Goal: Task Accomplishment & Management: Manage account settings

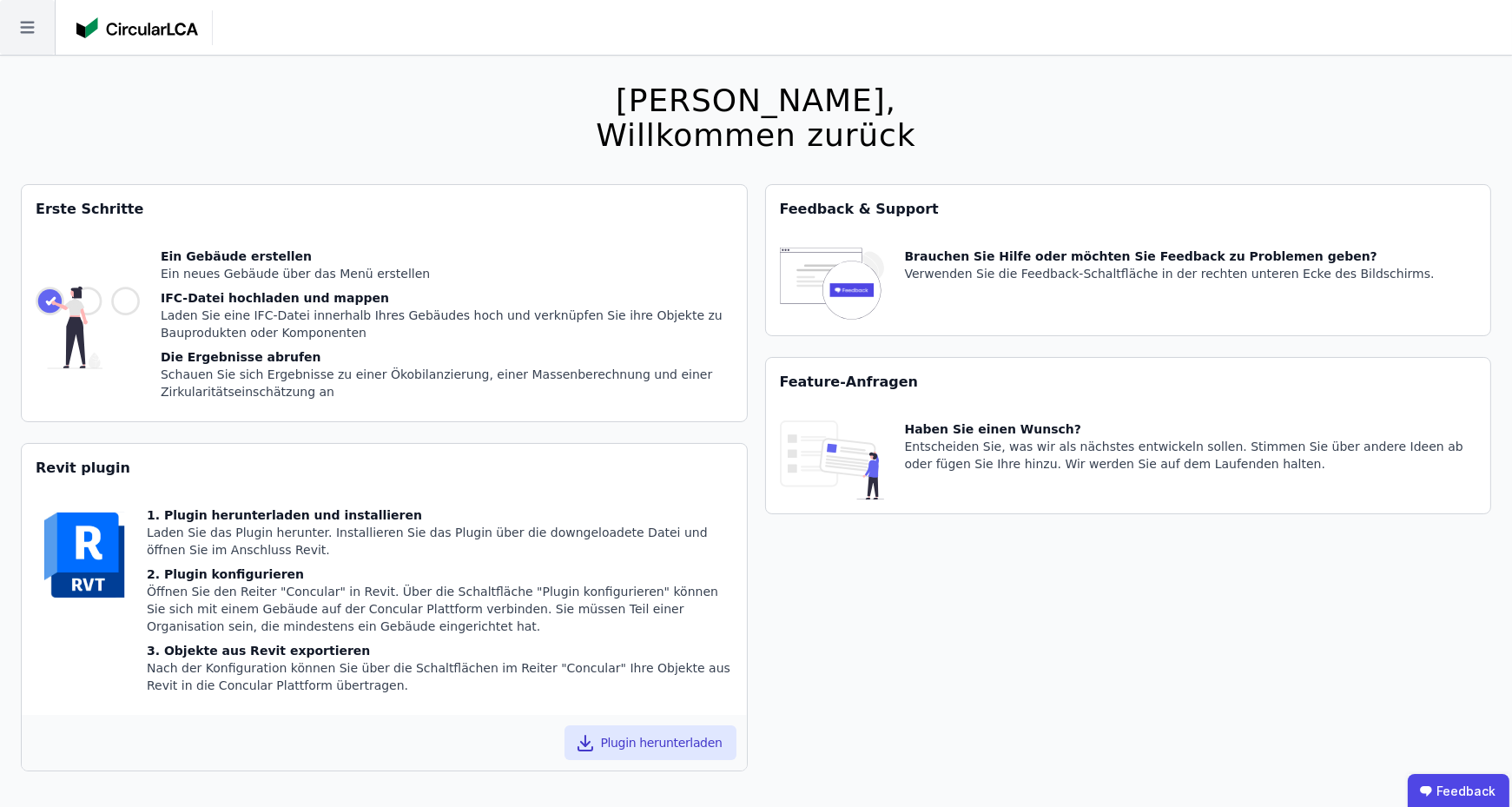
click at [0, 48] on icon at bounding box center [27, 27] width 54 height 54
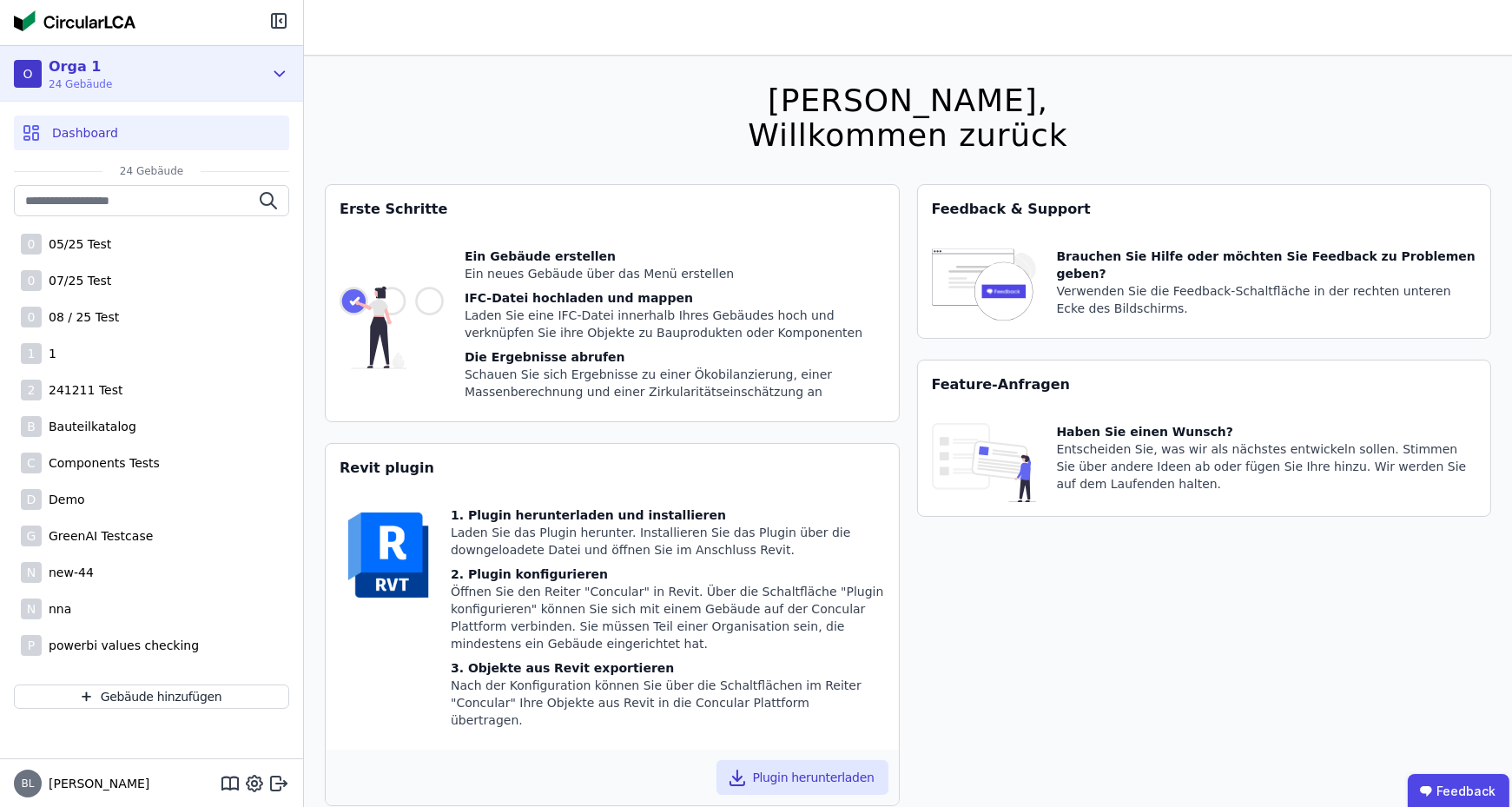
click at [184, 81] on div "O Orga 1 24 Gebäude" at bounding box center [138, 74] width 250 height 35
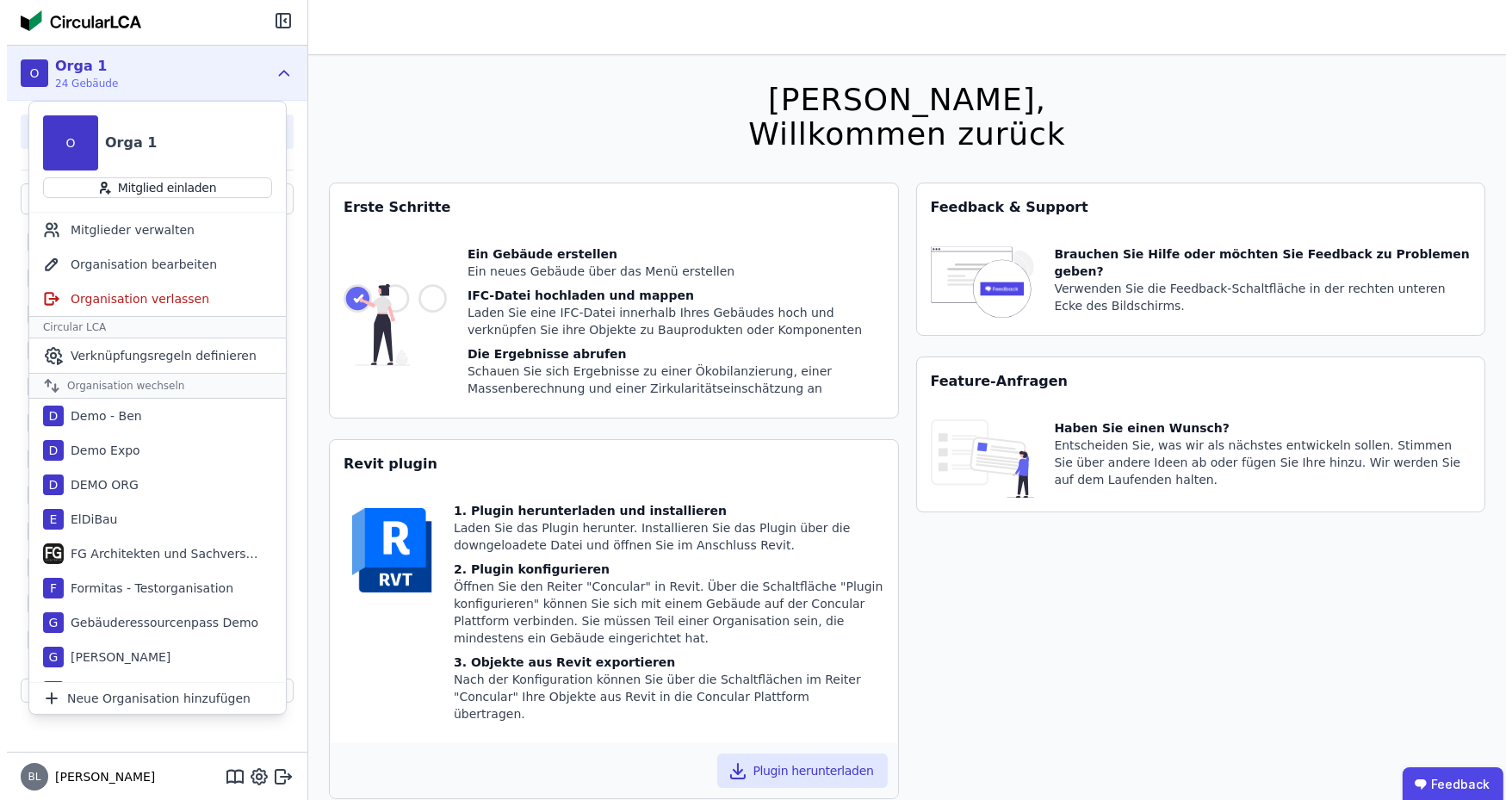
scroll to position [258, 0]
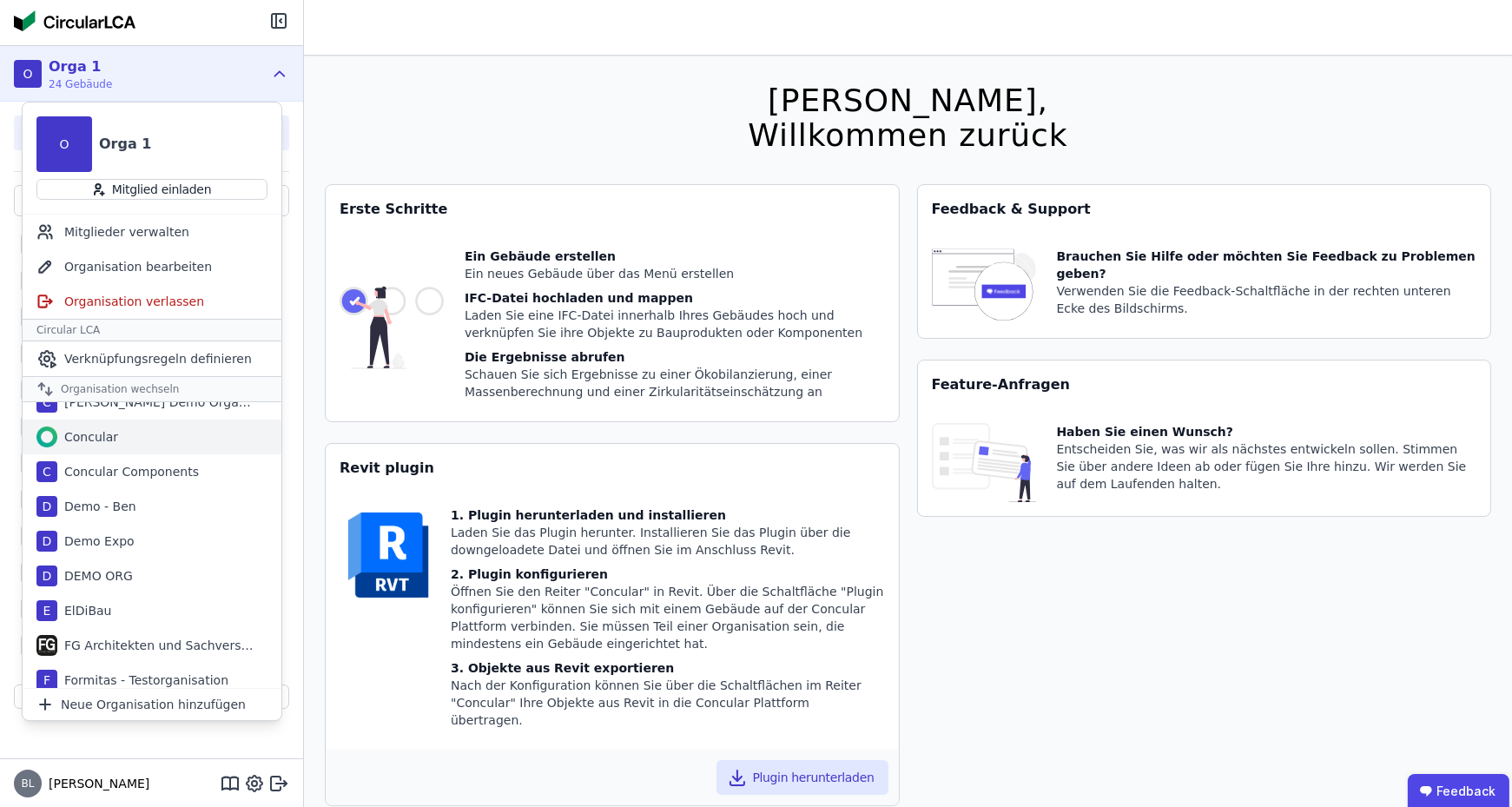
click at [181, 432] on div "Concular" at bounding box center [151, 437] width 258 height 35
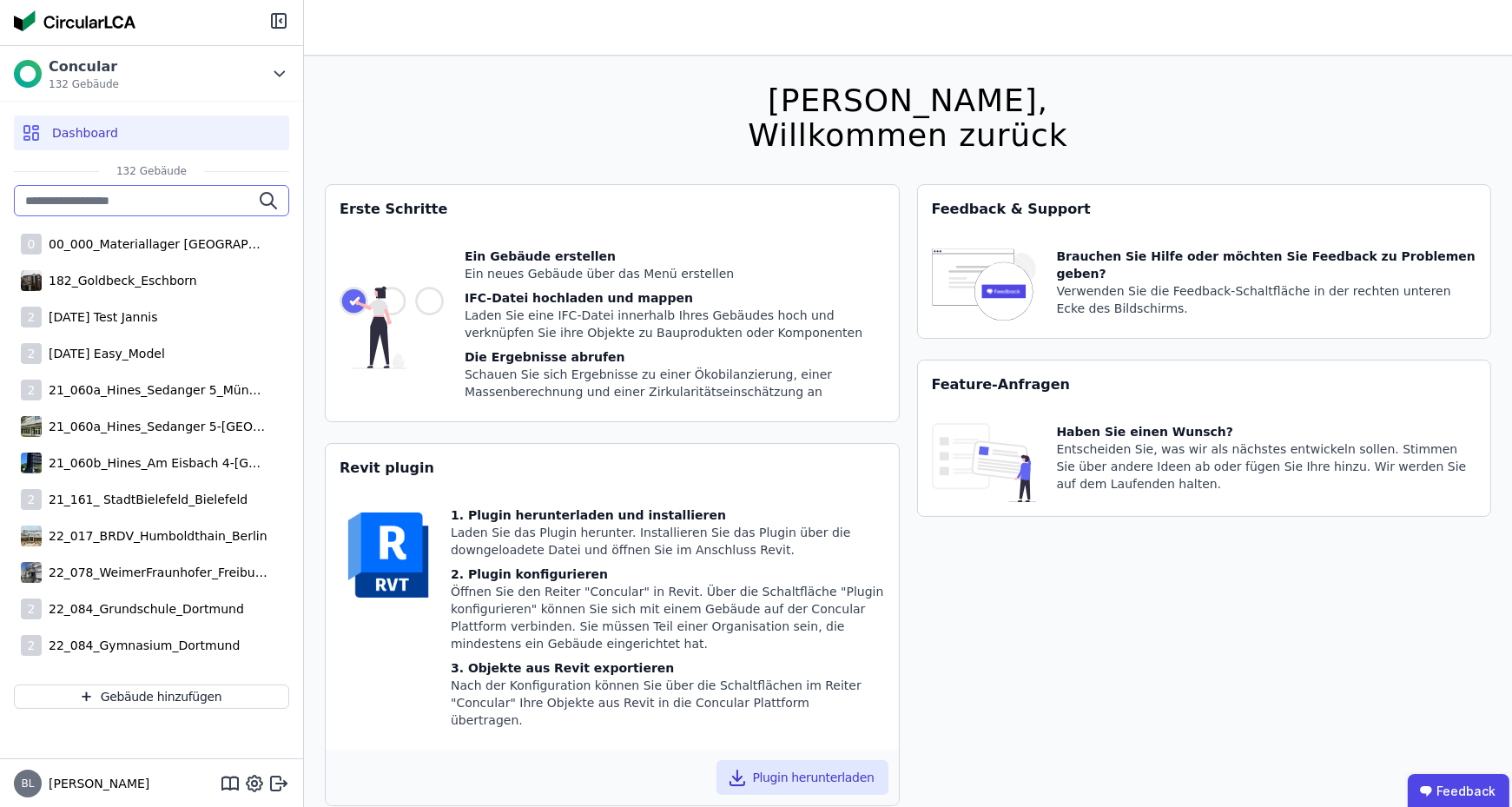
click at [160, 196] on input "text" at bounding box center [151, 200] width 275 height 31
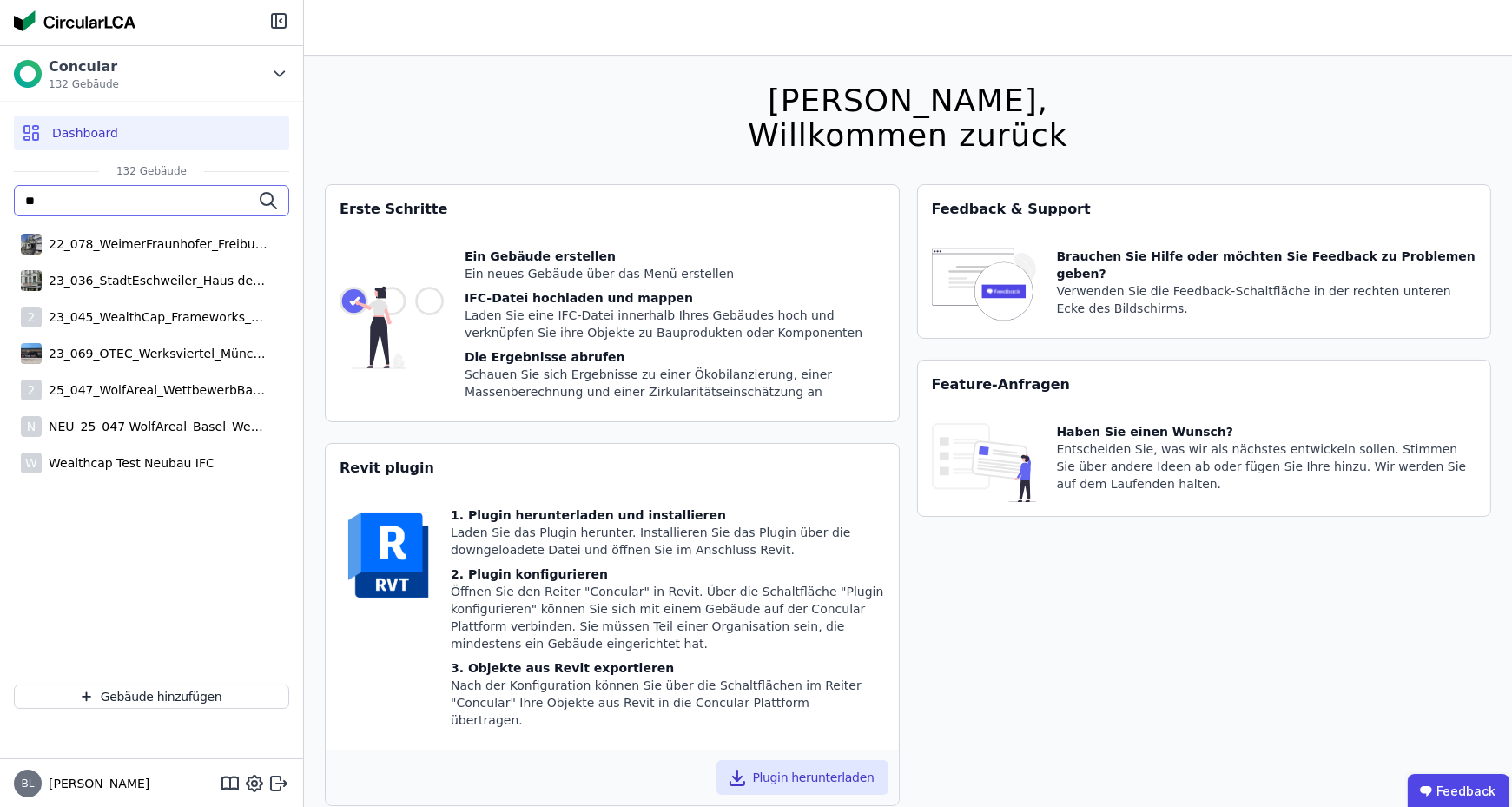
drag, startPoint x: 60, startPoint y: 201, endPoint x: 13, endPoint y: 209, distance: 47.7
click at [13, 209] on div "** 22_078_WeimerFraunhofer_Freiburg 23_036_StadtEschweiler_Haus des Strukturwan…" at bounding box center [151, 427] width 303 height 486
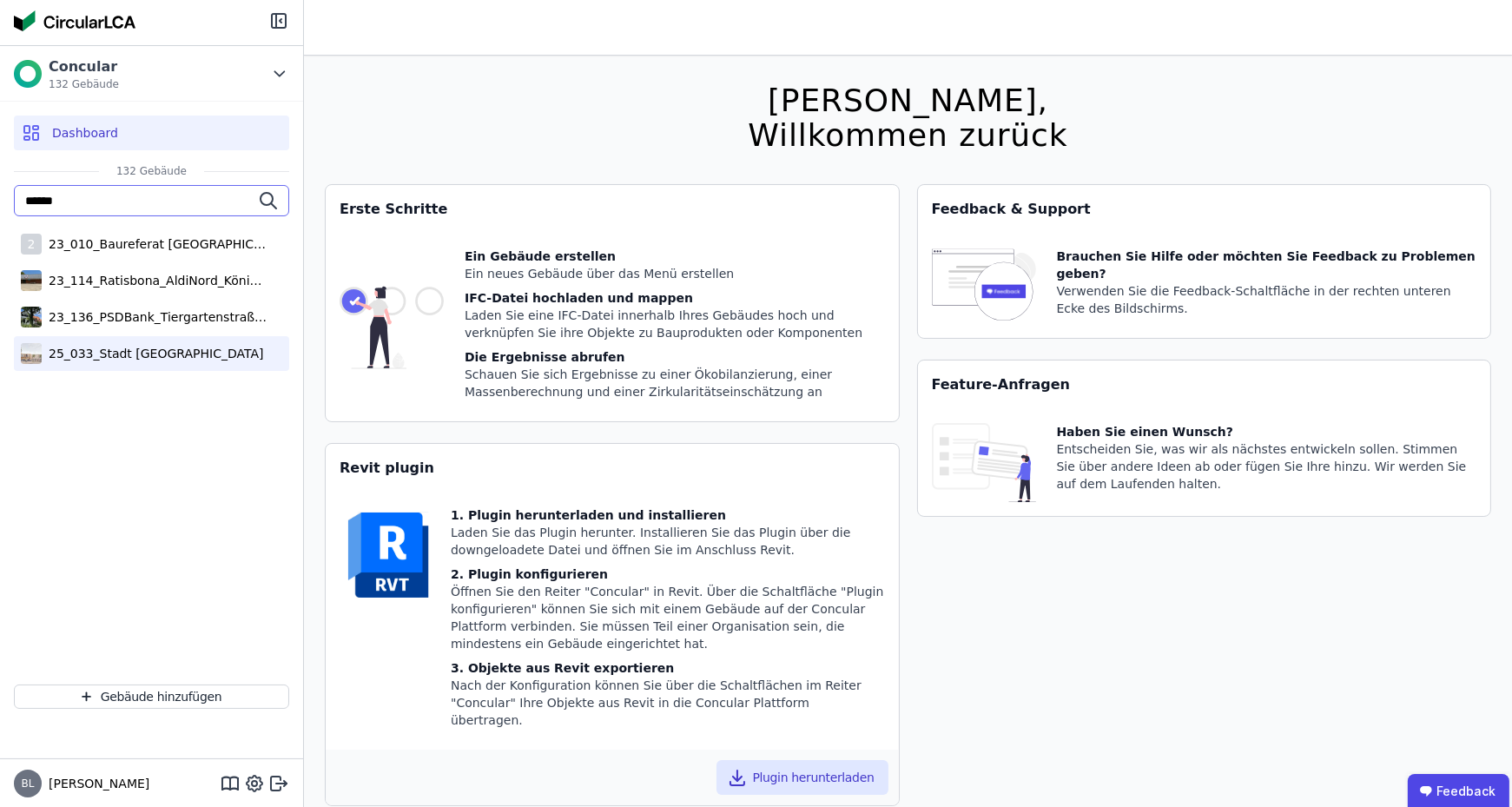
type input "******"
click at [167, 349] on div "25_033_Stadt Königsbrunn_Forum" at bounding box center [152, 353] width 221 height 17
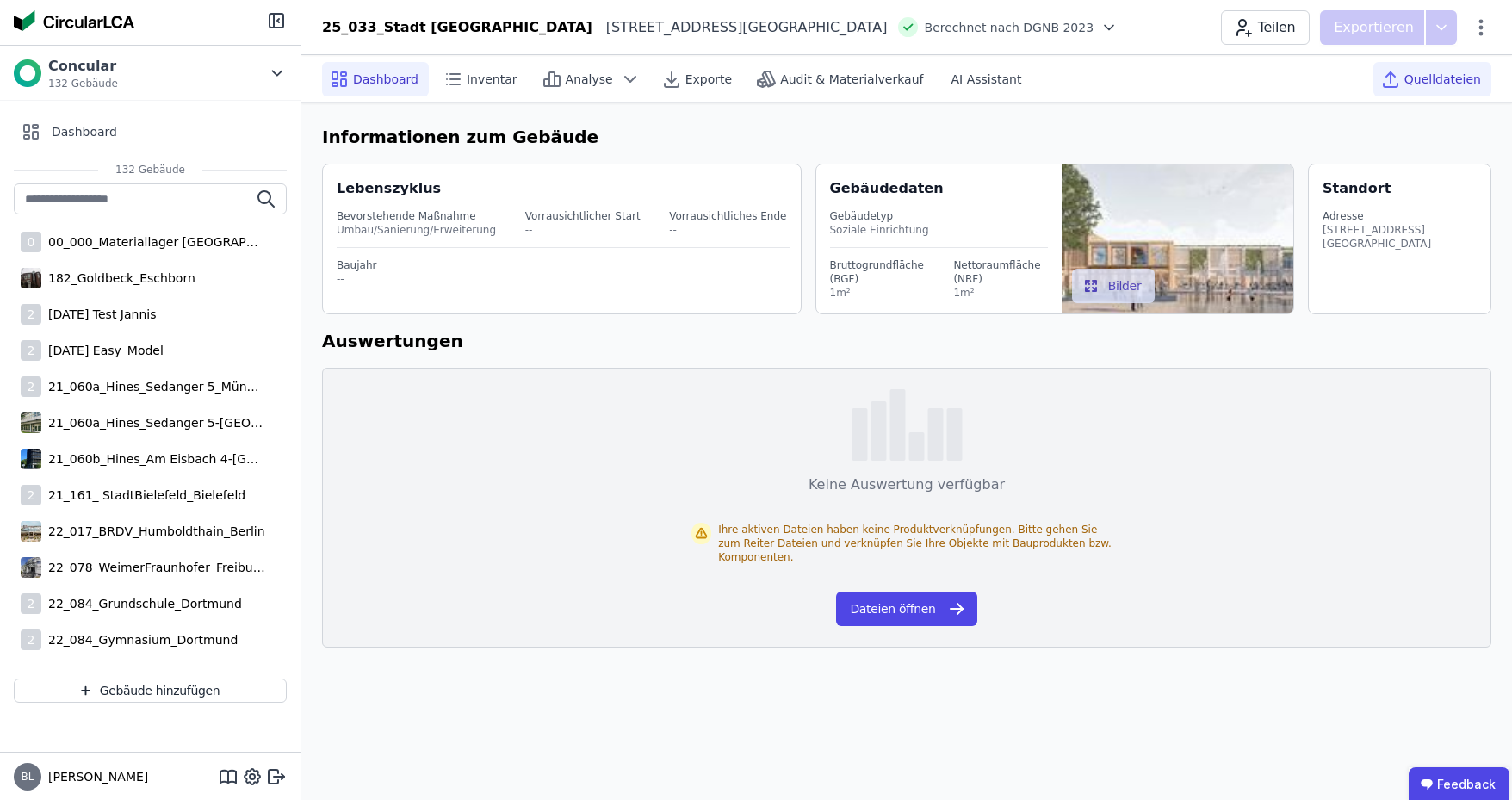
click at [1434, 85] on span "Quelldateien" at bounding box center [1443, 79] width 77 height 17
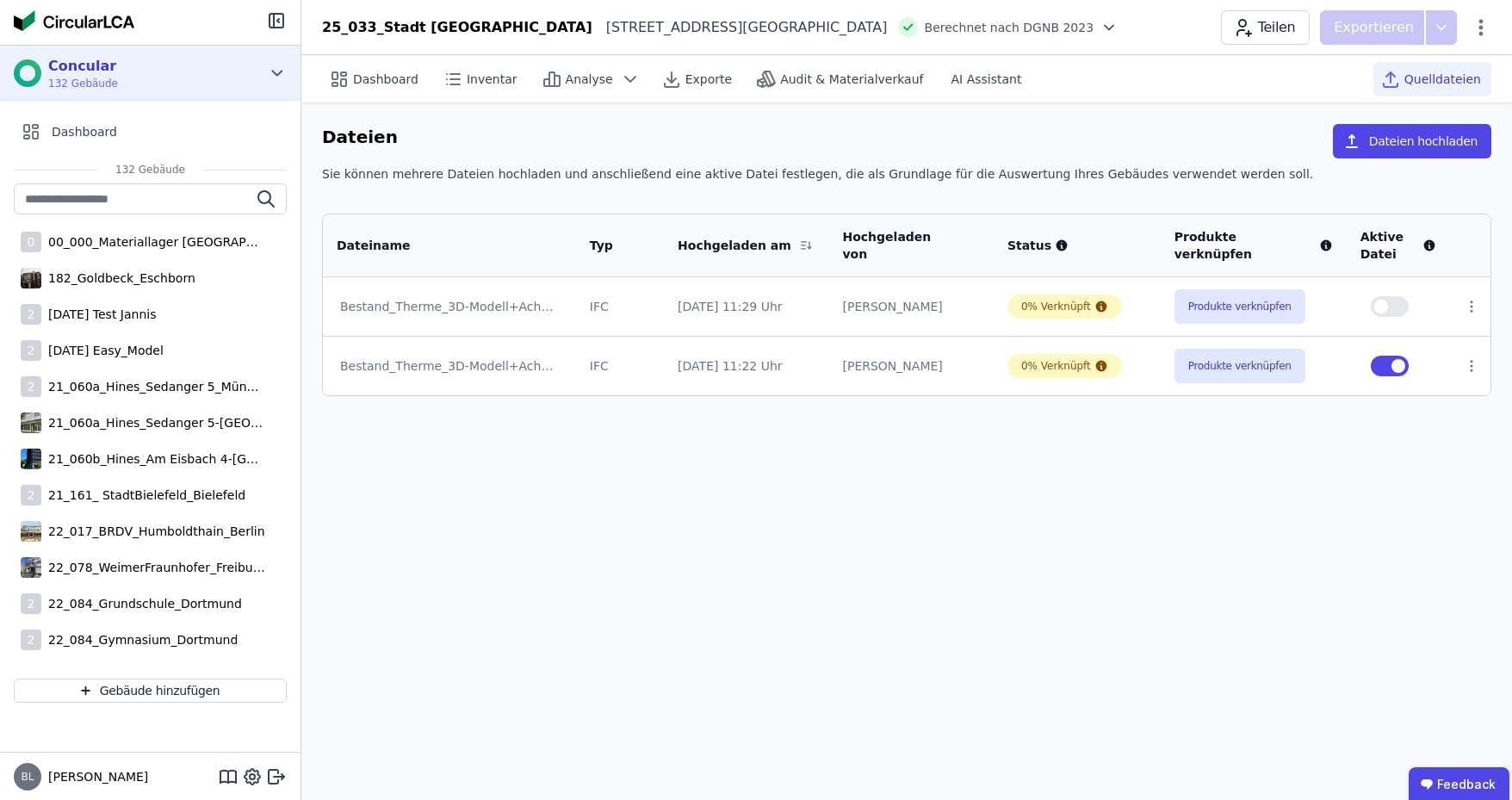
click at [271, 61] on div "Concular 132 Gebäude" at bounding box center [150, 72] width 300 height 55
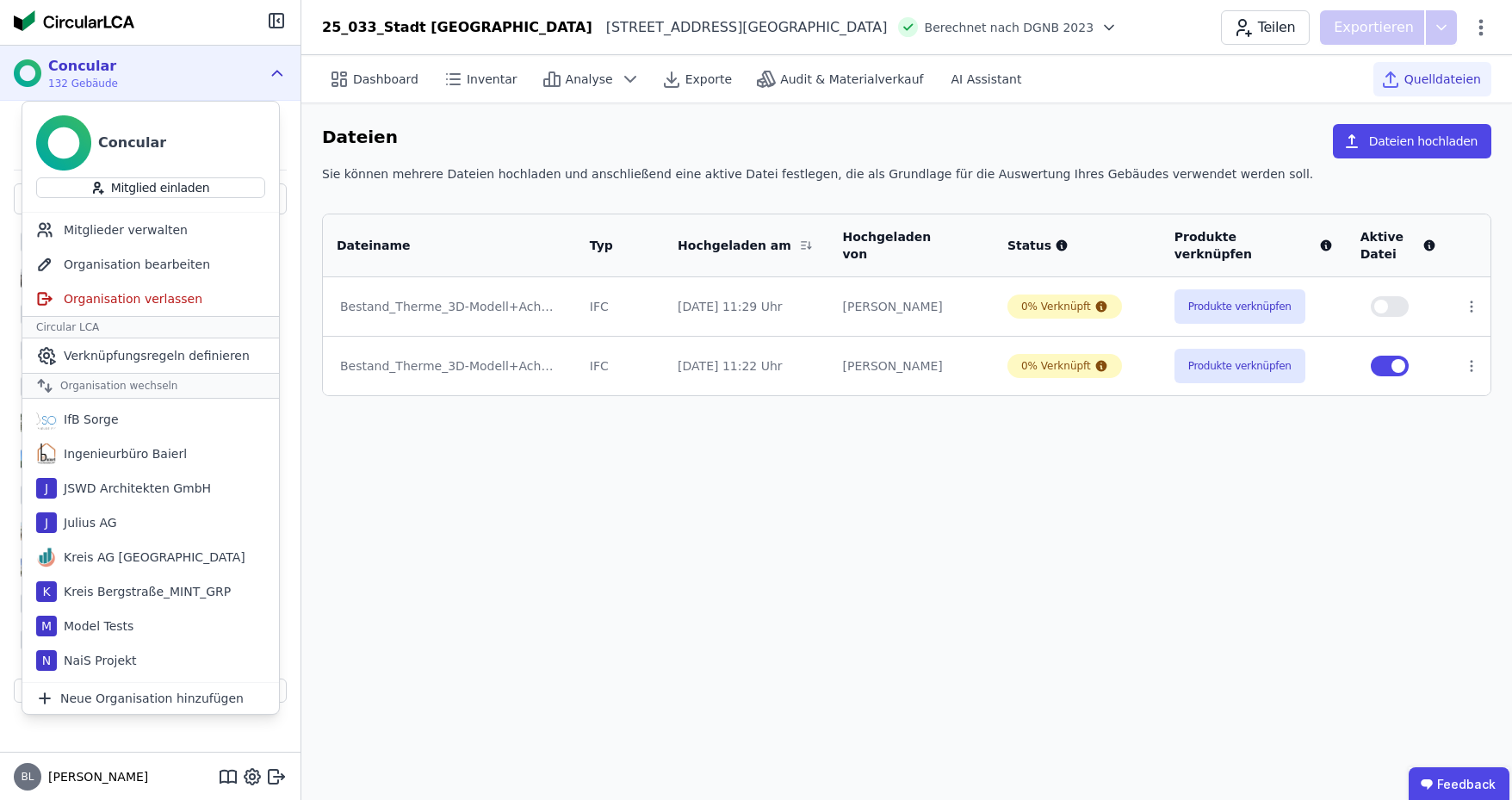
scroll to position [775, 0]
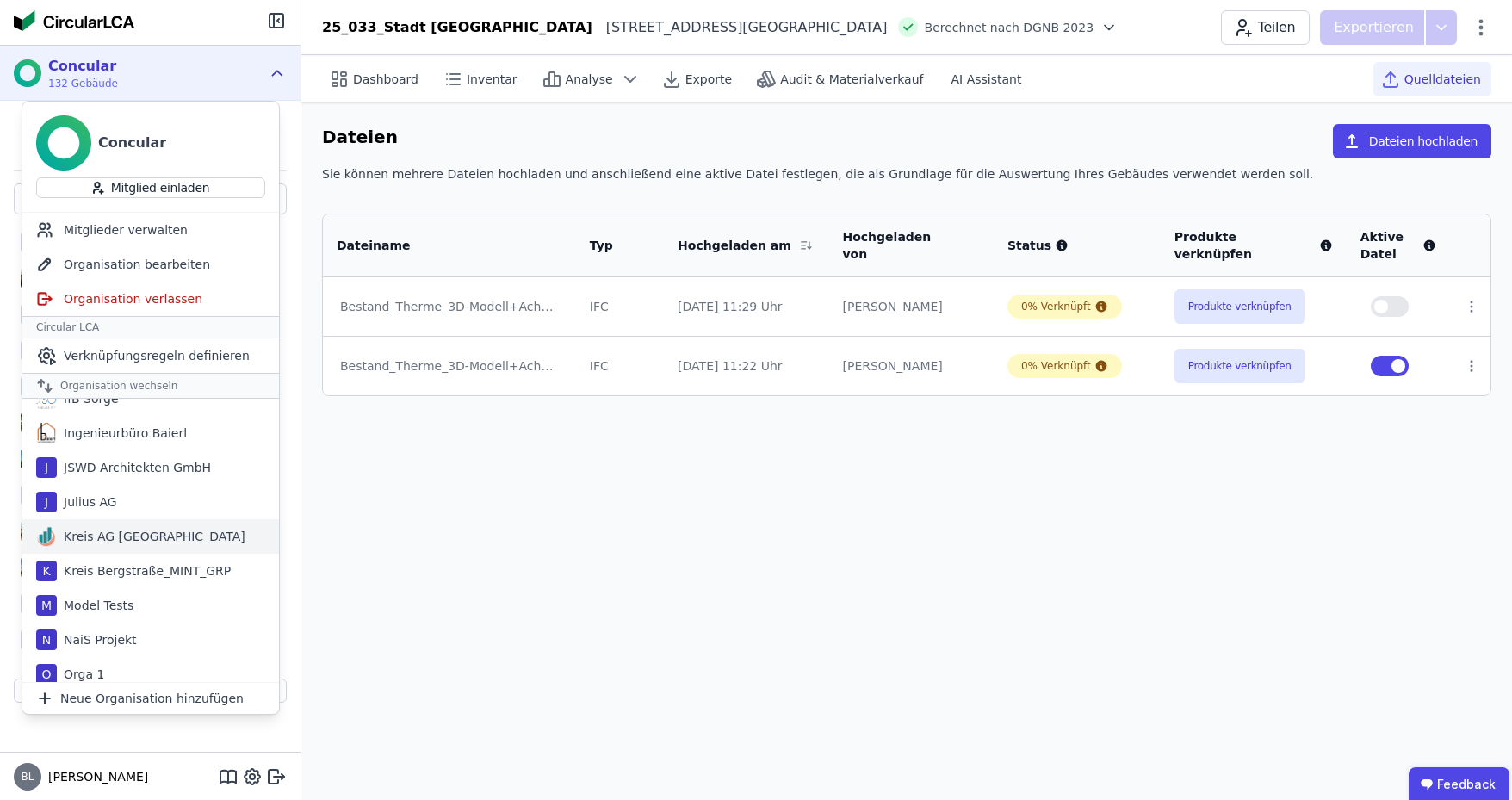
click at [172, 531] on div "[PERSON_NAME] [GEOGRAPHIC_DATA]" at bounding box center [150, 536] width 256 height 35
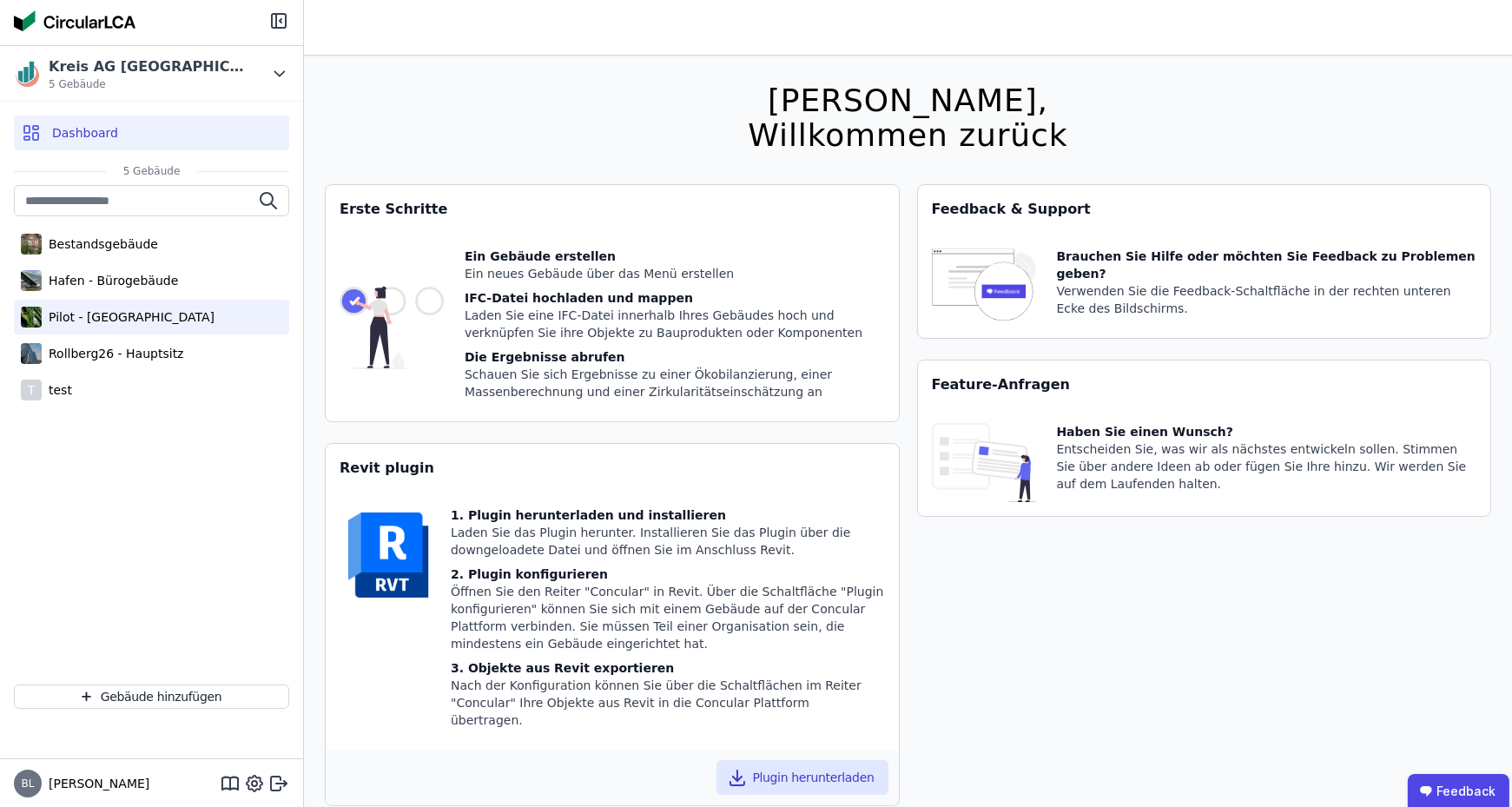
click at [87, 315] on div "Pilot - [GEOGRAPHIC_DATA]" at bounding box center [128, 317] width 173 height 17
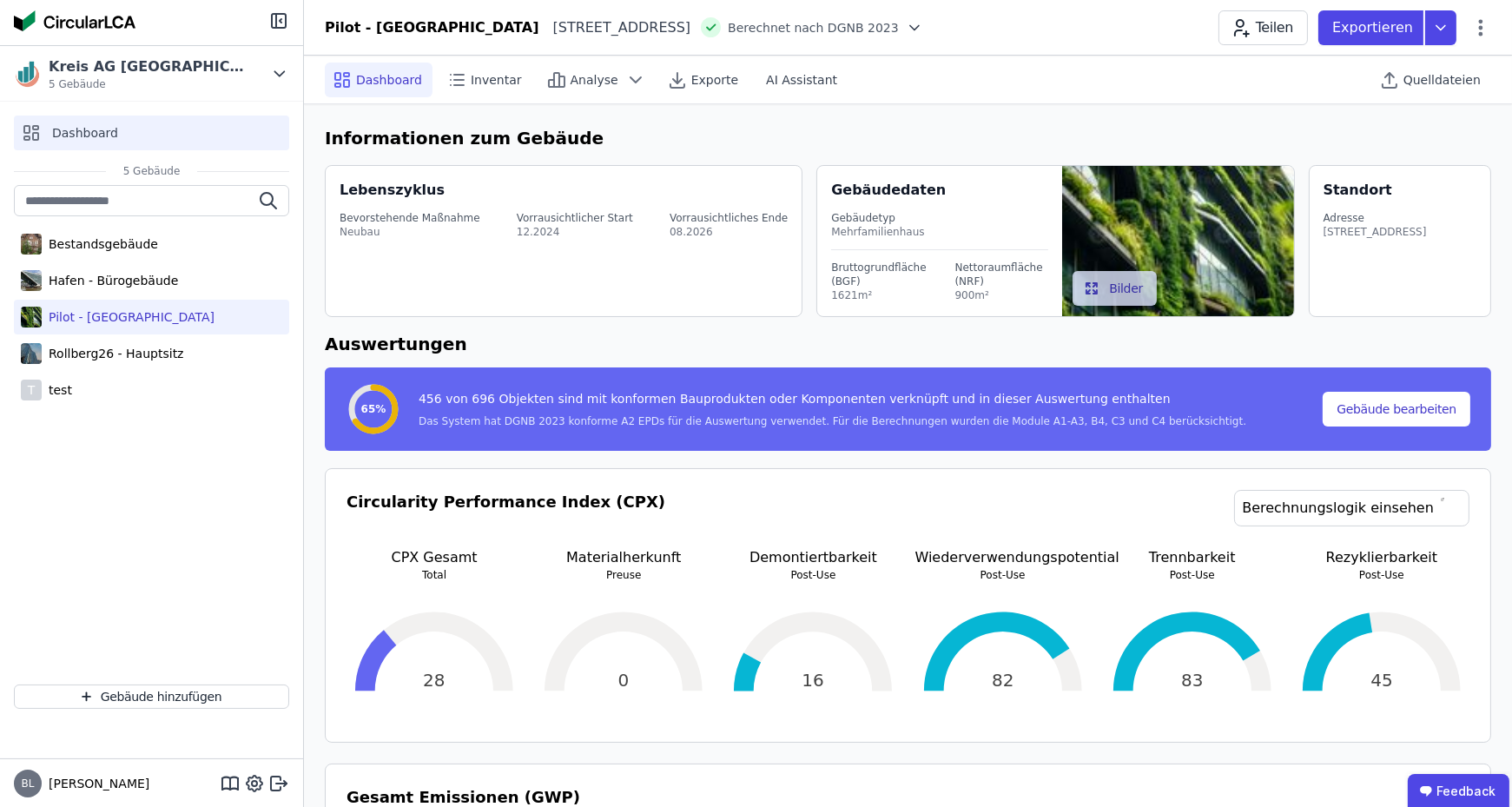
click at [74, 134] on span "Dashboard" at bounding box center [85, 133] width 66 height 17
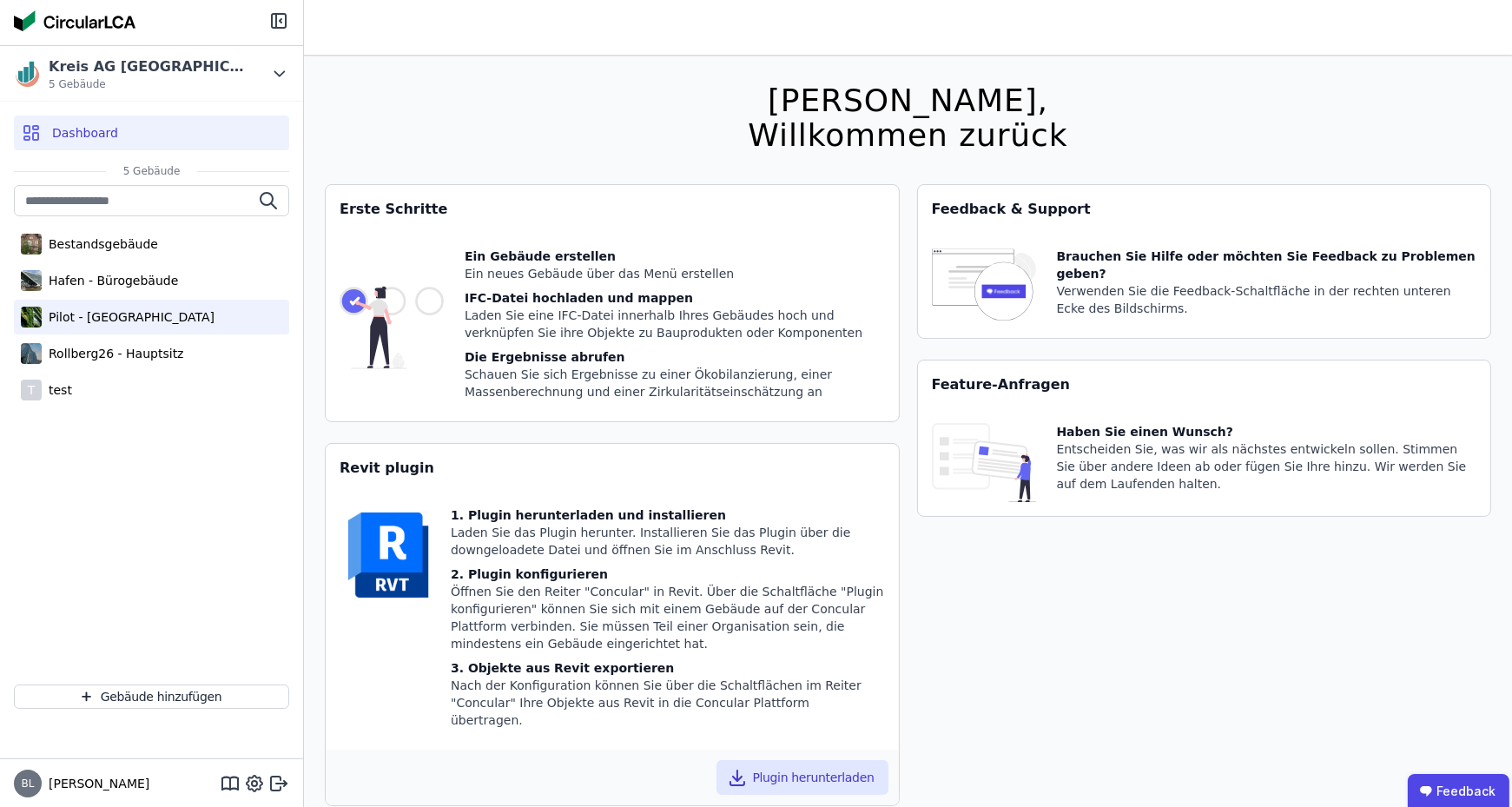
click at [116, 329] on div "Pilot - [GEOGRAPHIC_DATA]" at bounding box center [151, 317] width 275 height 35
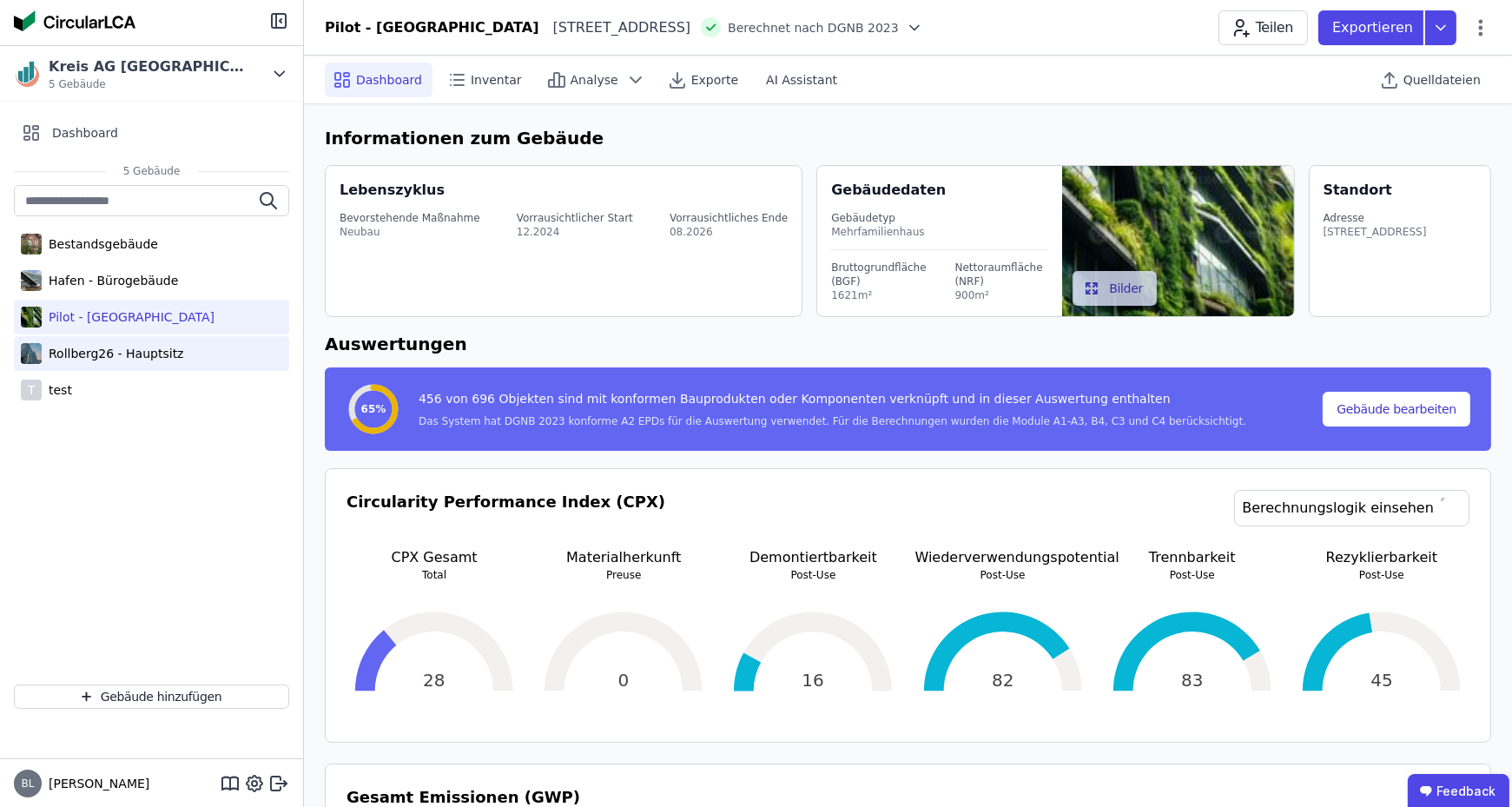
click at [146, 351] on div "Rollberg26 - Hauptsitz" at bounding box center [113, 353] width 142 height 17
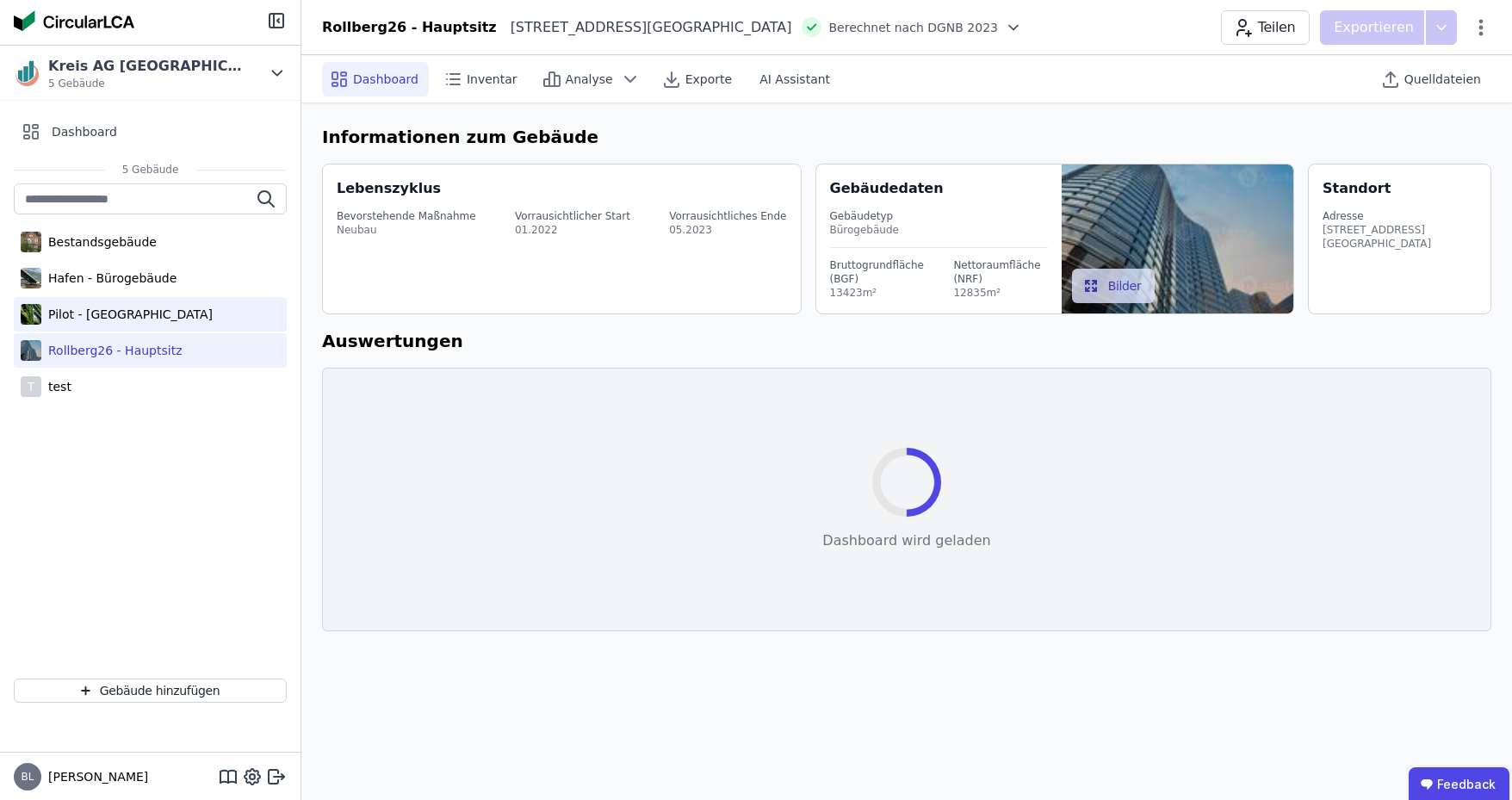
click at [120, 317] on div "Pilot - [GEOGRAPHIC_DATA]" at bounding box center [127, 314] width 171 height 17
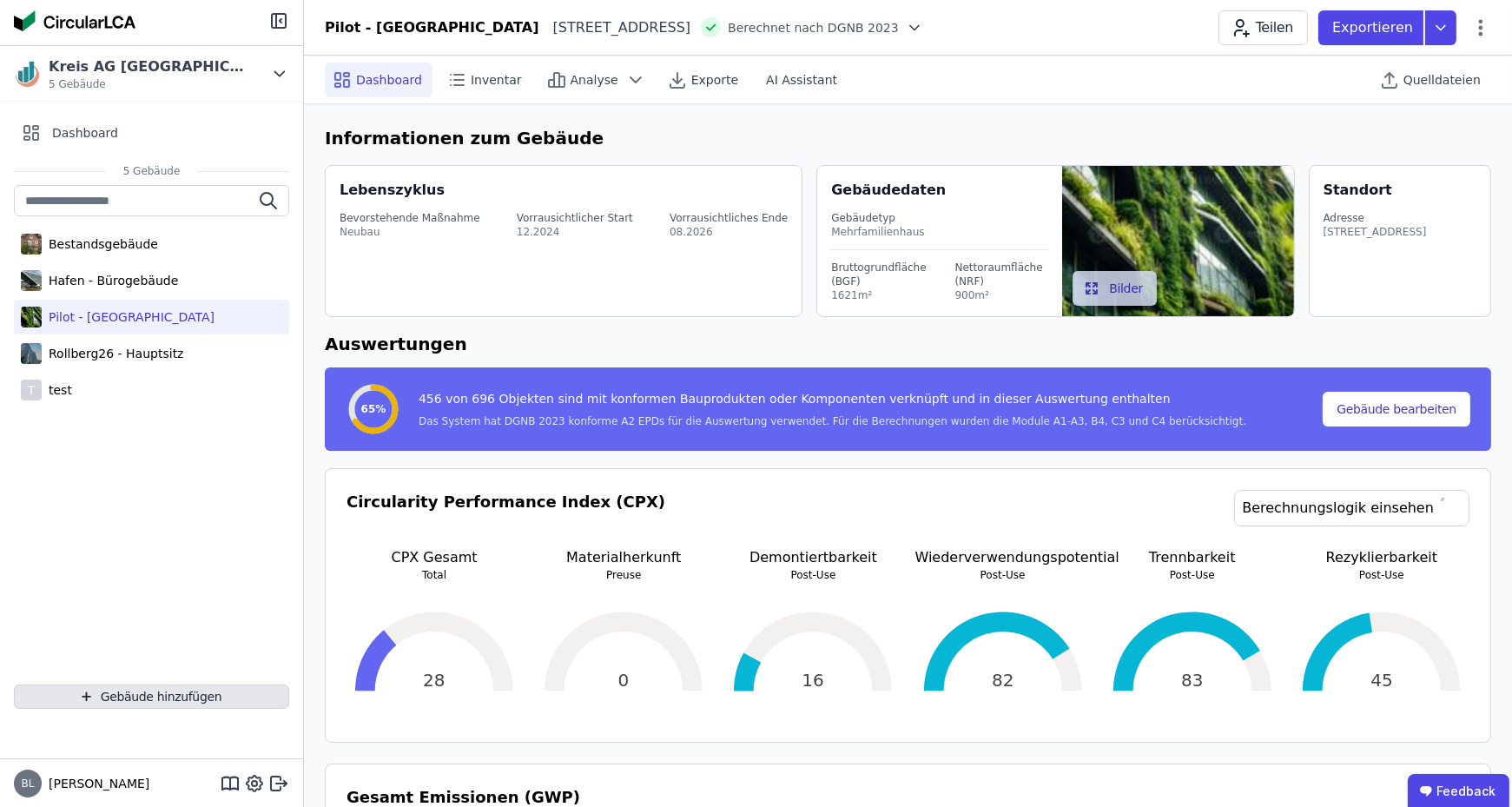
click at [160, 700] on button "Gebäude hinzufügen" at bounding box center [151, 696] width 275 height 24
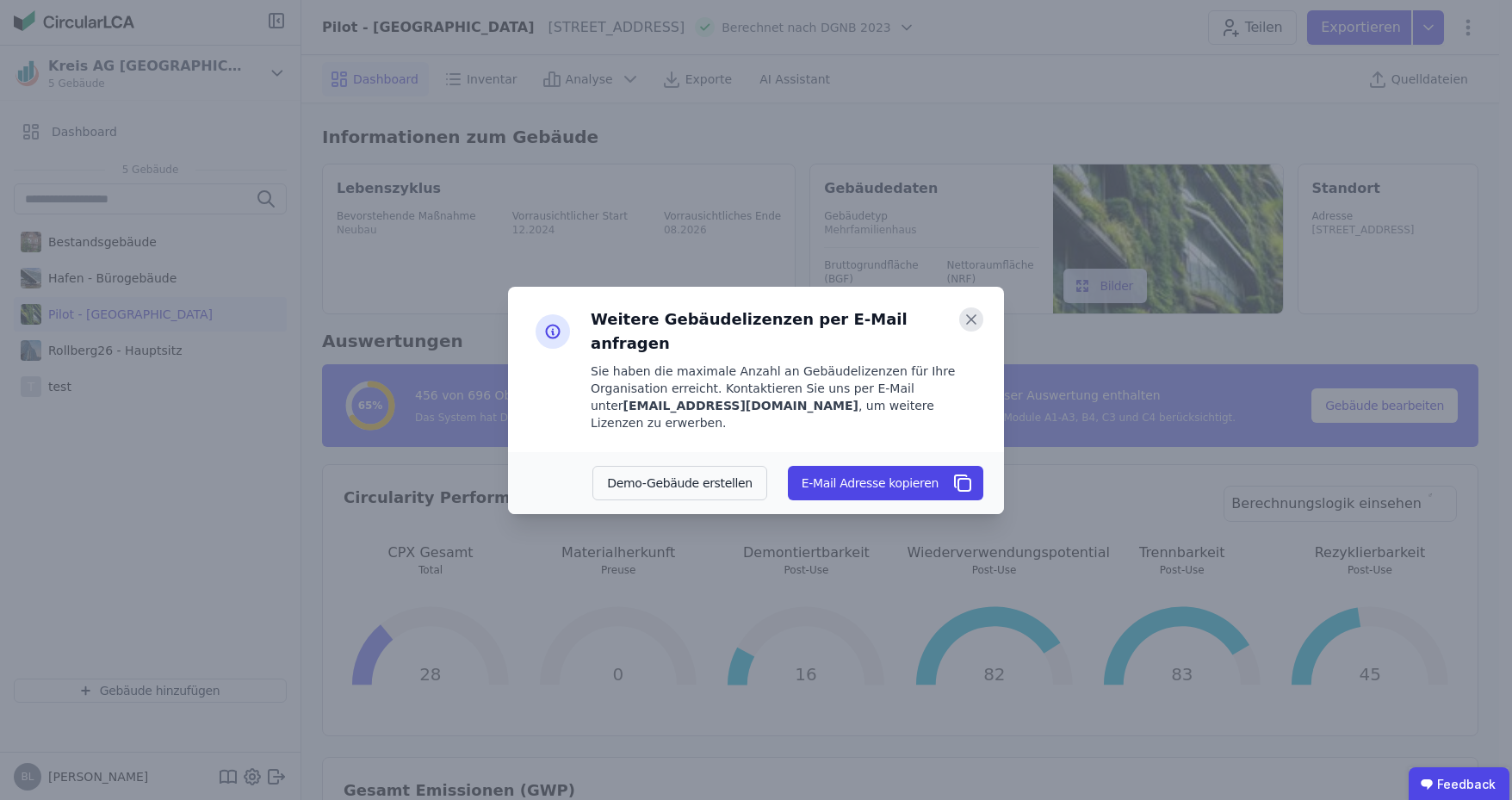
click at [979, 331] on icon at bounding box center [971, 319] width 24 height 24
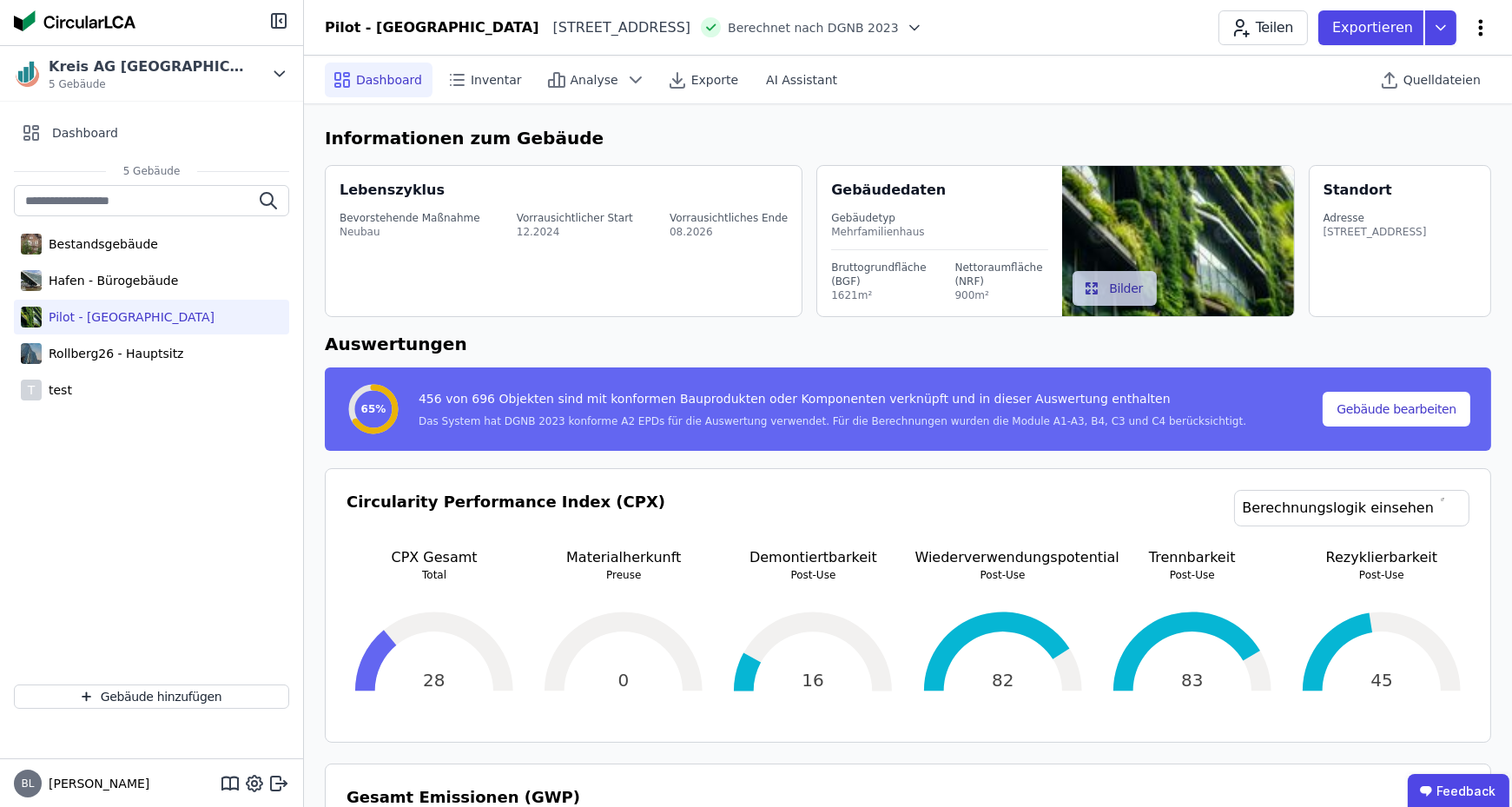
click at [1478, 30] on icon at bounding box center [1480, 27] width 20 height 20
click at [1415, 71] on span "Gebäude bearbeiten" at bounding box center [1398, 69] width 125 height 17
select select "**********"
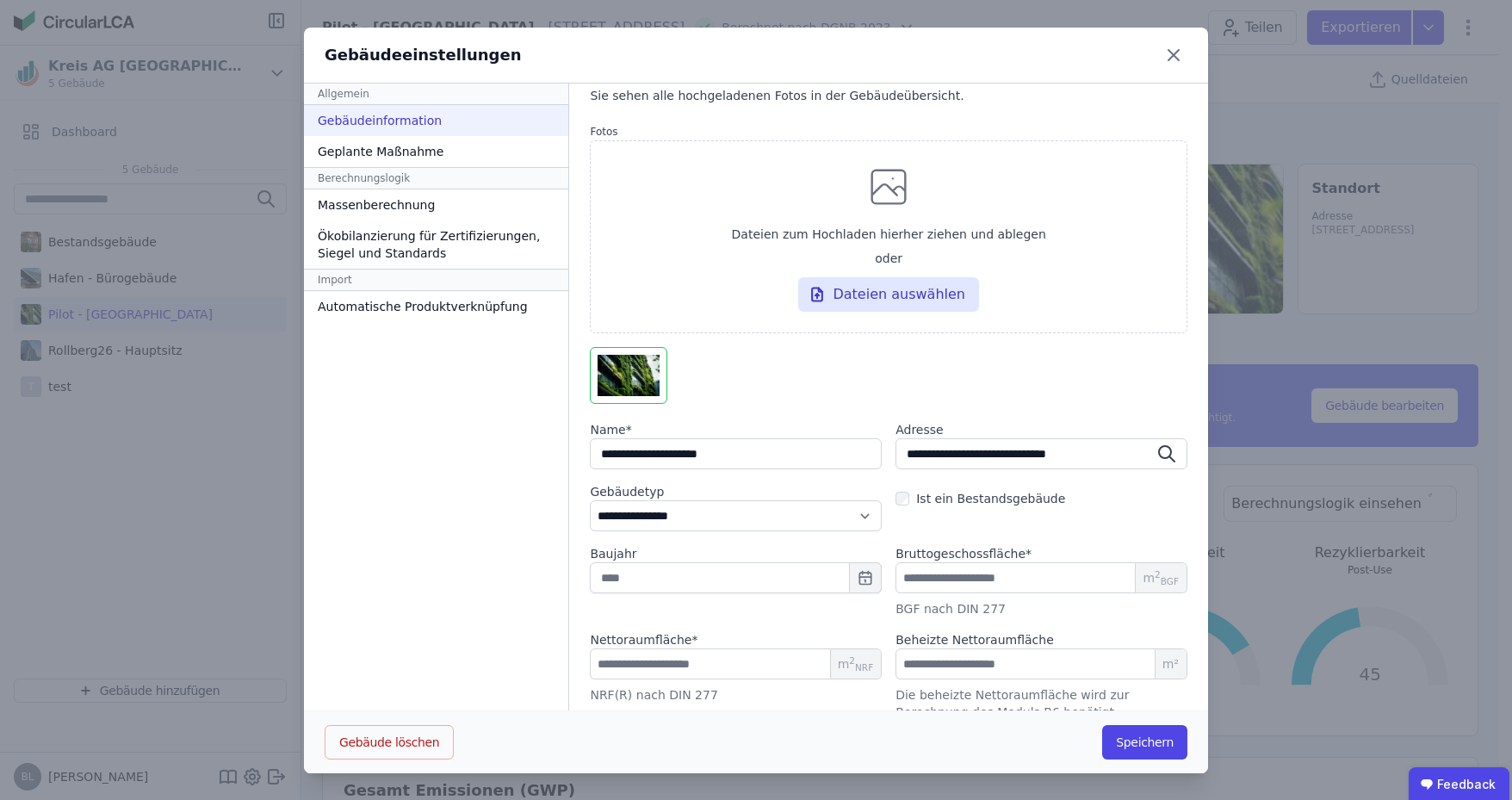
scroll to position [63, 0]
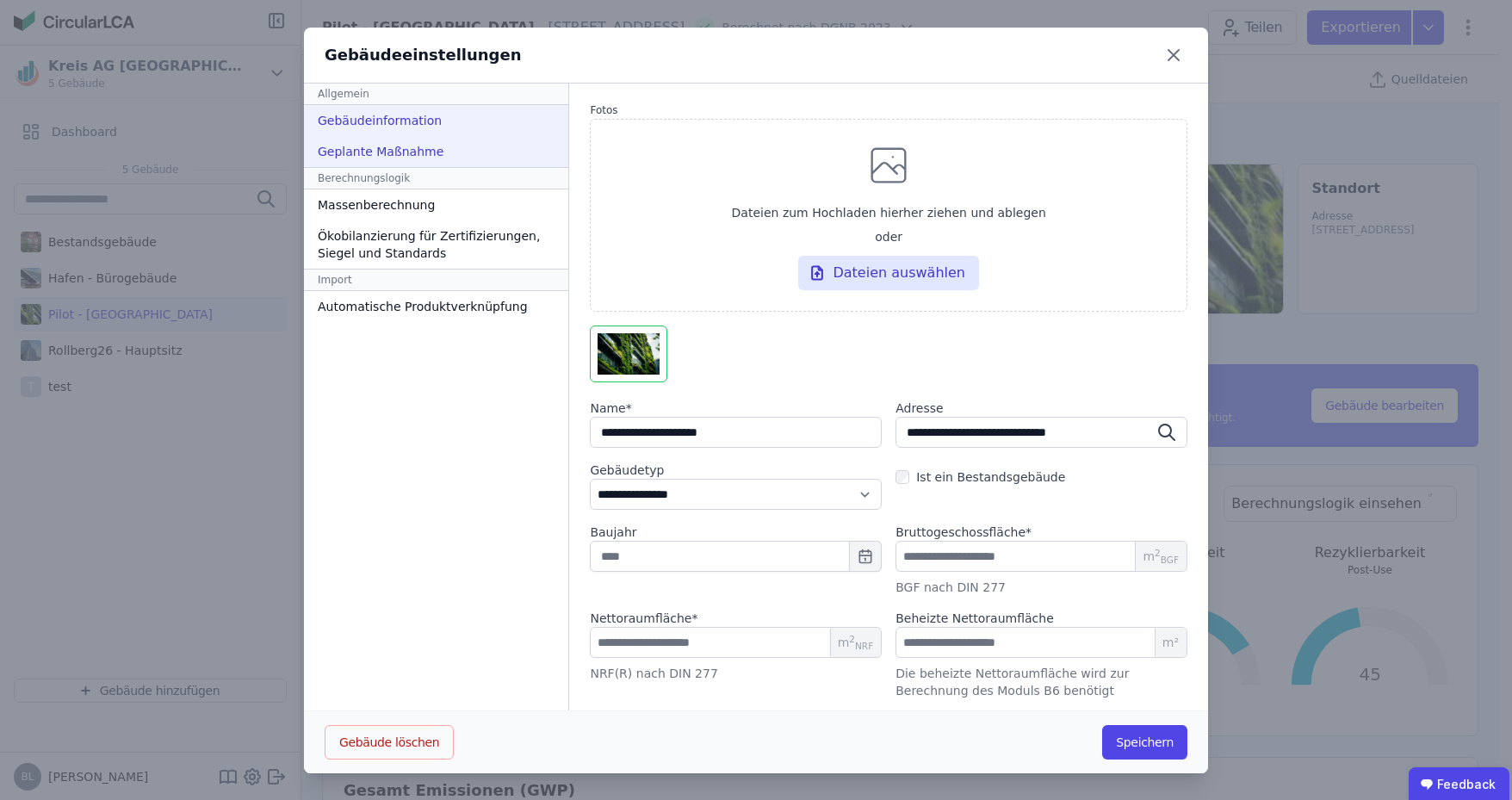
click at [393, 158] on div "Geplante Maßnahme" at bounding box center [436, 151] width 265 height 31
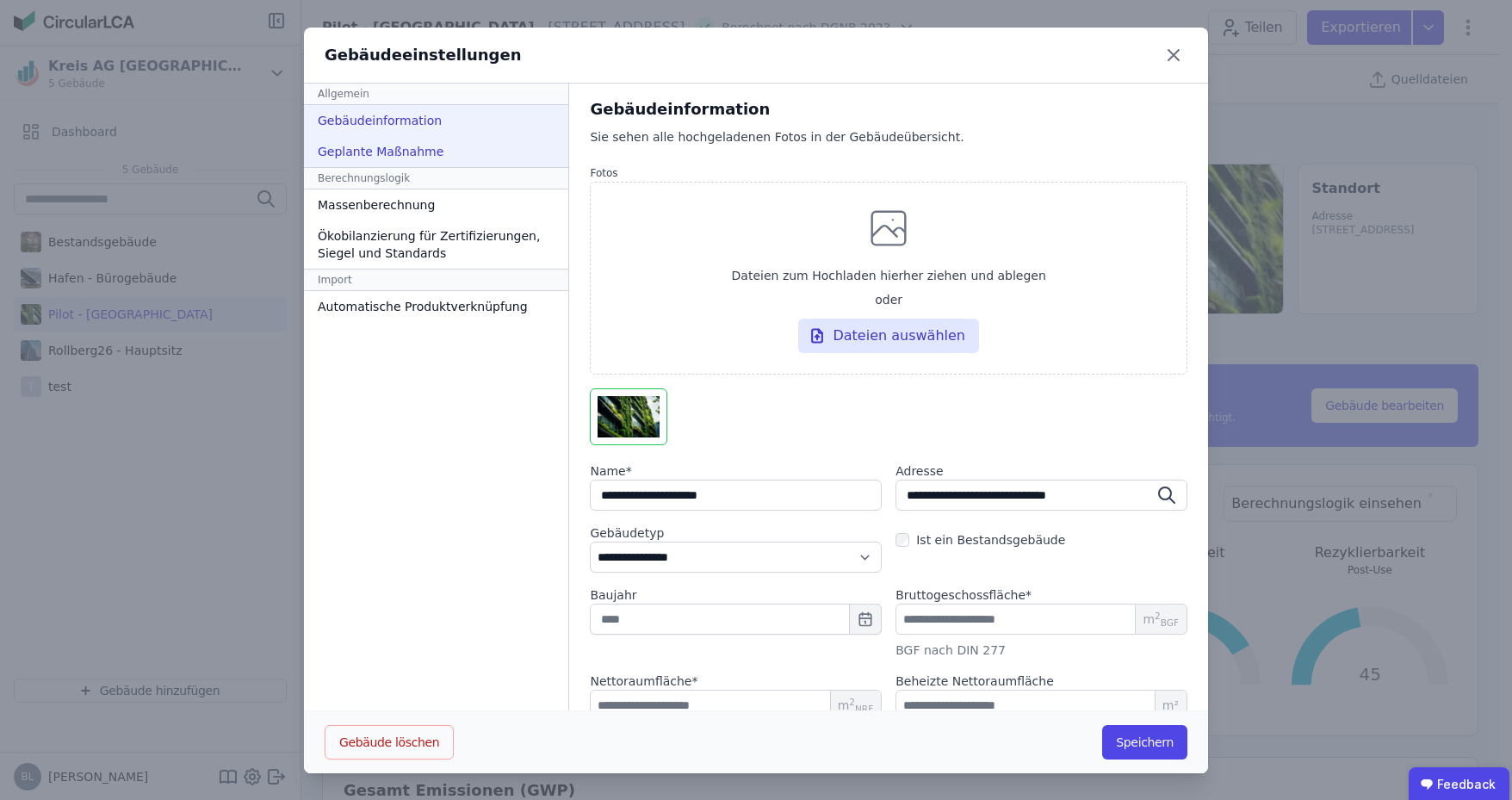
select select "*"
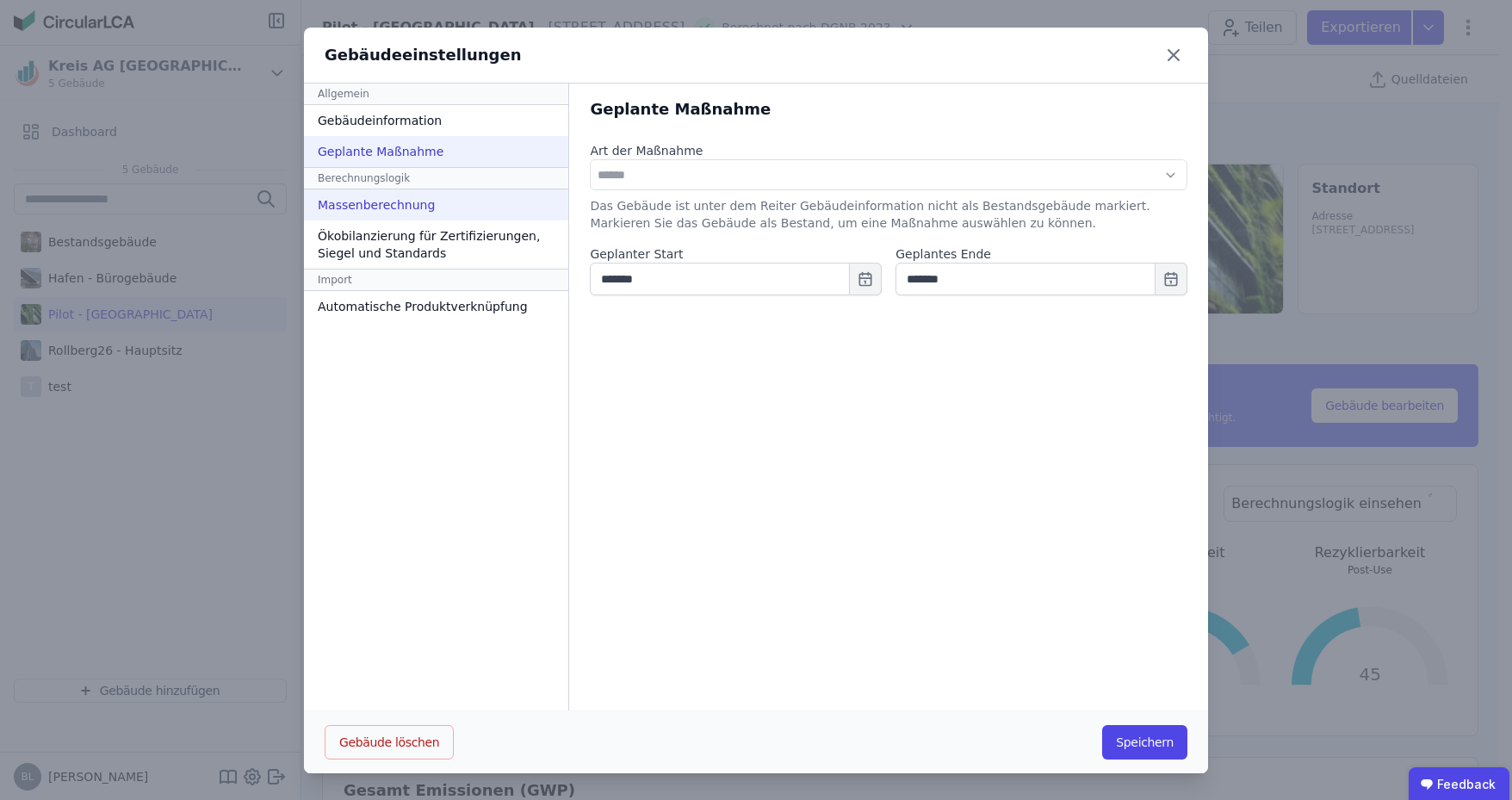
click at [398, 204] on div "Massenberechnung" at bounding box center [436, 205] width 265 height 31
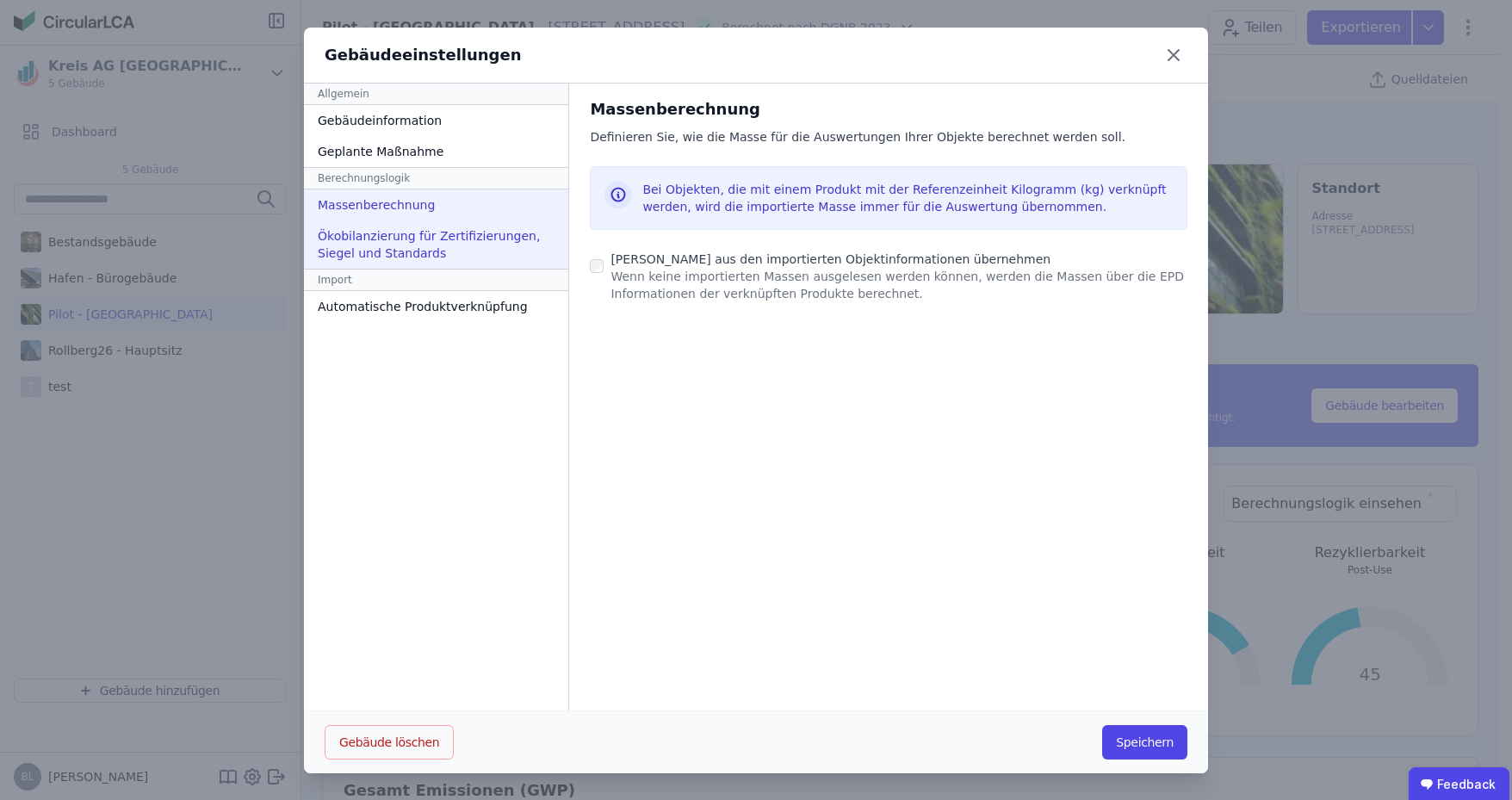
click at [428, 233] on div "Ökobilanzierung für Zertifizierungen, Siegel und Standards" at bounding box center [436, 245] width 265 height 48
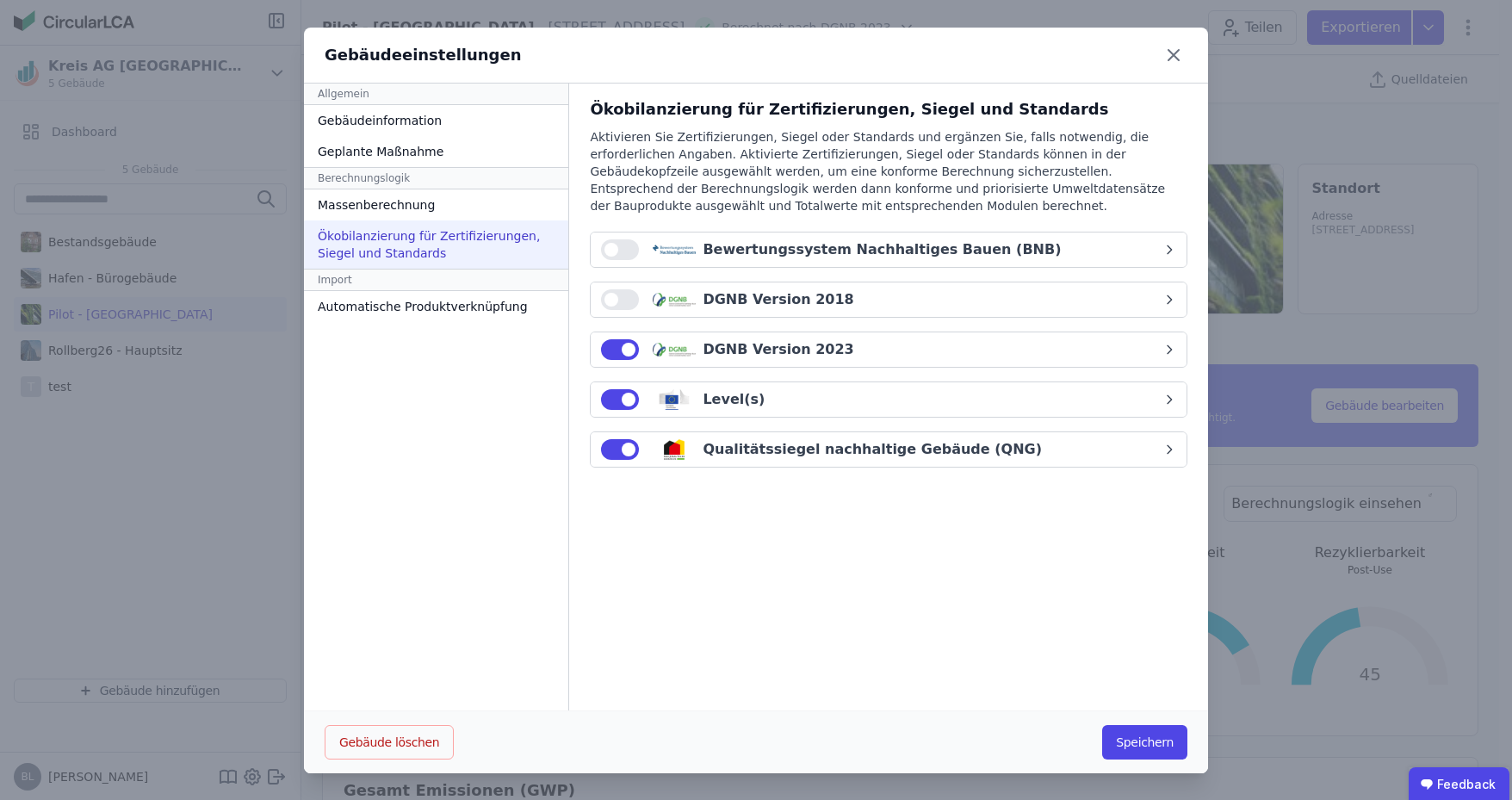
click at [852, 346] on div "DGNB Version 2023" at bounding box center [881, 348] width 561 height 20
select select "*"
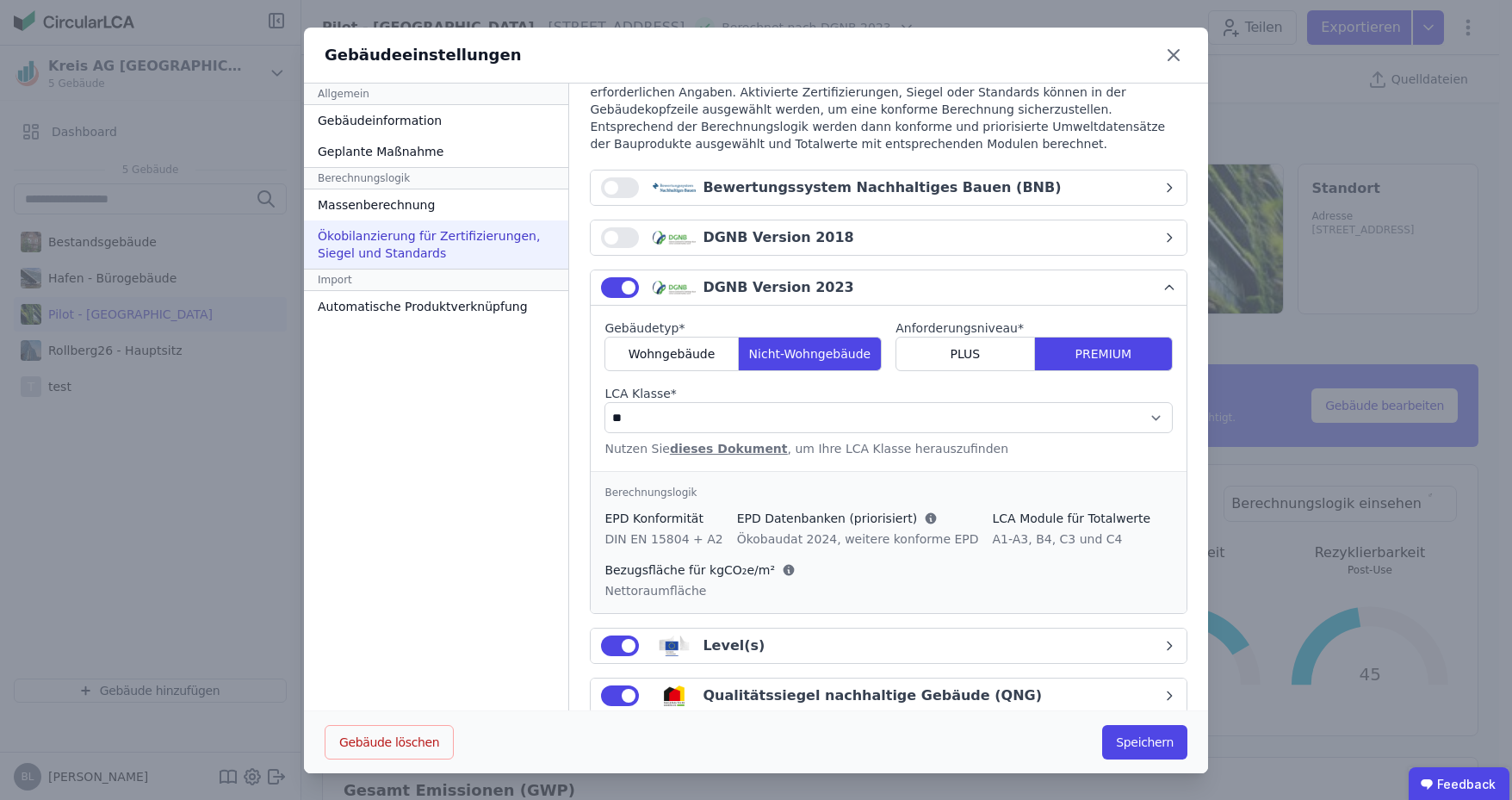
scroll to position [86, 0]
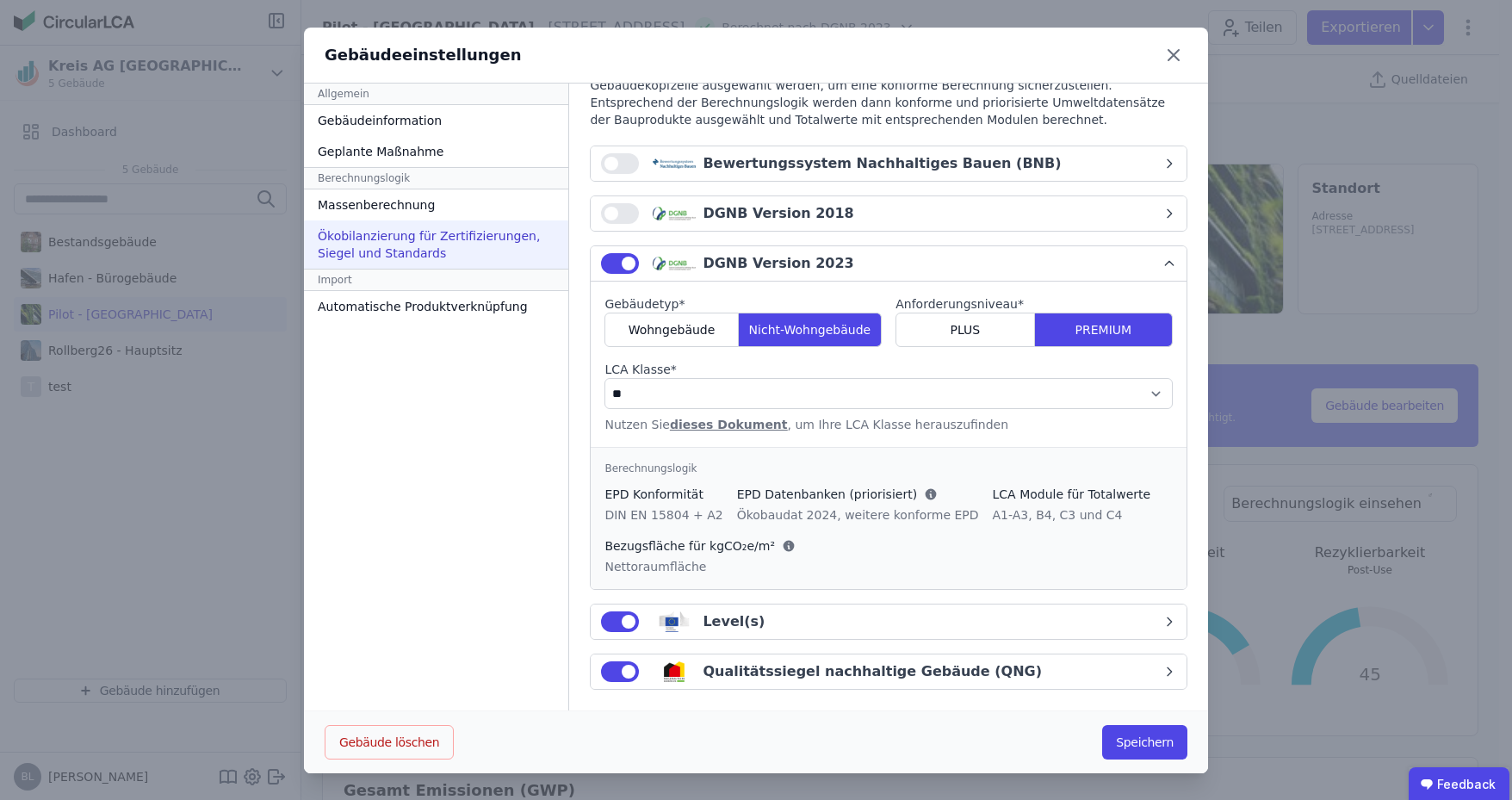
click at [882, 263] on div "DGNB Version 2023" at bounding box center [881, 263] width 561 height 20
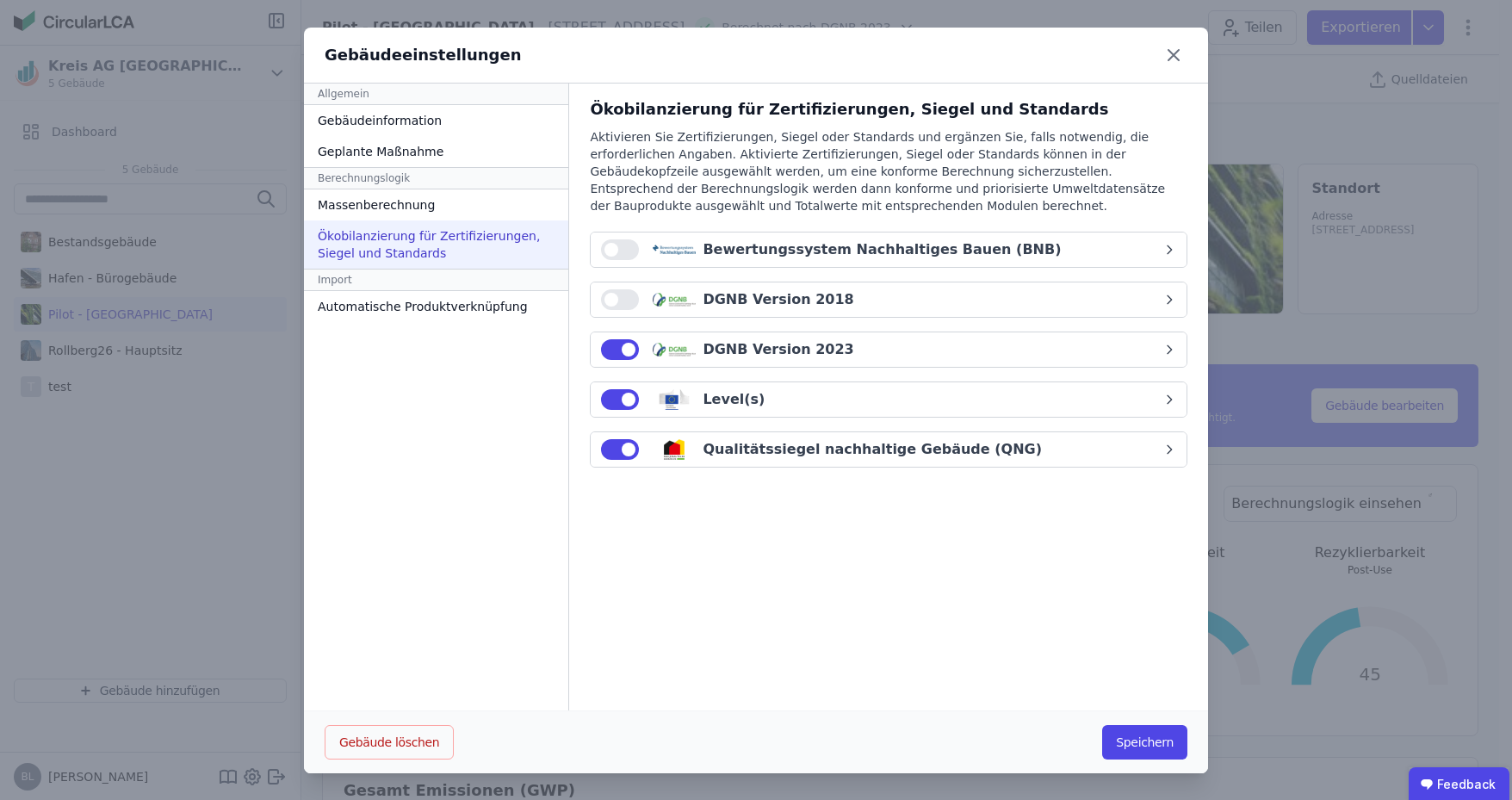
scroll to position [0, 0]
click at [472, 302] on div "Automatische Produktverknüpfung" at bounding box center [436, 306] width 265 height 31
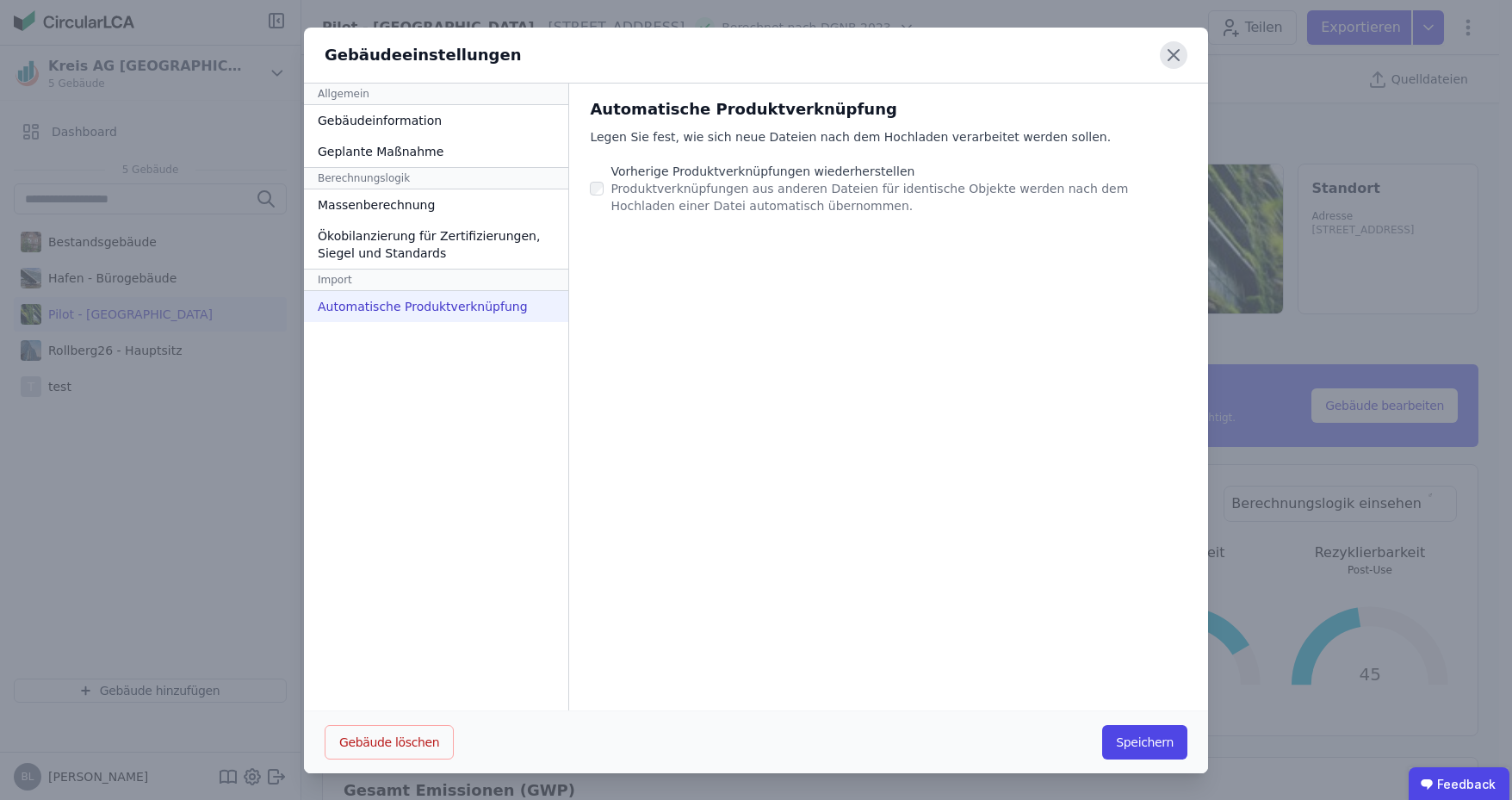
click at [1168, 58] on icon at bounding box center [1173, 55] width 28 height 28
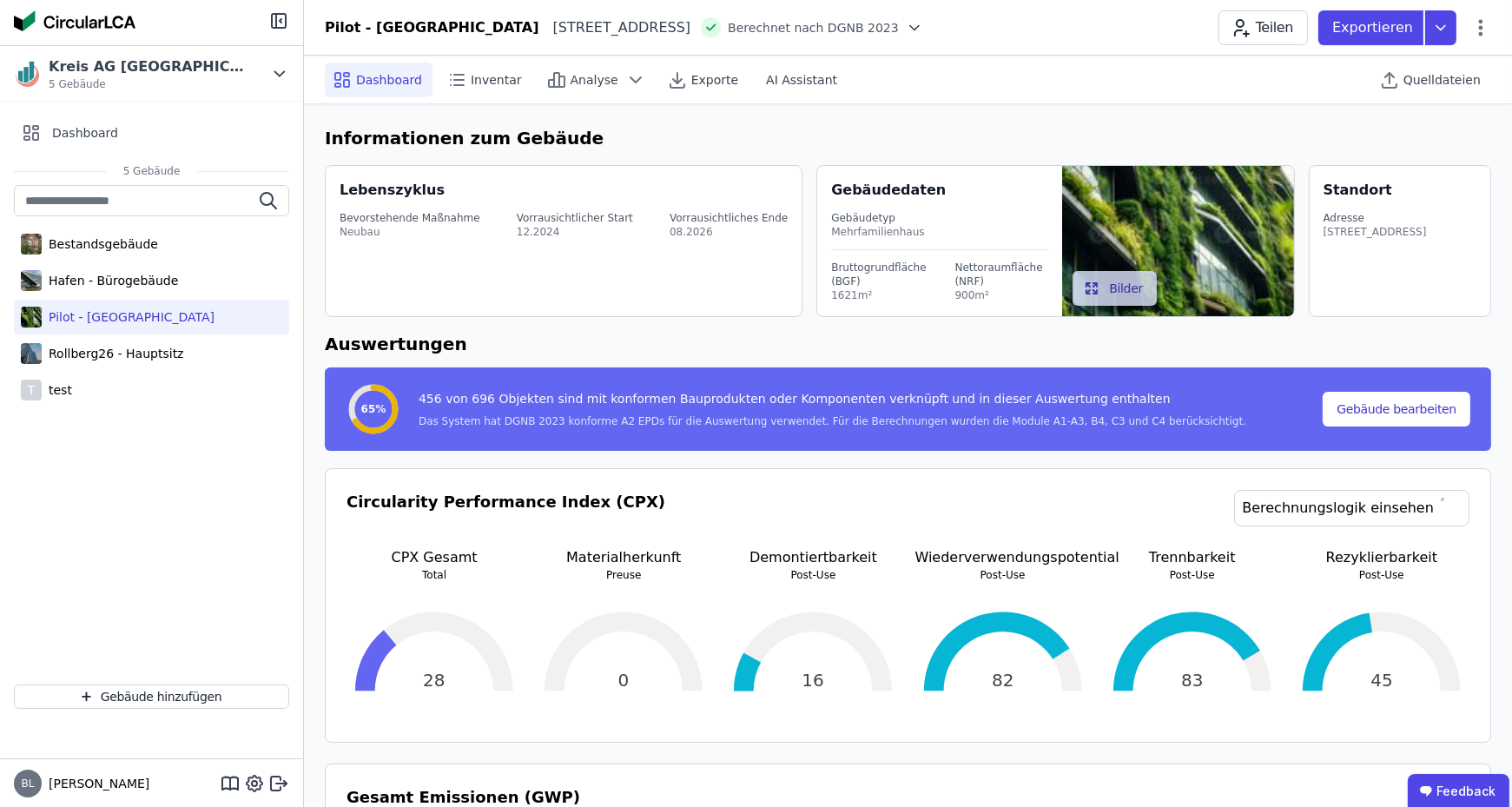
click at [906, 29] on icon at bounding box center [915, 28] width 17 height 17
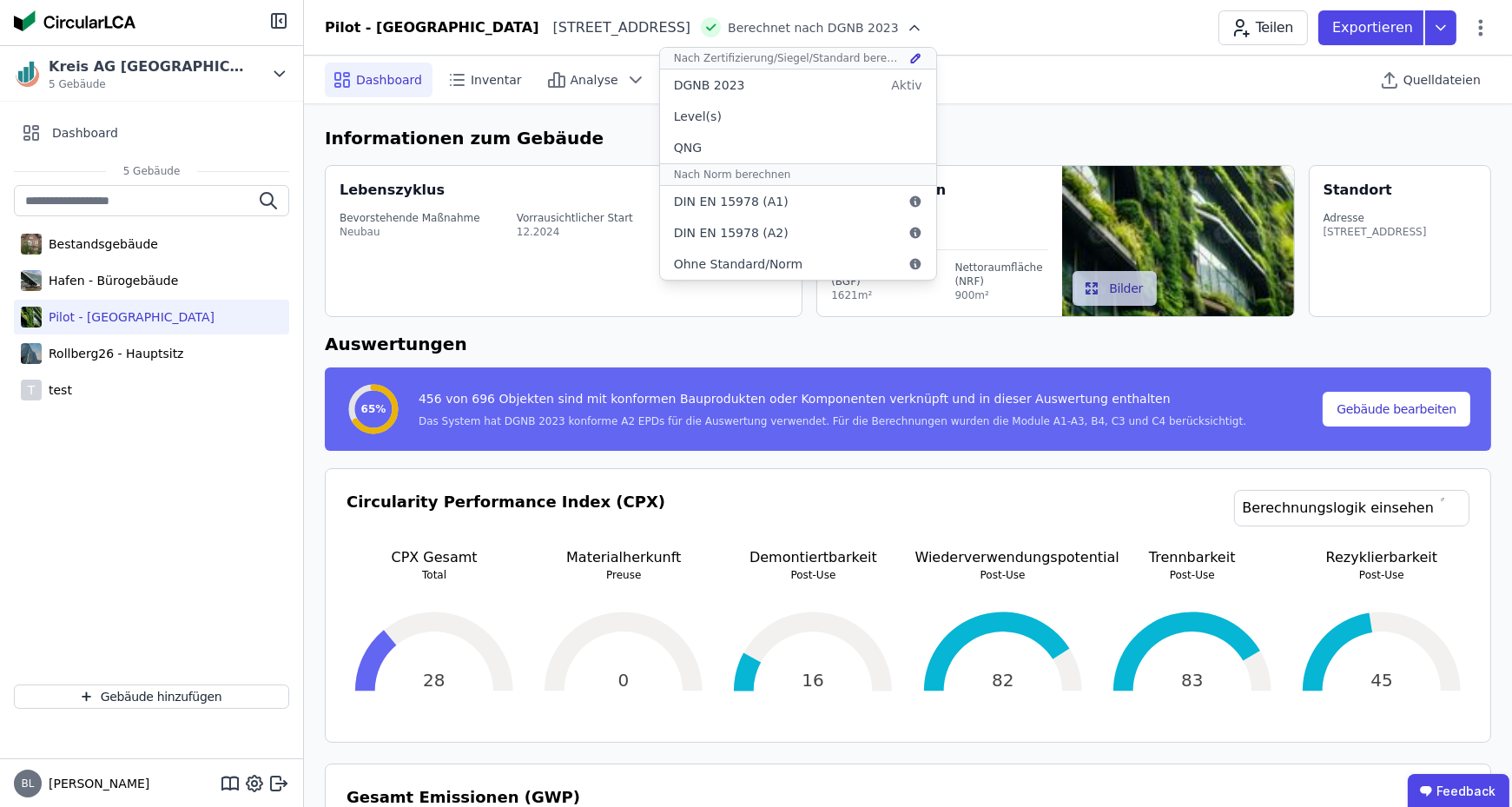
click at [1004, 25] on div "Pilot - Green Building Heimeranplatz 2 80339 München DE Berechnet nach DGNB 202…" at bounding box center [908, 28] width 1208 height 35
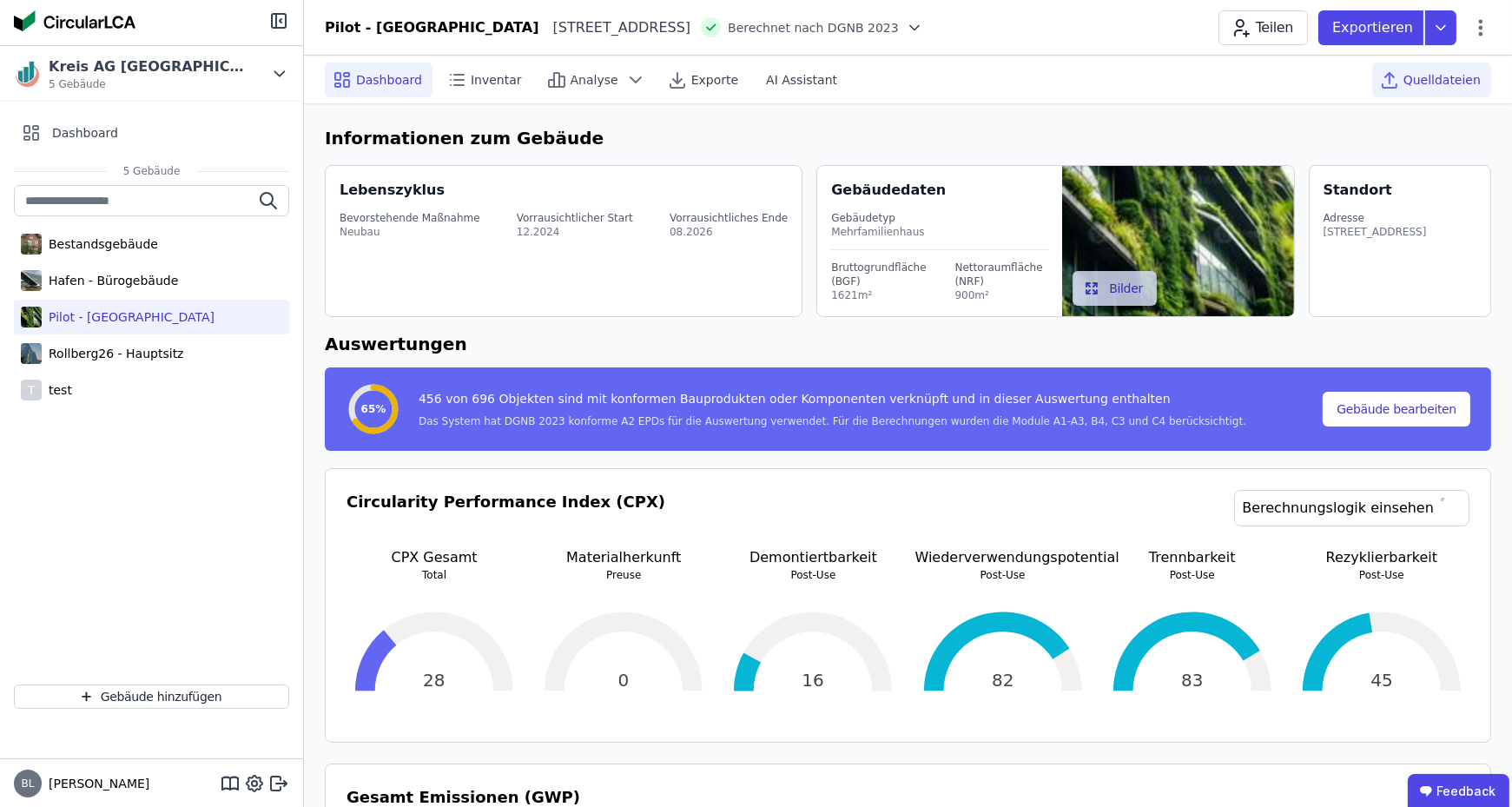
click at [1419, 79] on span "Quelldateien" at bounding box center [1442, 80] width 78 height 17
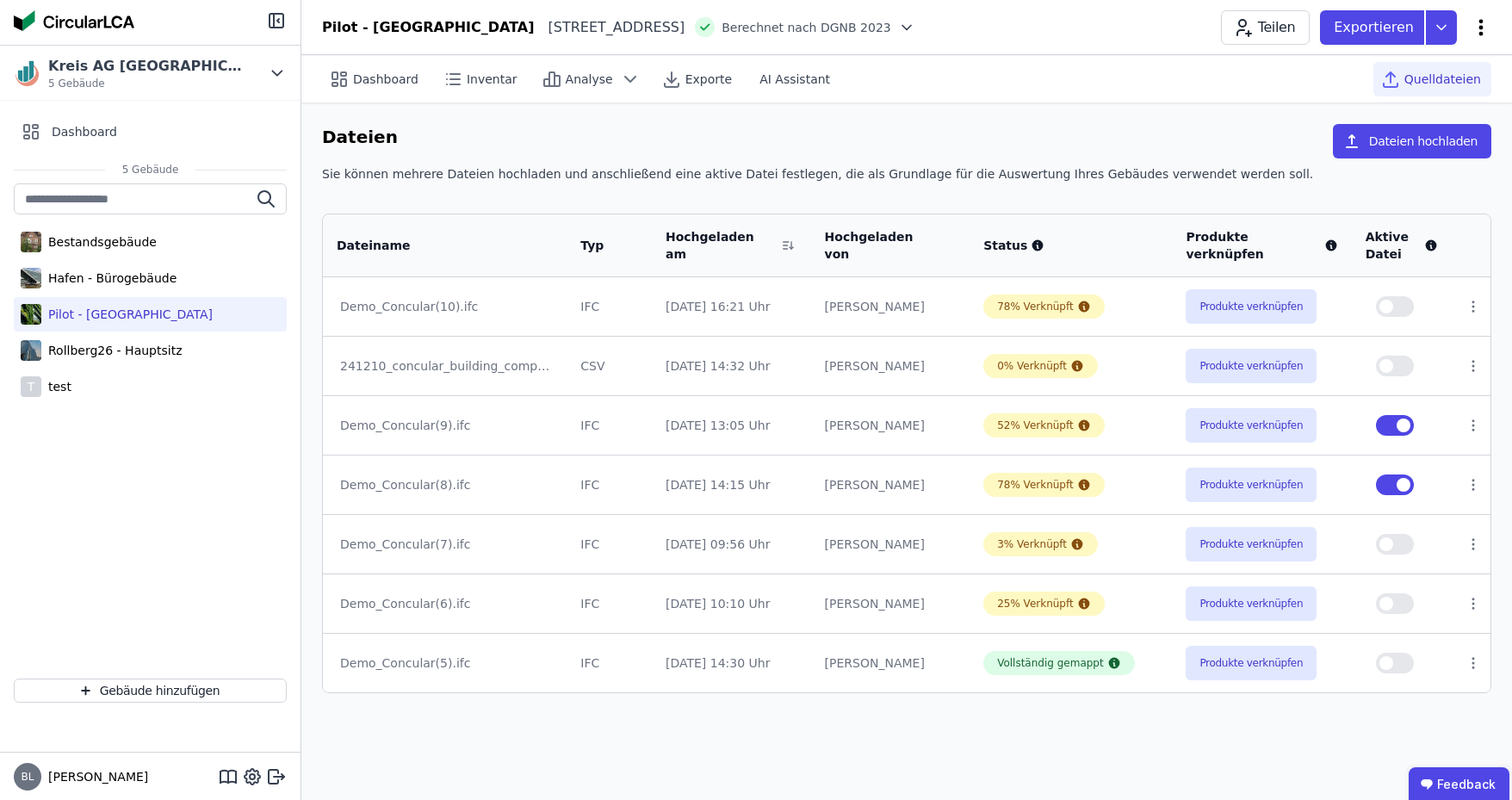
click at [1478, 28] on icon at bounding box center [1480, 27] width 20 height 20
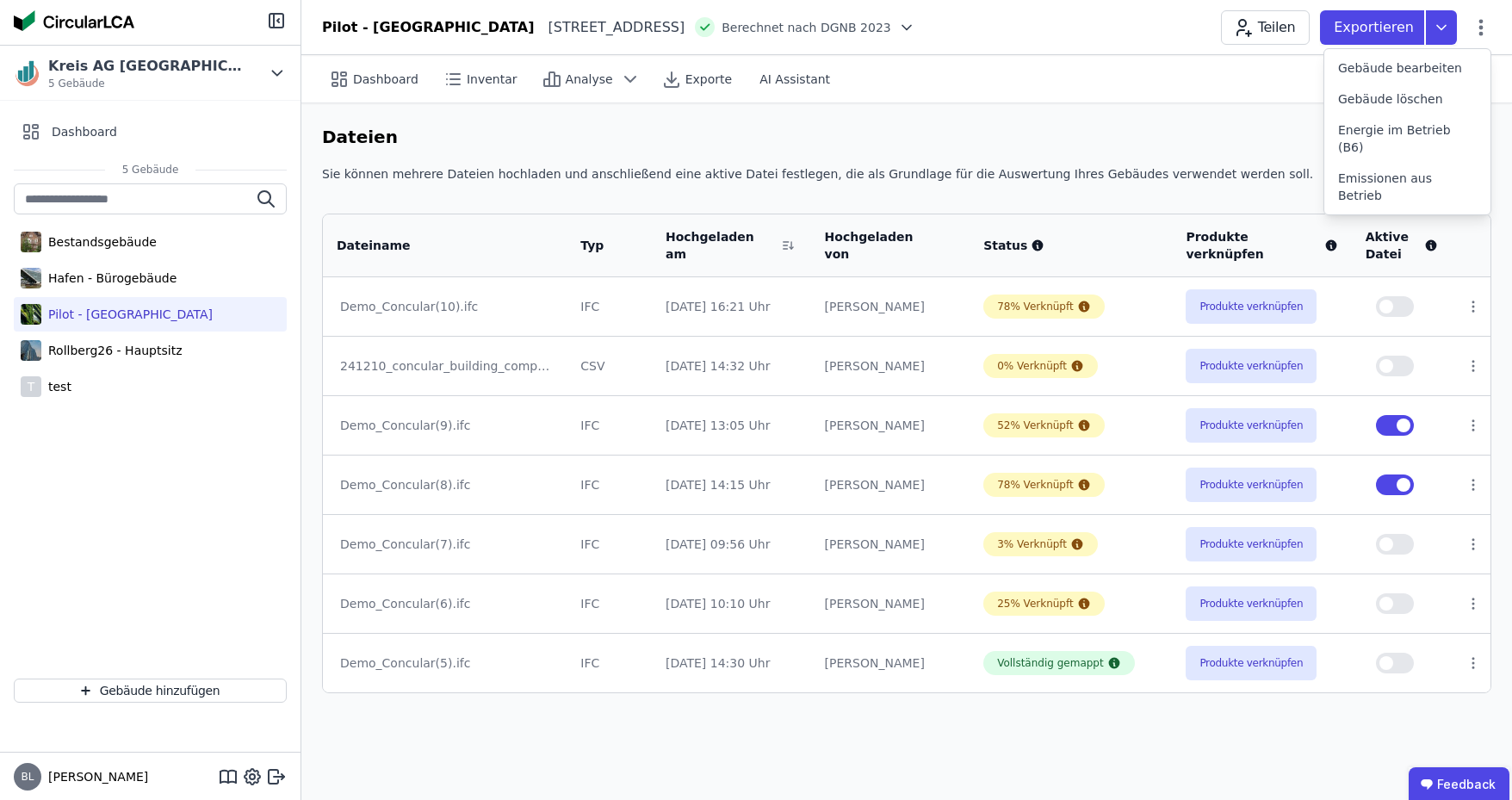
drag, startPoint x: 1169, startPoint y: 112, endPoint x: 1155, endPoint y: 118, distance: 15.2
click at [1169, 112] on div "Dateien Dateien hochladen Sie können mehrere Dateien hochladen und anschließend…" at bounding box center [906, 408] width 1211 height 610
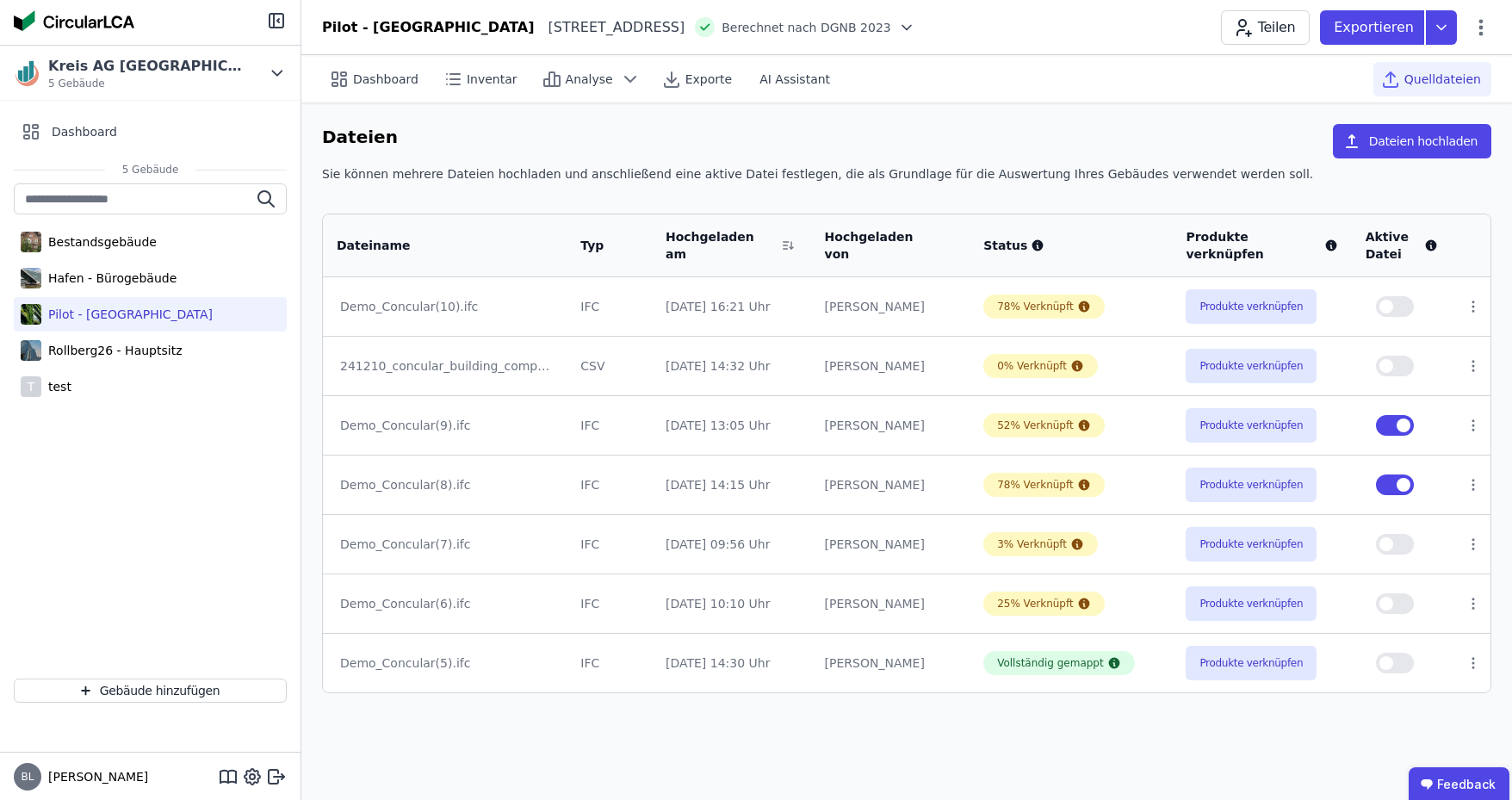
click at [1393, 303] on span "button" at bounding box center [1386, 306] width 13 height 13
click at [1402, 425] on span "button" at bounding box center [1403, 426] width 13 height 13
click at [1395, 487] on button "button" at bounding box center [1395, 484] width 38 height 20
drag, startPoint x: 578, startPoint y: 309, endPoint x: 624, endPoint y: 305, distance: 46.2
click at [624, 305] on tr "Demo_Concular(10).ifc IFC 08.09.25 16:21 Uhr Benjamin Lammers 78% Verknüpft Pro…" at bounding box center [906, 306] width 1167 height 59
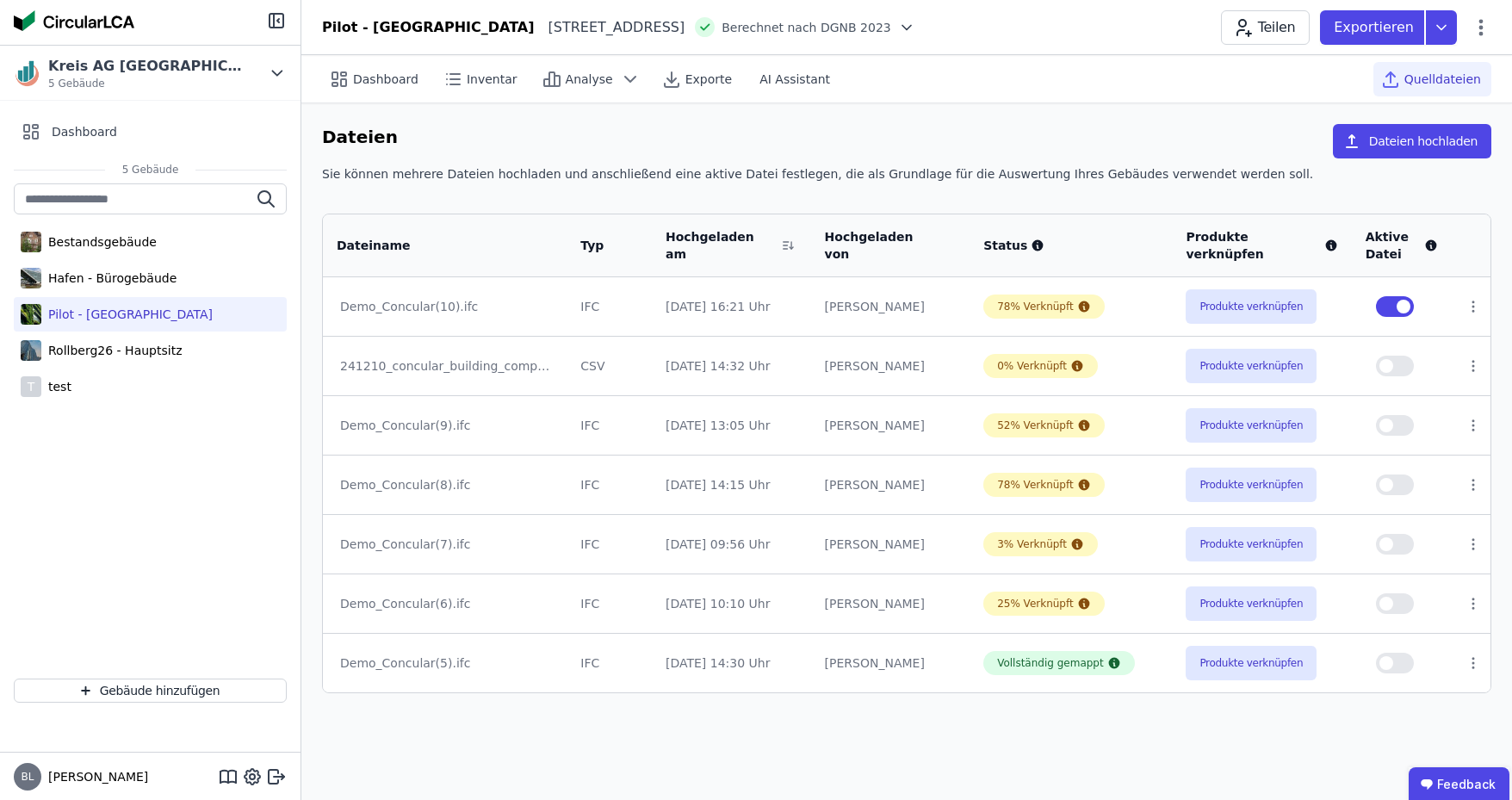
click at [1399, 362] on button "button" at bounding box center [1395, 365] width 38 height 20
click at [1405, 135] on button "Dateien hochladen" at bounding box center [1412, 142] width 159 height 35
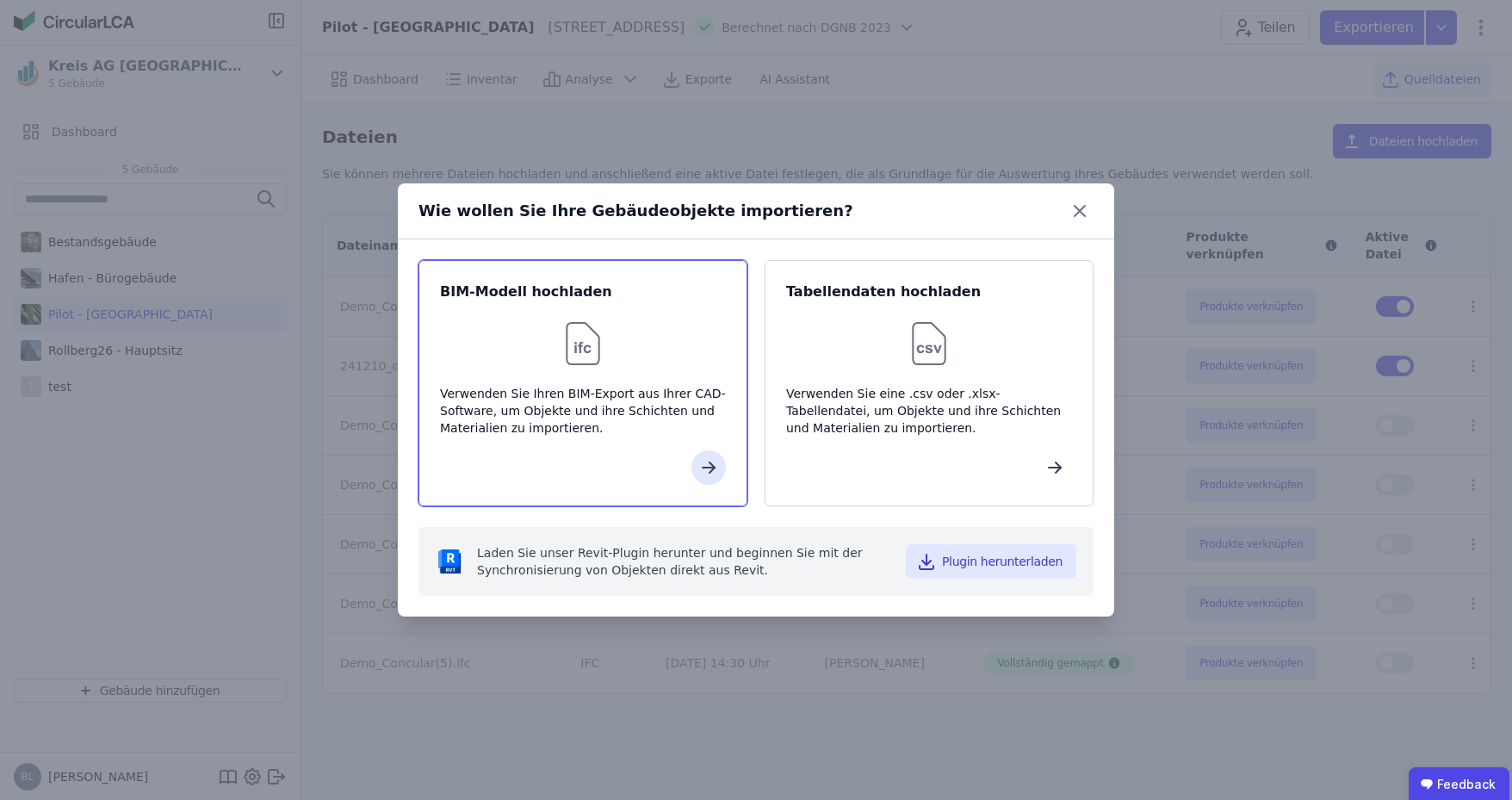
click at [623, 401] on div "Verwenden Sie Ihren BIM-Export aus Ihrer CAD-Software, um Objekte und ihre Schi…" at bounding box center [583, 411] width 286 height 52
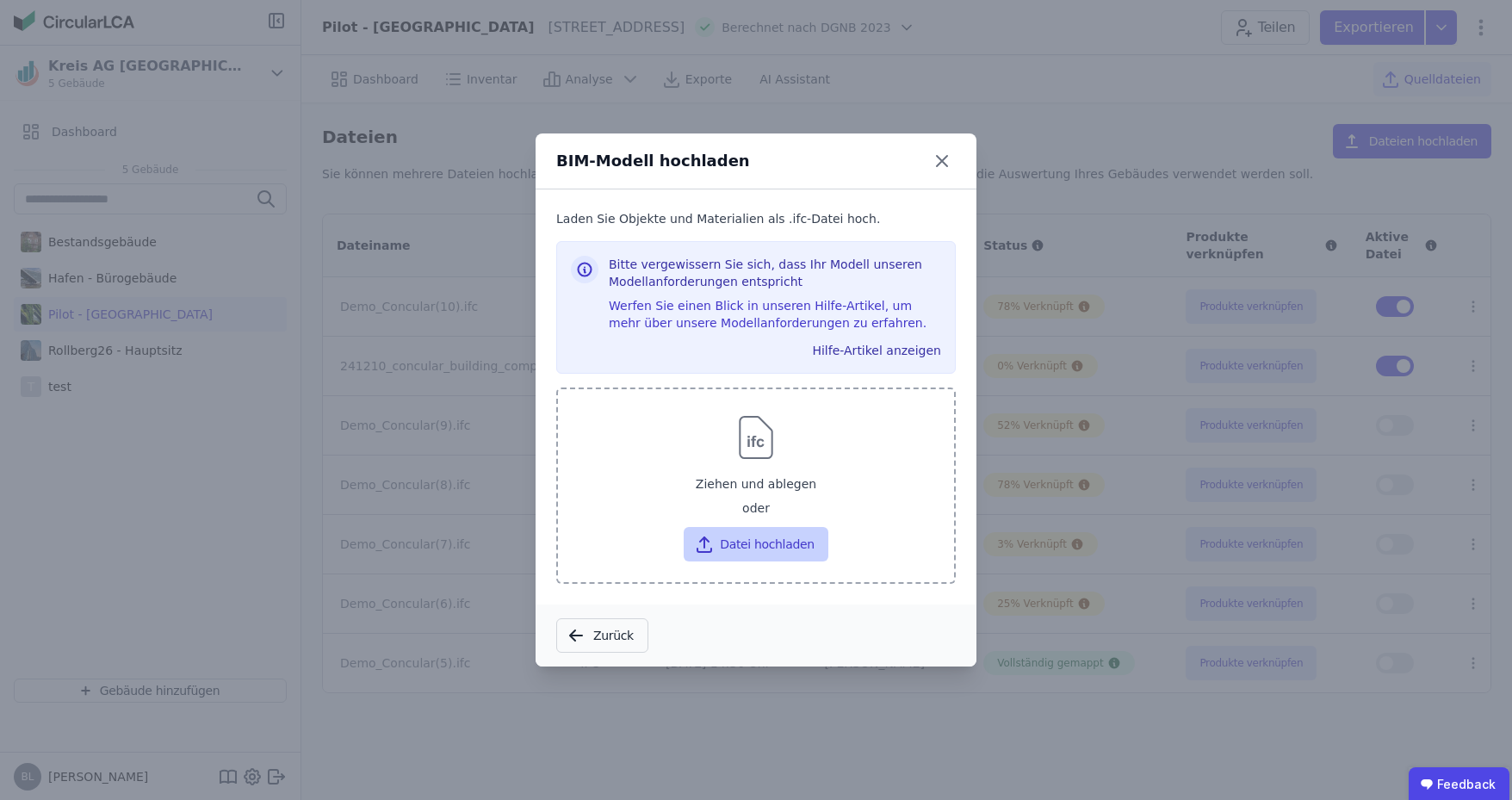
click at [752, 549] on button "Datei hochladen" at bounding box center [755, 544] width 143 height 35
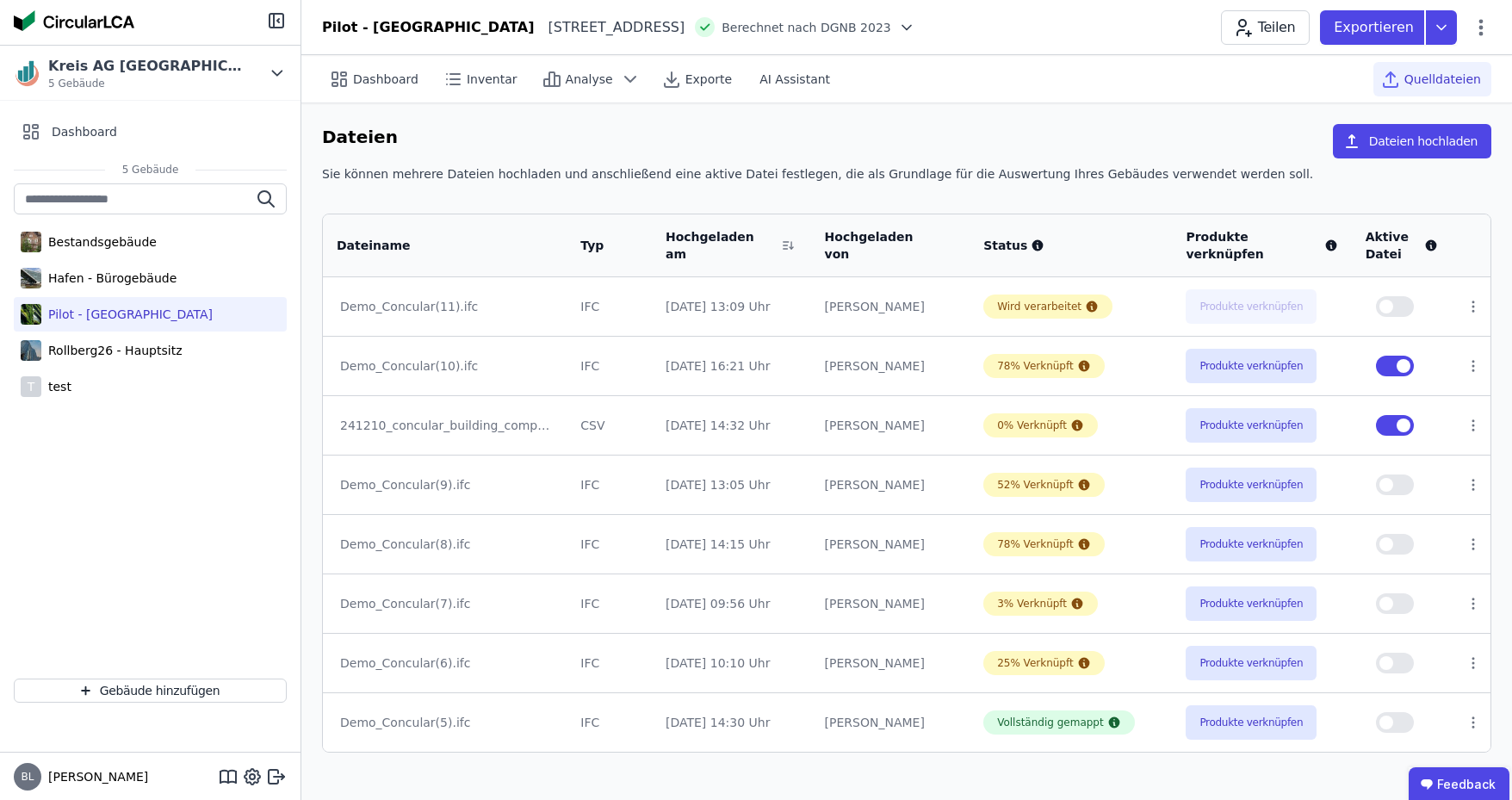
click at [1438, 78] on span "Quelldateien" at bounding box center [1443, 79] width 77 height 17
click at [1422, 142] on button "Dateien hochladen" at bounding box center [1412, 142] width 159 height 35
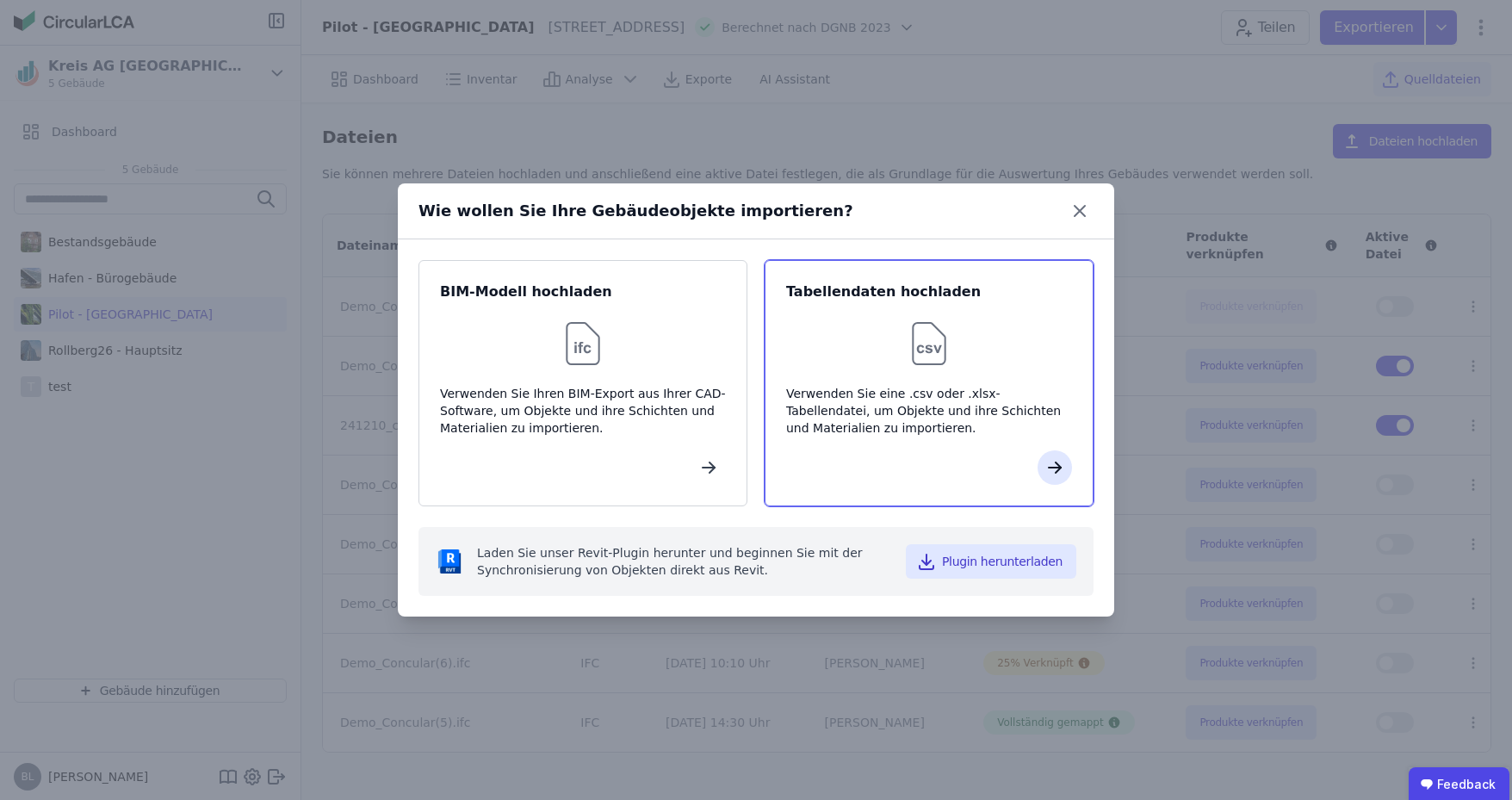
click at [1065, 470] on icon "button" at bounding box center [1055, 467] width 20 height 20
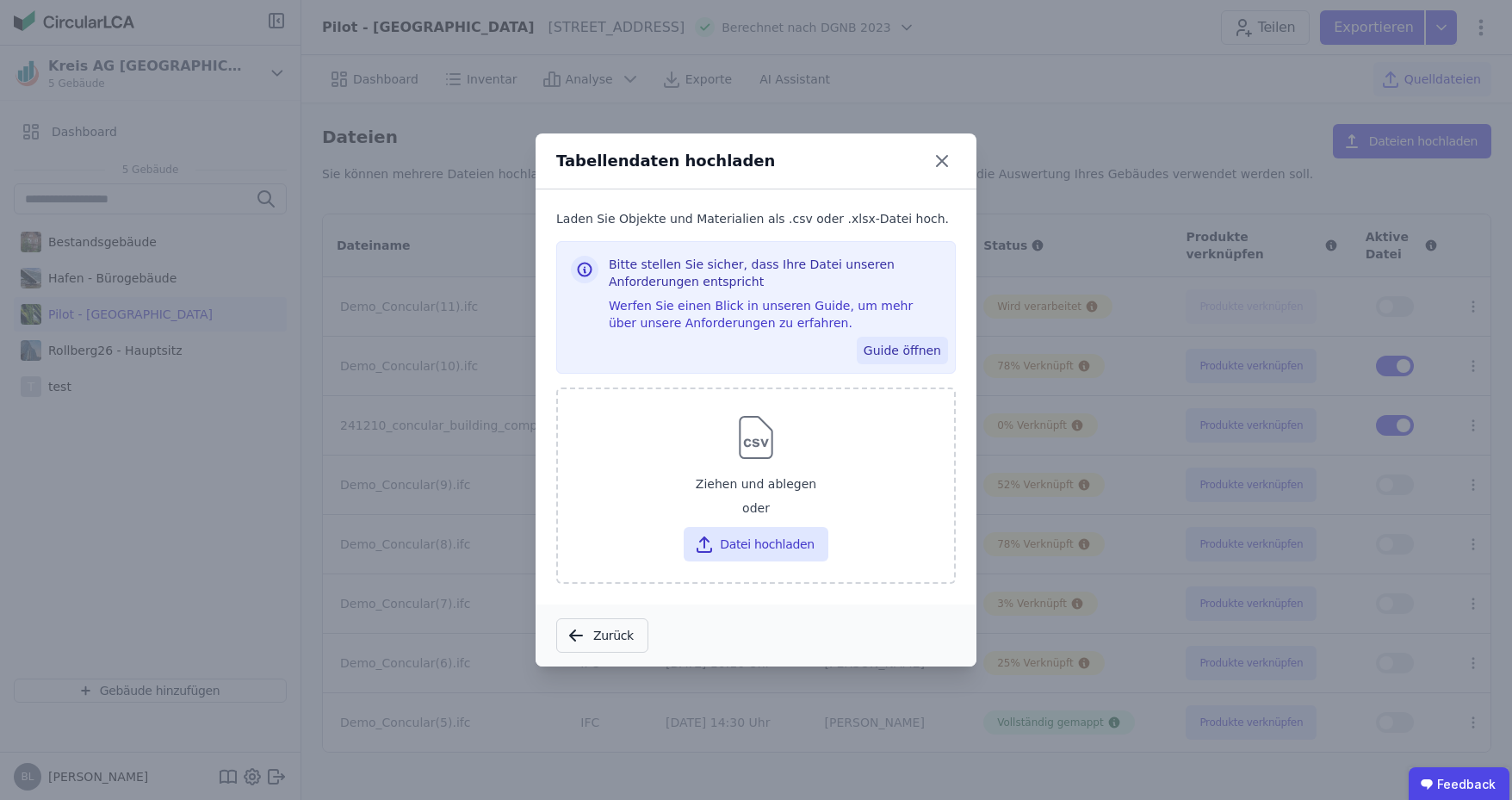
click at [910, 352] on button "Guide öffnen" at bounding box center [902, 350] width 91 height 28
click at [944, 158] on icon at bounding box center [942, 161] width 28 height 28
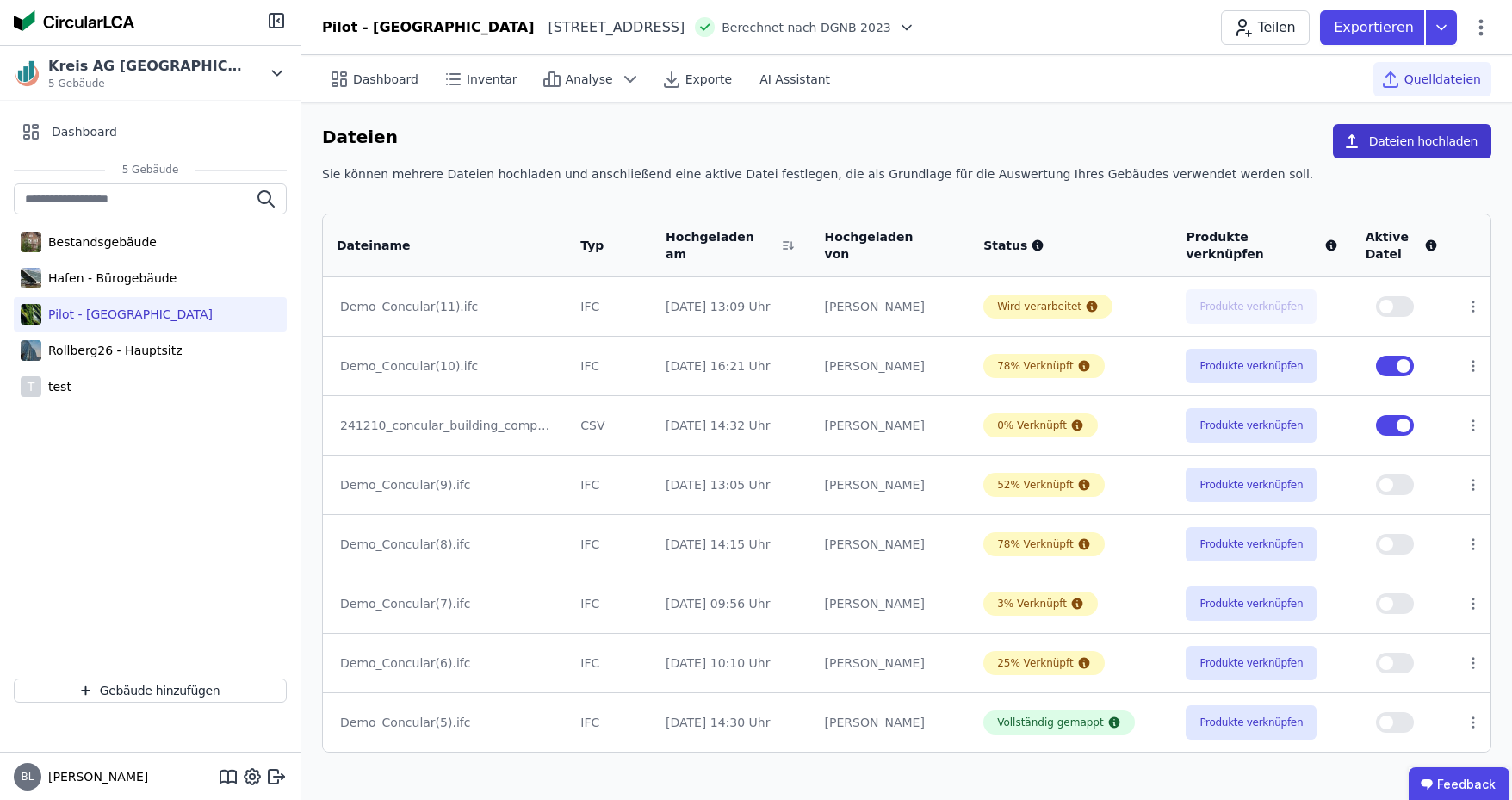
click at [1433, 141] on button "Dateien hochladen" at bounding box center [1412, 142] width 159 height 35
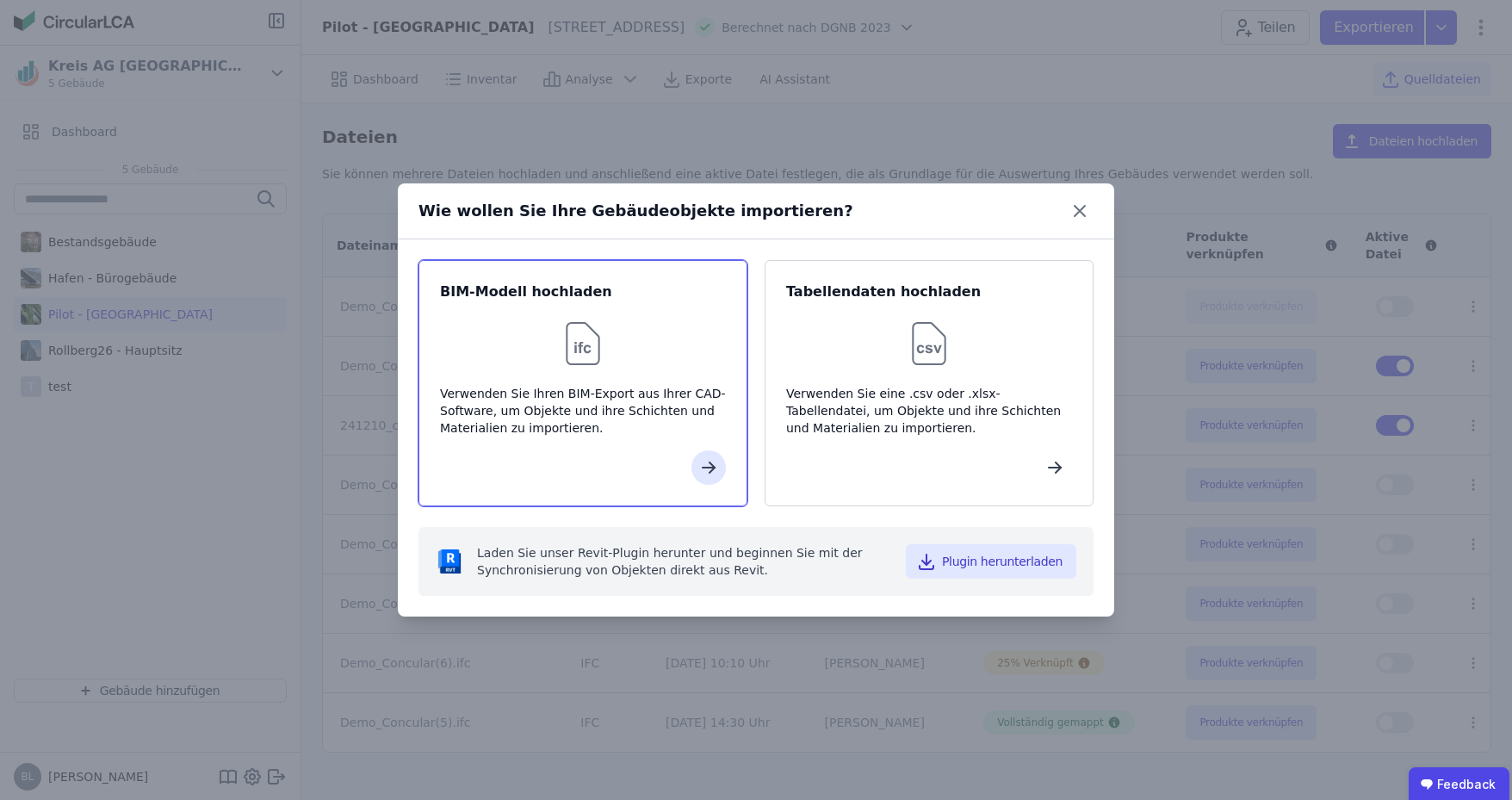
click at [569, 448] on div "BIM-Modell hochladen Verwenden Sie Ihren BIM-Export aus Ihrer CAD-Software, um …" at bounding box center [584, 383] width 329 height 246
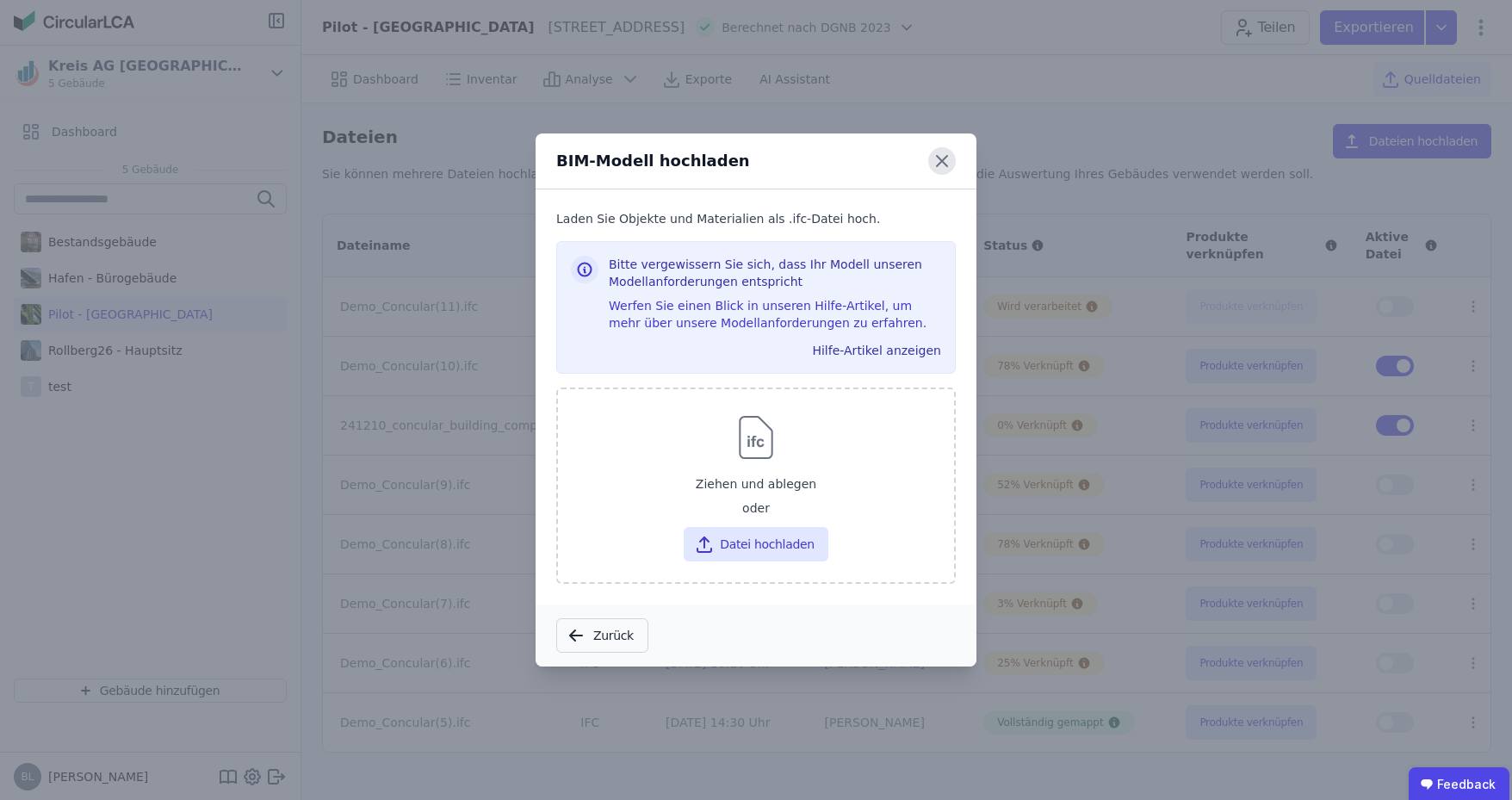
click at [947, 163] on icon at bounding box center [942, 161] width 28 height 28
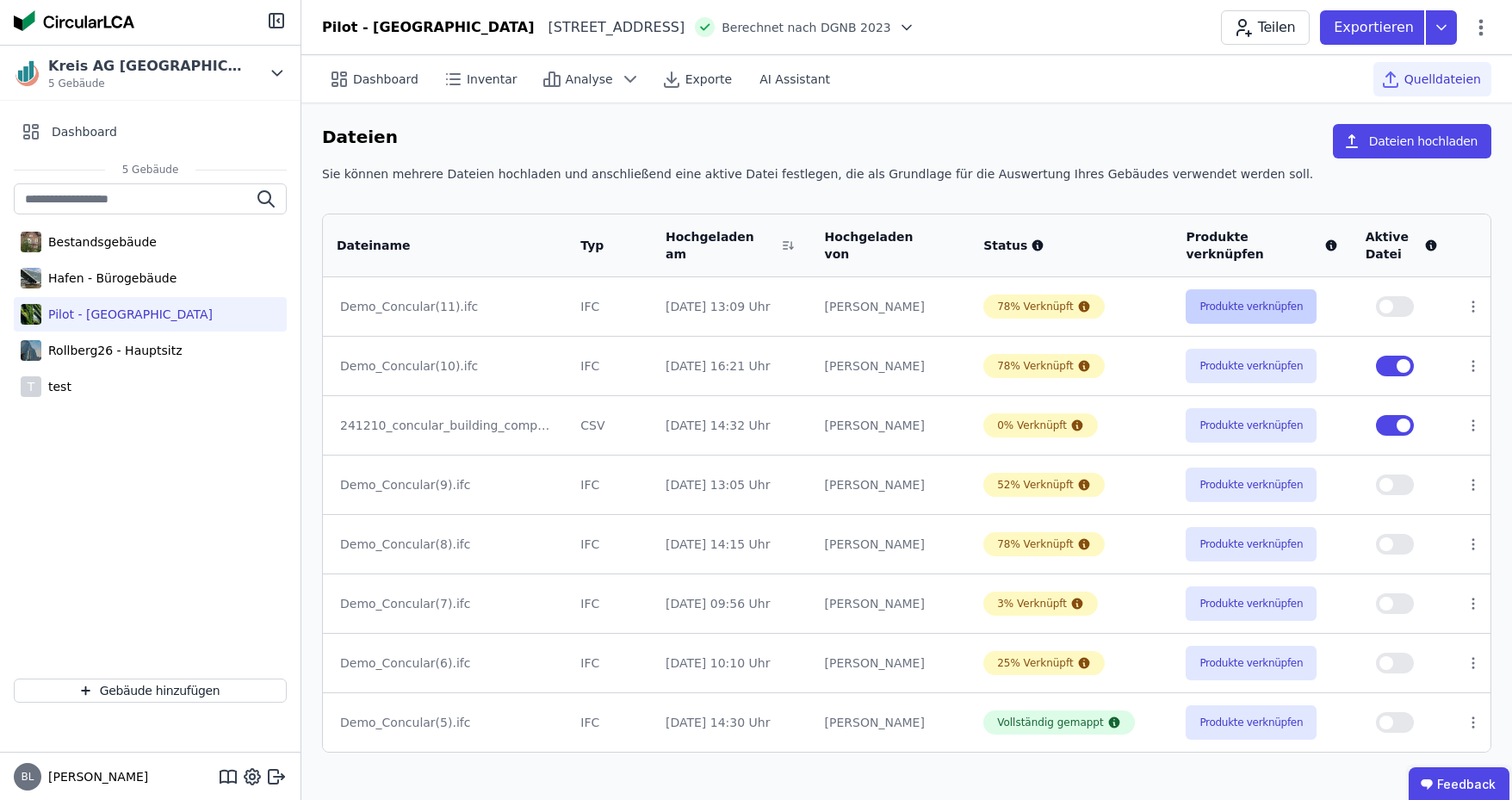
click at [1271, 310] on button "Produkte verknüpfen" at bounding box center [1251, 306] width 131 height 35
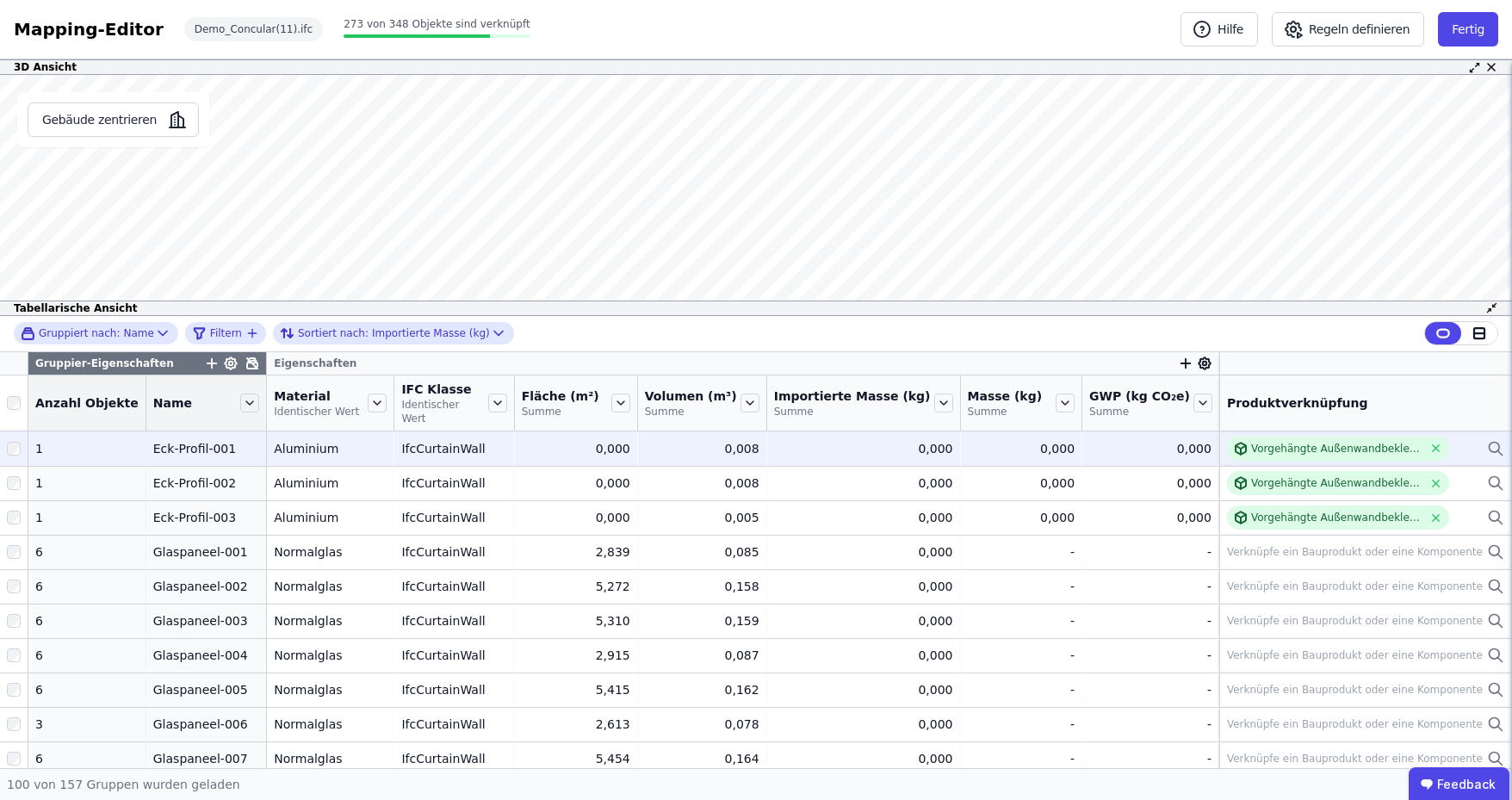
drag, startPoint x: 245, startPoint y: 361, endPoint x: 343, endPoint y: 437, distance: 124.0
click at [248, 361] on icon at bounding box center [252, 363] width 11 height 11
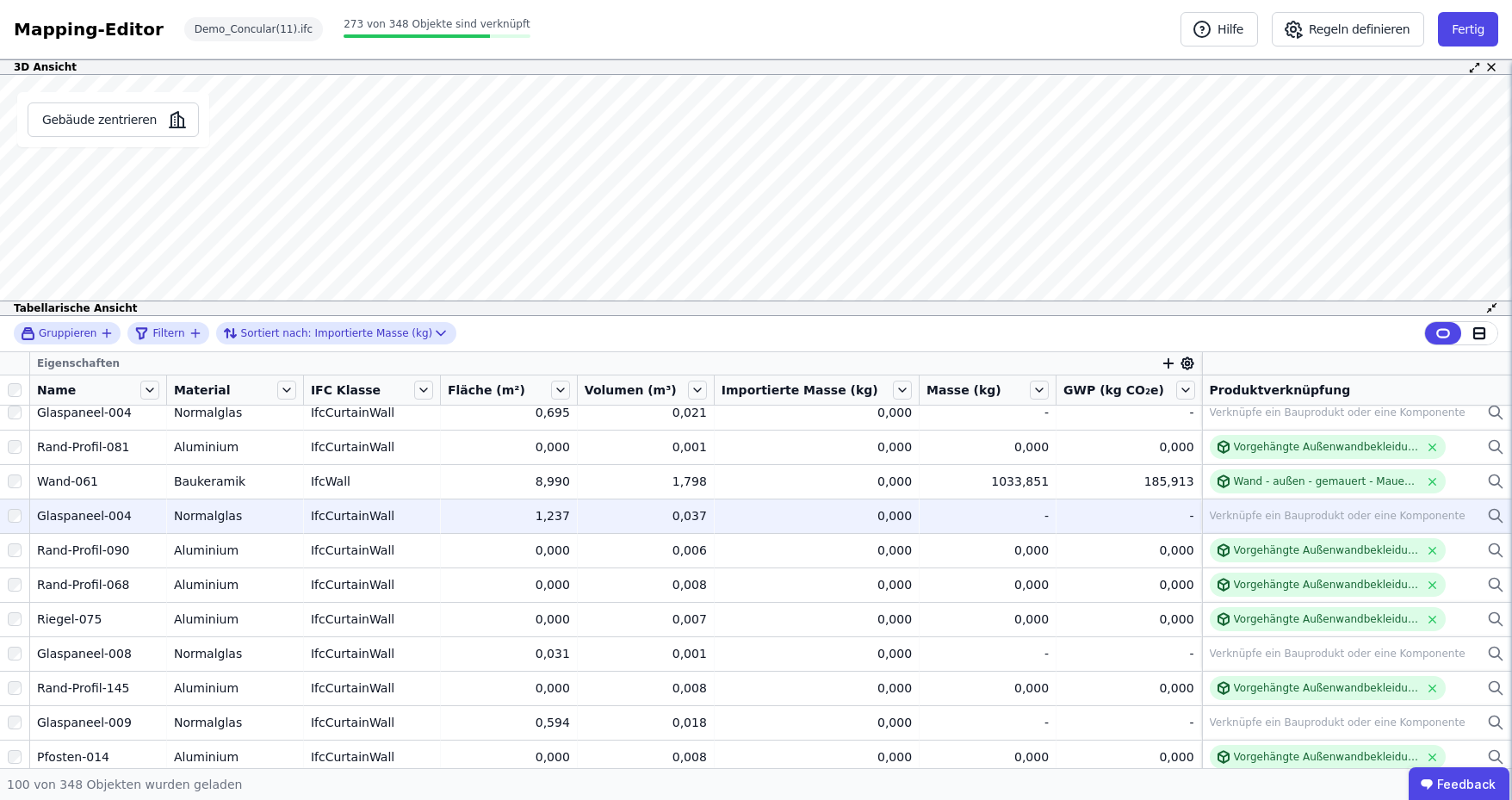
scroll to position [345, 0]
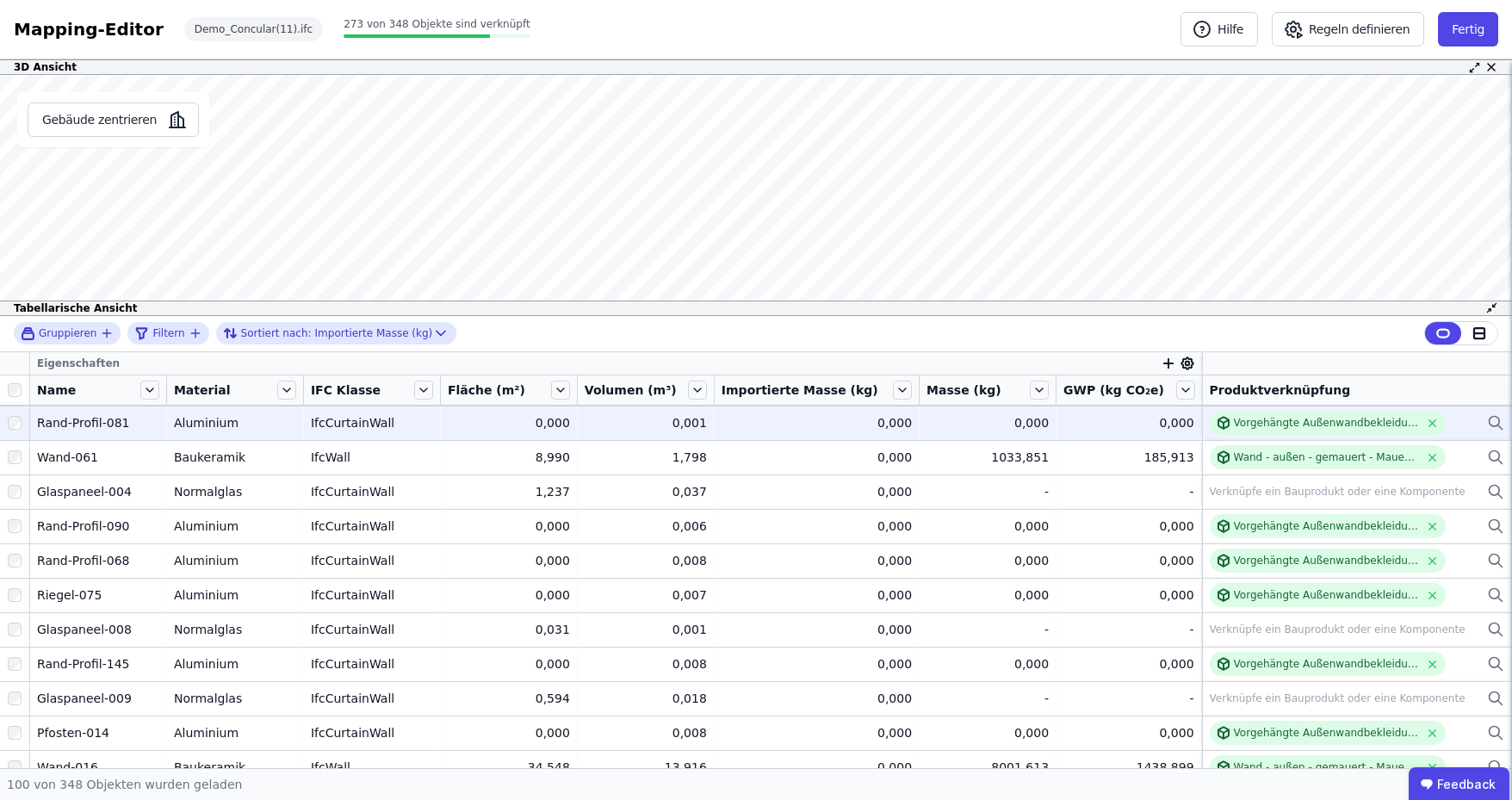
click at [4, 418] on div at bounding box center [14, 423] width 29 height 31
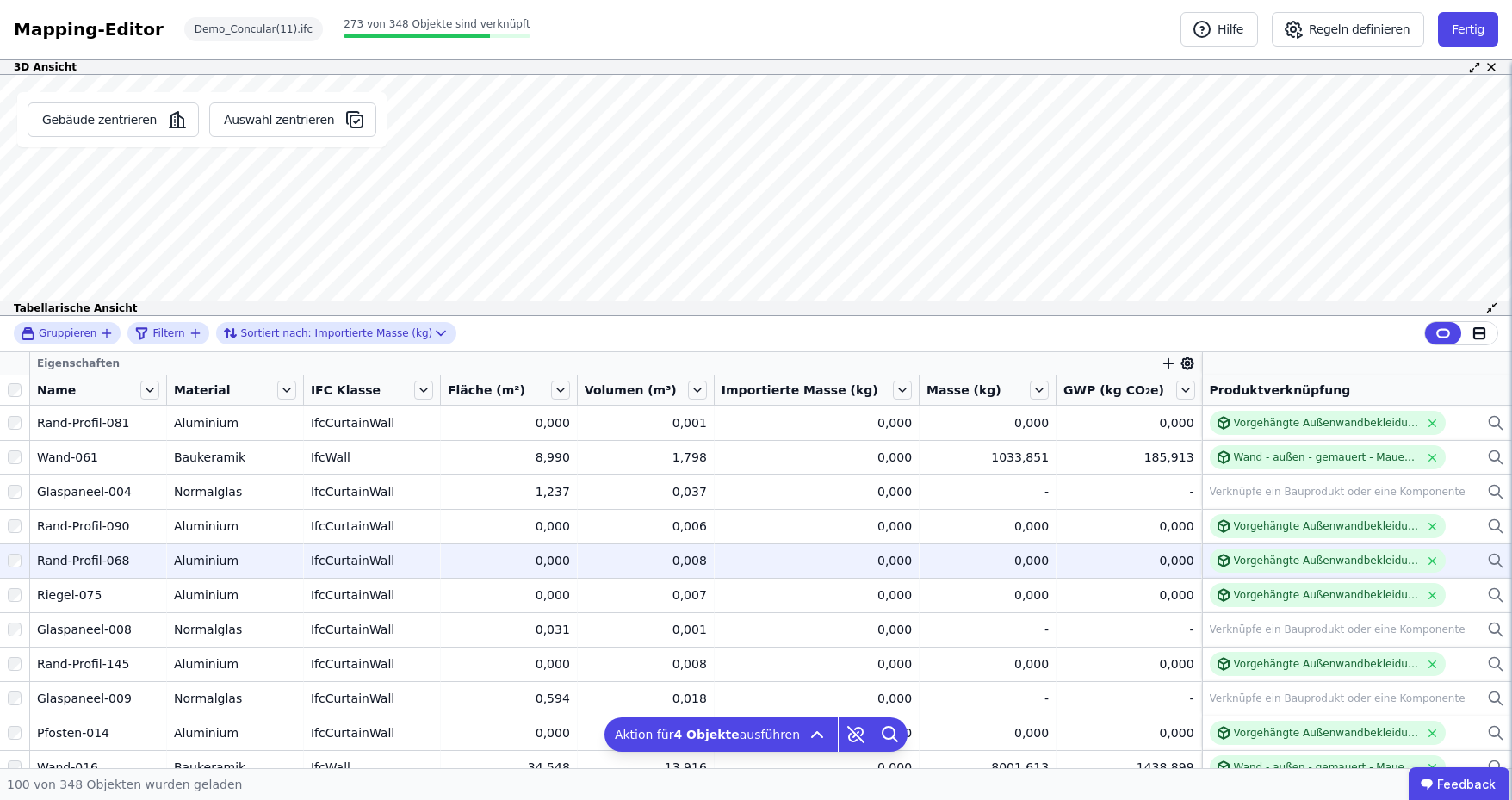
click at [13, 567] on div at bounding box center [14, 560] width 29 height 31
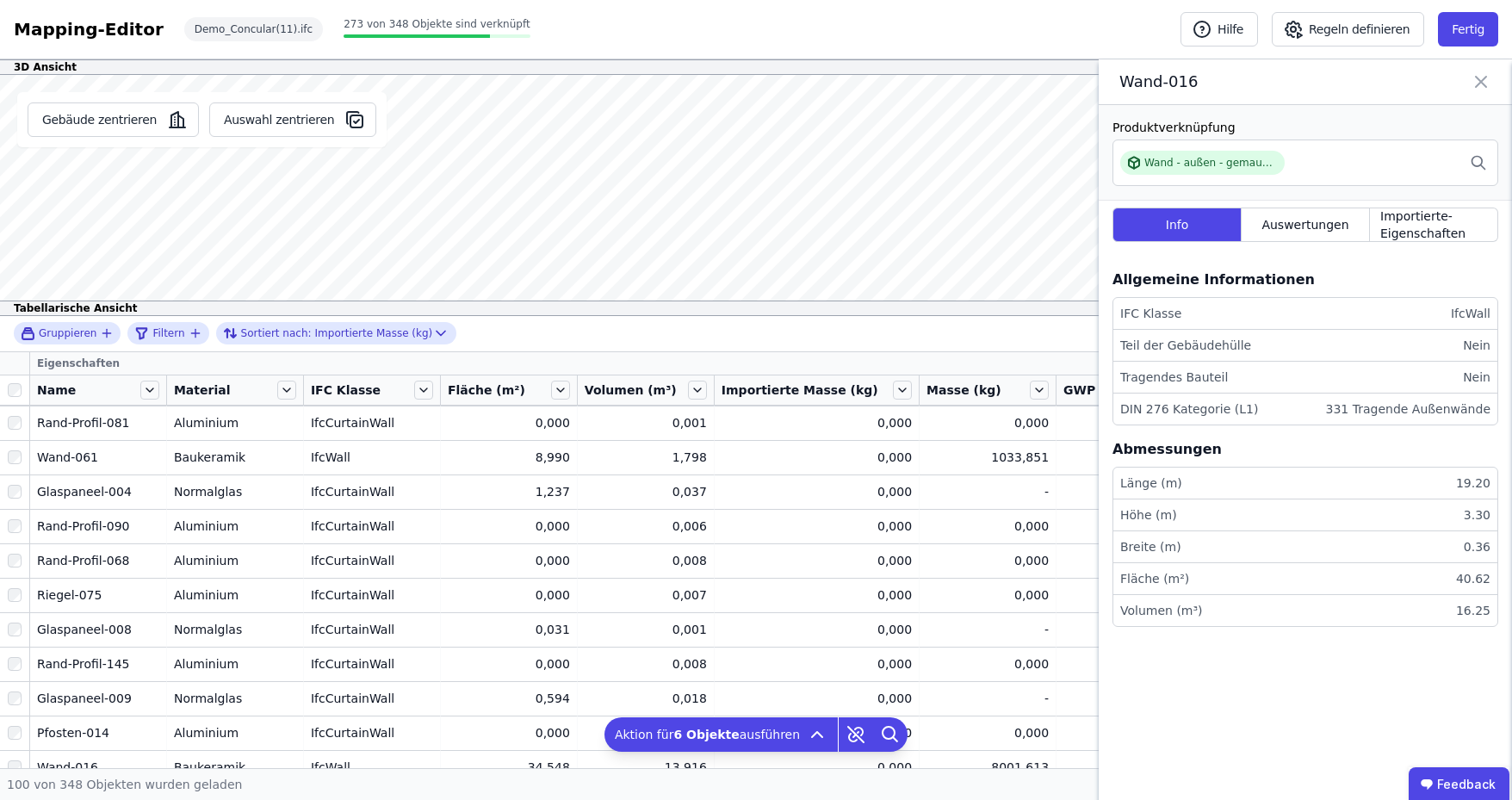
click at [1483, 82] on icon at bounding box center [1480, 81] width 20 height 24
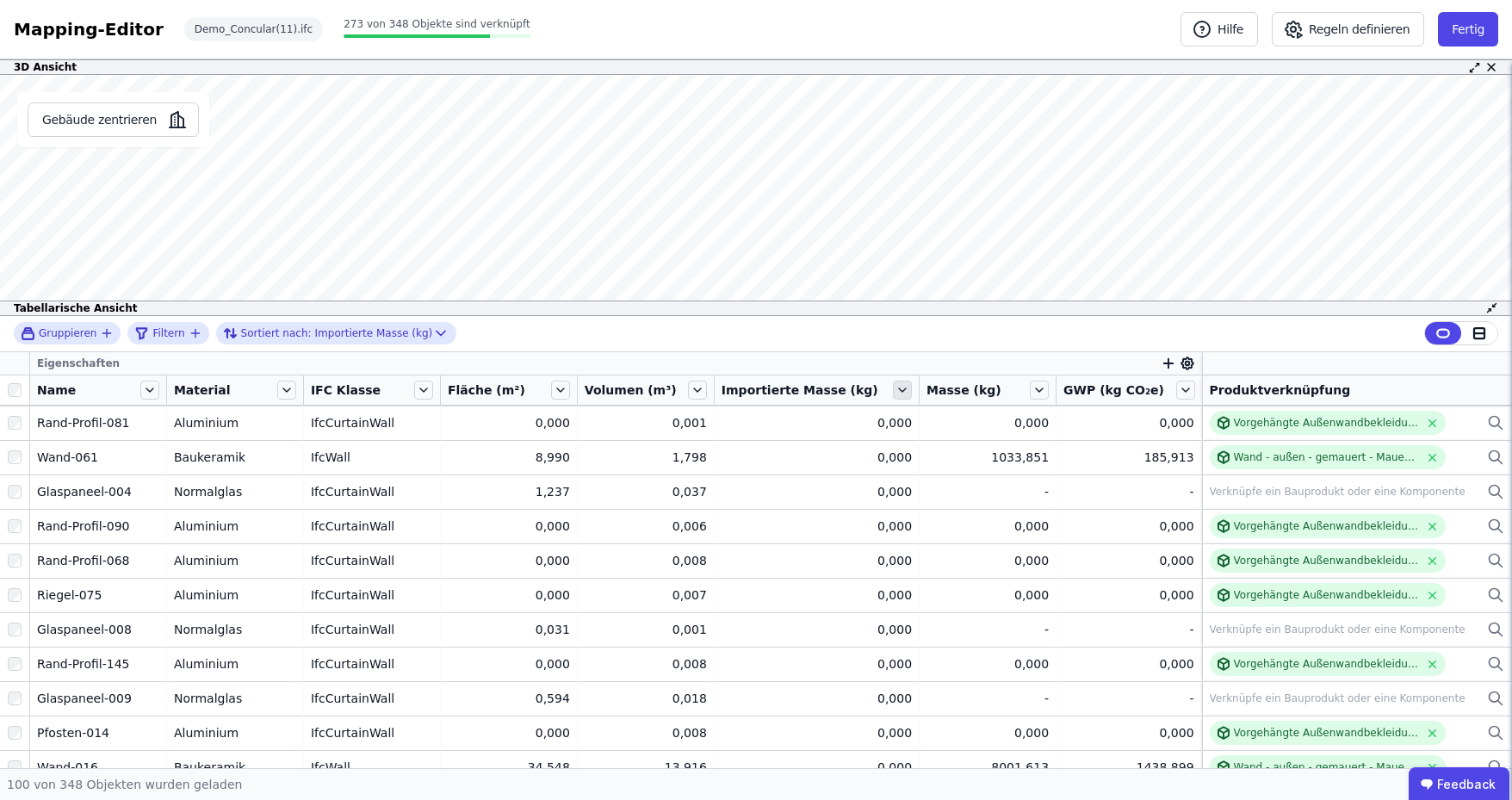
click at [893, 386] on icon at bounding box center [902, 390] width 19 height 19
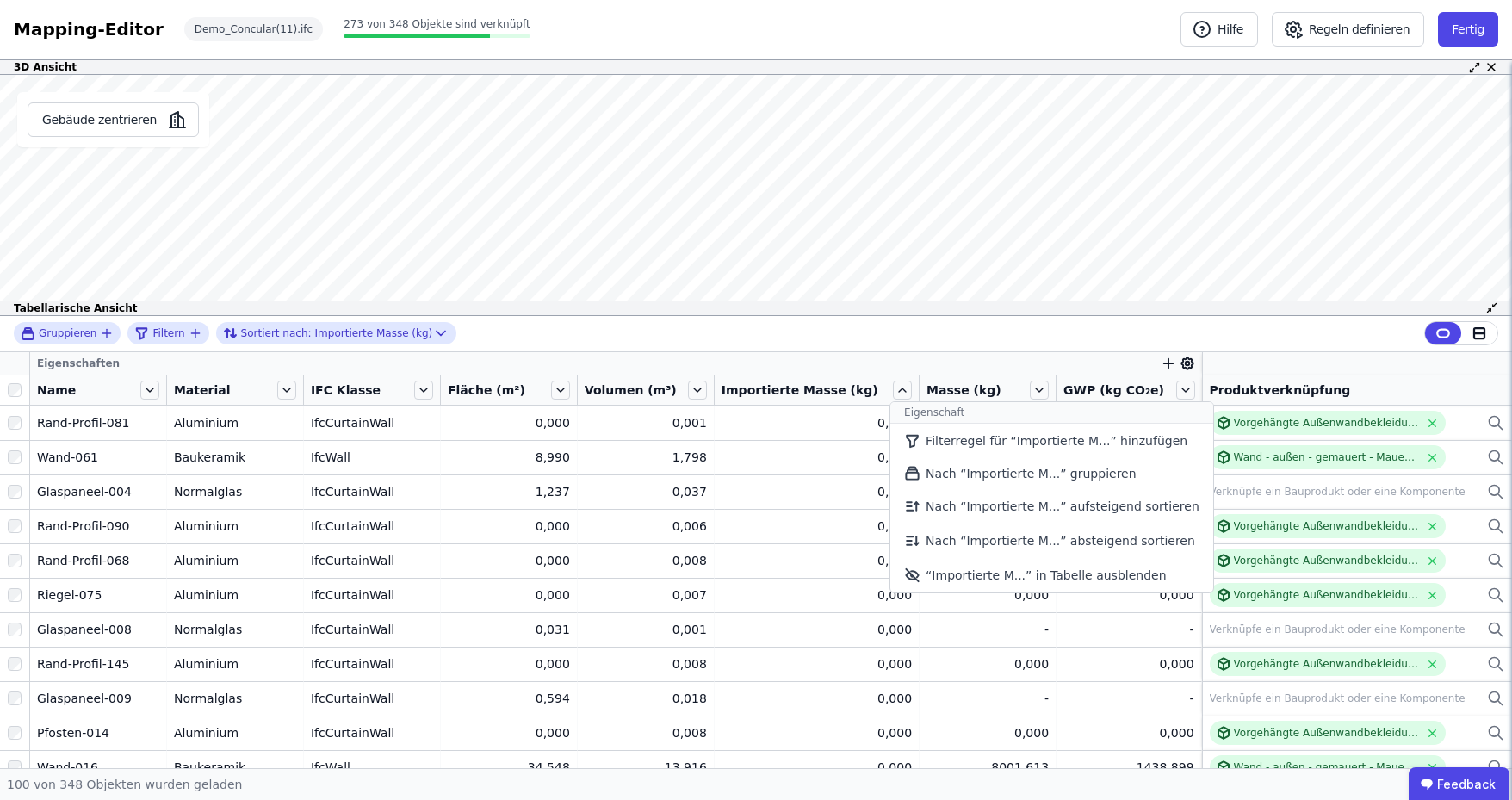
drag, startPoint x: 928, startPoint y: 574, endPoint x: 790, endPoint y: 393, distance: 227.6
click at [928, 574] on li "“Importierte M...” in Tabelle ausblenden" at bounding box center [1052, 575] width 323 height 35
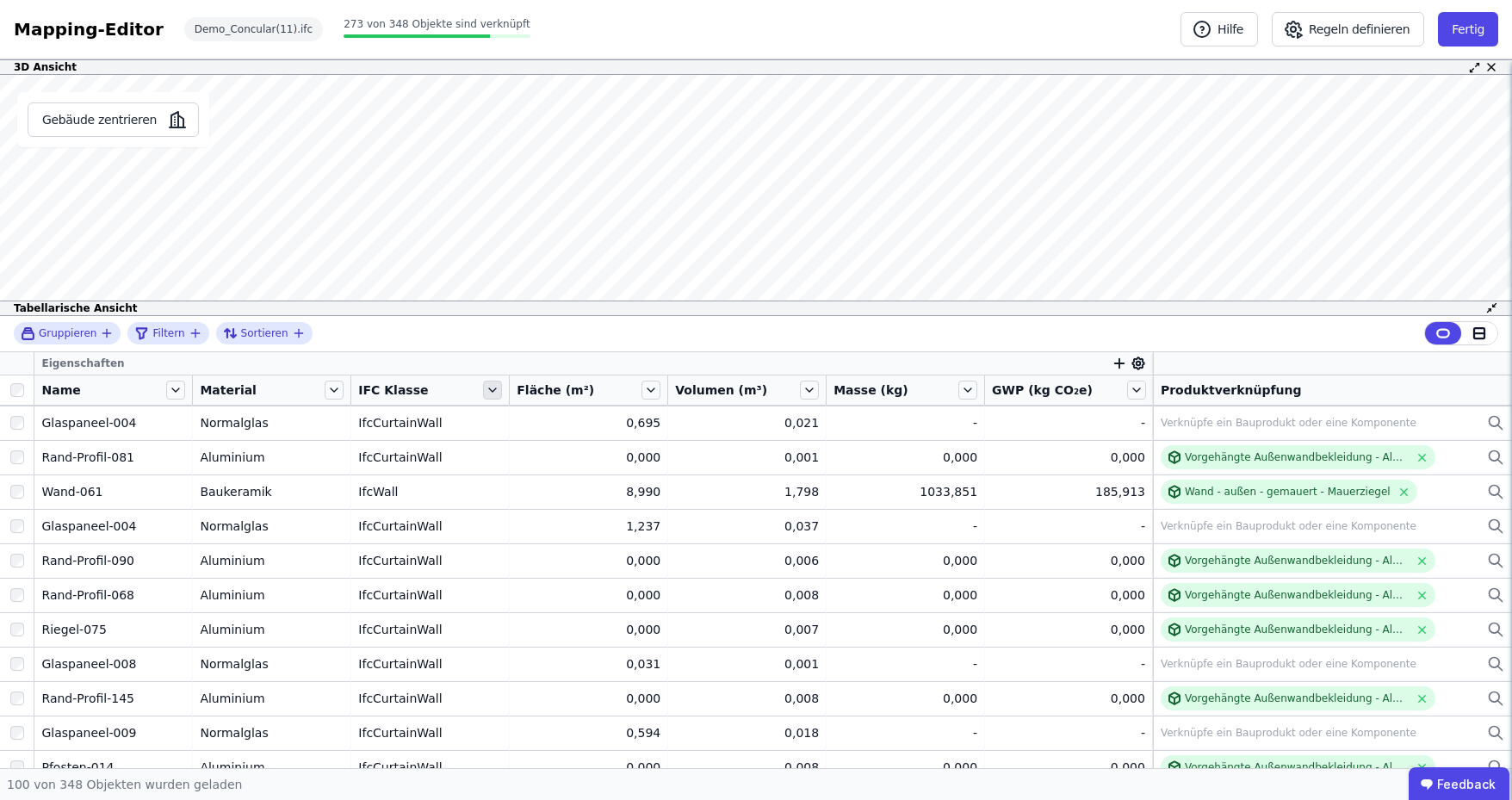
click at [492, 389] on icon at bounding box center [492, 390] width 7 height 4
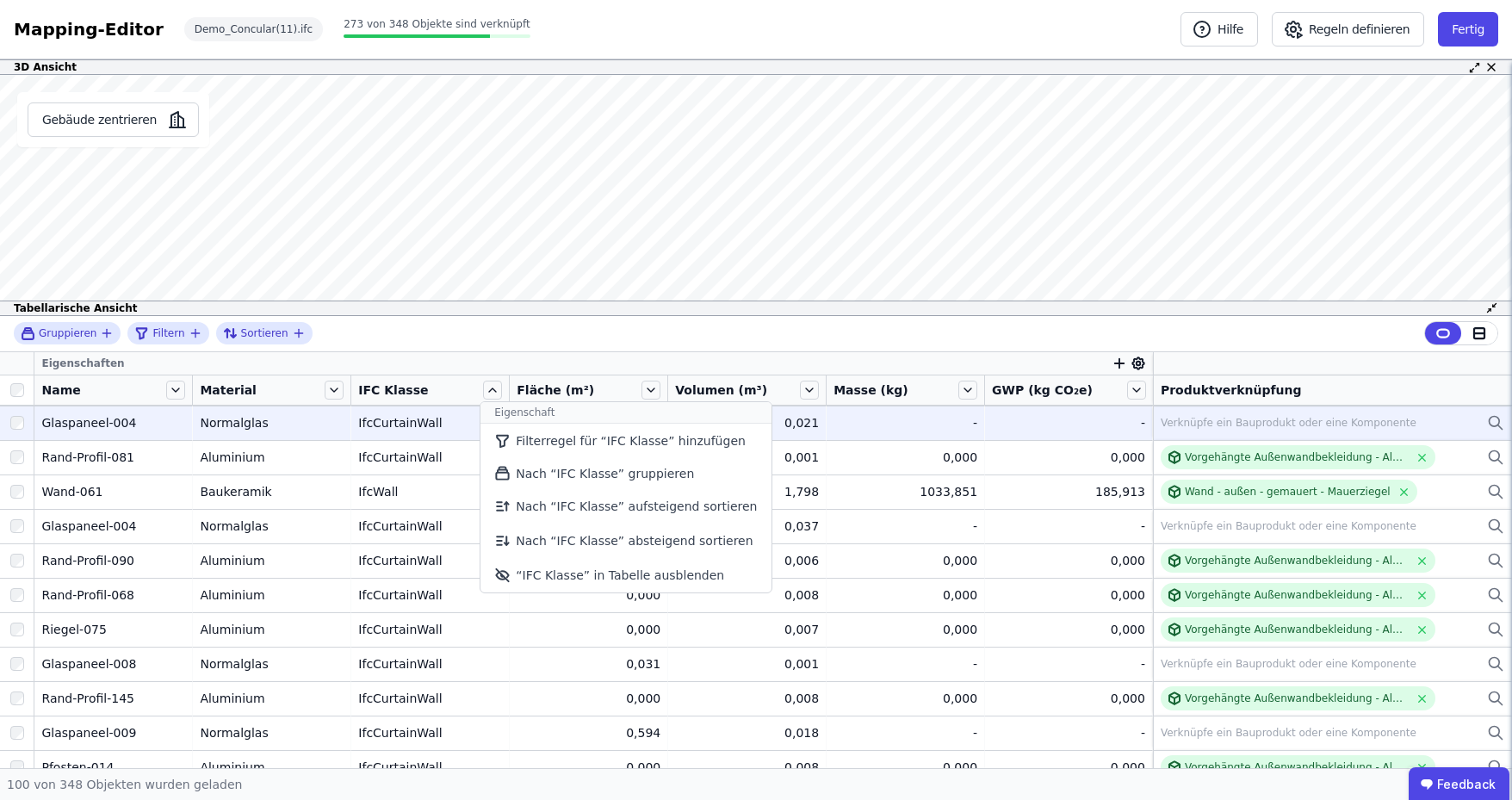
drag, startPoint x: 558, startPoint y: 567, endPoint x: 423, endPoint y: 410, distance: 207.1
click at [558, 567] on li "“IFC Klasse” in Tabelle ausblenden" at bounding box center [625, 575] width 290 height 35
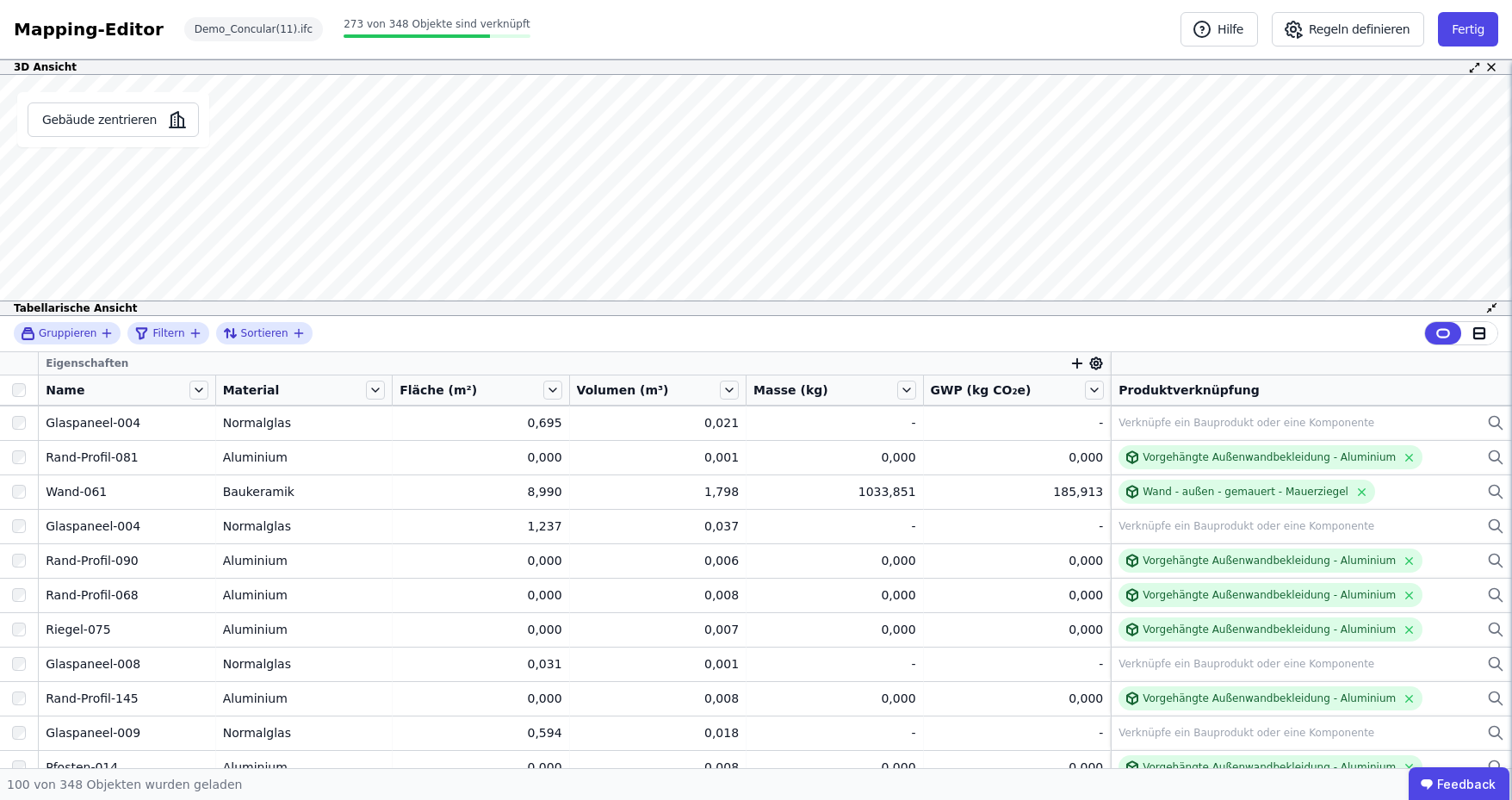
click at [1070, 366] on icon "button" at bounding box center [1078, 363] width 15 height 15
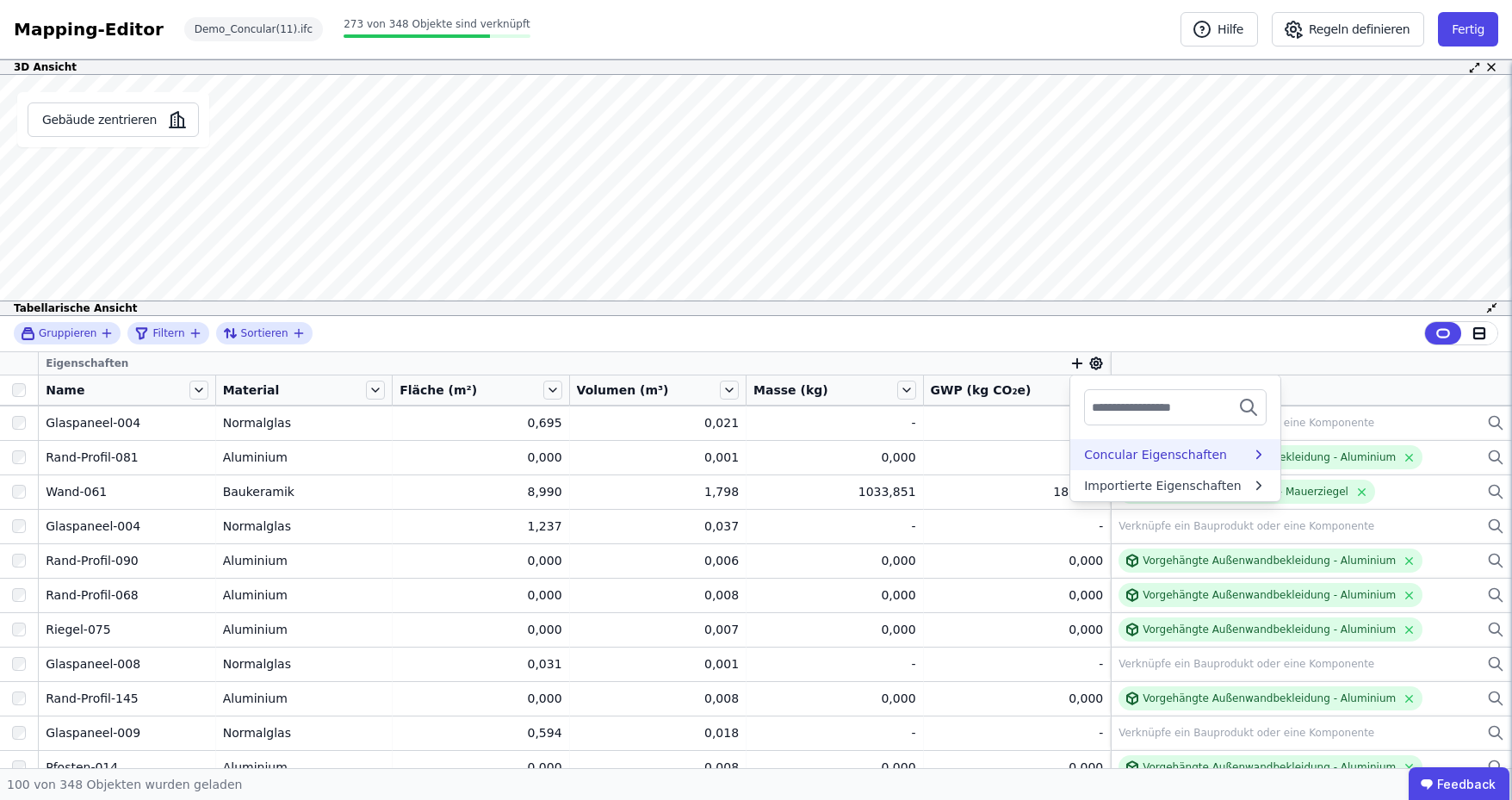
click at [1131, 460] on div "Concular Eigenschaften" at bounding box center [1156, 454] width 143 height 17
click at [1145, 400] on input "text" at bounding box center [1156, 407] width 127 height 31
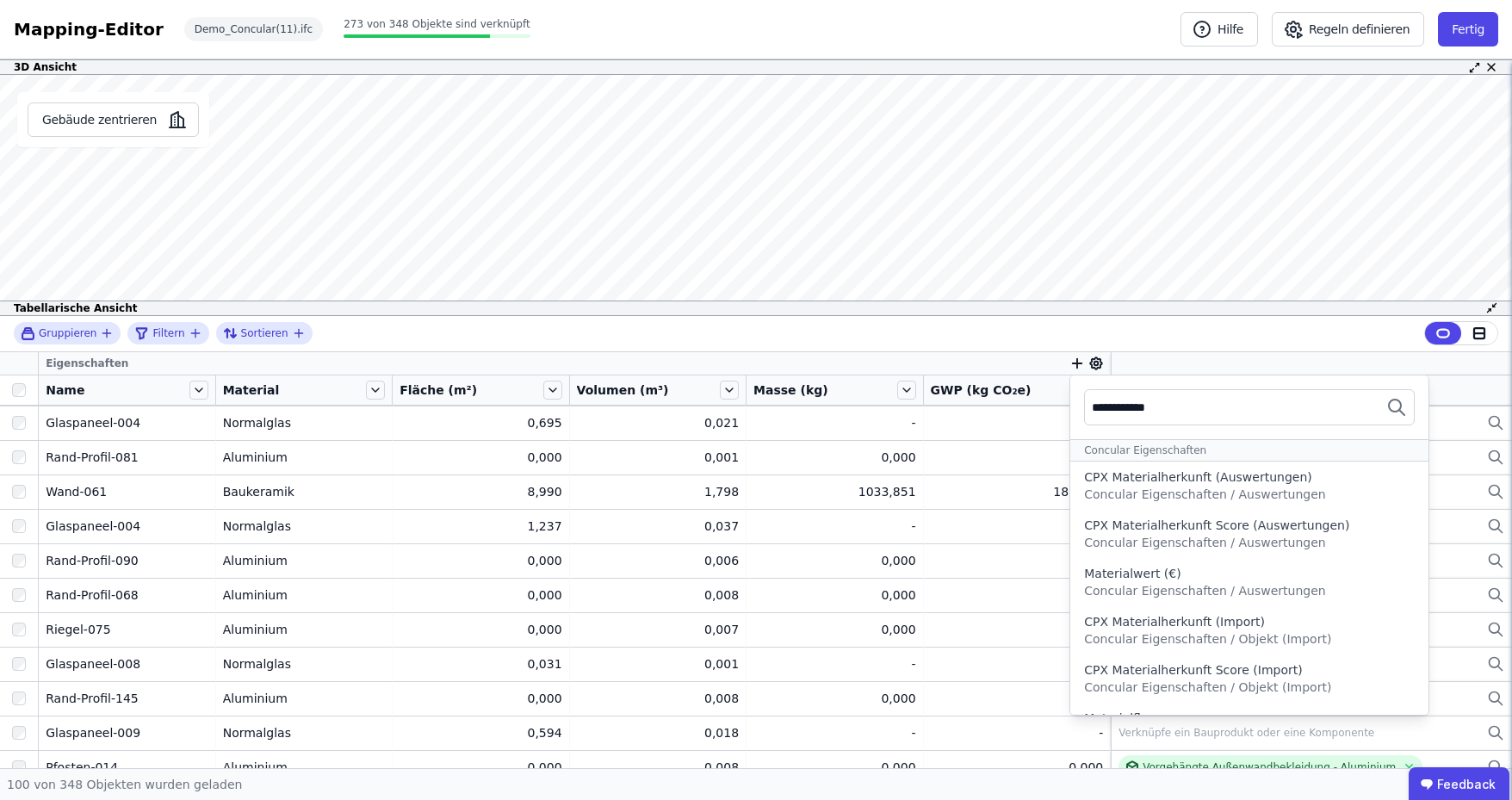
type input "**********"
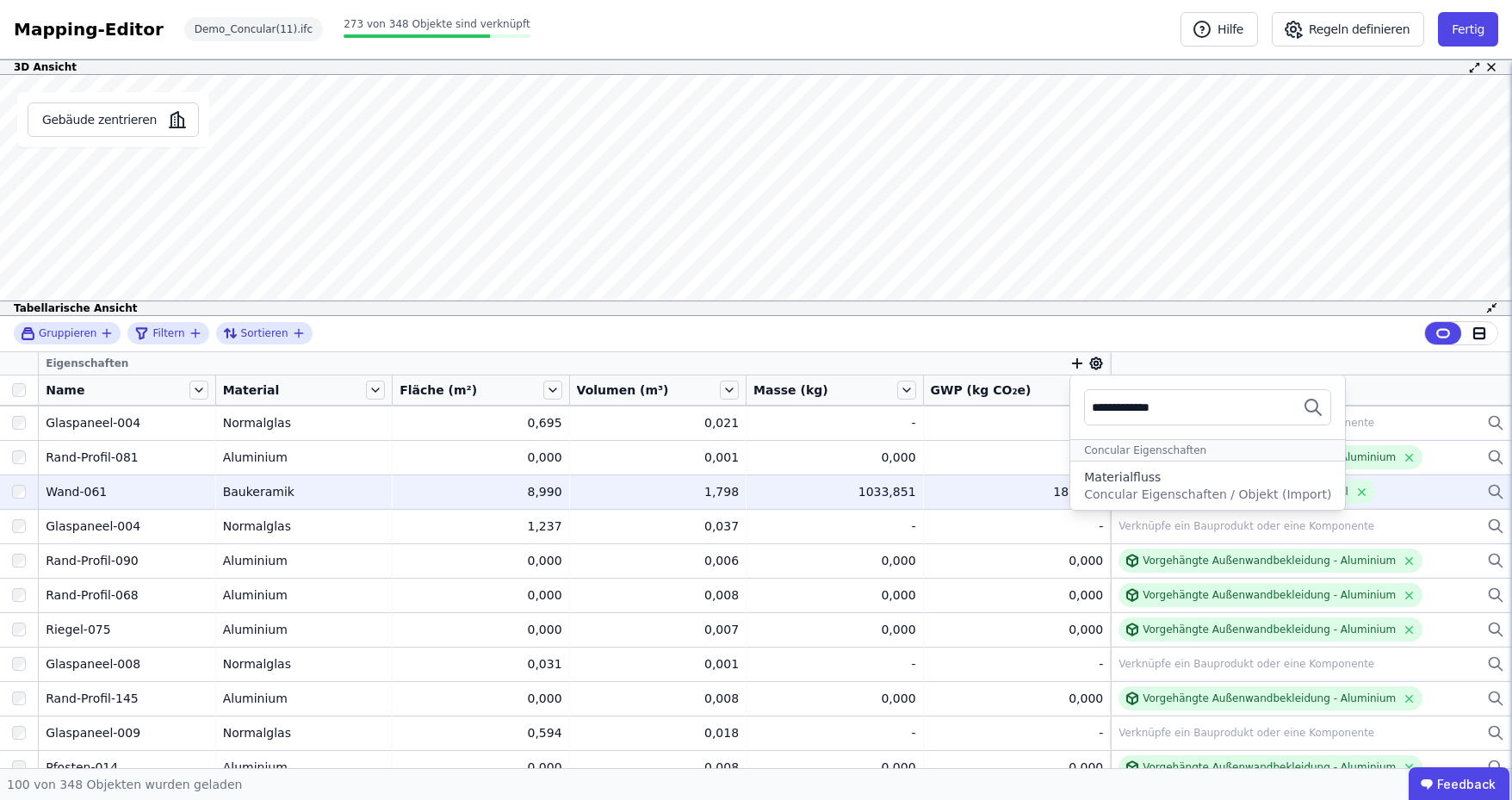
click at [1152, 475] on div "Materialfluss" at bounding box center [1208, 477] width 248 height 17
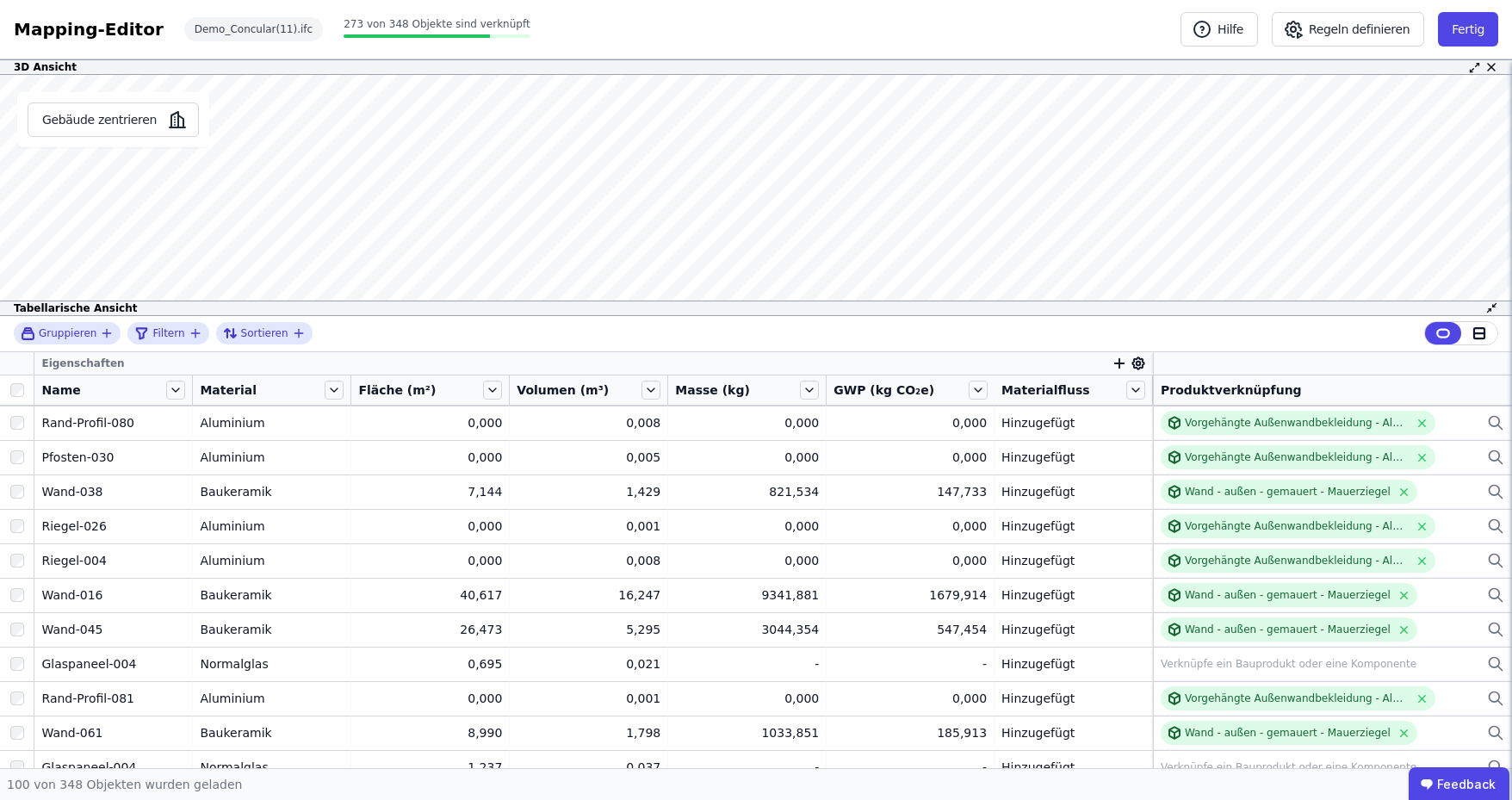
scroll to position [0, 0]
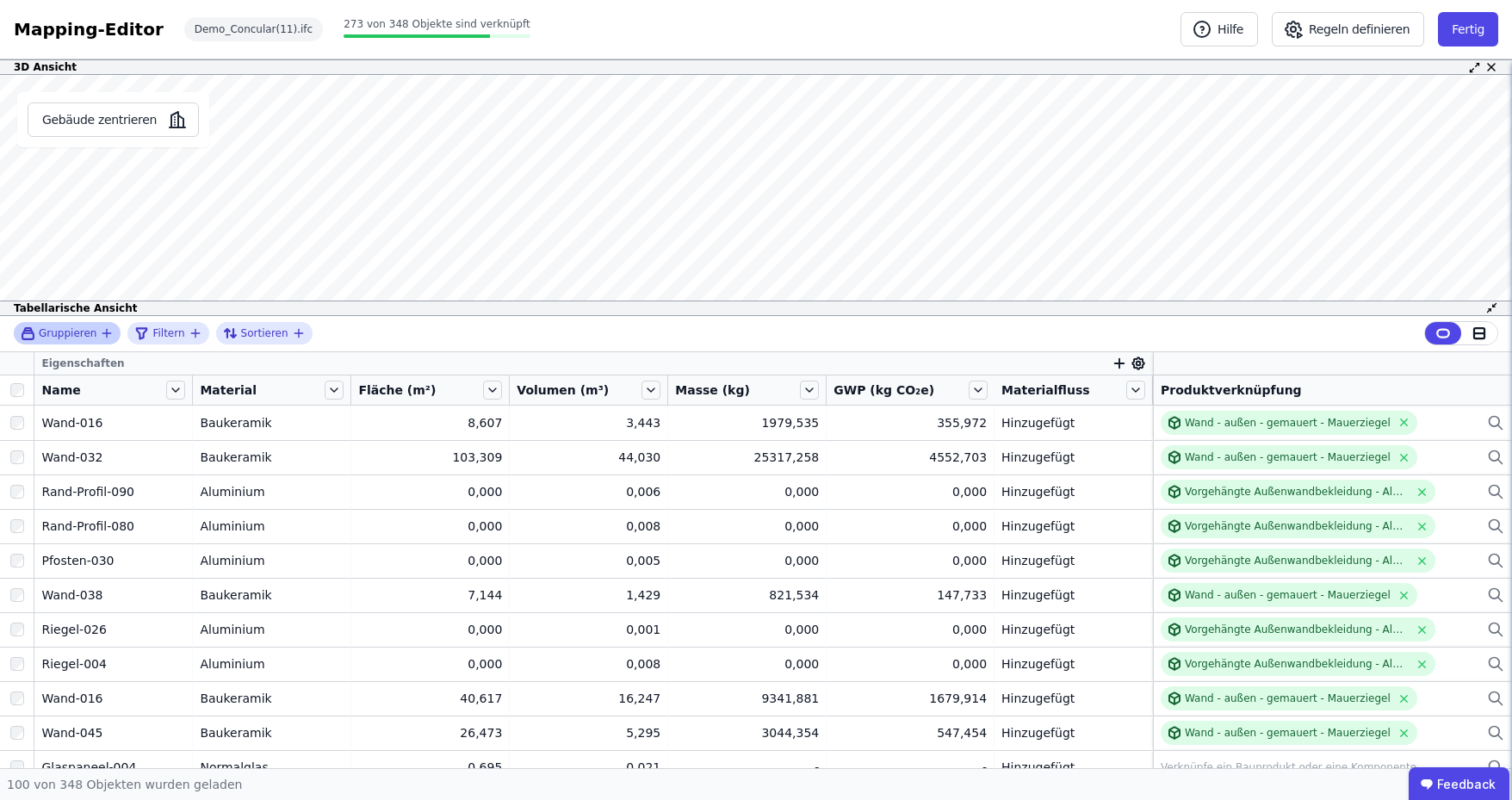
click at [102, 336] on icon "button" at bounding box center [107, 333] width 13 height 13
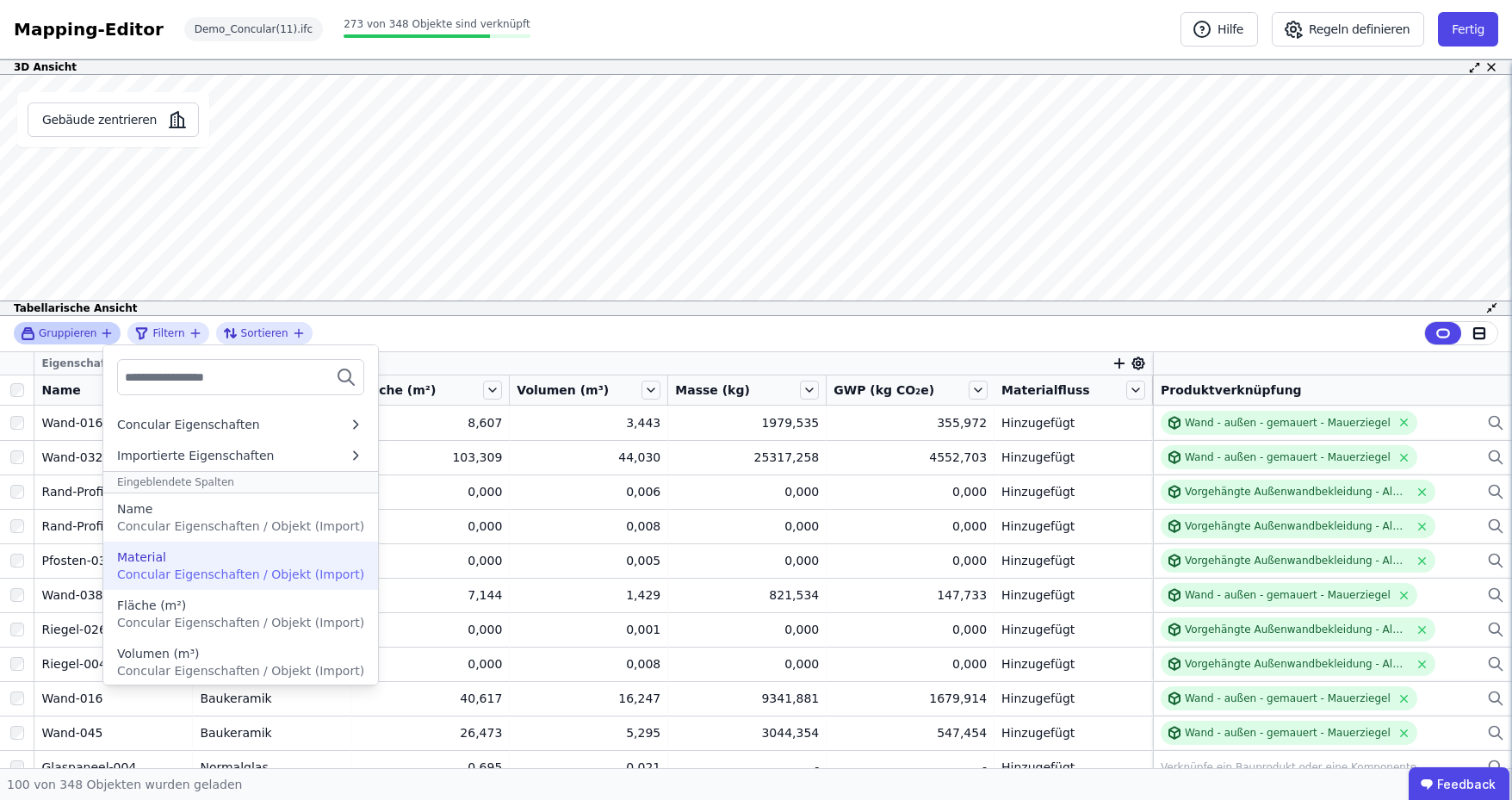
click at [217, 555] on div "Material" at bounding box center [241, 557] width 248 height 17
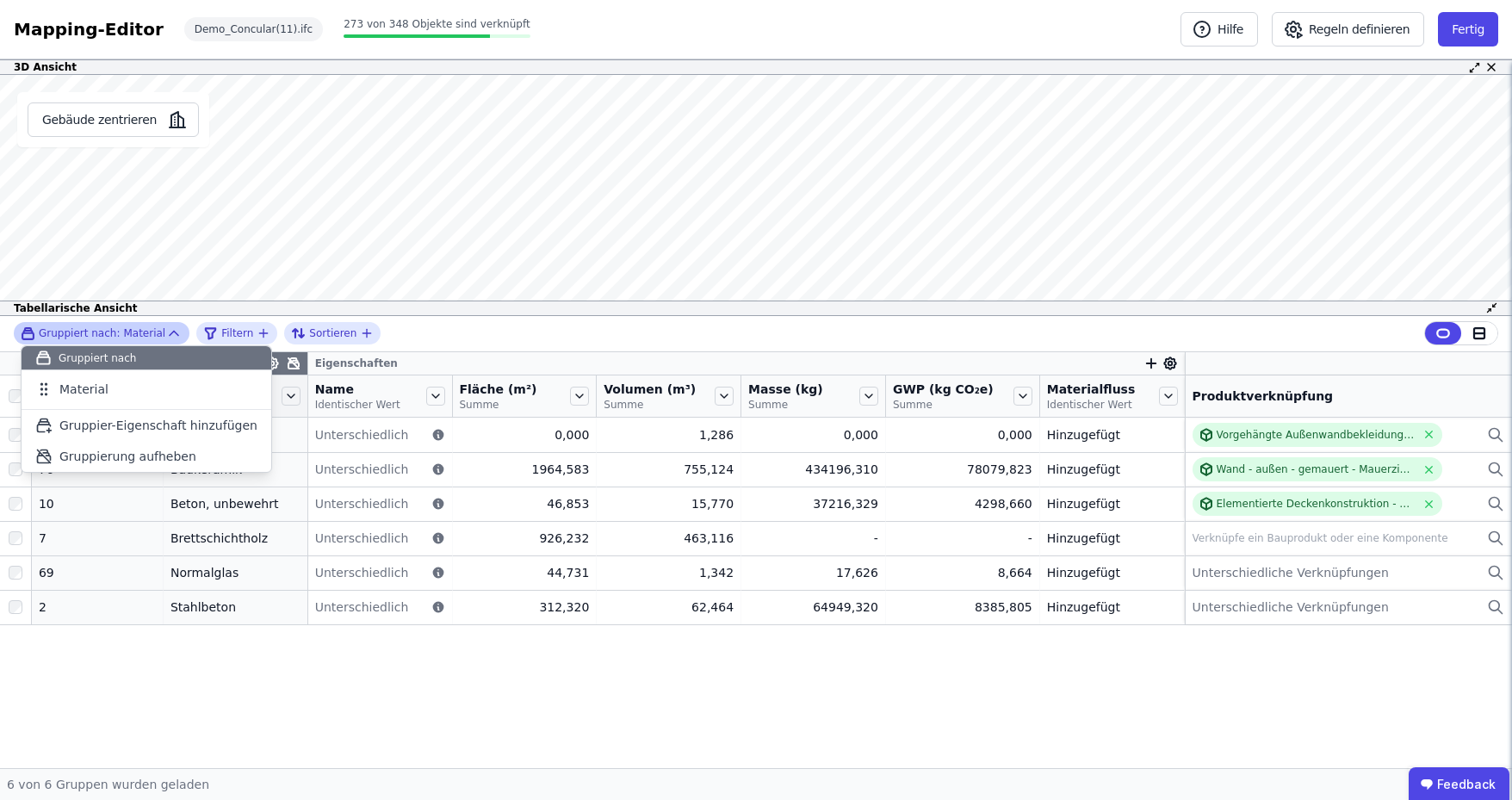
drag, startPoint x: 529, startPoint y: 332, endPoint x: 475, endPoint y: 399, distance: 86.1
click at [529, 332] on div "Gruppiert nach: Material Gruppiert nach Material To pick up a draggable item, p…" at bounding box center [756, 334] width 1512 height 37
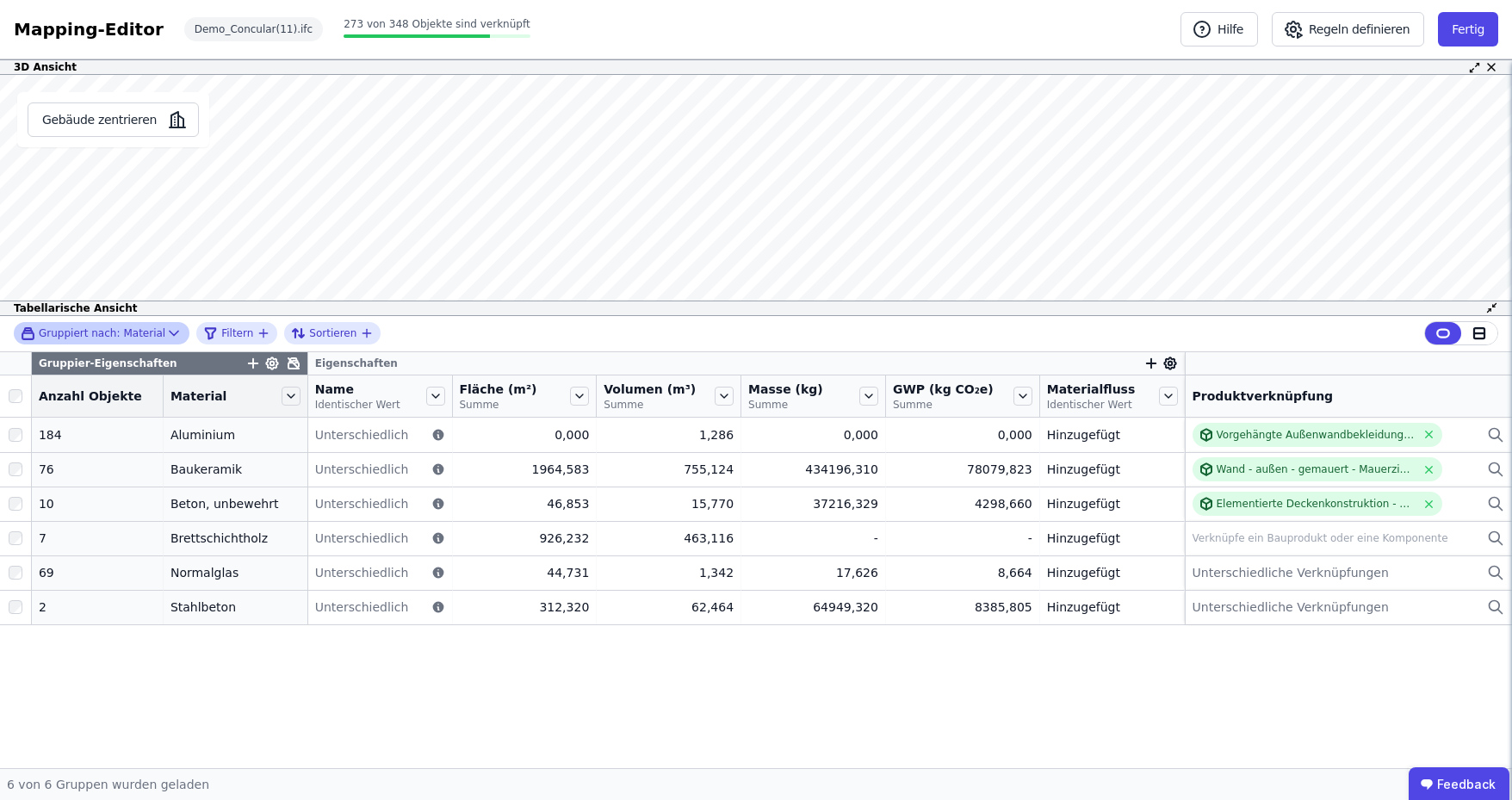
click at [167, 331] on icon at bounding box center [174, 333] width 17 height 17
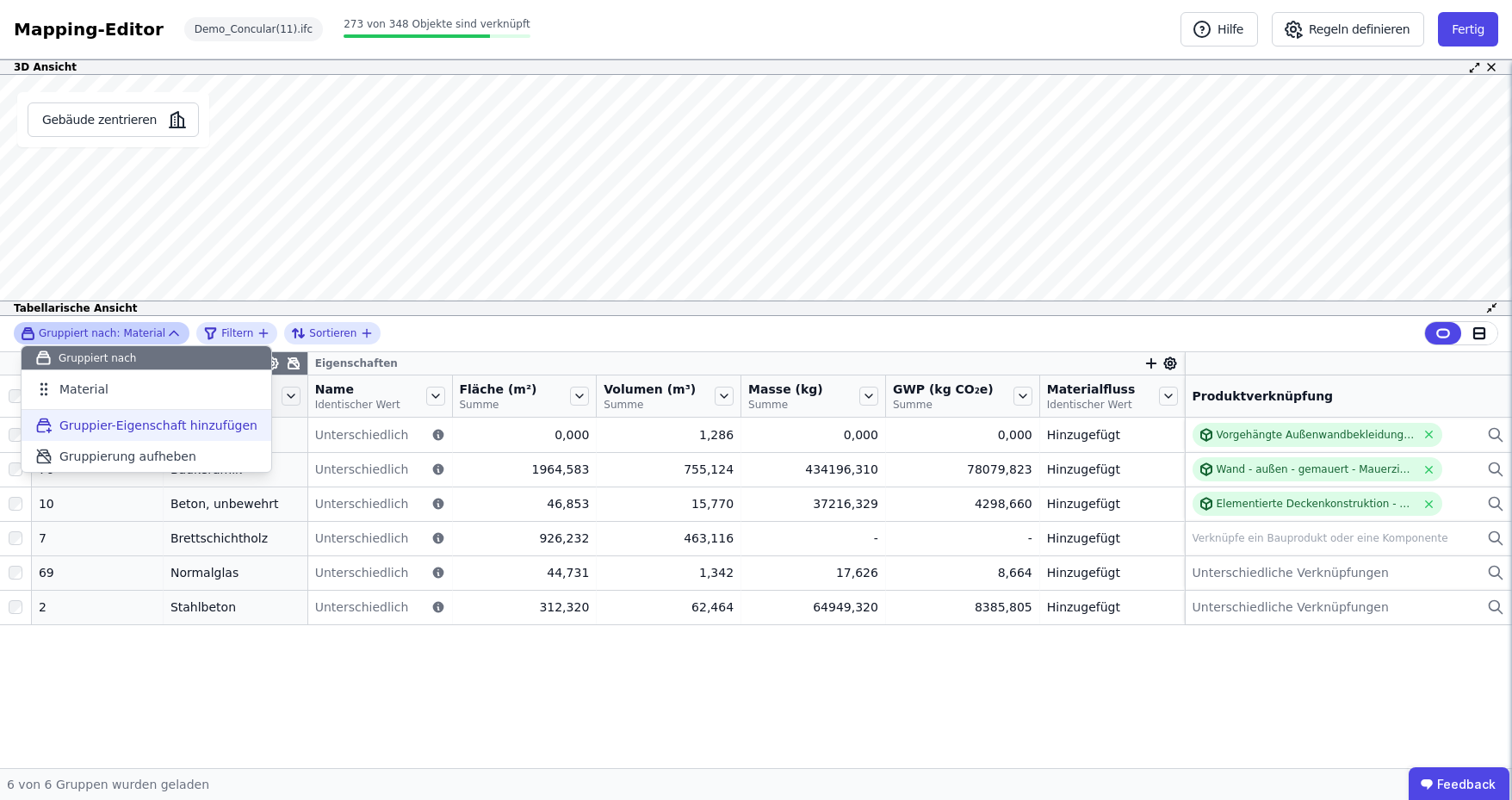
click at [124, 421] on span "Gruppier-Eigenschaft hinzufügen" at bounding box center [159, 426] width 198 height 17
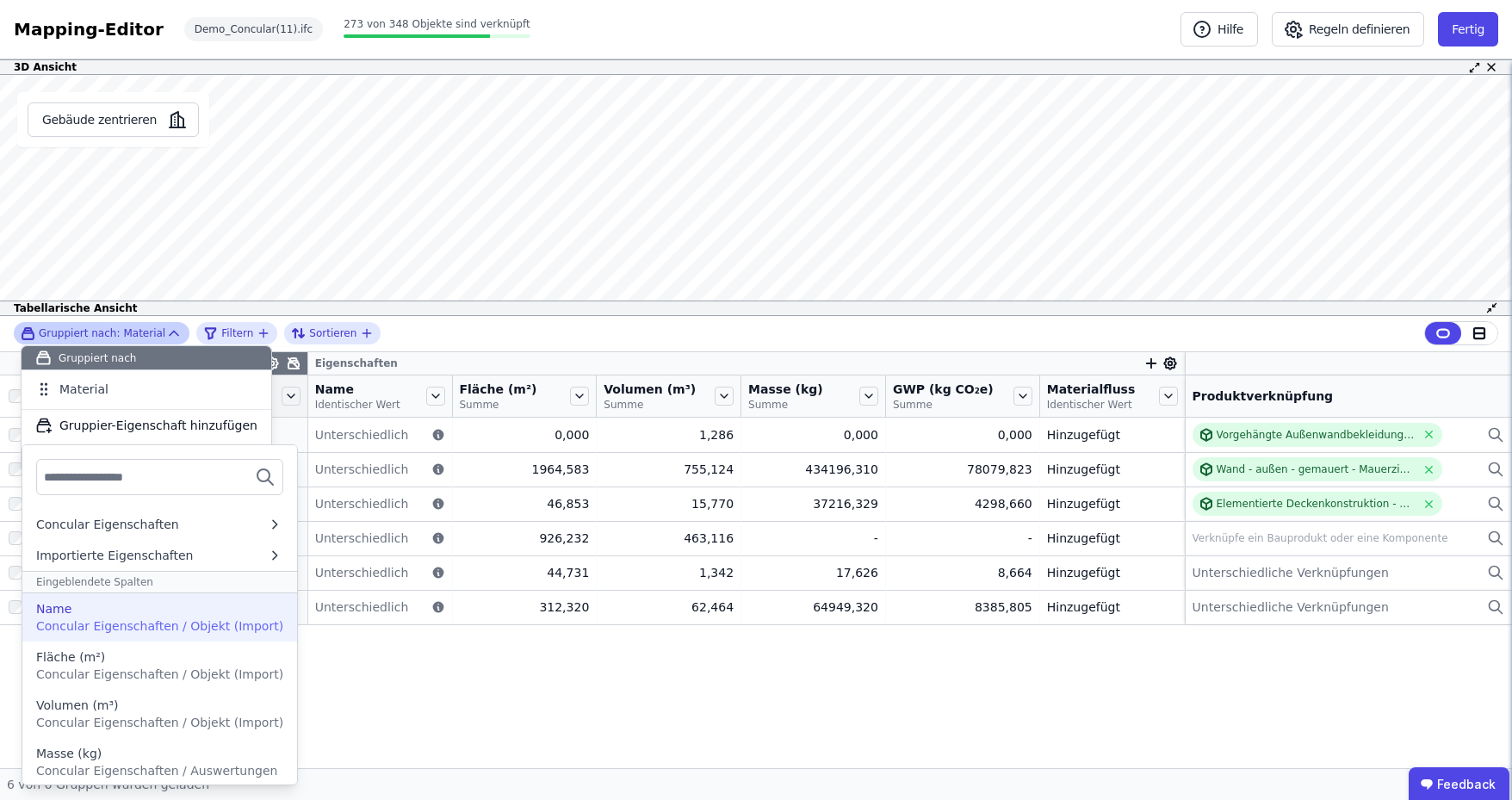
click at [125, 613] on div "Name" at bounding box center [160, 608] width 248 height 17
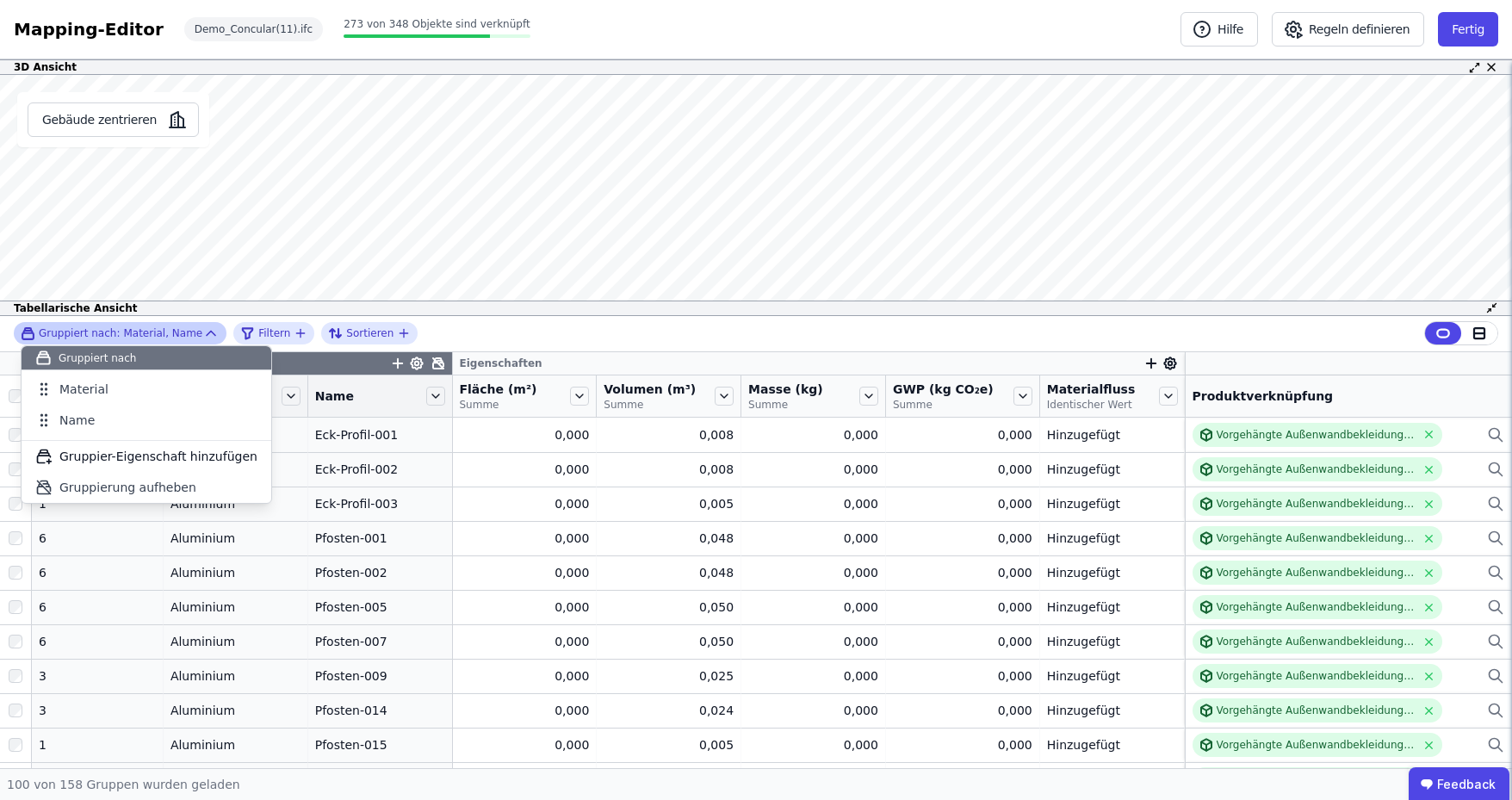
click at [577, 316] on div "Gruppiert nach: Material, Name Gruppiert nach Material Name To pick up a dragga…" at bounding box center [756, 334] width 1512 height 37
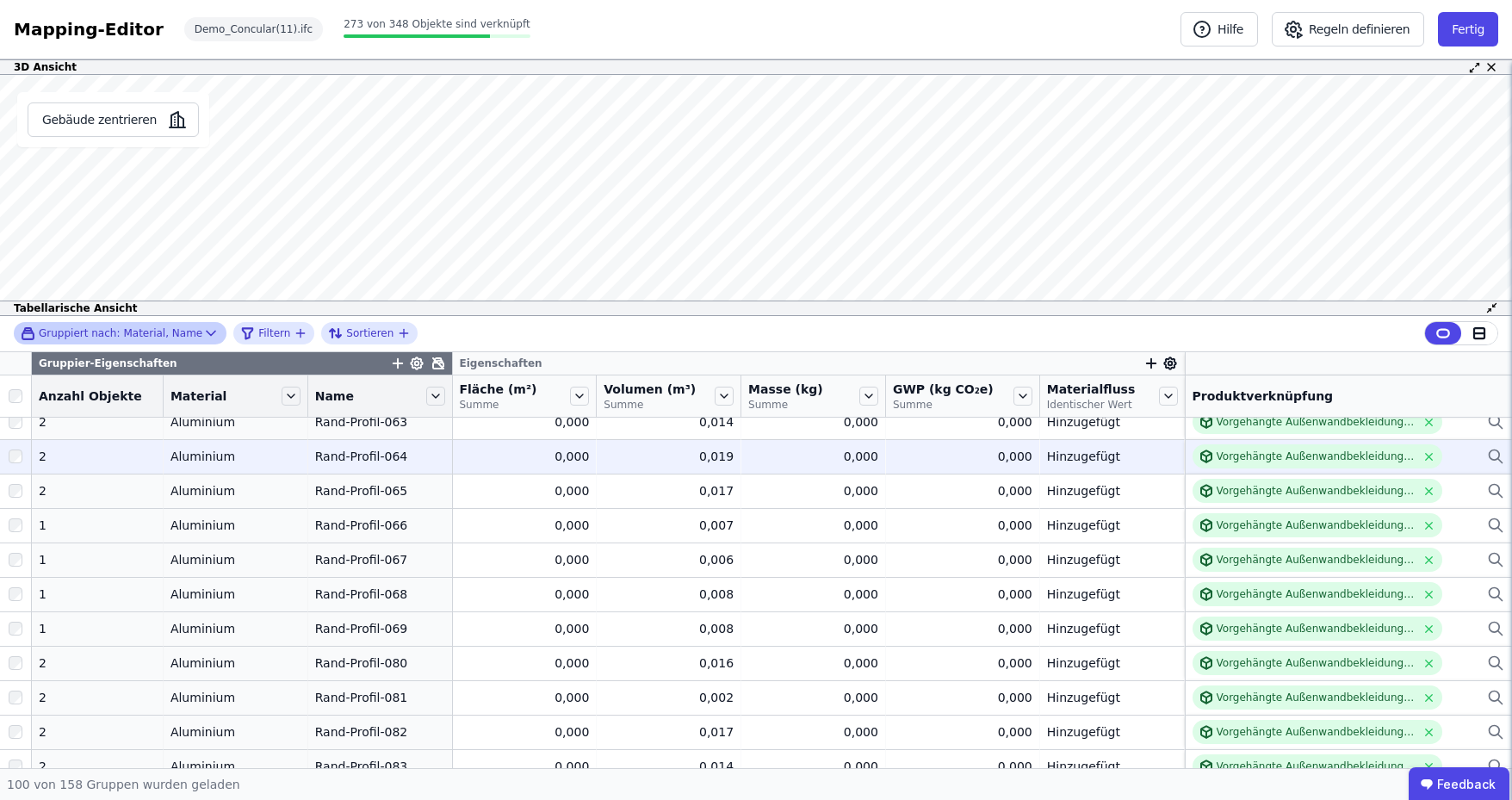
scroll to position [1205, 0]
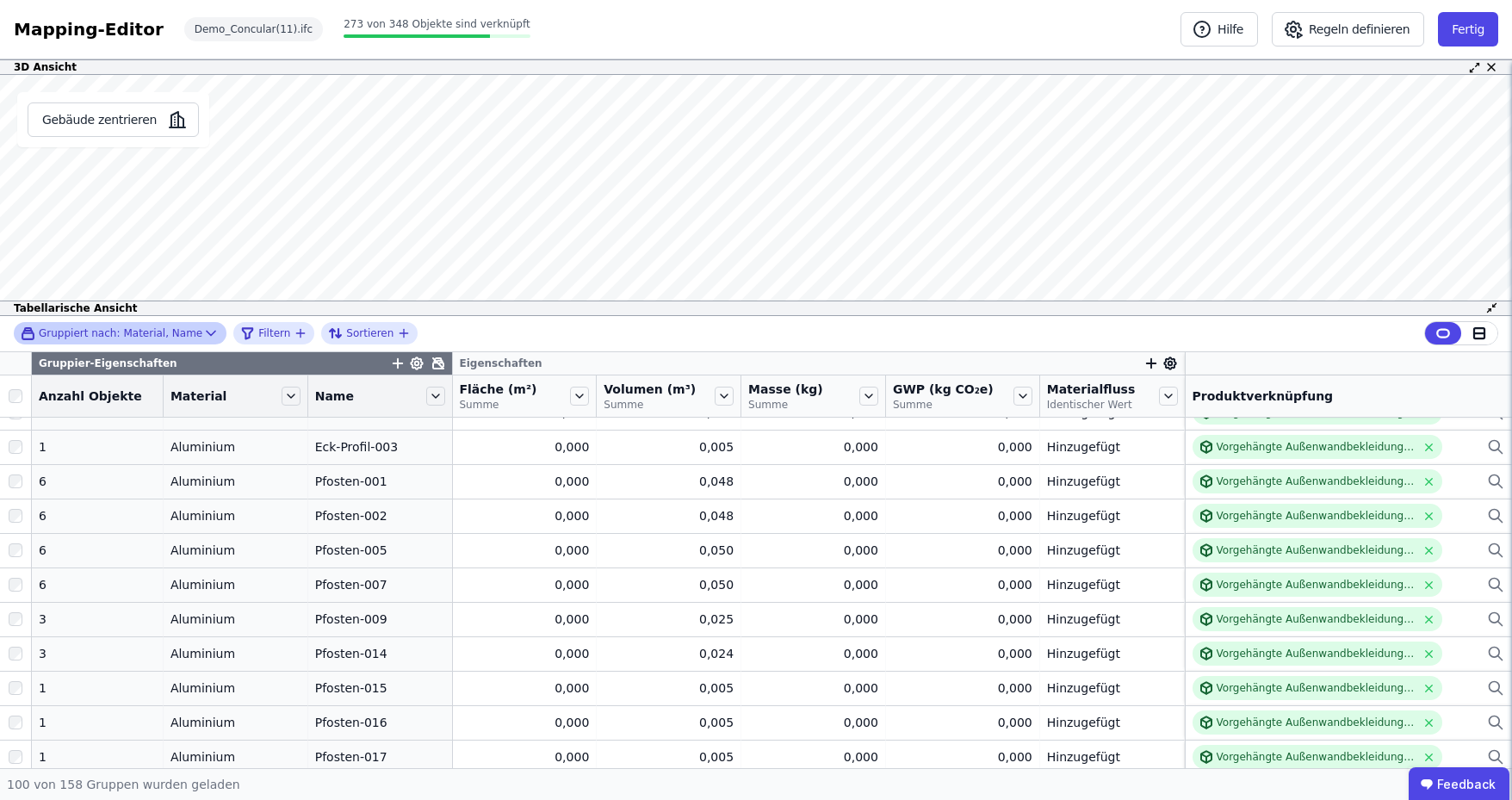
scroll to position [0, 0]
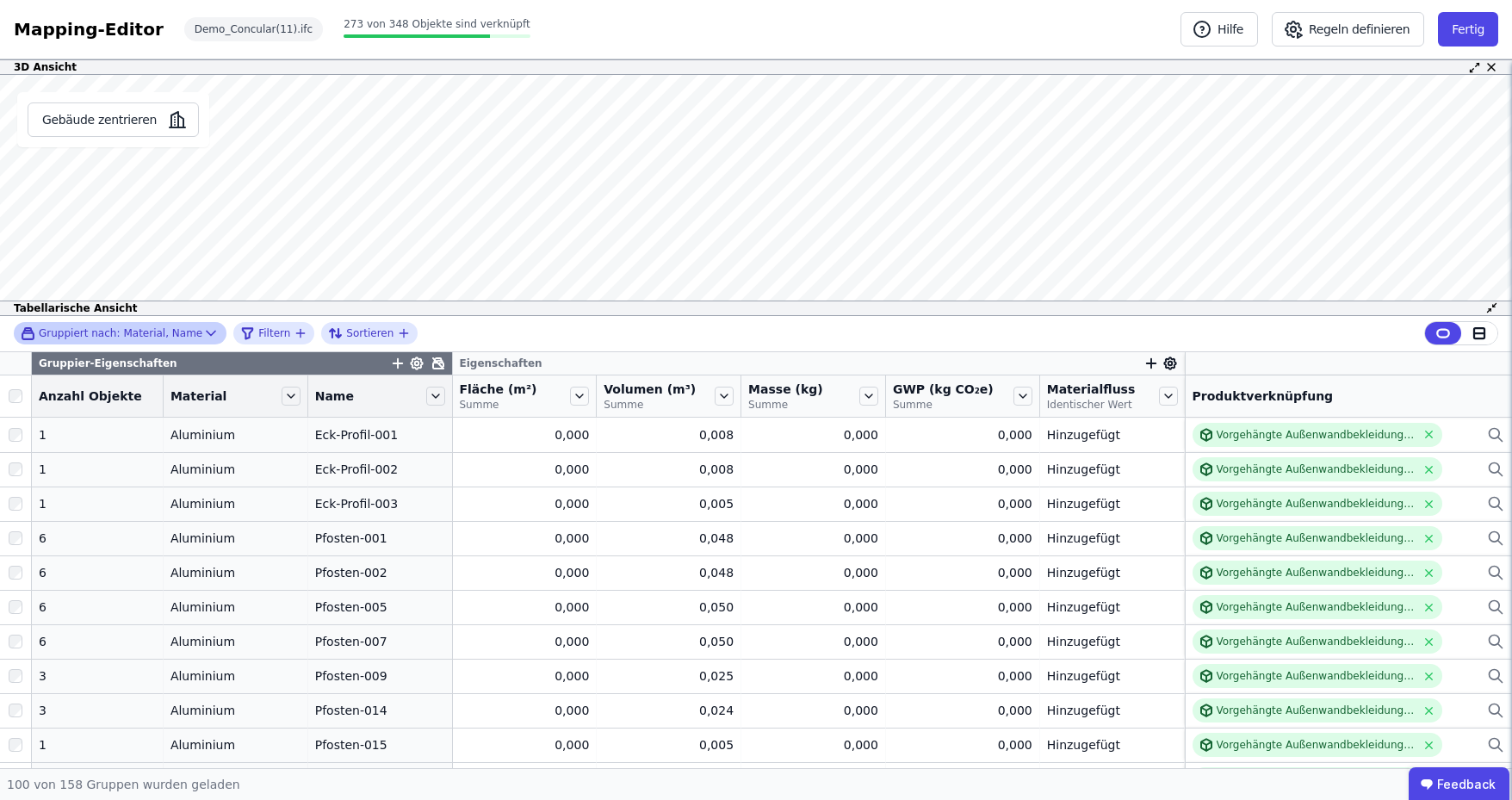
click at [202, 329] on icon at bounding box center [211, 333] width 17 height 17
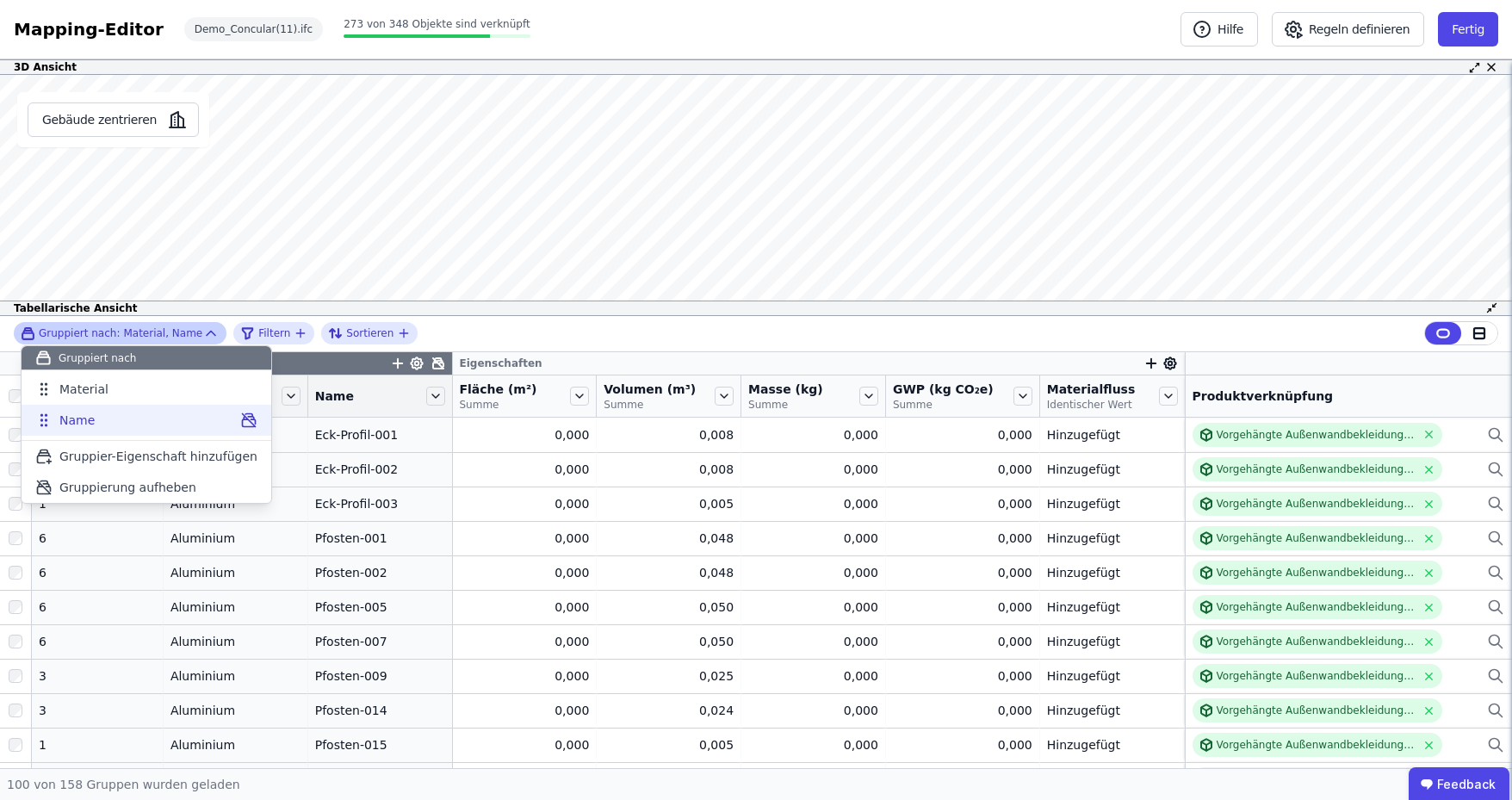
click at [240, 386] on icon at bounding box center [248, 389] width 17 height 17
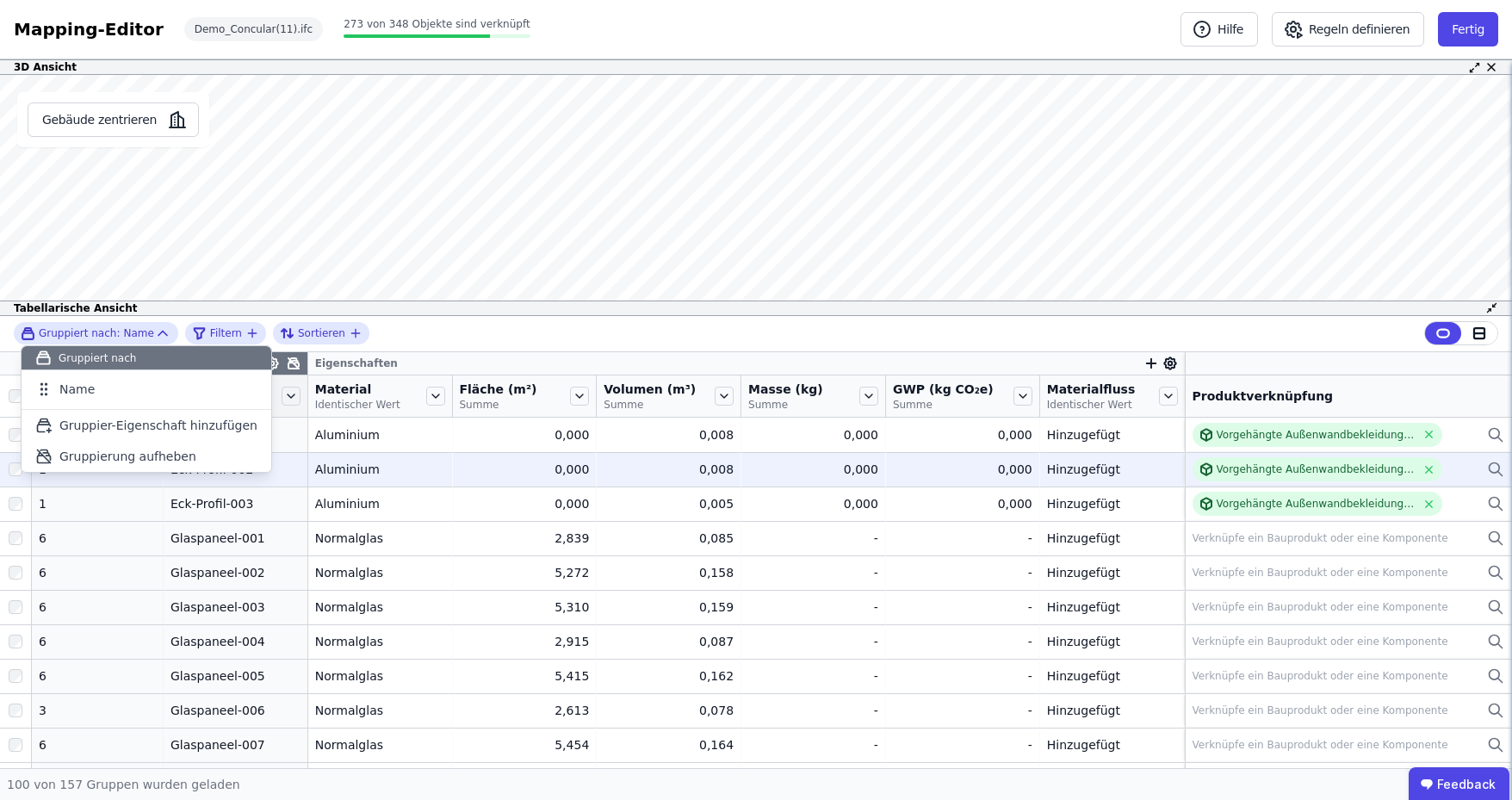
drag, startPoint x: 230, startPoint y: 383, endPoint x: 355, endPoint y: 463, distance: 148.4
click at [242, 383] on icon at bounding box center [248, 389] width 13 height 13
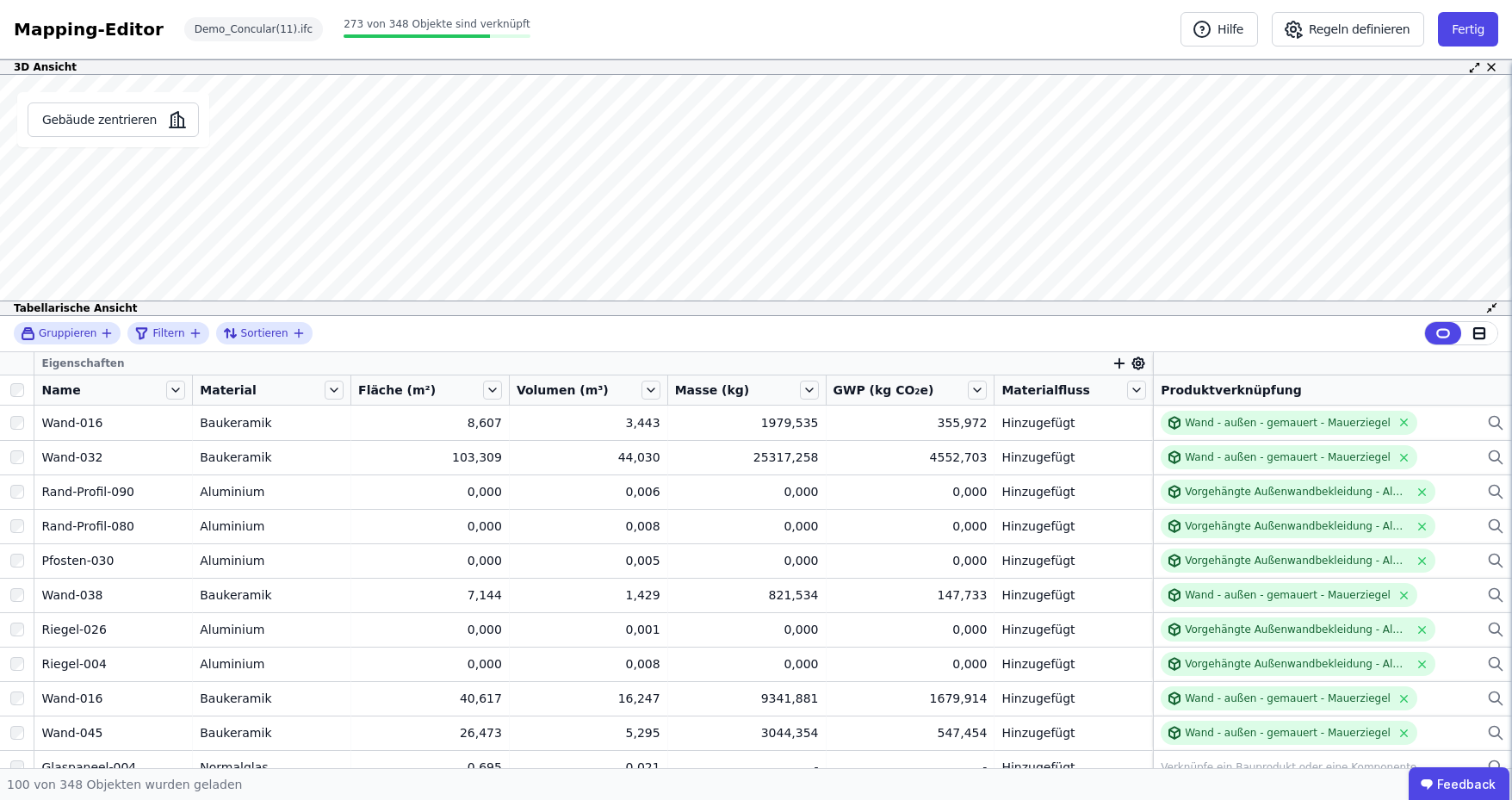
drag, startPoint x: 541, startPoint y: 331, endPoint x: 571, endPoint y: 333, distance: 30.1
click at [541, 331] on div "Gruppieren Filtern Sortieren" at bounding box center [756, 334] width 1512 height 37
click at [189, 327] on icon "filter_by" at bounding box center [196, 333] width 13 height 13
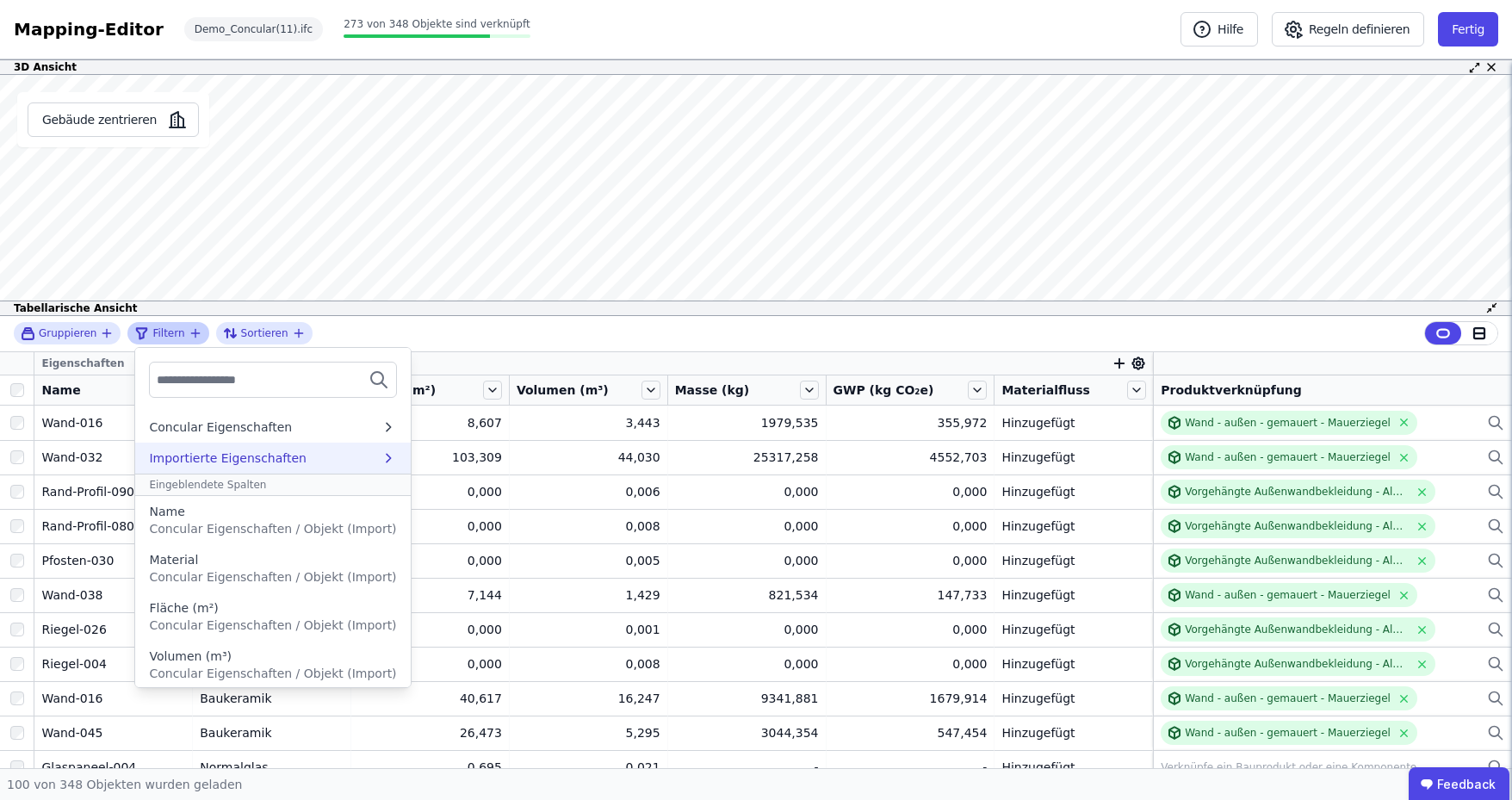
click at [288, 454] on div "Importierte Eigenschaften" at bounding box center [265, 458] width 231 height 17
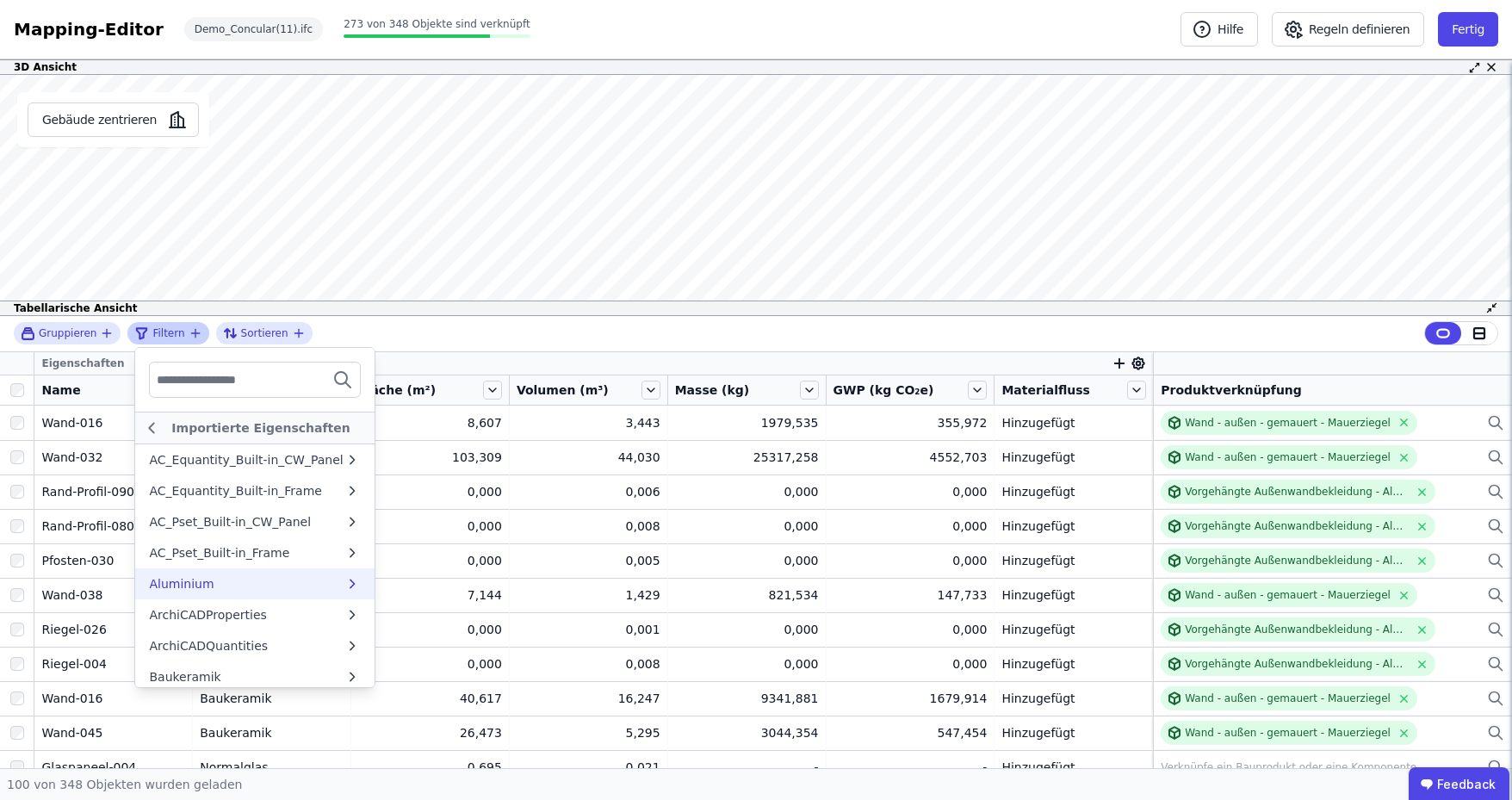
click at [234, 581] on div "Aluminium" at bounding box center [247, 583] width 196 height 17
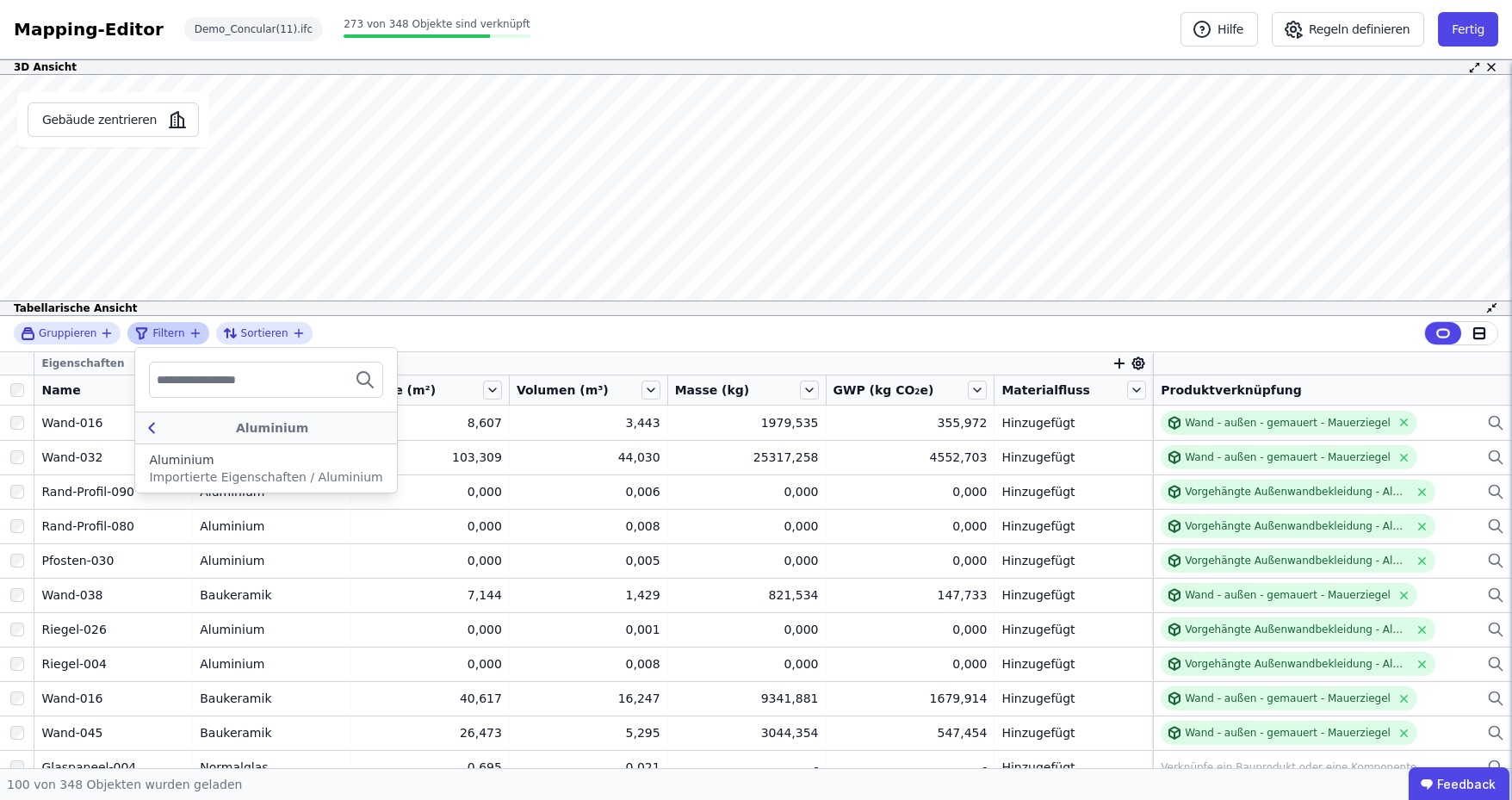
click at [143, 430] on icon at bounding box center [152, 427] width 19 height 20
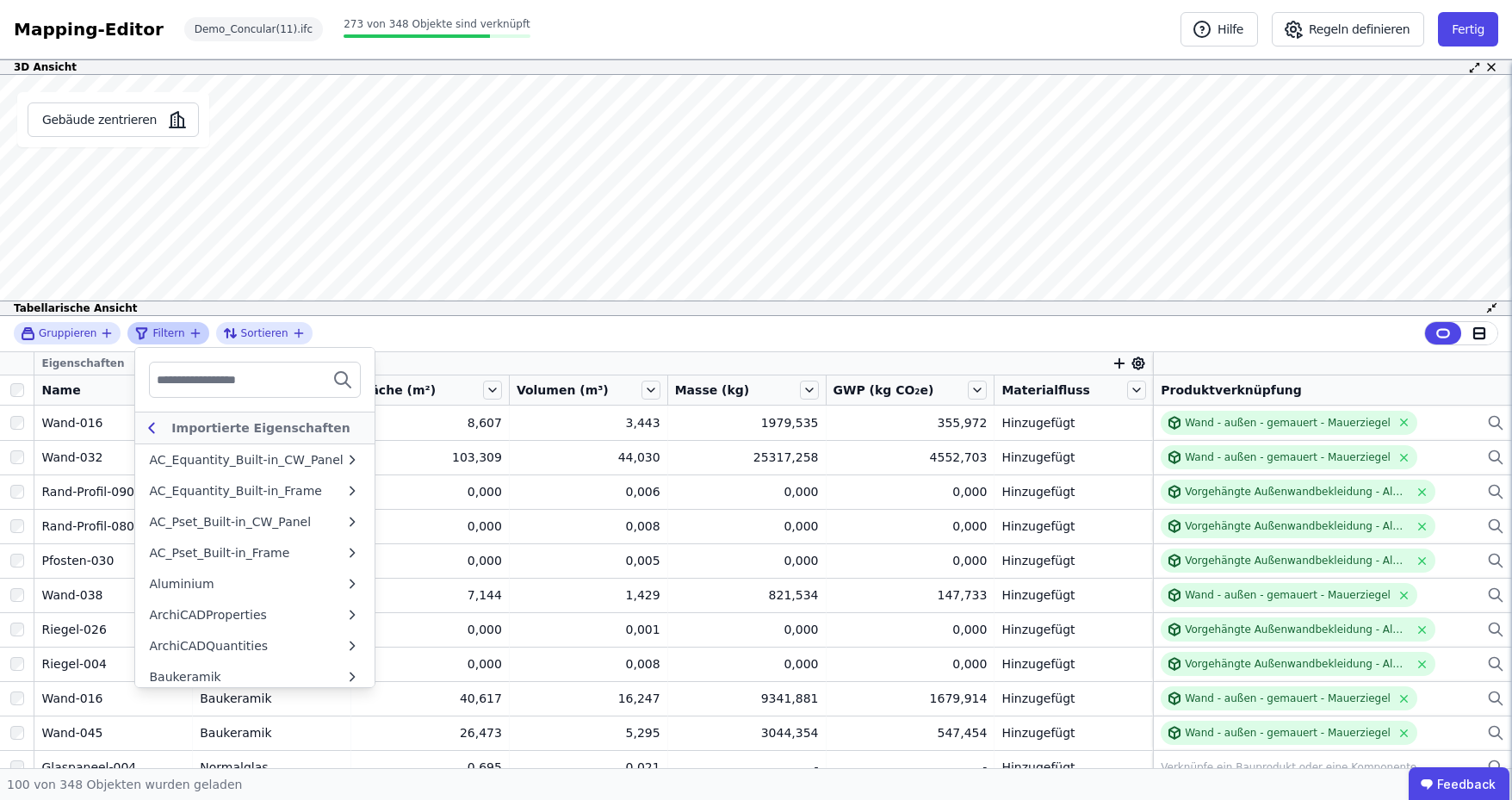
click at [141, 436] on div "Importierte Eigenschaften" at bounding box center [254, 427] width 239 height 33
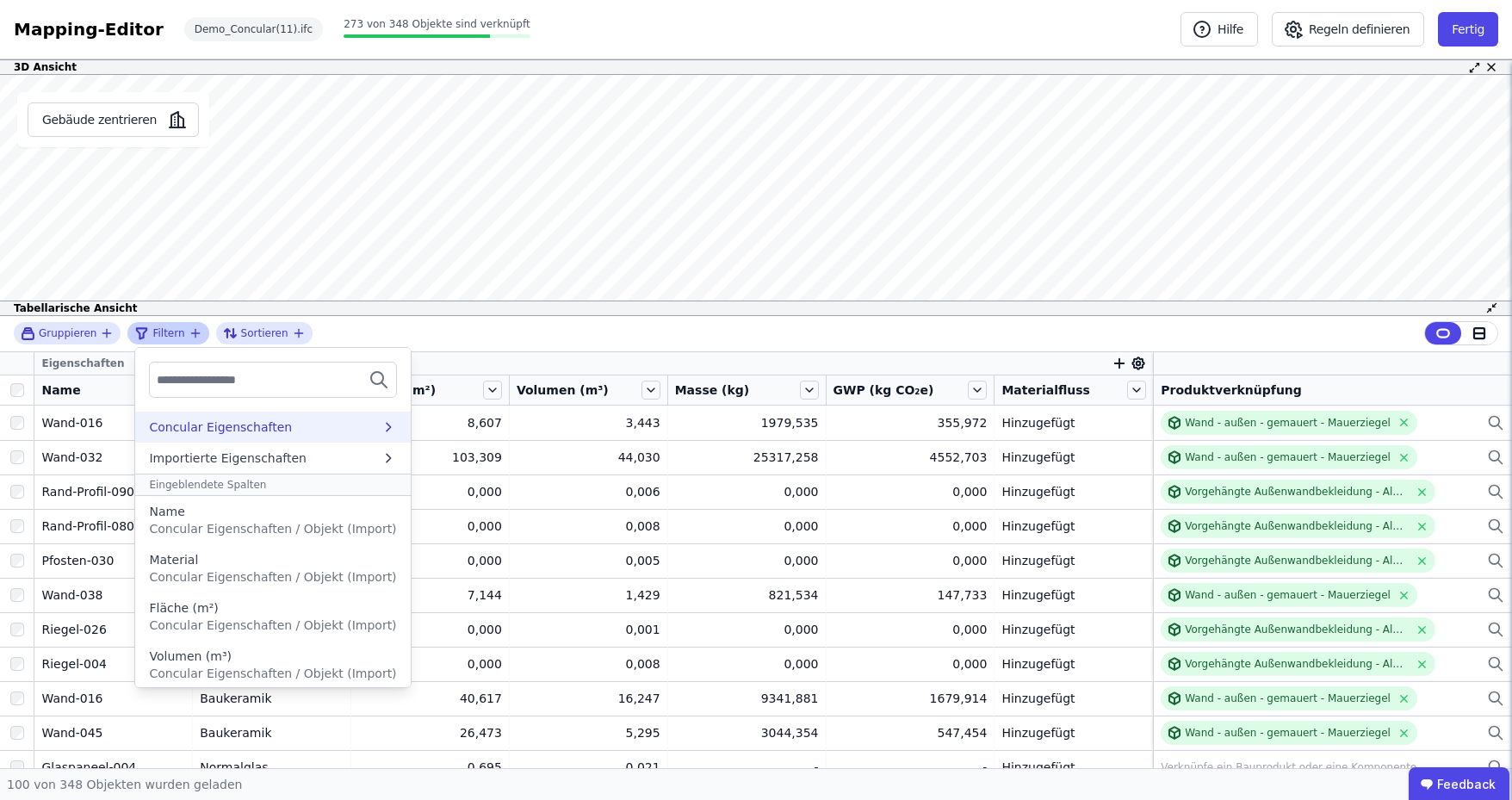
click at [297, 429] on div "Concular Eigenschaften" at bounding box center [265, 427] width 231 height 17
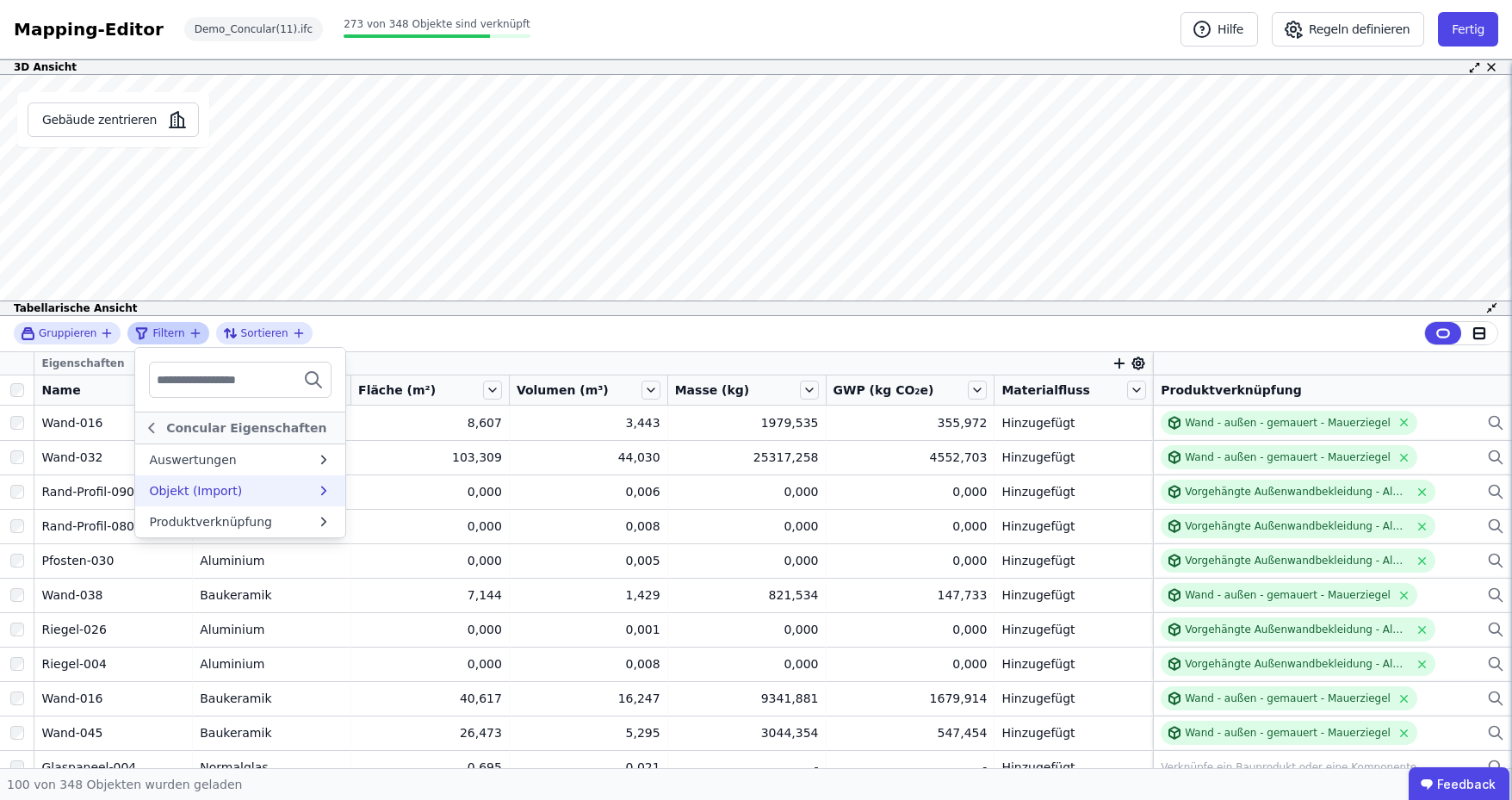
click at [282, 489] on div "Objekt (Import)" at bounding box center [232, 491] width 167 height 17
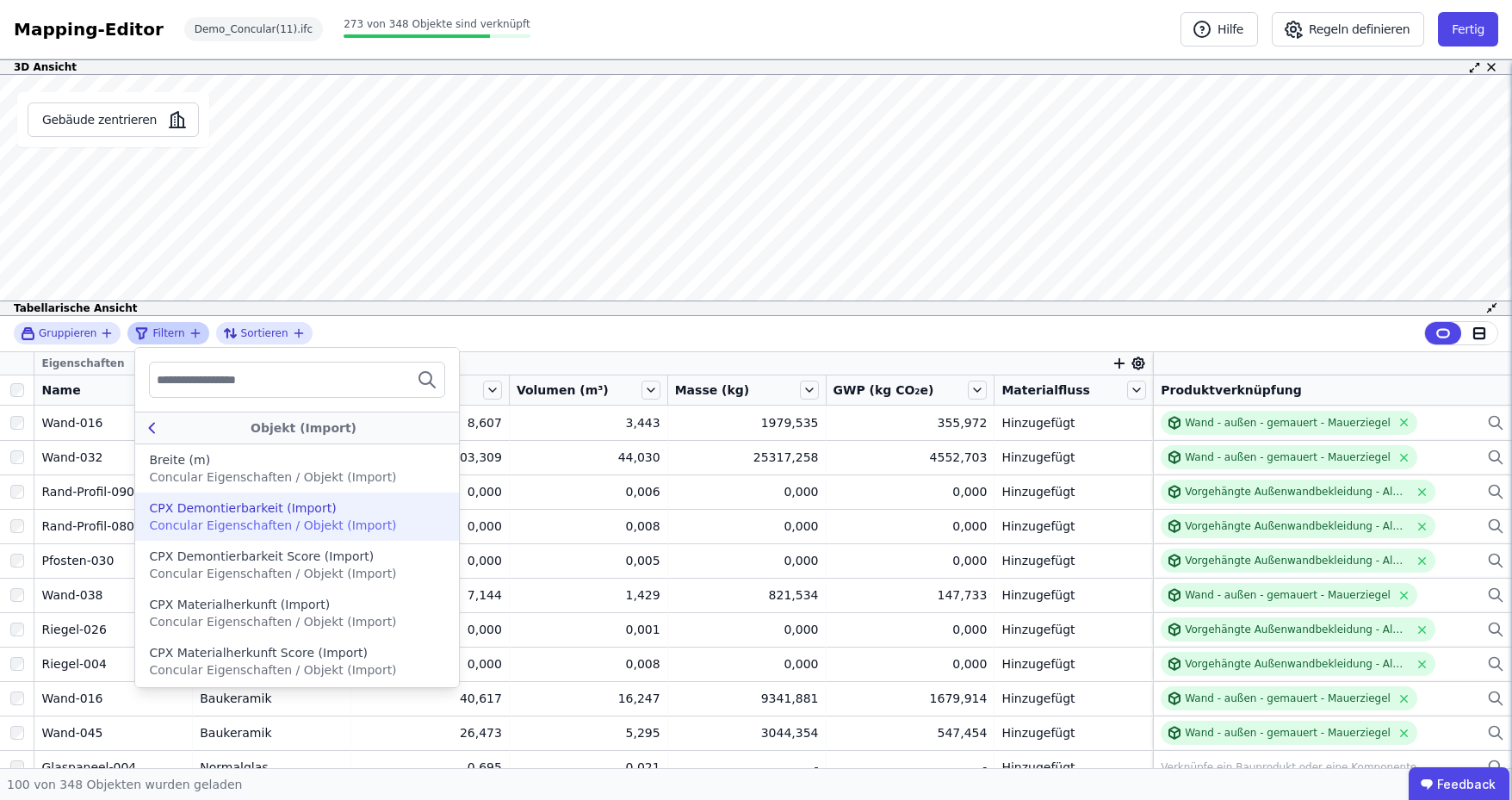
click at [149, 427] on icon at bounding box center [152, 427] width 19 height 20
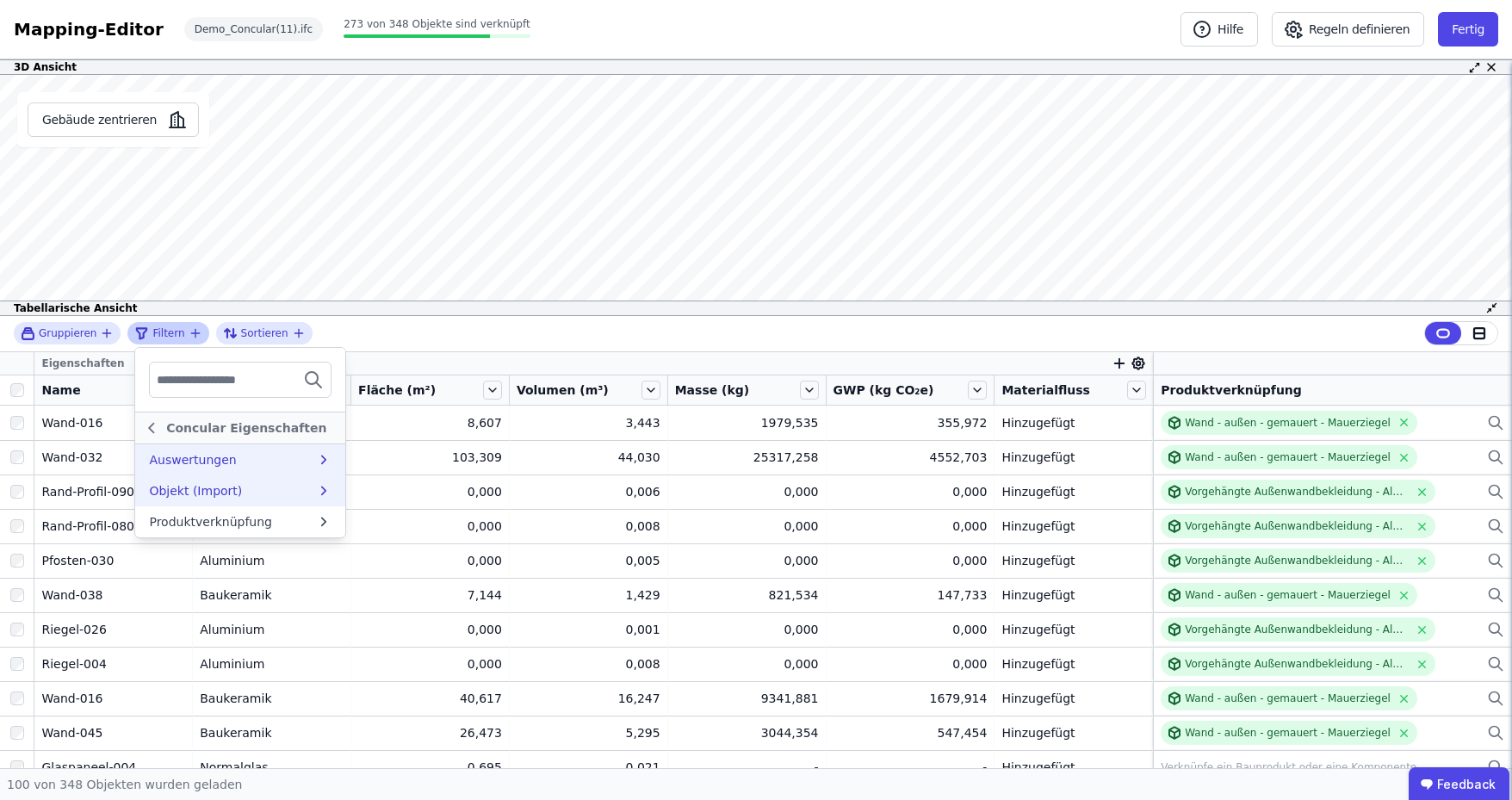
click at [252, 457] on div "Auswertungen" at bounding box center [232, 460] width 167 height 17
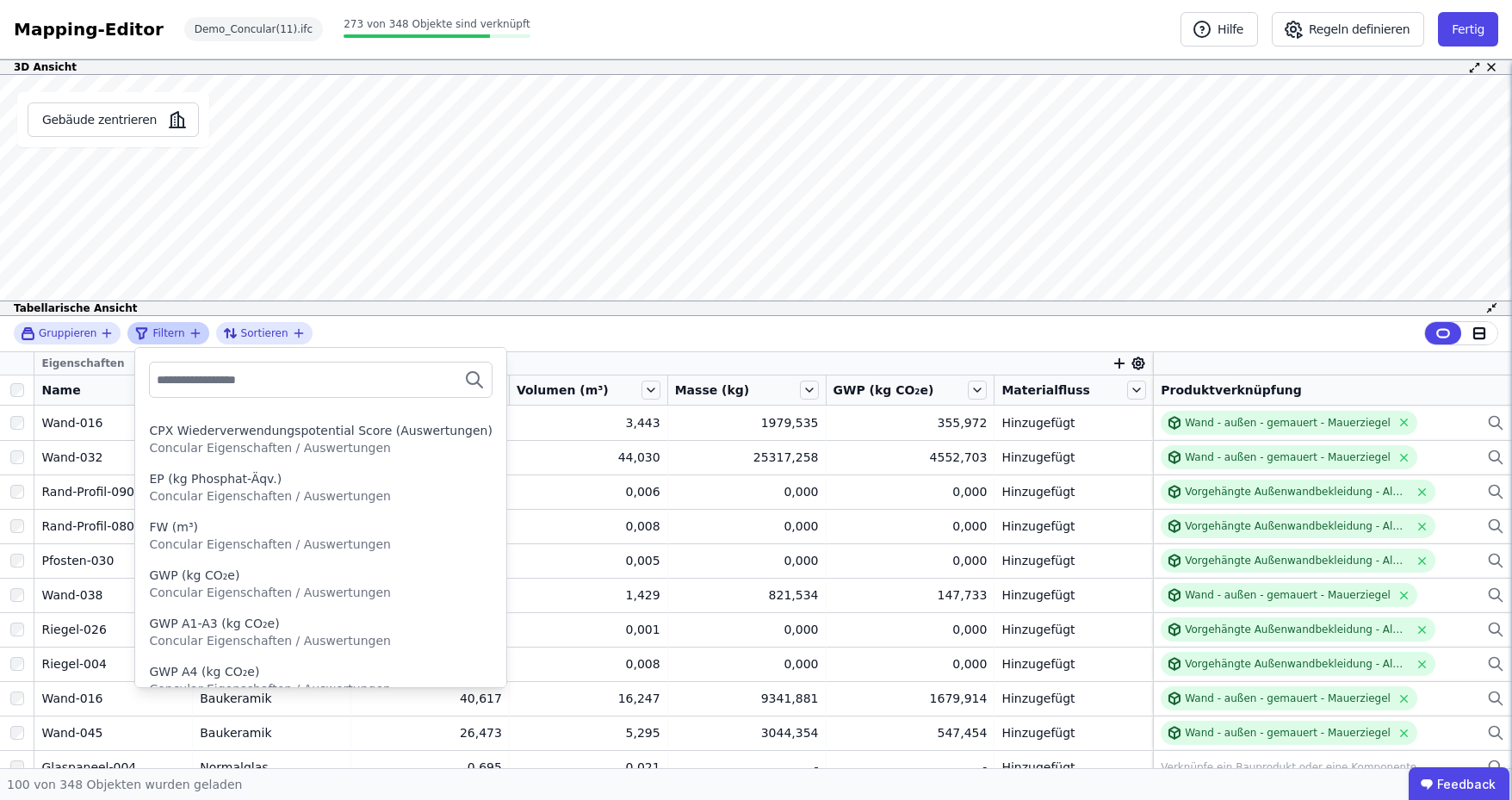
scroll to position [688, 0]
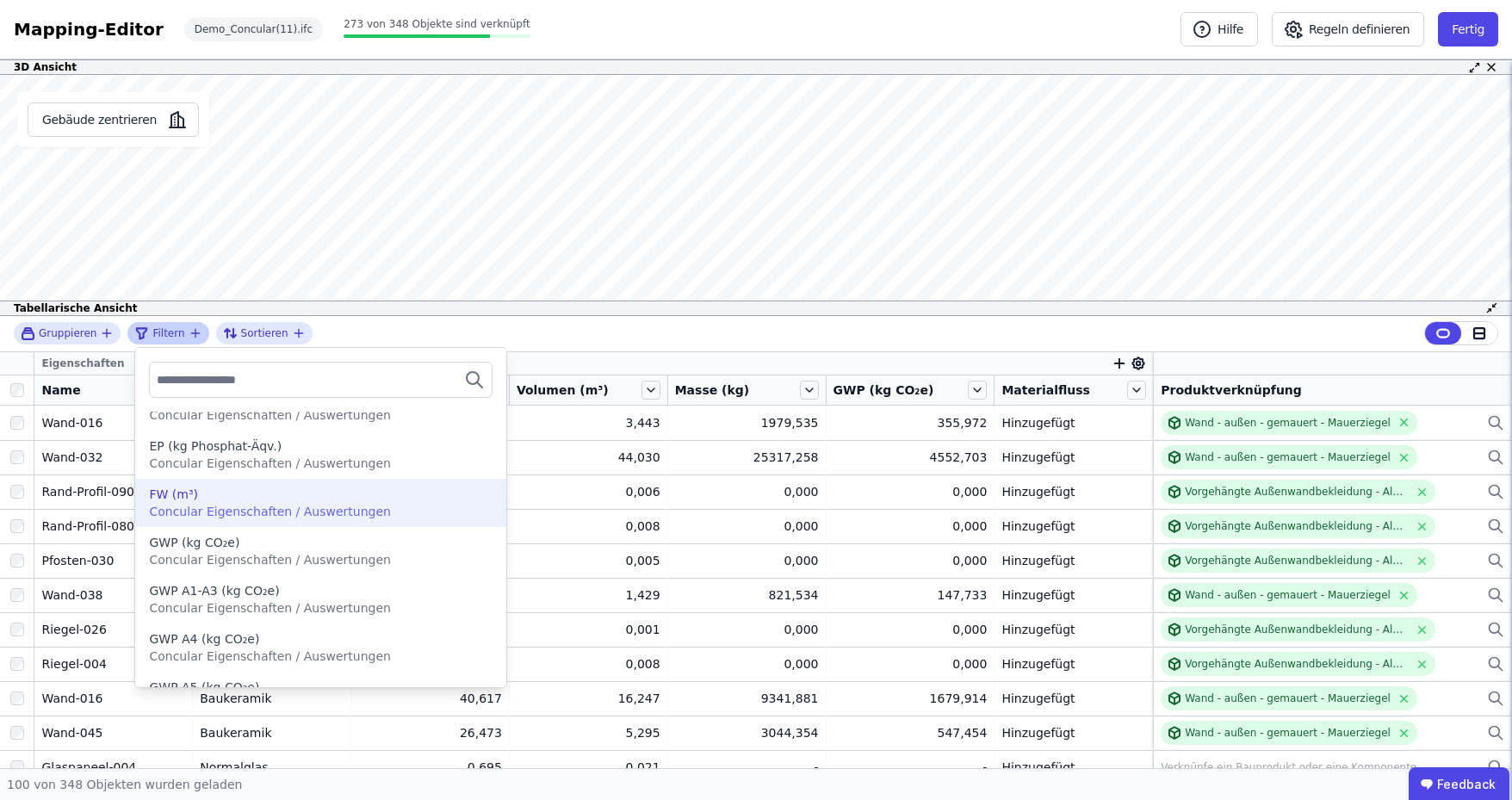
click at [352, 496] on div "FW (m³)" at bounding box center [321, 494] width 343 height 17
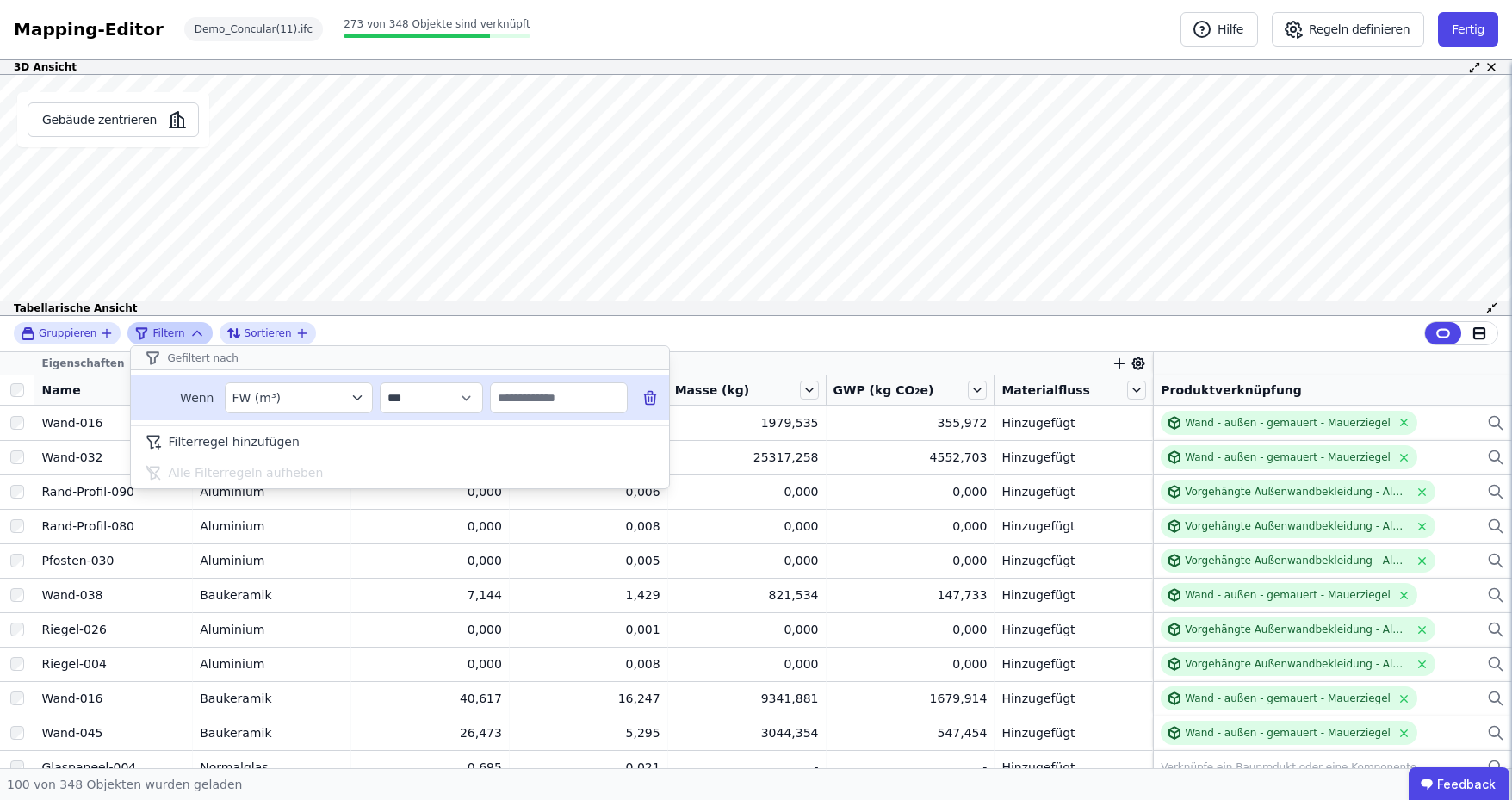
click at [580, 403] on input "text" at bounding box center [559, 398] width 136 height 31
click at [442, 402] on select "**********" at bounding box center [430, 398] width 103 height 31
drag, startPoint x: 470, startPoint y: 397, endPoint x: 479, endPoint y: 392, distance: 10.3
click at [470, 397] on select "**********" at bounding box center [430, 398] width 103 height 31
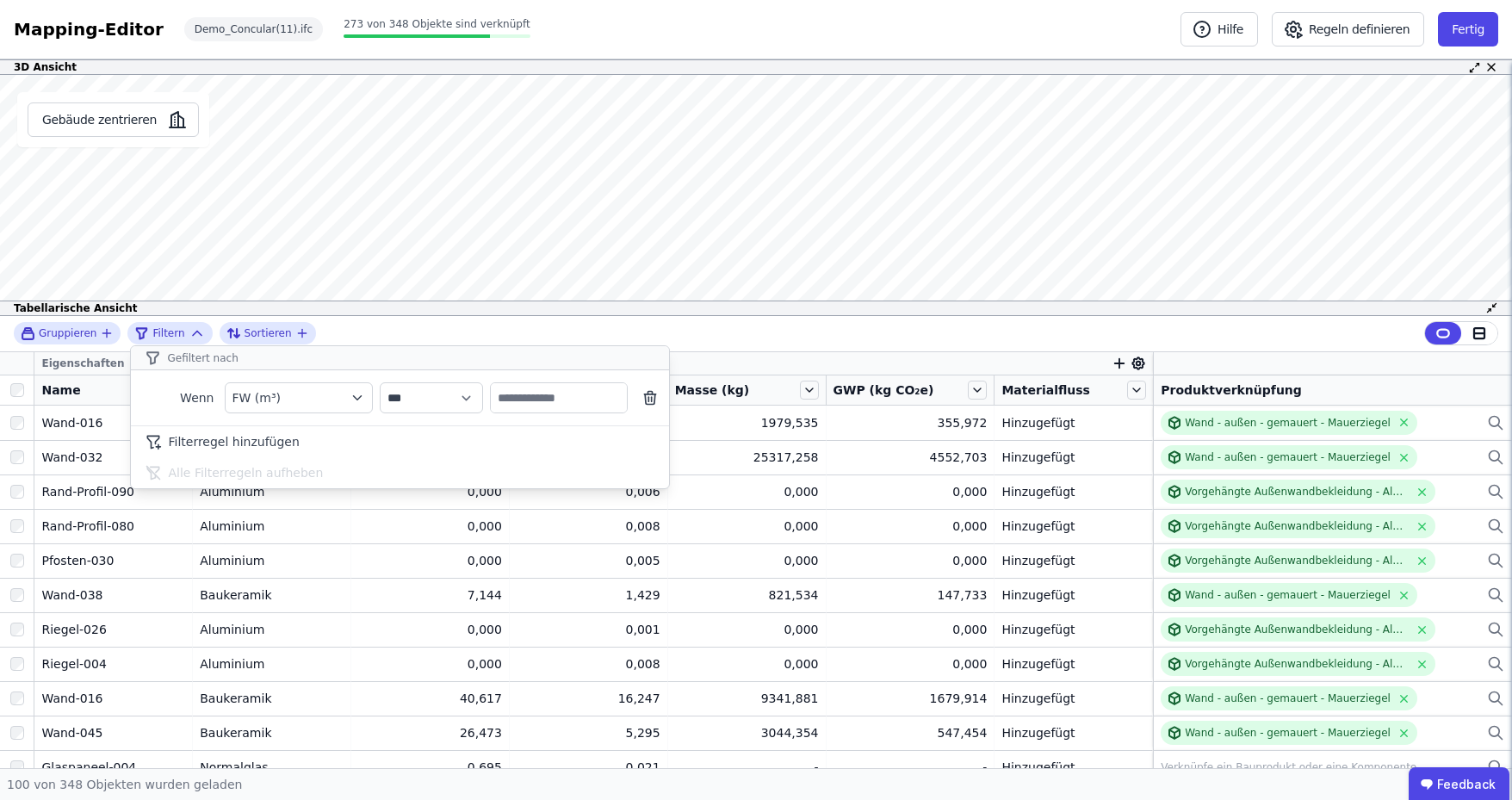
drag, startPoint x: 644, startPoint y: 402, endPoint x: 953, endPoint y: 379, distance: 309.9
click at [644, 402] on icon at bounding box center [650, 398] width 17 height 17
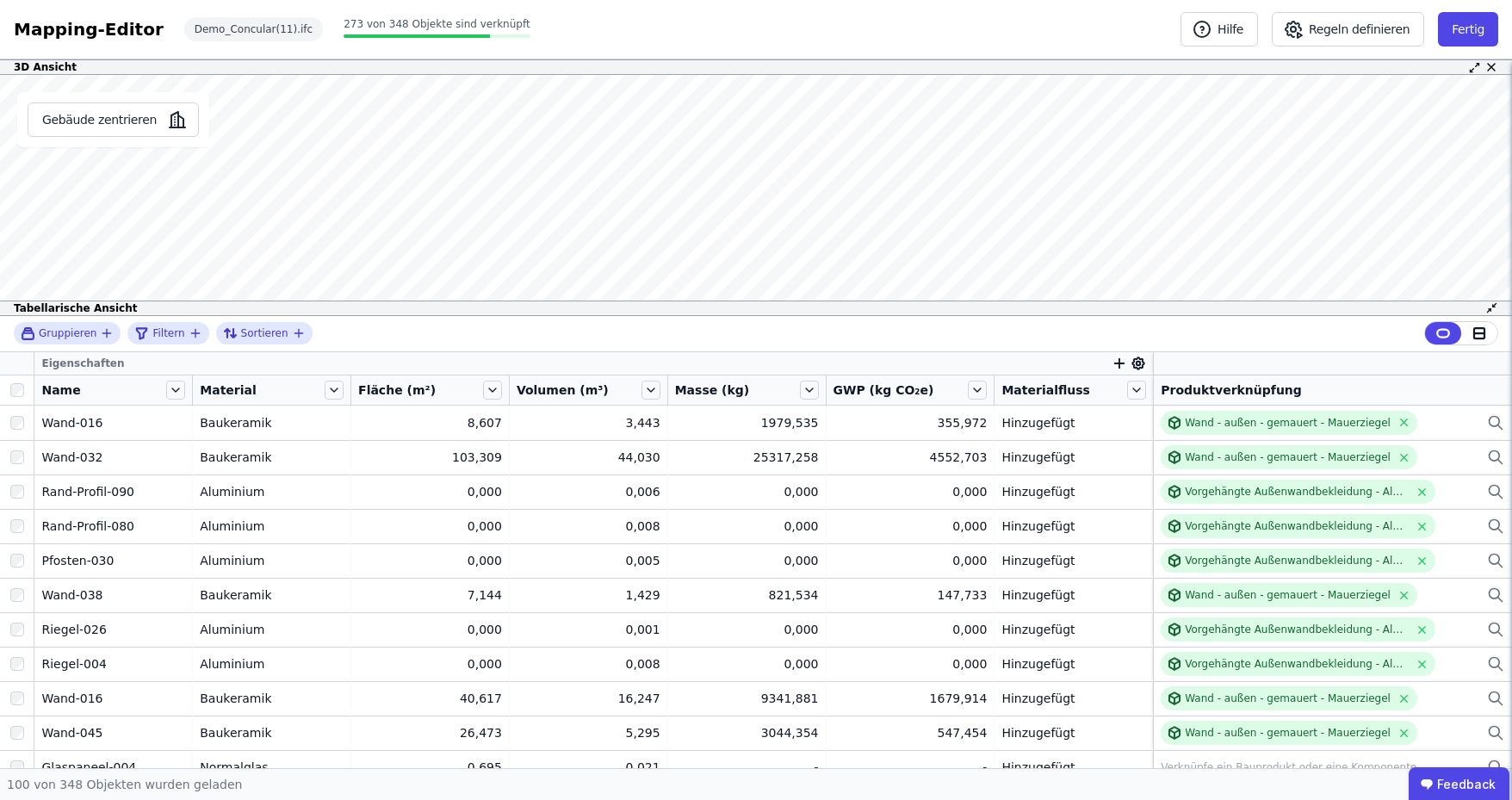
click at [1111, 360] on icon "button" at bounding box center [1119, 363] width 15 height 15
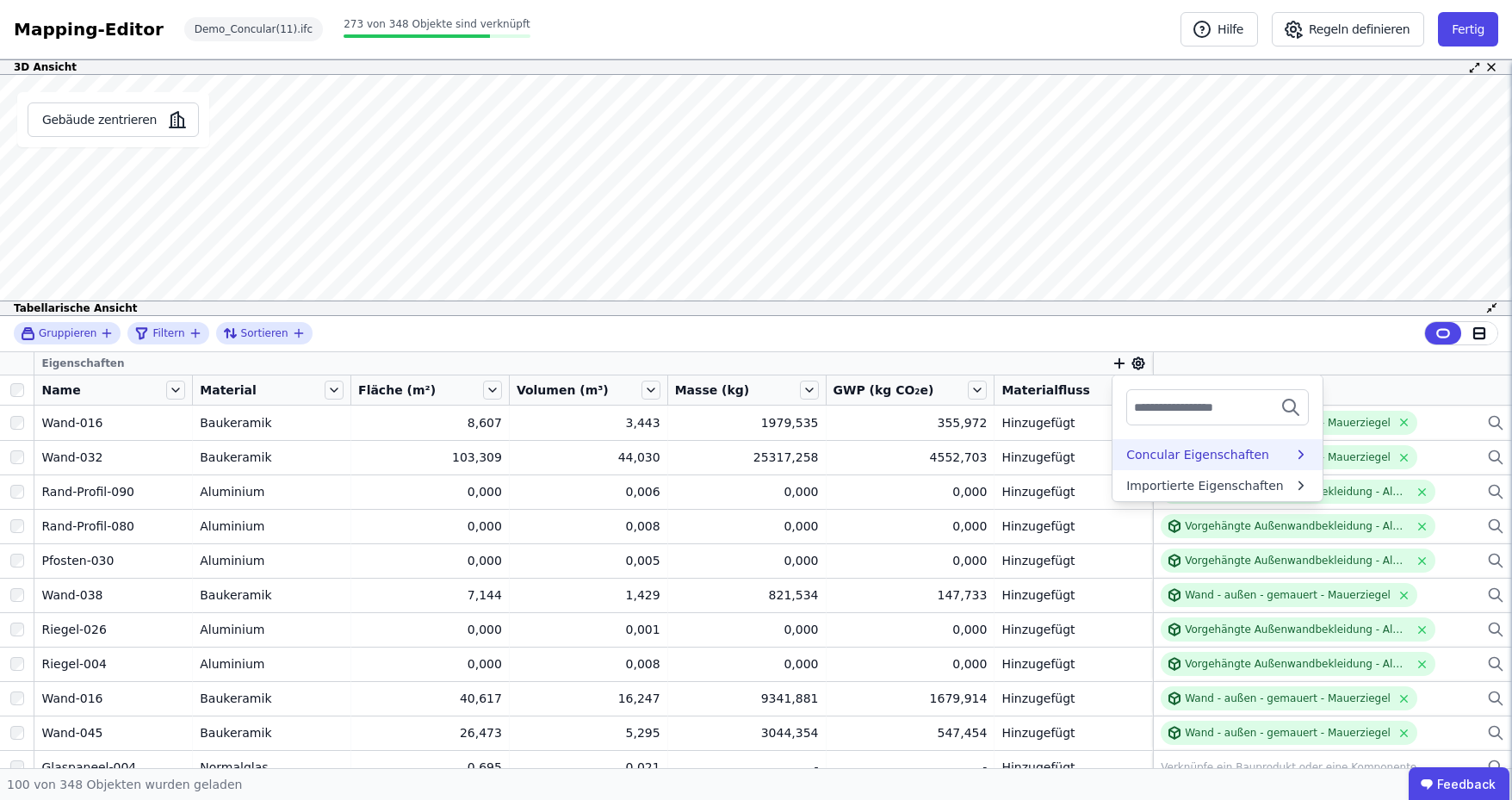
click at [1164, 453] on div "Concular Eigenschaften" at bounding box center [1198, 454] width 143 height 17
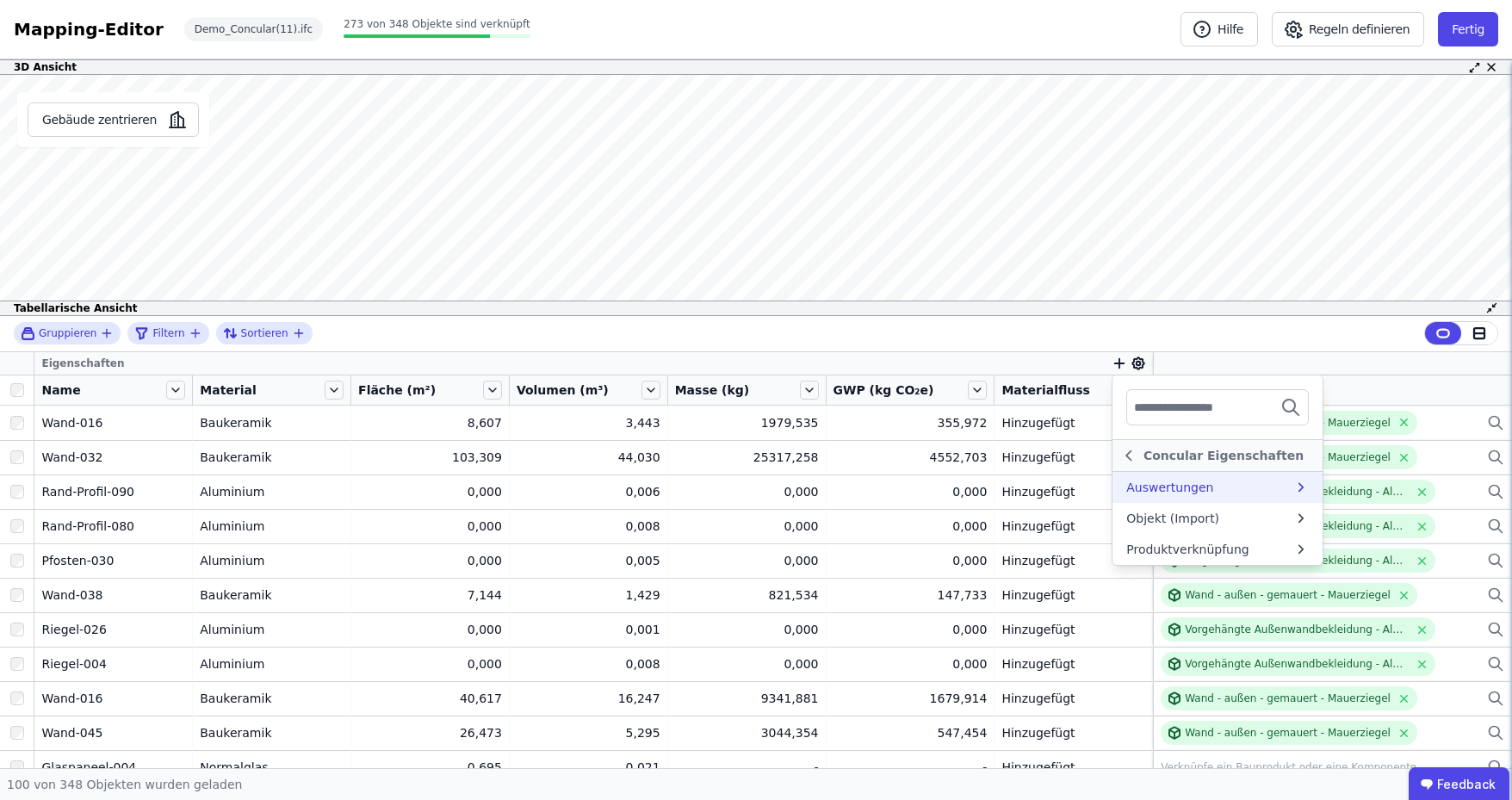
click at [1160, 478] on div "Auswertungen" at bounding box center [1170, 487] width 87 height 17
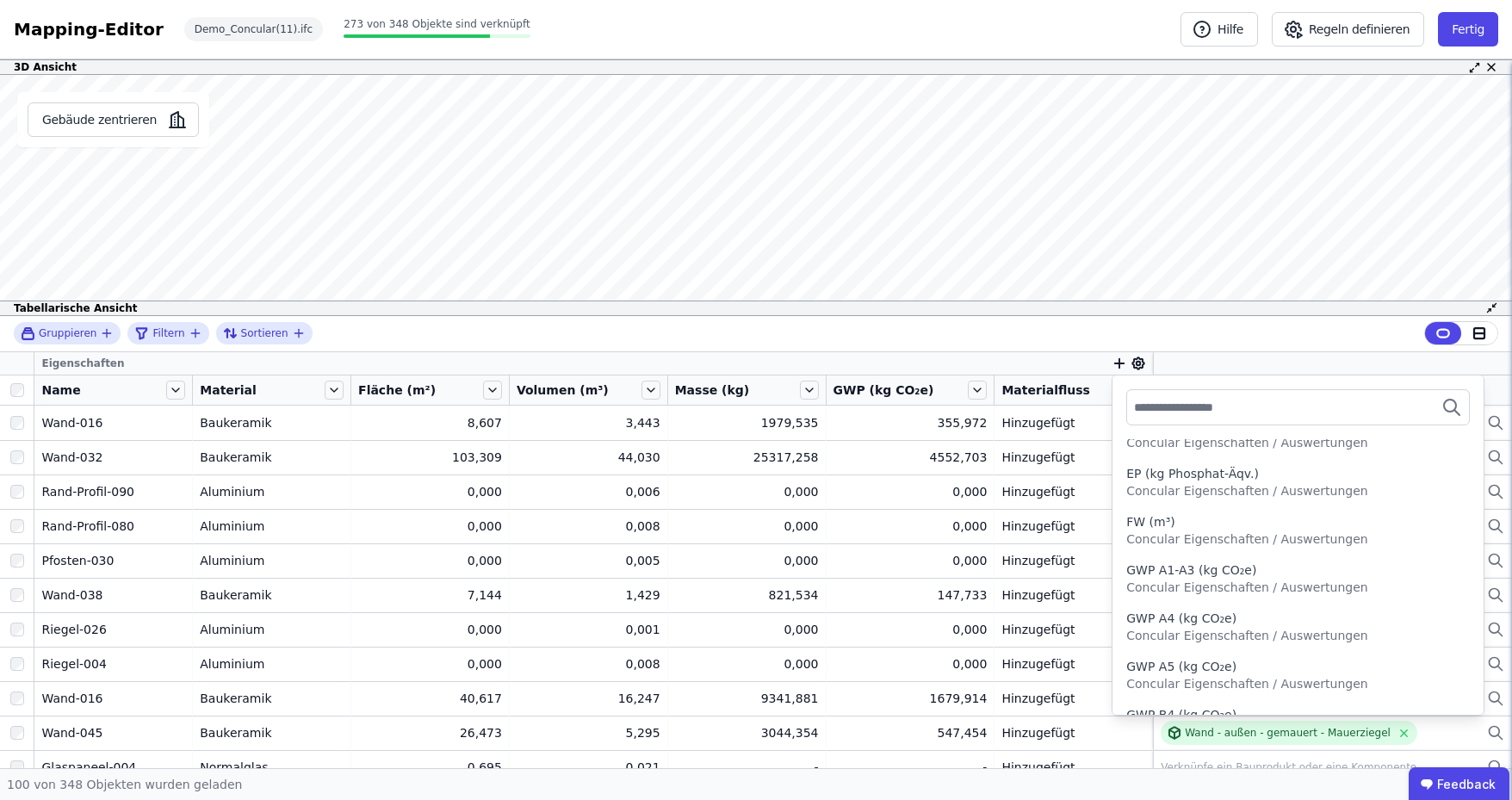
scroll to position [775, 0]
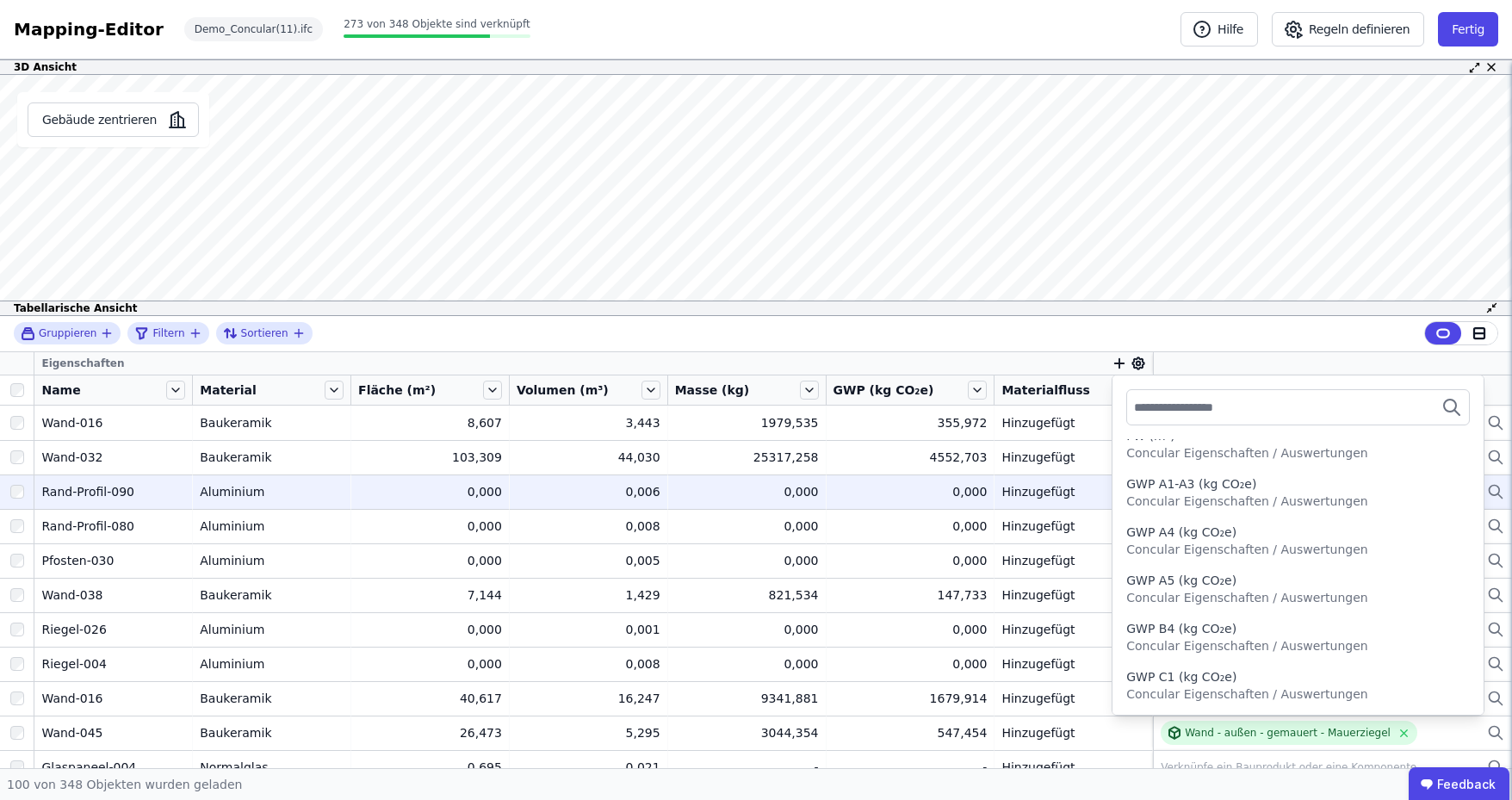
drag, startPoint x: 1208, startPoint y: 445, endPoint x: 1021, endPoint y: 502, distance: 195.5
click at [1208, 446] on span "Concular Eigenschaften / Auswertungen" at bounding box center [1247, 452] width 241 height 13
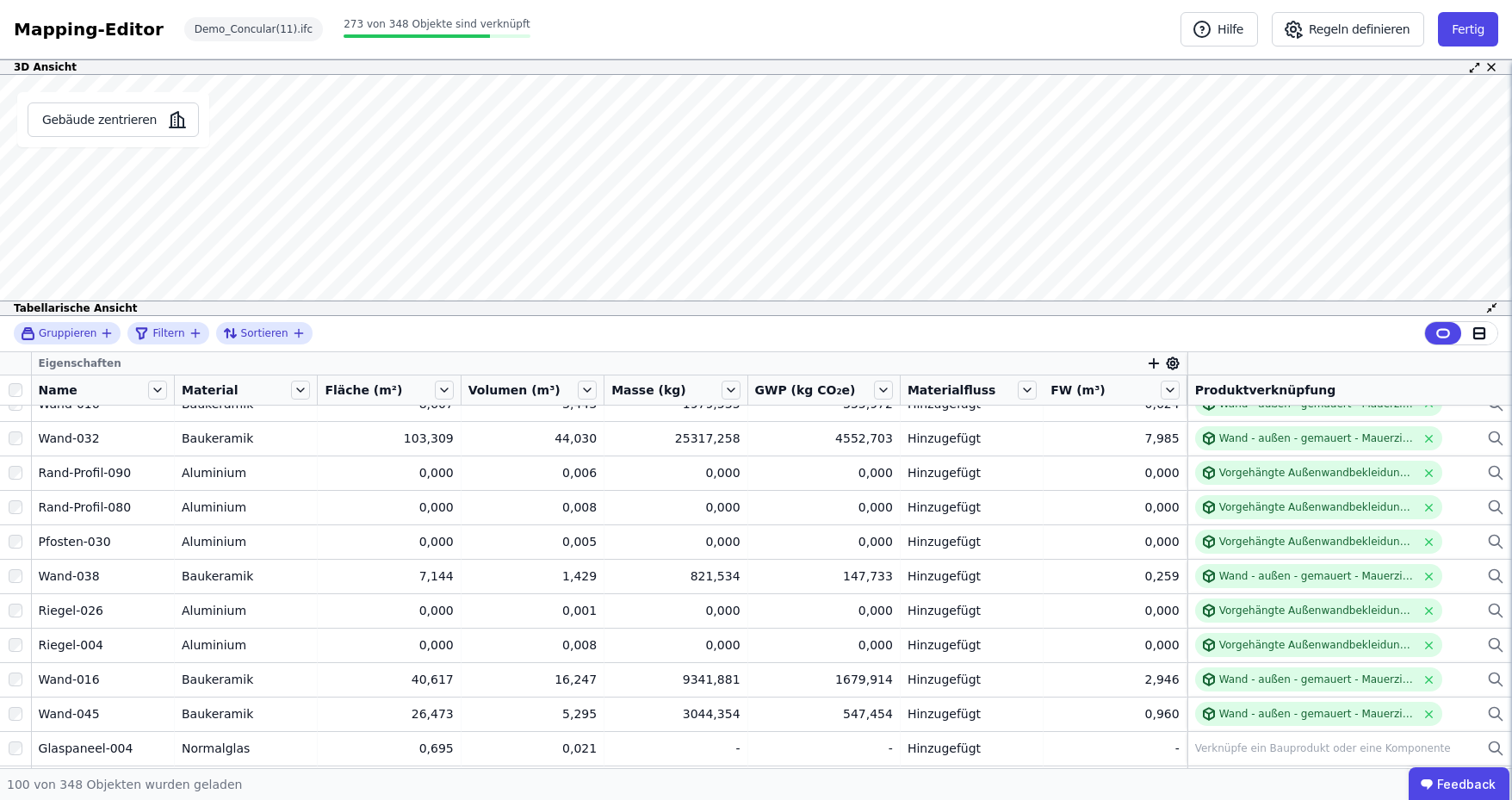
scroll to position [0, 0]
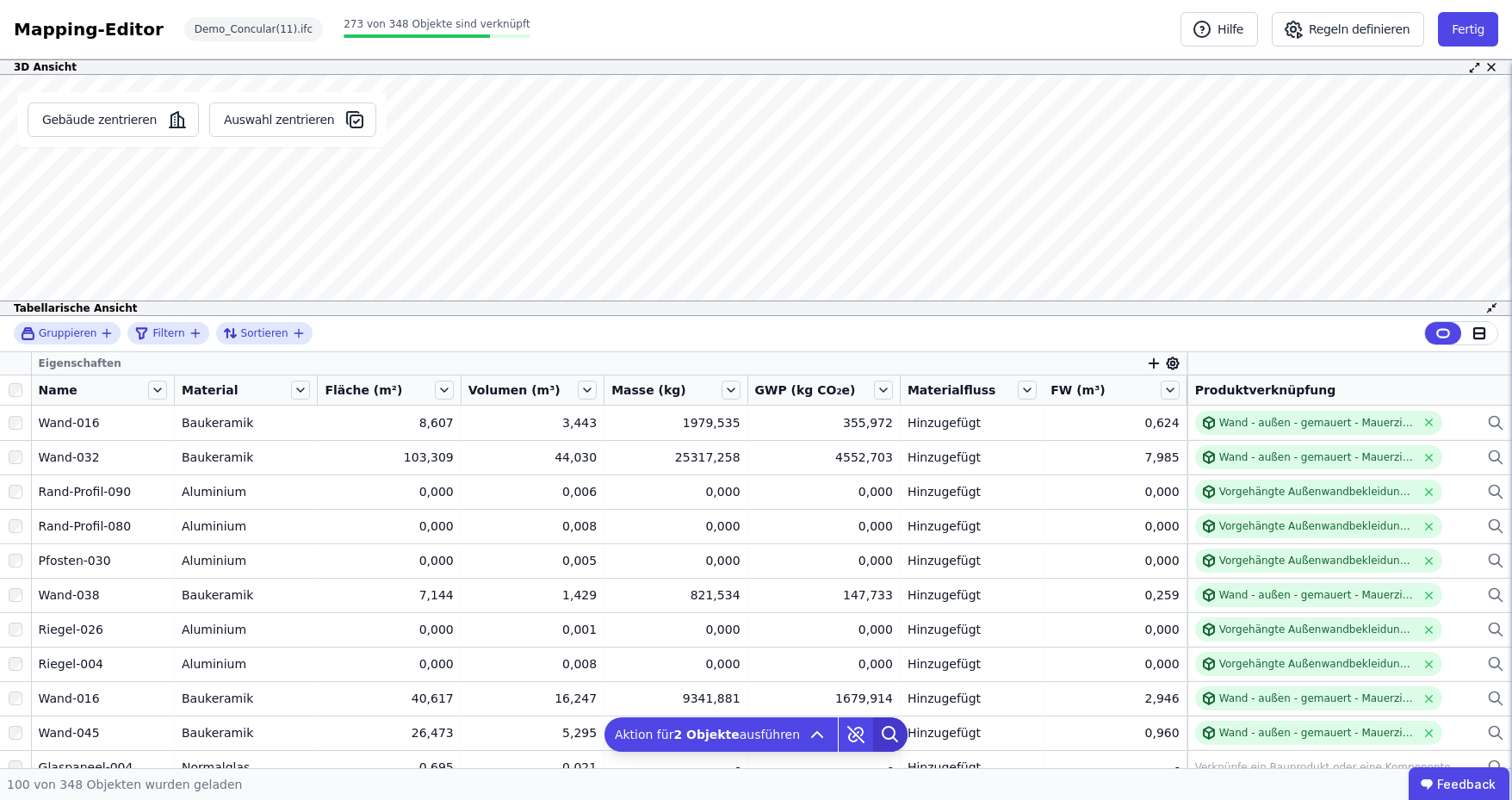
click at [878, 736] on icon at bounding box center [891, 735] width 35 height 35
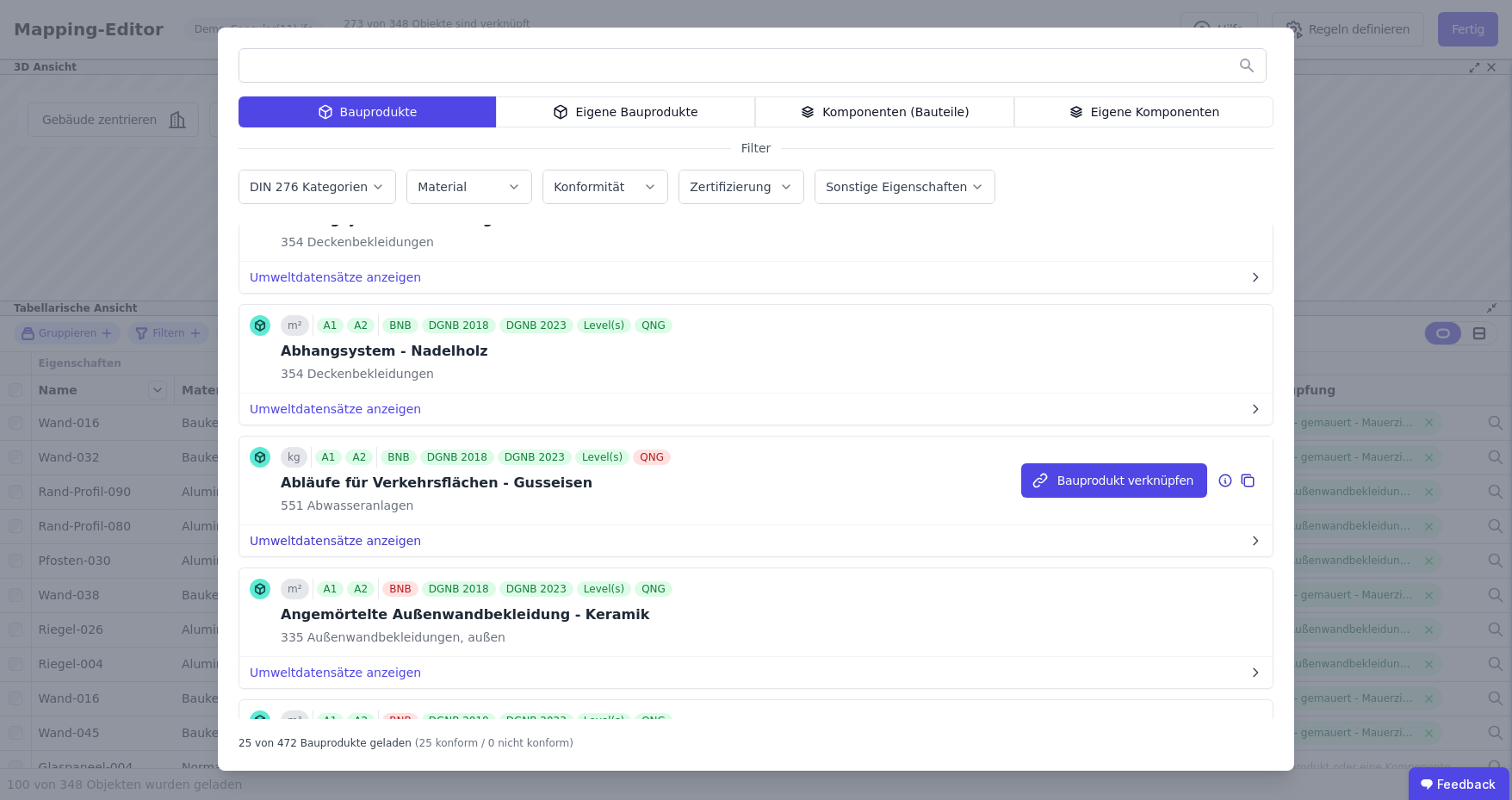
scroll to position [430, 0]
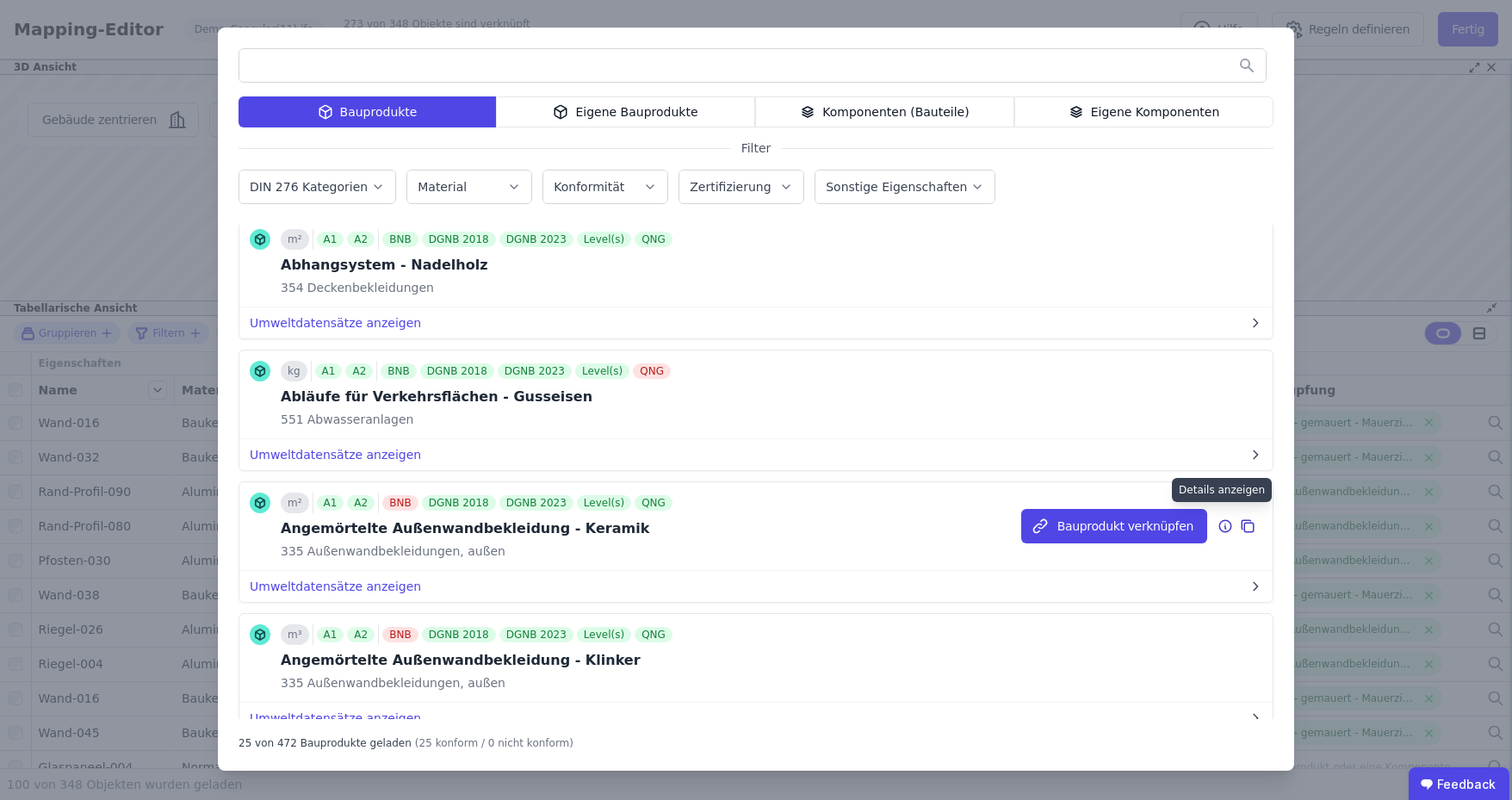
click at [1225, 526] on icon at bounding box center [1226, 527] width 2 height 3
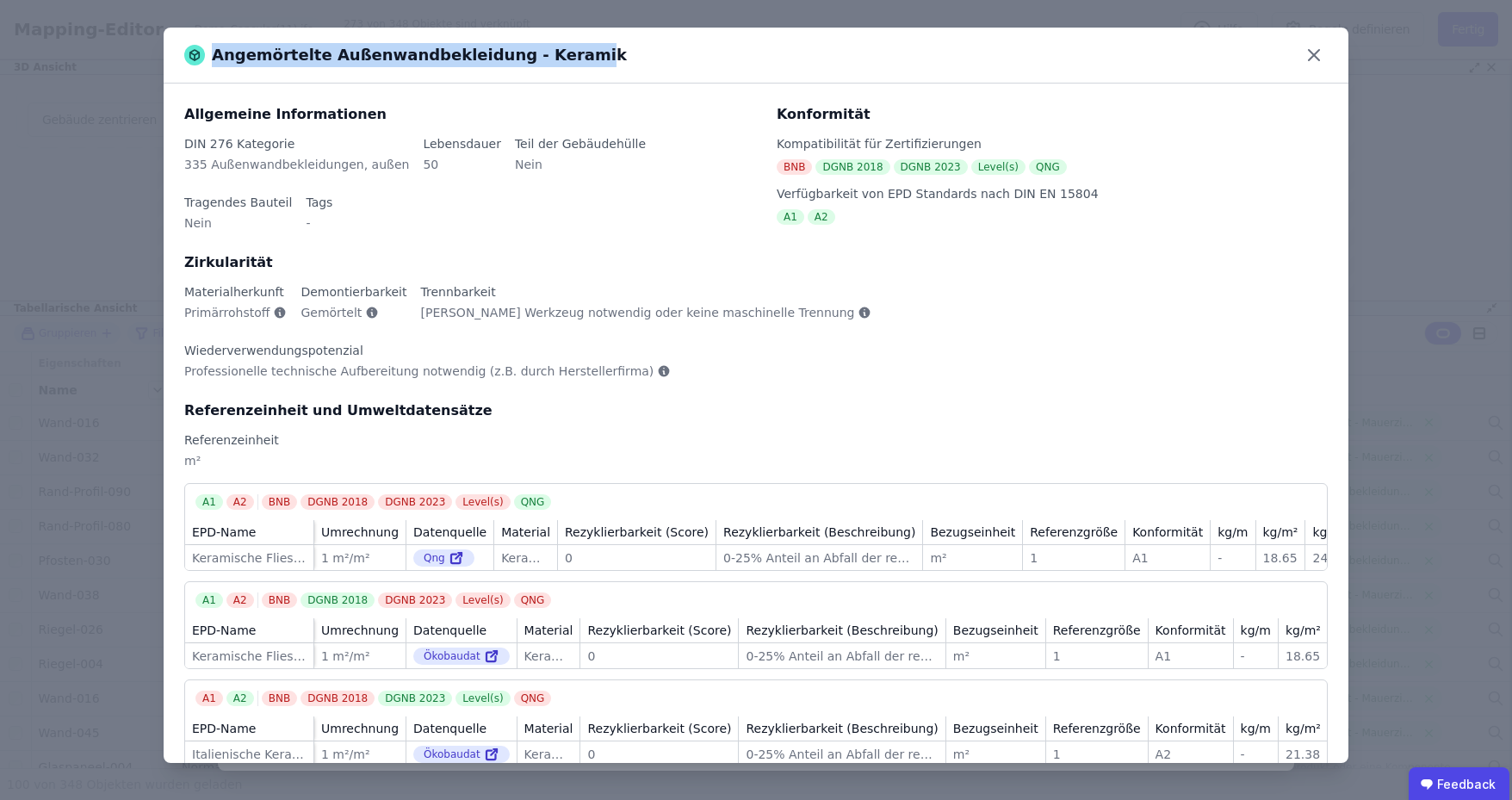
drag, startPoint x: 211, startPoint y: 58, endPoint x: 543, endPoint y: 56, distance: 332.0
click at [543, 56] on div "Angemörtelte Außenwandbekleidung - Keramik" at bounding box center [405, 55] width 443 height 24
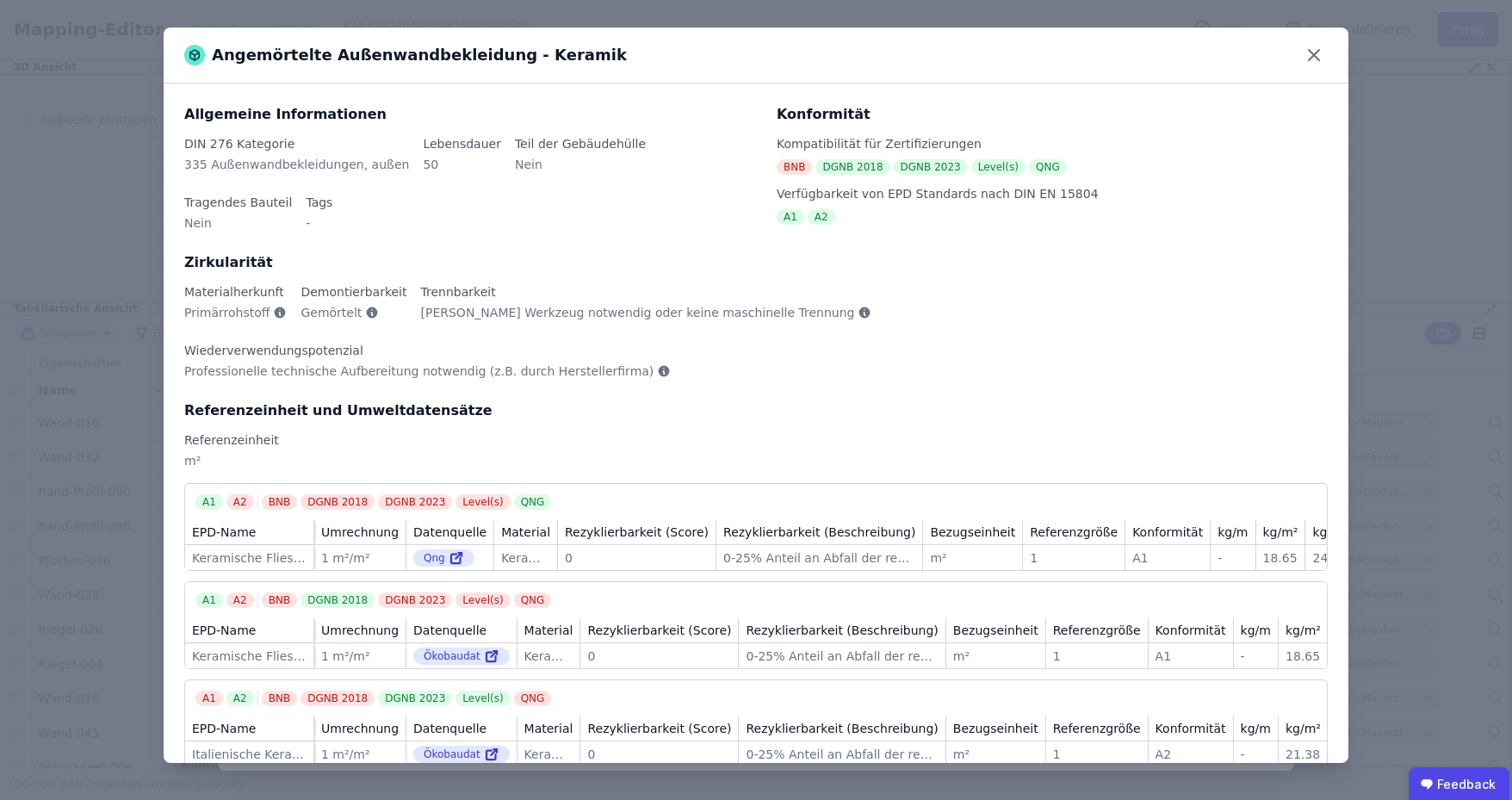
drag, startPoint x: 593, startPoint y: 63, endPoint x: 584, endPoint y: 62, distance: 9.1
click at [593, 63] on div "Angemörtelte Außenwandbekleidung - Keramik" at bounding box center [756, 56] width 1185 height 56
drag, startPoint x: 313, startPoint y: 547, endPoint x: 414, endPoint y: 545, distance: 101.0
click at [414, 618] on tr "EPD-Name Umrechnung Datenquelle Material Rezyklierbarkeit (Score) Rezyklierbark…" at bounding box center [819, 631] width 1267 height 25
drag, startPoint x: 203, startPoint y: 375, endPoint x: 180, endPoint y: 374, distance: 23.0
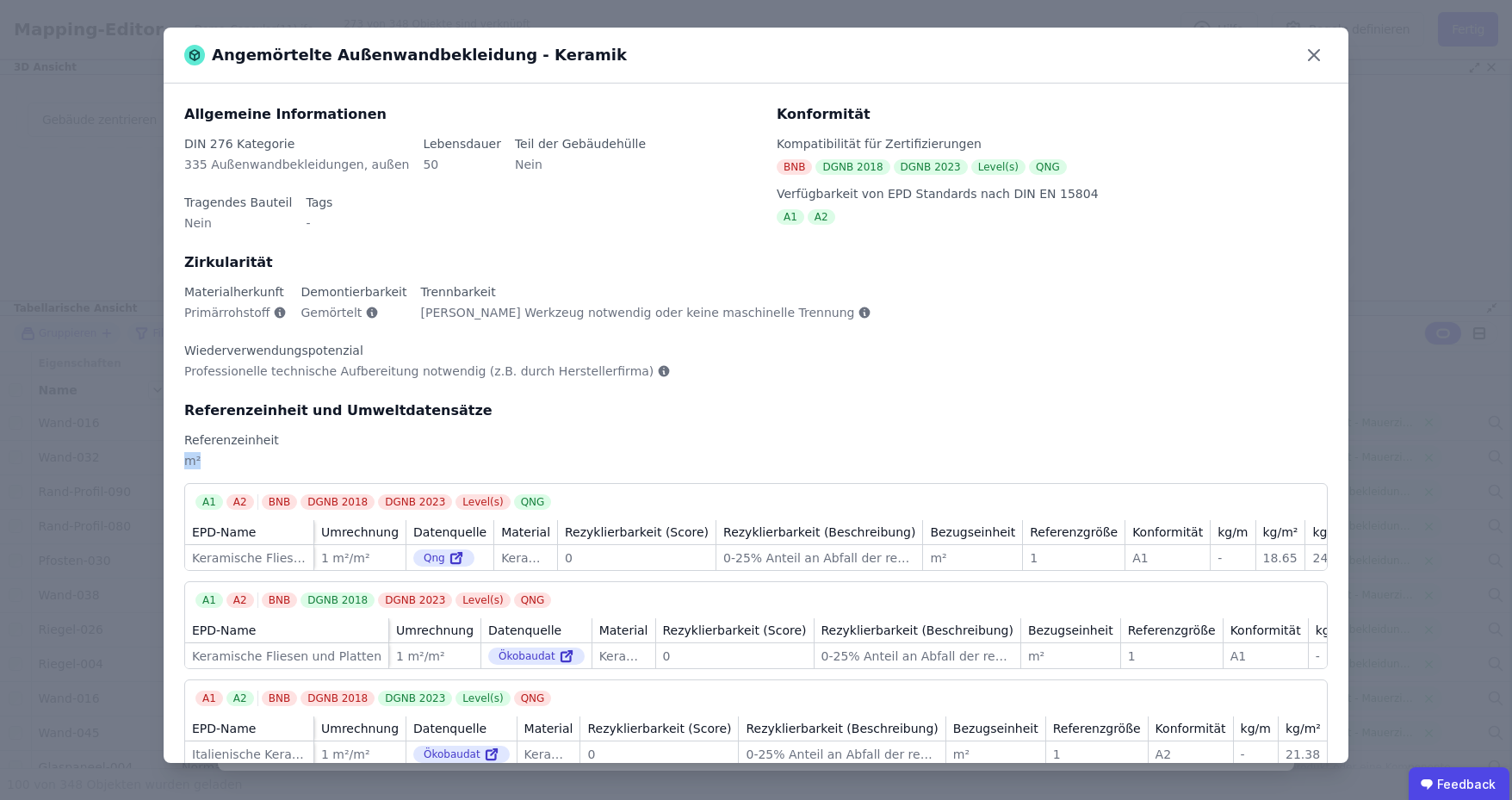
click at [180, 374] on div "Allgemeine Informationen DIN 276 Kategorie 335 Außenwandbekleidungen, außen Leb…" at bounding box center [756, 424] width 1185 height 680
click at [309, 452] on div "m²" at bounding box center [755, 467] width 1143 height 31
drag, startPoint x: 207, startPoint y: 374, endPoint x: 169, endPoint y: 373, distance: 38.0
click at [169, 373] on div "Allgemeine Informationen DIN 276 Kategorie 335 Außenwandbekleidungen, außen Leb…" at bounding box center [756, 424] width 1185 height 680
click at [208, 452] on div "m²" at bounding box center [755, 467] width 1143 height 31
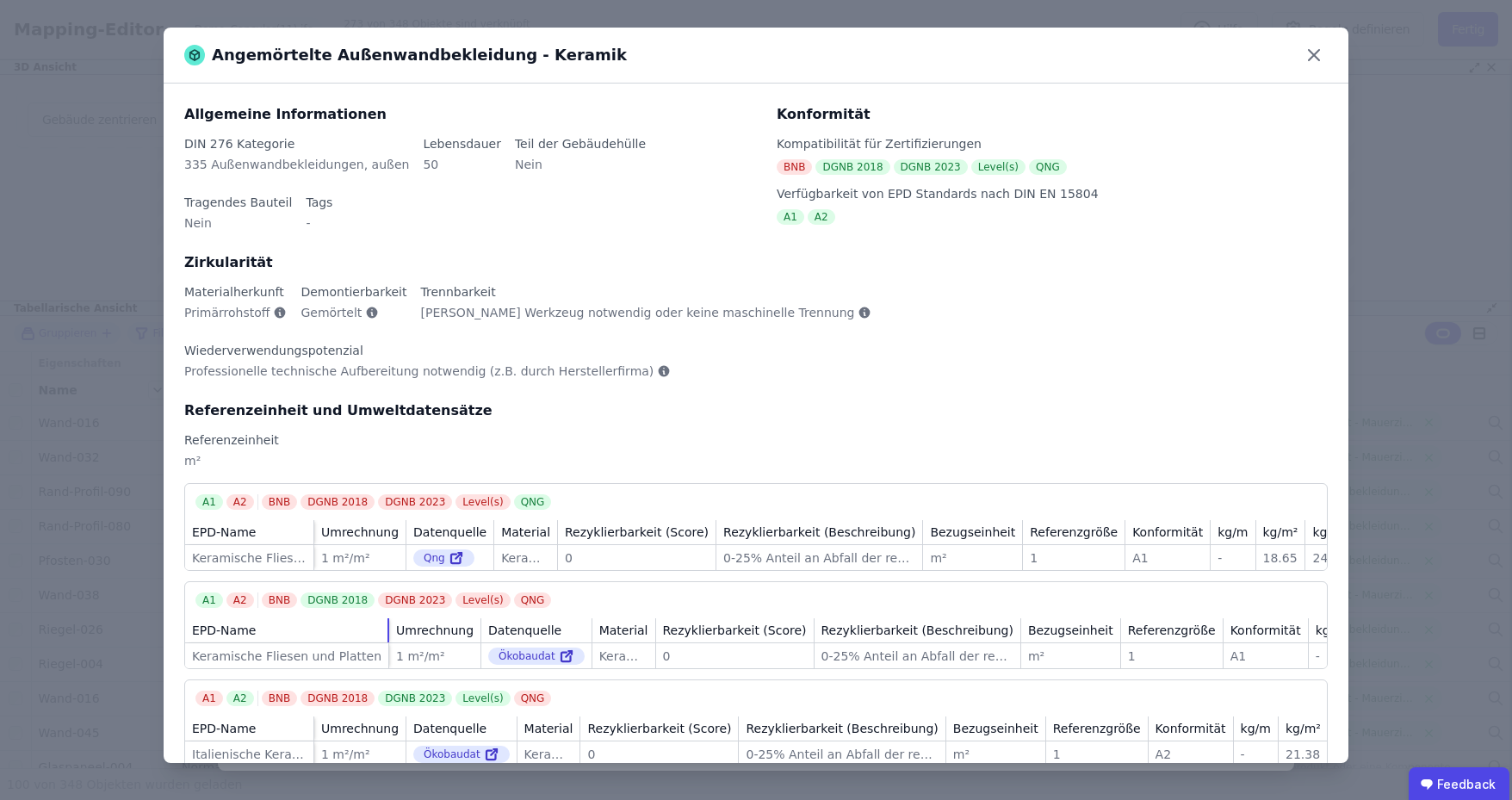
drag, startPoint x: 362, startPoint y: 552, endPoint x: 344, endPoint y: 555, distance: 18.2
click at [344, 618] on div "EPD-Name" at bounding box center [286, 630] width 203 height 24
drag, startPoint x: 215, startPoint y: 370, endPoint x: 180, endPoint y: 374, distance: 35.2
click at [180, 374] on div "Allgemeine Informationen DIN 276 Kategorie 335 Außenwandbekleidungen, außen Leb…" at bounding box center [756, 424] width 1185 height 680
click at [452, 400] on div "Referenzeinheit und Umweltdatensätze Referenzeinheit m²" at bounding box center [755, 442] width 1143 height 83
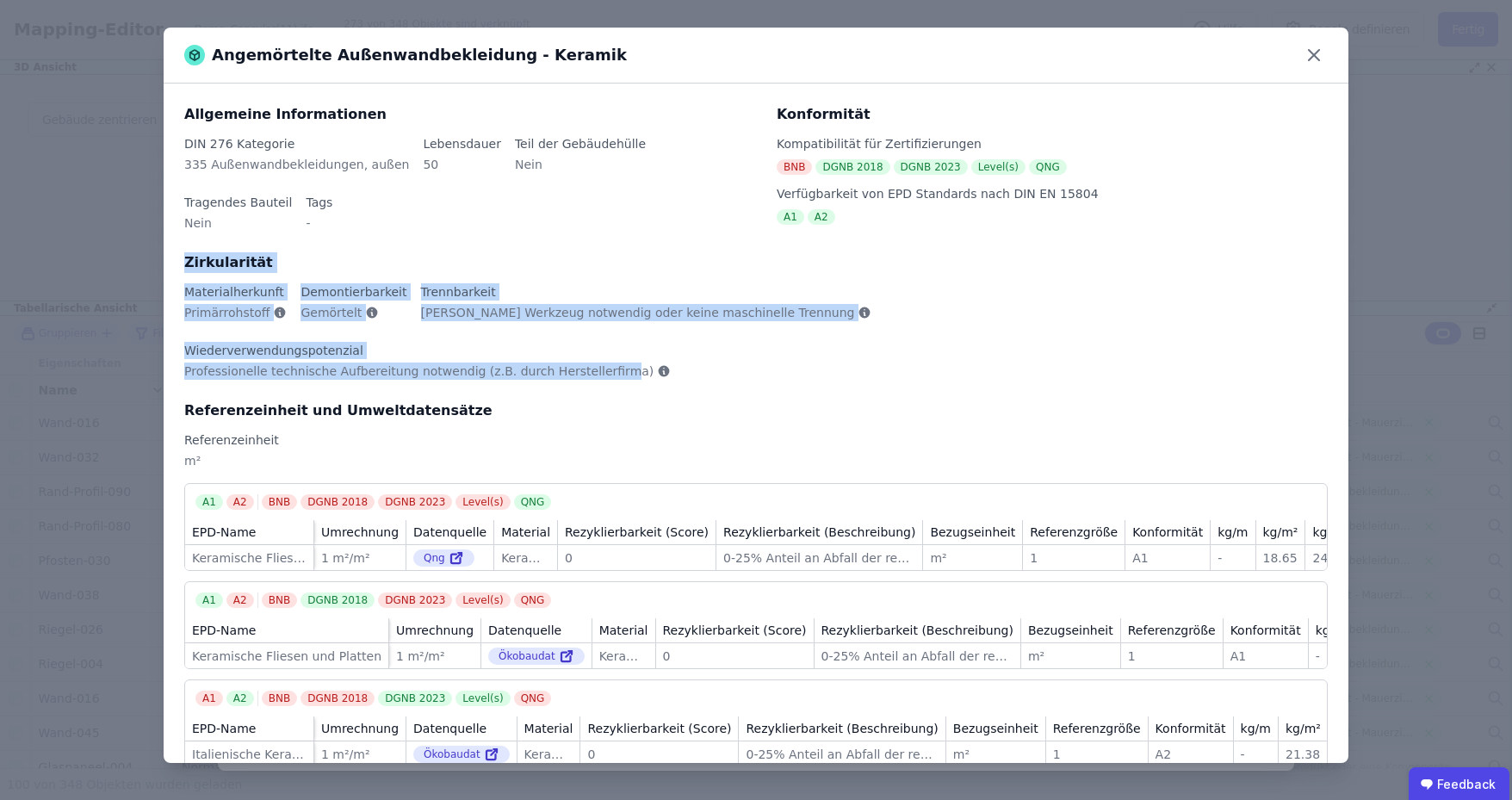
drag, startPoint x: 183, startPoint y: 236, endPoint x: 1154, endPoint y: 299, distance: 973.0
click at [1154, 299] on div "Allgemeine Informationen DIN 276 Kategorie 335 Außenwandbekleidungen, außen Leb…" at bounding box center [756, 424] width 1185 height 680
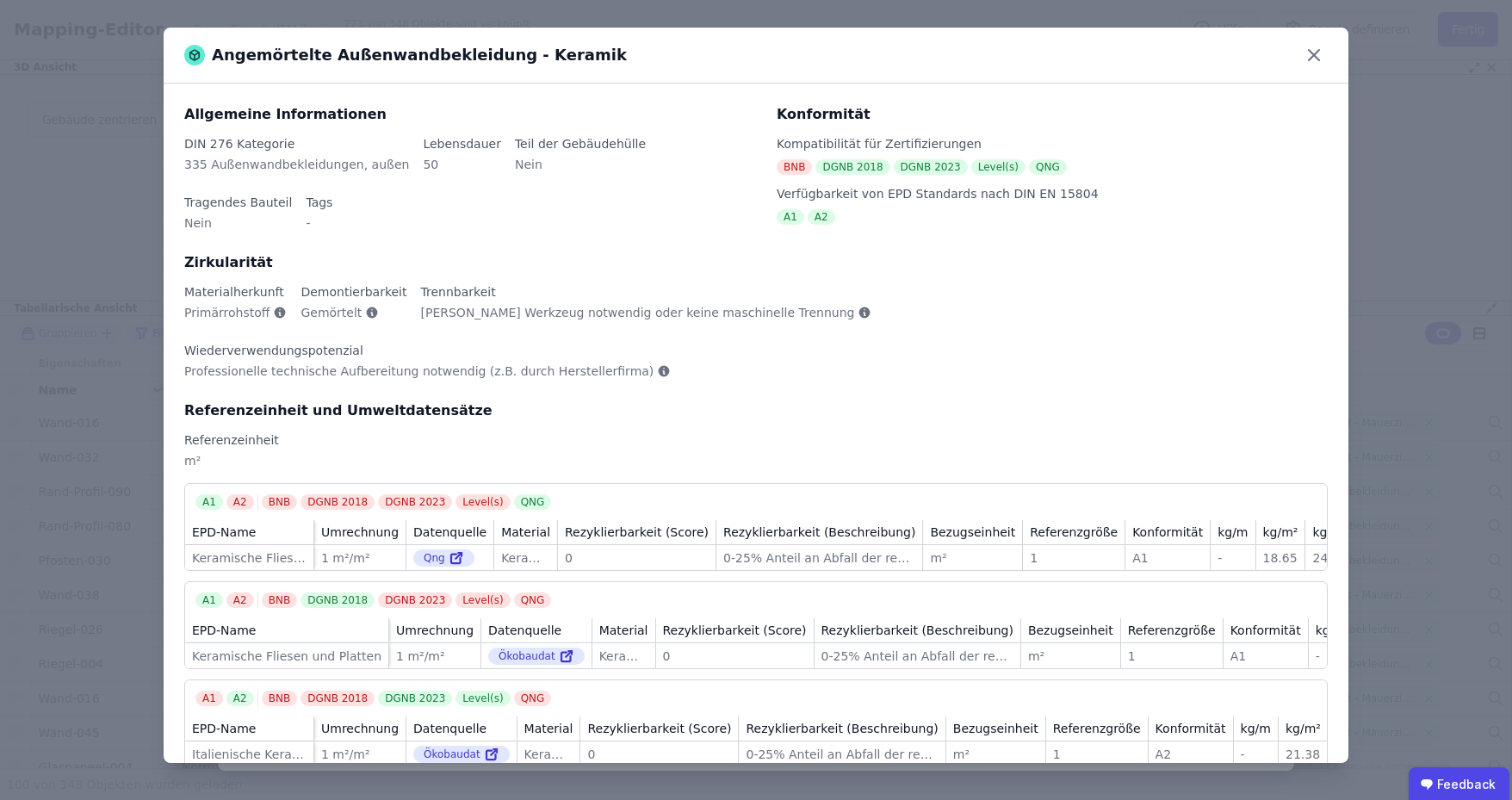
click at [928, 431] on div "Referenzeinheit" at bounding box center [755, 440] width 1143 height 17
drag, startPoint x: 421, startPoint y: 166, endPoint x: 411, endPoint y: 182, distance: 18.9
click at [386, 156] on div "DIN 276 Kategorie 335 Außenwandbekleidungen, außen Lebensdauer 50 Teil der Gebä…" at bounding box center [470, 194] width 572 height 117
click at [421, 188] on div "DIN 276 Kategorie 335 Außenwandbekleidungen, außen Lebensdauer 50 Teil der Gebä…" at bounding box center [470, 194] width 572 height 117
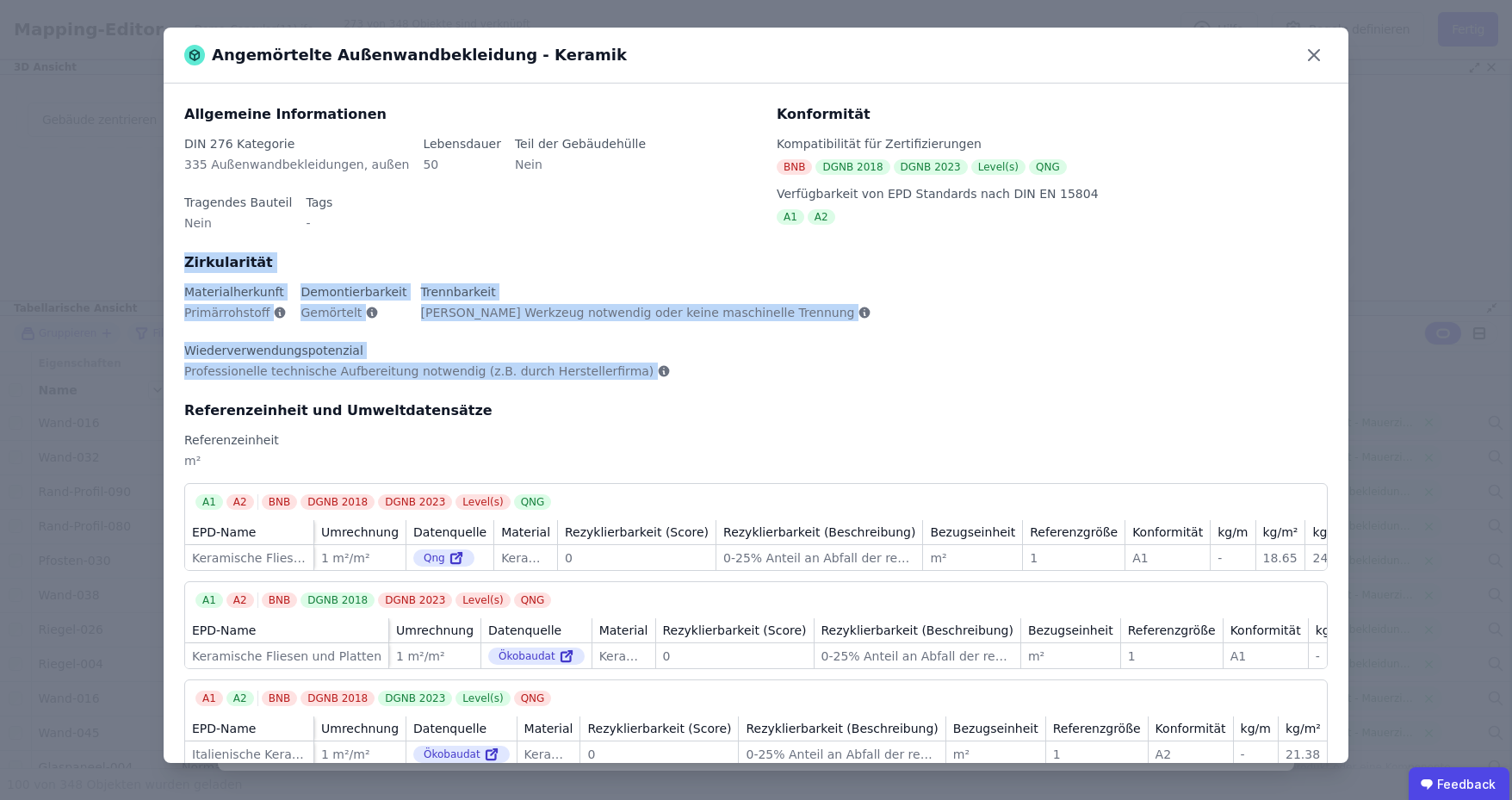
drag, startPoint x: 183, startPoint y: 239, endPoint x: 1216, endPoint y: 293, distance: 1034.4
click at [1216, 293] on div "Zirkularität Materialherkunft Primärrohstoff Demontierbarkeit Gemörtelt Trennba…" at bounding box center [755, 326] width 1143 height 148
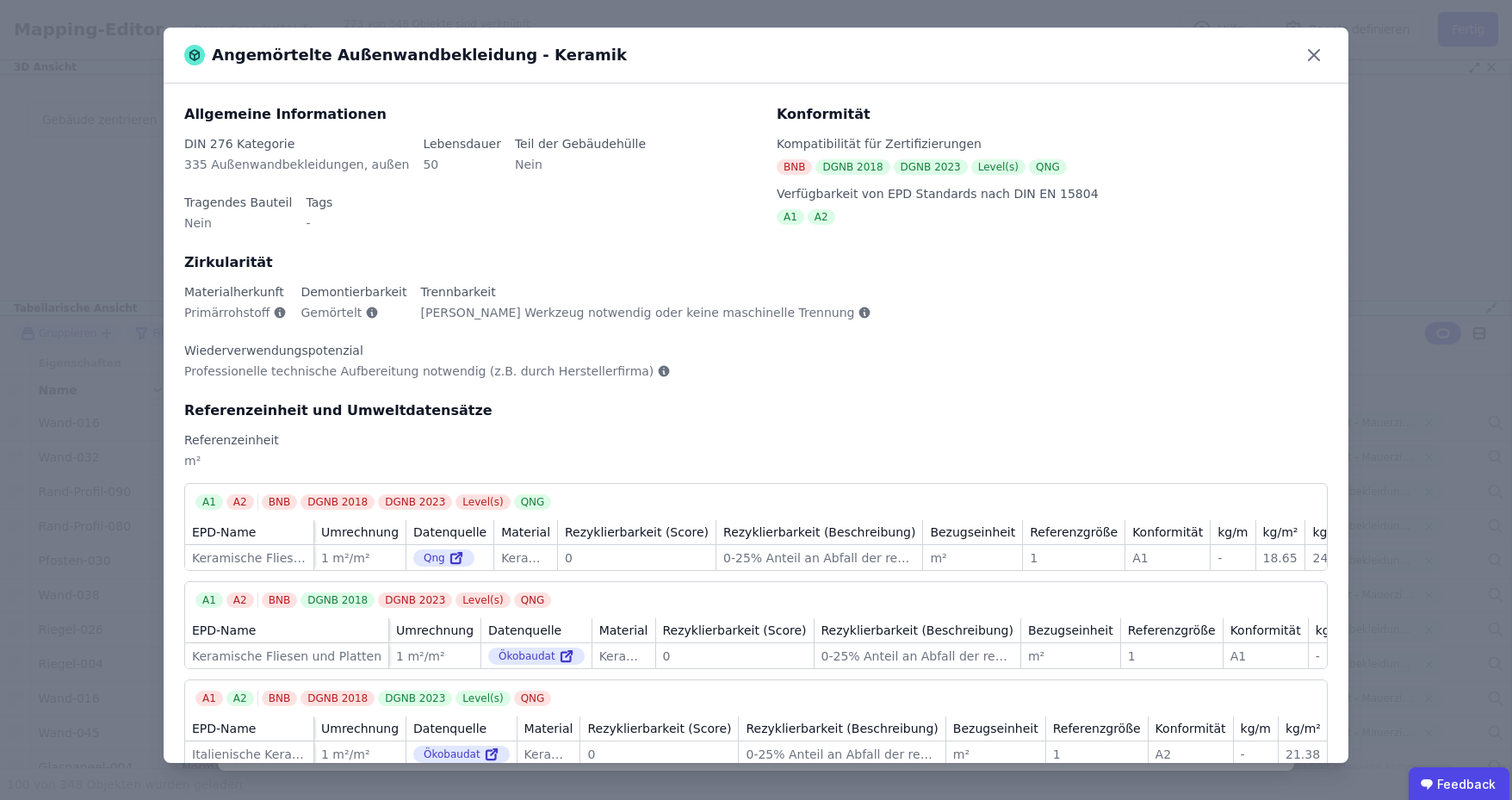
click at [946, 400] on div "Referenzeinheit und Umweltdatensätze" at bounding box center [755, 410] width 1143 height 20
drag, startPoint x: 373, startPoint y: 622, endPoint x: 426, endPoint y: 622, distance: 53.0
click at [426, 690] on div "DGNB 2023" at bounding box center [415, 698] width 74 height 15
drag, startPoint x: 600, startPoint y: 621, endPoint x: 525, endPoint y: 672, distance: 90.7
click at [600, 690] on div "A1 A2 BNB DGNB 2018 DGNB 2023 Level(s) QNG" at bounding box center [761, 698] width 1132 height 15
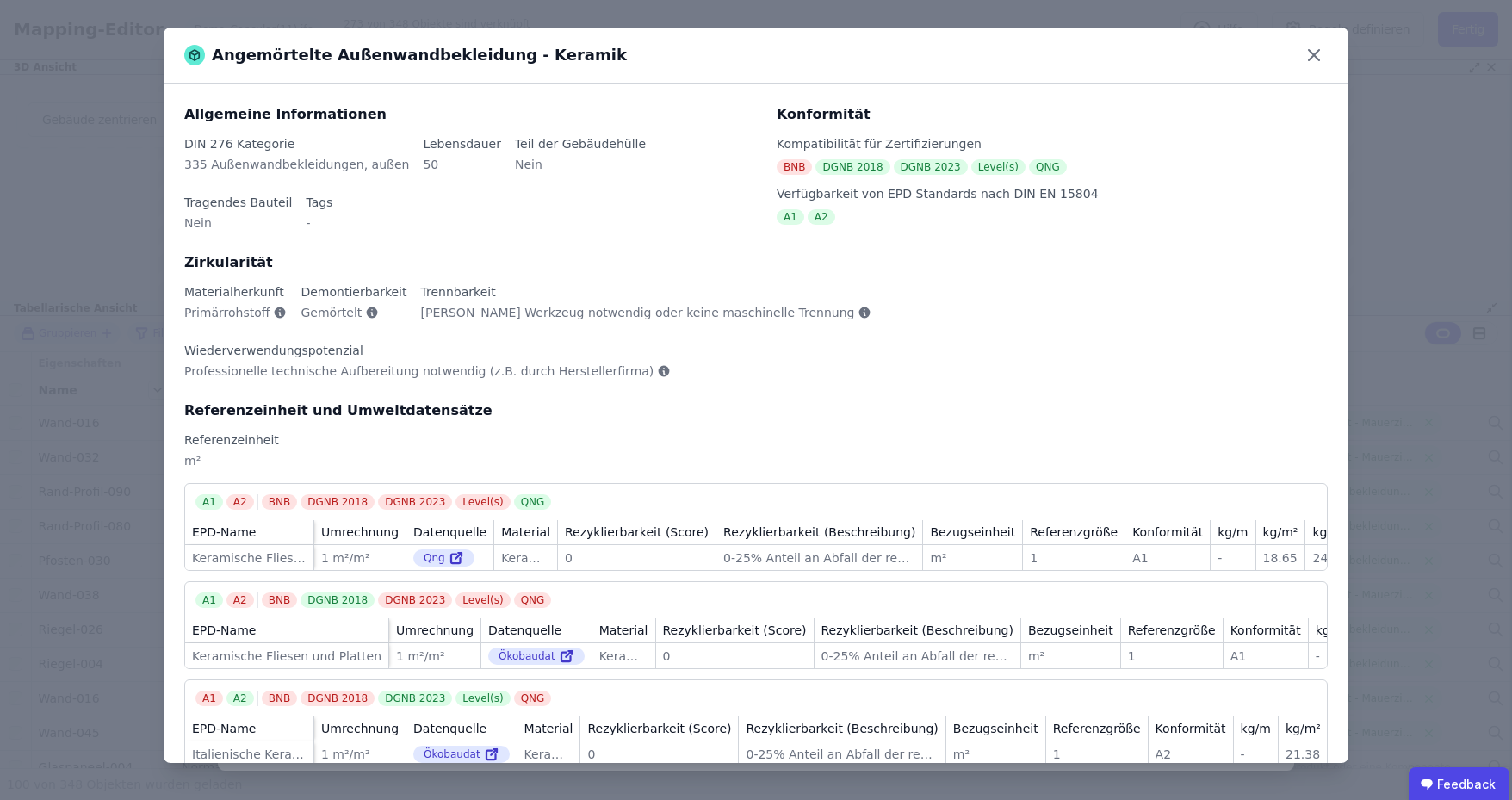
drag, startPoint x: 486, startPoint y: 426, endPoint x: 527, endPoint y: 419, distance: 41.6
click at [527, 483] on div "A1 A2 BNB DGNB 2018 DGNB 2023 Level(s) QNG EPD-Name Umrechnung Datenquelle Mate…" at bounding box center [755, 527] width 1143 height 88
drag, startPoint x: 527, startPoint y: 419, endPoint x: 477, endPoint y: 488, distance: 85.2
click at [527, 494] on div "A1 A2 BNB DGNB 2018 DGNB 2023 Level(s) QNG" at bounding box center [761, 502] width 1132 height 15
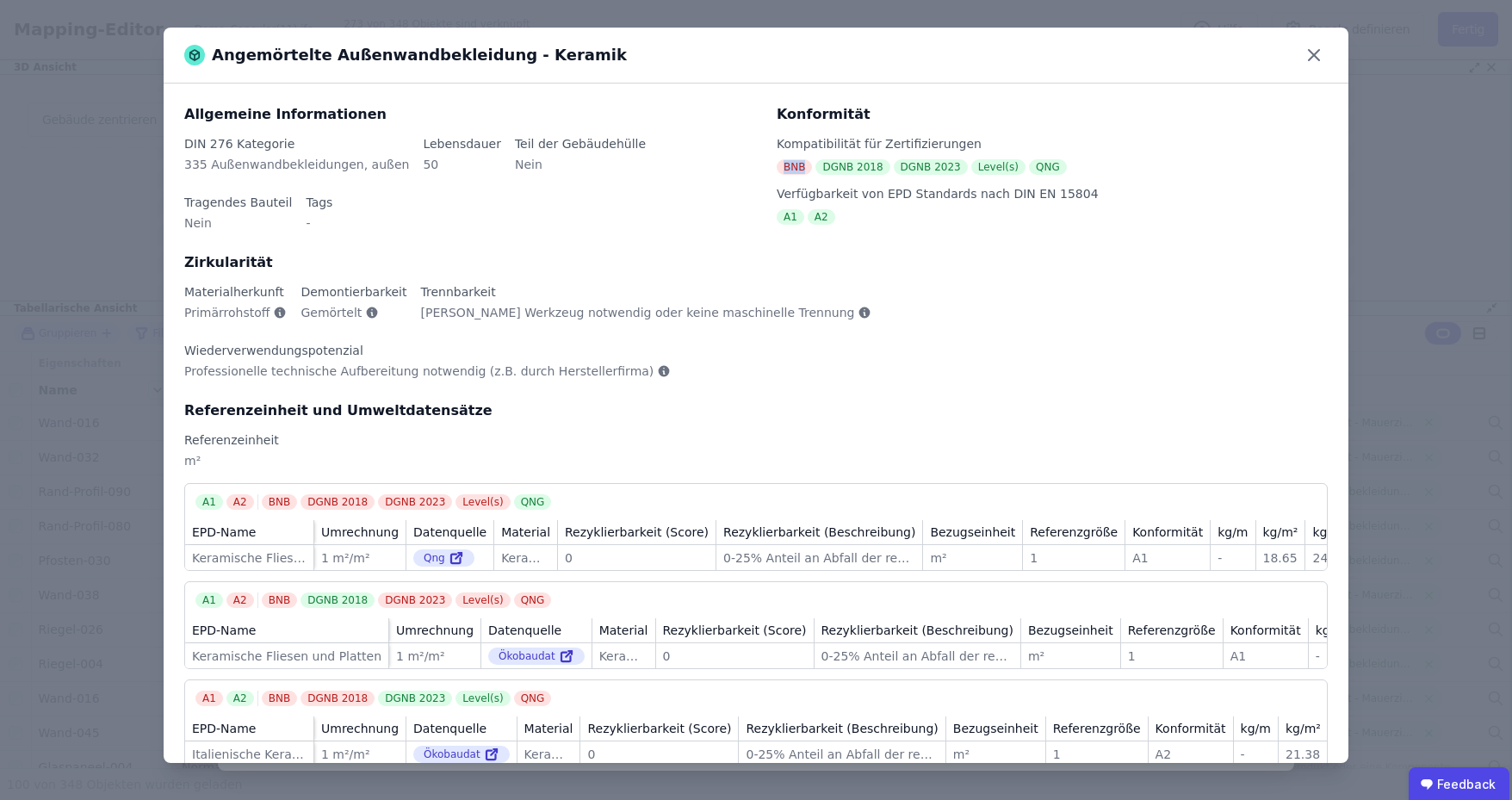
drag, startPoint x: 776, startPoint y: 168, endPoint x: 806, endPoint y: 215, distance: 55.8
click at [810, 169] on div "BNB DGNB 2018 DGNB 2023 Level(s) QNG" at bounding box center [1053, 167] width 551 height 15
click at [768, 400] on div "Referenzeinheit und Umweltdatensätze Referenzeinheit m²" at bounding box center [755, 442] width 1143 height 83
click at [799, 400] on div "Referenzeinheit und Umweltdatensätze Referenzeinheit m²" at bounding box center [755, 442] width 1143 height 83
click at [1308, 54] on icon at bounding box center [1314, 55] width 28 height 28
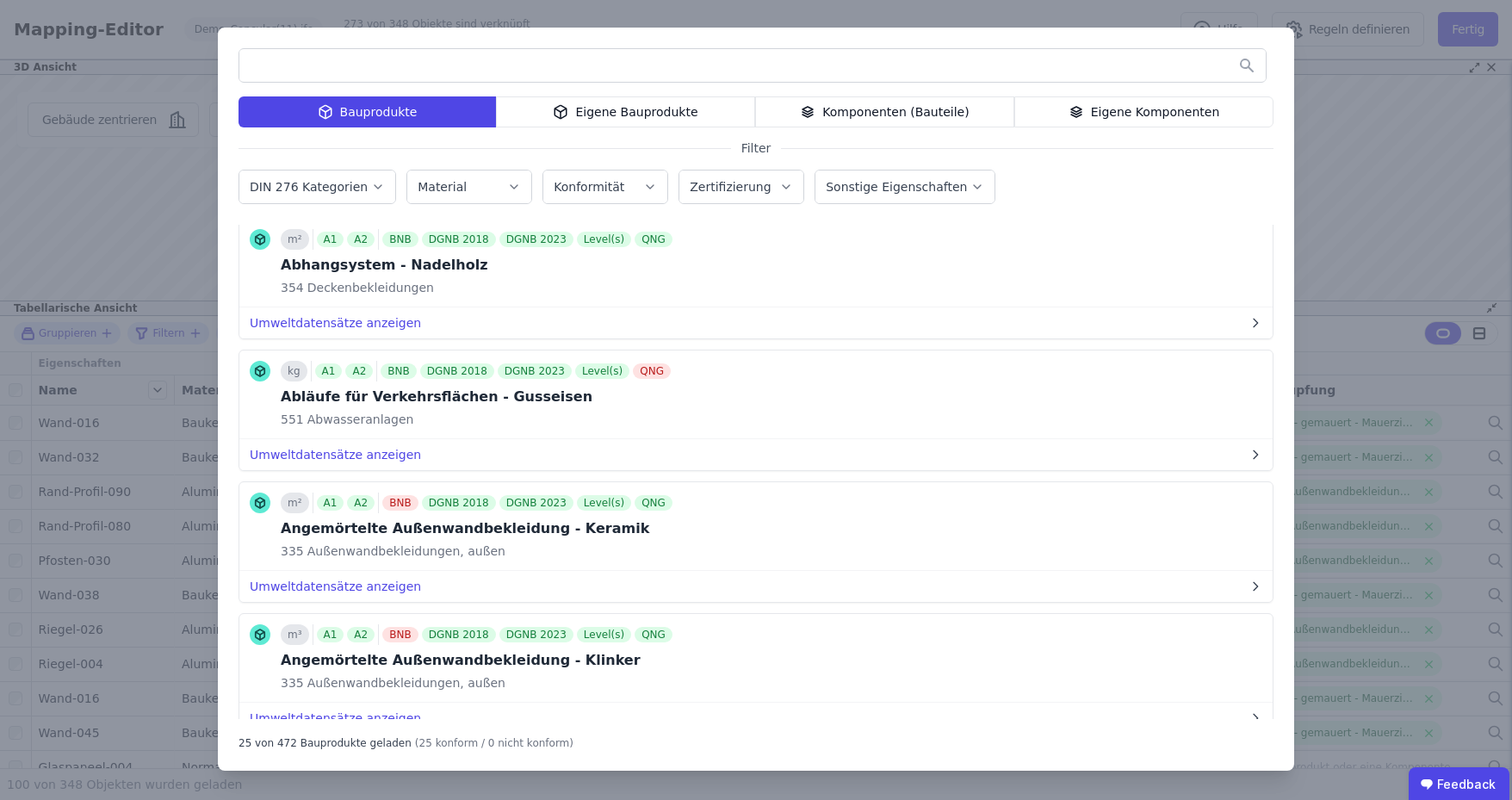
click at [1303, 138] on div "Bauprodukte Eigene Bauprodukte Komponenten (Bauteile) Eigene Komponenten Filter…" at bounding box center [756, 400] width 1512 height 800
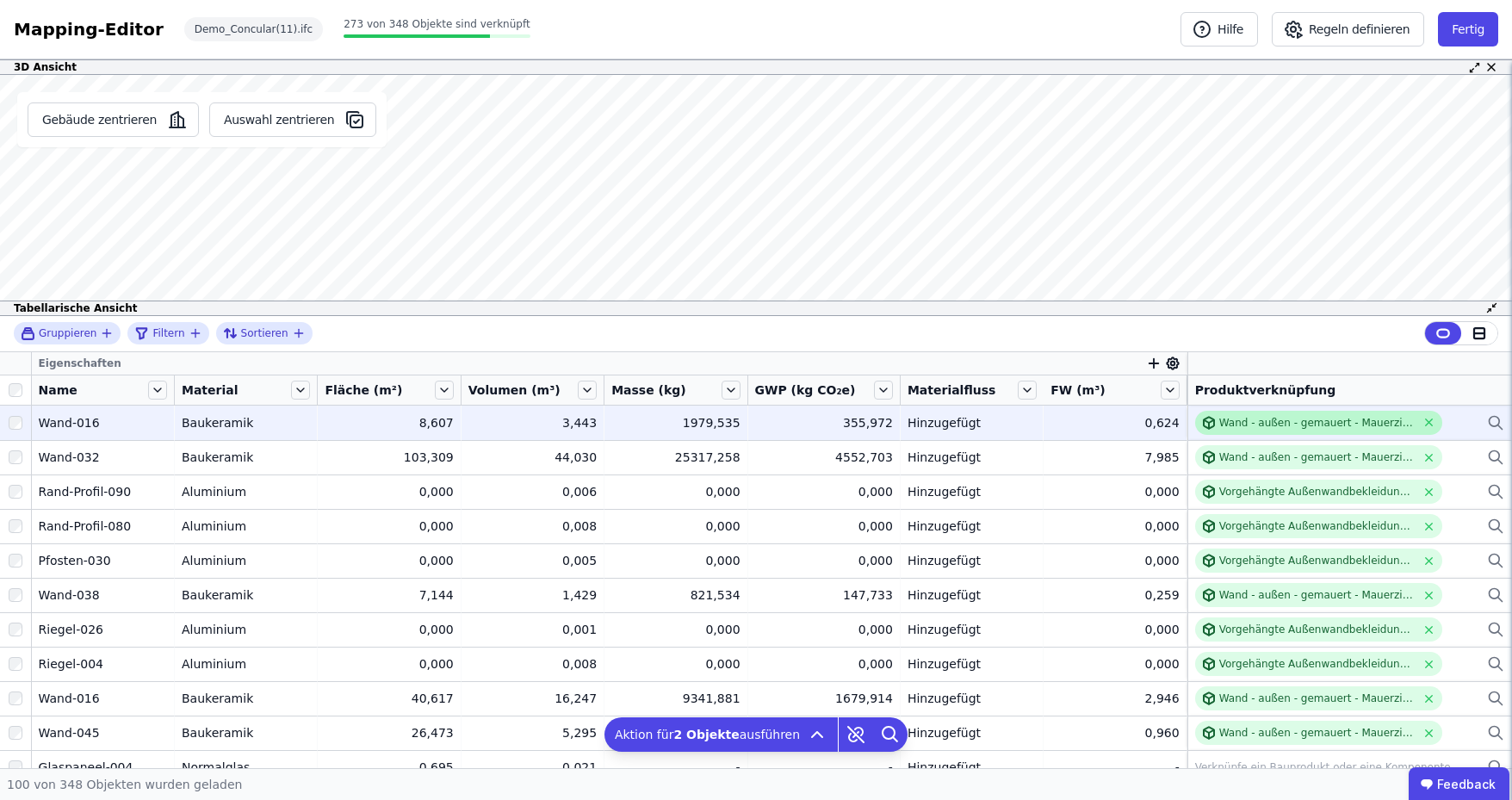
click at [1256, 427] on div "Wand - außen - gemauert - Mauerziegel" at bounding box center [1317, 423] width 196 height 13
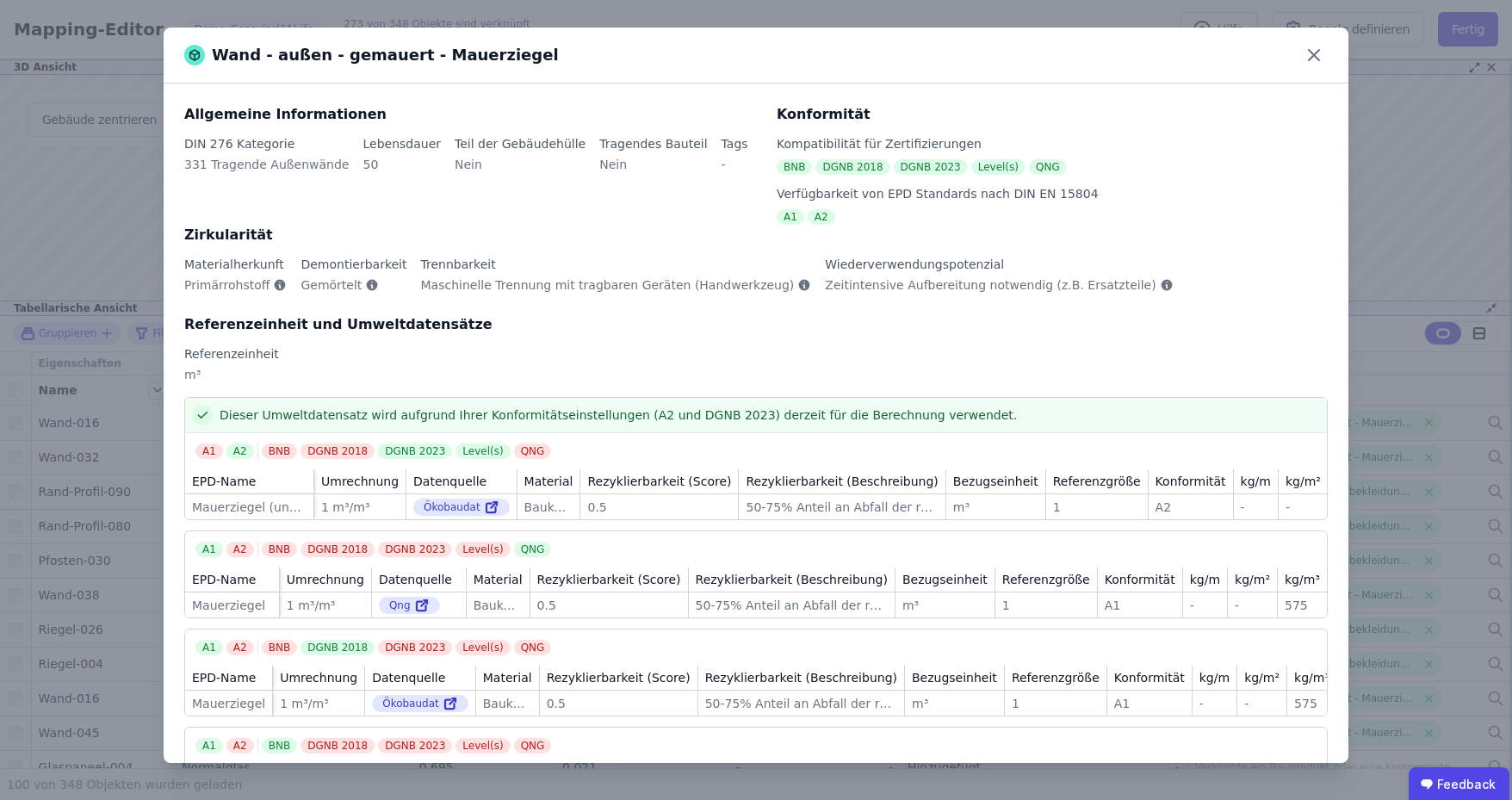
drag, startPoint x: 1311, startPoint y: 54, endPoint x: 1318, endPoint y: 195, distance: 141.2
click at [1311, 54] on icon at bounding box center [1314, 55] width 28 height 28
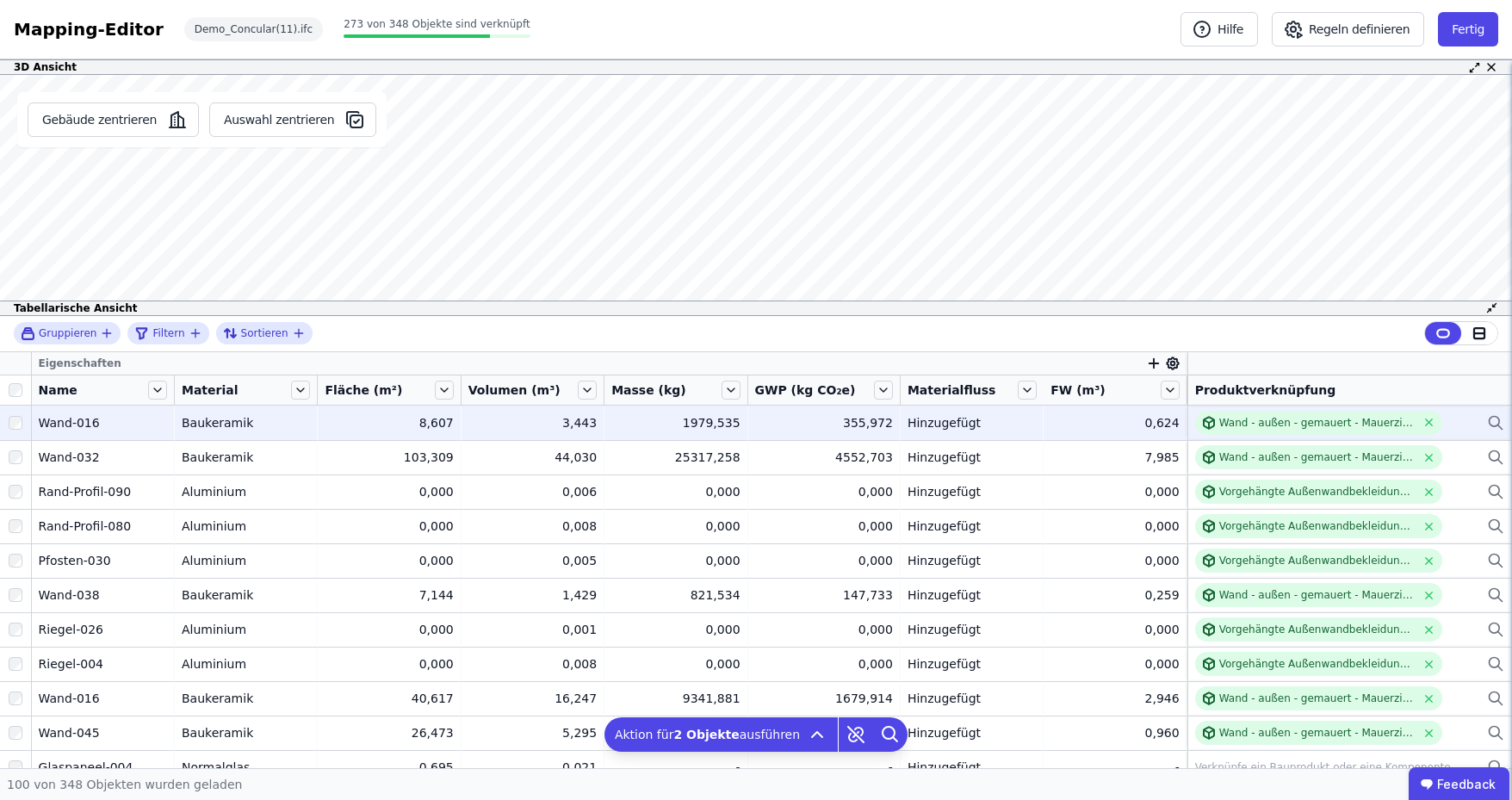
click at [1487, 420] on icon at bounding box center [1496, 422] width 17 height 20
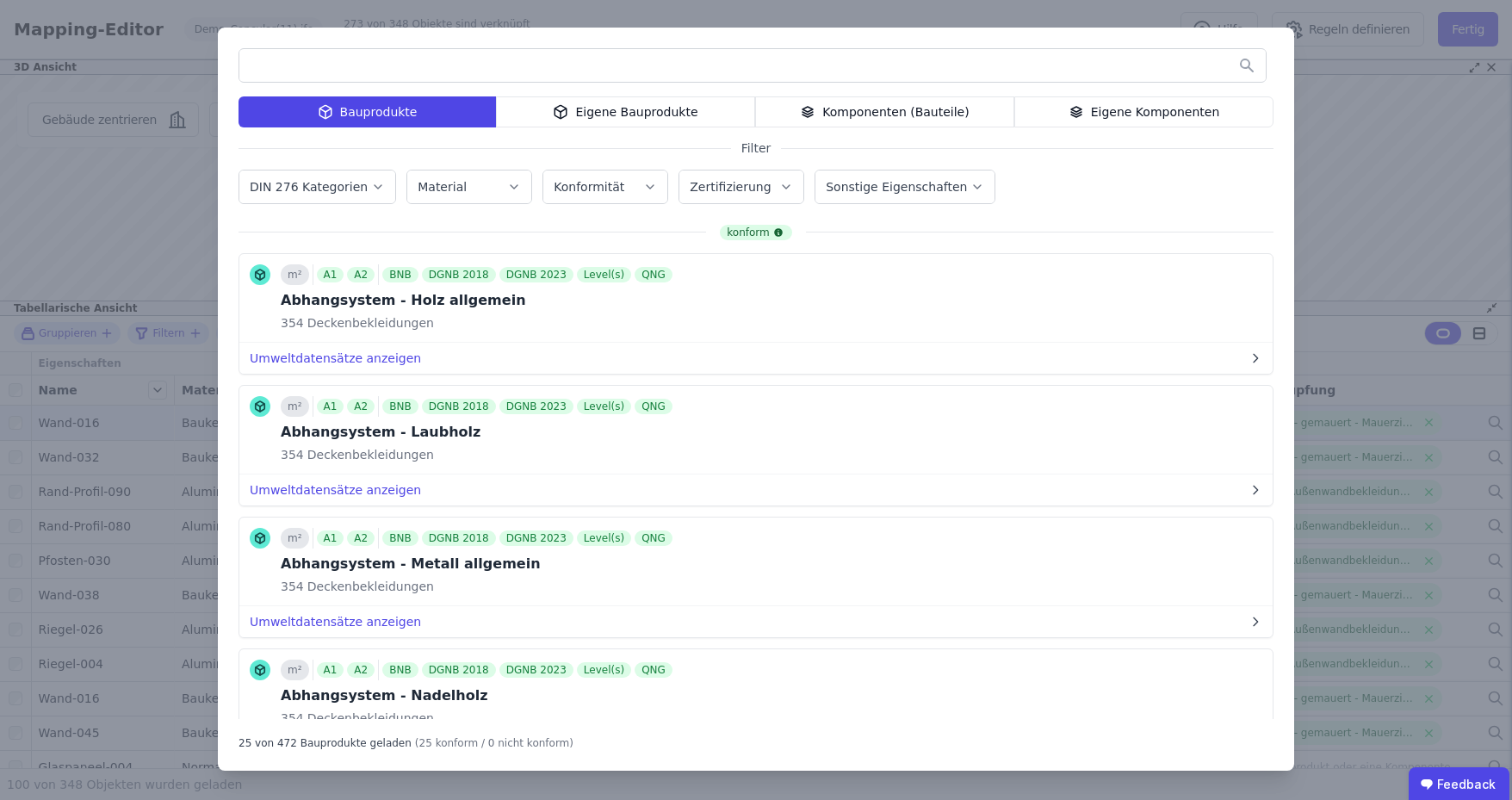
click at [893, 107] on div "Komponenten (Bauteile)" at bounding box center [884, 112] width 259 height 31
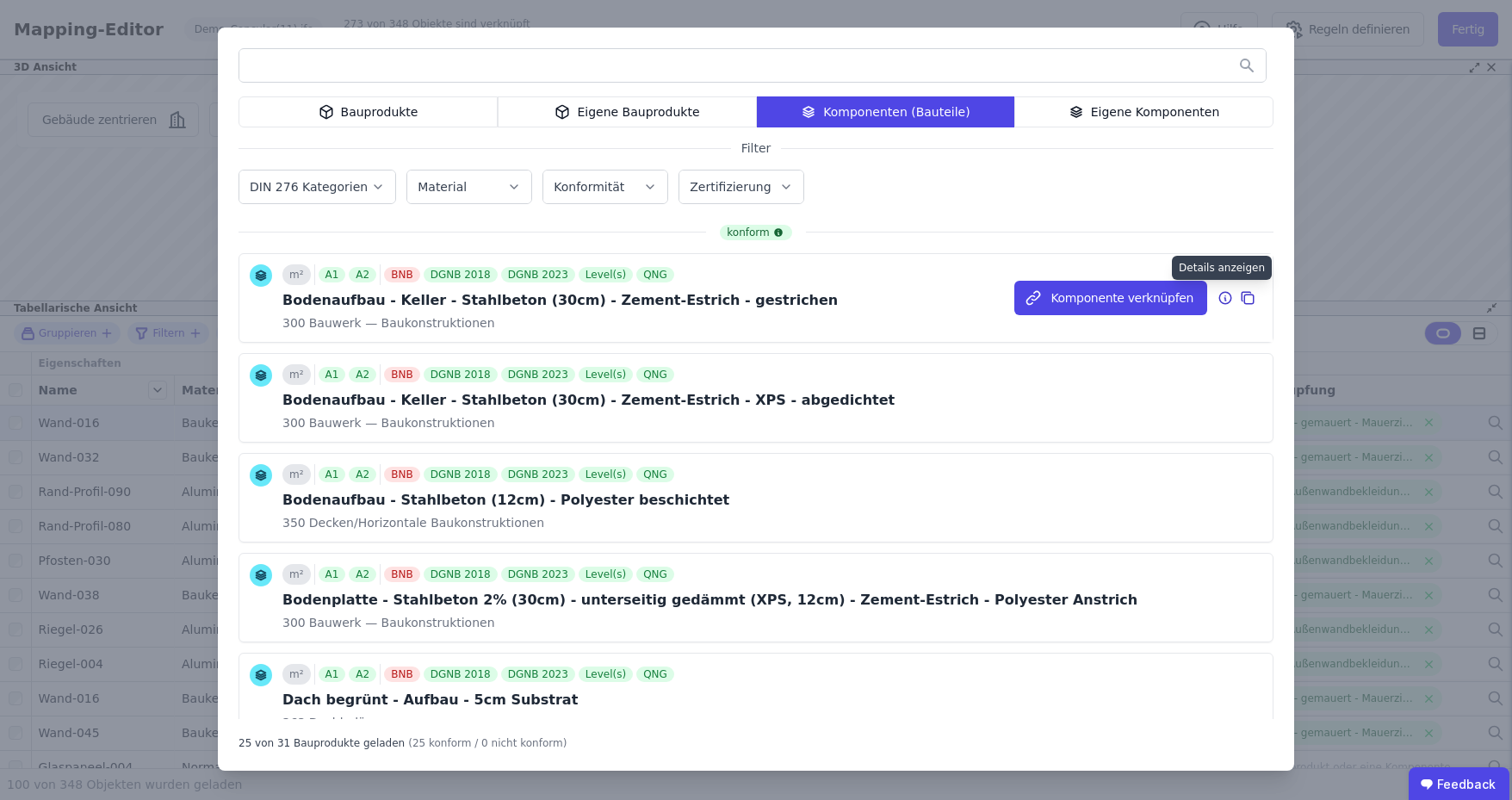
click at [1217, 297] on icon at bounding box center [1225, 297] width 15 height 20
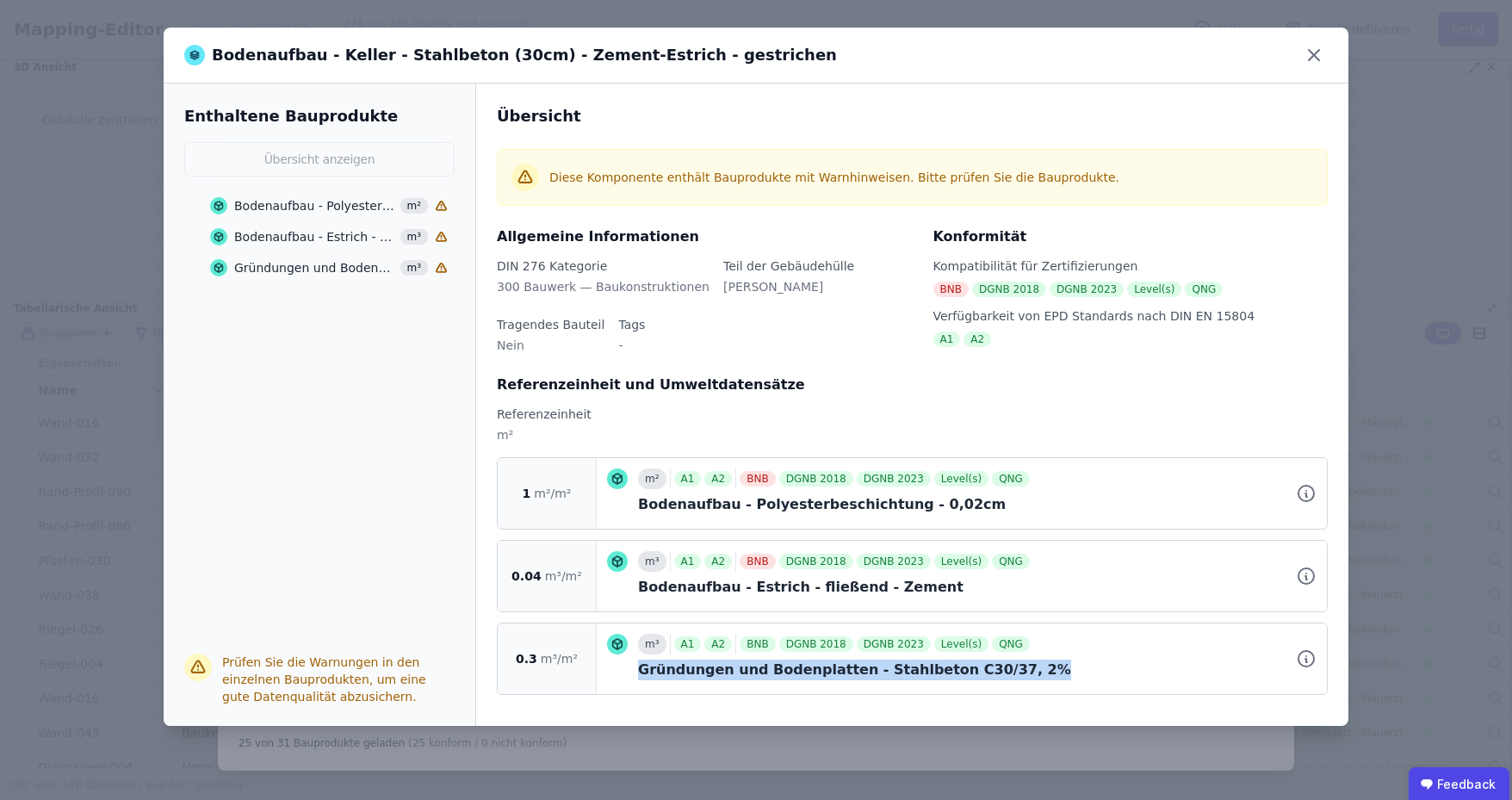
drag, startPoint x: 636, startPoint y: 675, endPoint x: 1001, endPoint y: 676, distance: 365.0
click at [1001, 676] on div "m³ A1 A2 BNB DGNB 2018 DGNB 2023 Level(s) QNG Gründungen und Bodenplatten - Sta…" at bounding box center [961, 658] width 710 height 50
click at [1001, 676] on div "Gründungen und Bodenplatten - Stahlbeton C30/37, 2%" at bounding box center [978, 669] width 679 height 20
click at [307, 267] on div "Gründungen und Bodenplatten - Stahlbeton C30/37, 2%" at bounding box center [314, 268] width 161 height 17
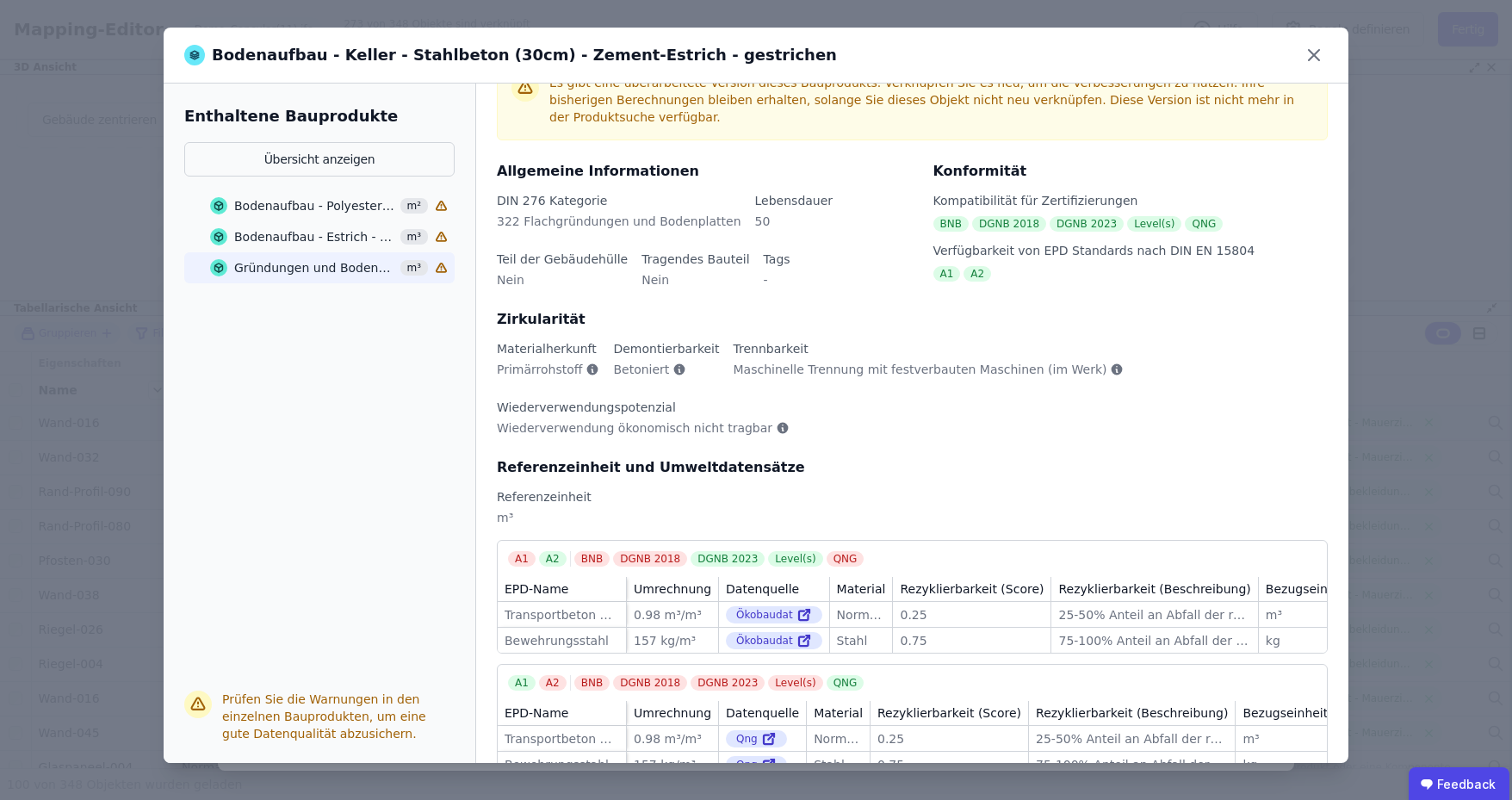
scroll to position [371, 0]
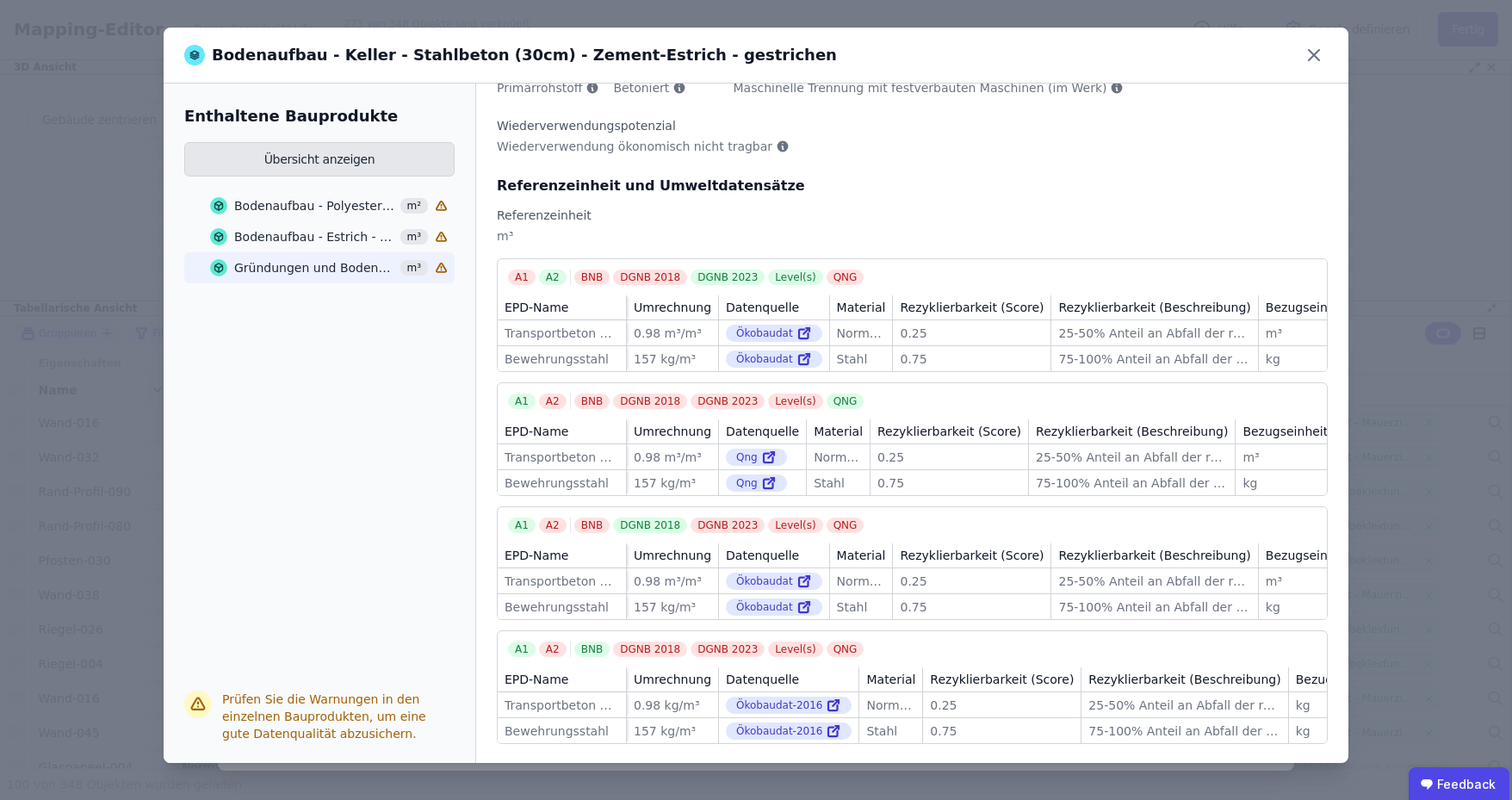
click at [326, 154] on button "Übersicht anzeigen" at bounding box center [319, 160] width 271 height 35
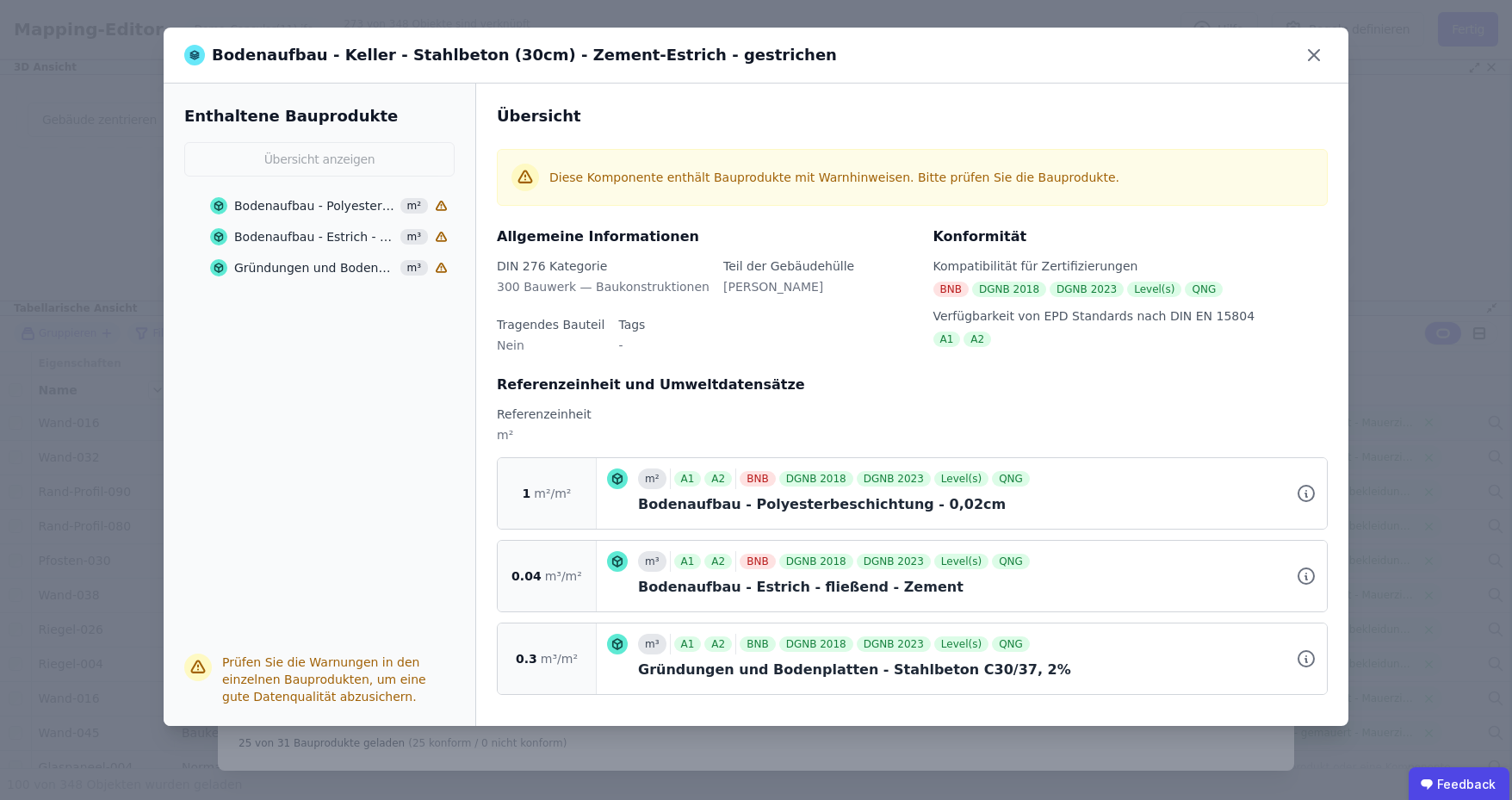
scroll to position [0, 0]
click at [348, 209] on div "Bodenaufbau - Polyesterbeschichtung - 0,02cm" at bounding box center [314, 206] width 161 height 17
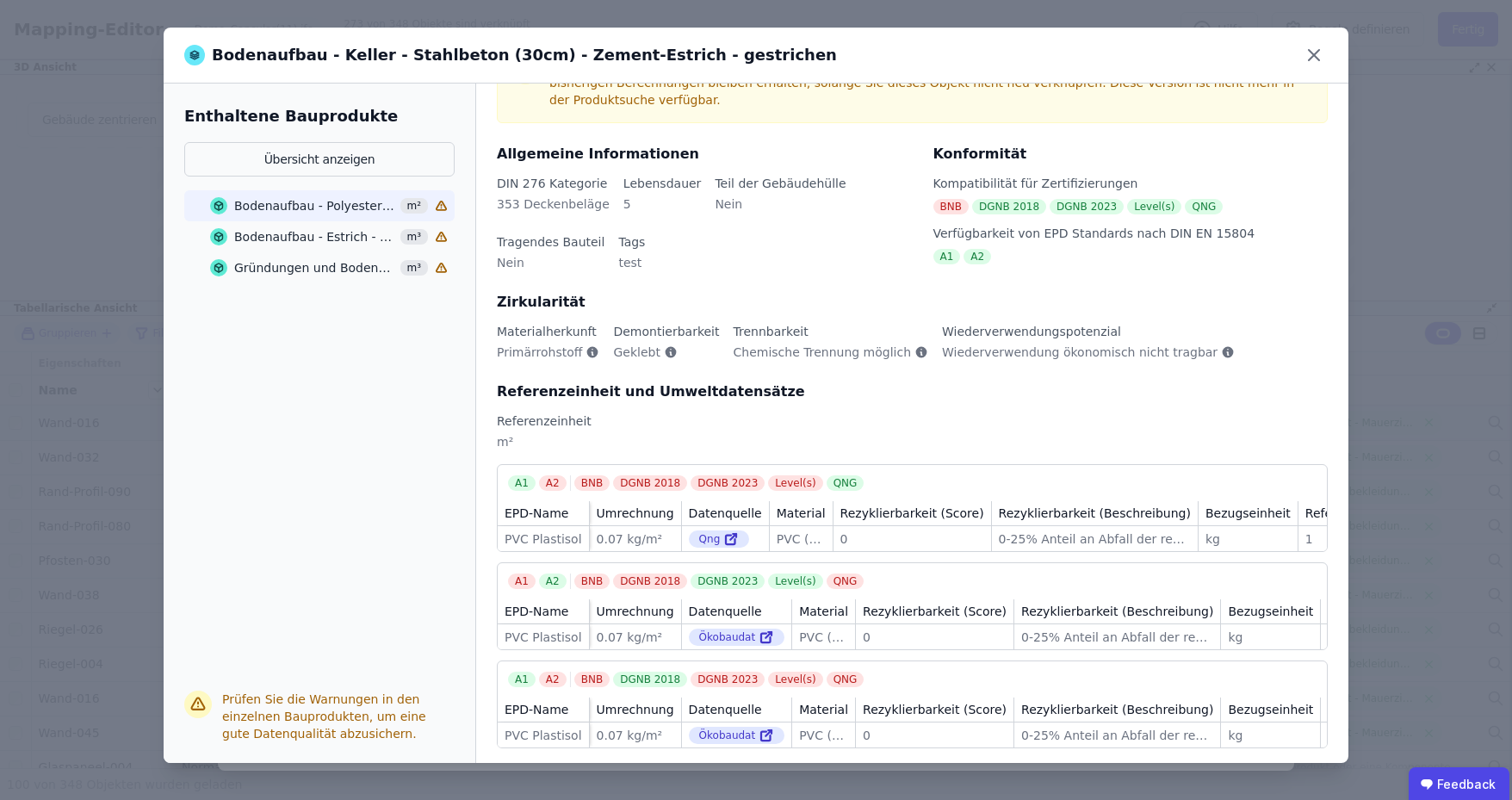
scroll to position [110, 0]
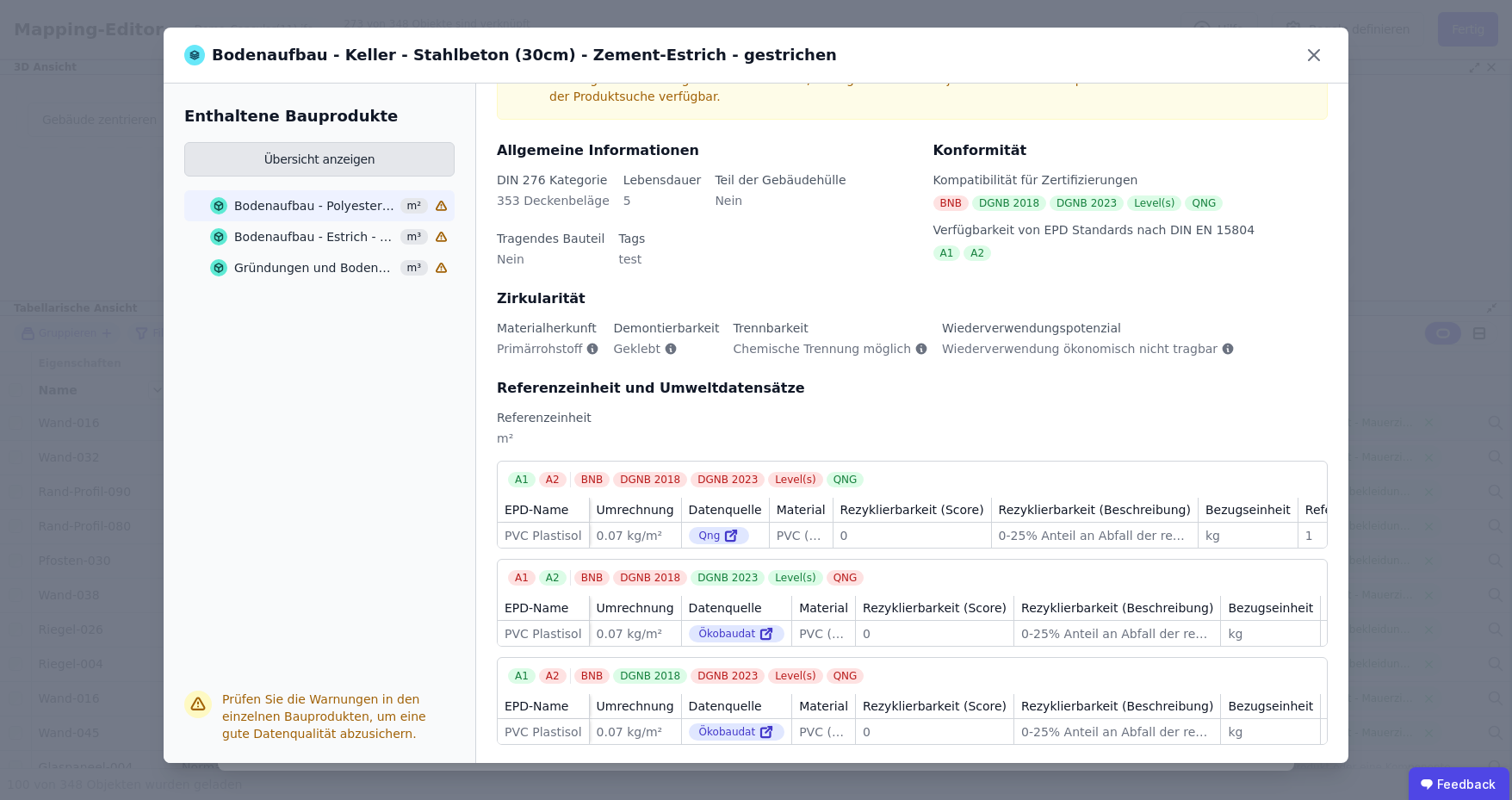
click at [338, 159] on button "Übersicht anzeigen" at bounding box center [319, 160] width 271 height 35
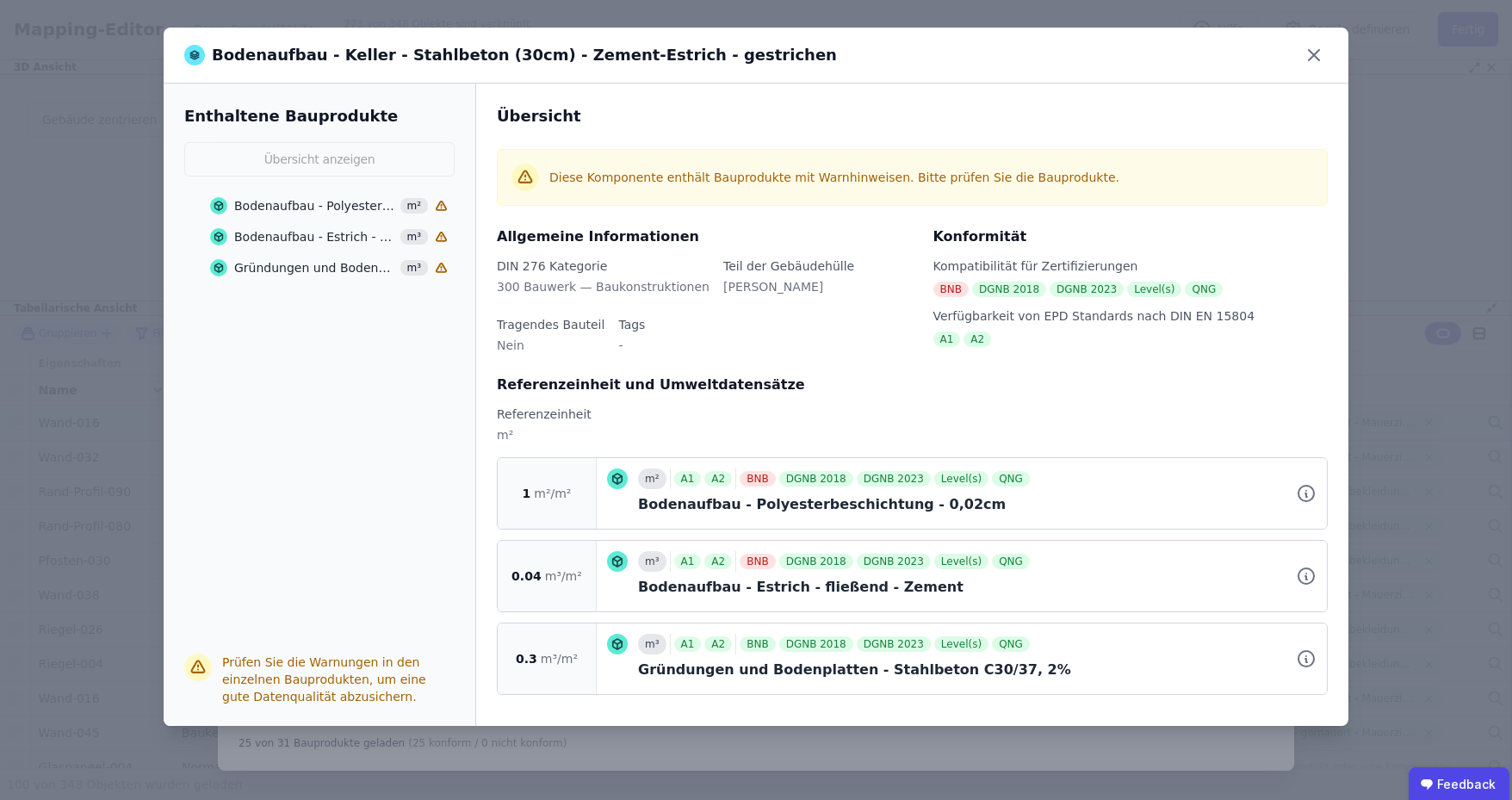
scroll to position [0, 0]
drag, startPoint x: 517, startPoint y: 433, endPoint x: 491, endPoint y: 433, distance: 26.0
click at [491, 433] on div "Übersicht Diese Komponente enthält Bauprodukte mit Warnhinweisen. Bitte prüfen …" at bounding box center [912, 404] width 873 height 642
click at [564, 440] on div "m²" at bounding box center [912, 442] width 831 height 31
drag, startPoint x: 500, startPoint y: 435, endPoint x: 525, endPoint y: 435, distance: 25.0
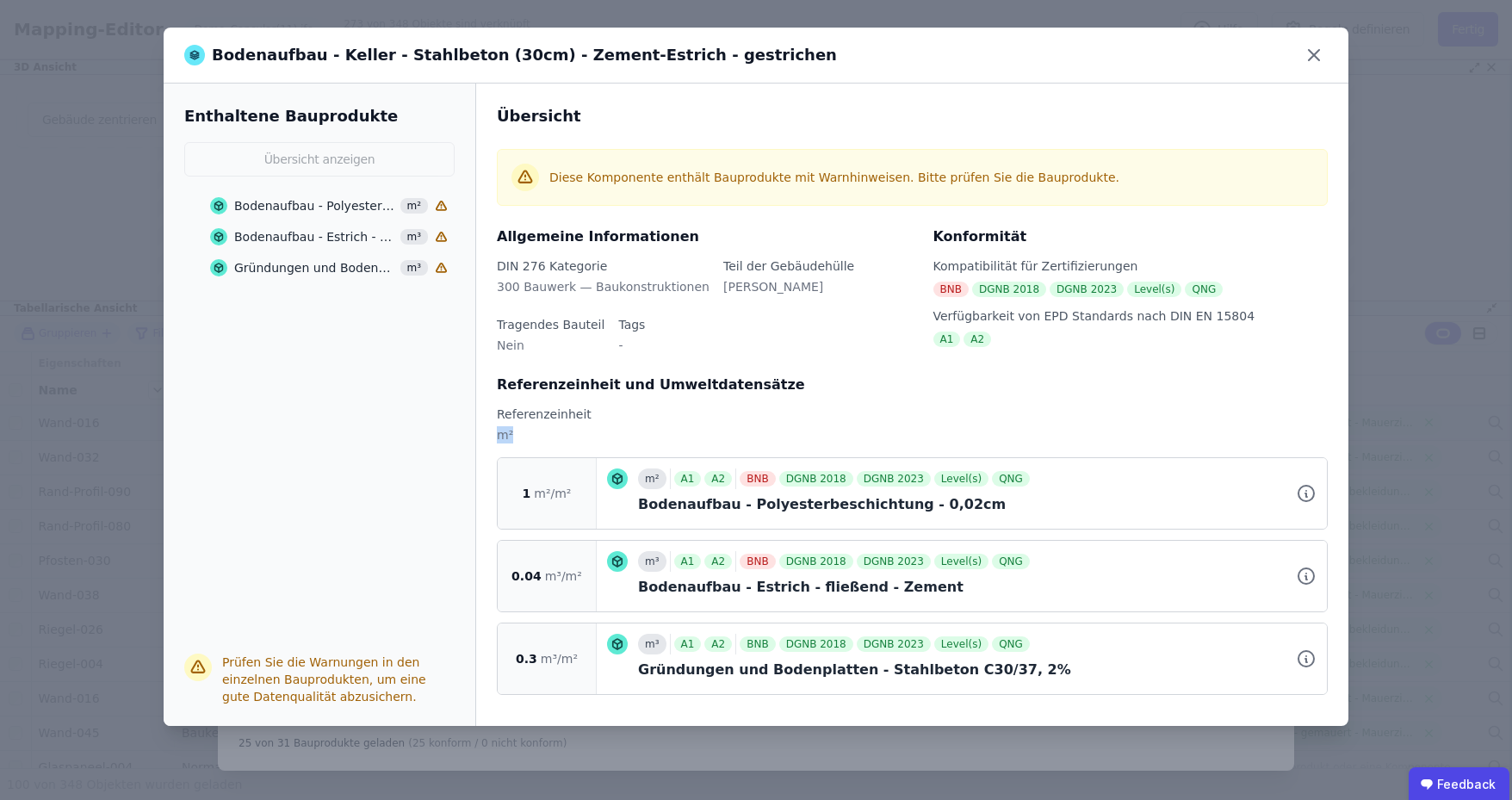
click at [525, 435] on div "m²" at bounding box center [912, 442] width 831 height 31
click at [1315, 58] on icon at bounding box center [1314, 55] width 28 height 28
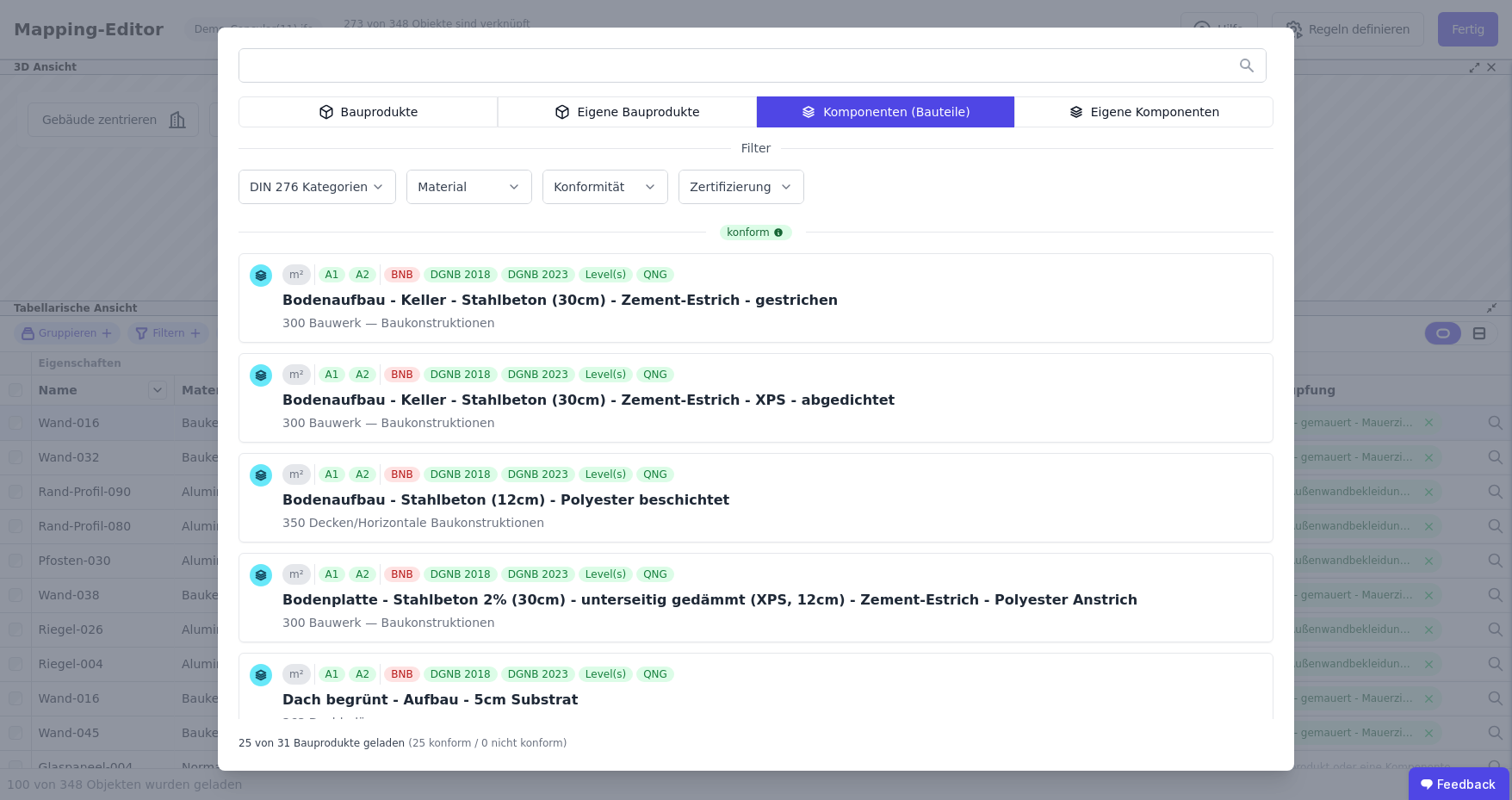
click at [622, 114] on div "Eigene Bauprodukte" at bounding box center [627, 112] width 259 height 31
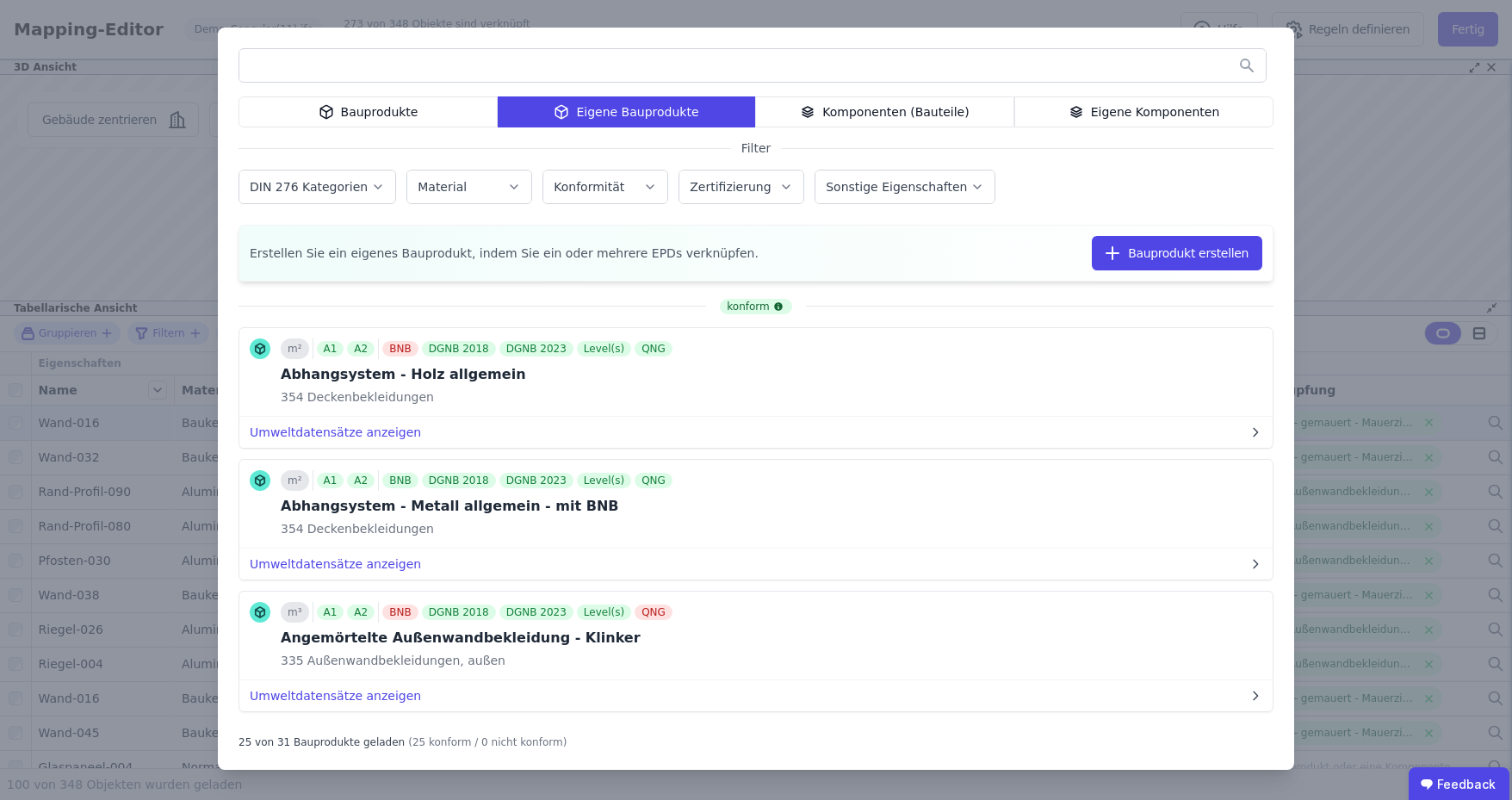
click at [1123, 108] on div "Eigene Komponenten" at bounding box center [1143, 112] width 259 height 31
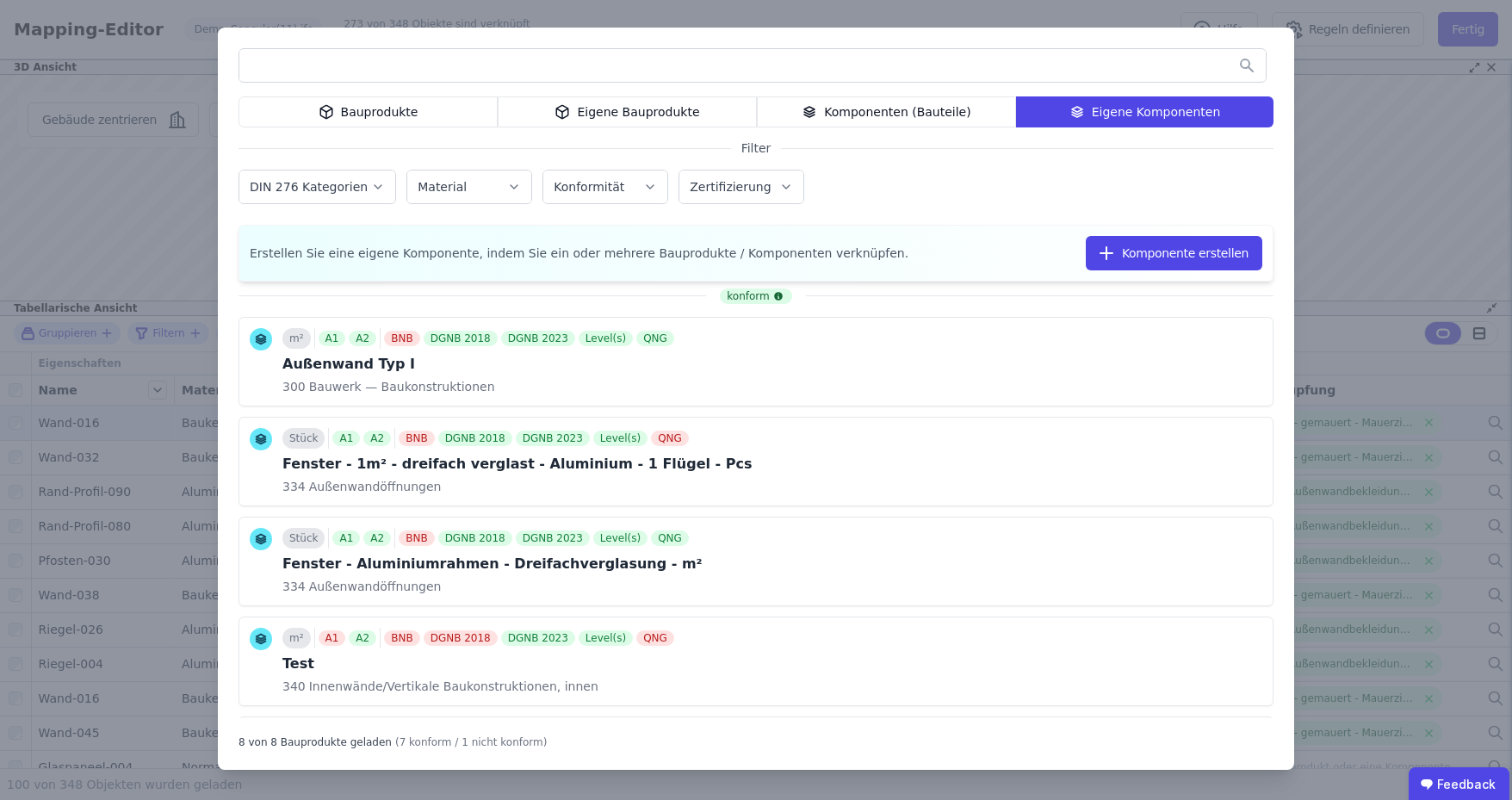
click at [643, 110] on div "Eigene Bauprodukte" at bounding box center [627, 112] width 259 height 31
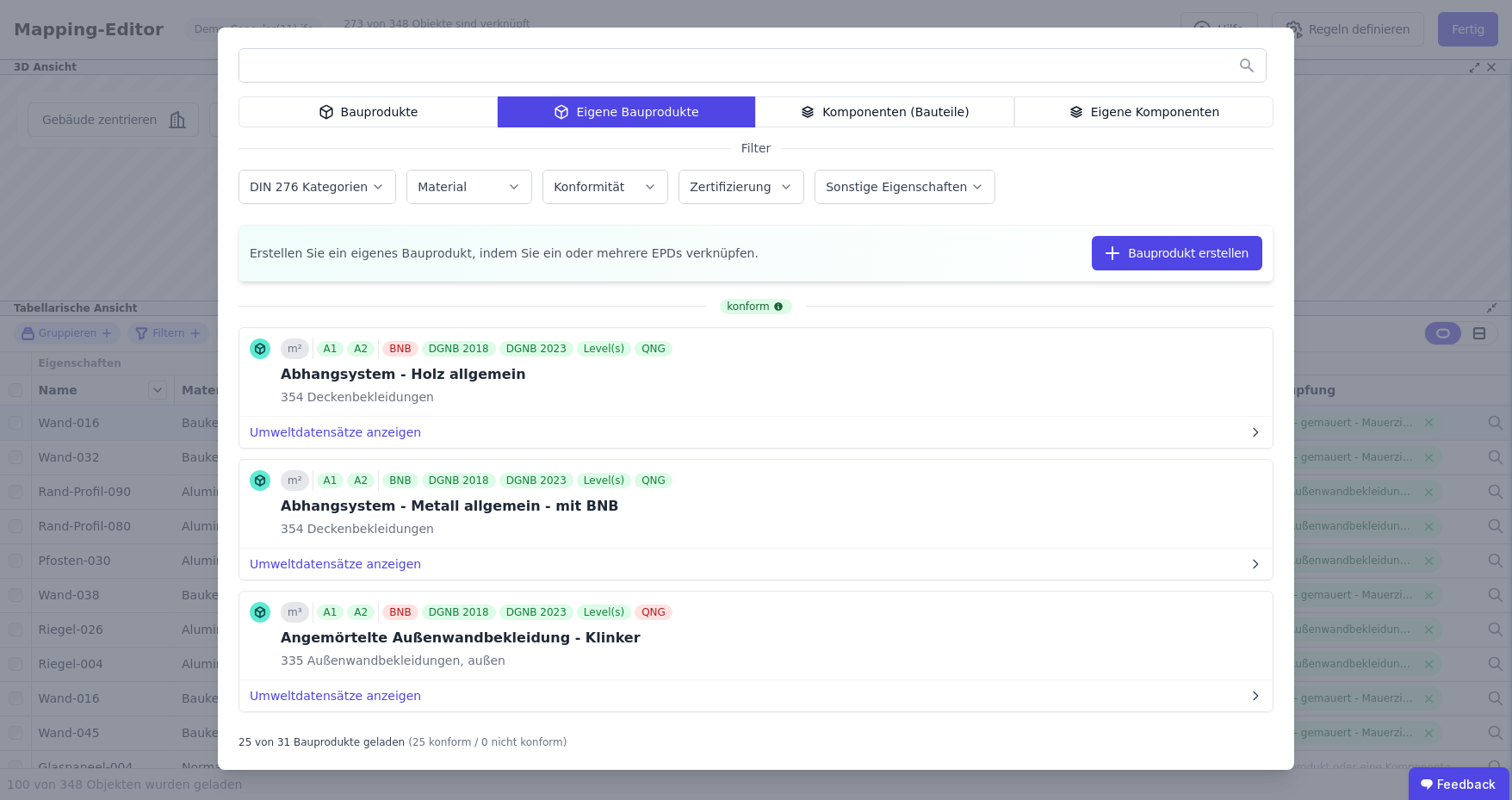
click at [345, 107] on div "Bauprodukte" at bounding box center [368, 112] width 259 height 31
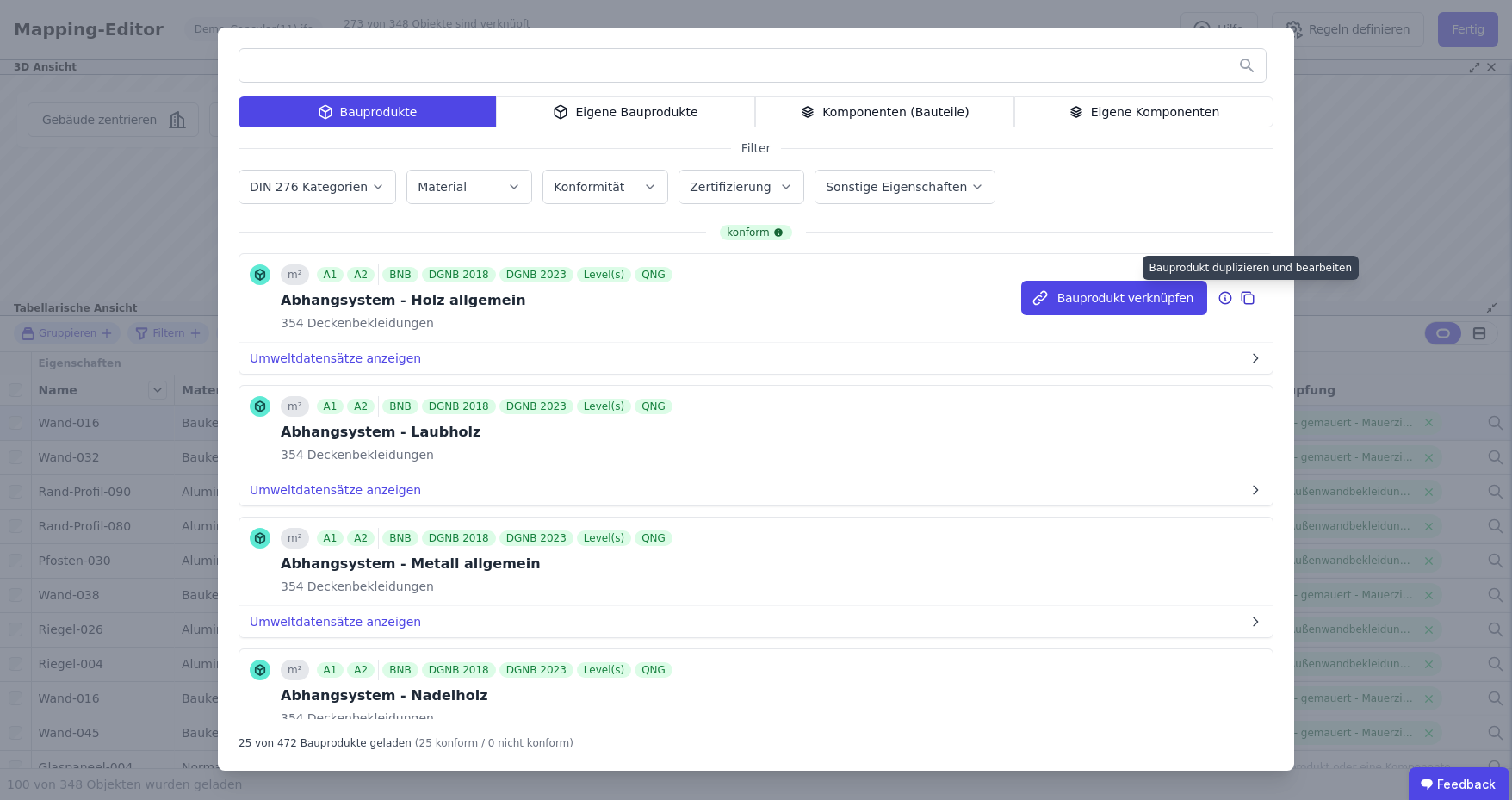
click at [1240, 296] on icon at bounding box center [1248, 297] width 15 height 20
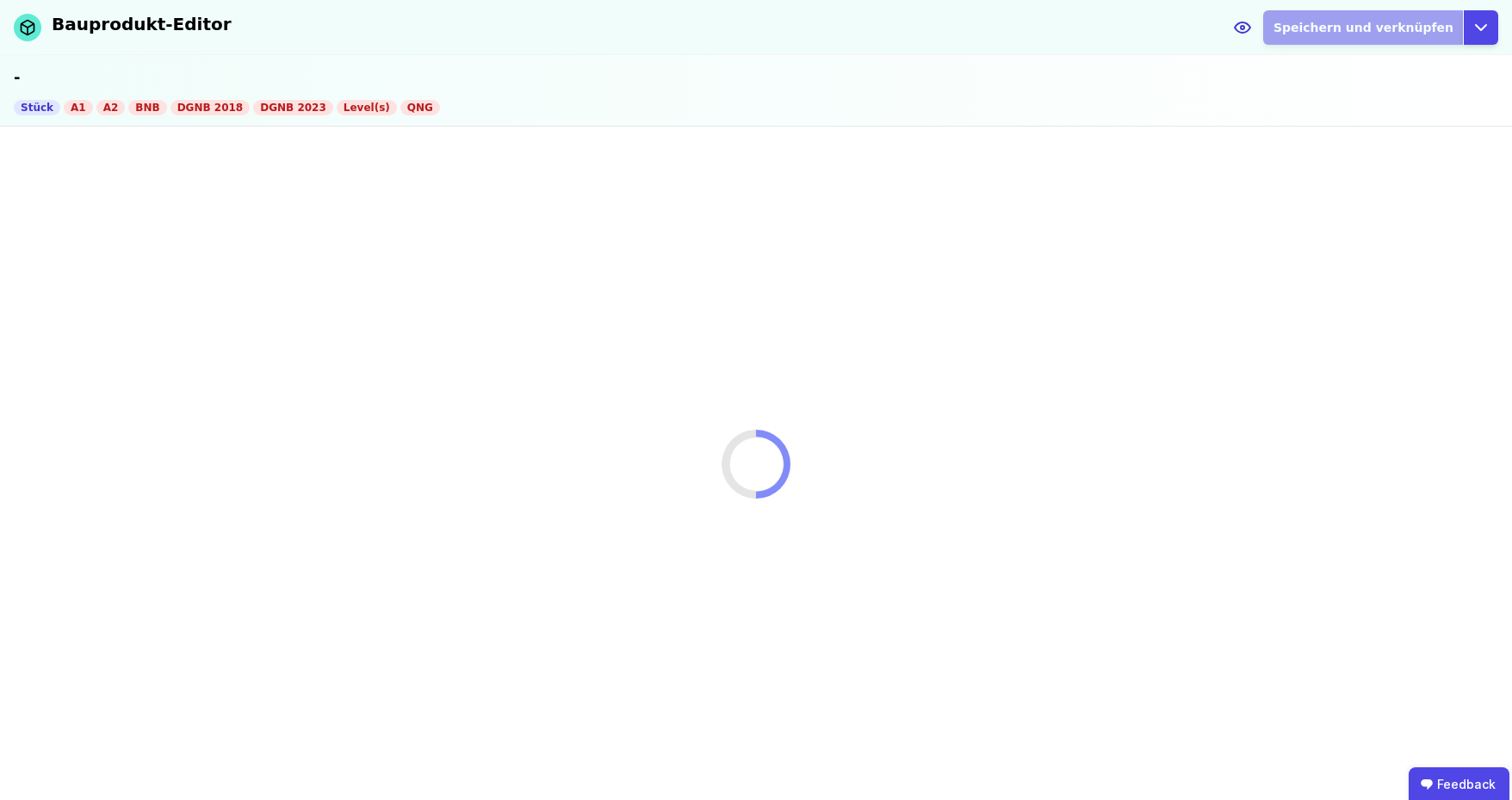
select select "**********"
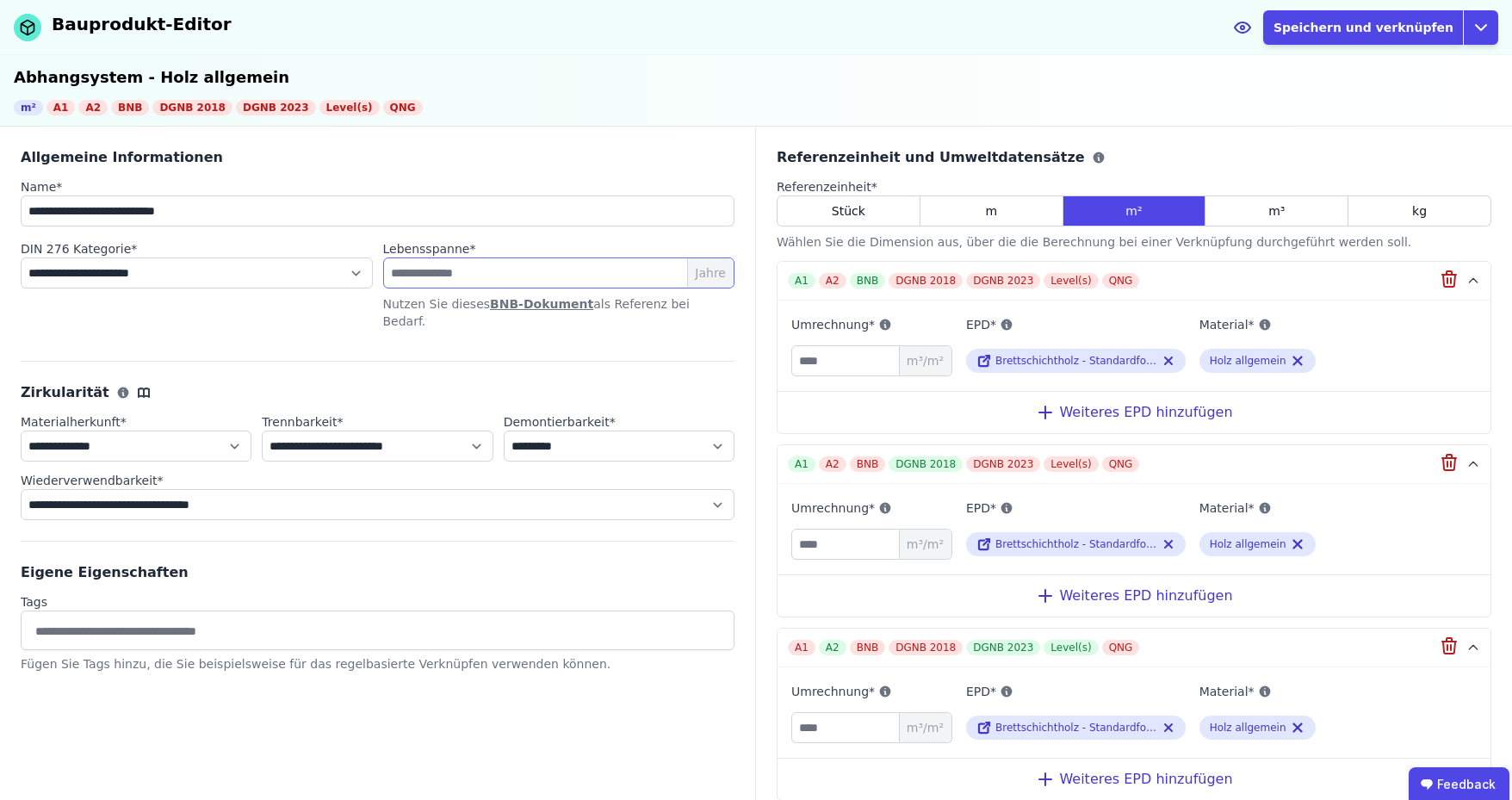
click at [431, 275] on input "**" at bounding box center [560, 272] width 352 height 31
type input "*"
type input "**"
click at [322, 300] on div "**********" at bounding box center [196, 282] width 352 height 86
click at [149, 430] on select "**********" at bounding box center [136, 446] width 231 height 31
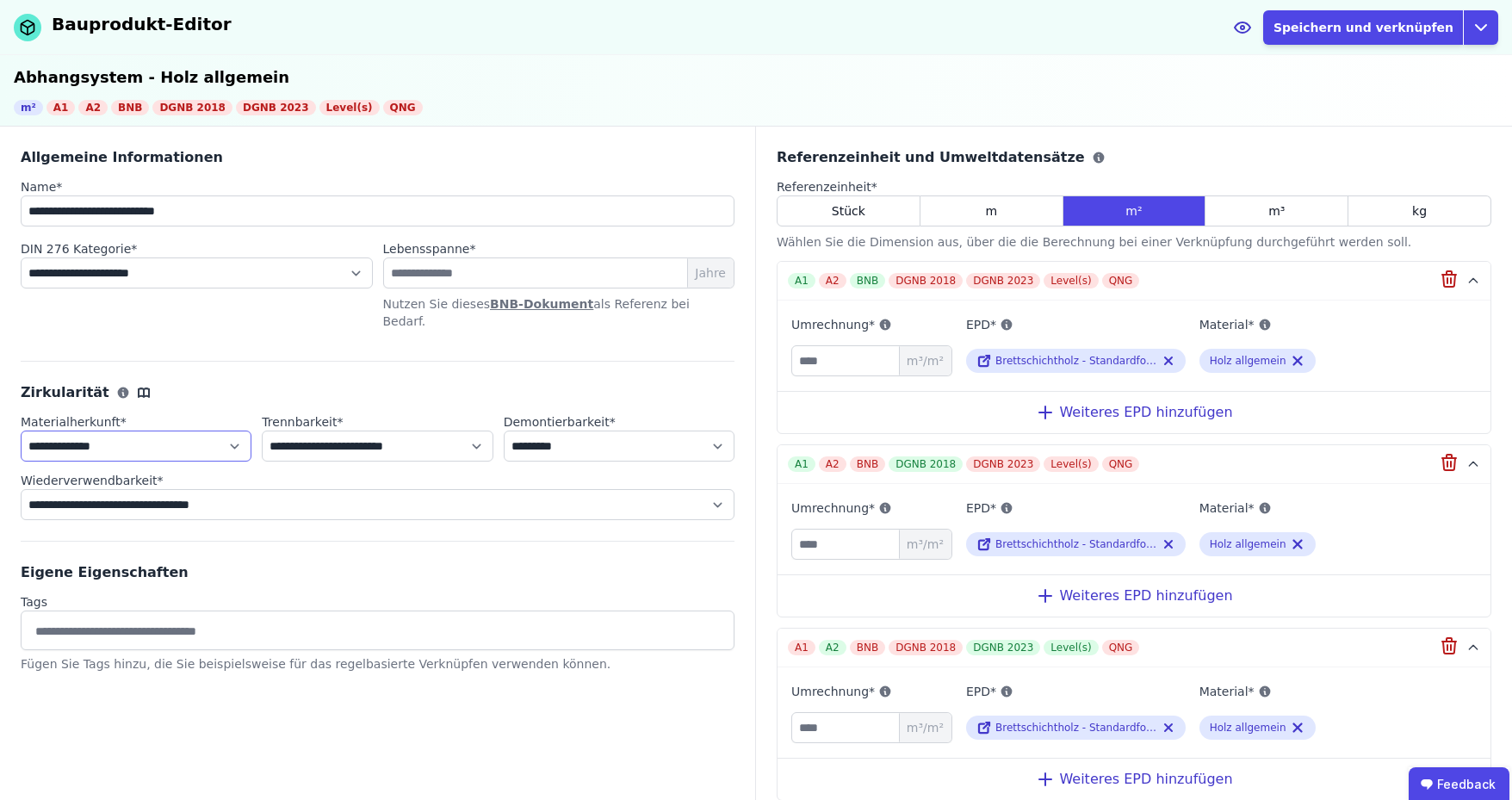
select select "**********"
click at [20, 430] on select "**********" at bounding box center [136, 446] width 231 height 31
click at [234, 382] on div "Zirkularität" at bounding box center [377, 392] width 714 height 20
click at [1486, 27] on icon "button" at bounding box center [1480, 27] width 20 height 20
click at [1354, 97] on div "Abbrechen" at bounding box center [1401, 99] width 192 height 31
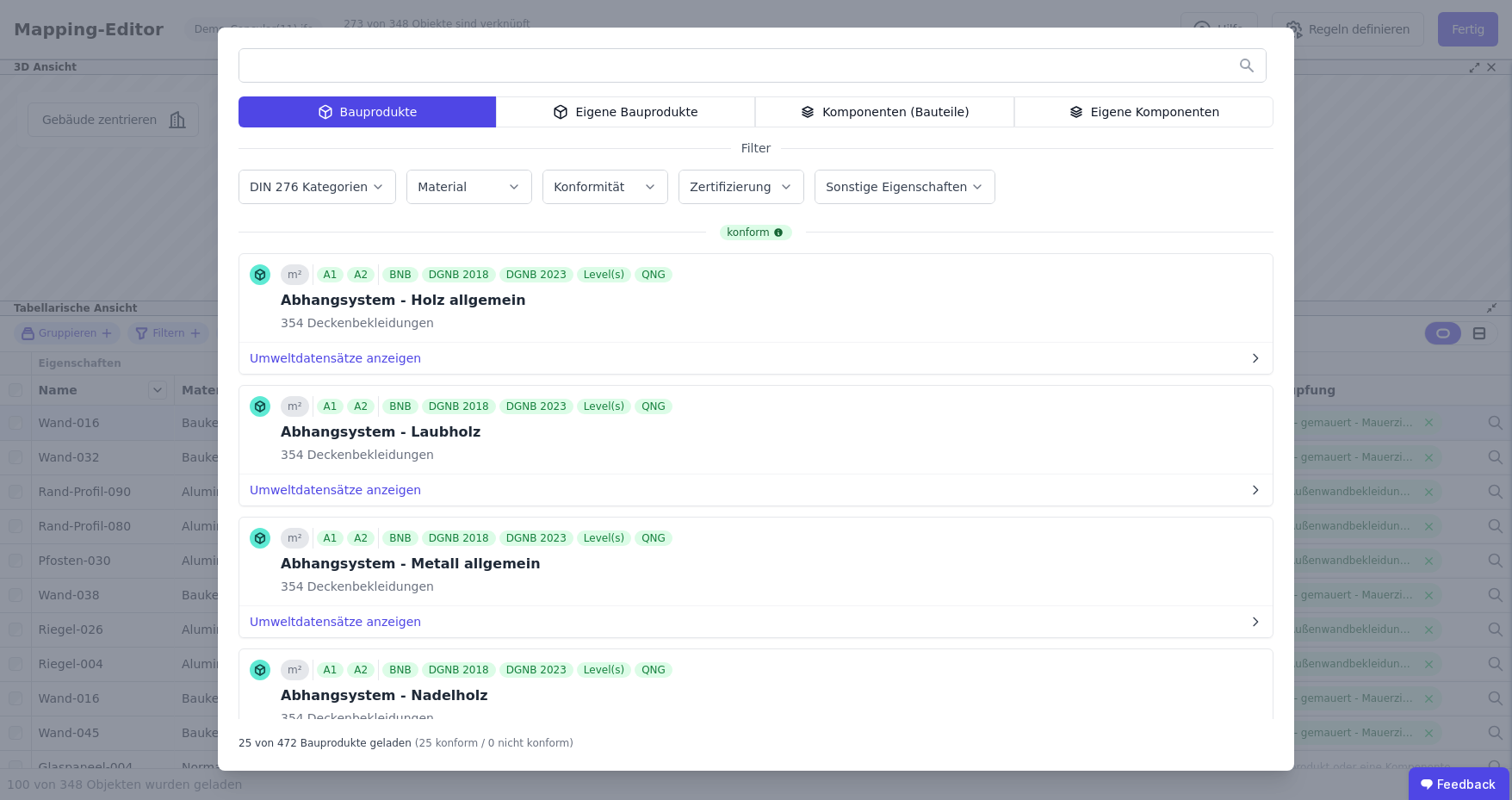
click at [891, 113] on div "Komponenten (Bauteile)" at bounding box center [884, 112] width 259 height 31
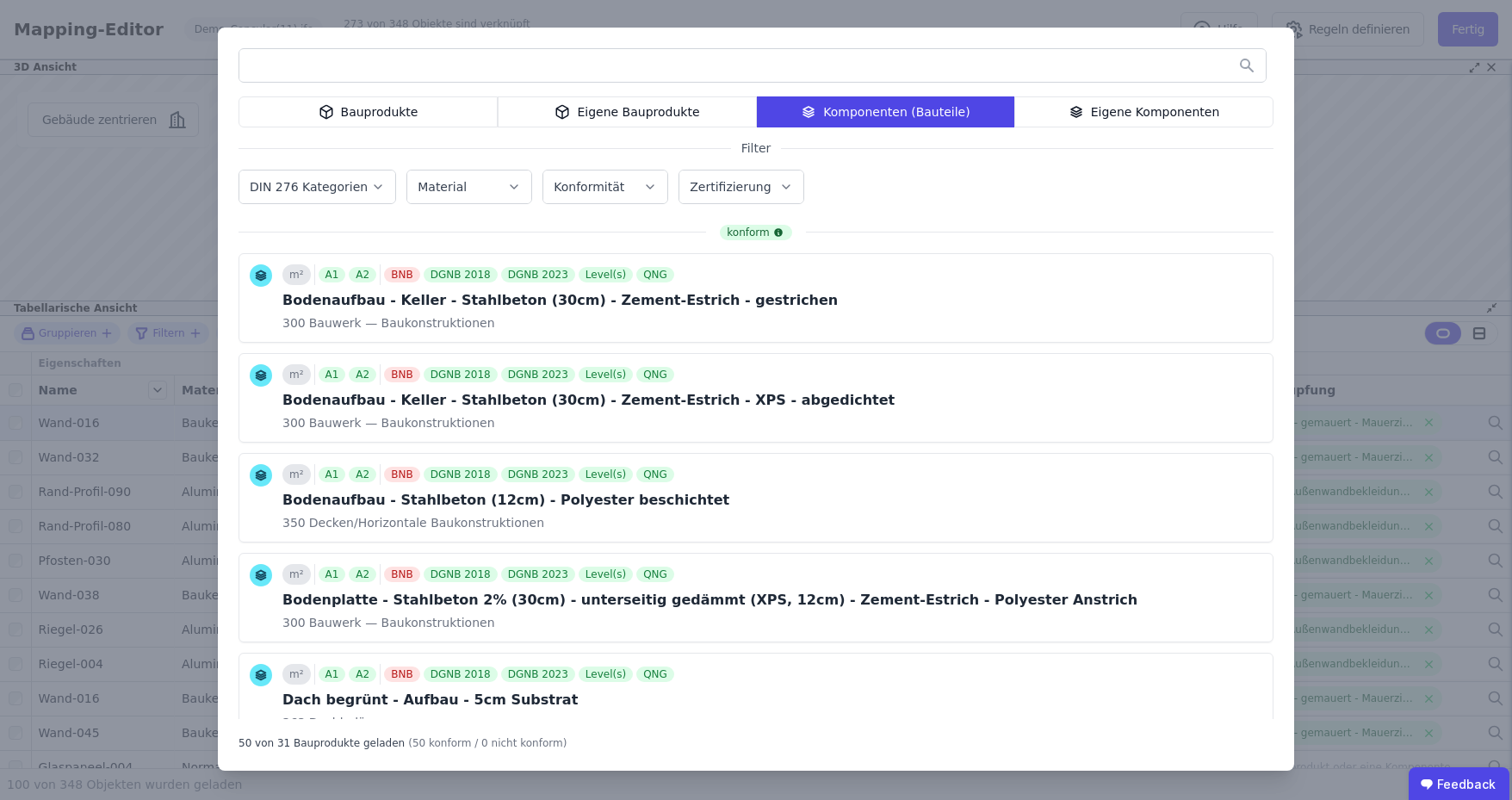
click at [383, 116] on div "Bauprodukte" at bounding box center [368, 112] width 259 height 31
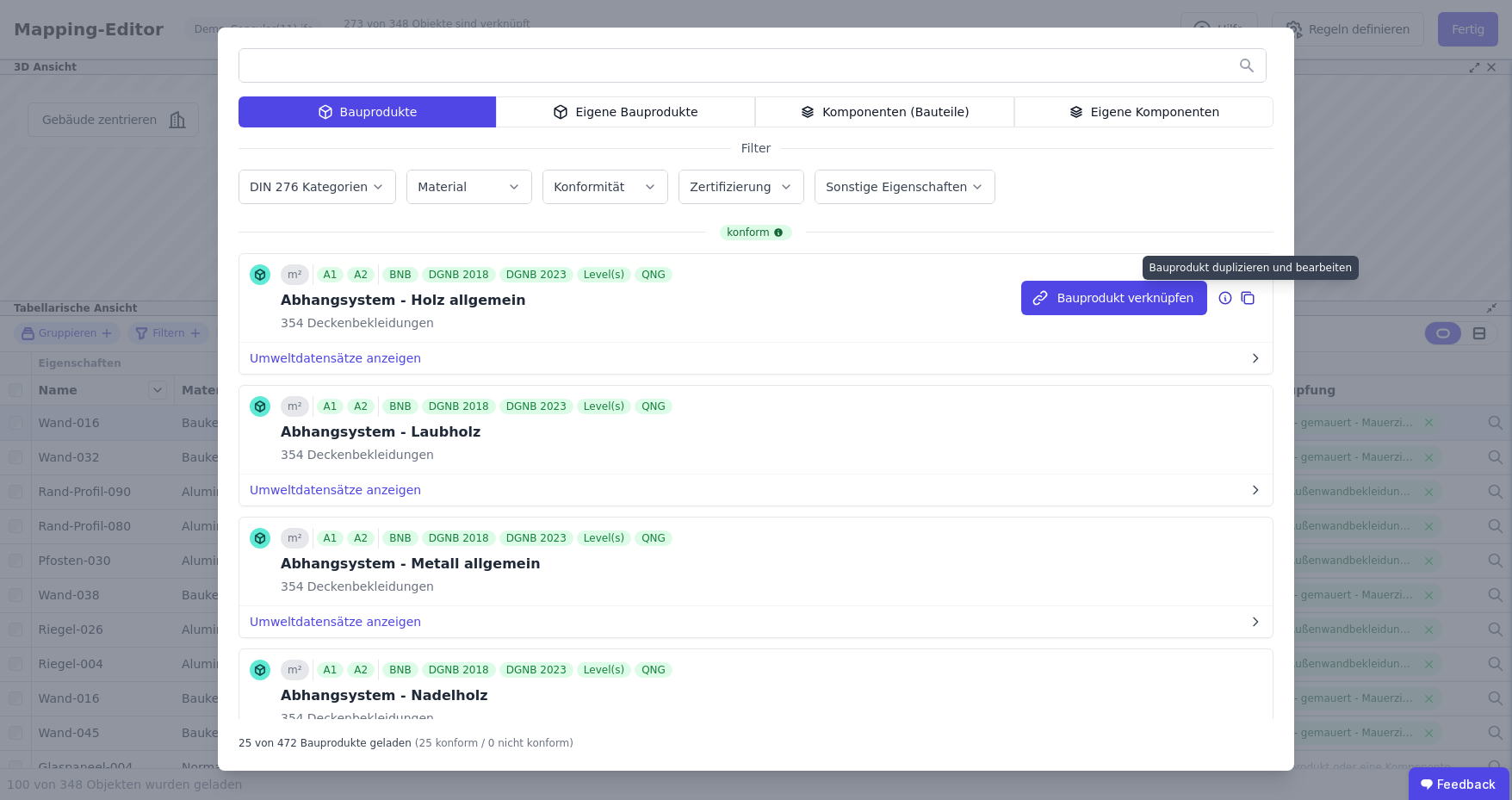
click at [1240, 296] on icon at bounding box center [1248, 297] width 15 height 20
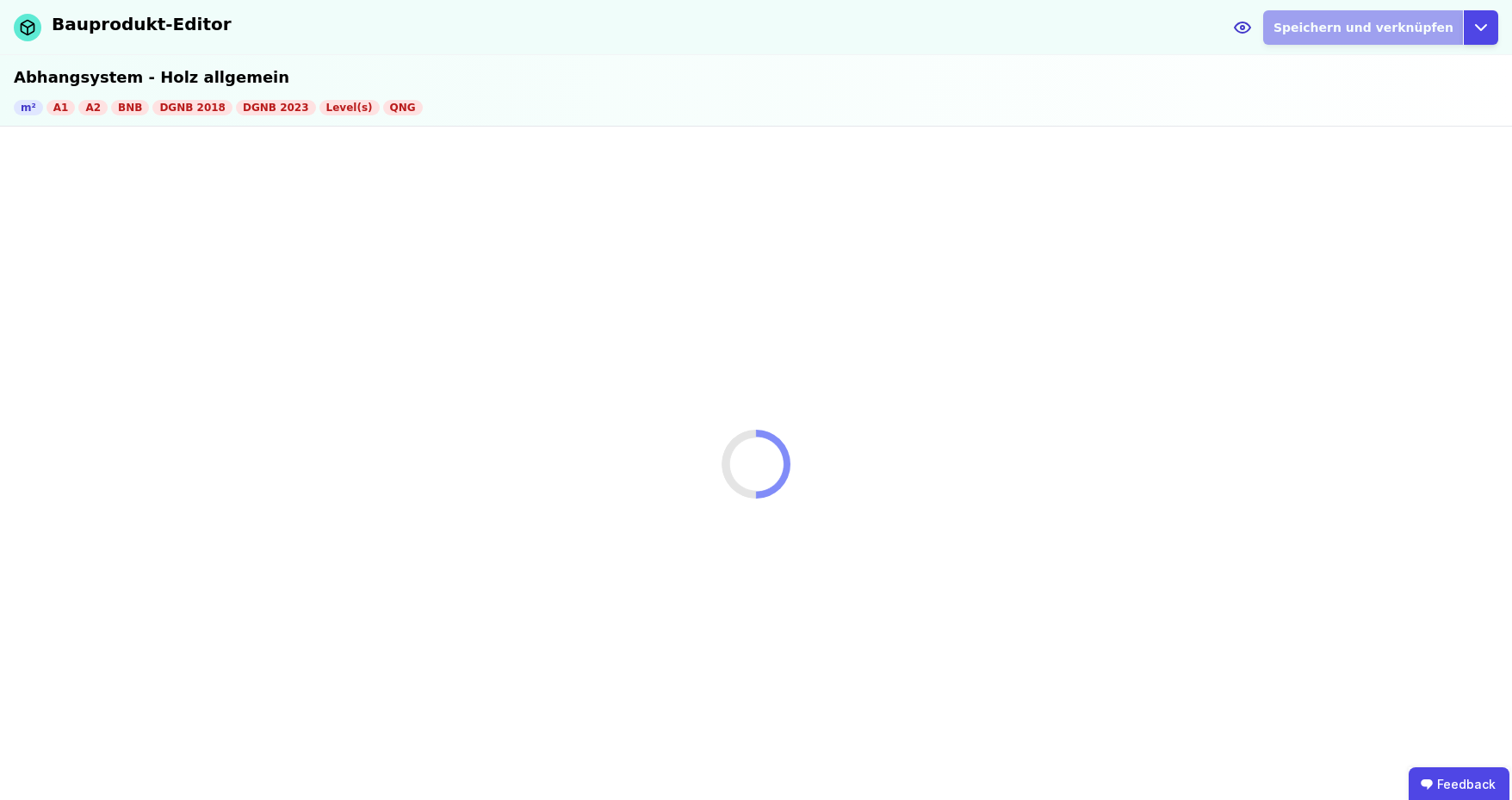
select select "**********"
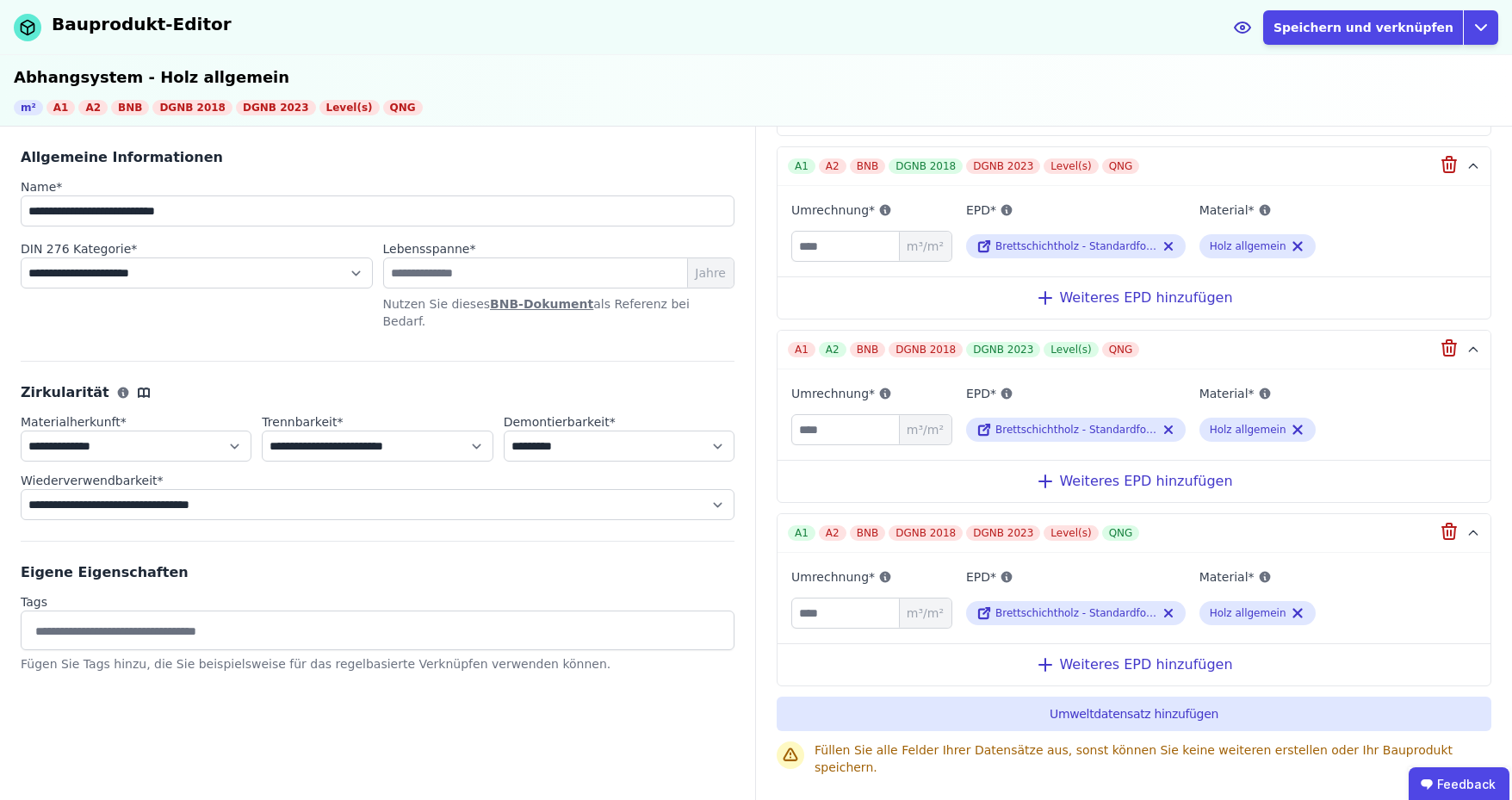
scroll to position [304, 0]
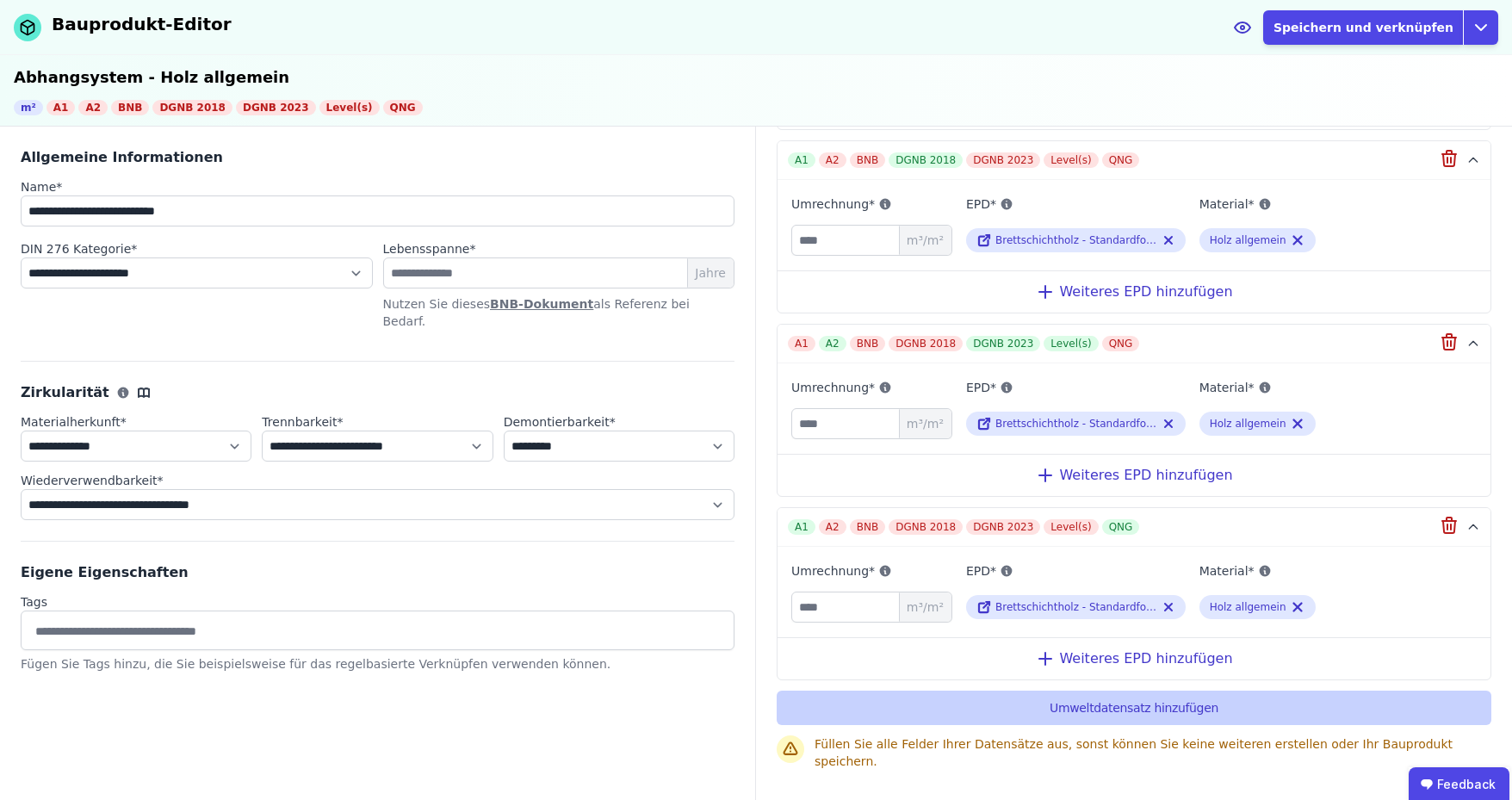
click at [1081, 694] on button "Umweltdatensatz hinzufügen" at bounding box center [1134, 708] width 715 height 35
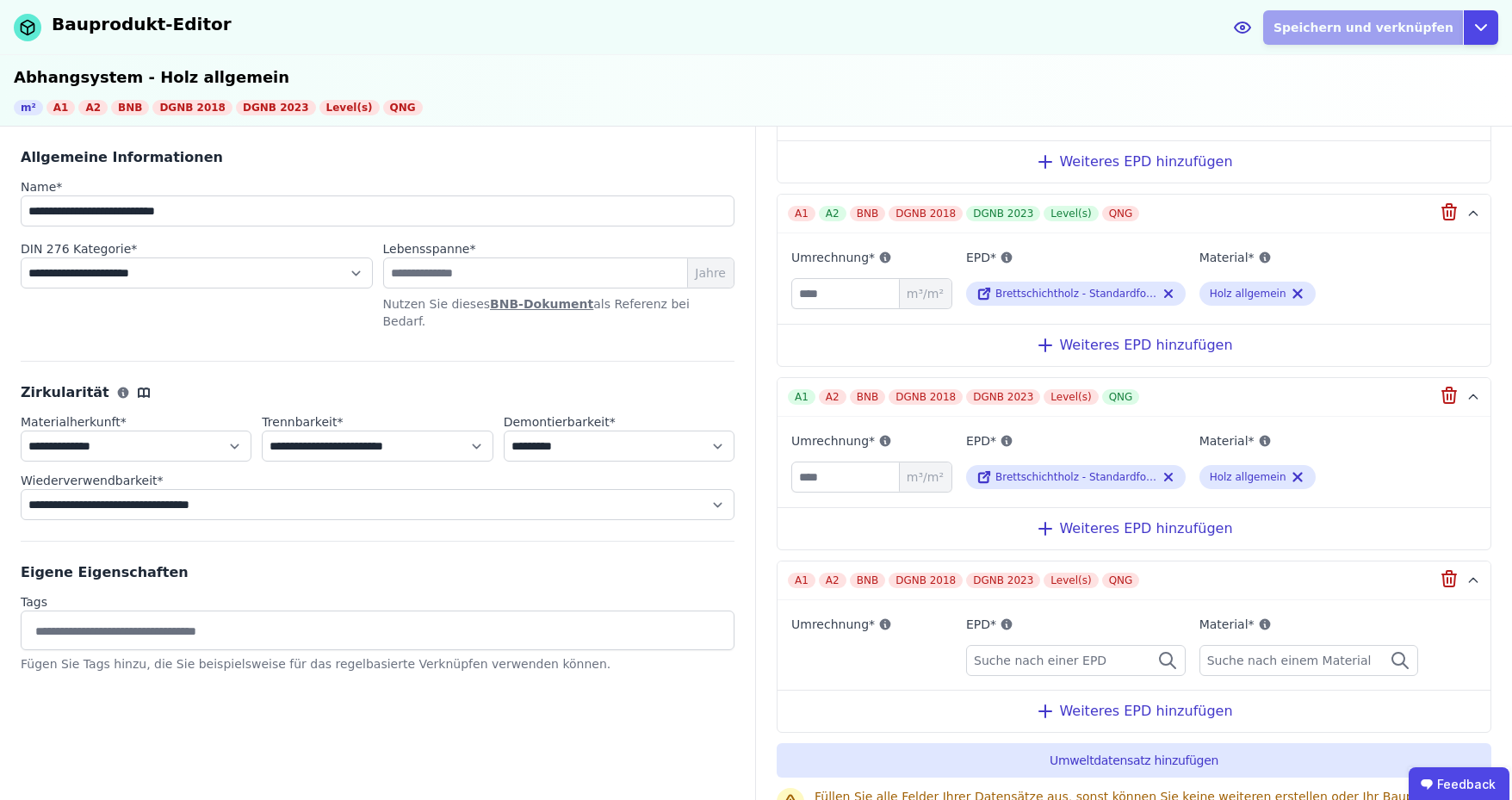
scroll to position [484, 0]
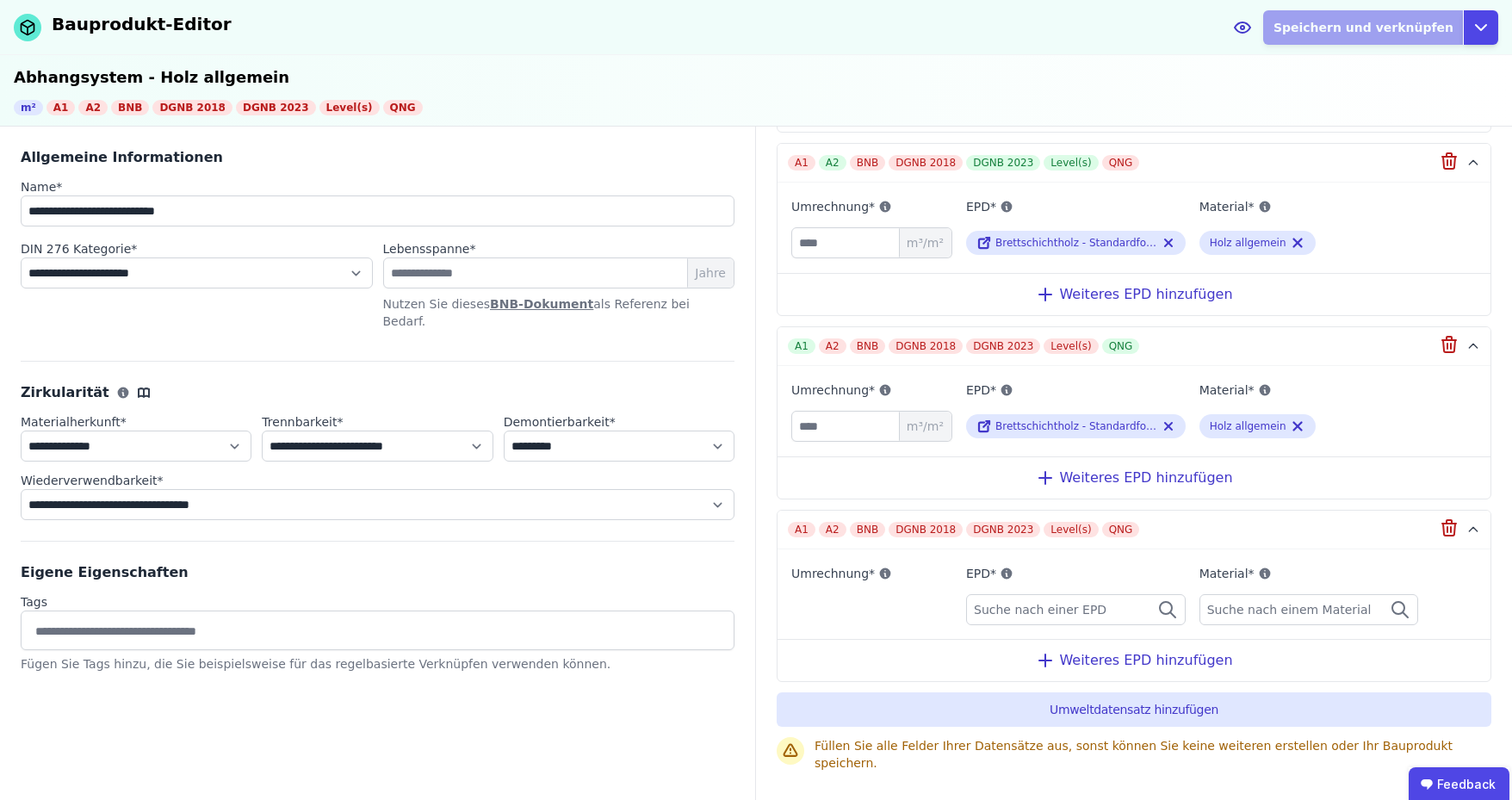
click at [1062, 602] on span "Suche nach einer EPD" at bounding box center [1041, 609] width 136 height 17
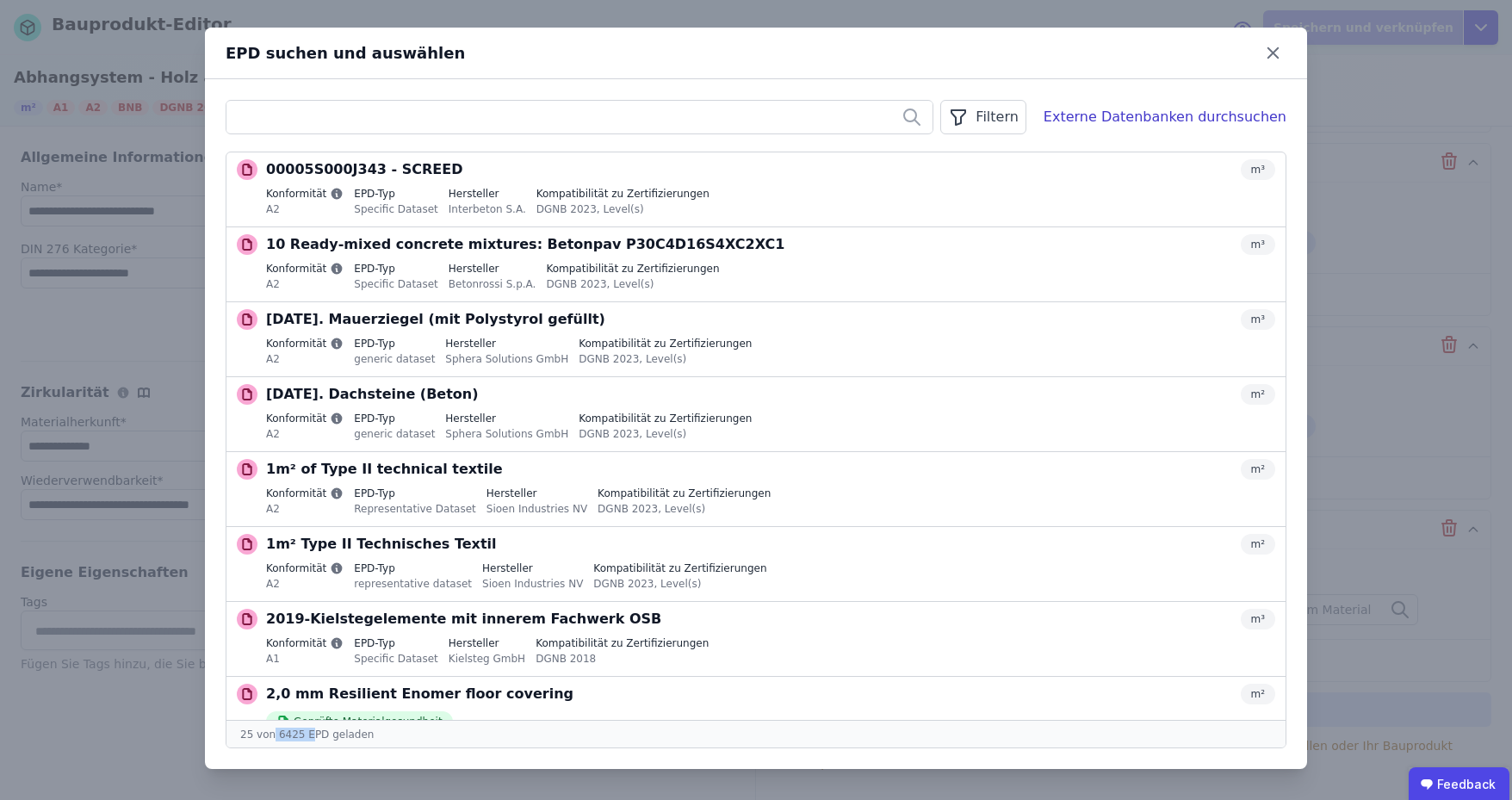
drag, startPoint x: 273, startPoint y: 735, endPoint x: 307, endPoint y: 736, distance: 34.0
click at [307, 736] on div "25 von 6425 EPD geladen" at bounding box center [756, 734] width 1059 height 28
click at [507, 738] on div "25 von 6425 EPD geladen" at bounding box center [756, 734] width 1059 height 28
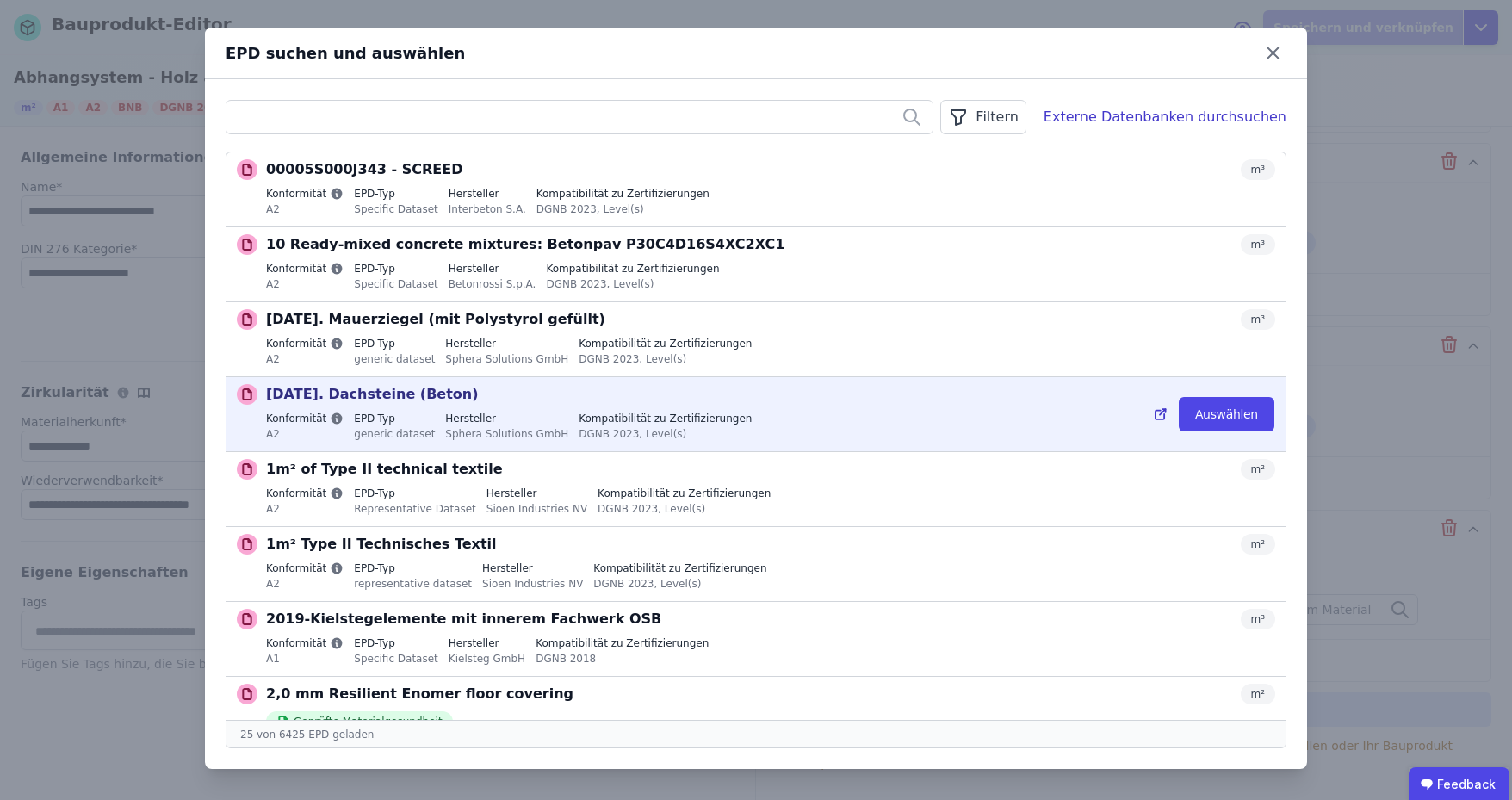
scroll to position [86, 0]
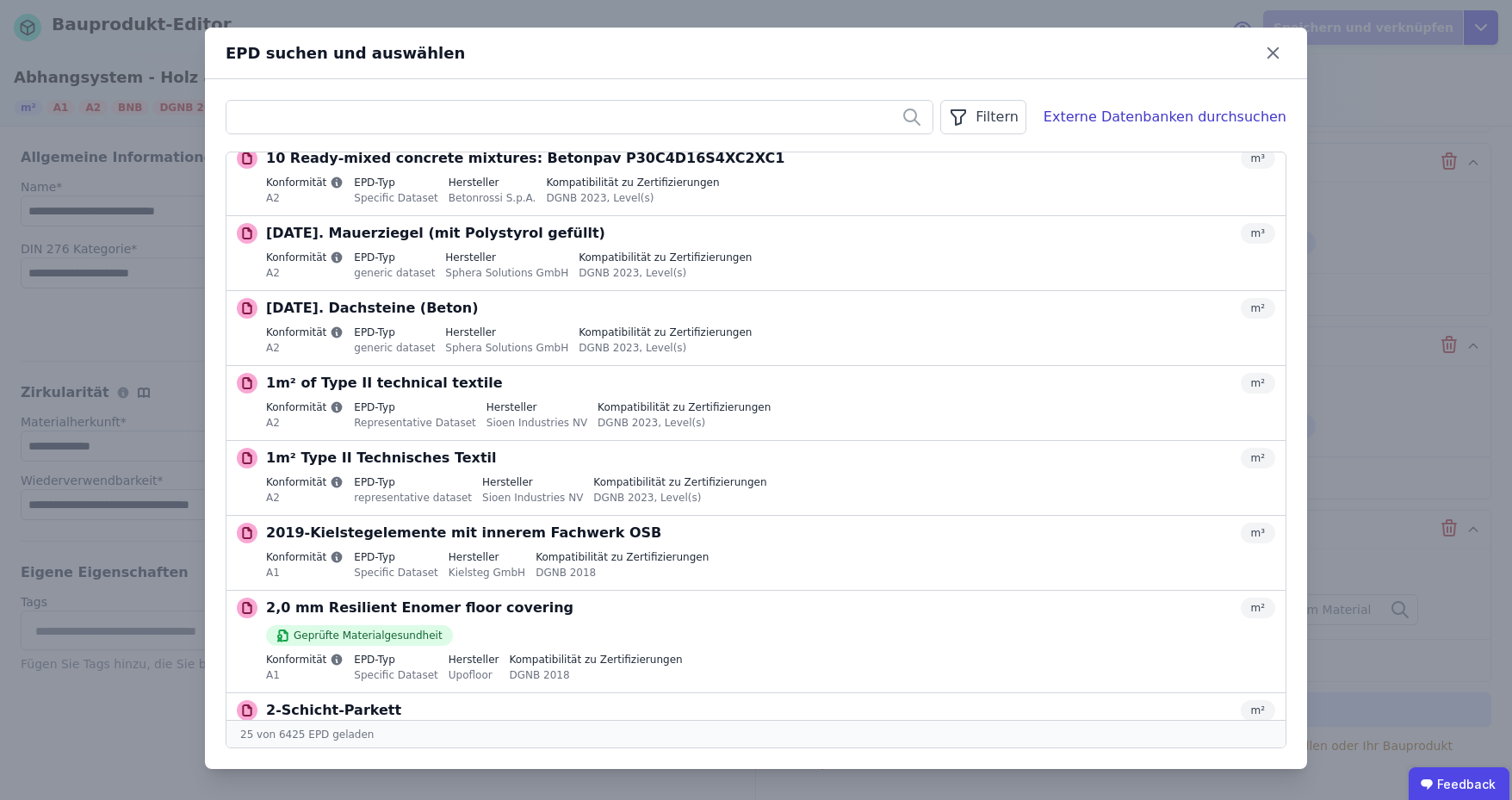
click at [1025, 114] on div "Filtern" at bounding box center [982, 117] width 86 height 35
click at [970, 154] on li "Datenquelle" at bounding box center [897, 154] width 258 height 31
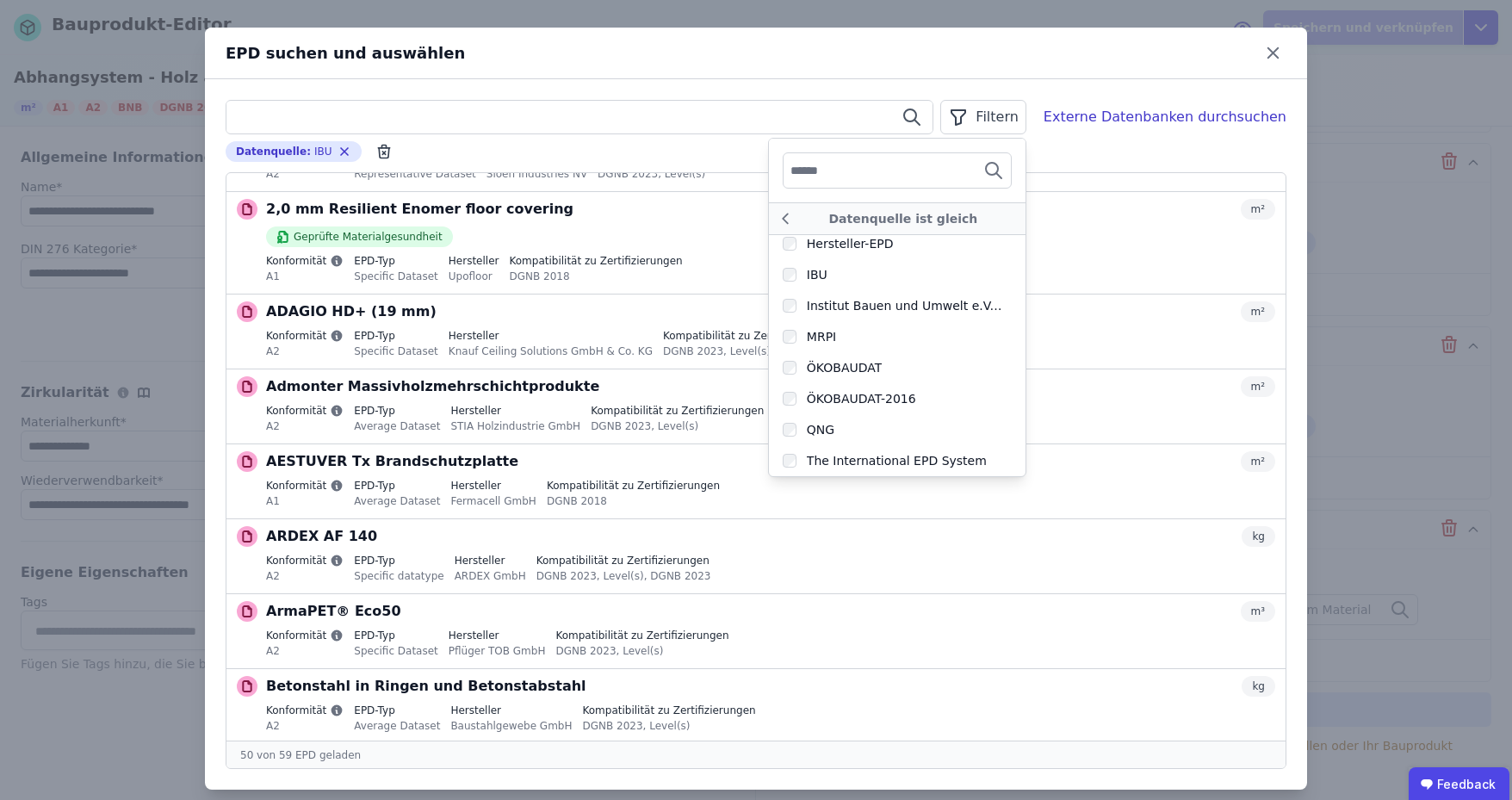
scroll to position [0, 0]
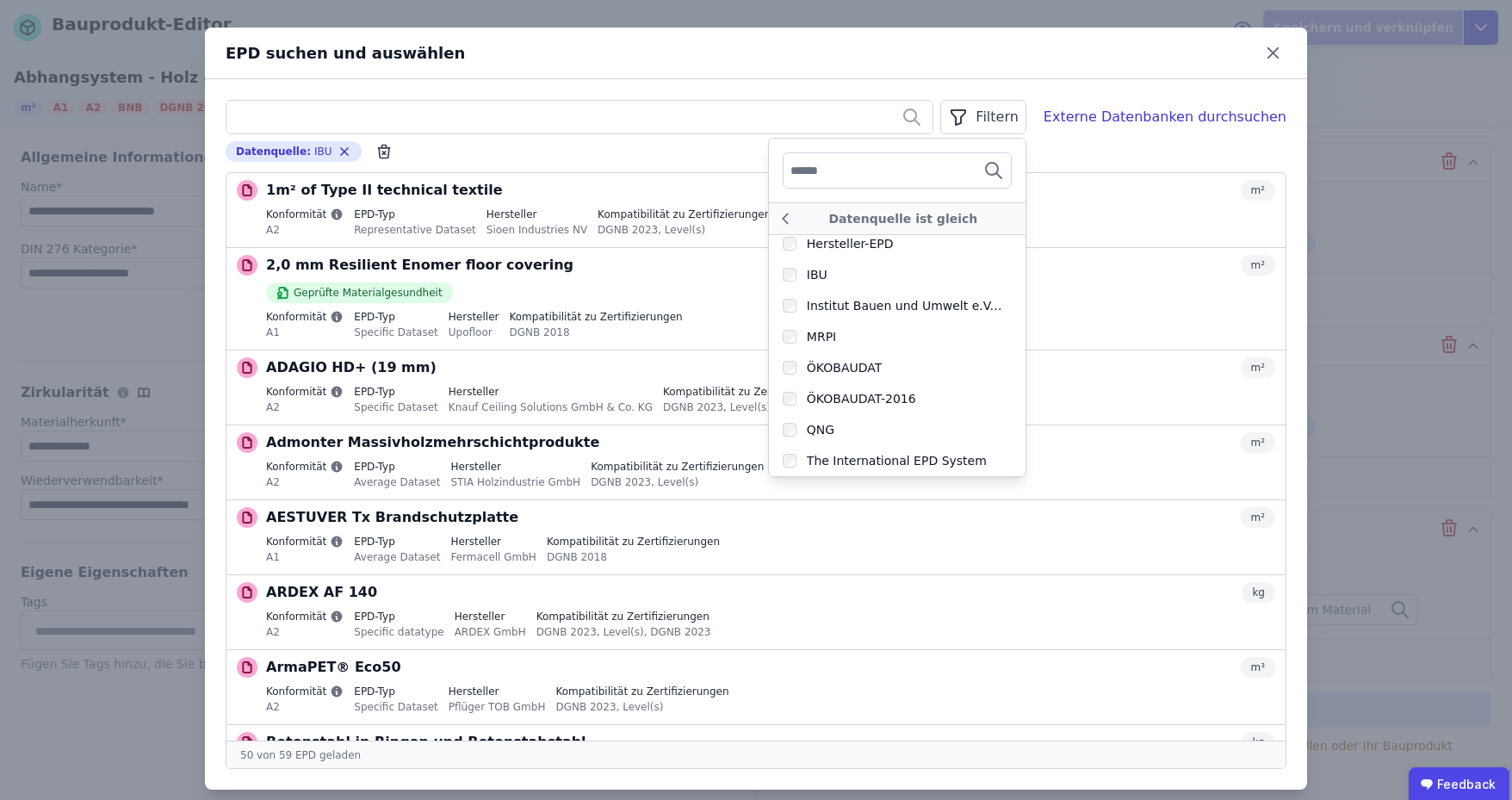
click at [728, 158] on div "Datenquelle : IBU Remove small option" at bounding box center [756, 151] width 1061 height 20
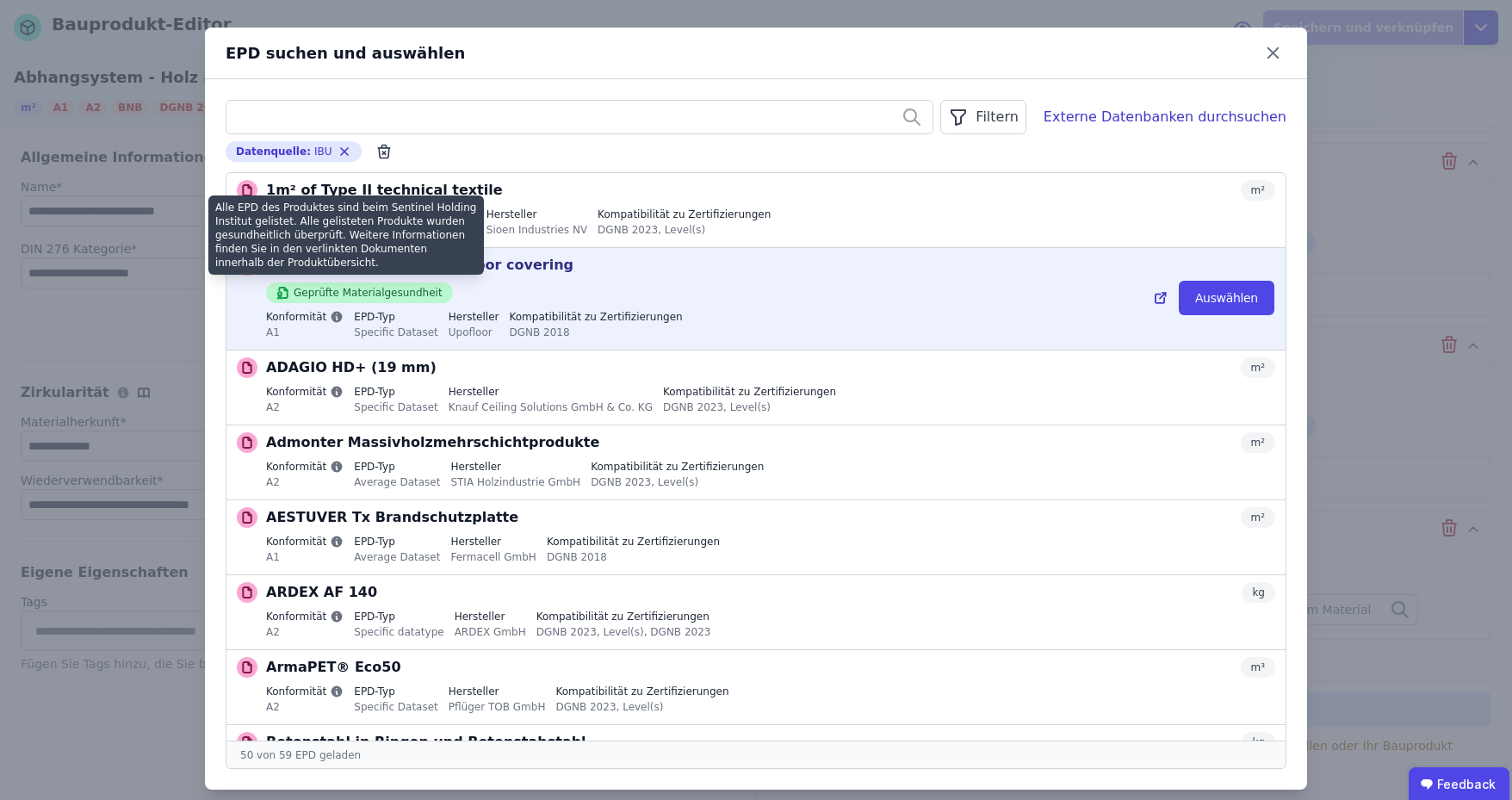
click at [346, 293] on div "Geprüfte Materialgesundheit" at bounding box center [359, 292] width 187 height 20
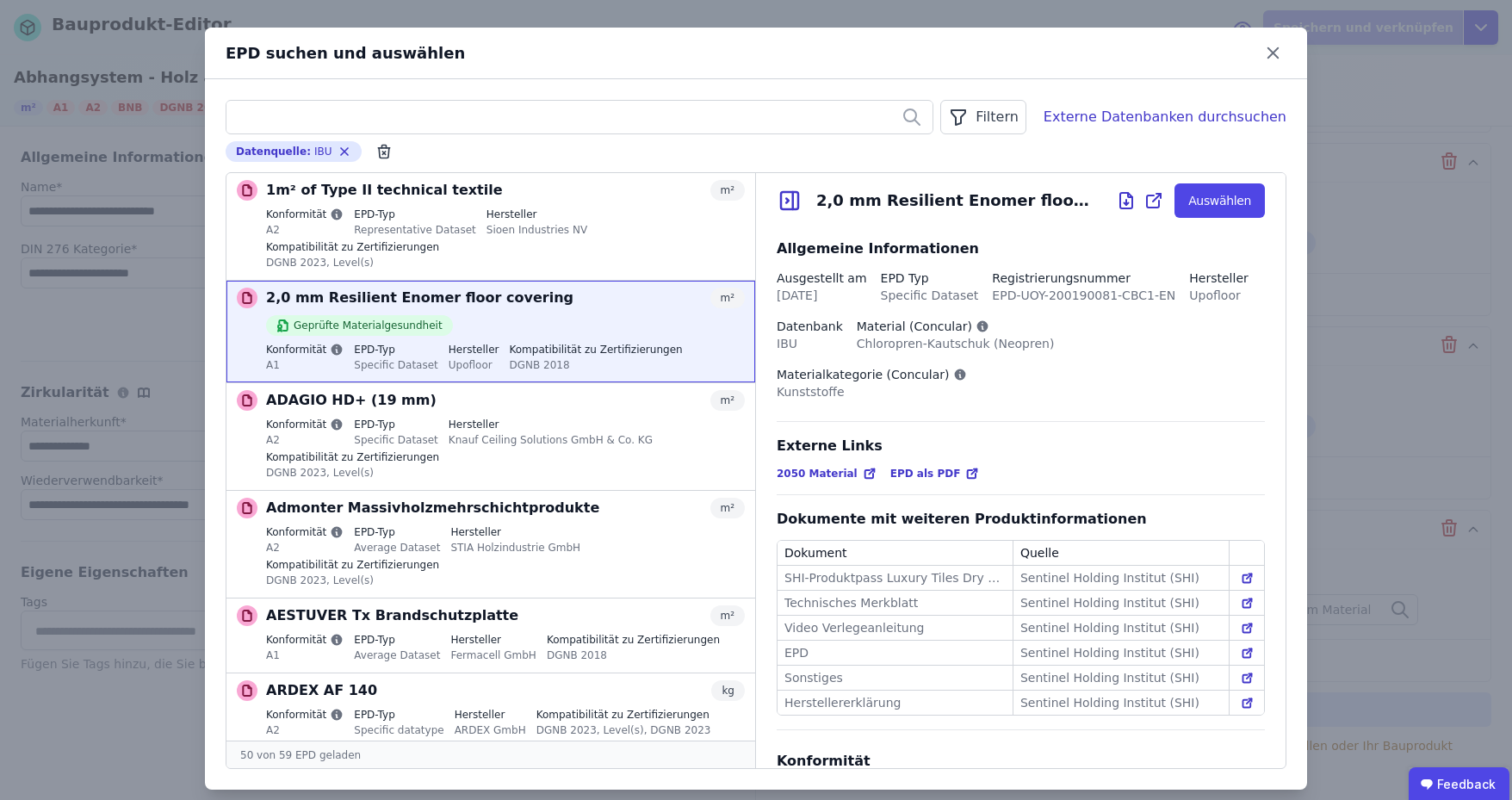
click at [1241, 572] on icon at bounding box center [1247, 578] width 13 height 13
click at [786, 199] on icon at bounding box center [787, 201] width 3 height 4
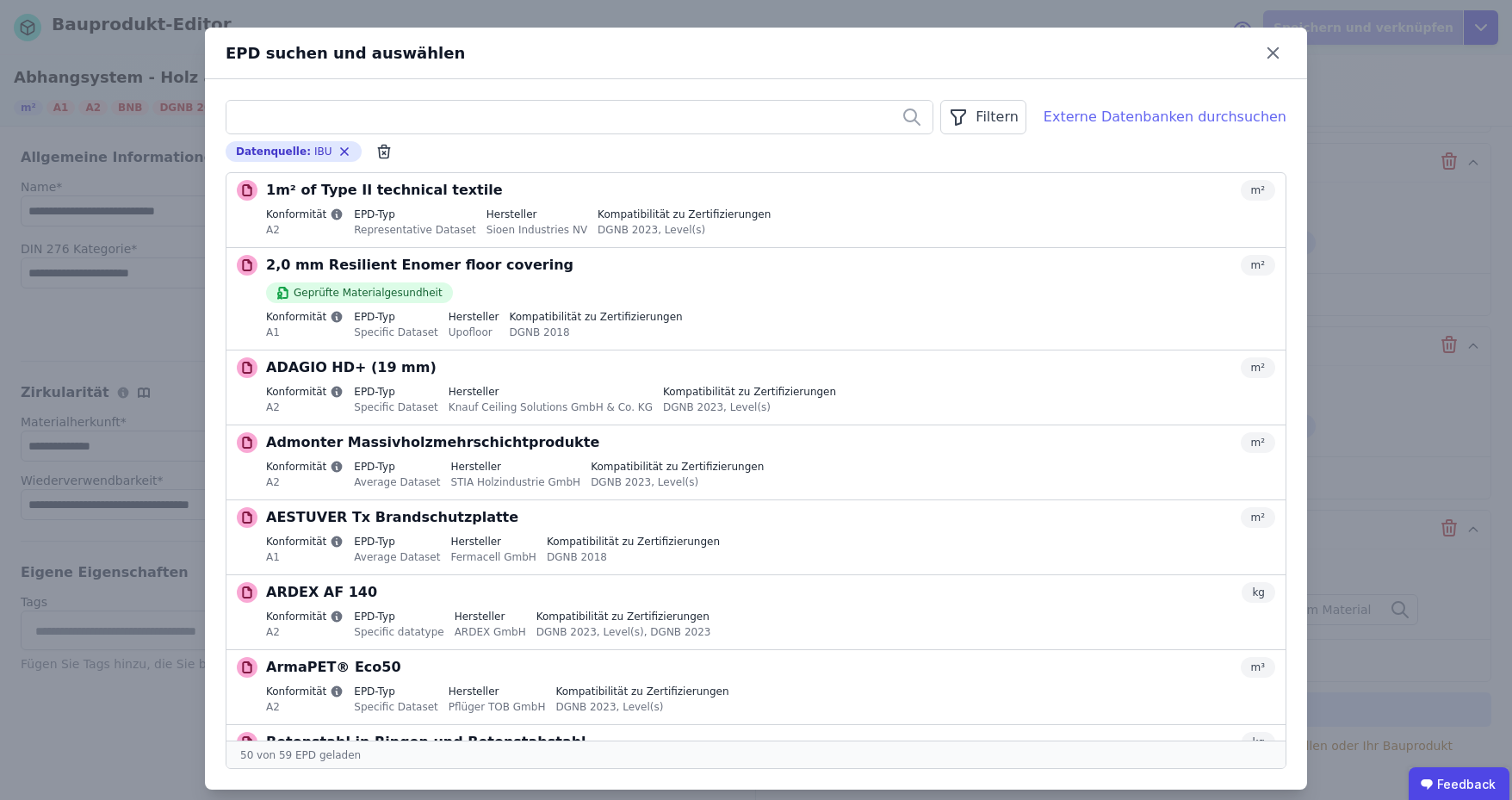
click at [1198, 116] on div "Externe Datenbanken durchsuchen" at bounding box center [1165, 116] width 243 height 20
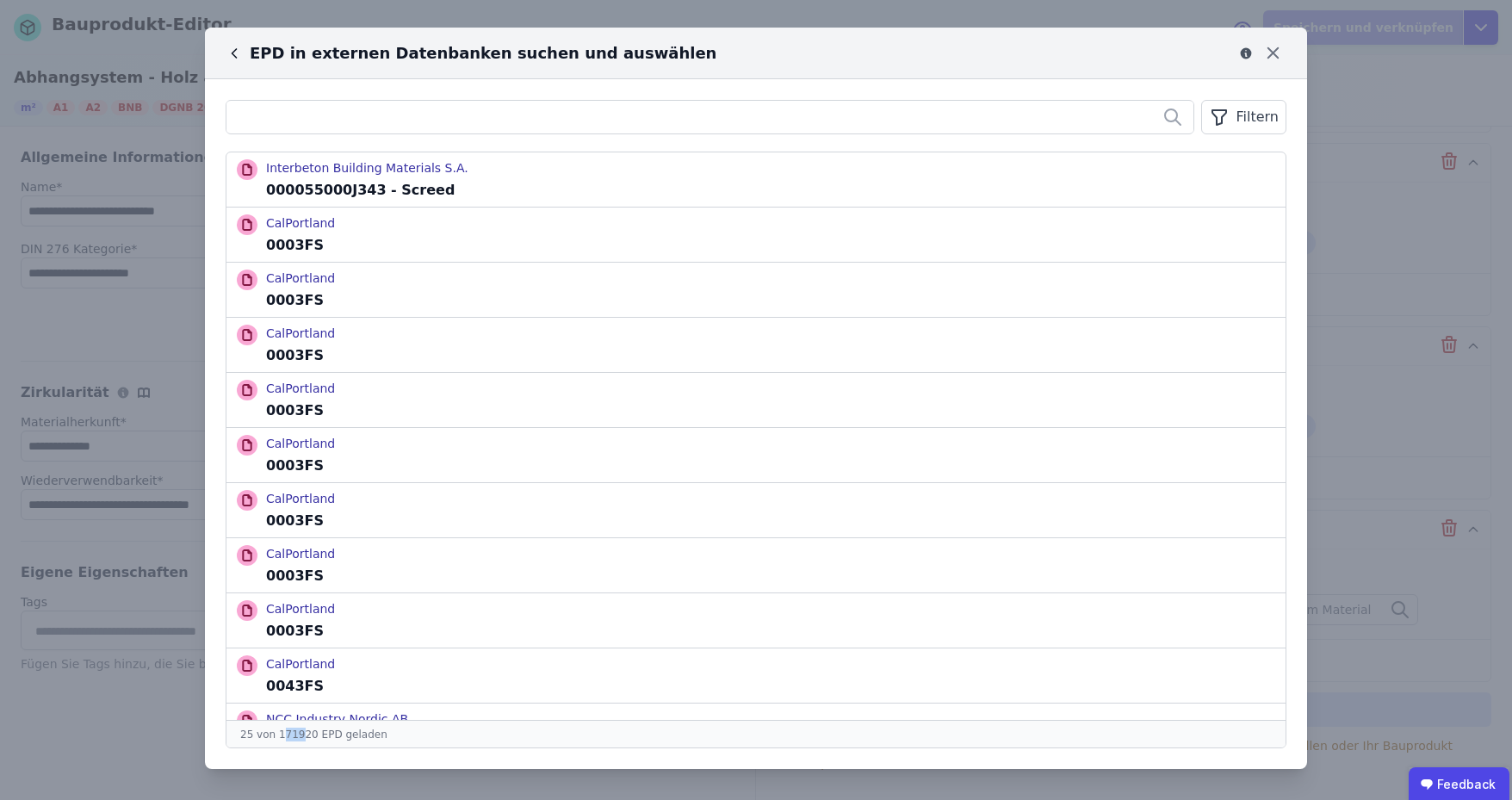
drag, startPoint x: 276, startPoint y: 736, endPoint x: 295, endPoint y: 736, distance: 19.0
click at [295, 736] on div "25 von 171920 EPD geladen" at bounding box center [756, 734] width 1059 height 28
click at [302, 736] on div "25 von 171920 EPD geladen" at bounding box center [756, 734] width 1059 height 28
drag, startPoint x: 275, startPoint y: 735, endPoint x: 307, endPoint y: 735, distance: 32.0
click at [307, 735] on div "25 von 171920 EPD geladen" at bounding box center [756, 734] width 1059 height 28
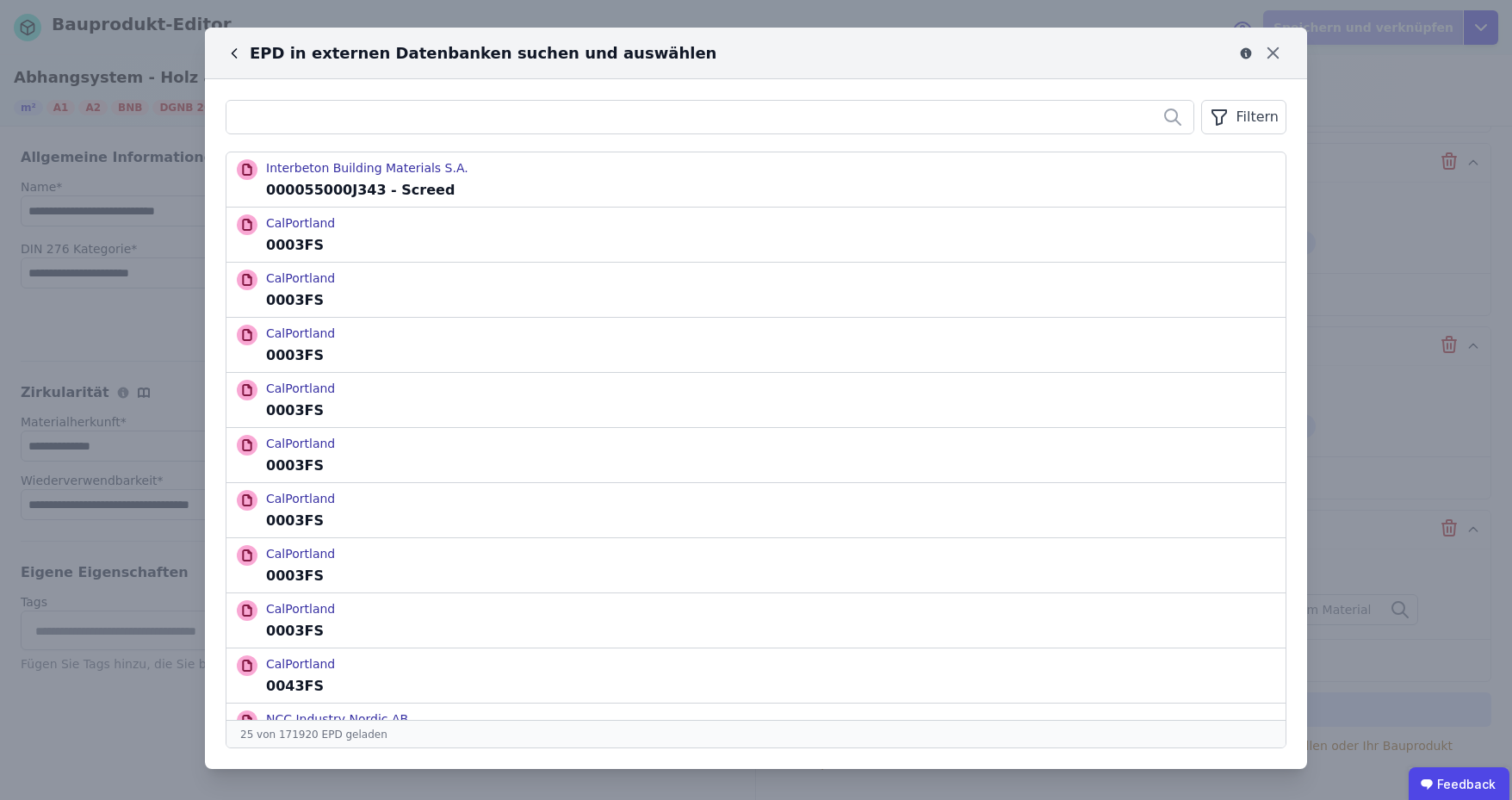
click at [444, 744] on div "25 von 171920 EPD geladen" at bounding box center [756, 734] width 1059 height 28
click at [1238, 106] on div "Filtern" at bounding box center [1243, 117] width 86 height 35
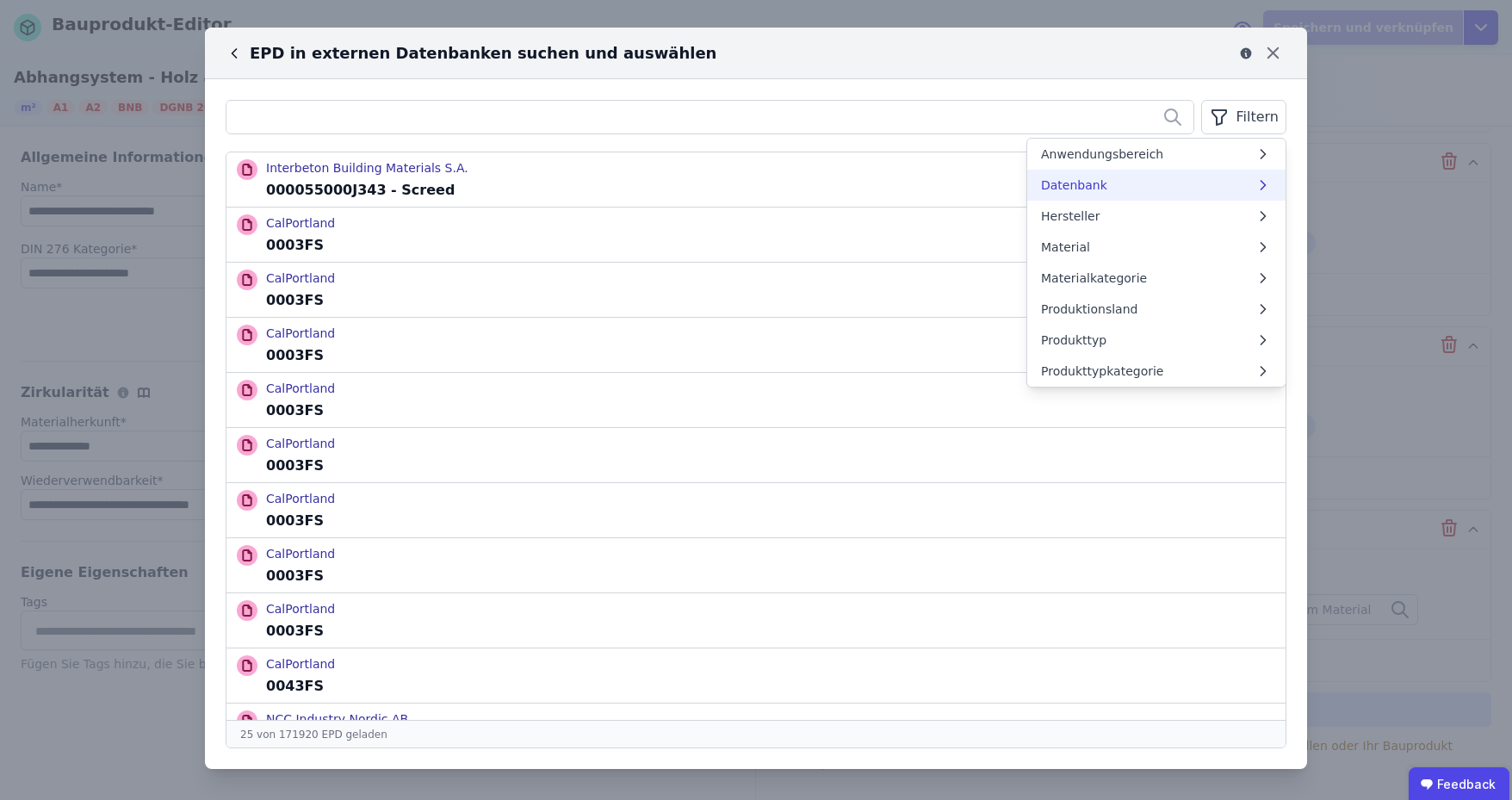
click at [1181, 186] on li "Datenbank" at bounding box center [1157, 185] width 258 height 31
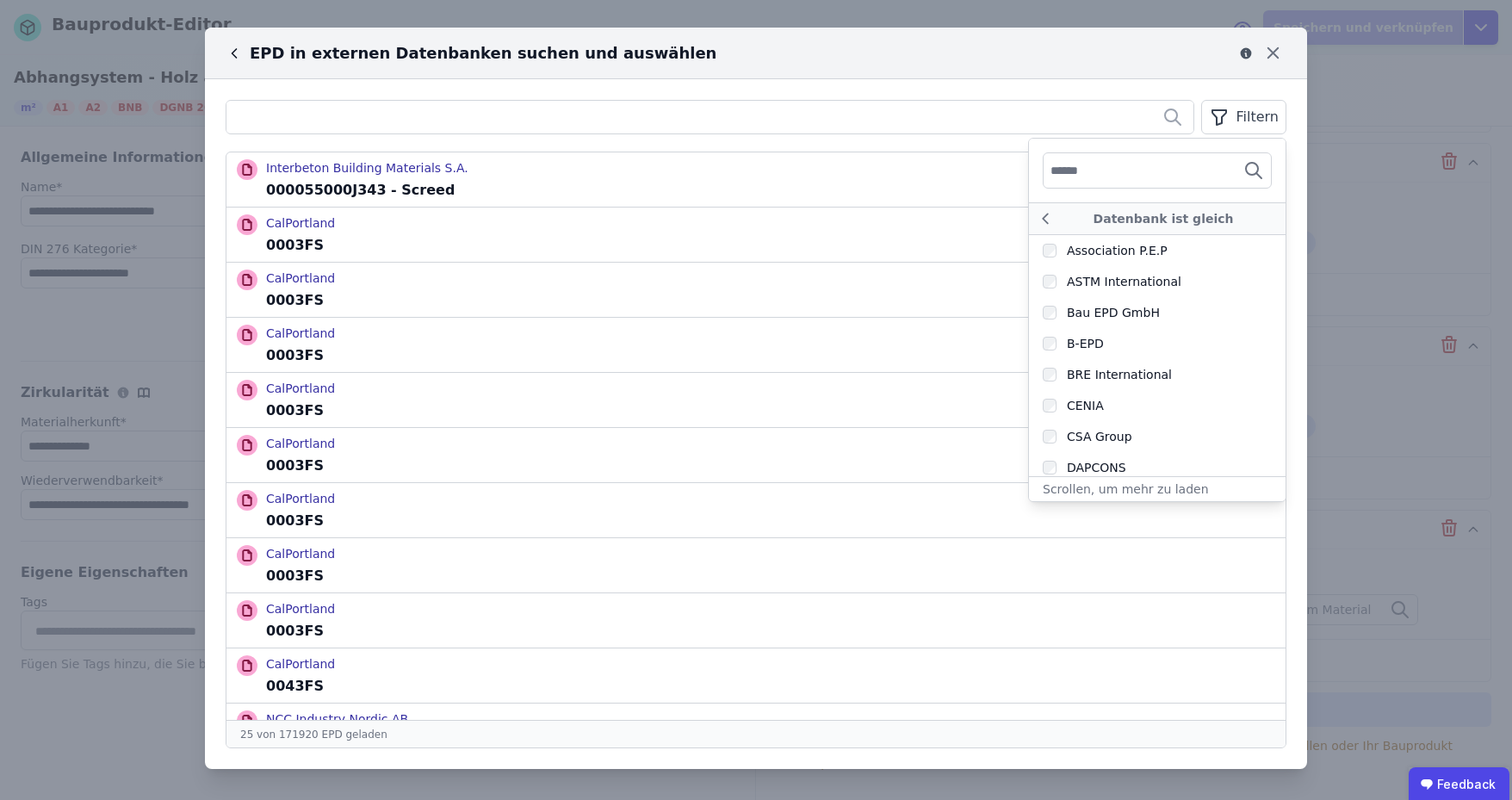
click at [1145, 175] on input "text" at bounding box center [1114, 170] width 127 height 31
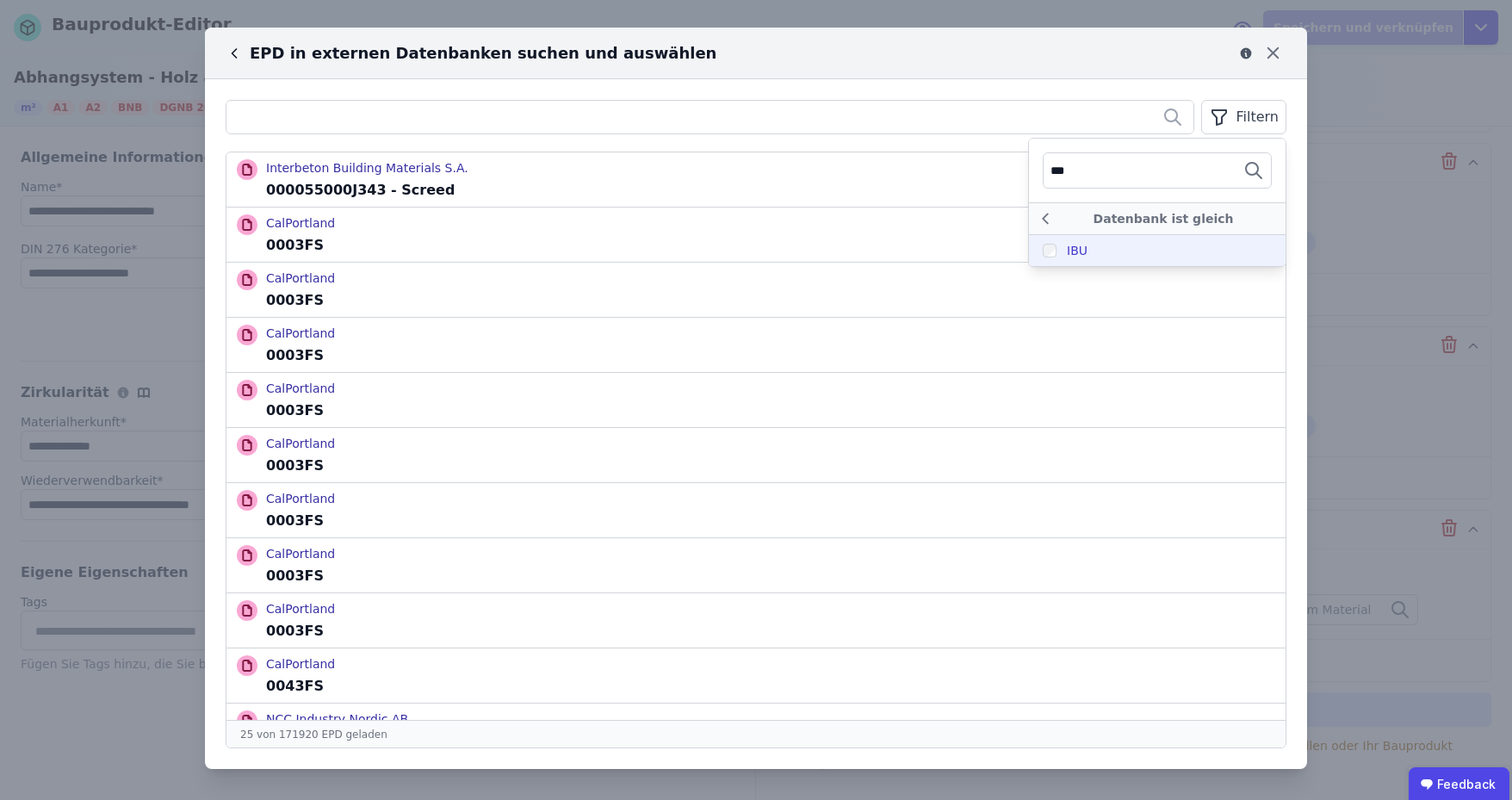
type input "***"
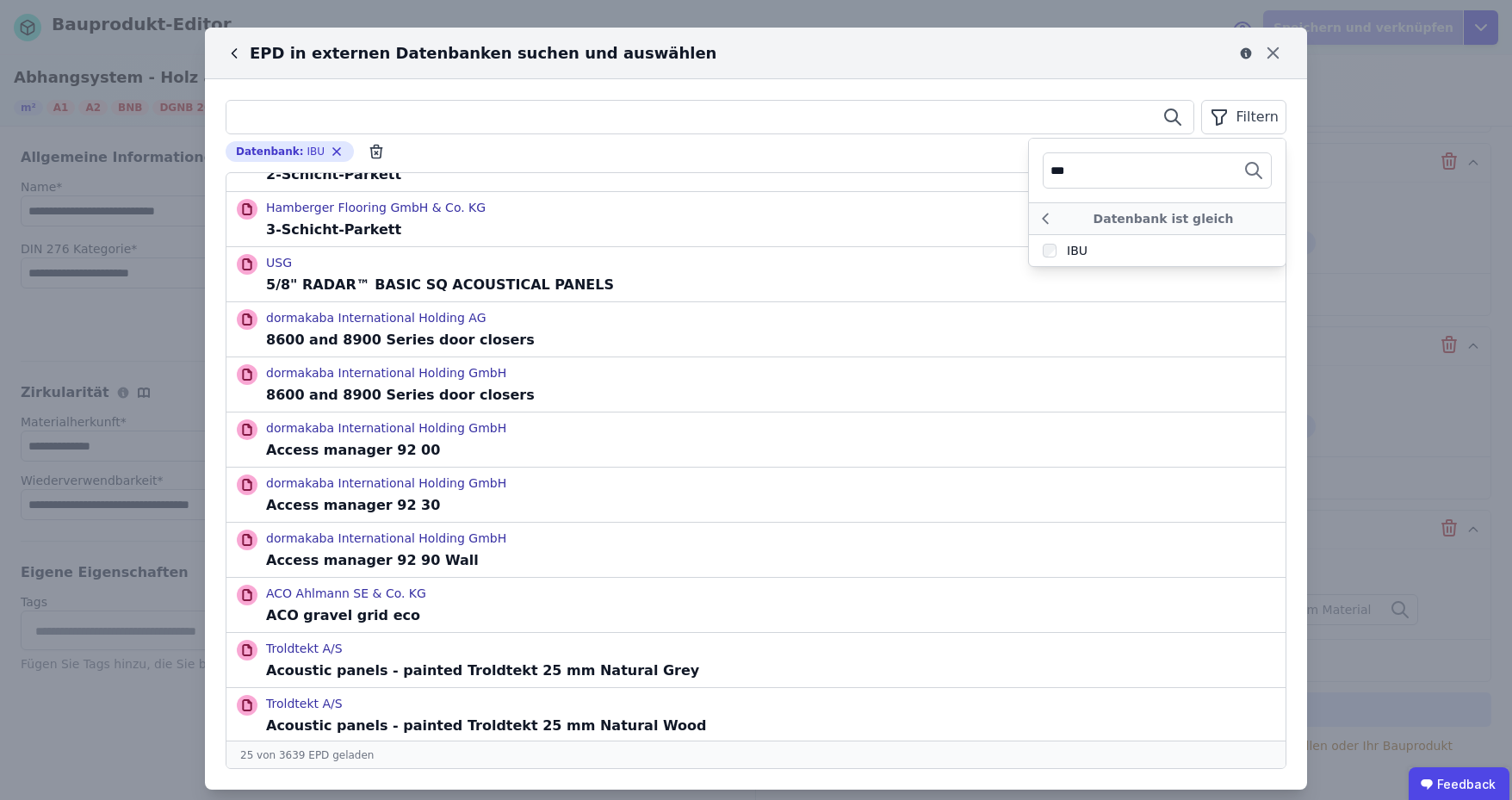
scroll to position [86, 0]
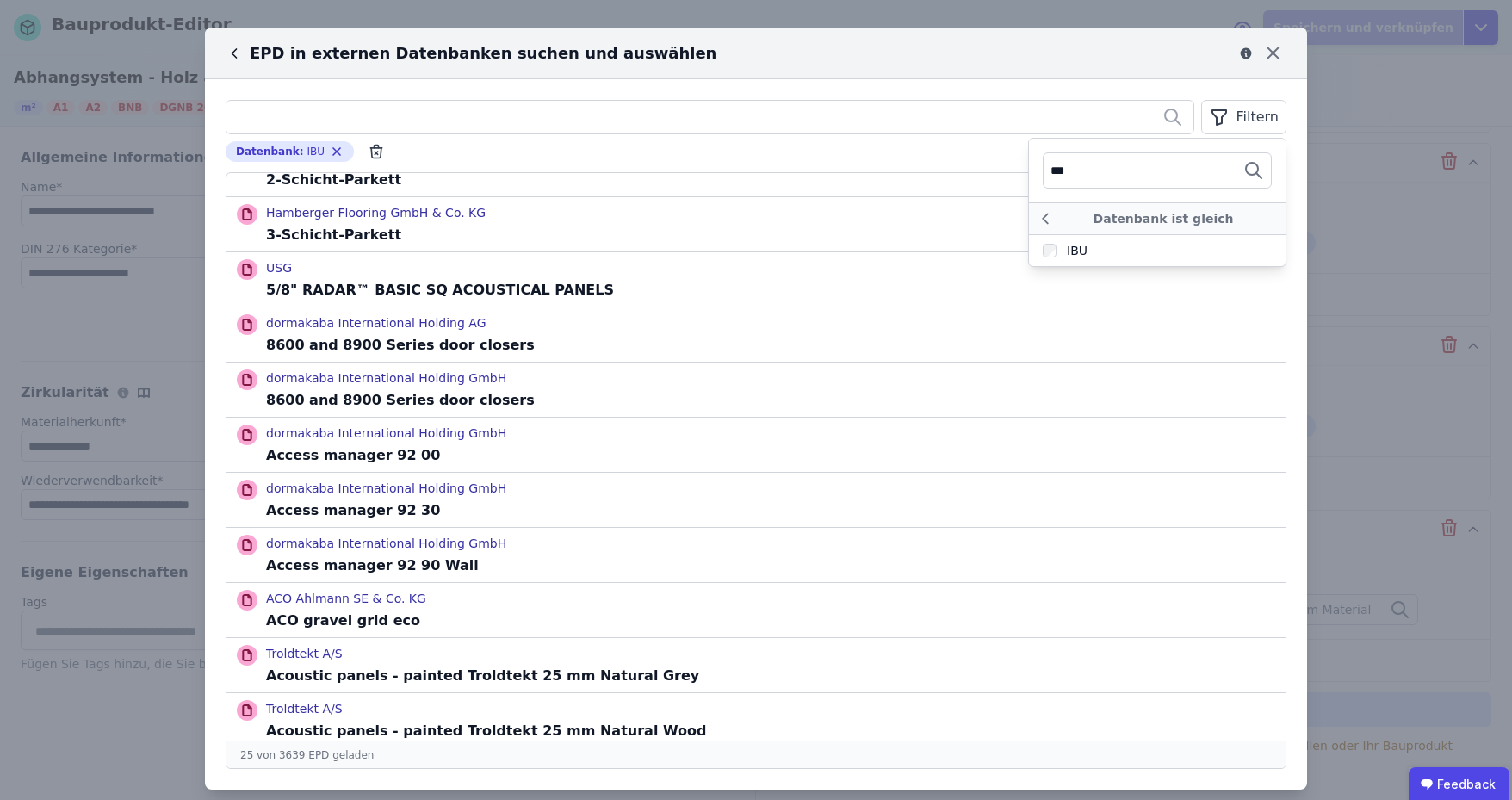
click at [969, 162] on div "Filtern *** Datenbank ist gleich IBU Datenbank : IBU Remove small option Sioen …" at bounding box center [756, 434] width 1103 height 710
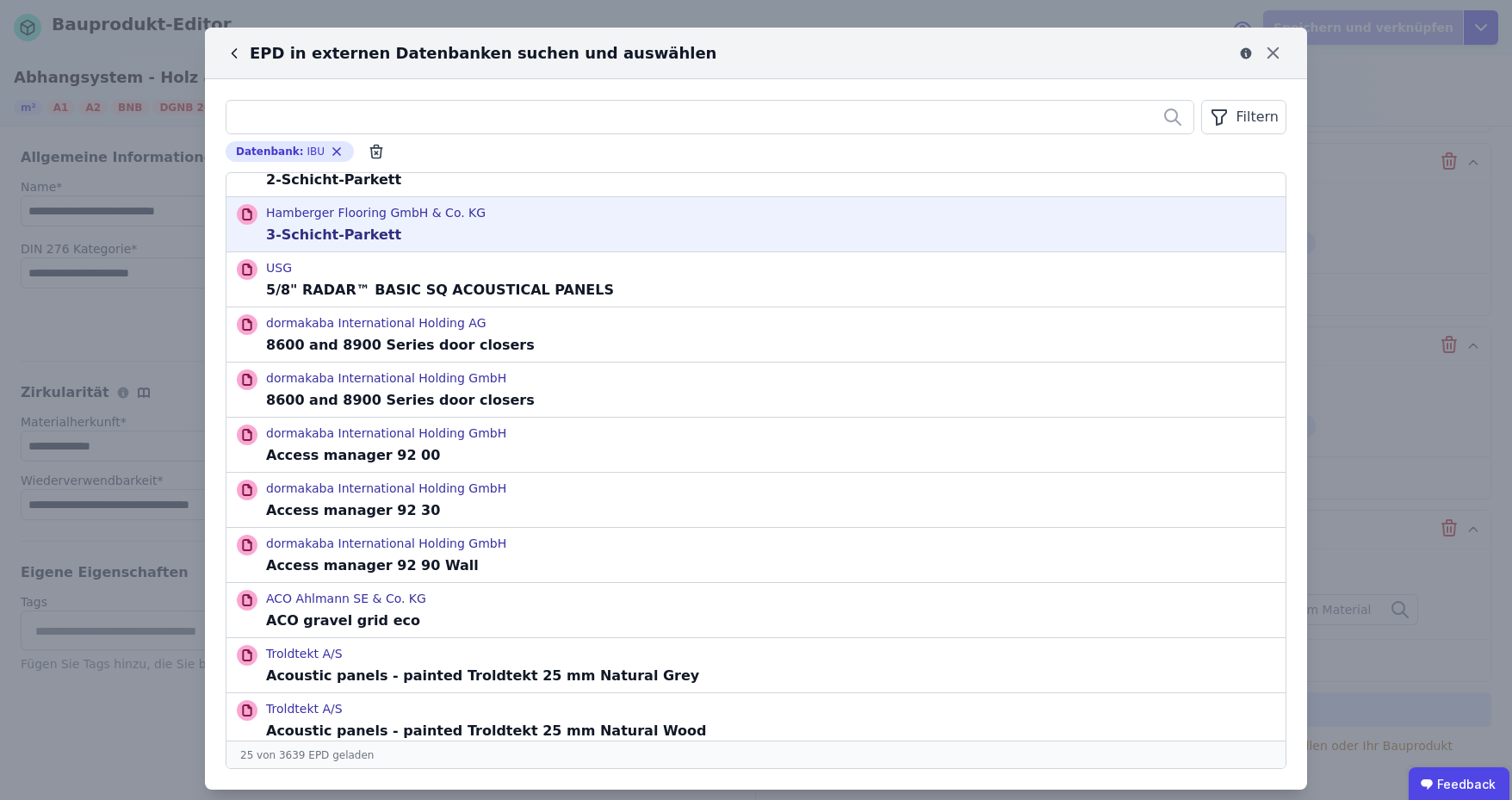
click at [724, 238] on div "Hamberger Flooring GmbH & Co. KG 3-Schicht-Parkett" at bounding box center [756, 224] width 1059 height 54
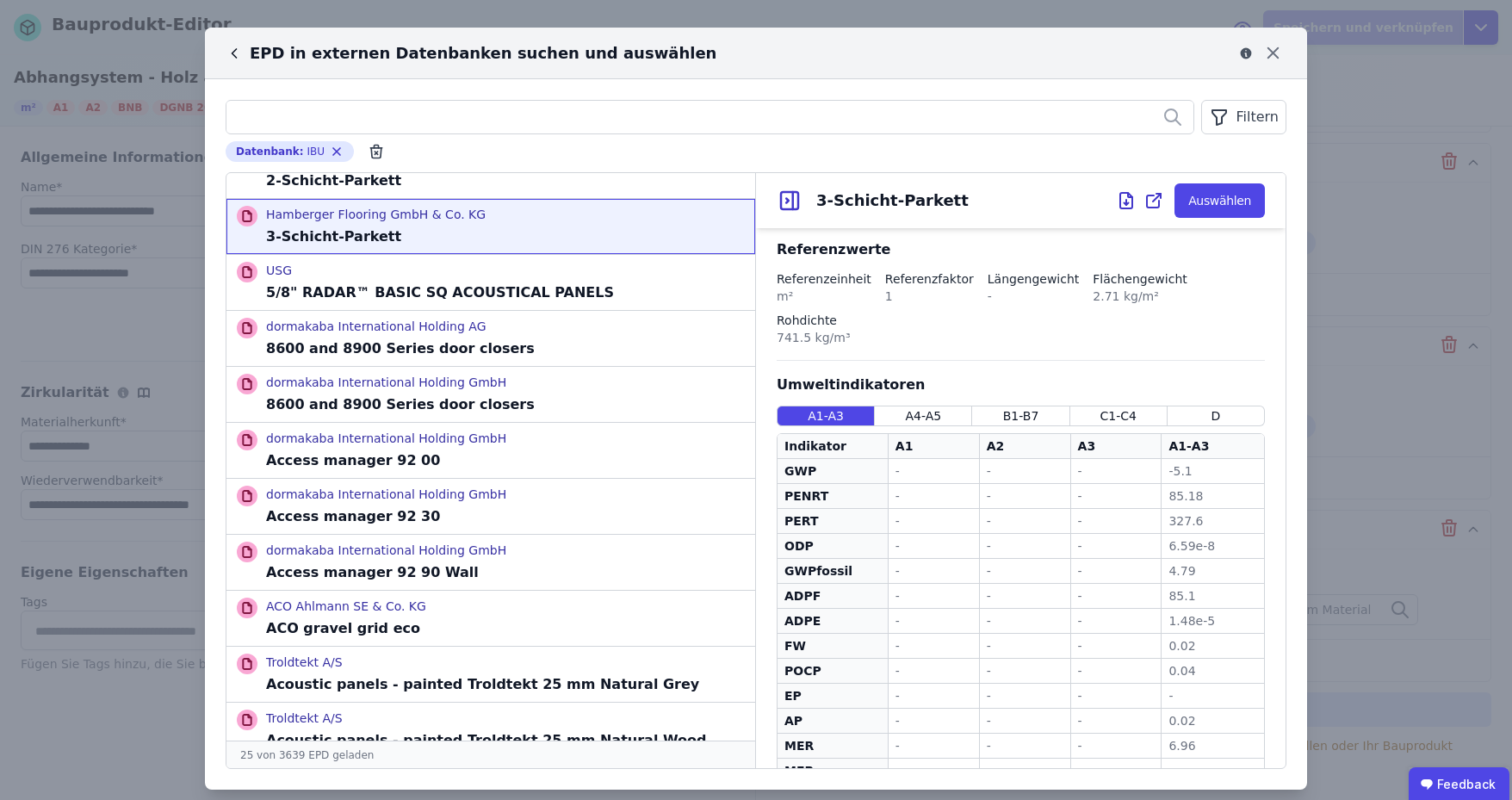
scroll to position [16, 0]
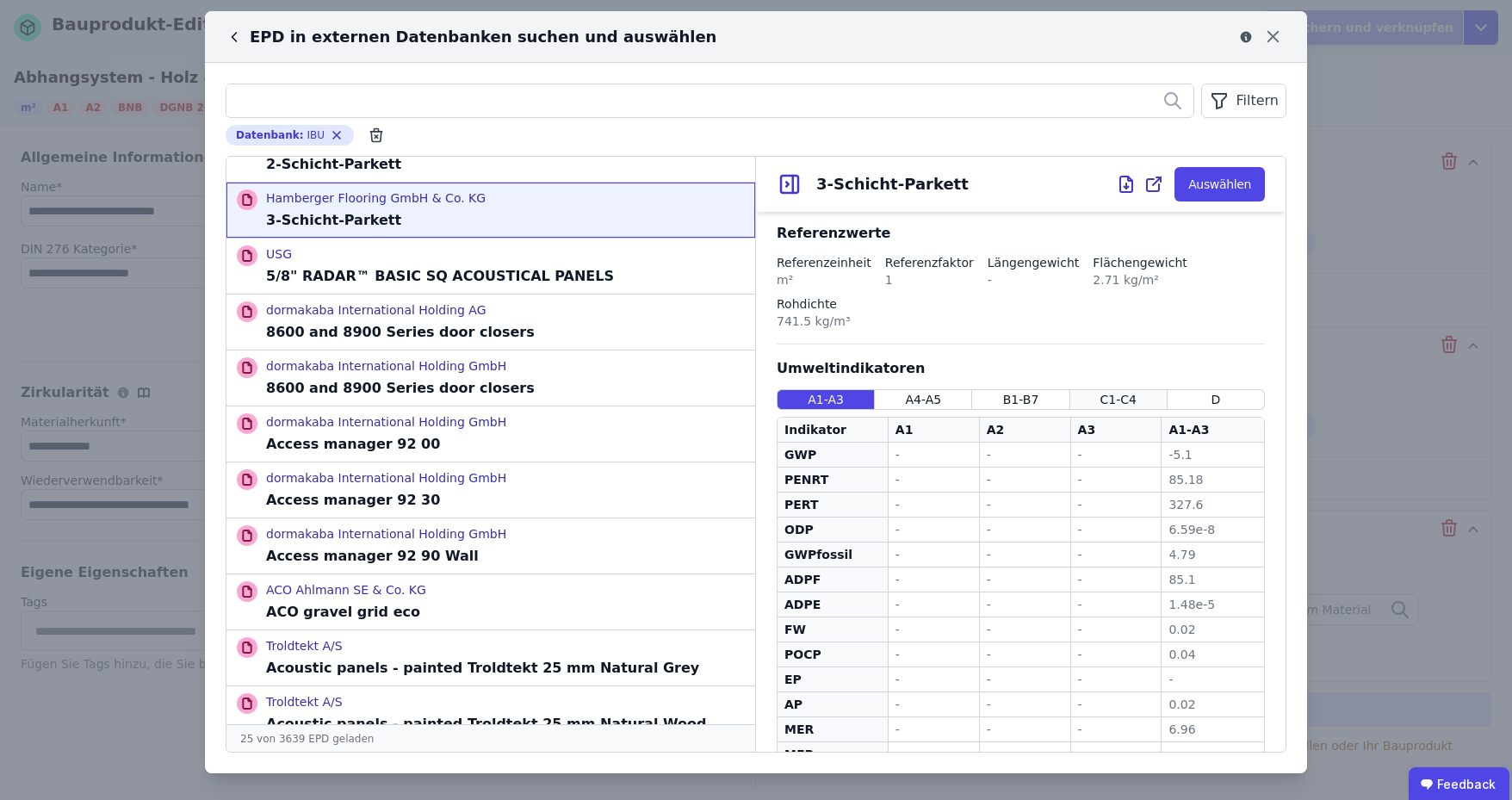
click at [1115, 391] on span "C1-C4" at bounding box center [1119, 400] width 37 height 17
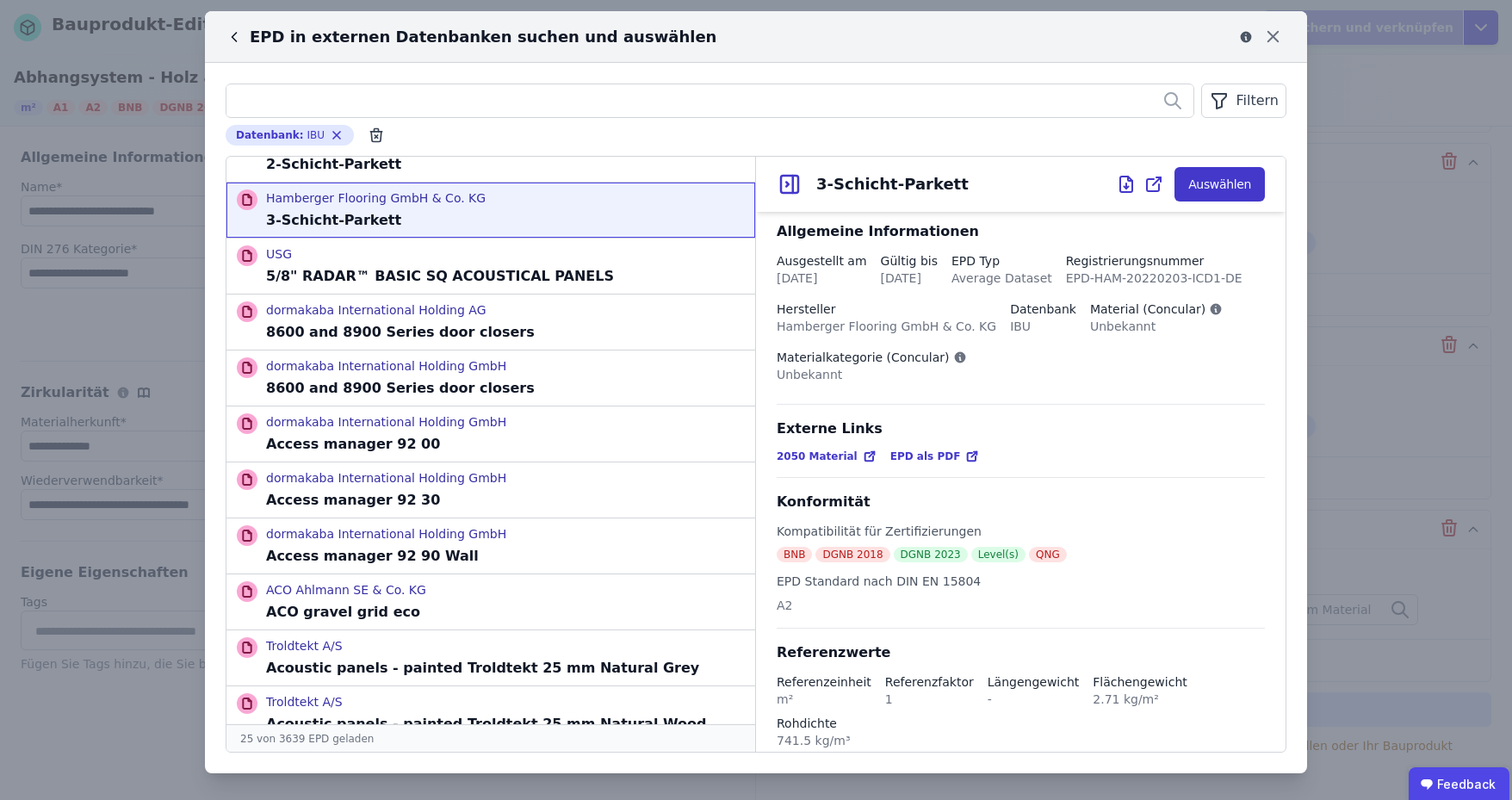
scroll to position [0, 0]
drag, startPoint x: 288, startPoint y: 43, endPoint x: 489, endPoint y: 44, distance: 201.0
click at [489, 44] on div "EPD in externen Datenbanken suchen und auswählen" at bounding box center [471, 37] width 491 height 24
drag, startPoint x: 741, startPoint y: 45, endPoint x: 731, endPoint y: 47, distance: 10.2
click at [741, 45] on div "EPD in externen Datenbanken suchen und auswählen" at bounding box center [743, 37] width 1034 height 24
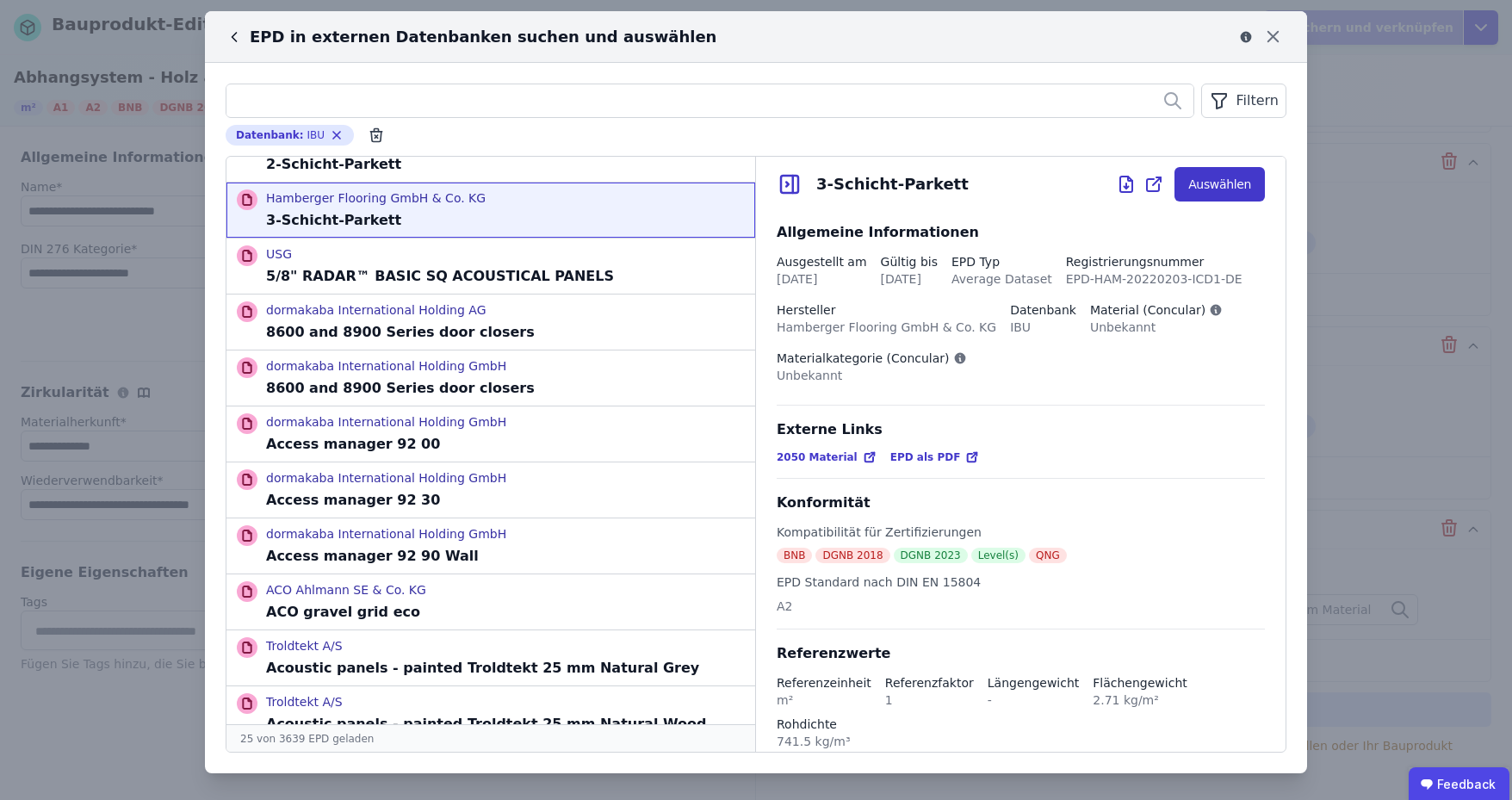
click at [1219, 185] on button "Auswählen" at bounding box center [1220, 184] width 91 height 35
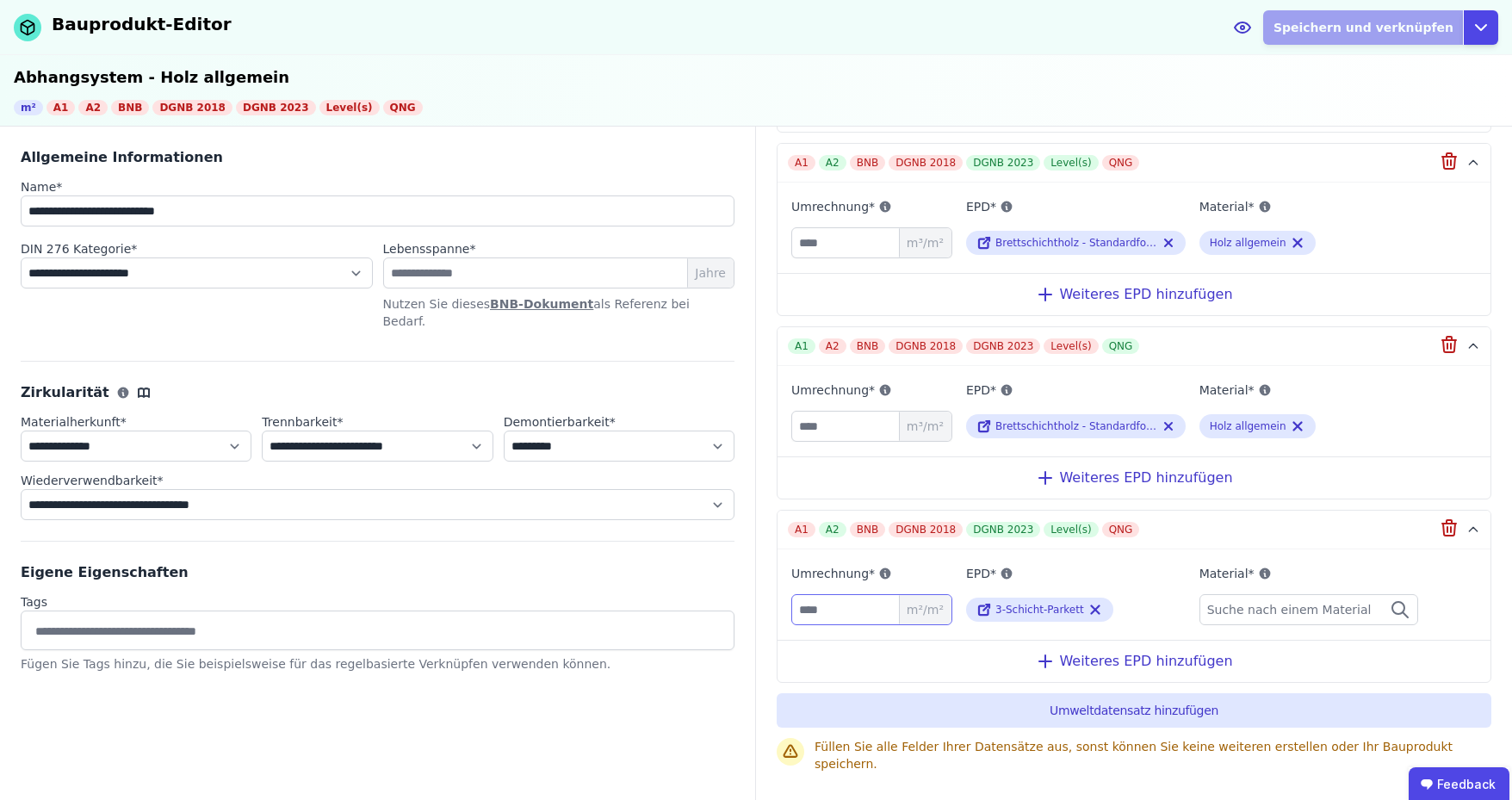
click at [842, 604] on input "number" at bounding box center [872, 609] width 161 height 31
type input "*"
click at [1147, 606] on div "EPD* 3-Schicht-Parkett" at bounding box center [1076, 594] width 220 height 63
click at [1248, 611] on div "Suche nach einem Material" at bounding box center [1310, 609] width 220 height 31
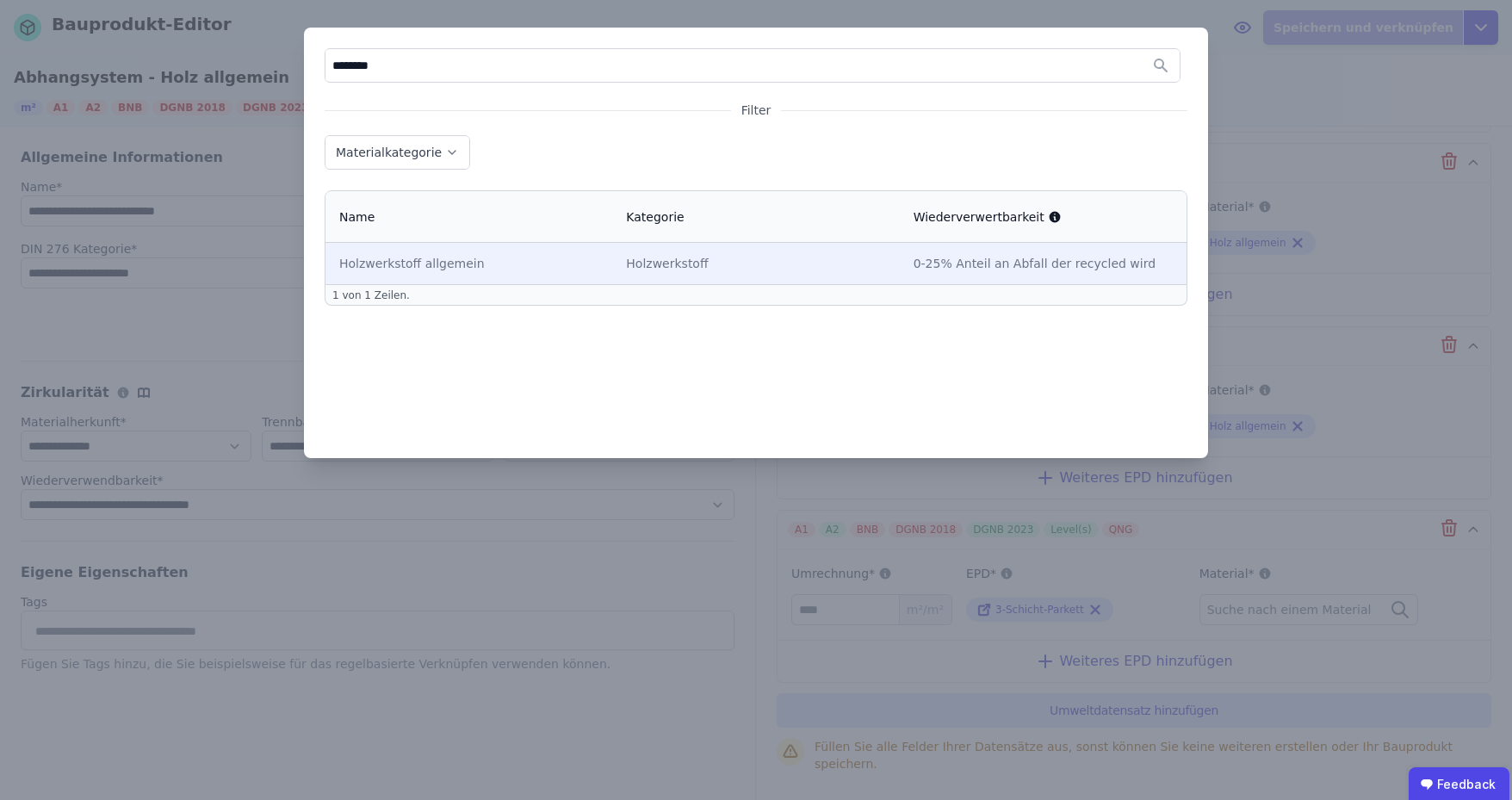
type input "********"
click at [601, 257] on td "Holzwerkstoff allgemein" at bounding box center [469, 263] width 287 height 41
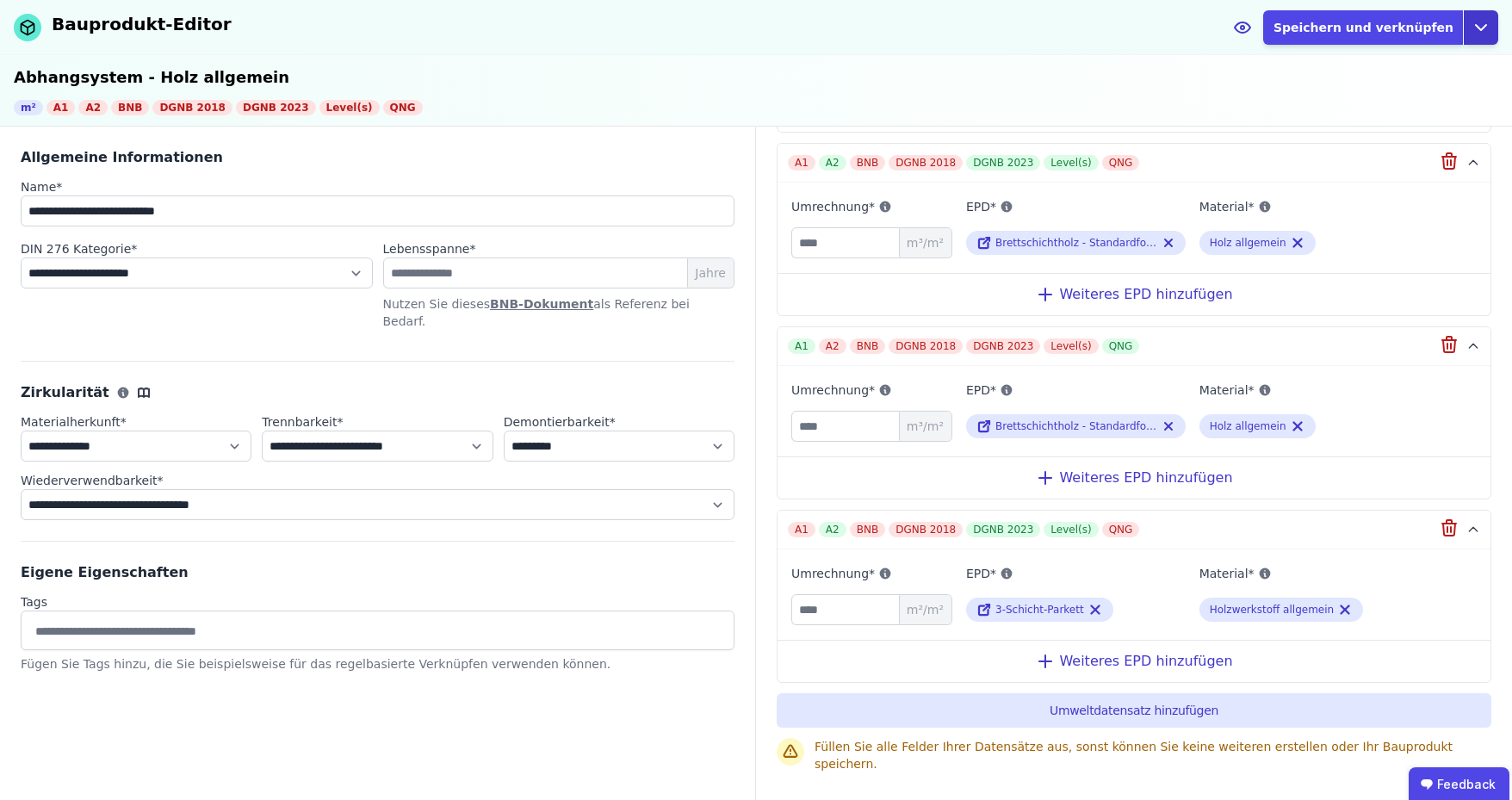
click at [1484, 26] on icon "button" at bounding box center [1481, 27] width 11 height 5
drag, startPoint x: 0, startPoint y: 154, endPoint x: 711, endPoint y: 333, distance: 733.2
click at [711, 333] on div "**********" at bounding box center [378, 463] width 756 height 675
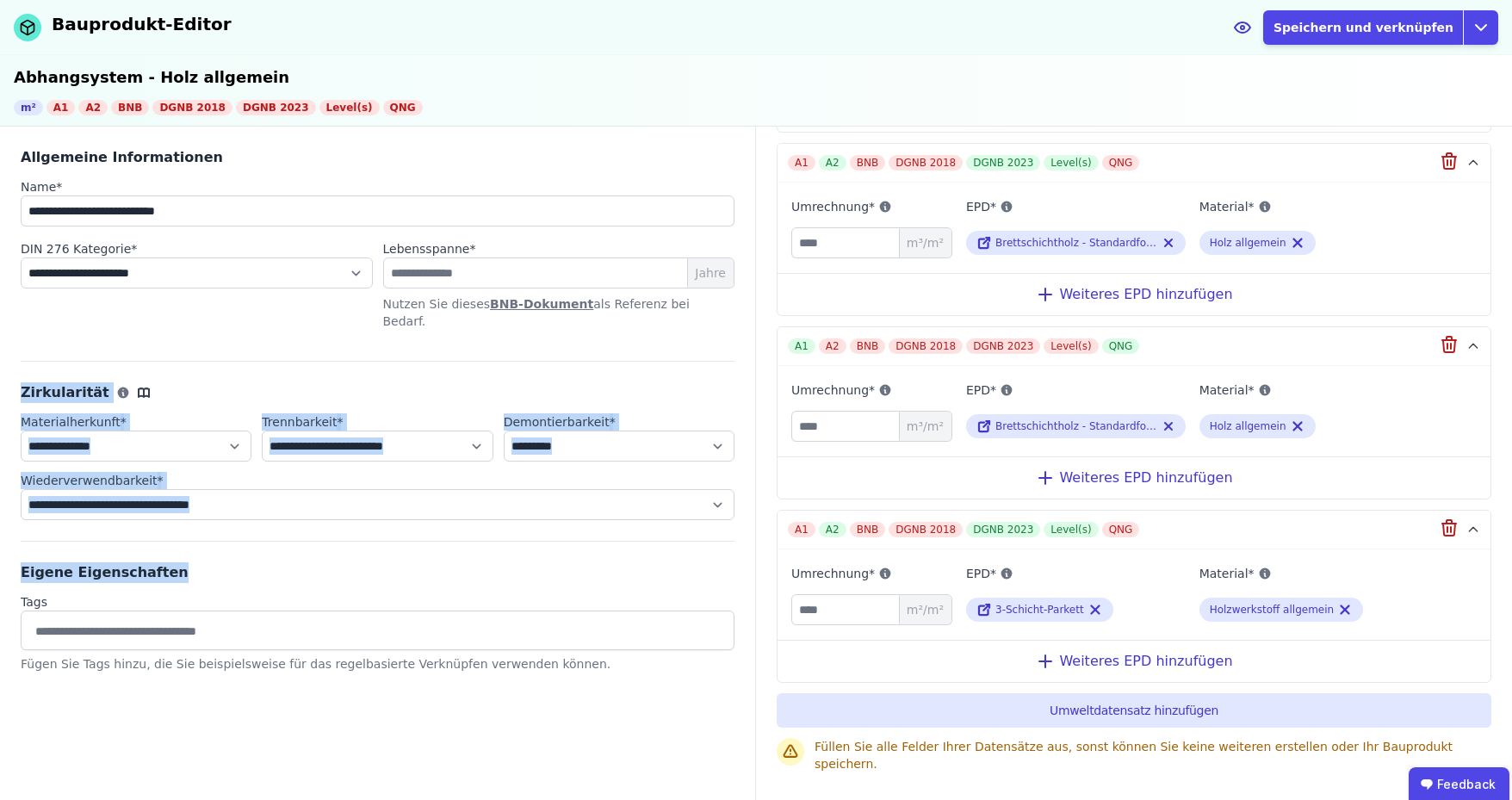
drag, startPoint x: 13, startPoint y: 364, endPoint x: 671, endPoint y: 525, distance: 677.4
click at [671, 525] on div "**********" at bounding box center [378, 463] width 756 height 675
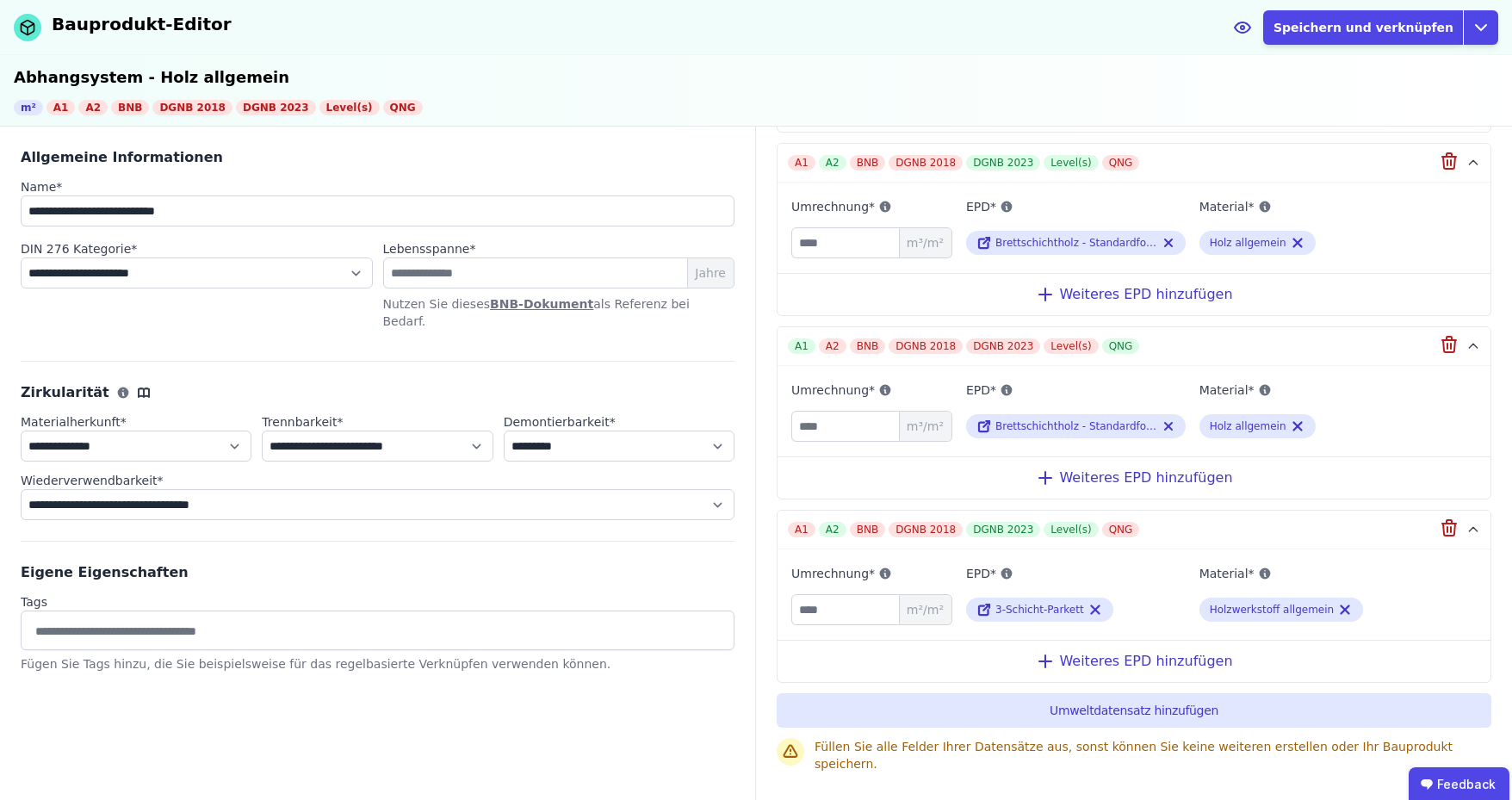
click at [653, 765] on div "**********" at bounding box center [378, 463] width 756 height 675
click at [1485, 22] on icon "button" at bounding box center [1480, 27] width 20 height 20
click at [1371, 101] on div "Abbrechen" at bounding box center [1401, 99] width 192 height 31
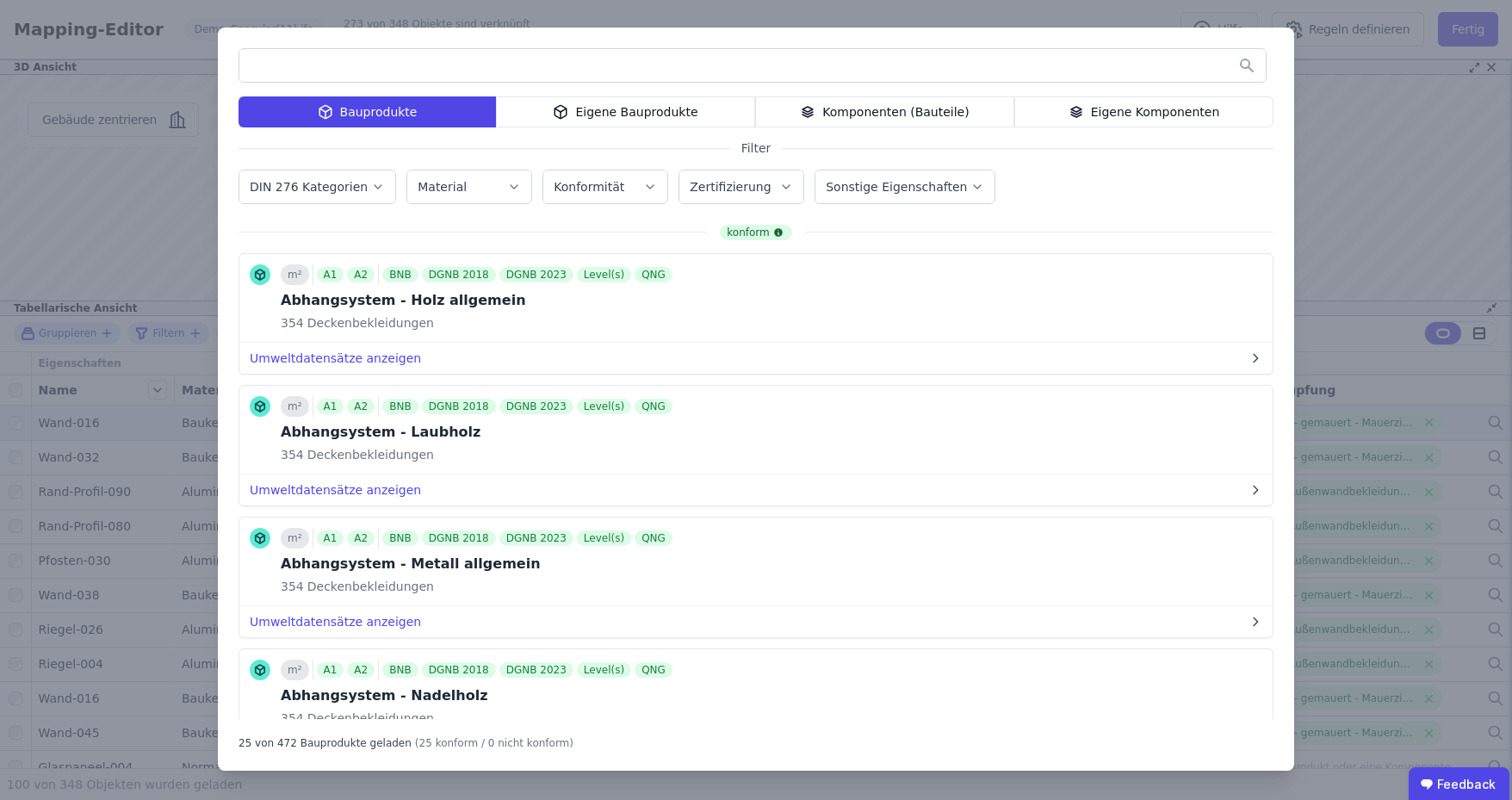
click at [338, 58] on input "text" at bounding box center [753, 65] width 1027 height 31
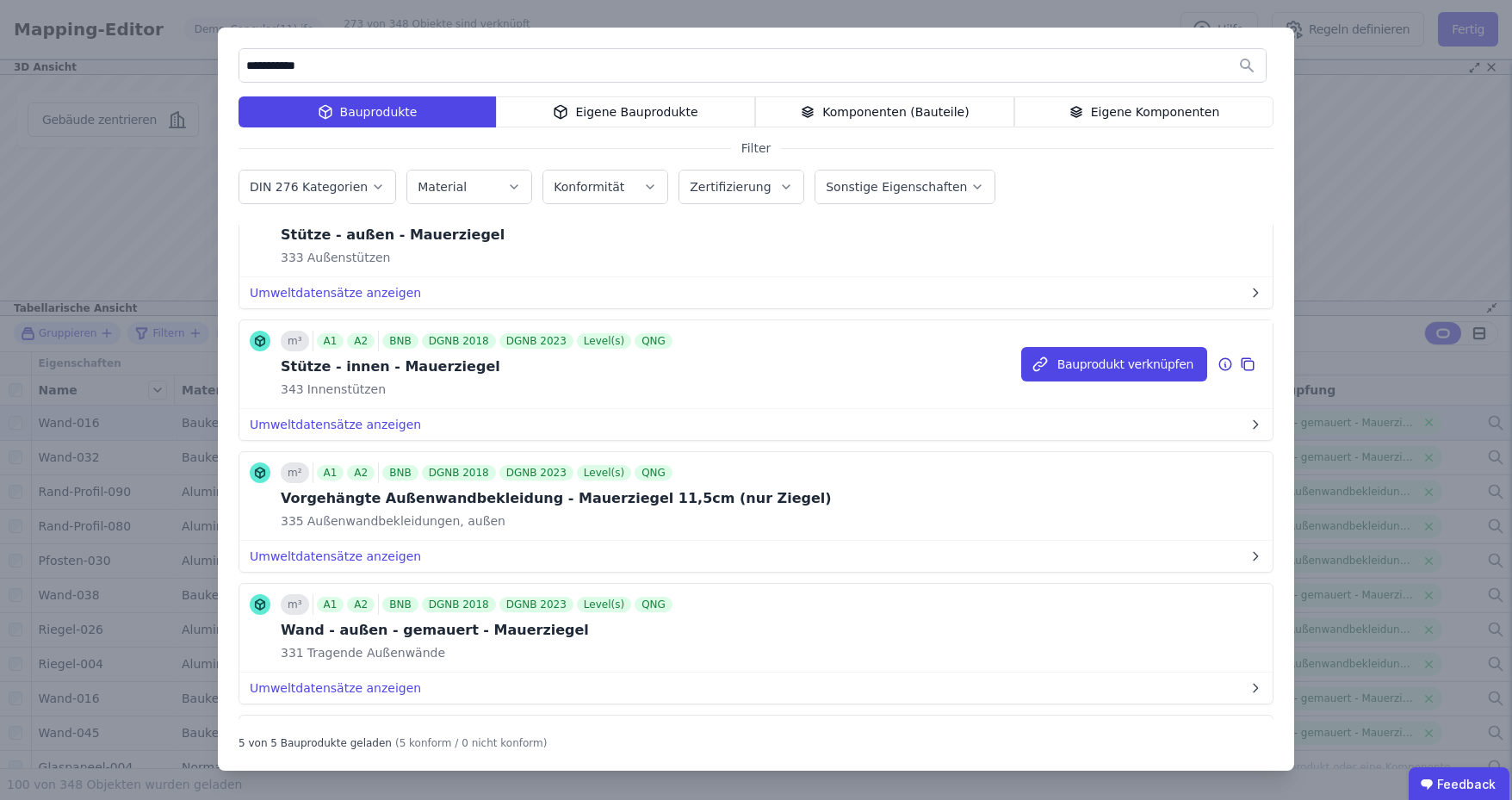
scroll to position [86, 0]
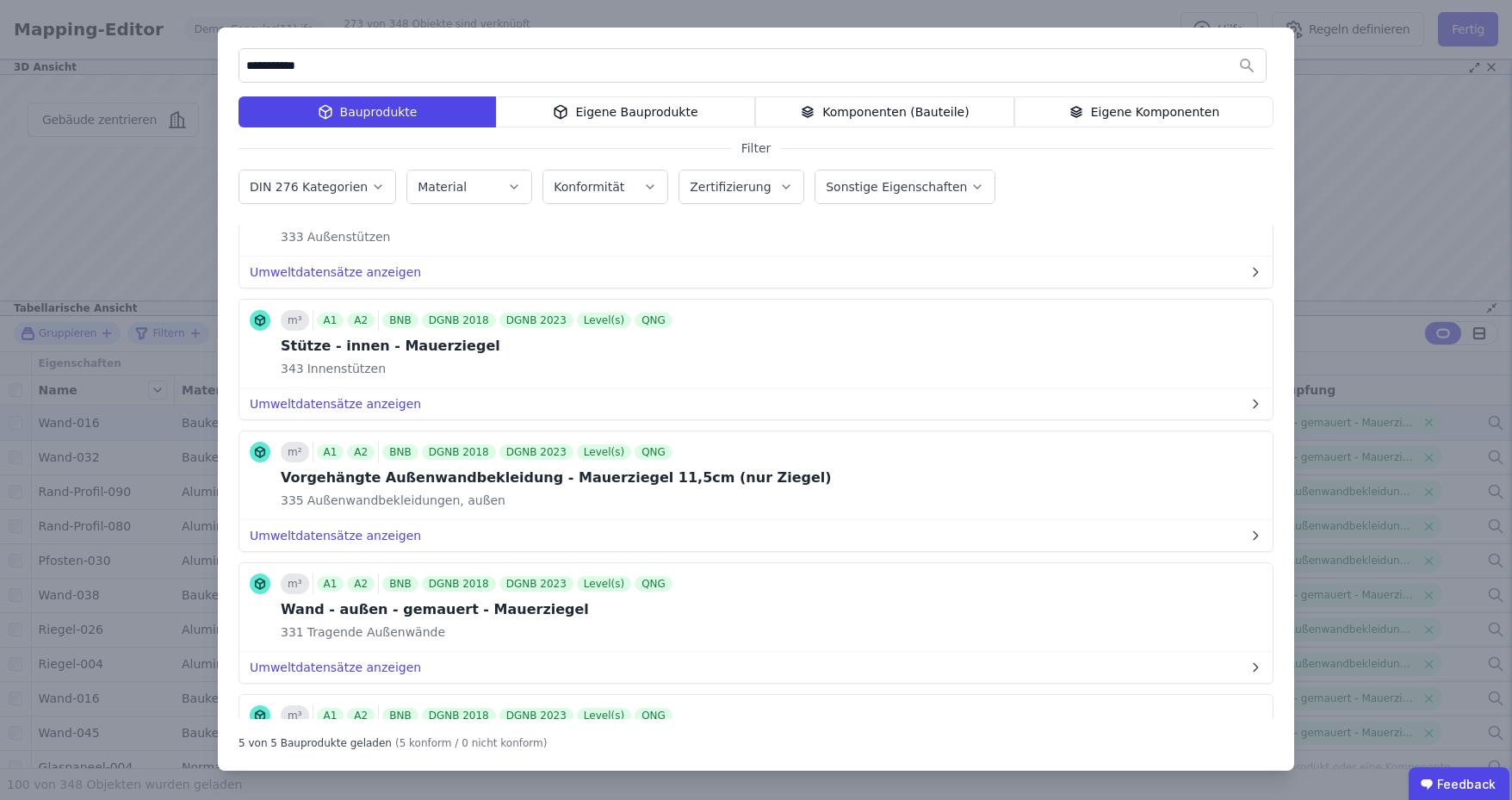
type input "**********"
click at [356, 186] on label "DIN 276 Kategorien" at bounding box center [310, 187] width 121 height 13
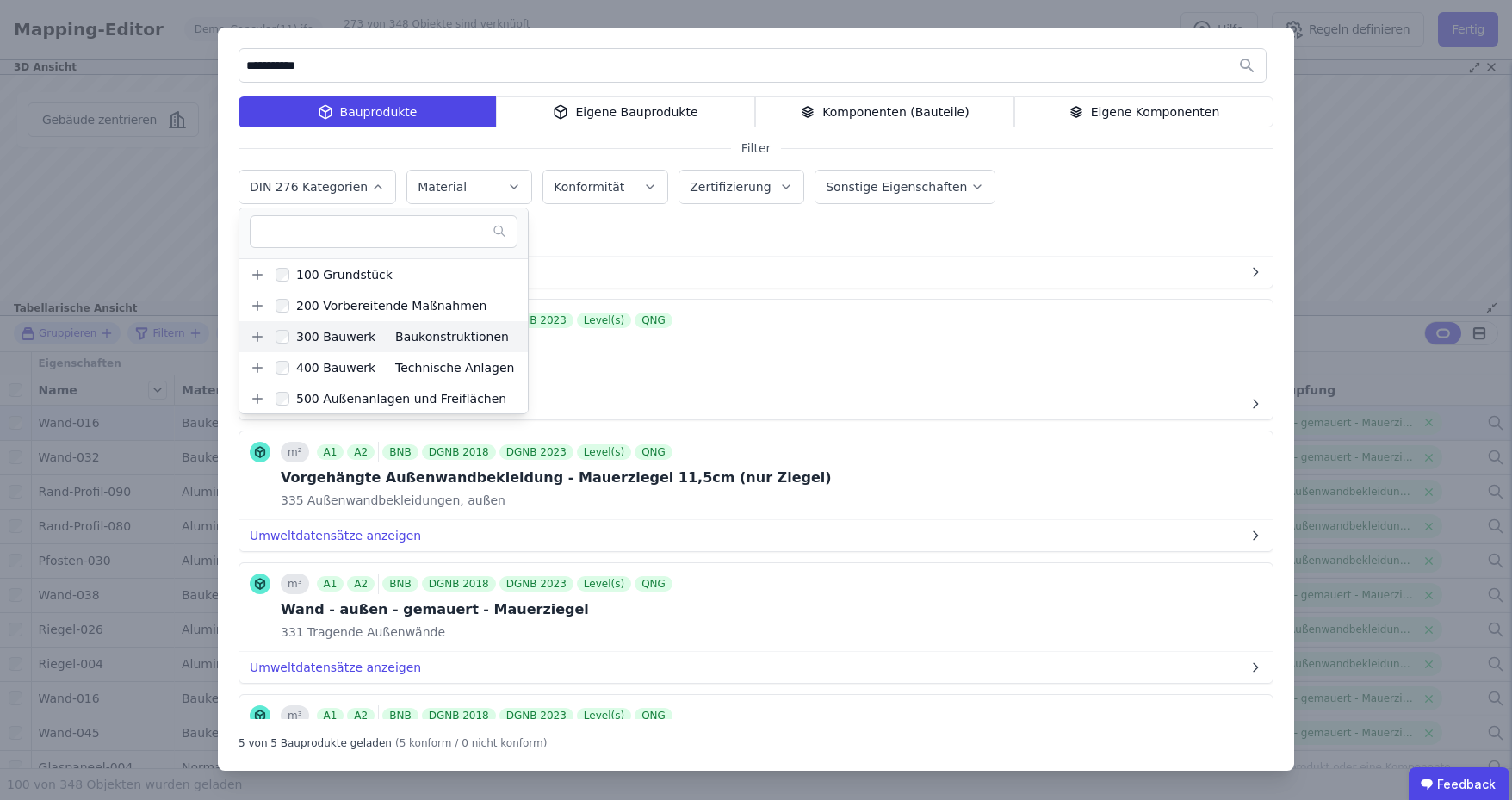
click at [254, 334] on icon at bounding box center [257, 337] width 15 height 15
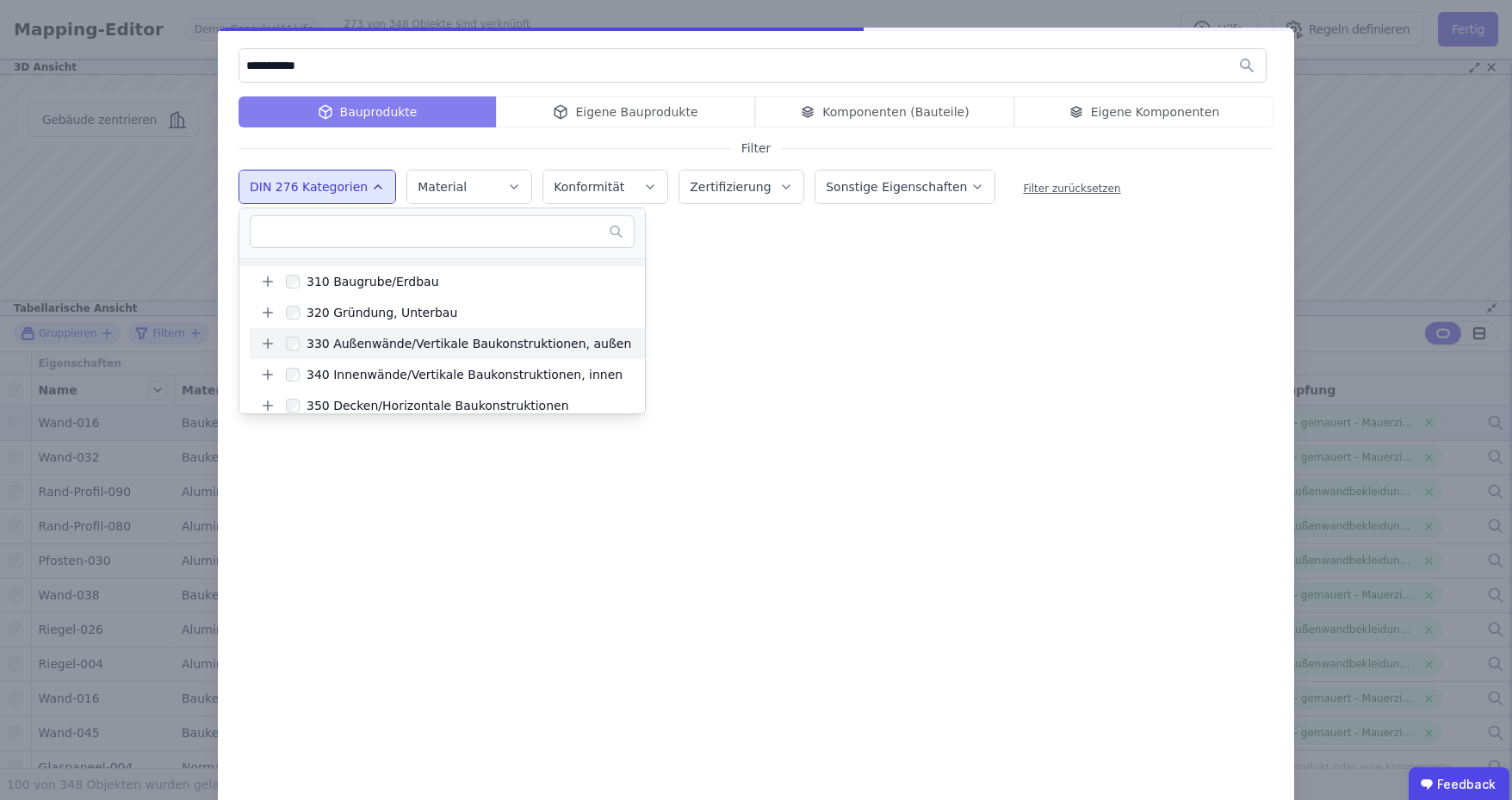
scroll to position [0, 0]
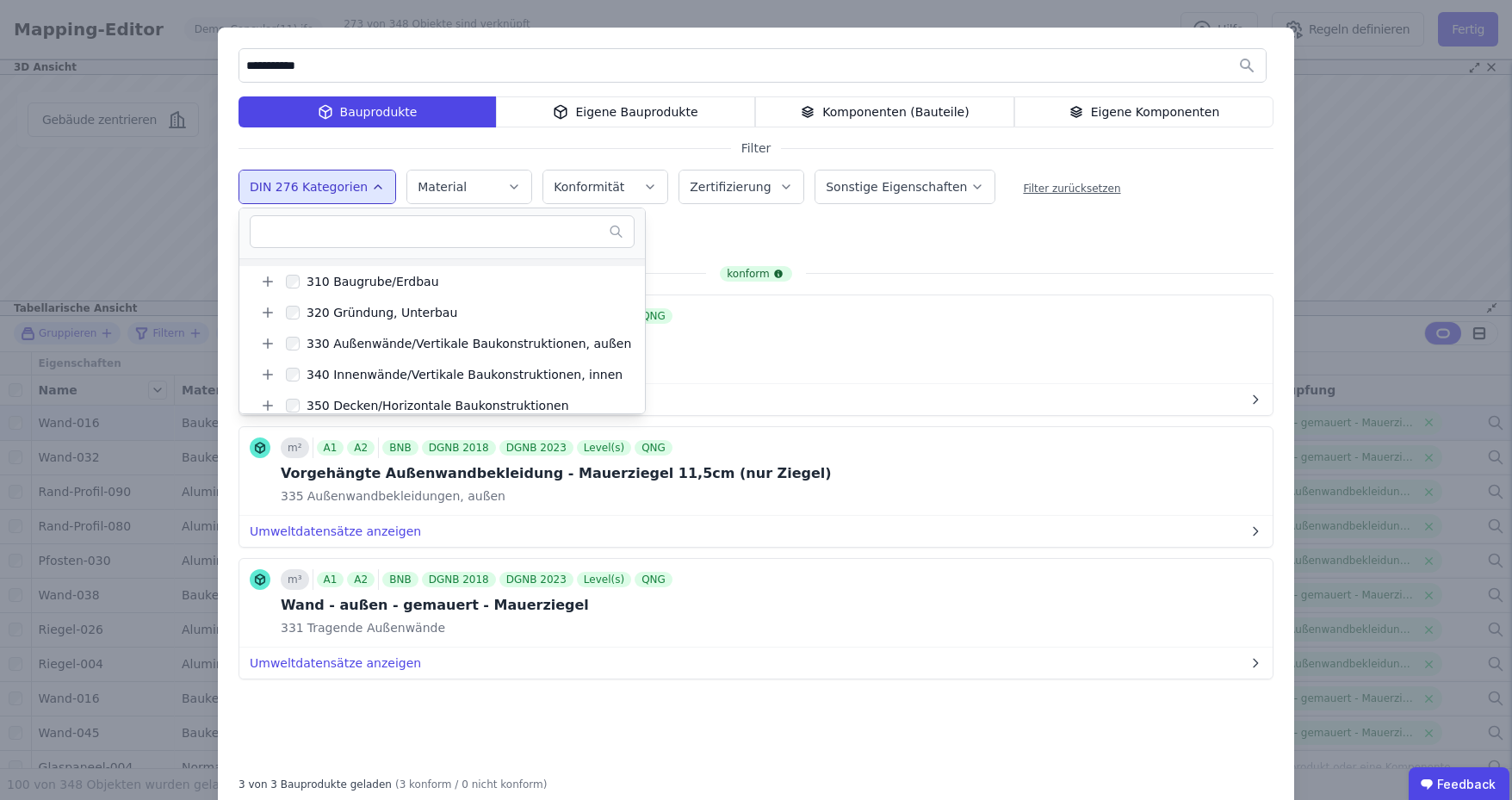
click at [1149, 194] on div "DIN 276 Kategorien 100 Grundstück 200 Vorbereitende Maßnahmen 300 Bauwerk — Bau…" at bounding box center [756, 189] width 1035 height 44
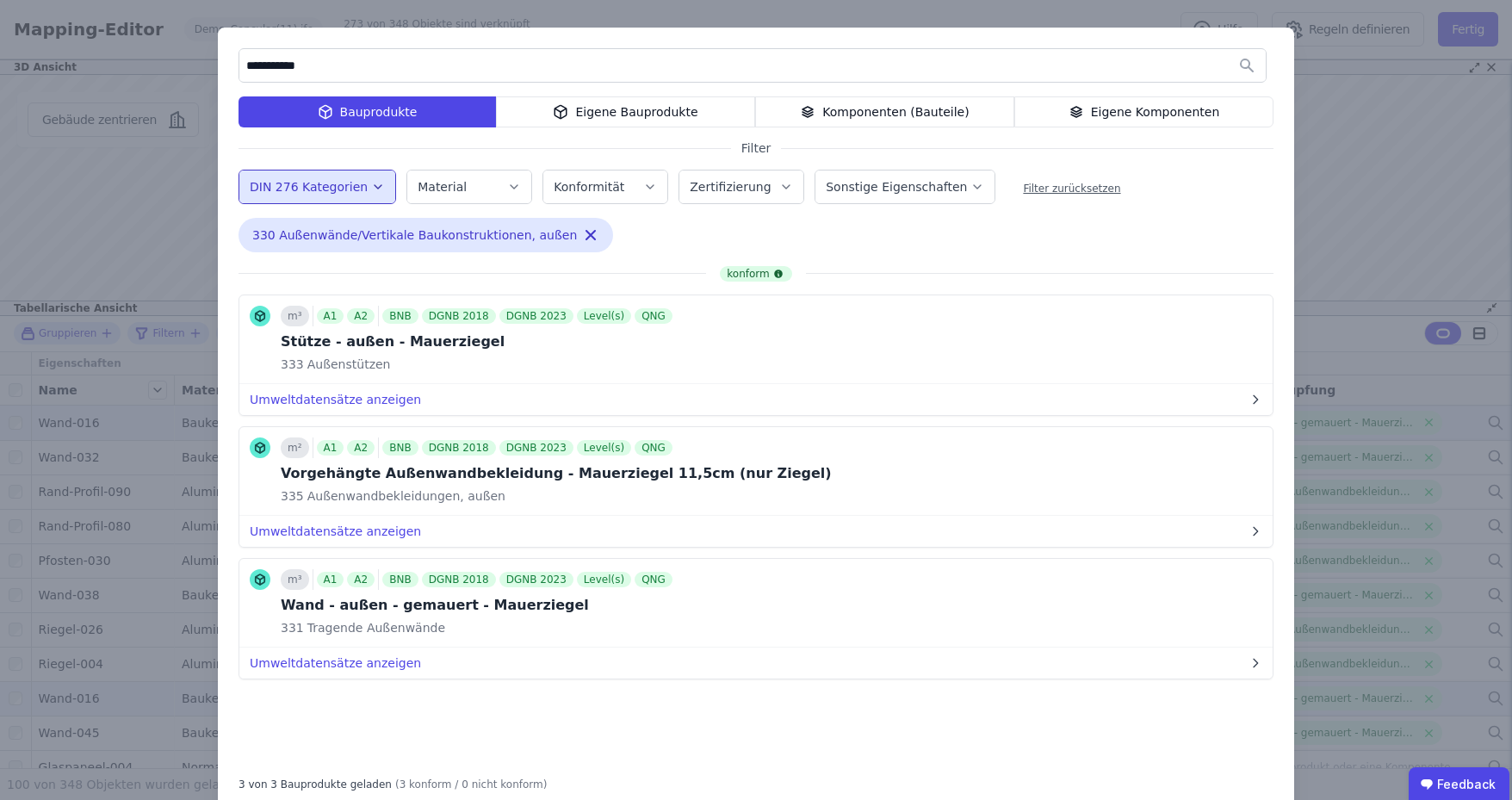
drag, startPoint x: 1091, startPoint y: 606, endPoint x: 948, endPoint y: 683, distance: 162.4
click at [0, 0] on button "Bauprodukt verknüpfen" at bounding box center [0, 0] width 0 height 0
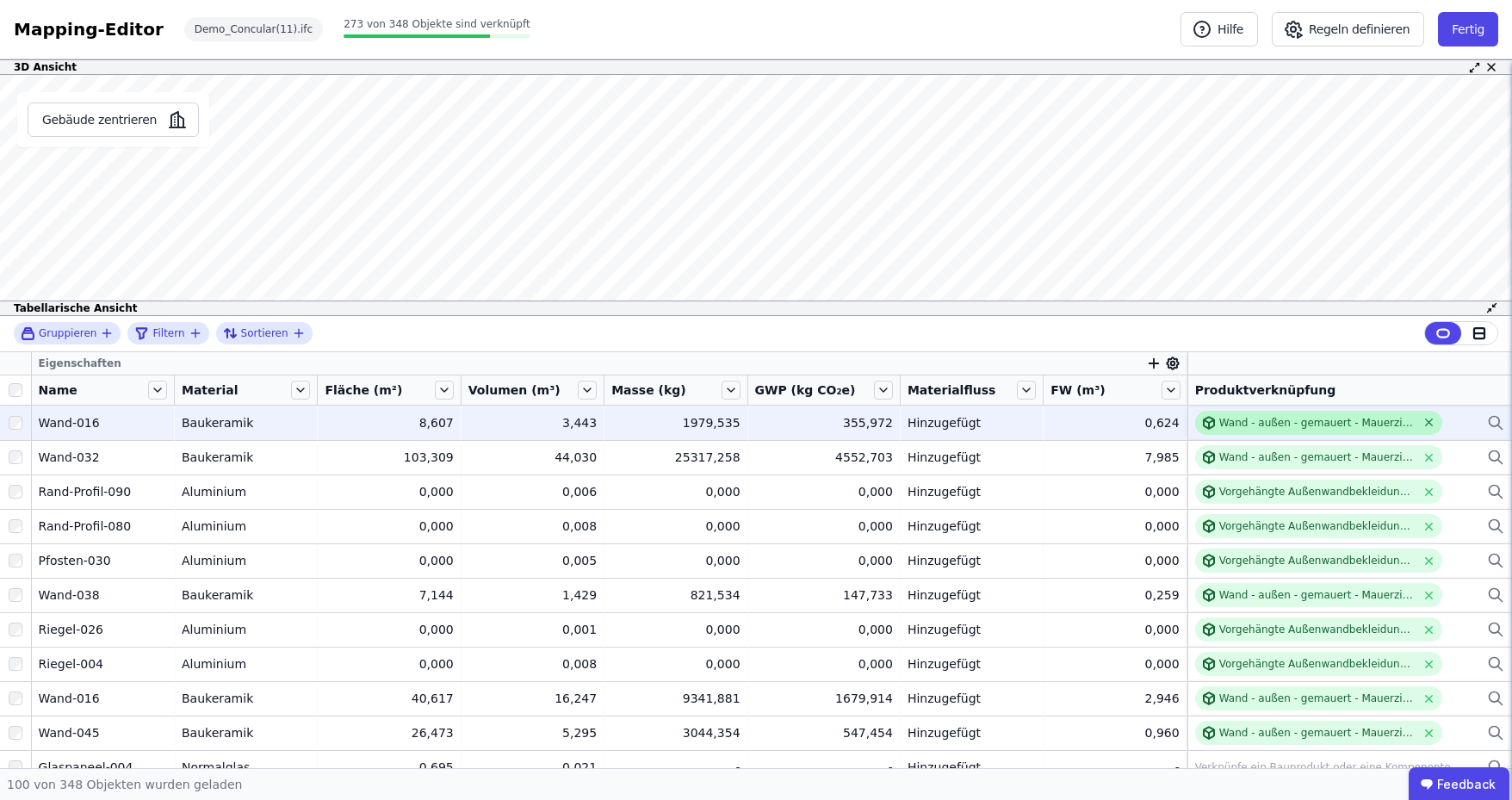
click at [1422, 426] on icon at bounding box center [1428, 422] width 13 height 13
click at [1487, 422] on icon at bounding box center [1496, 422] width 17 height 20
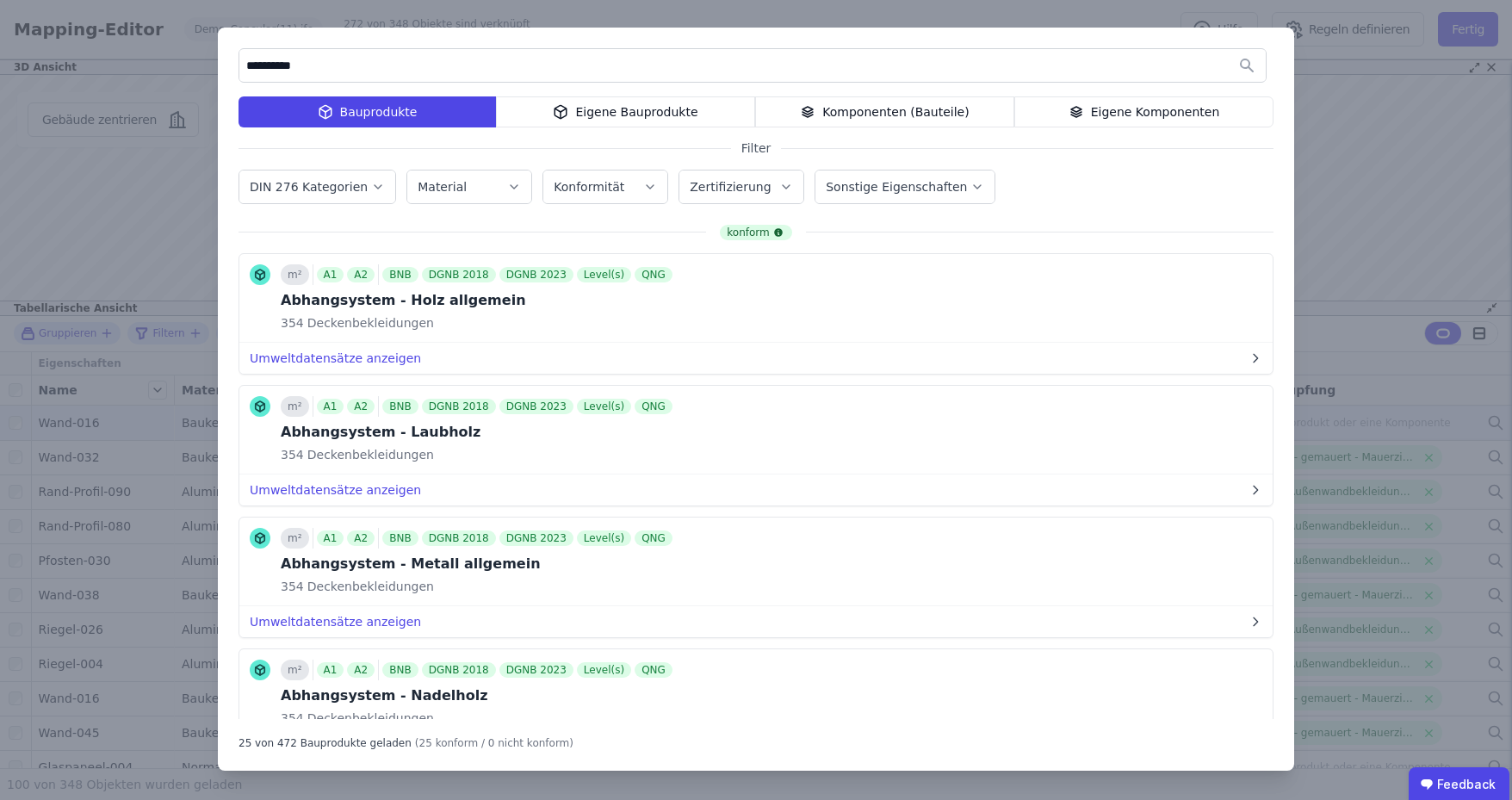
type input "**********"
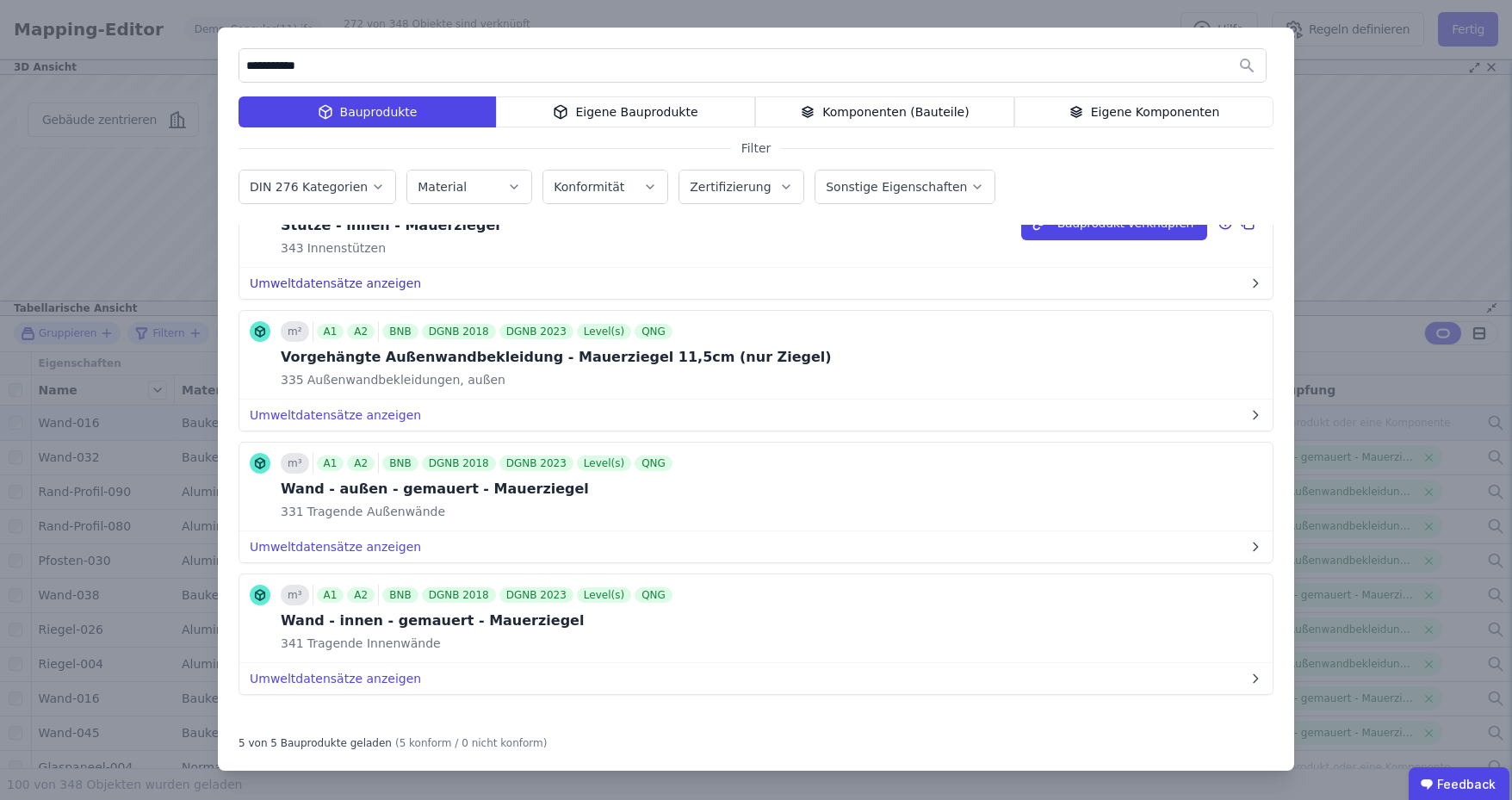
scroll to position [211, 0]
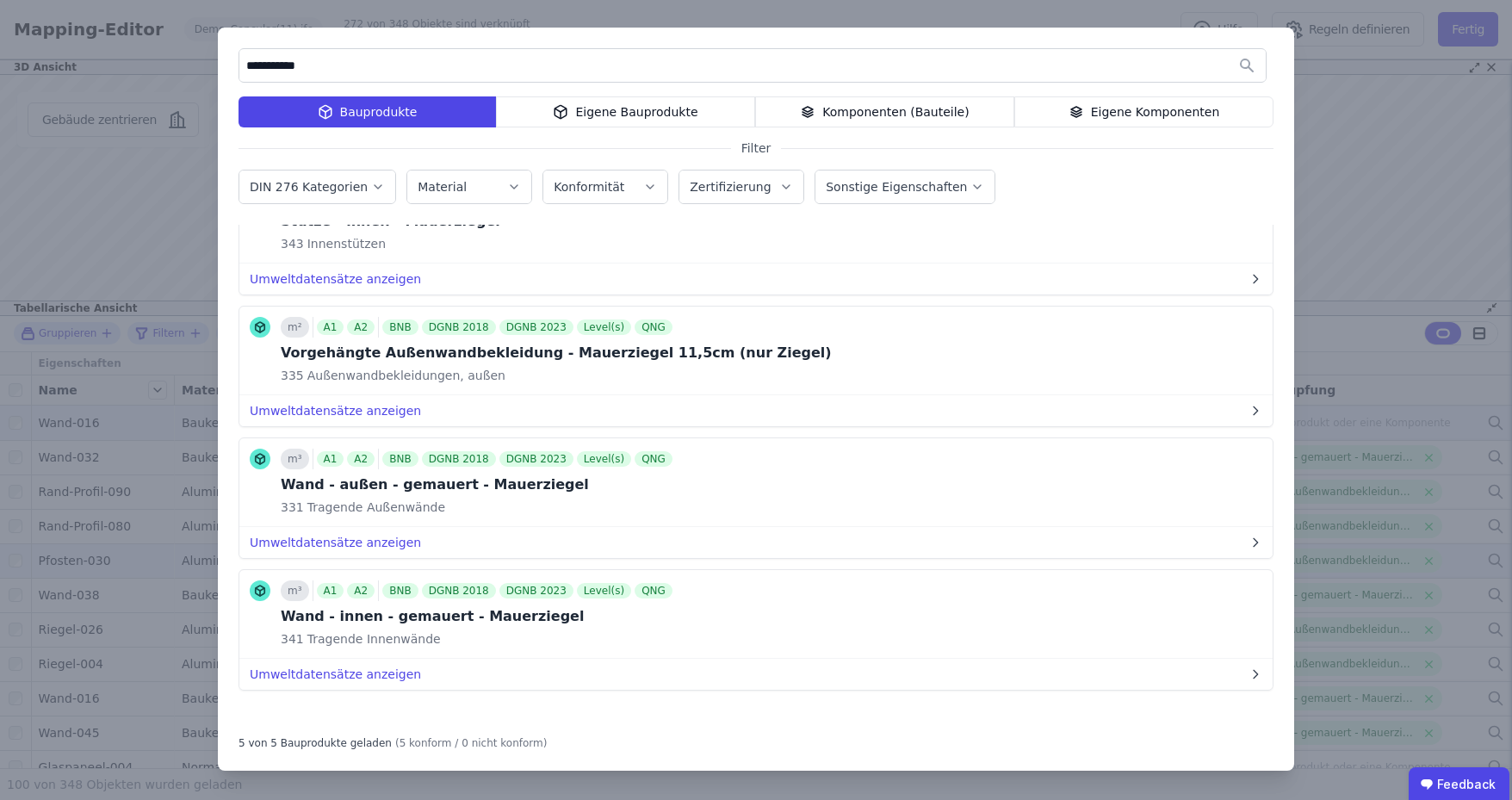
drag, startPoint x: 1111, startPoint y: 480, endPoint x: 883, endPoint y: 557, distance: 240.7
click at [0, 0] on button "Bauprodukt verknüpfen" at bounding box center [0, 0] width 0 height 0
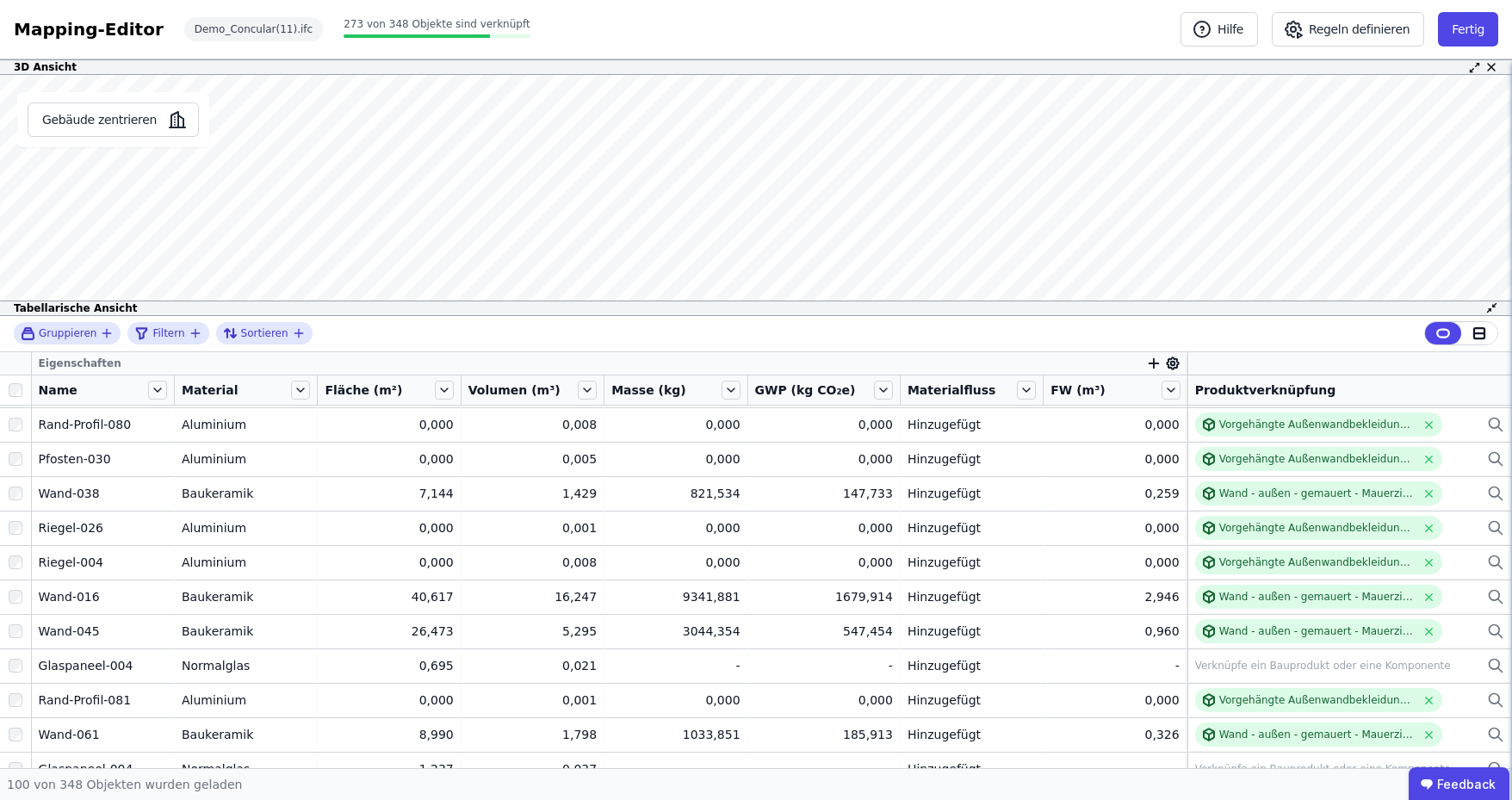
scroll to position [0, 0]
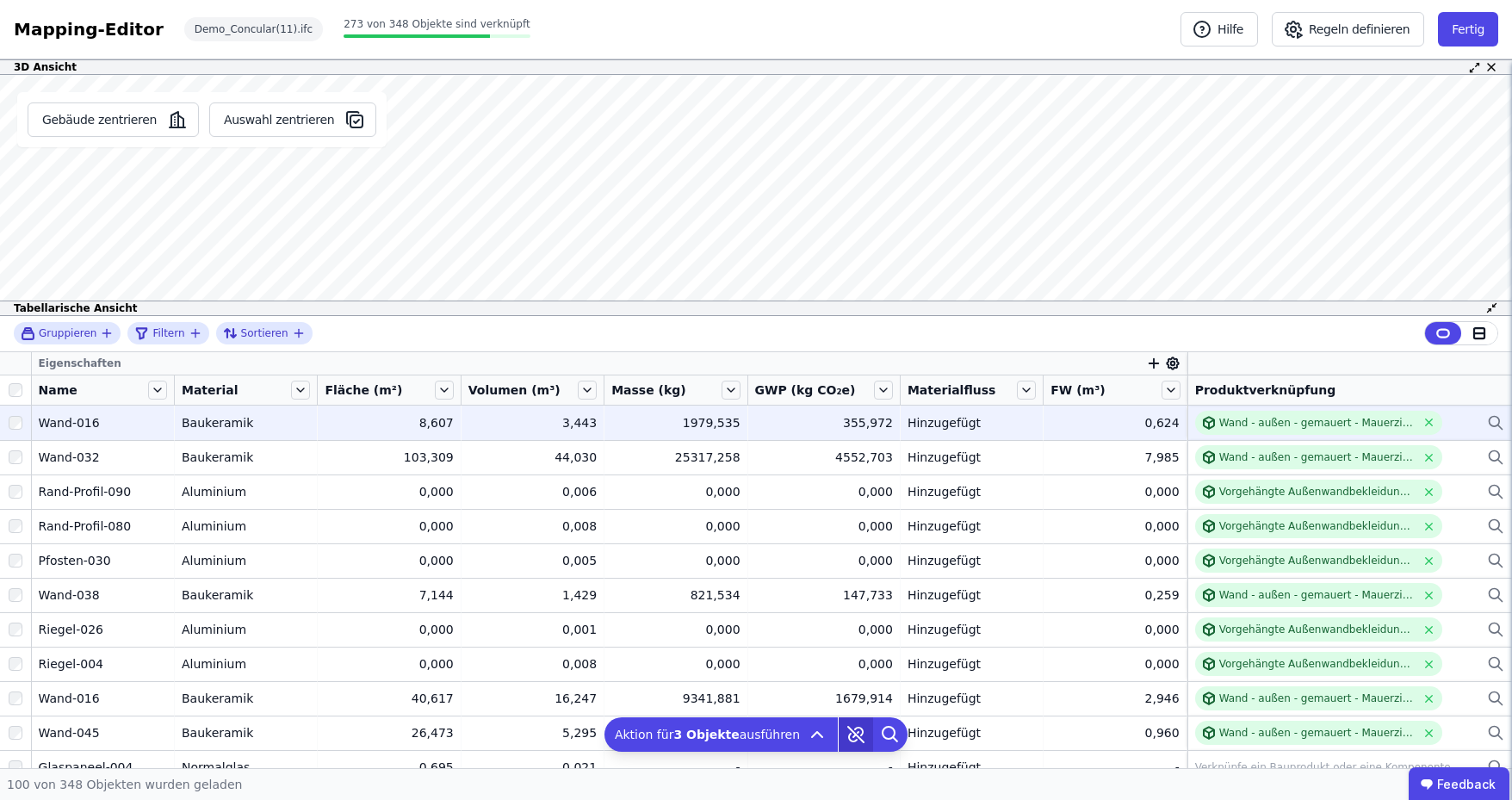
click at [845, 739] on icon at bounding box center [856, 735] width 35 height 35
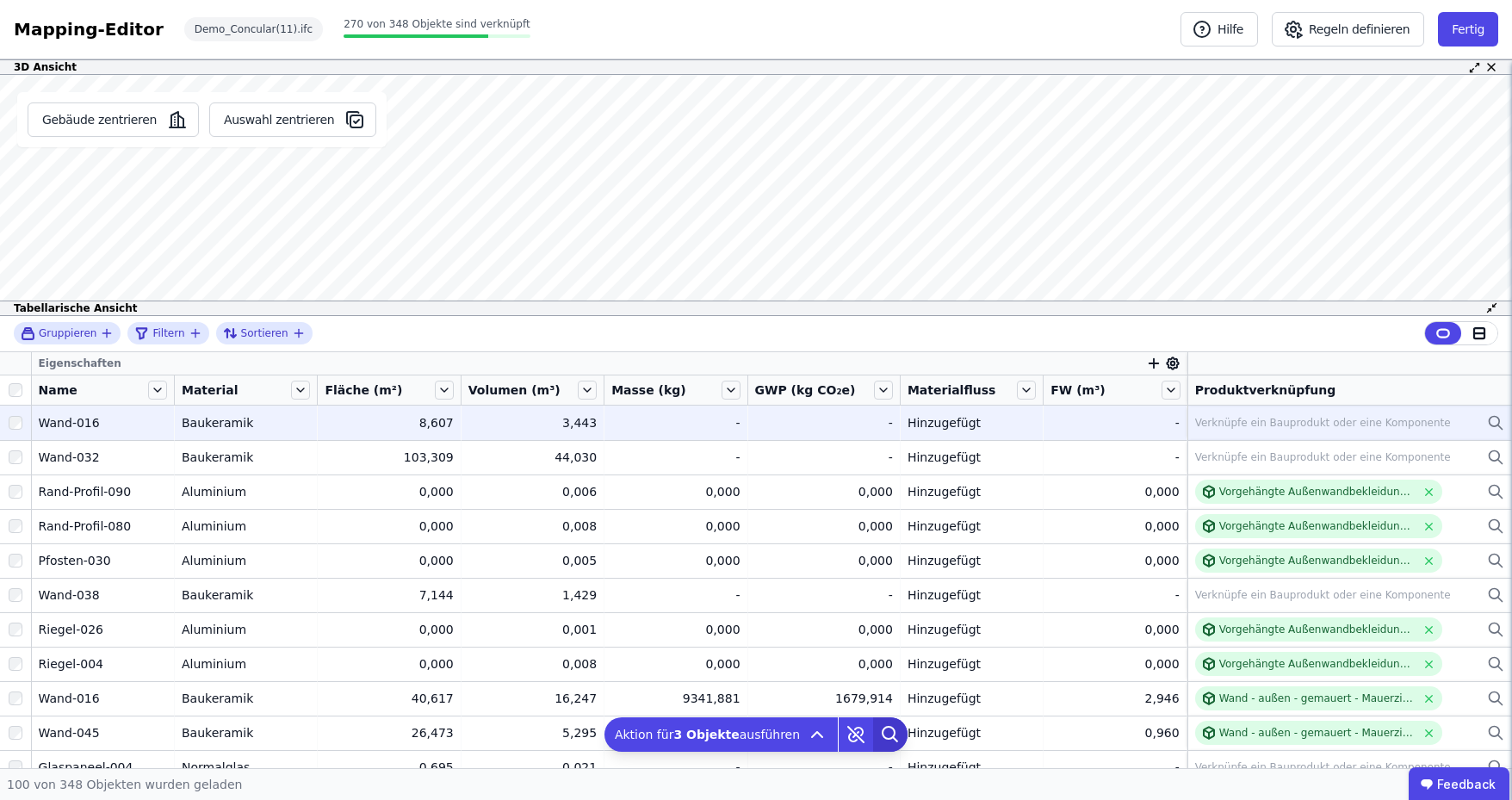
click at [878, 735] on icon at bounding box center [891, 735] width 35 height 35
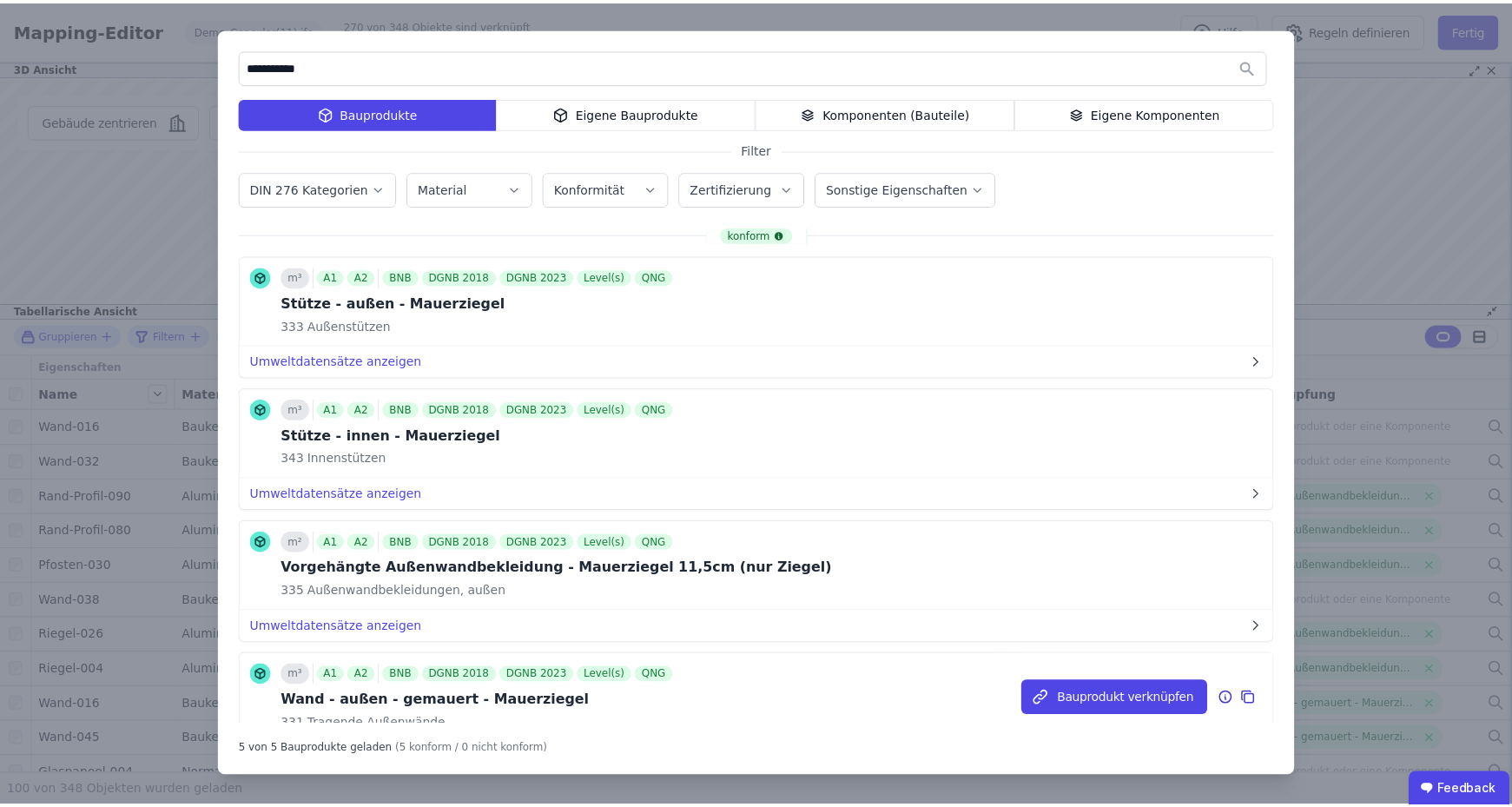
scroll to position [213, 0]
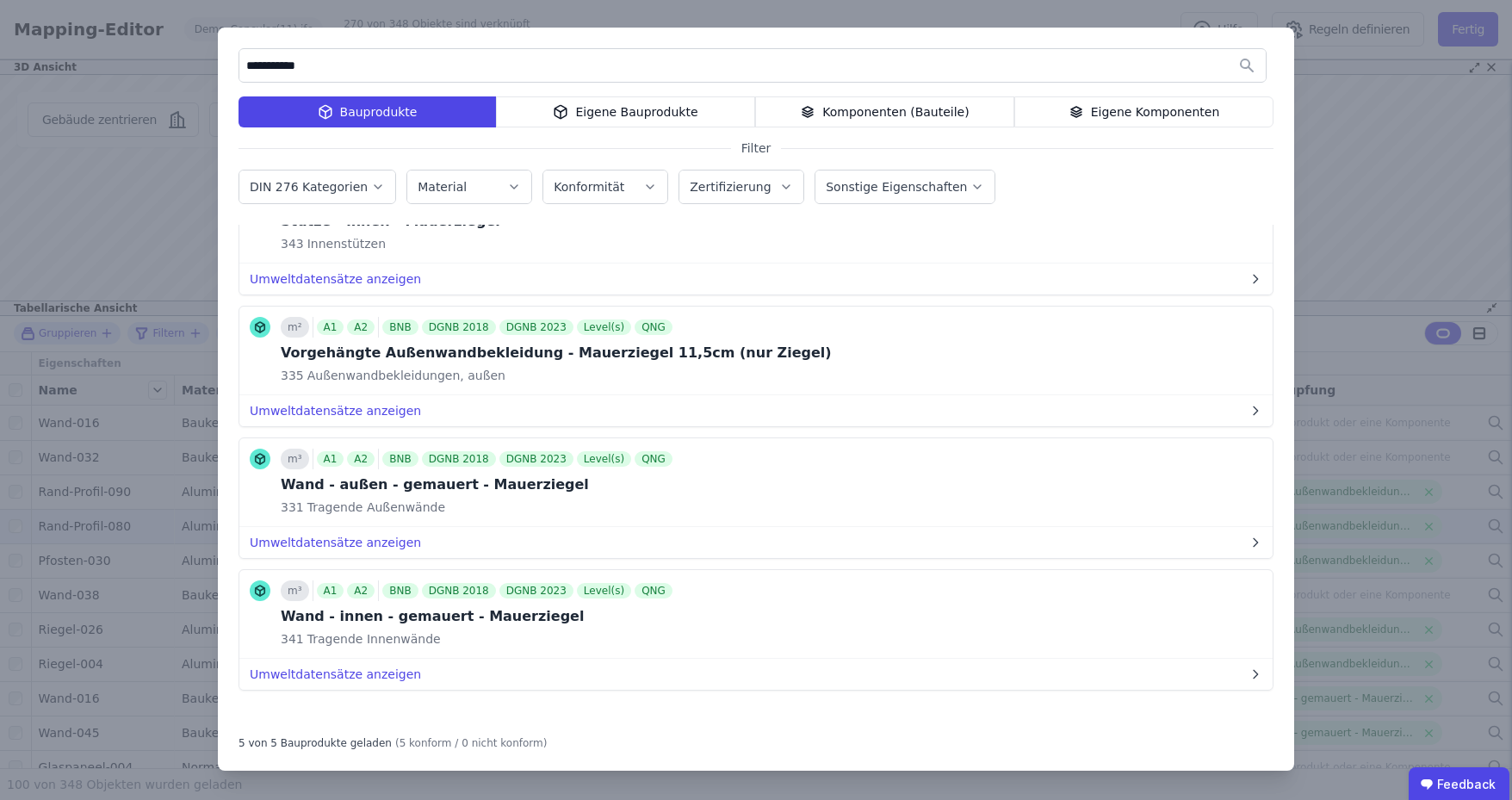
type input "**********"
click at [0, 0] on button "Bauprodukt verknüpfen" at bounding box center [0, 0] width 0 height 0
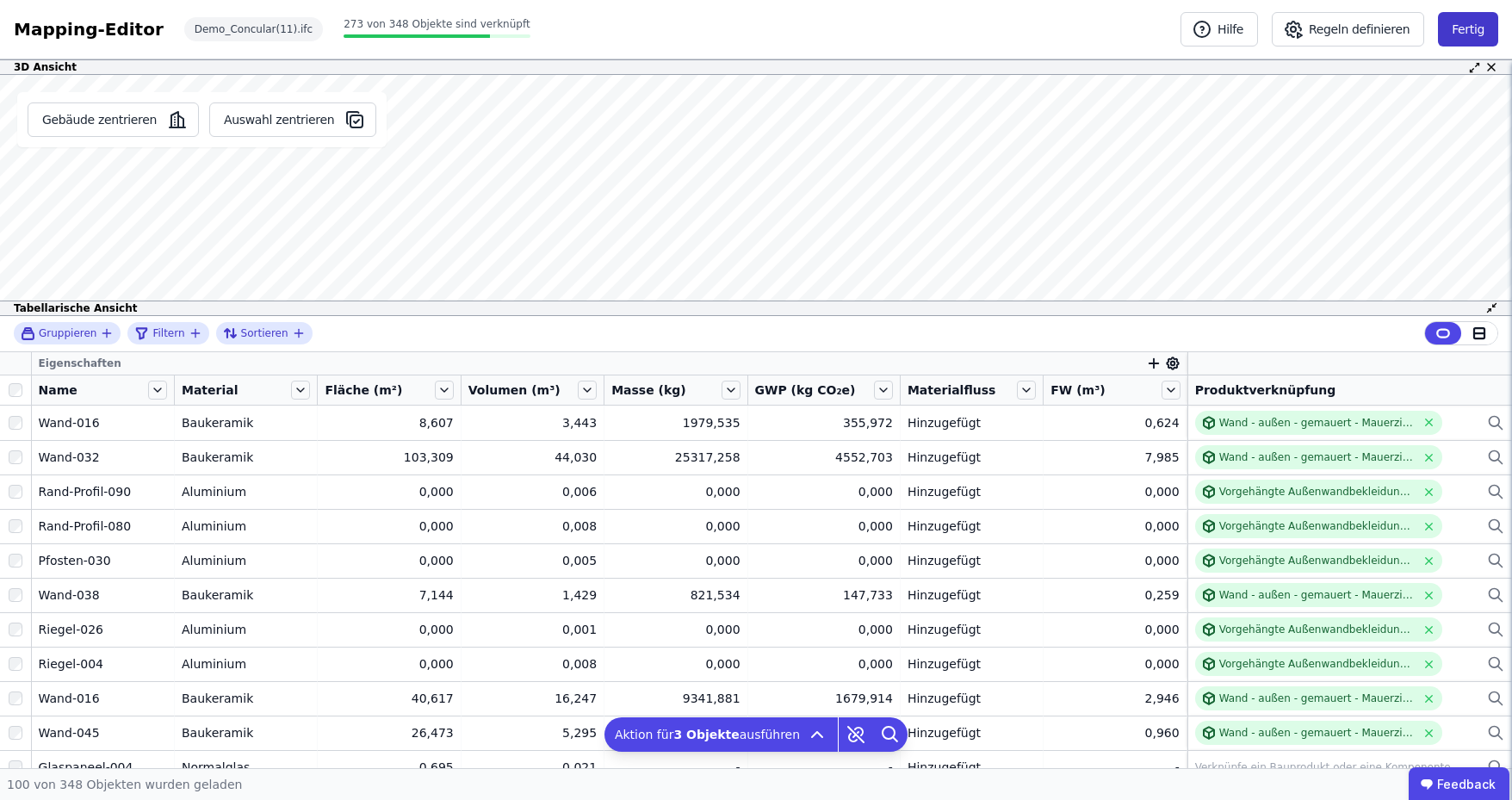
click at [1460, 38] on button "Fertig" at bounding box center [1468, 30] width 61 height 35
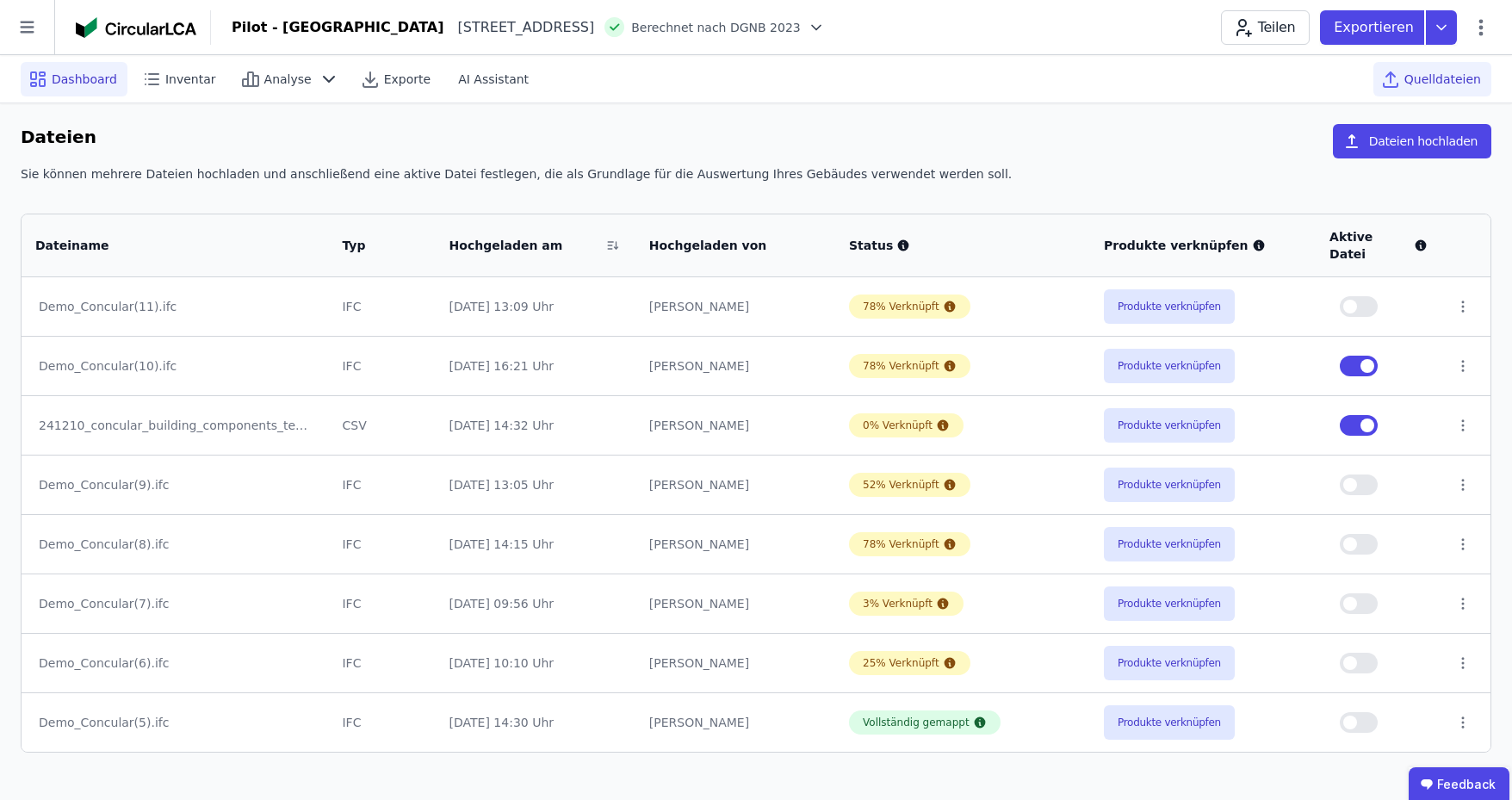
click at [83, 73] on span "Dashboard" at bounding box center [85, 79] width 65 height 17
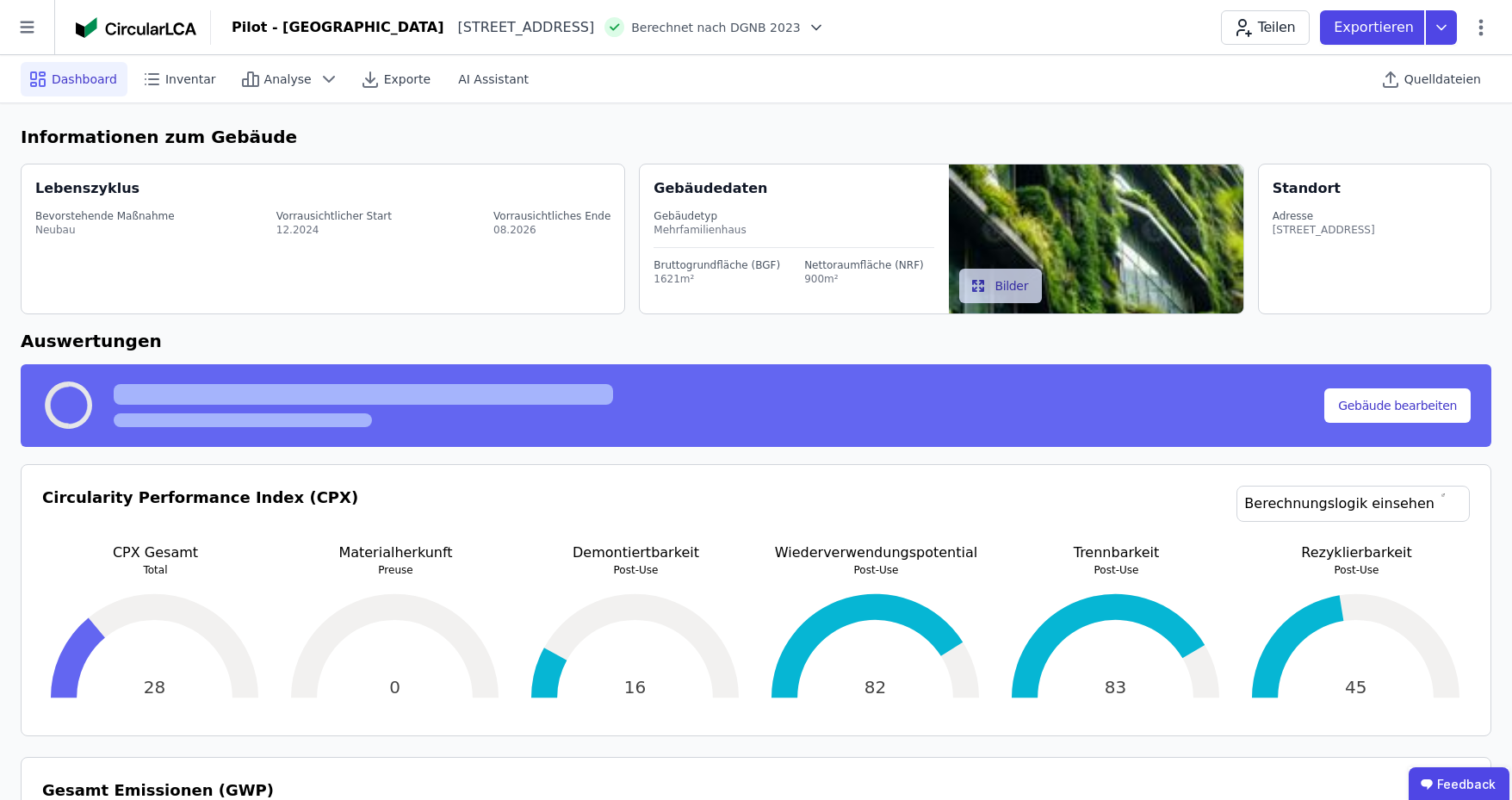
drag, startPoint x: 83, startPoint y: 73, endPoint x: 540, endPoint y: 137, distance: 461.5
click at [540, 137] on h6 "Informationen zum Gebäude" at bounding box center [755, 137] width 1471 height 26
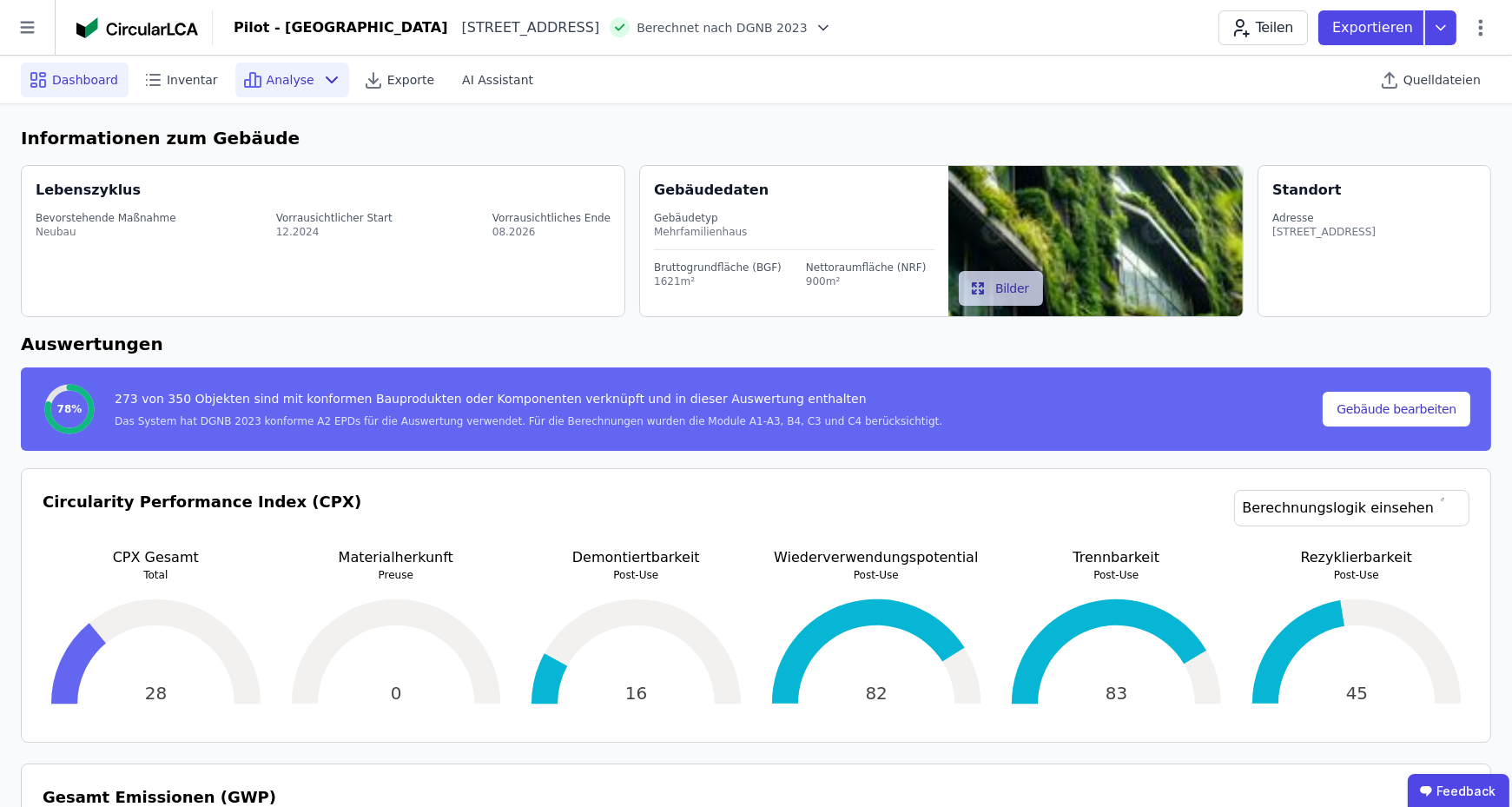
click at [321, 83] on icon at bounding box center [331, 80] width 20 height 20
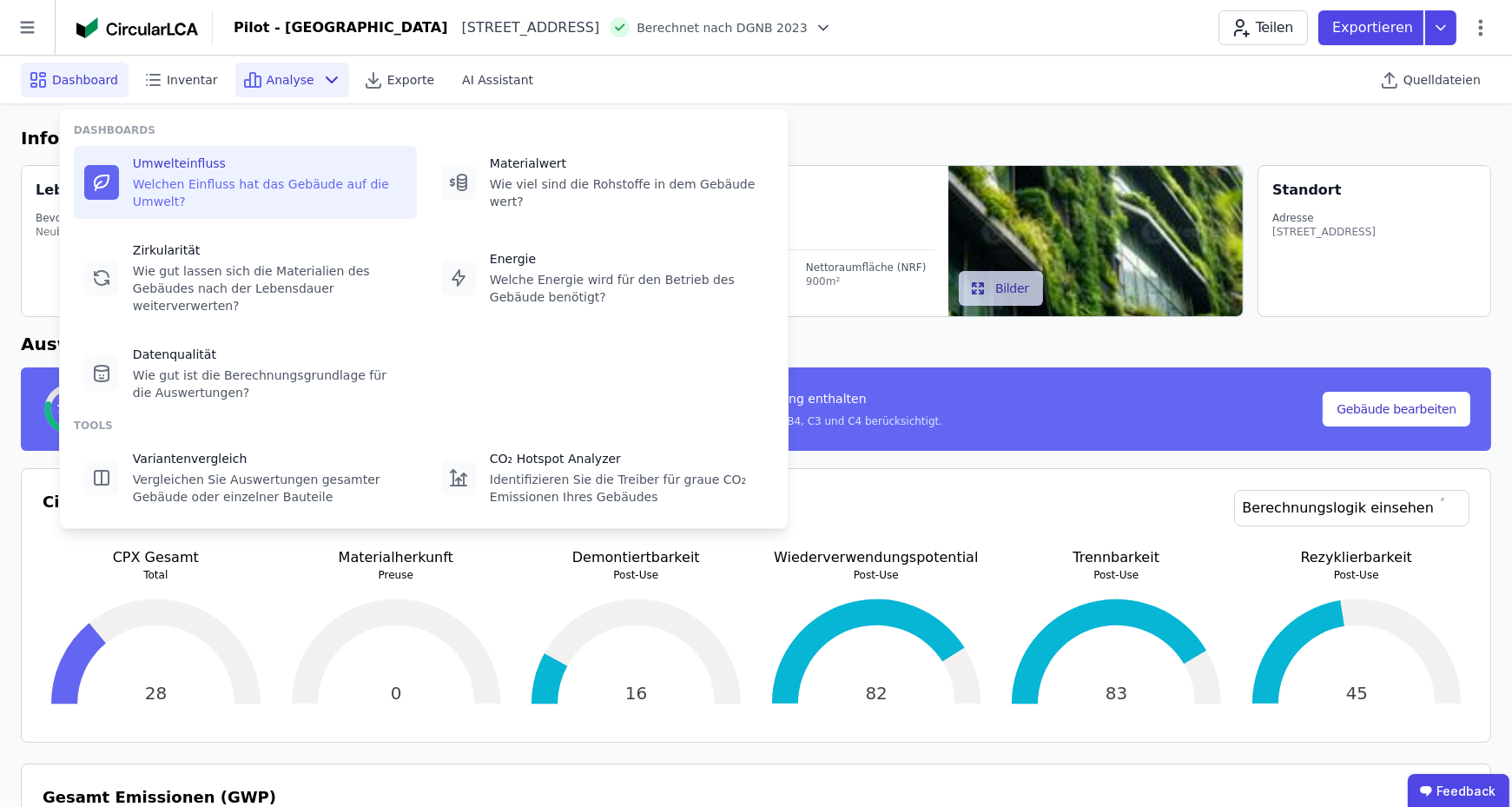
click at [246, 186] on div "Welchen Einfluss hat das Gebäude auf die Umwelt?" at bounding box center [270, 193] width 274 height 35
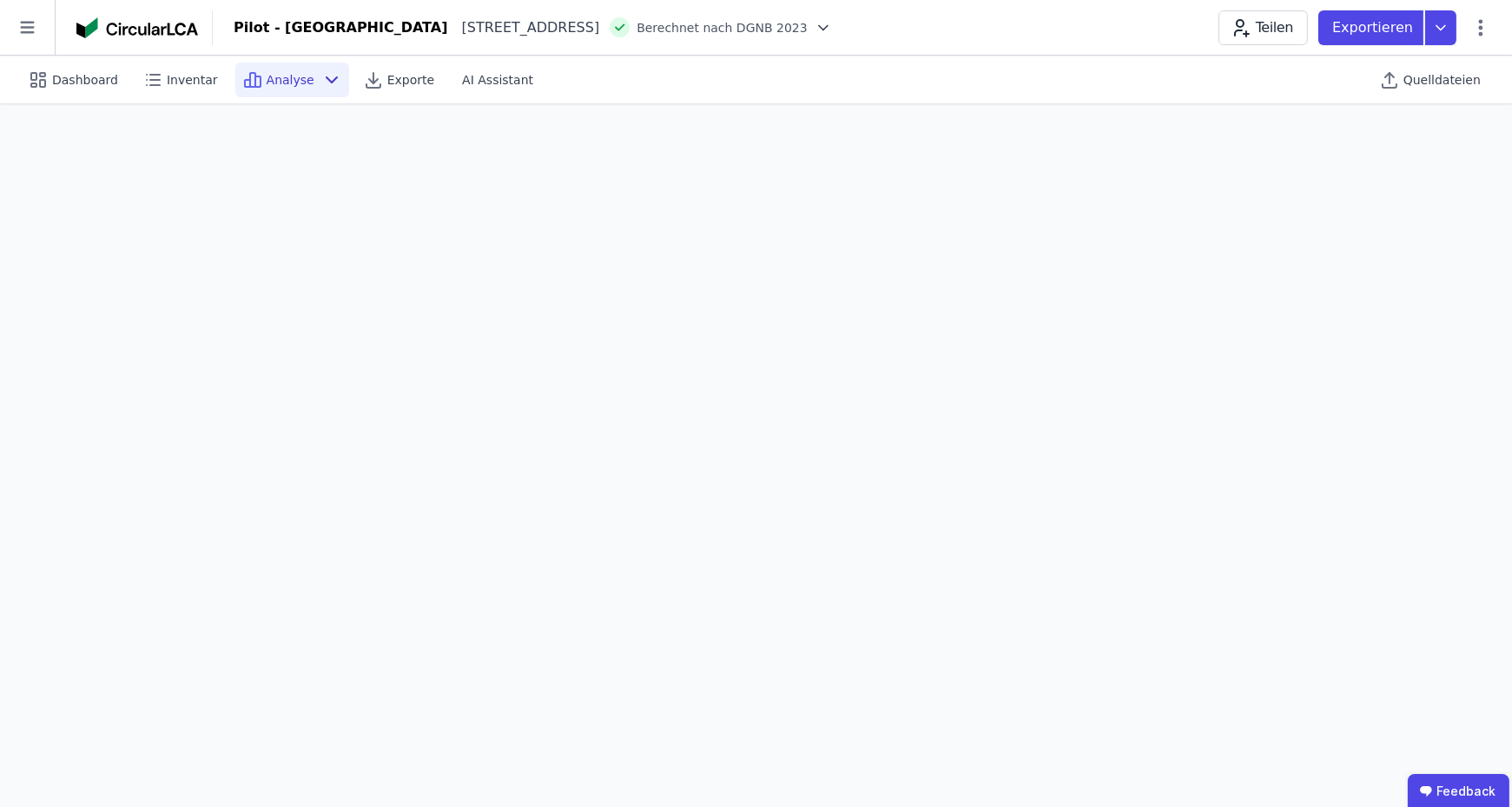
click at [321, 84] on icon at bounding box center [331, 80] width 20 height 20
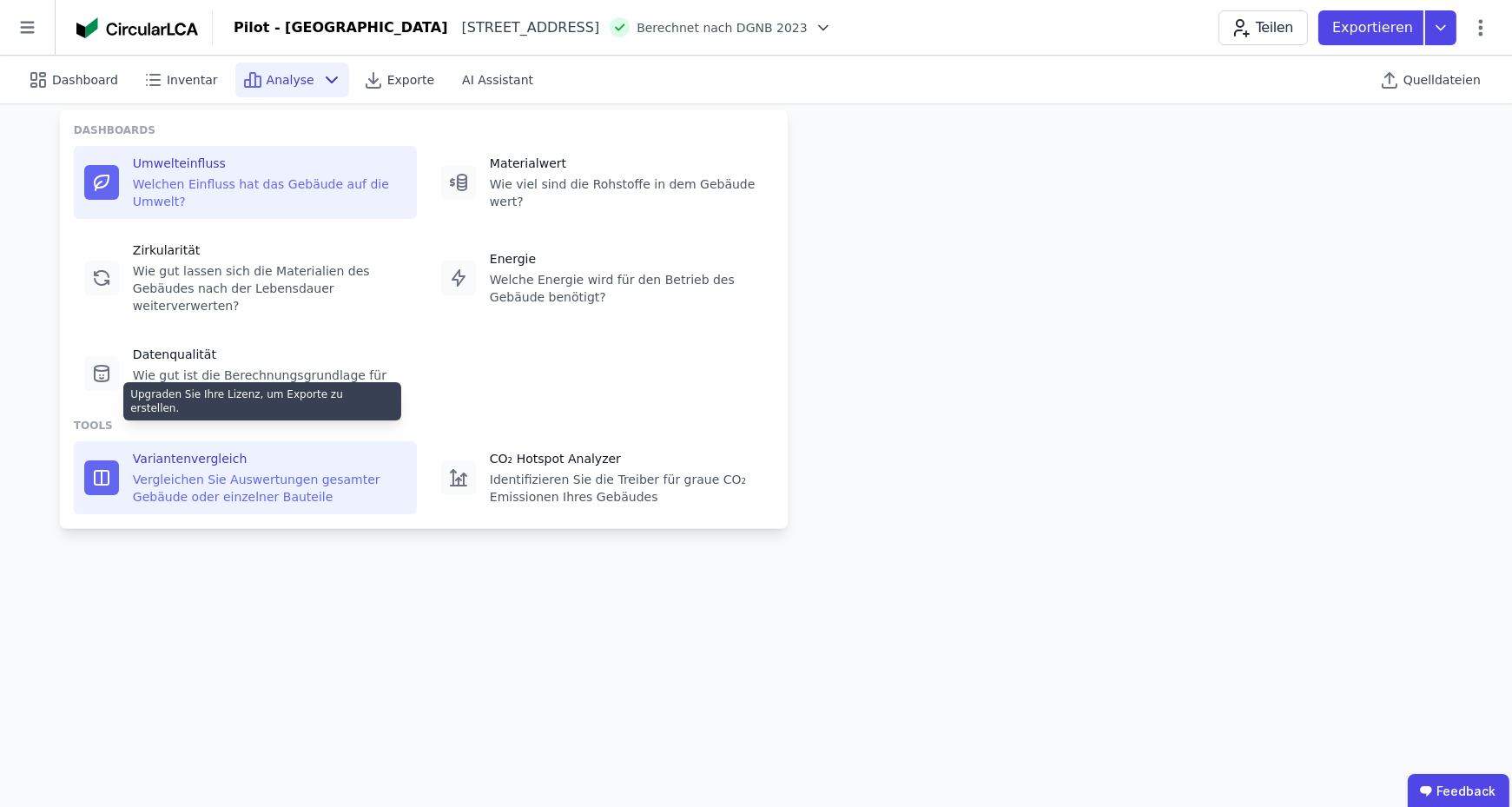
click at [215, 471] on div "Vergleichen Sie Auswertungen gesamter Gebäude oder einzelner Bauteile" at bounding box center [270, 488] width 274 height 35
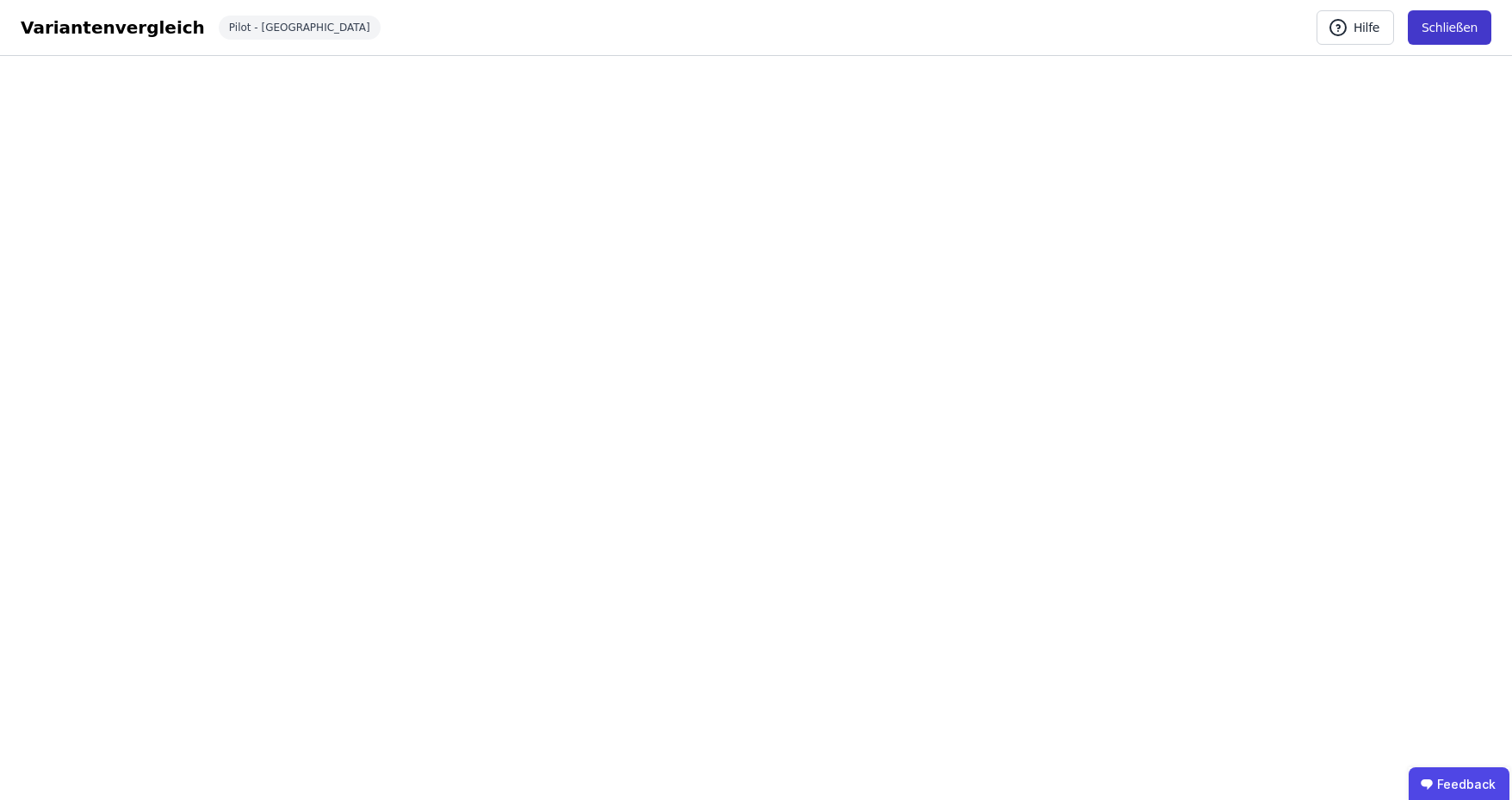
click at [1443, 34] on button "Schließen" at bounding box center [1449, 28] width 84 height 35
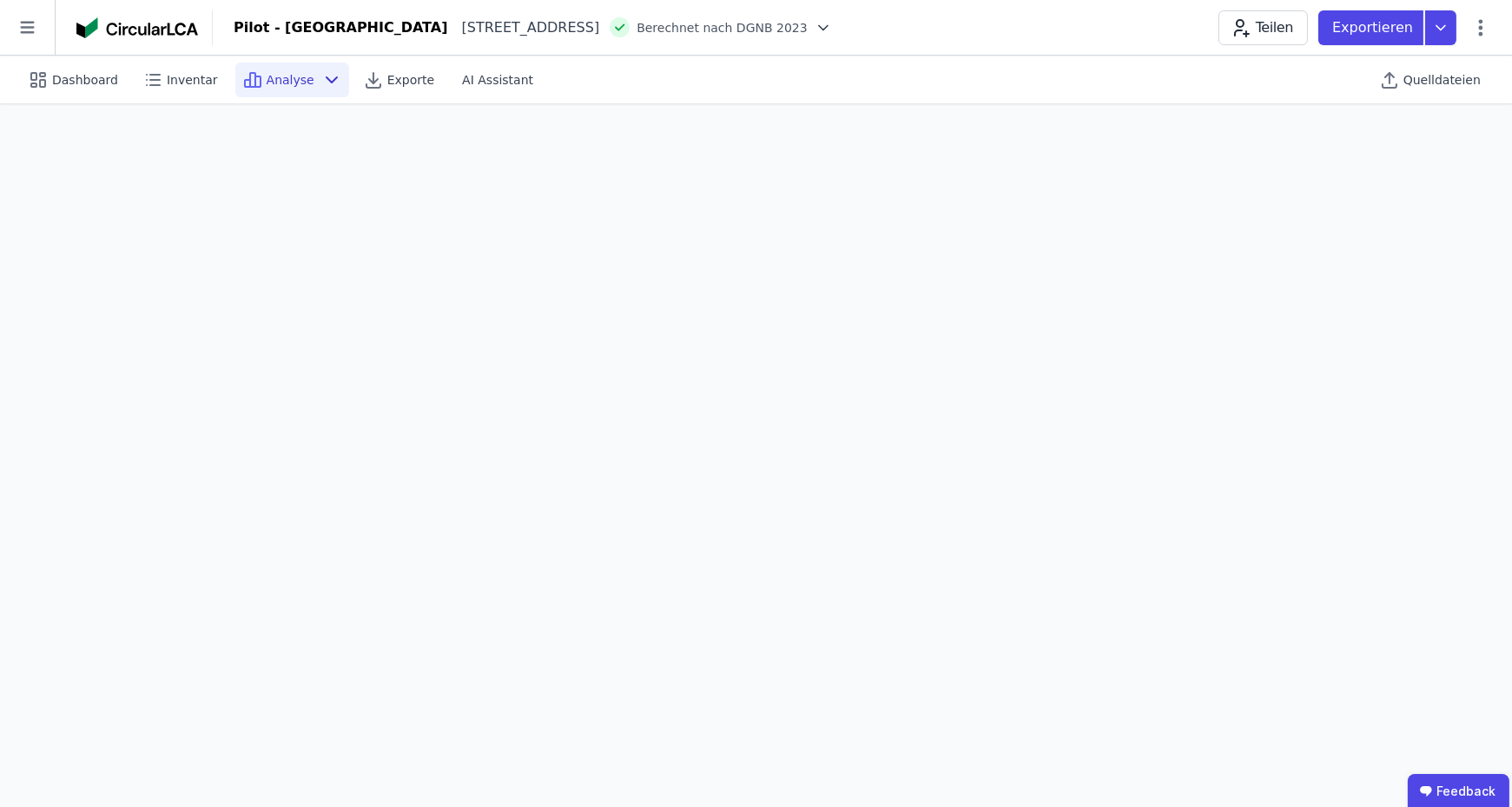
click at [321, 76] on icon at bounding box center [331, 80] width 20 height 20
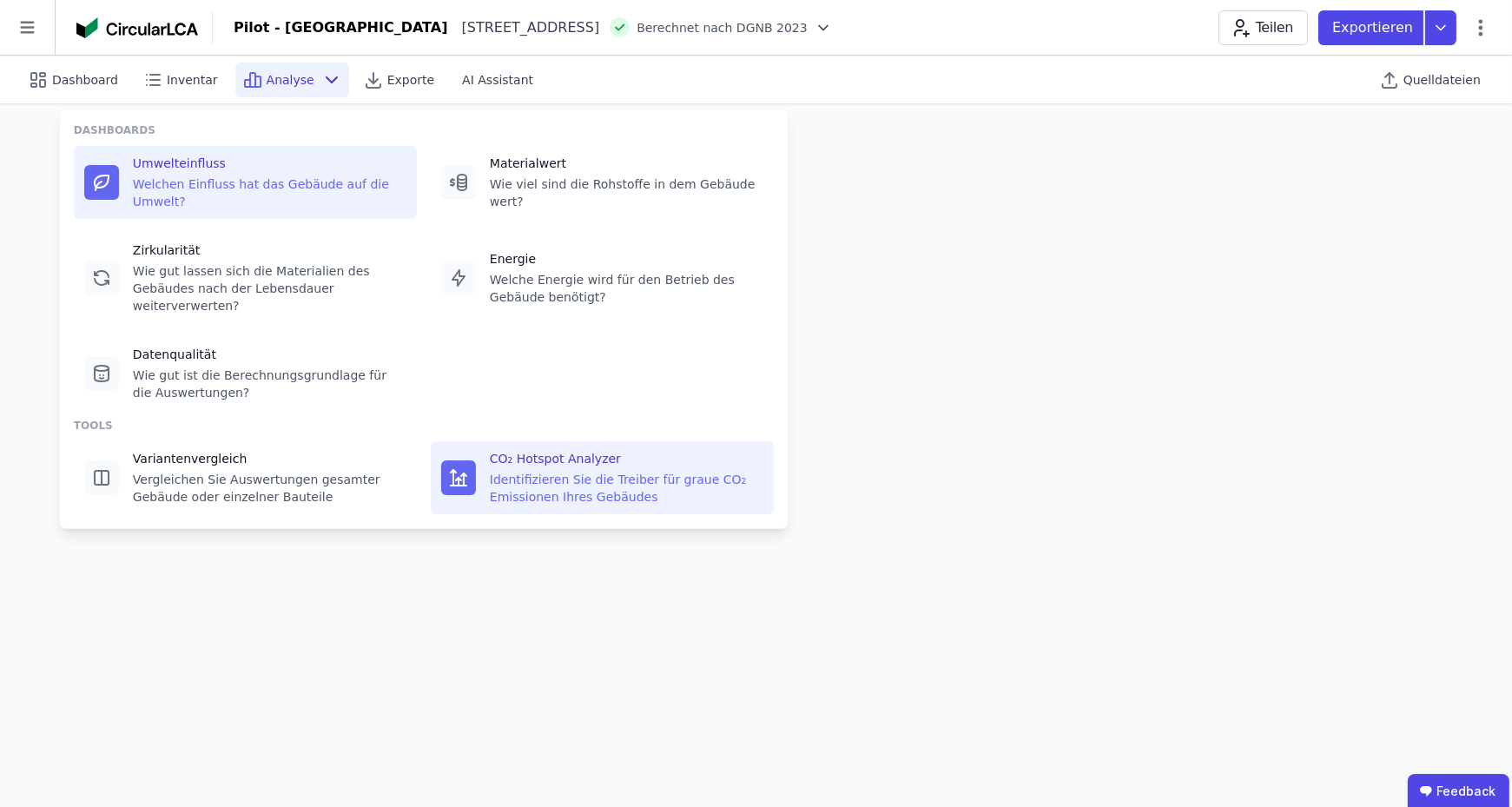
click at [560, 471] on div "Identifizieren Sie die Treiber für graue CO₂ Emissionen Ihres Gebäudes" at bounding box center [626, 488] width 274 height 35
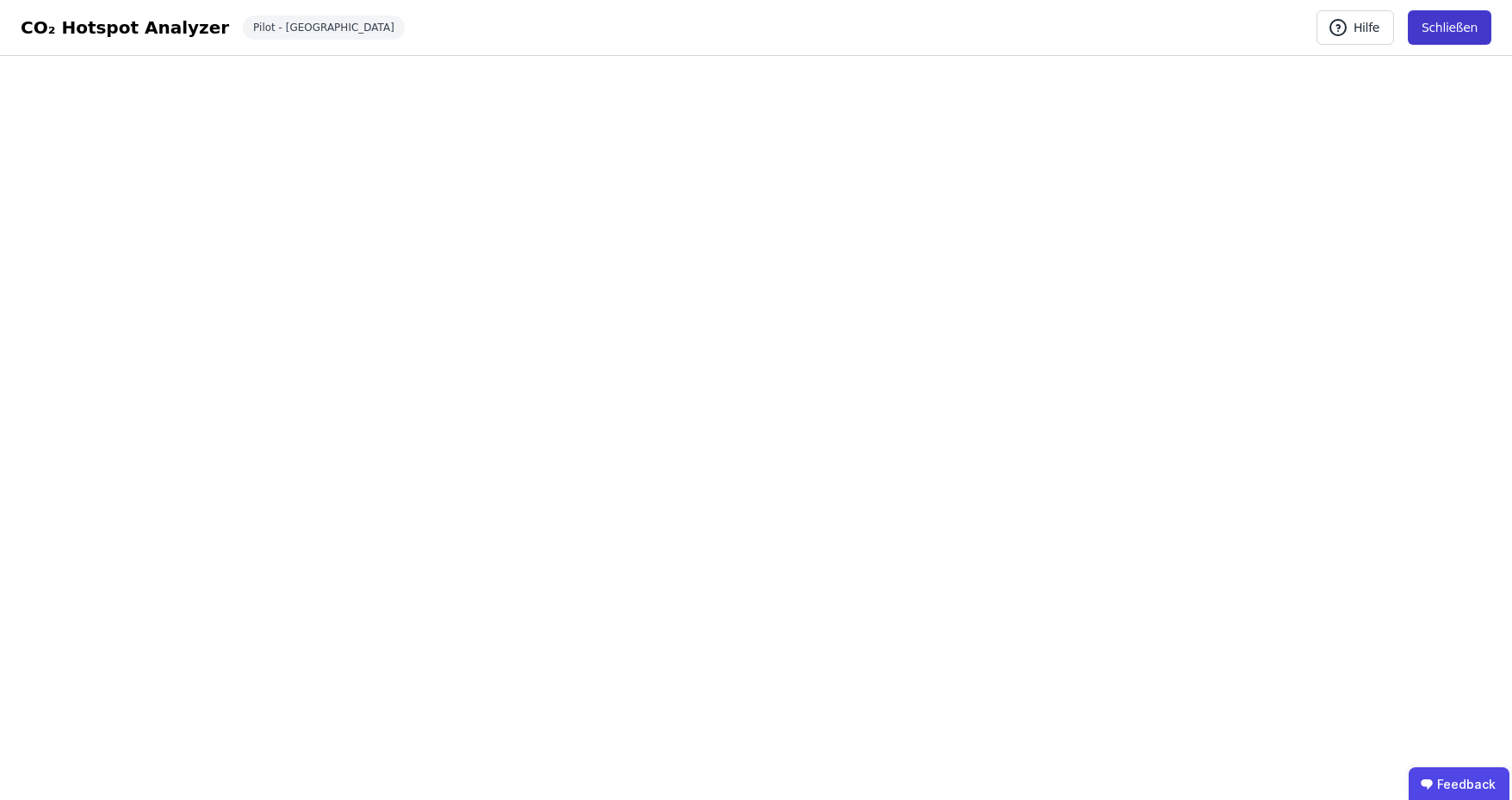
click at [1453, 29] on button "Schließen" at bounding box center [1449, 28] width 84 height 35
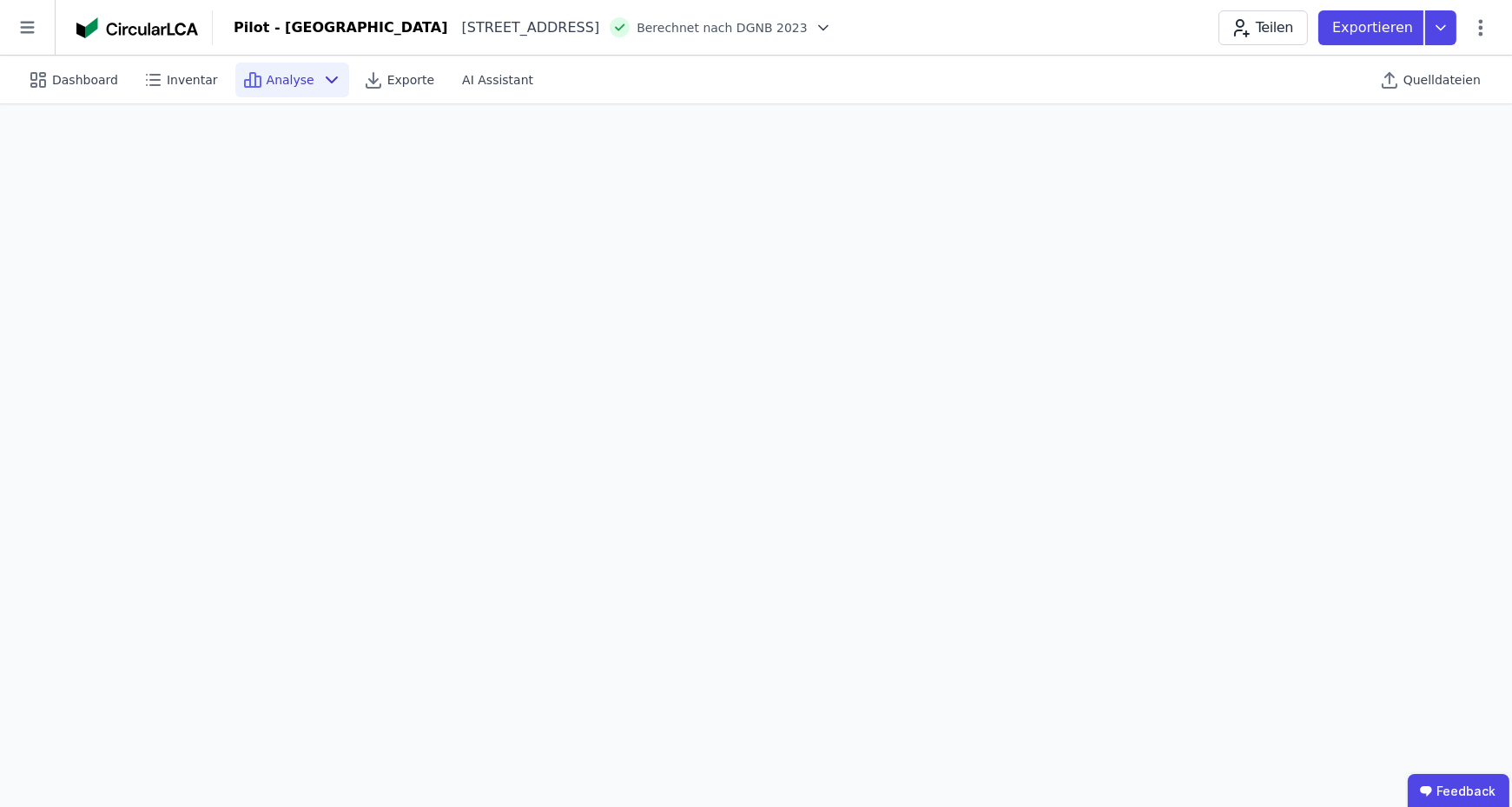
click at [326, 79] on icon at bounding box center [331, 80] width 11 height 5
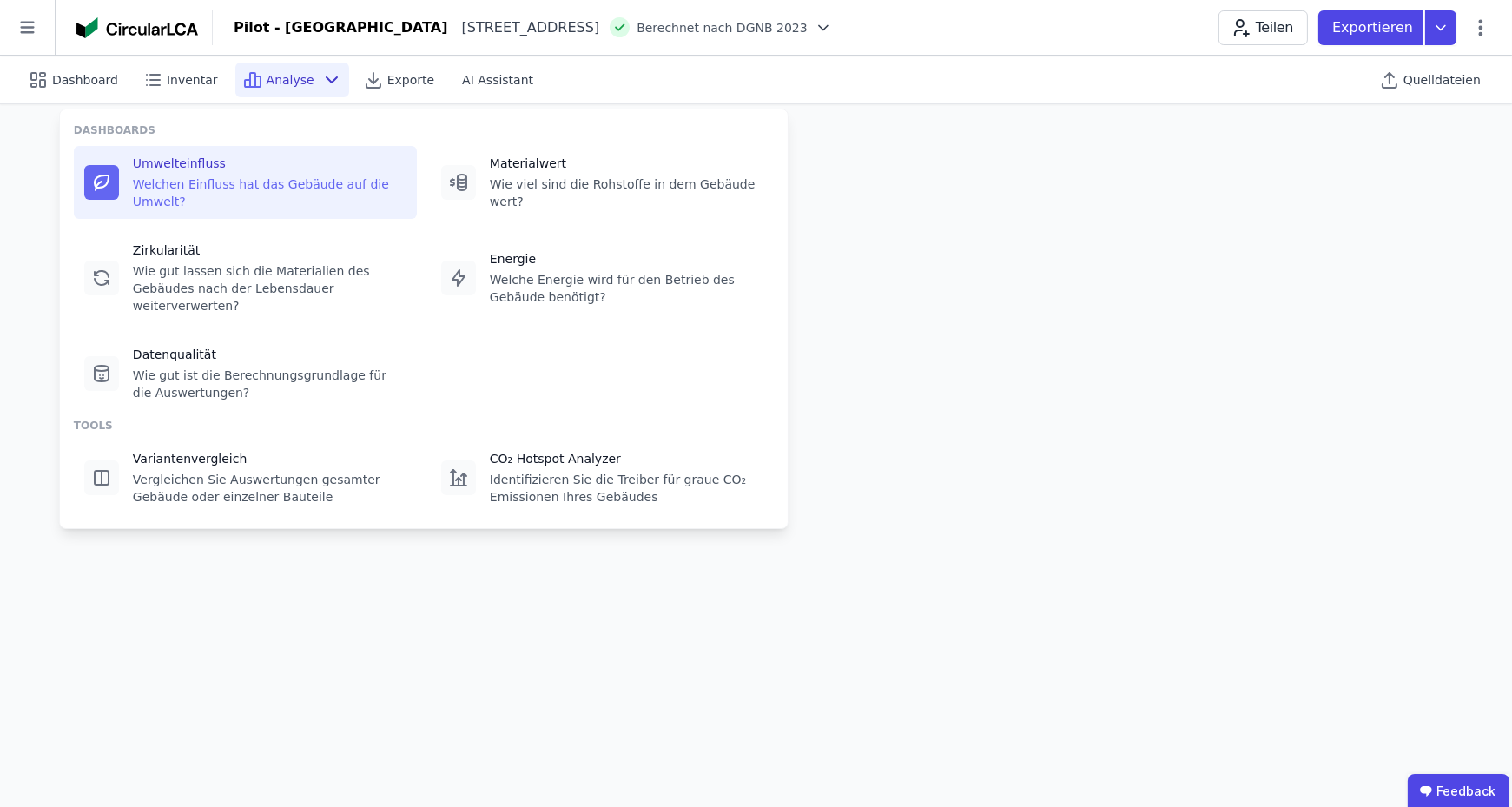
drag, startPoint x: 674, startPoint y: 79, endPoint x: 612, endPoint y: 97, distance: 64.6
click at [674, 79] on div "Dashboard Inventar Analyse Exporte AI Assistant Quelldateien" at bounding box center [756, 79] width 1470 height 48
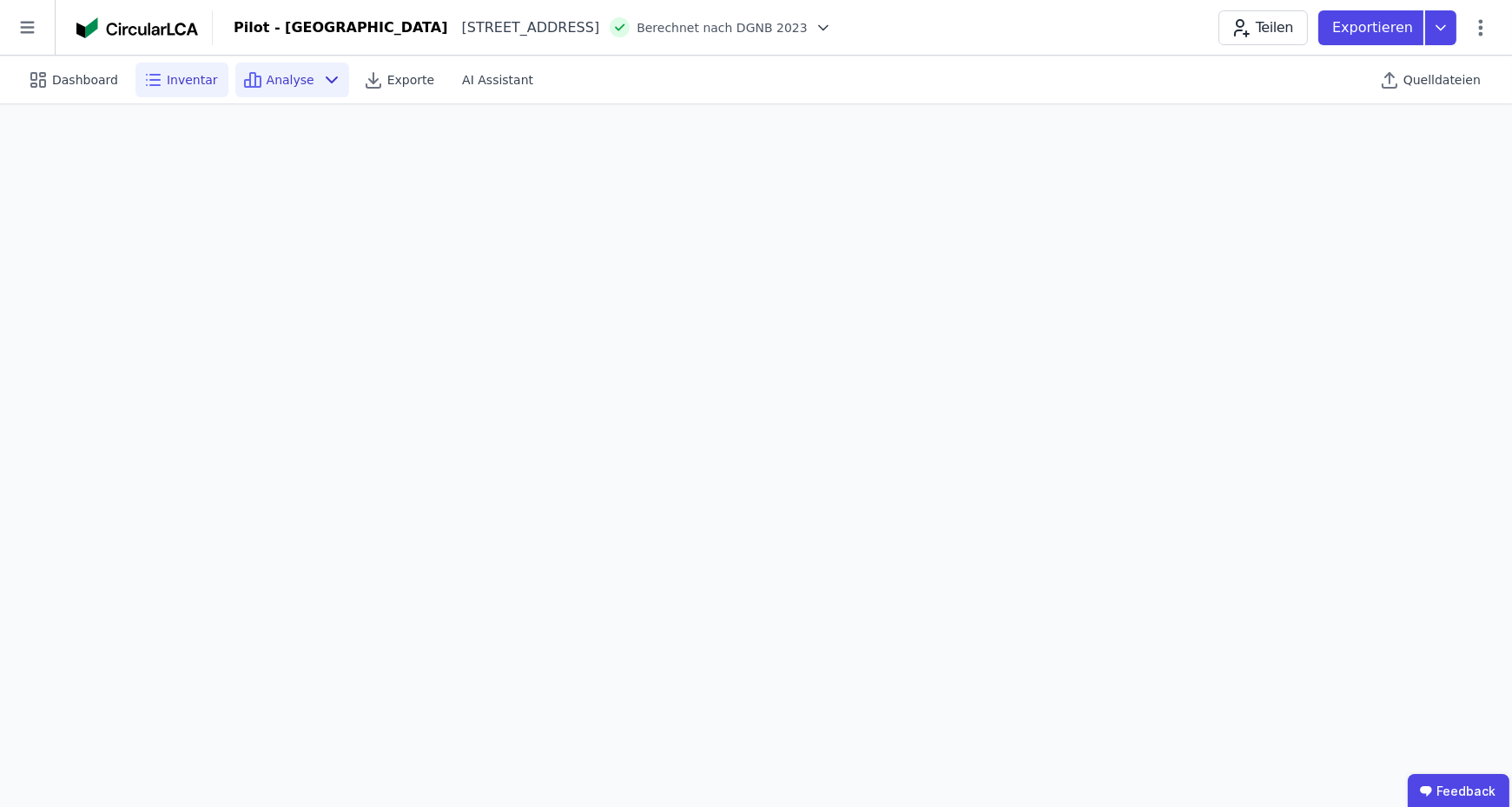
click at [187, 79] on span "Inventar" at bounding box center [192, 80] width 51 height 17
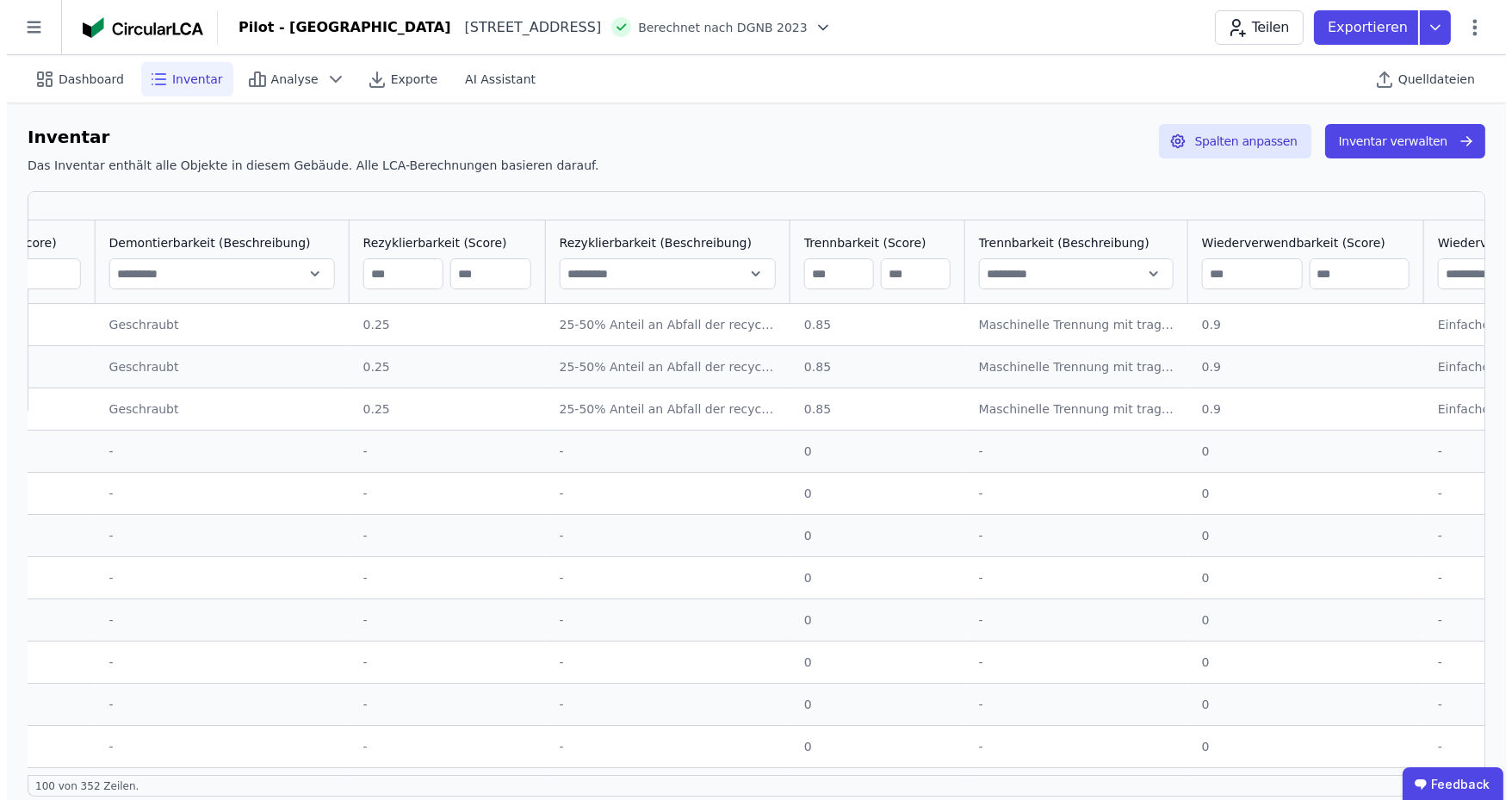
scroll to position [0, 2755]
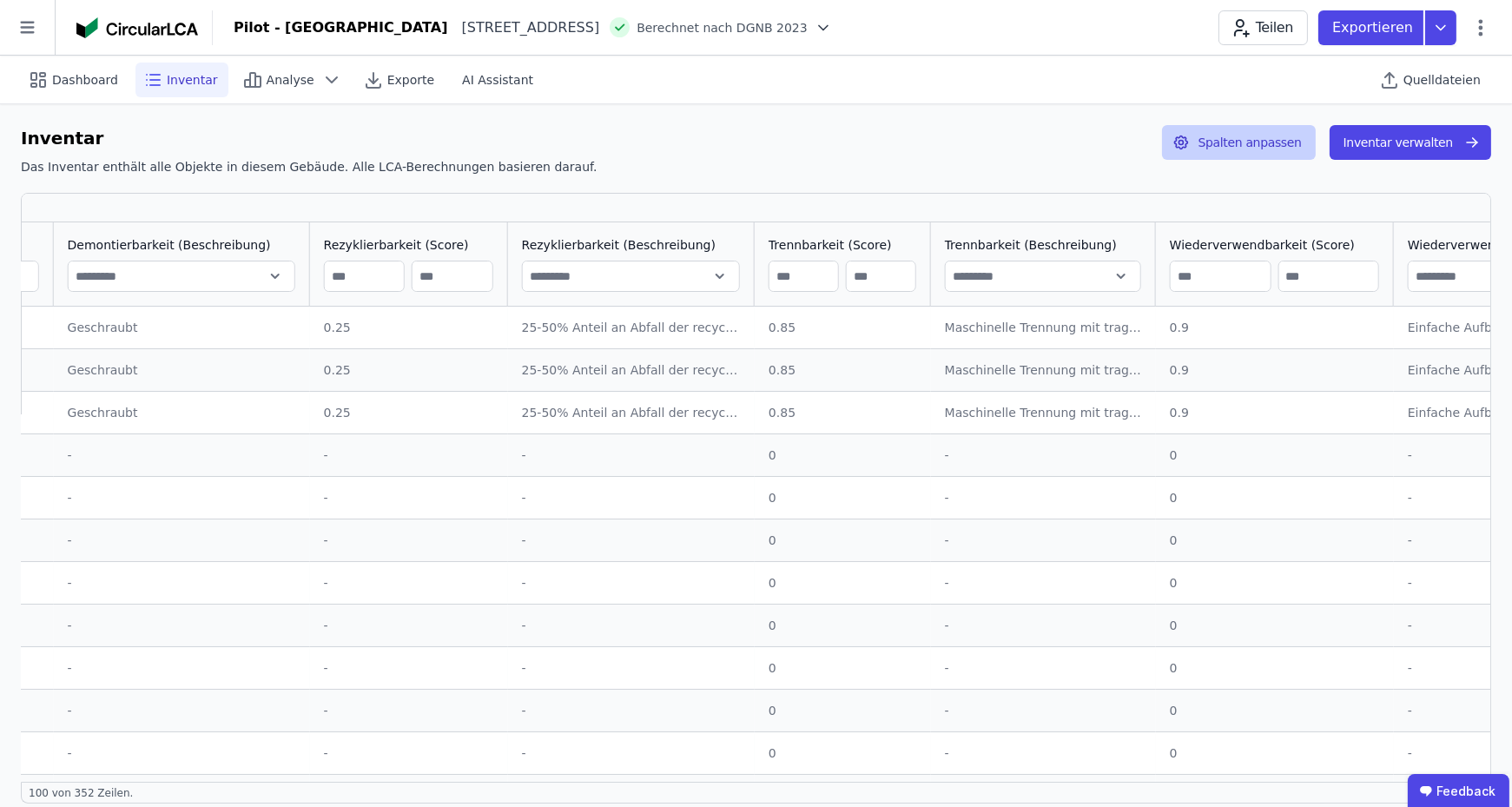
click at [1247, 132] on button "Spalten anpassen" at bounding box center [1238, 143] width 153 height 35
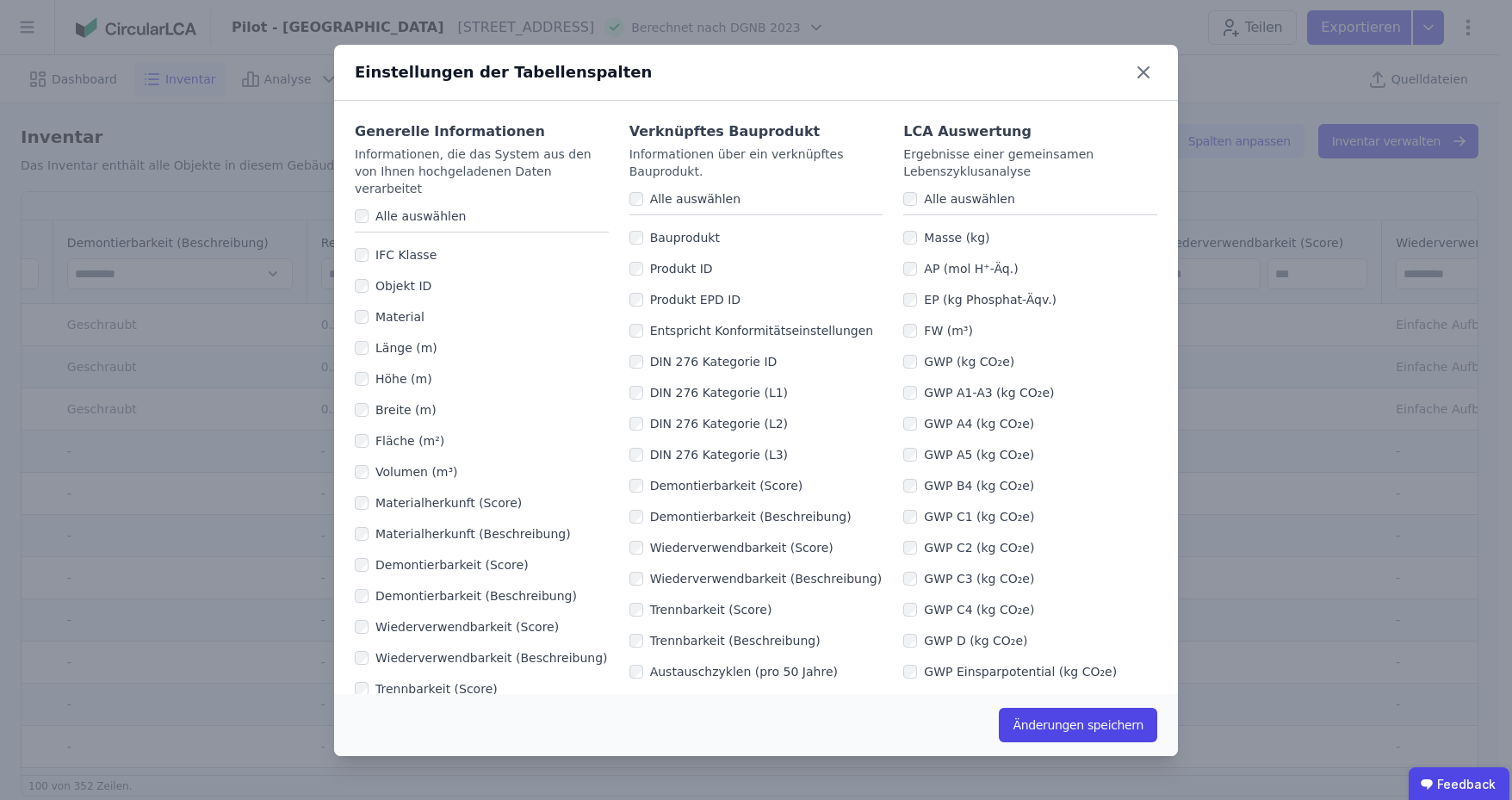
click at [905, 493] on div "GWP B4 (kg CO₂e)" at bounding box center [1030, 485] width 254 height 31
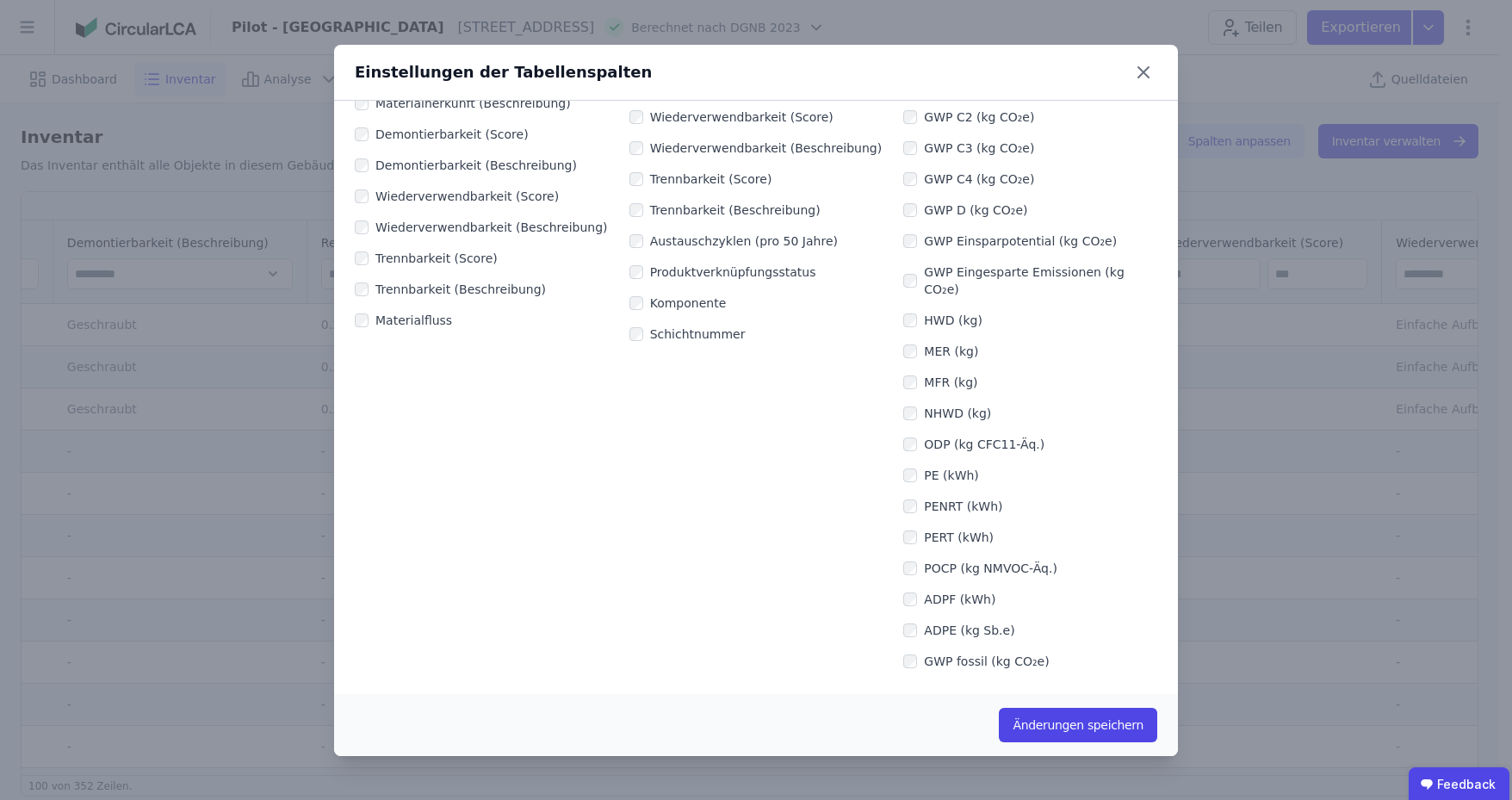
scroll to position [861, 0]
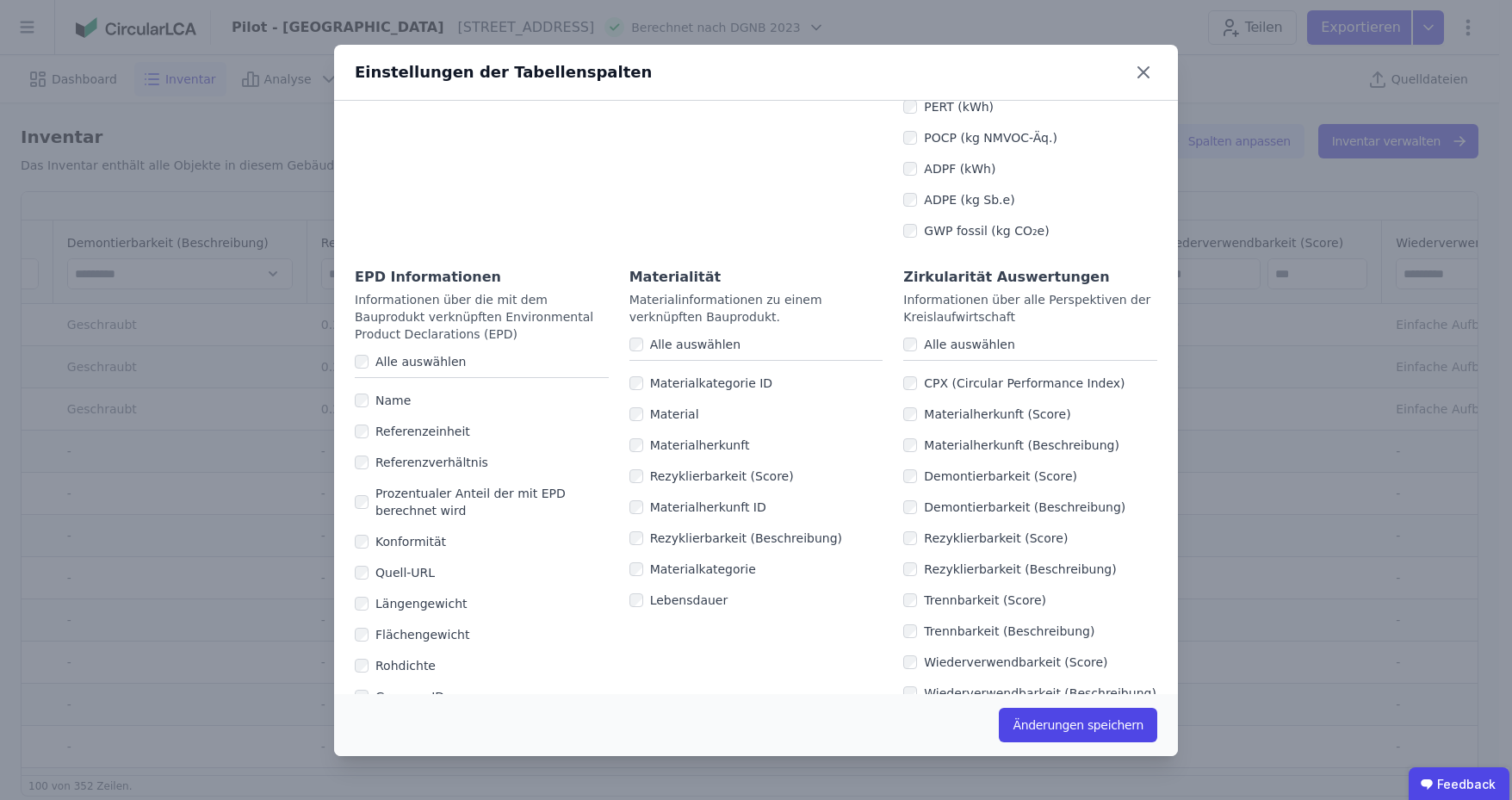
drag, startPoint x: 1101, startPoint y: 722, endPoint x: 1243, endPoint y: 381, distance: 369.4
click at [1101, 722] on button "Änderungen speichern" at bounding box center [1078, 725] width 159 height 35
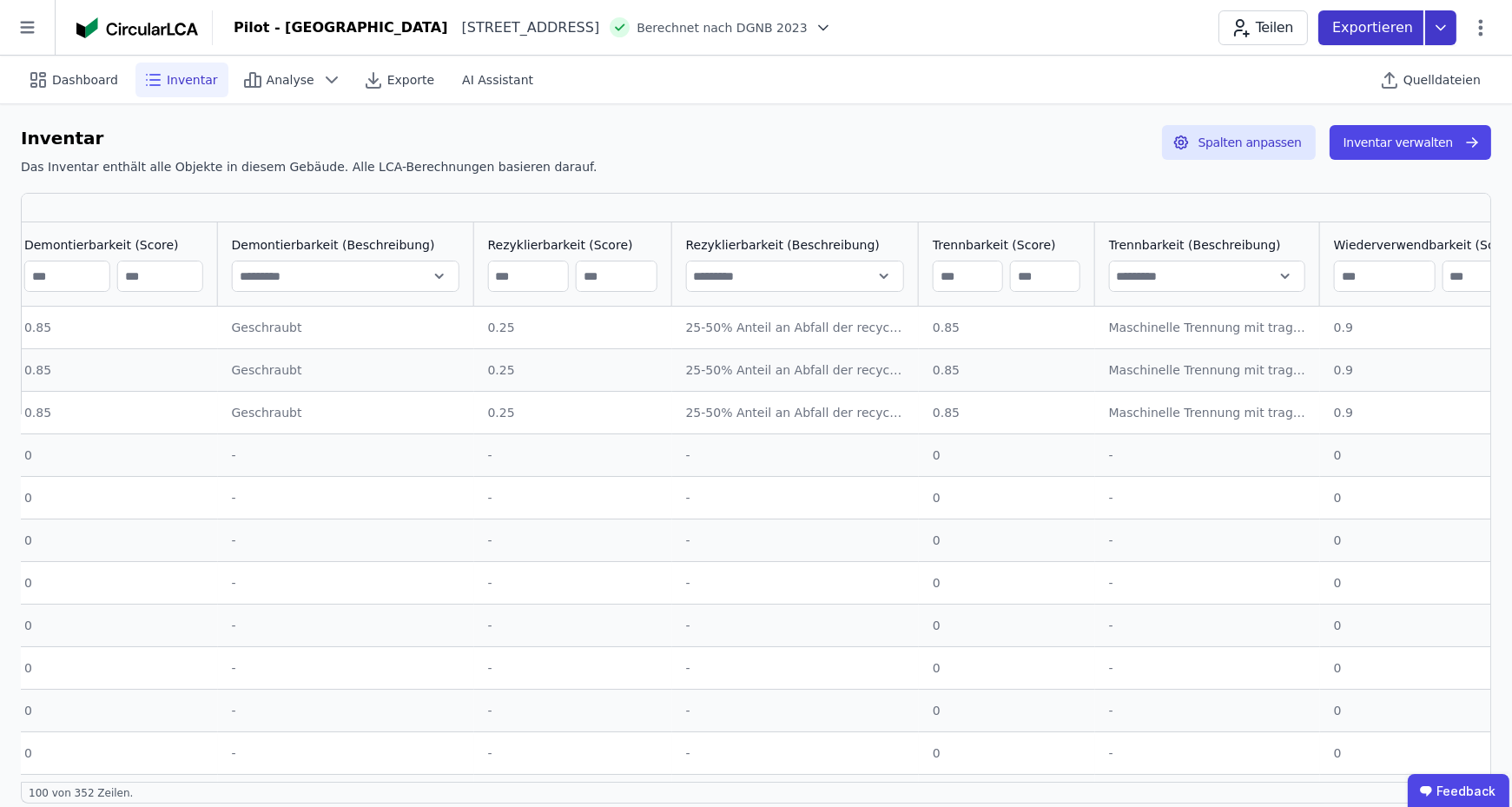
click at [1439, 22] on icon at bounding box center [1440, 28] width 31 height 35
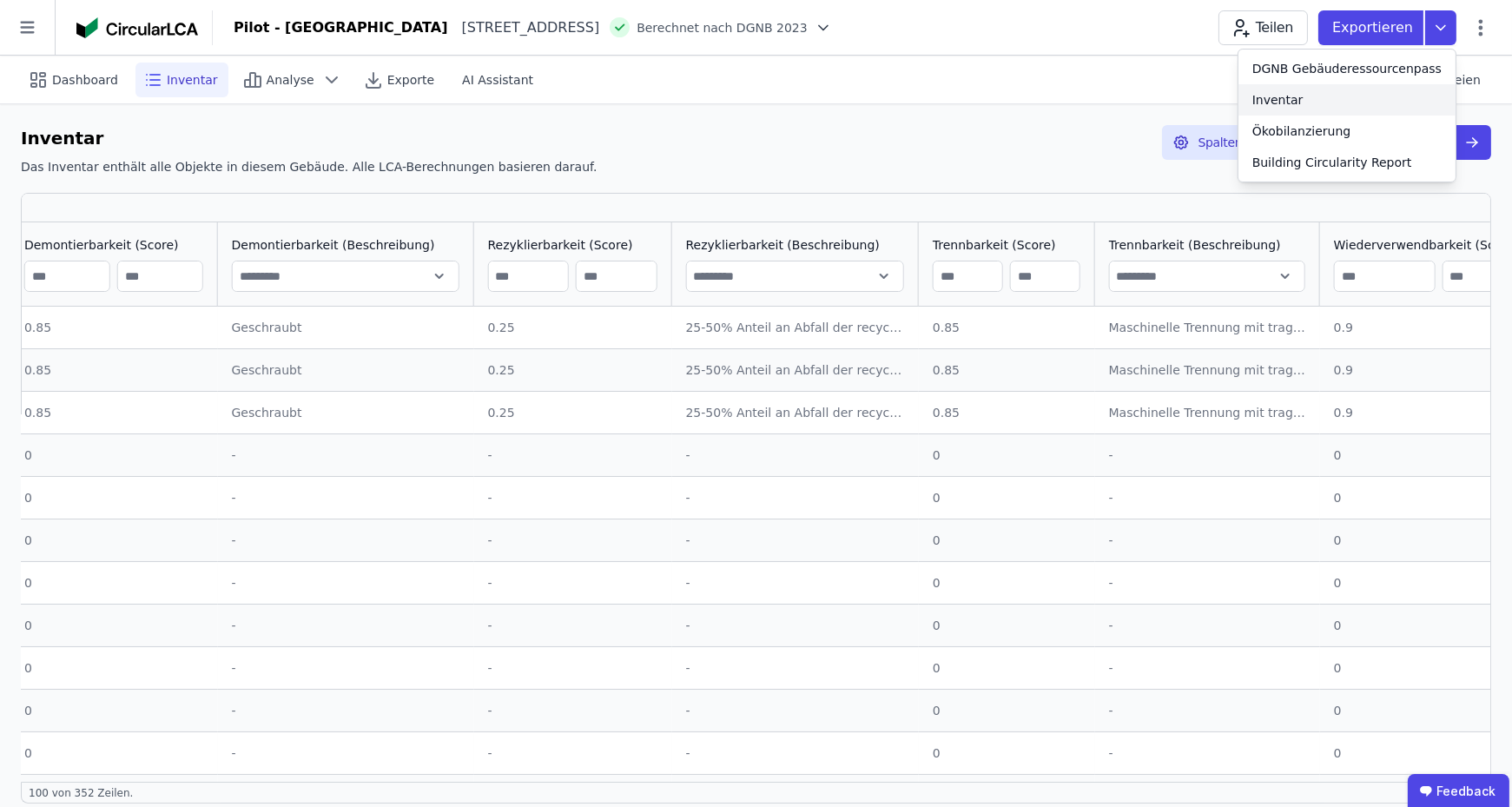
click at [1337, 96] on div "Inventar" at bounding box center [1347, 100] width 218 height 31
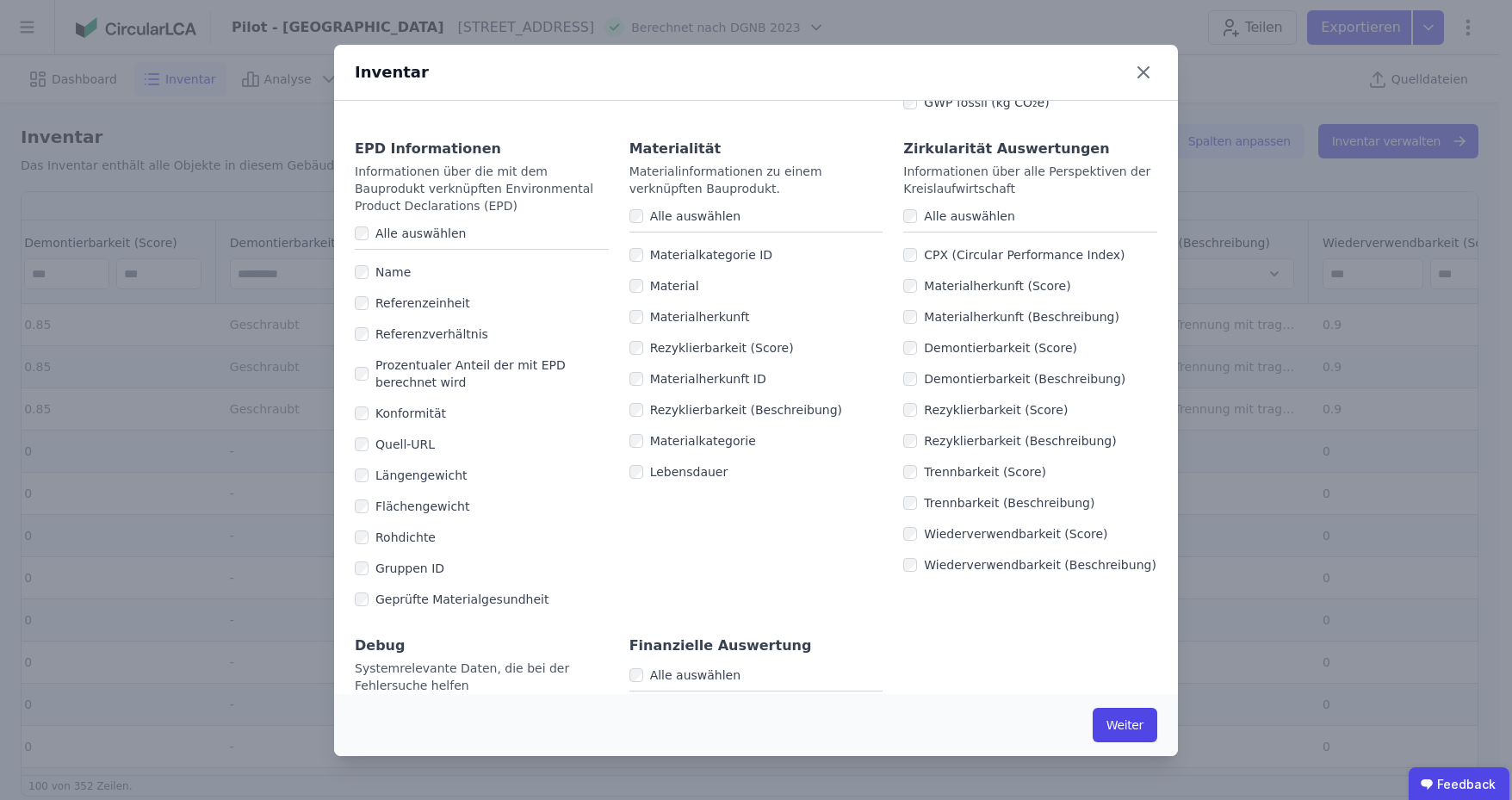
scroll to position [1033, 0]
click at [1119, 723] on button "Weiter" at bounding box center [1125, 725] width 65 height 35
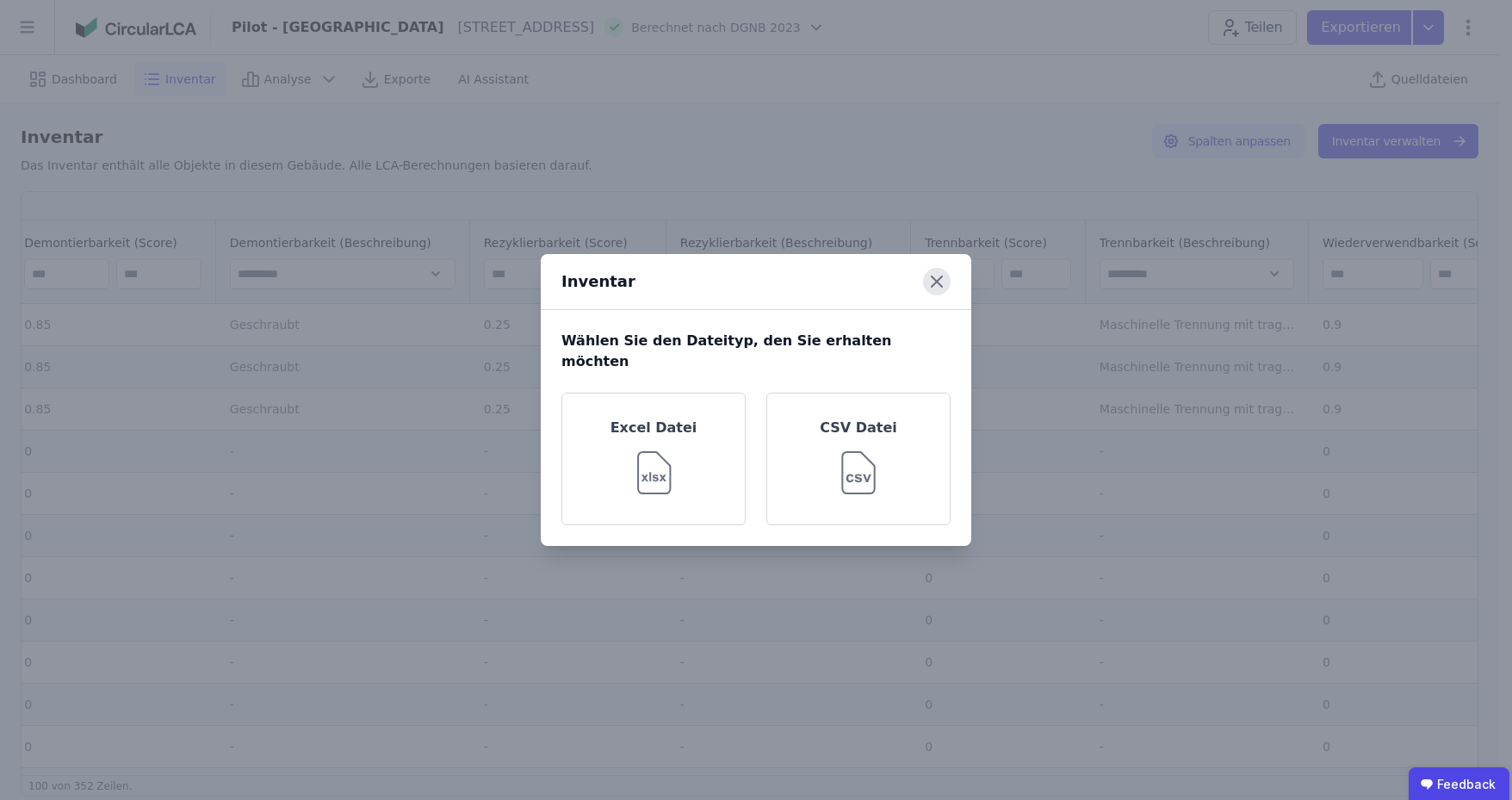
click at [941, 287] on icon at bounding box center [936, 281] width 11 height 11
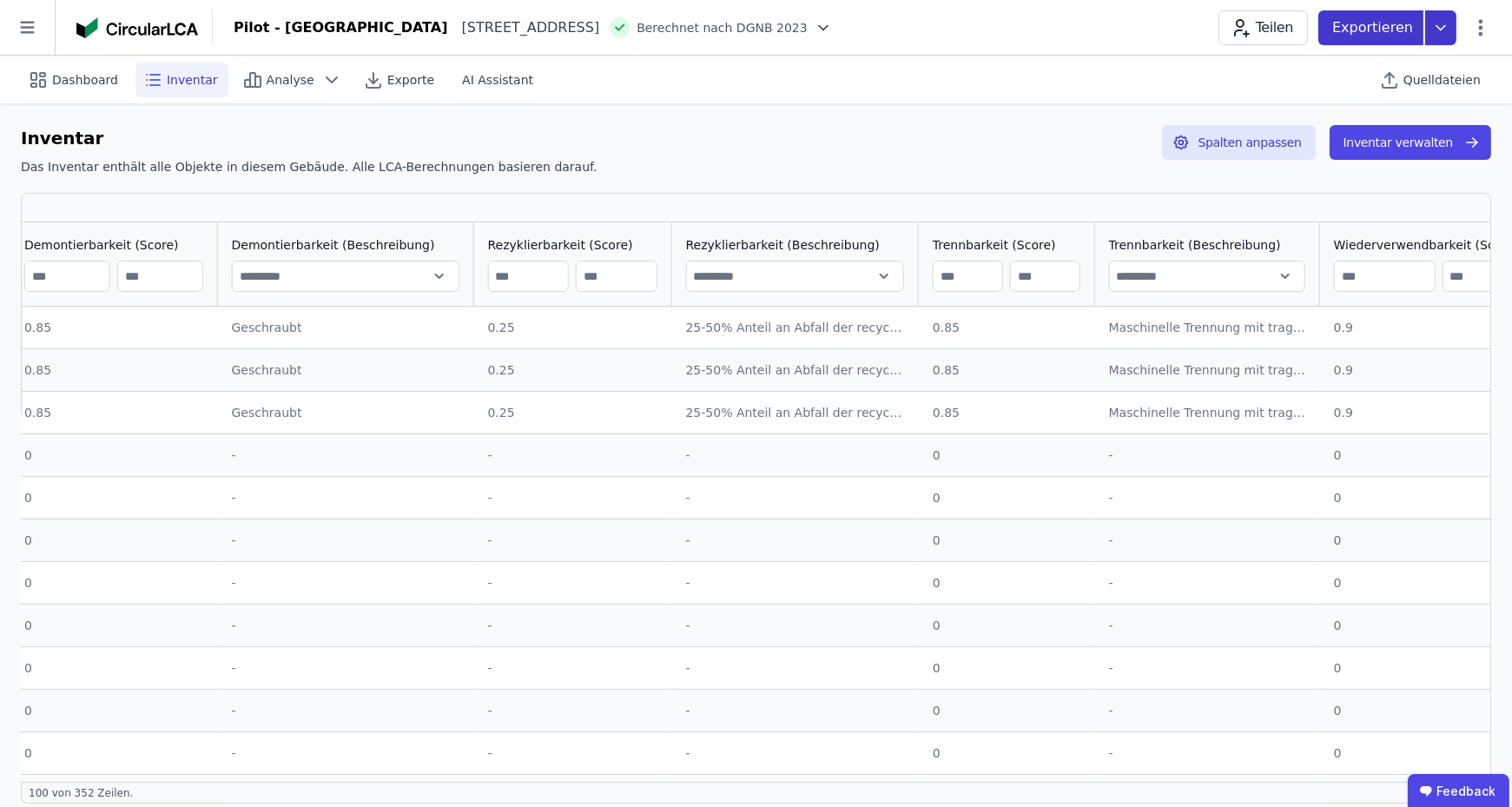
click at [1440, 29] on icon at bounding box center [1440, 27] width 9 height 4
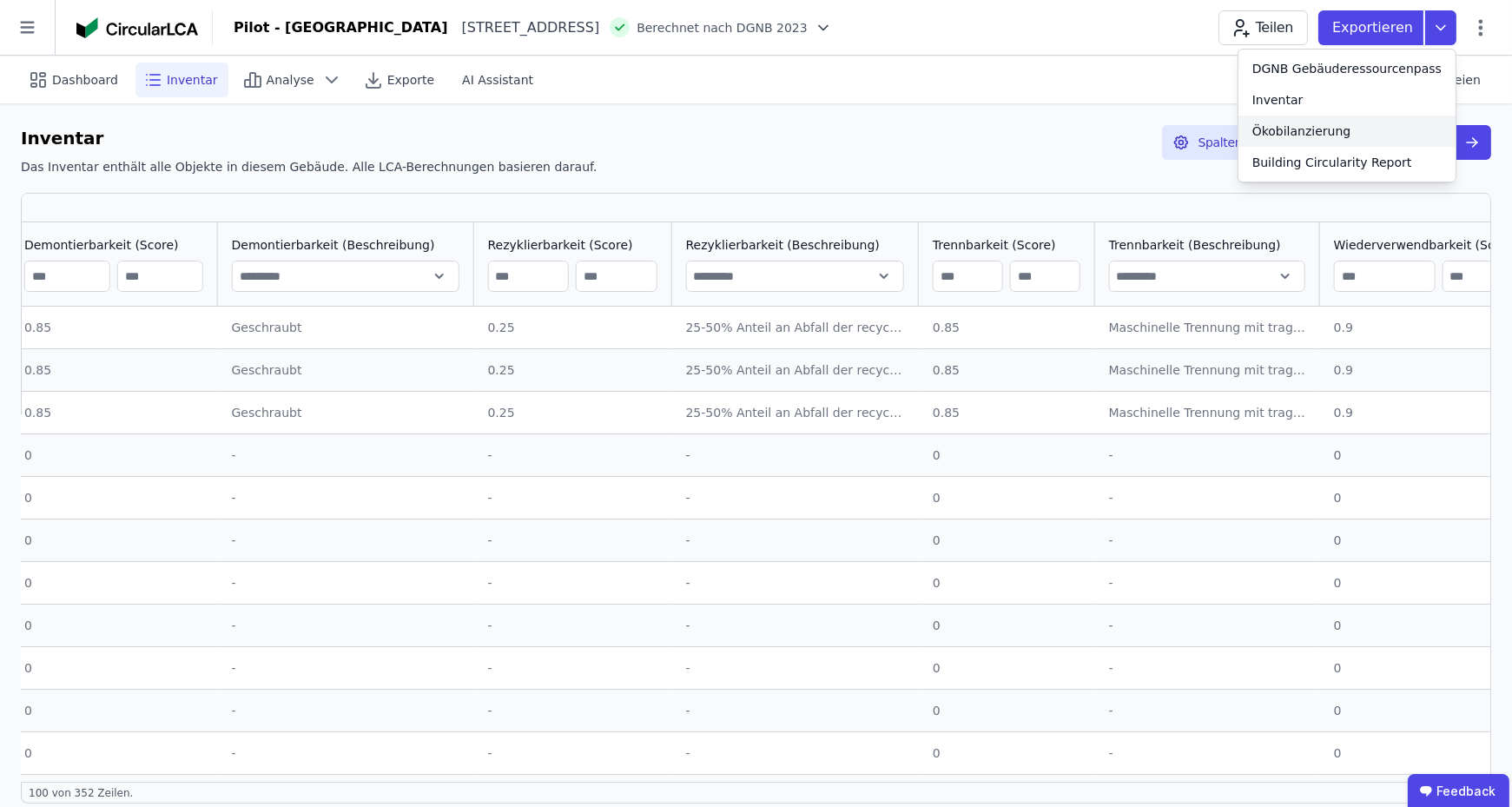
click at [1320, 136] on div "Ökobilanzierung" at bounding box center [1301, 131] width 99 height 17
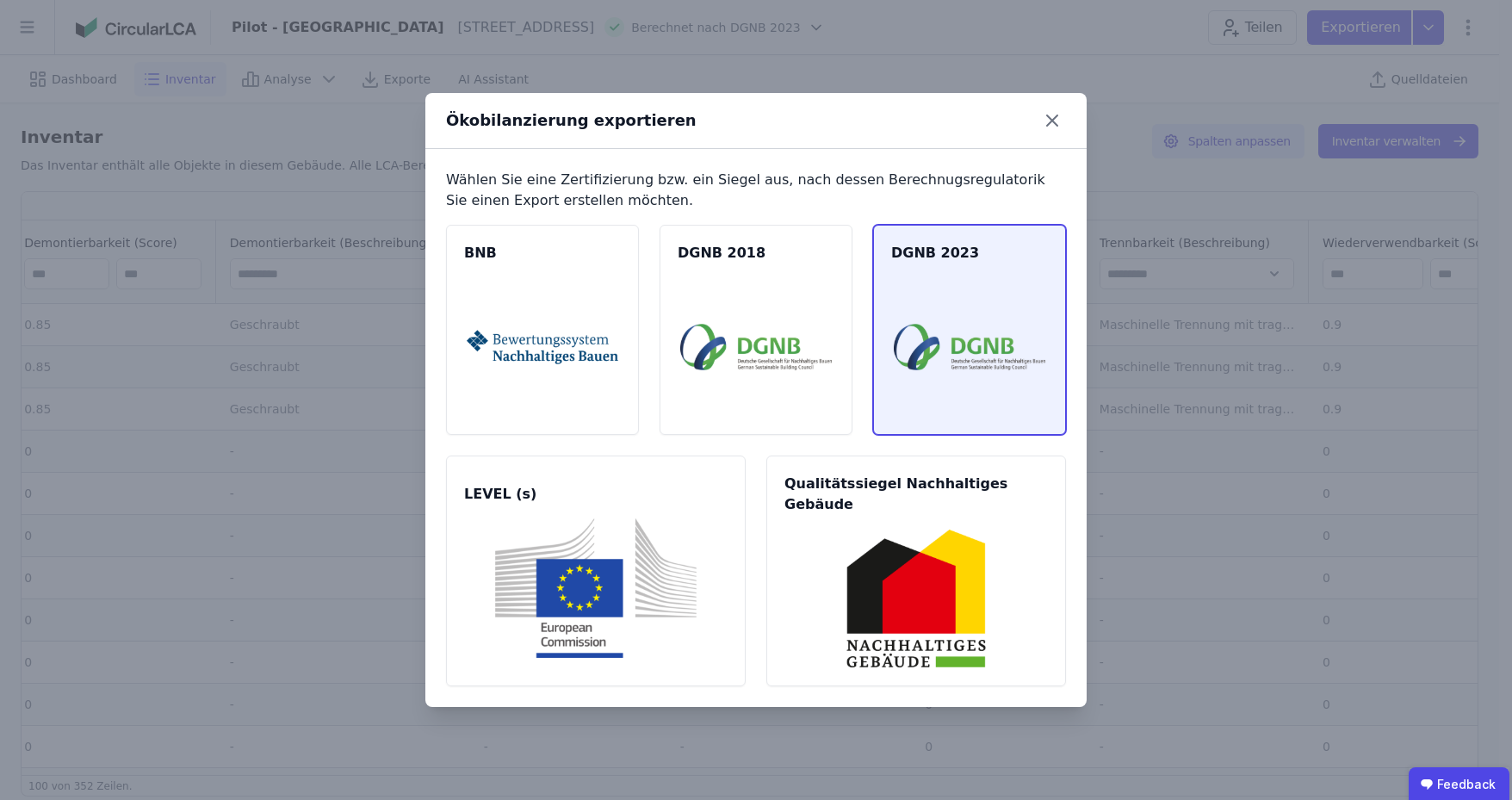
click at [984, 319] on img at bounding box center [969, 347] width 151 height 140
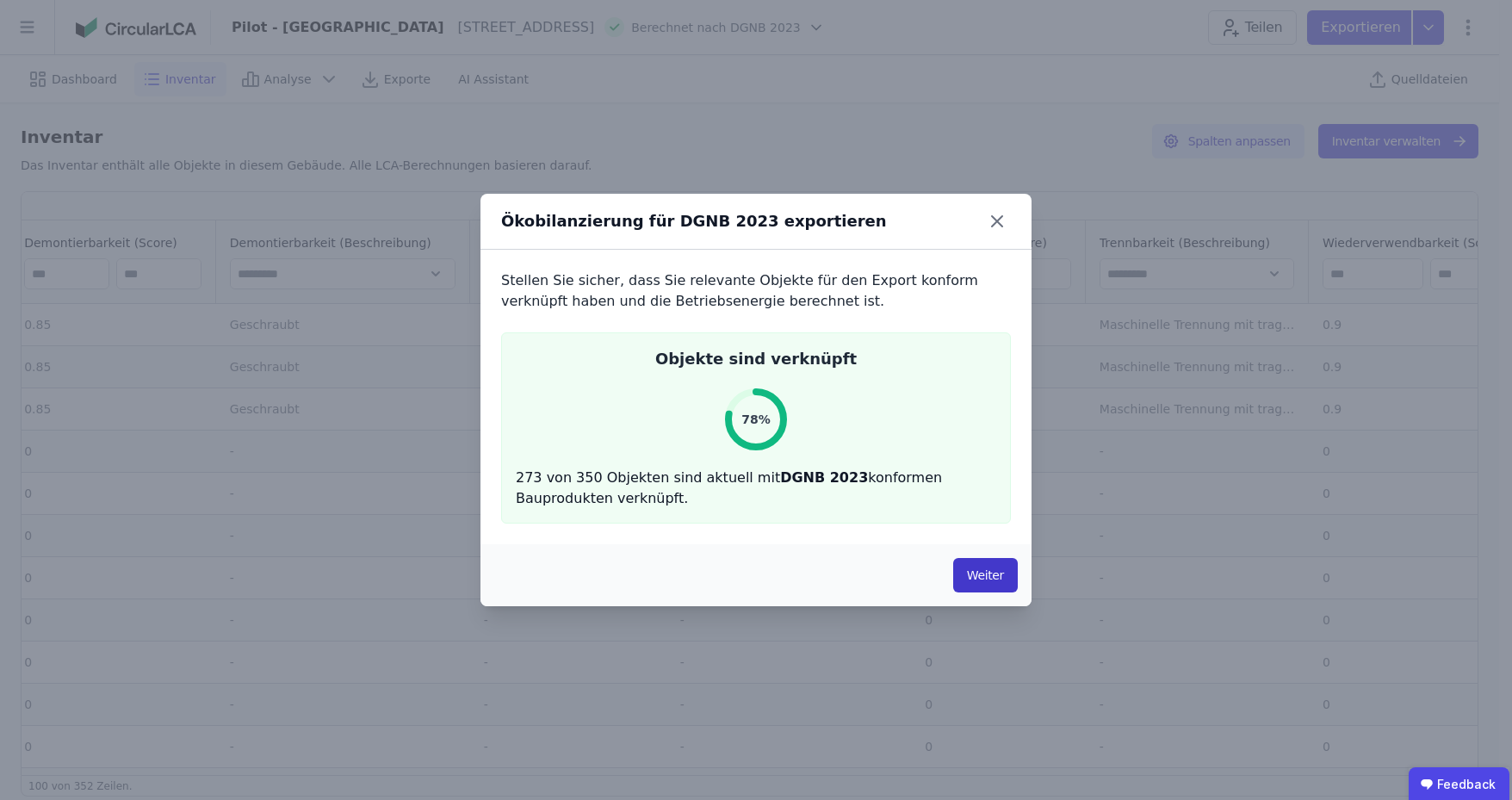
click at [964, 574] on button "Weiter" at bounding box center [985, 575] width 65 height 35
select select "*"
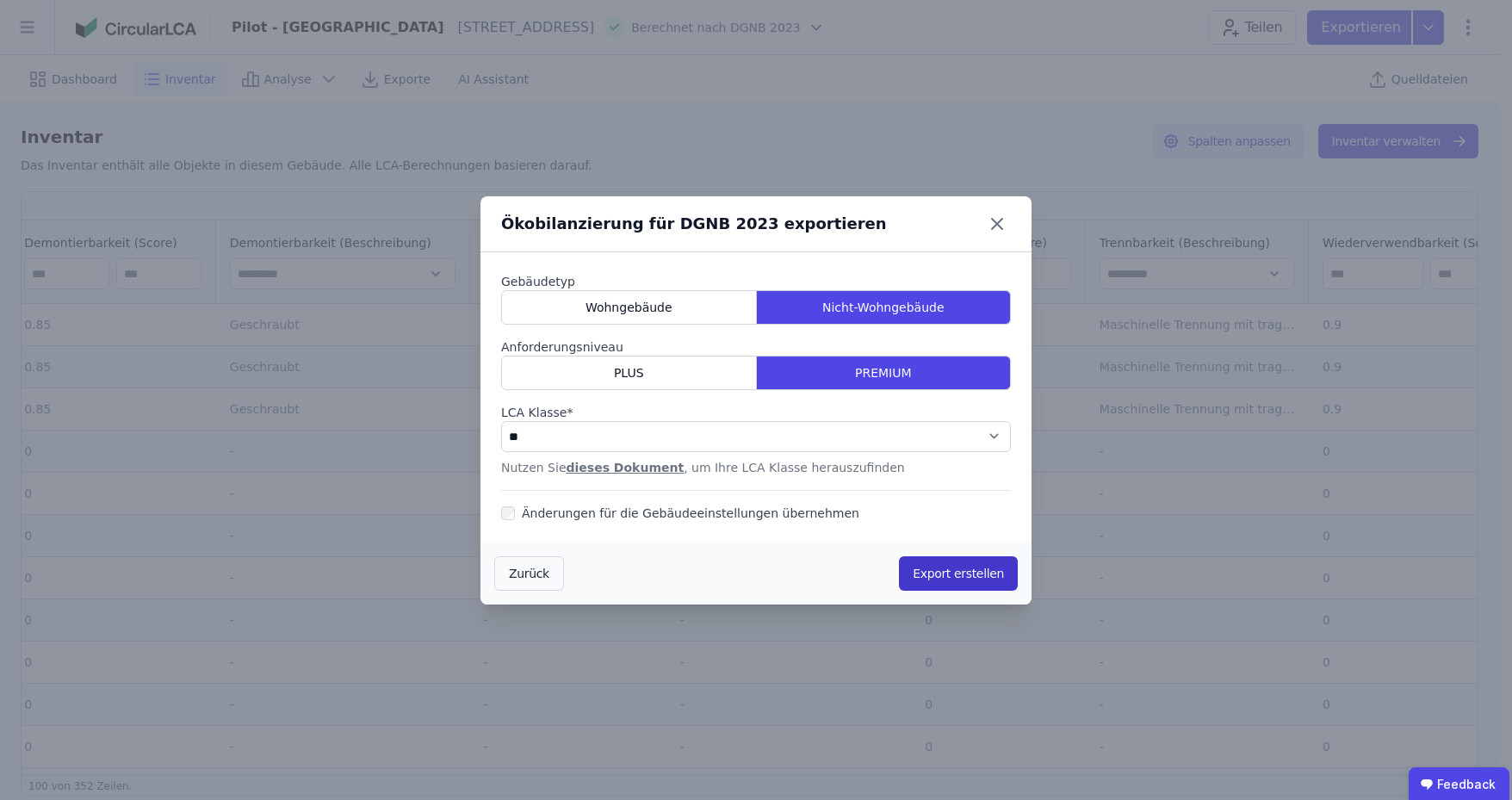
click at [970, 572] on button "Export erstellen" at bounding box center [958, 574] width 118 height 35
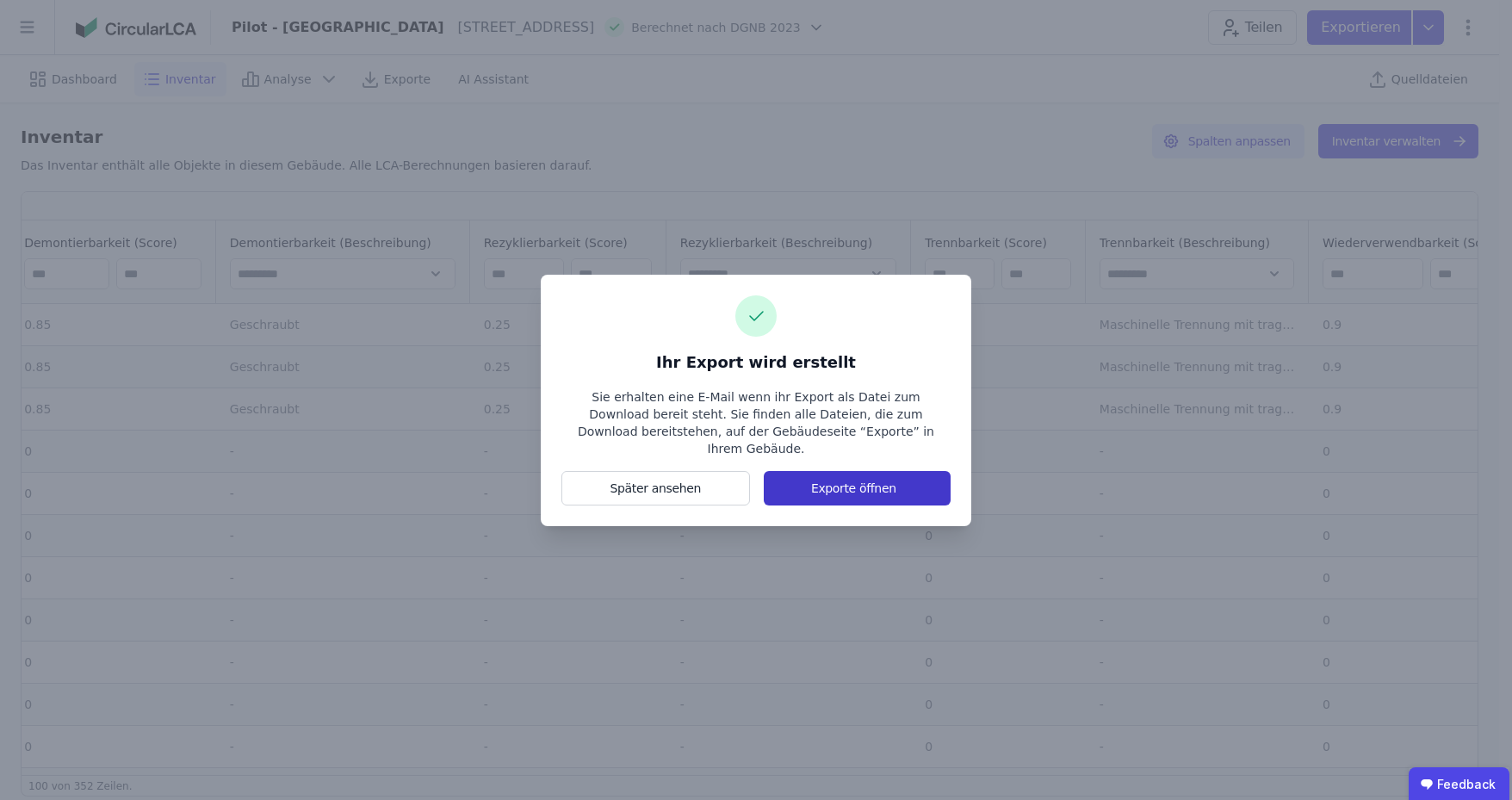
click at [883, 476] on button "Exporte öffnen" at bounding box center [857, 488] width 187 height 35
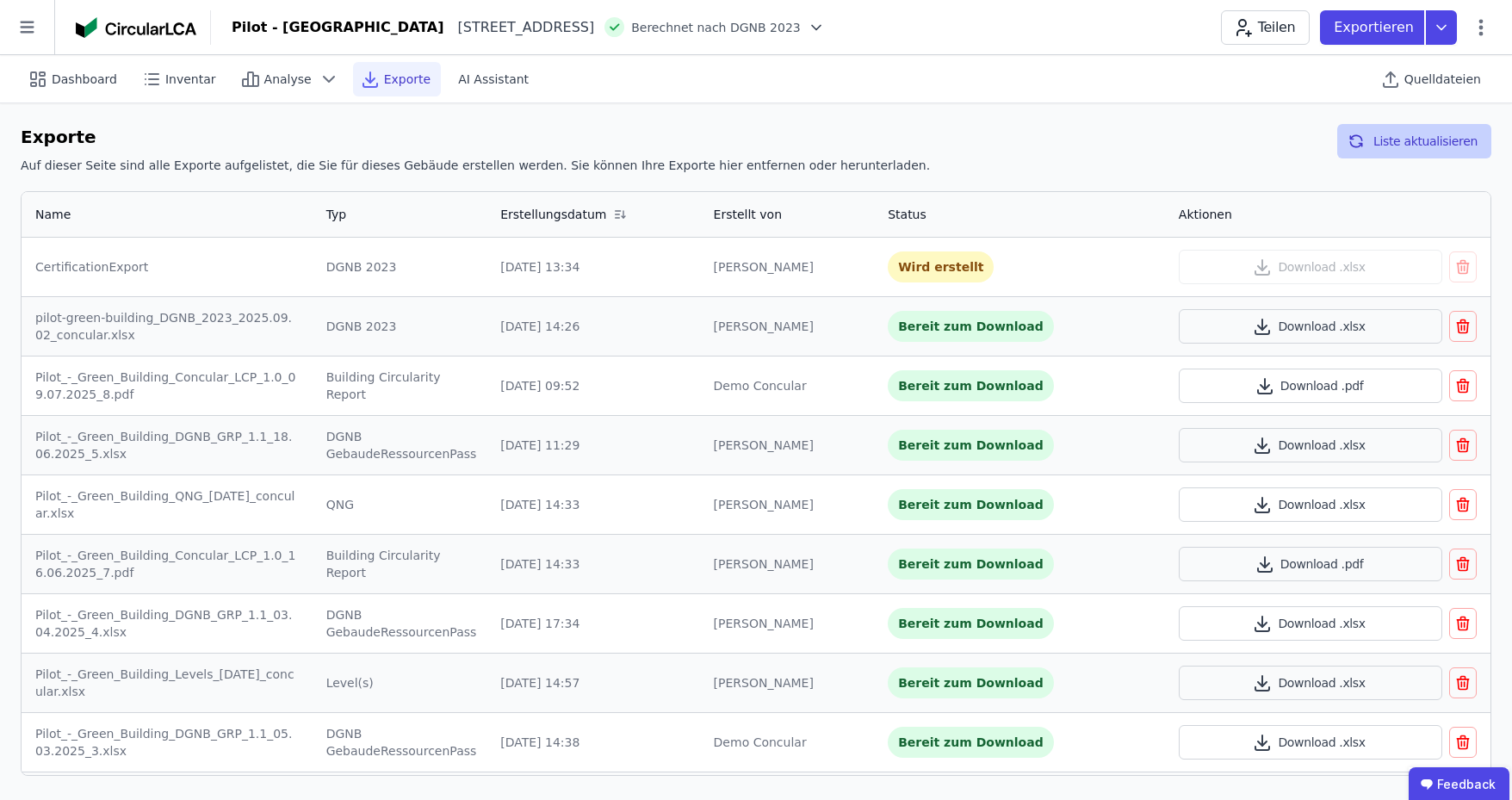
drag, startPoint x: 1428, startPoint y: 145, endPoint x: 1411, endPoint y: 153, distance: 18.8
click at [1428, 145] on button "Liste aktualisieren" at bounding box center [1415, 142] width 154 height 35
click at [1399, 134] on button "Liste aktualisieren" at bounding box center [1415, 142] width 154 height 35
click at [1452, 138] on button "Liste aktualisieren" at bounding box center [1415, 142] width 154 height 35
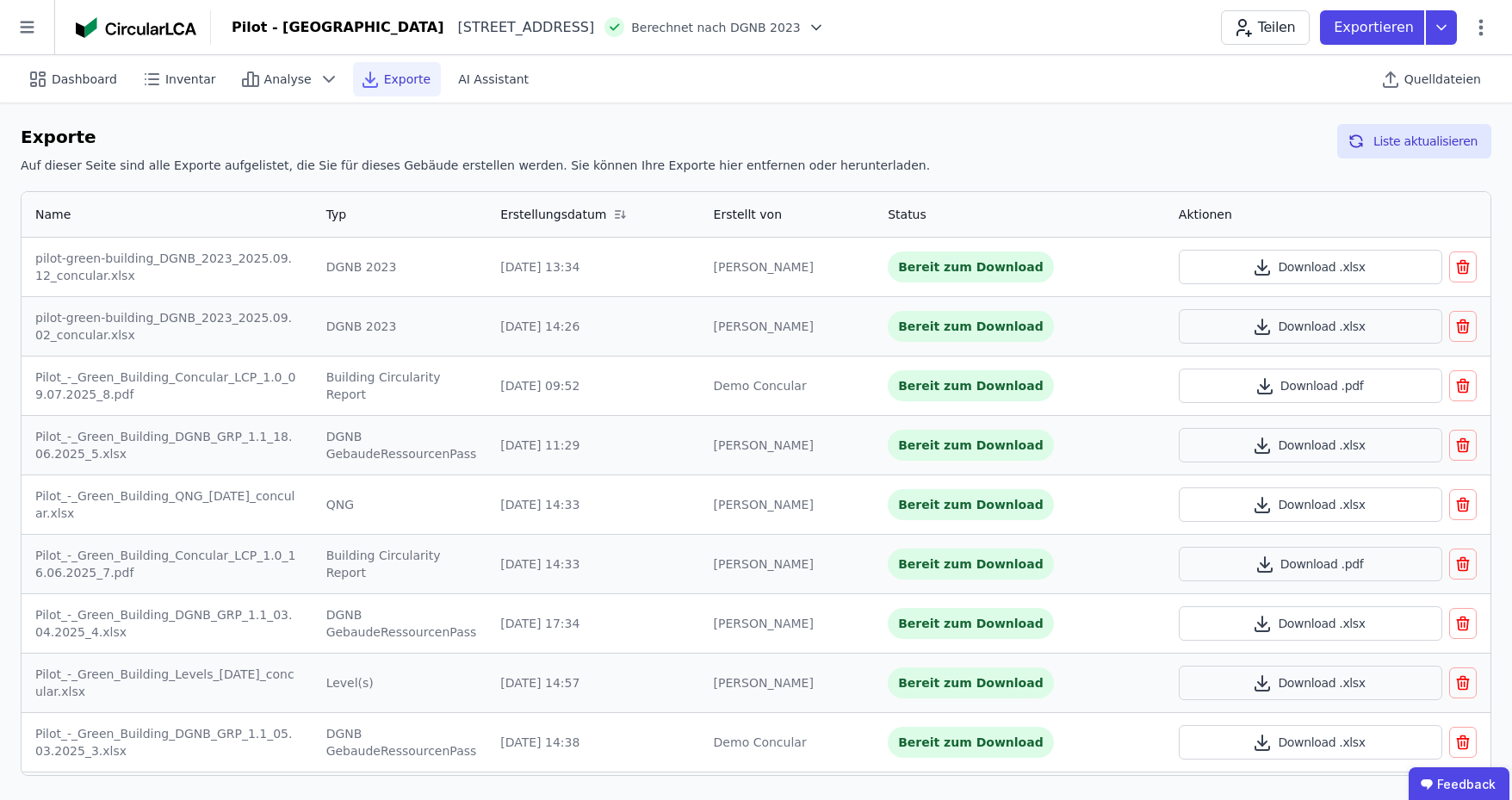
drag, startPoint x: 318, startPoint y: 386, endPoint x: 476, endPoint y: 389, distance: 158.0
click at [476, 389] on td "Building Circularity Report" at bounding box center [401, 385] width 175 height 60
click at [1321, 381] on button "Download .pdf" at bounding box center [1311, 386] width 265 height 35
click at [1436, 35] on icon at bounding box center [1442, 28] width 31 height 35
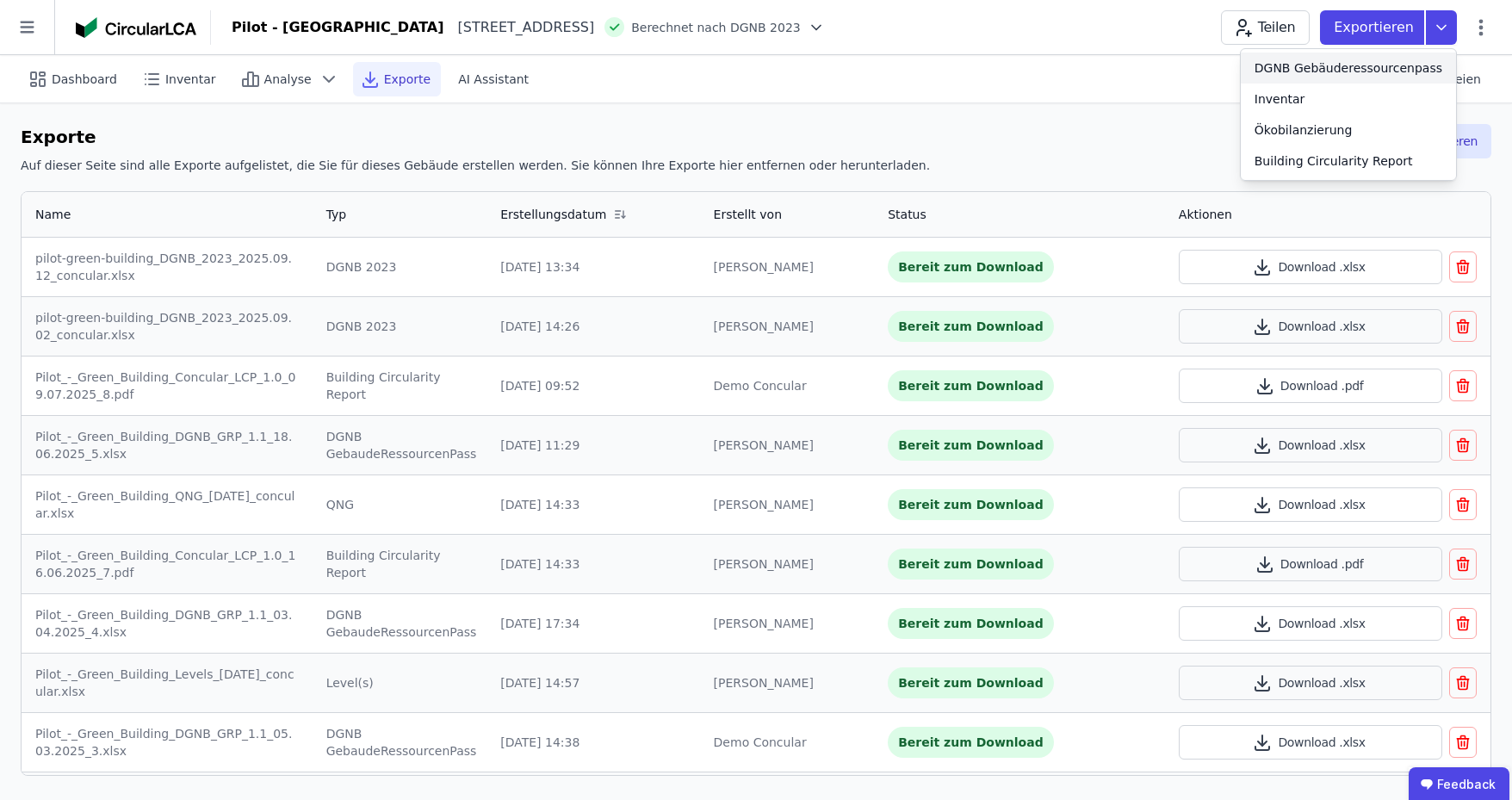
click at [1369, 69] on div "DGNB Gebäuderessourcenpass" at bounding box center [1348, 68] width 188 height 17
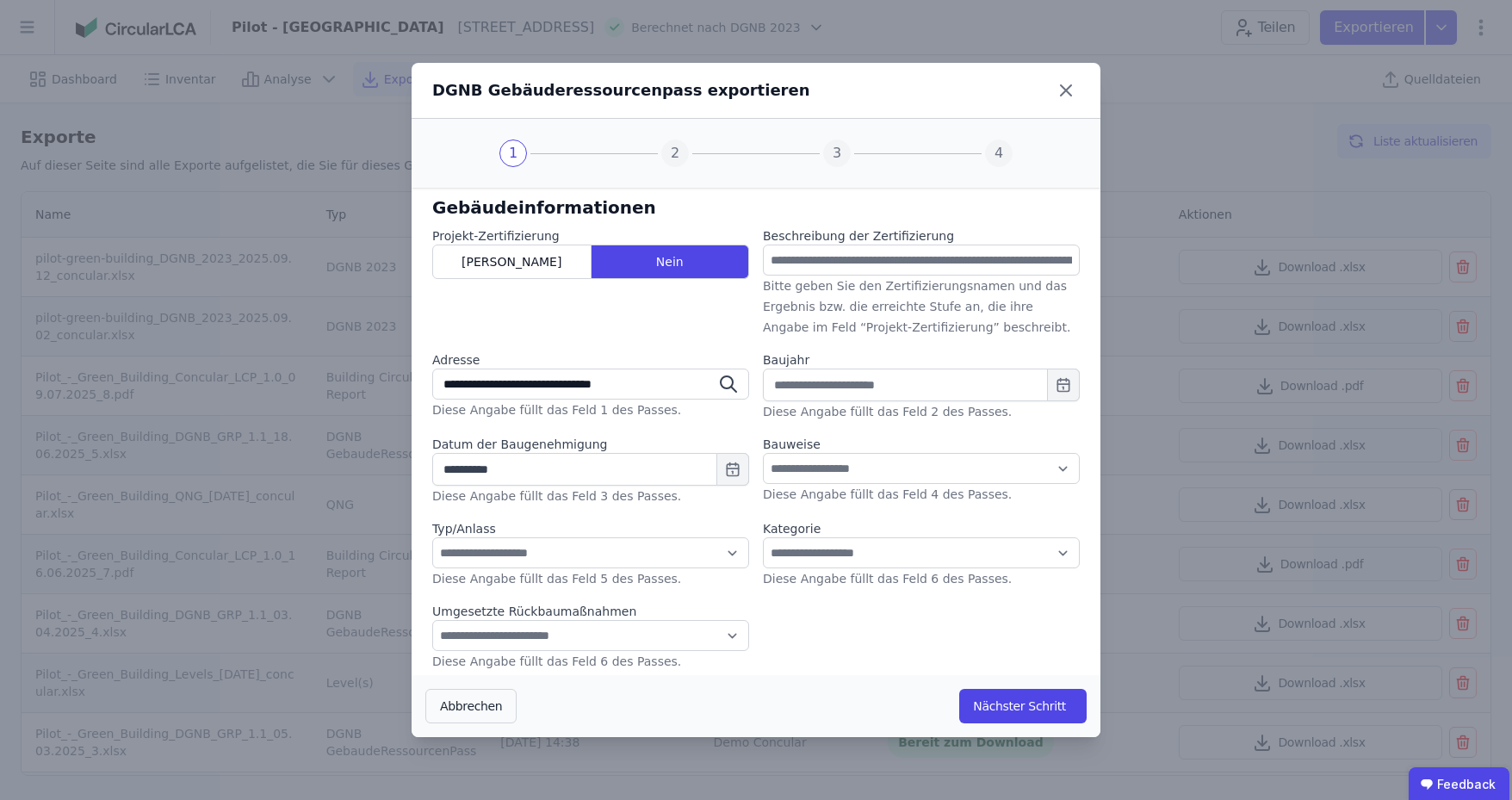
scroll to position [167, 0]
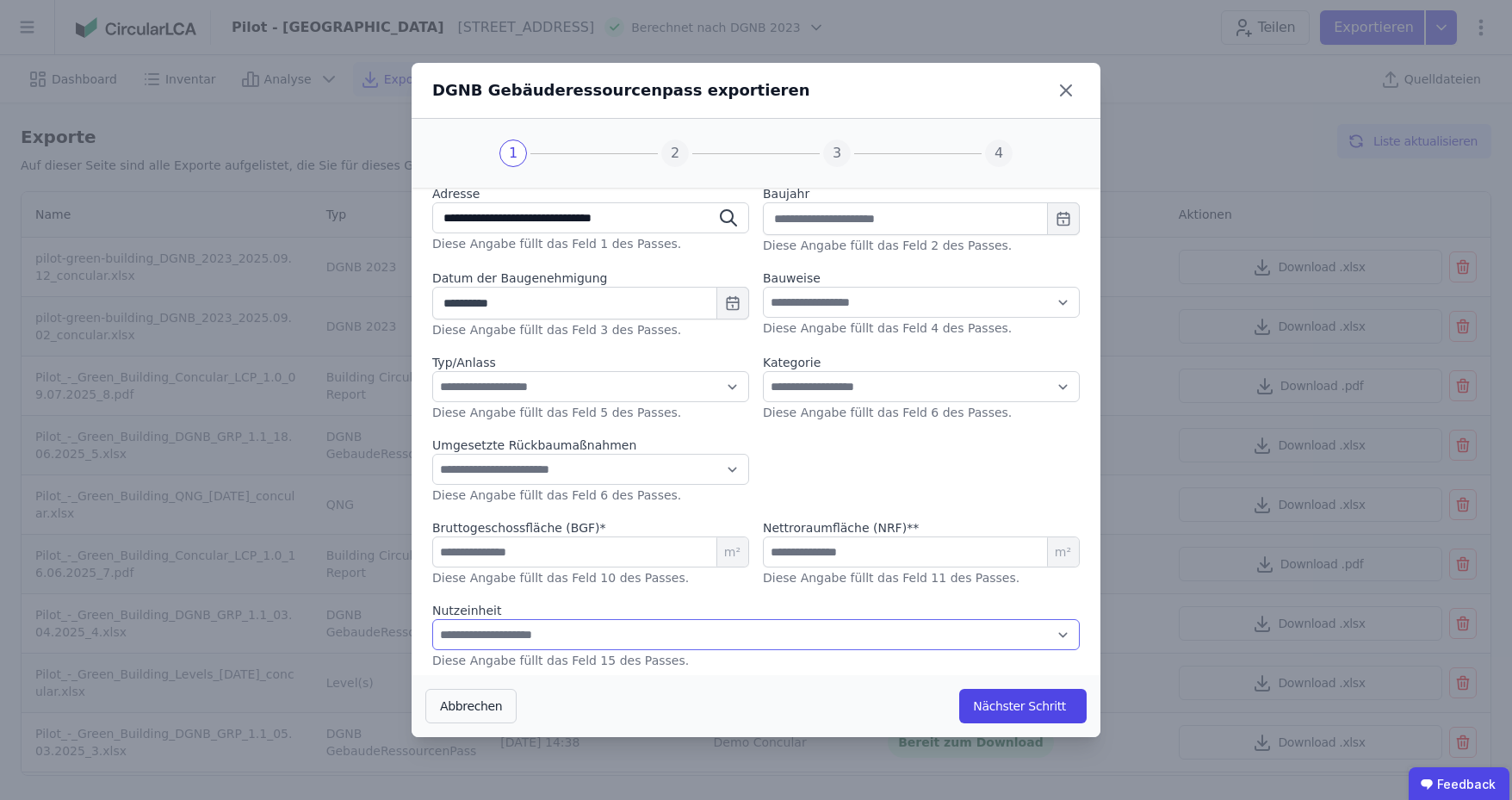
click at [854, 637] on select "**********" at bounding box center [756, 634] width 647 height 31
drag, startPoint x: 614, startPoint y: 631, endPoint x: 594, endPoint y: 639, distance: 21.5
click at [614, 631] on select "**********" at bounding box center [756, 634] width 647 height 31
drag, startPoint x: 744, startPoint y: 624, endPoint x: 816, endPoint y: 572, distance: 88.8
click at [744, 624] on select "**********" at bounding box center [756, 634] width 647 height 31
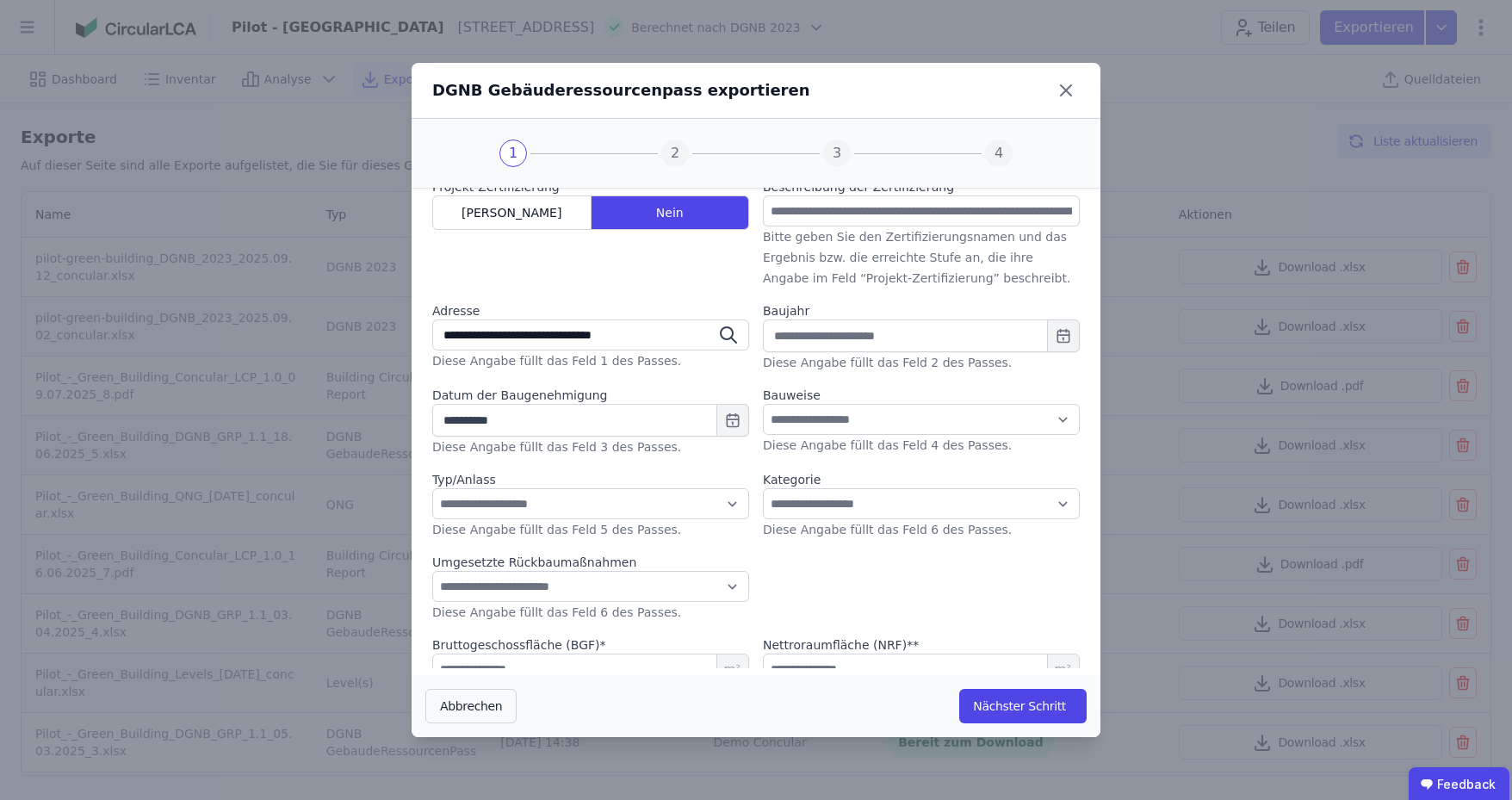
scroll to position [0, 0]
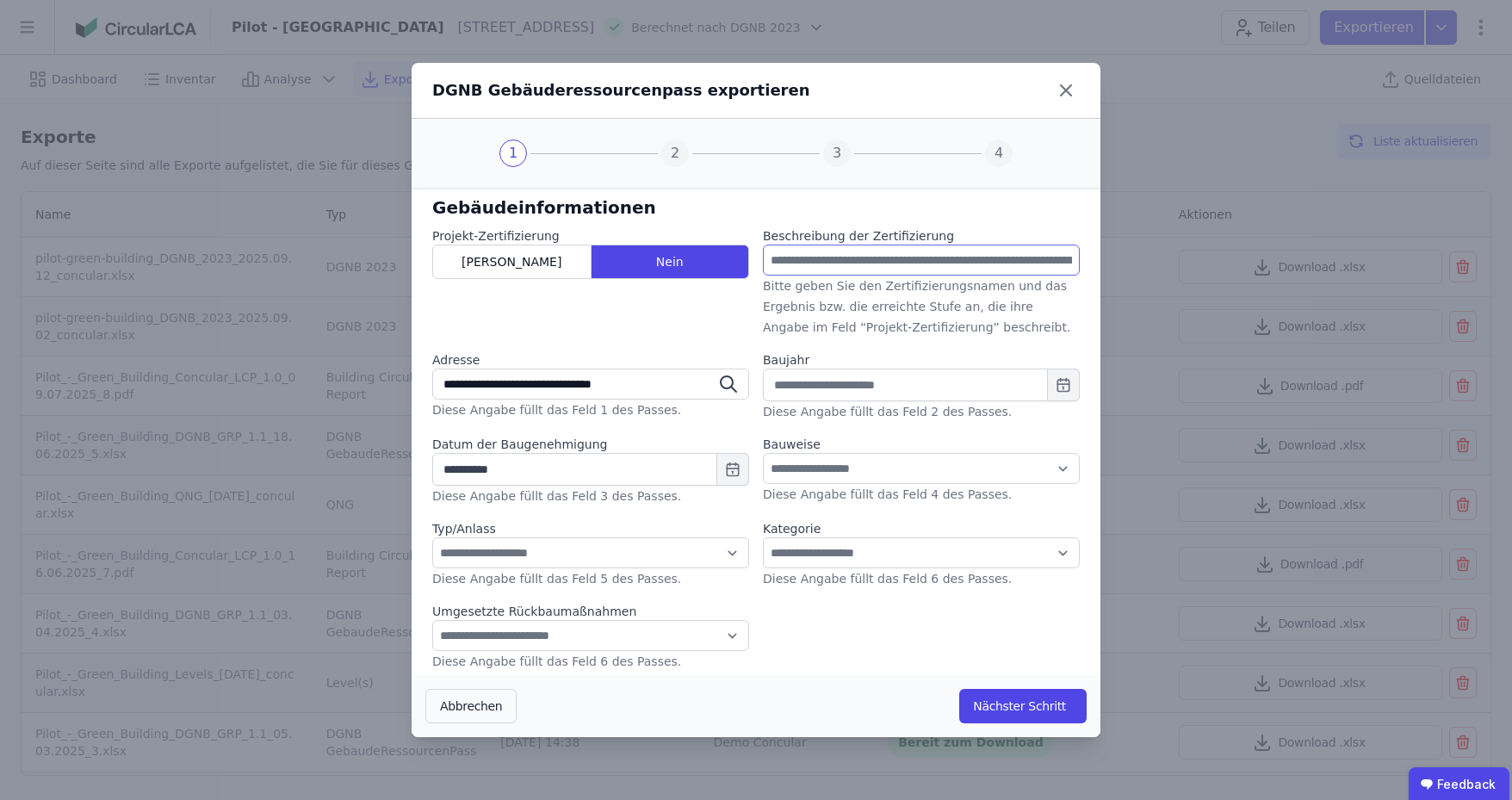
click at [880, 261] on input "text" at bounding box center [921, 260] width 317 height 31
type input "**********"
click at [720, 329] on div "Projekt-Zertifizierung Ja Nein" at bounding box center [590, 282] width 317 height 110
click at [564, 252] on div "Ja" at bounding box center [511, 262] width 159 height 35
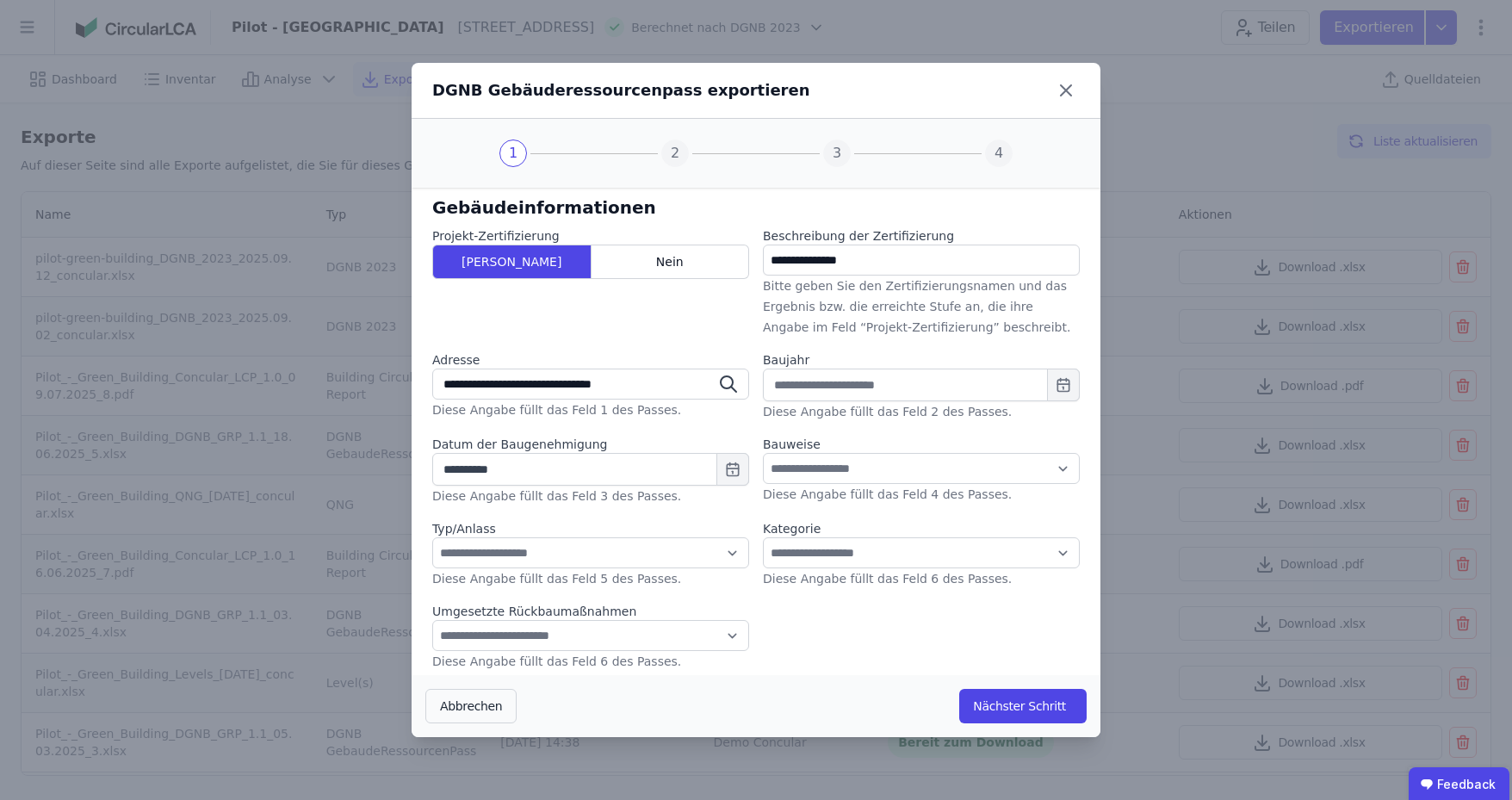
click at [573, 318] on div "Projekt-Zertifizierung Ja Nein" at bounding box center [590, 282] width 317 height 110
click at [1066, 86] on icon at bounding box center [1066, 90] width 28 height 28
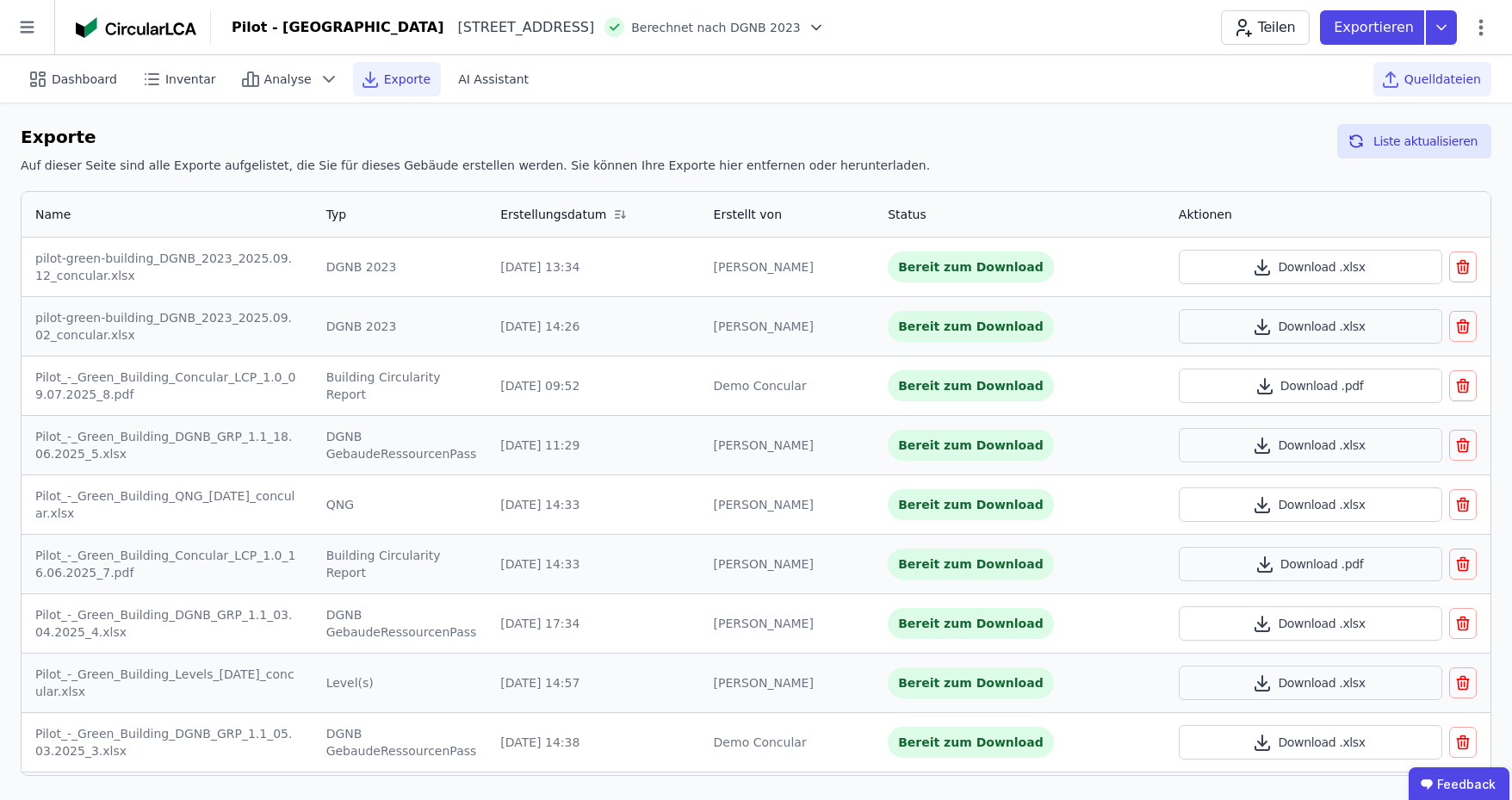
click at [1438, 72] on span "Quelldateien" at bounding box center [1443, 79] width 77 height 17
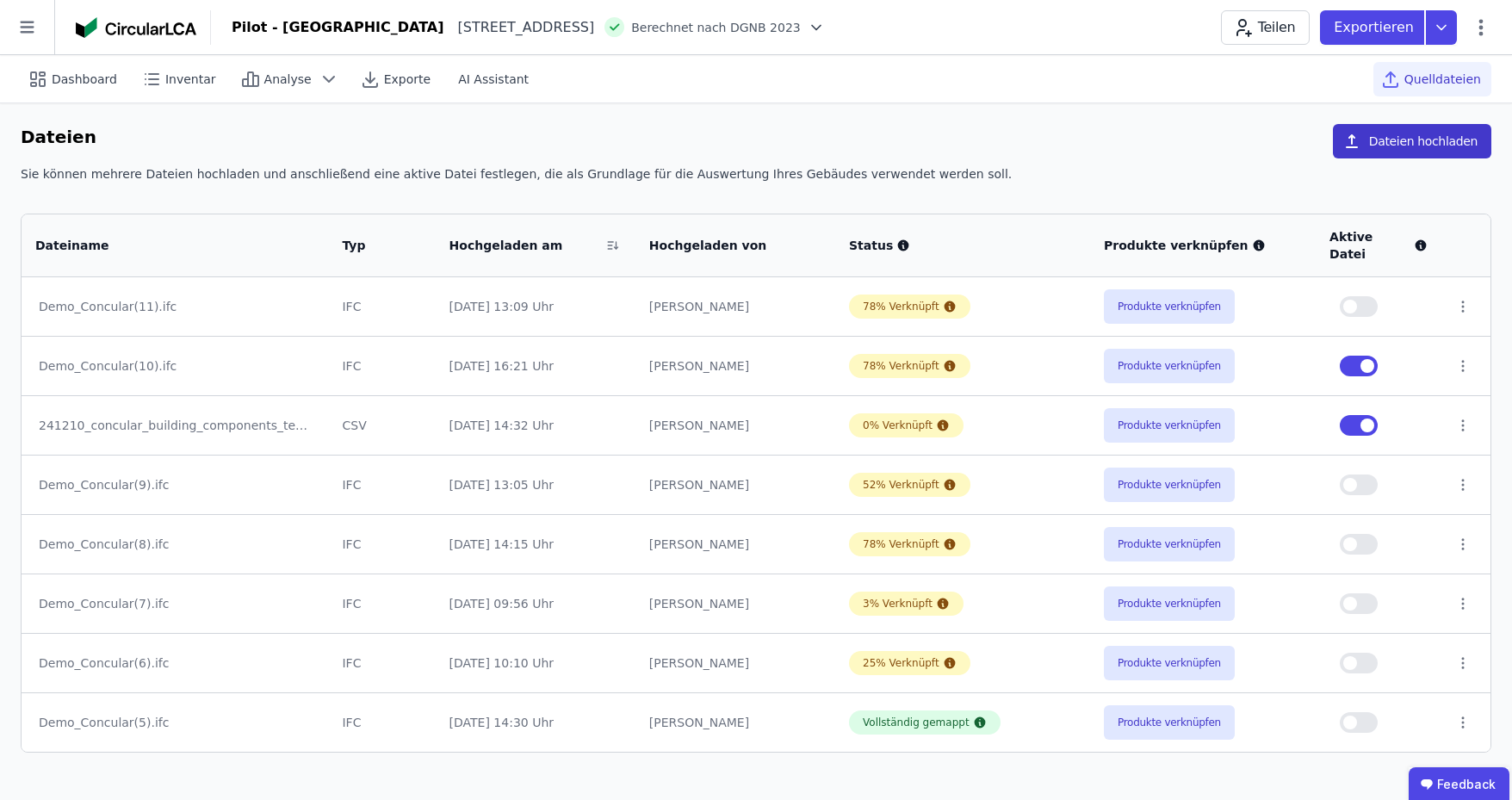
click at [1424, 143] on button "Dateien hochladen" at bounding box center [1412, 142] width 159 height 35
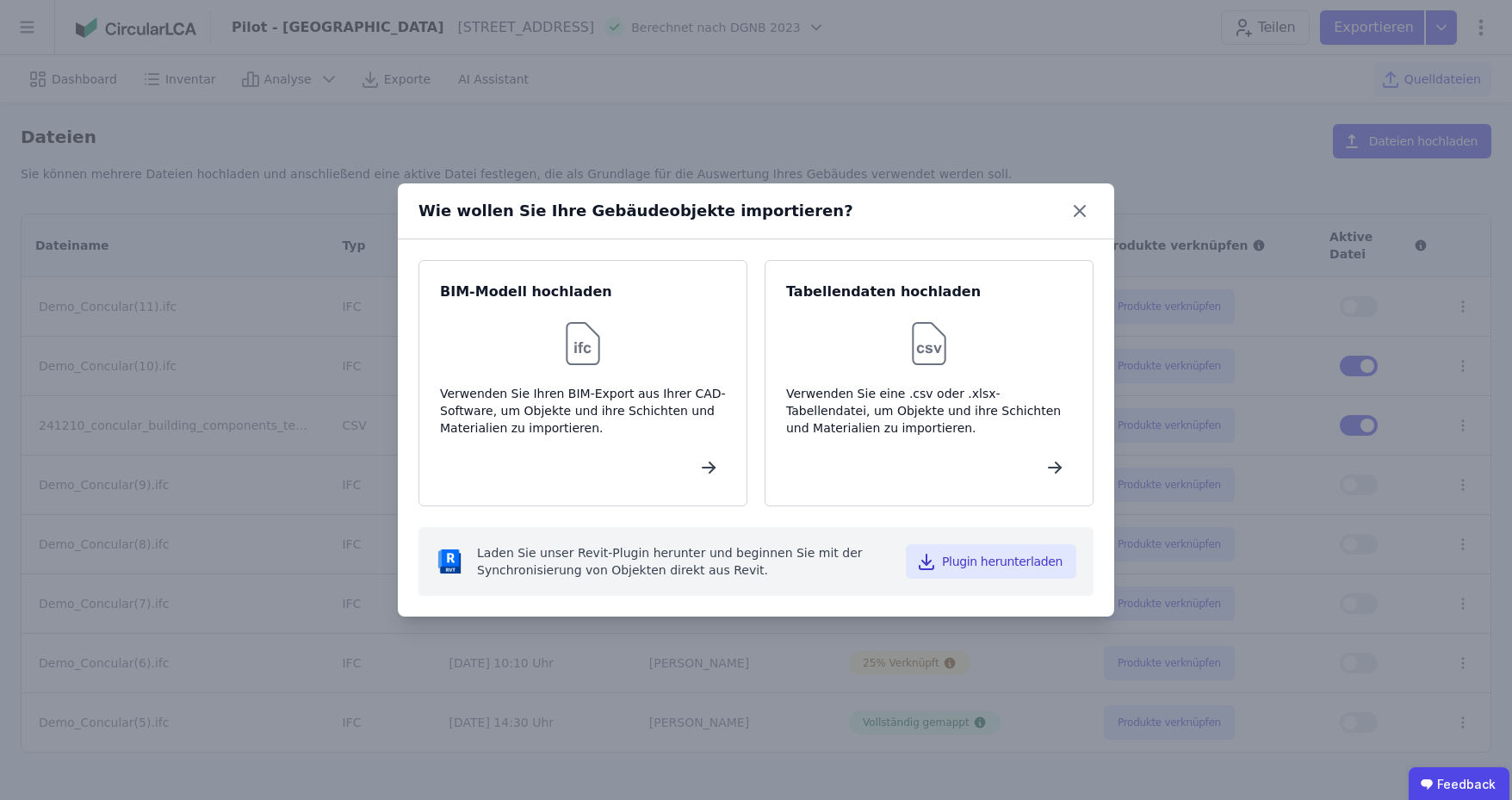
drag, startPoint x: 832, startPoint y: 118, endPoint x: 876, endPoint y: 139, distance: 48.8
click at [832, 118] on div "Wie wollen Sie Ihre Gebäudeobjekte importieren? BIM-Modell hochladen Verwenden …" at bounding box center [756, 400] width 1512 height 800
click at [1074, 210] on icon at bounding box center [1080, 211] width 28 height 28
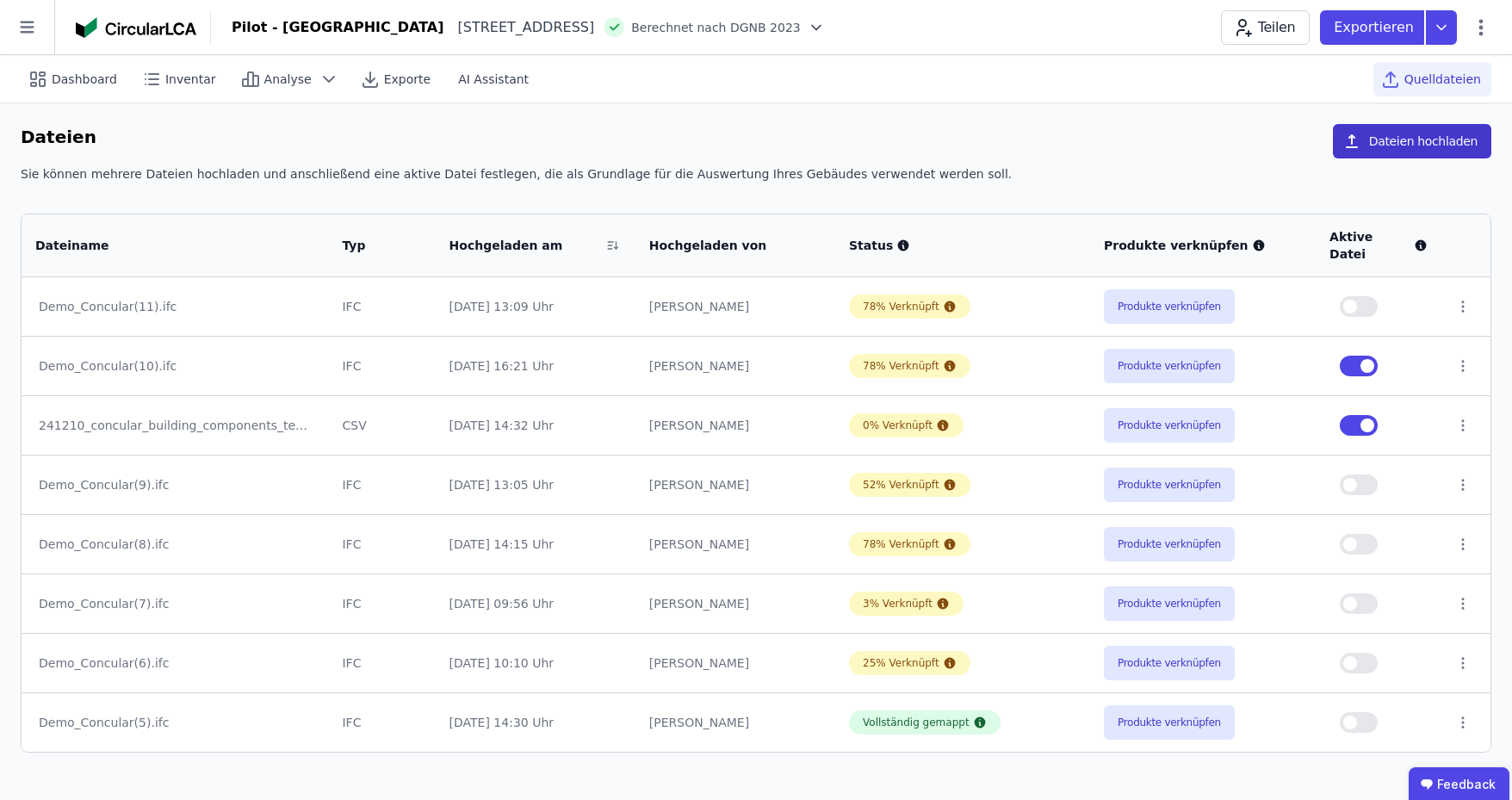
click at [1388, 136] on button "Dateien hochladen" at bounding box center [1412, 142] width 159 height 35
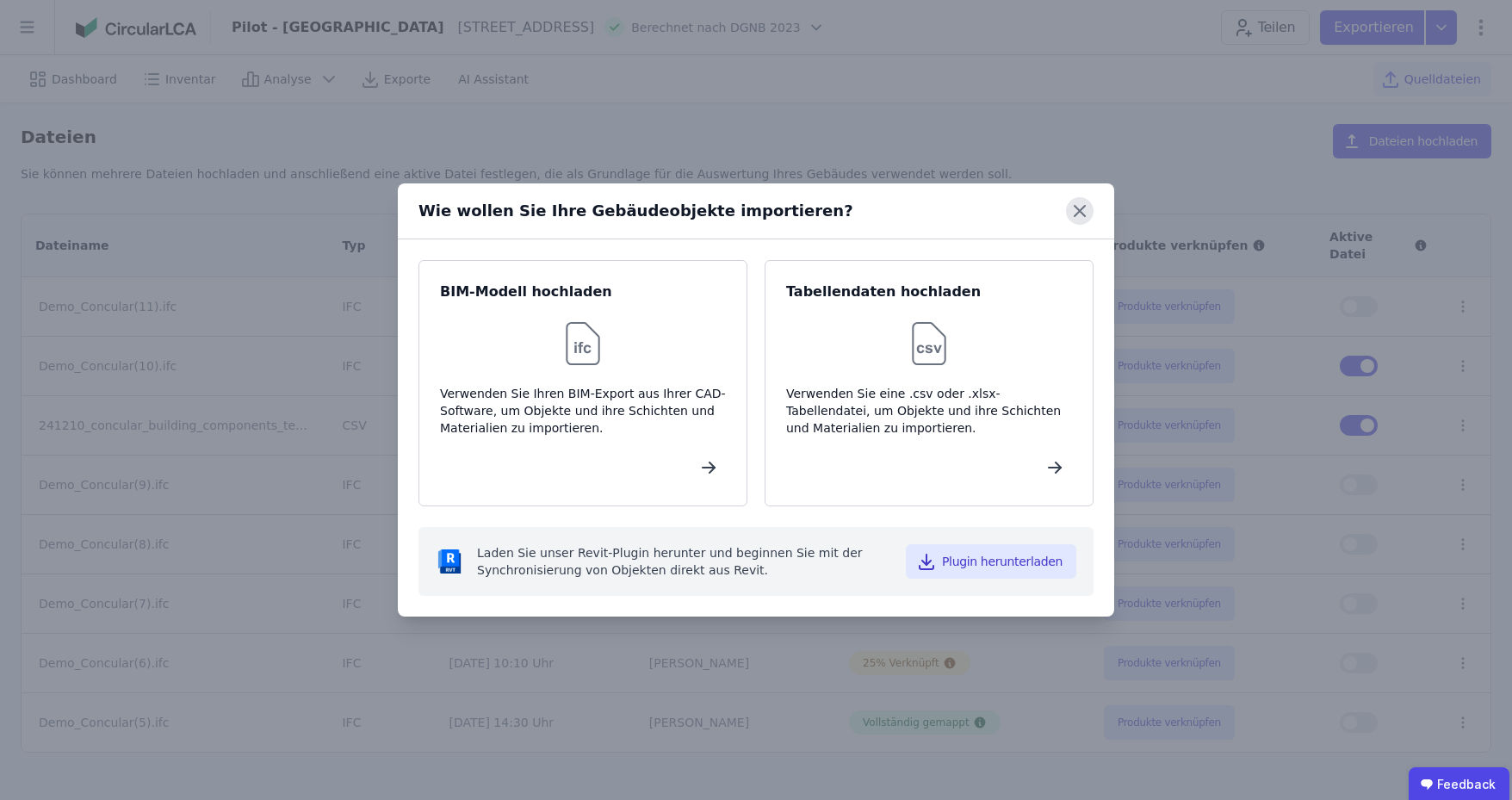
click at [1079, 211] on icon at bounding box center [1080, 211] width 11 height 11
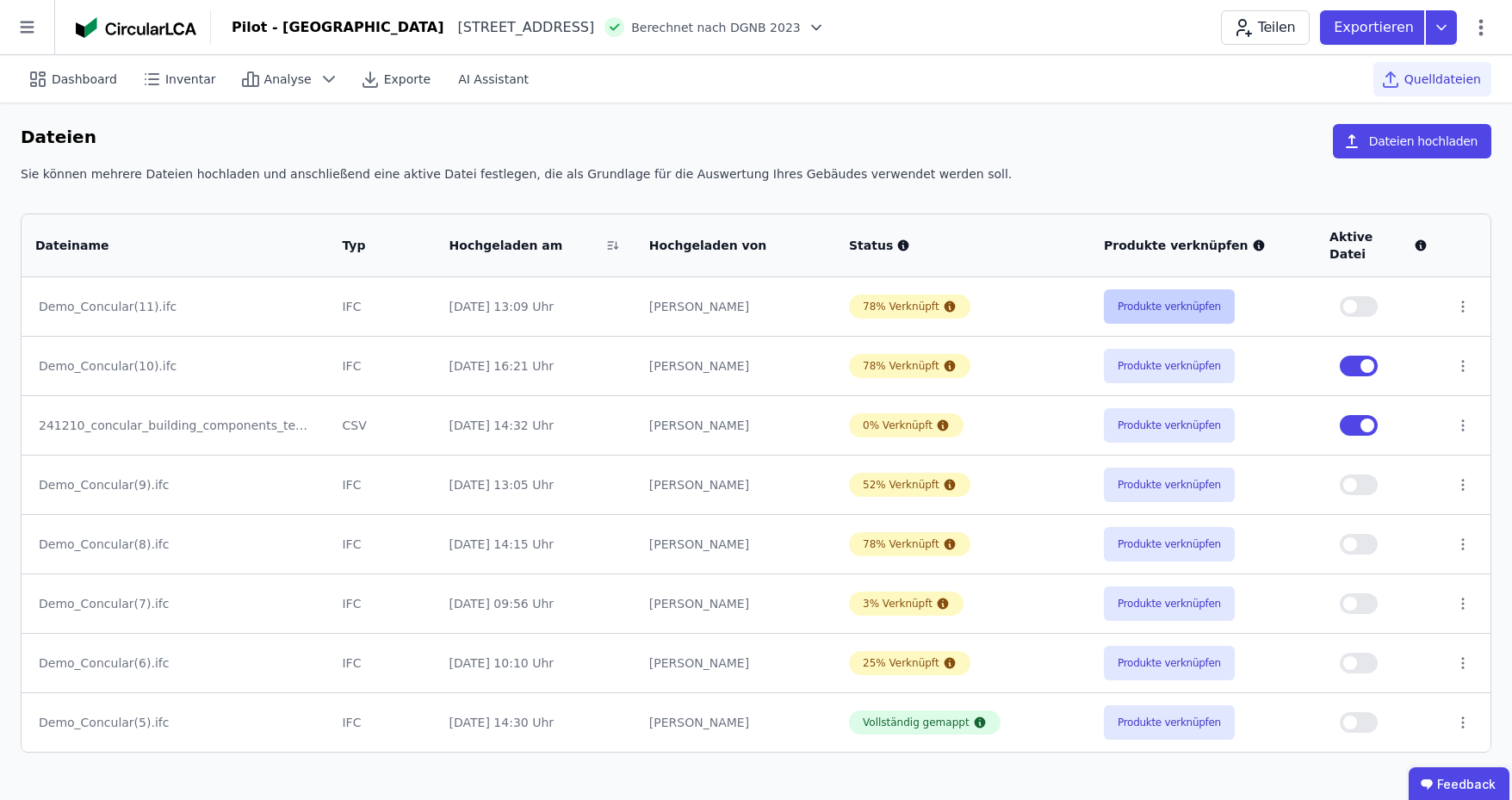
click at [1127, 289] on button "Produkte verknüpfen" at bounding box center [1169, 306] width 131 height 35
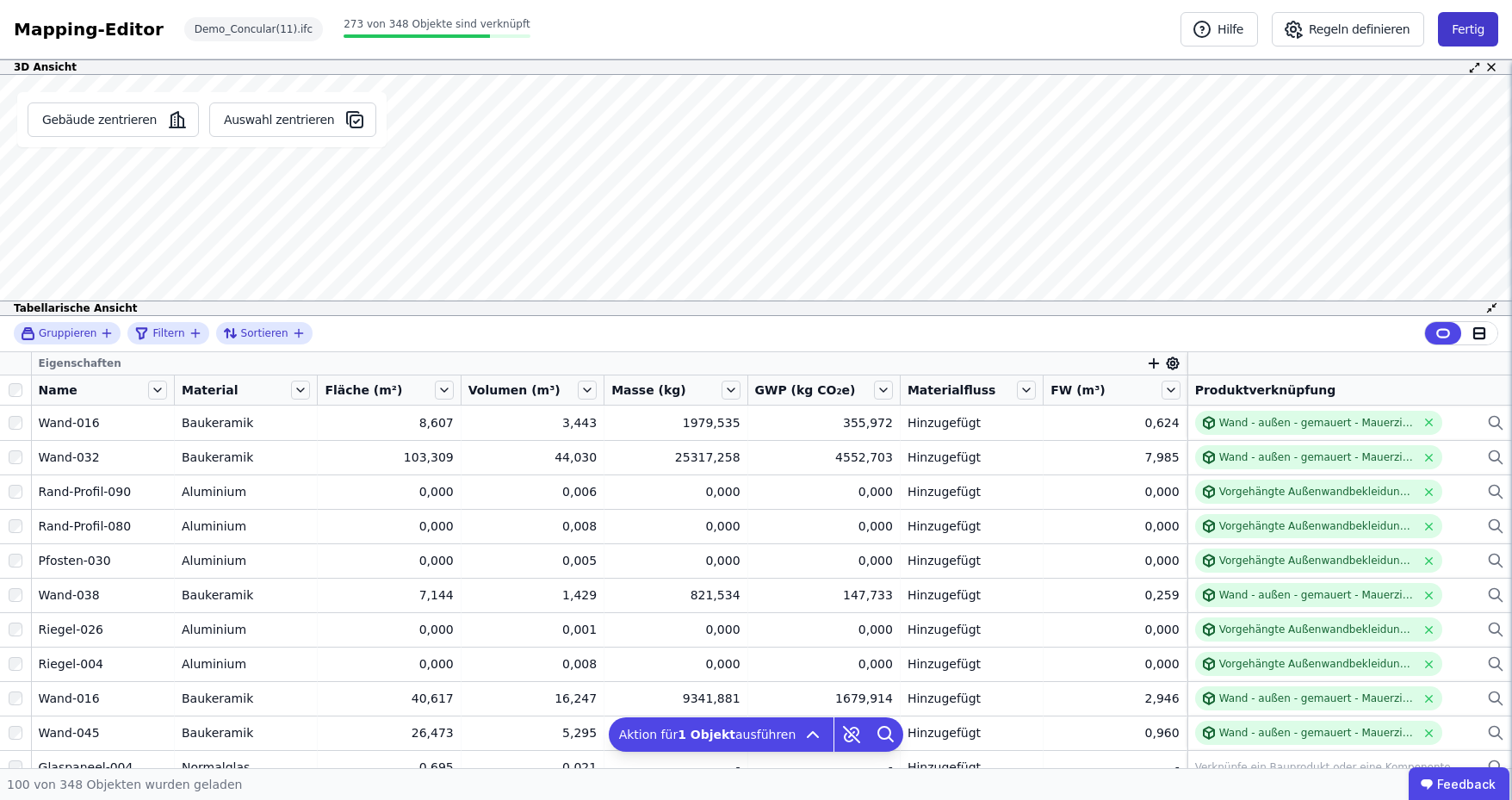
click at [1468, 29] on button "Fertig" at bounding box center [1468, 30] width 61 height 35
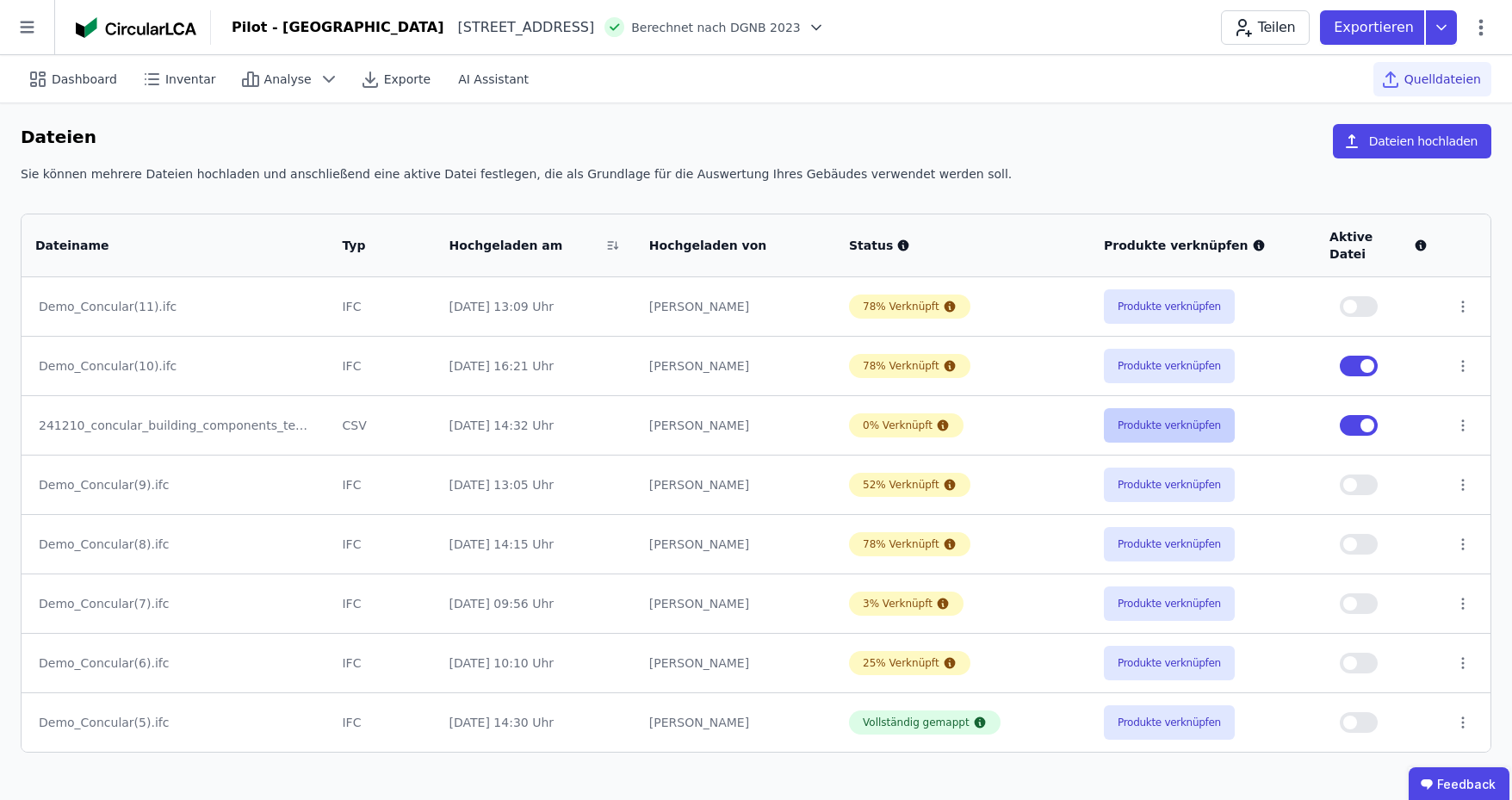
click at [1119, 410] on button "Produkte verknüpfen" at bounding box center [1169, 426] width 131 height 35
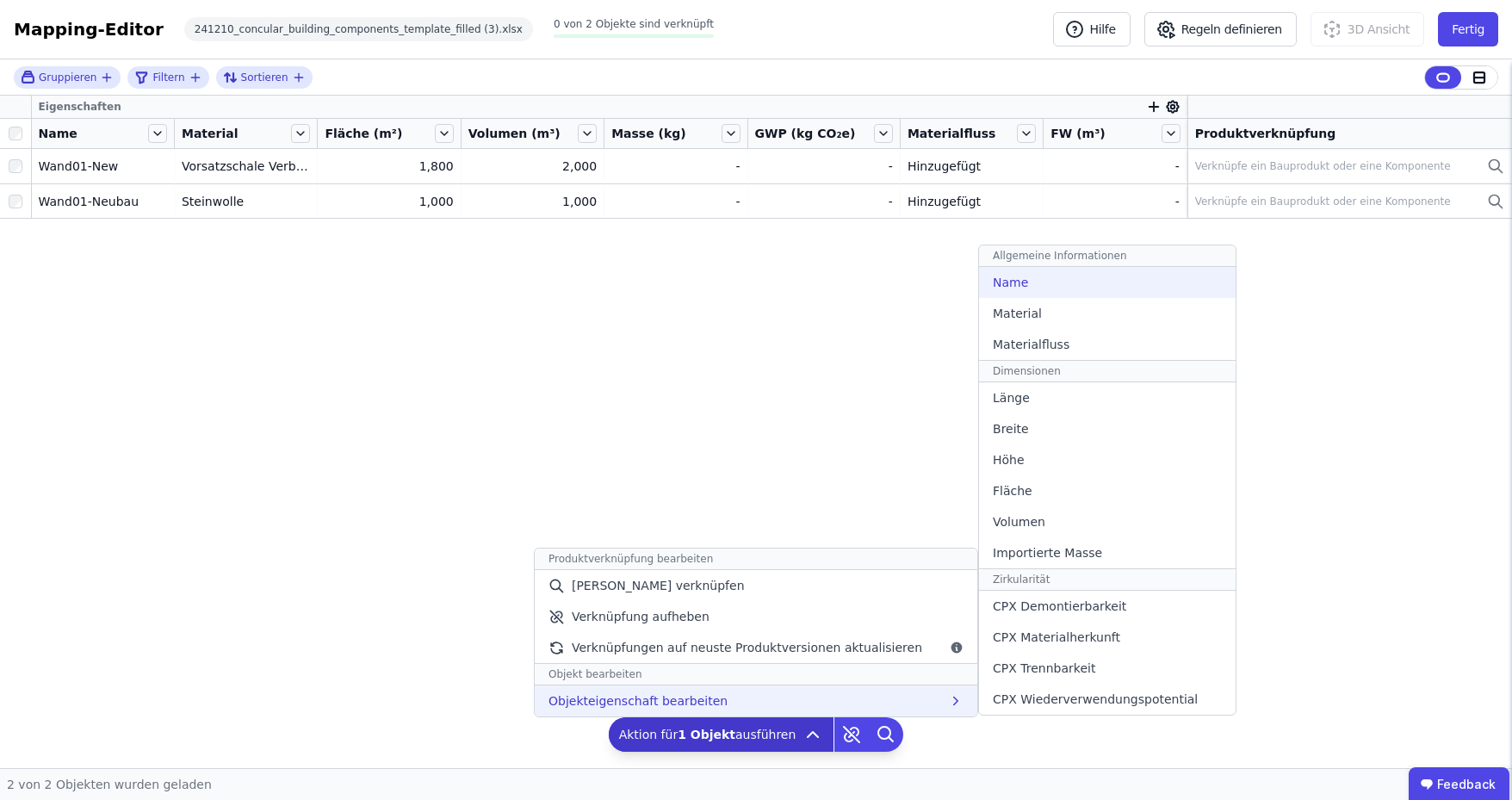
click at [1000, 283] on span "Name" at bounding box center [1010, 282] width 36 height 17
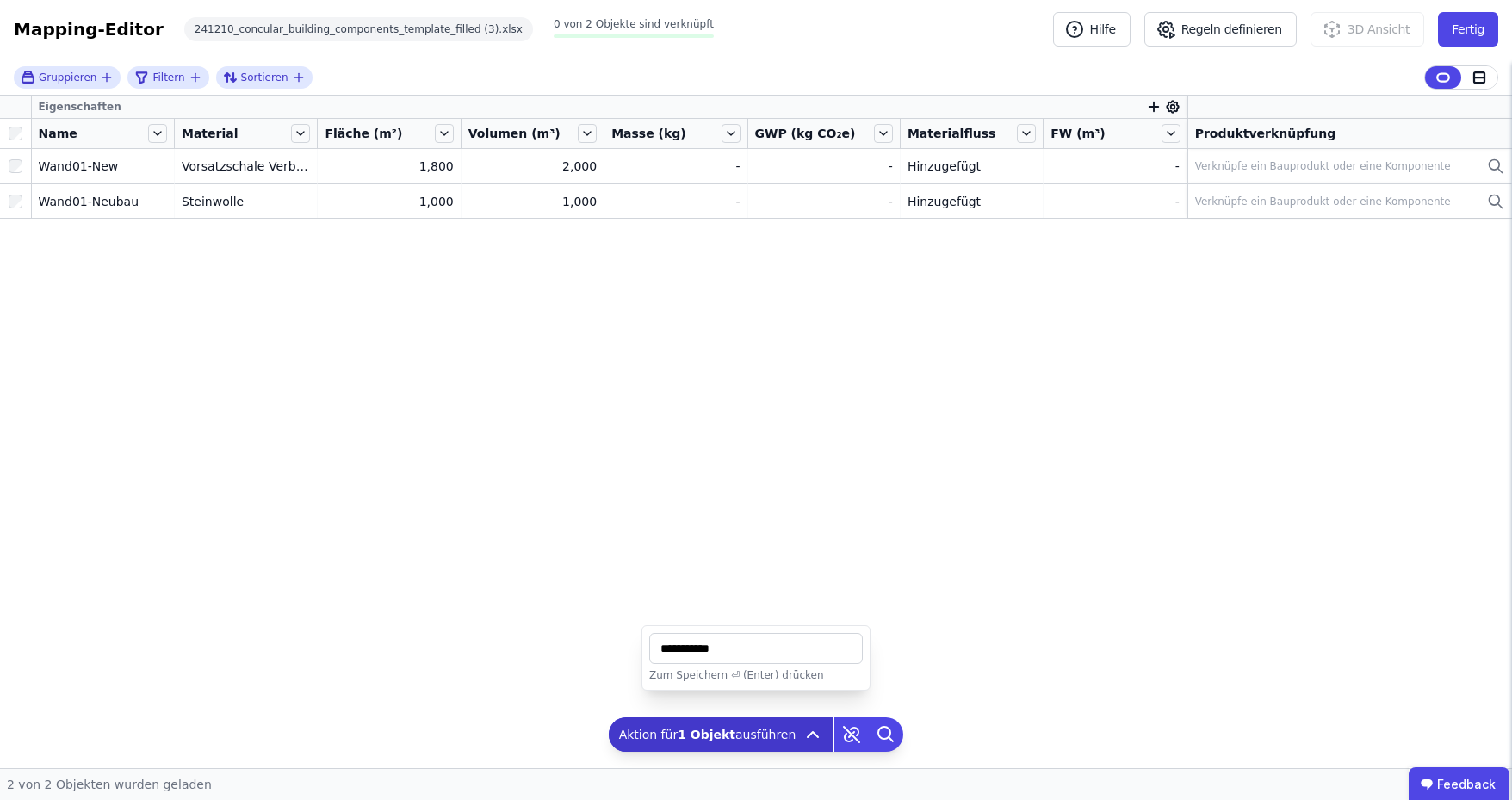
drag, startPoint x: 753, startPoint y: 641, endPoint x: 610, endPoint y: 647, distance: 143.1
click at [610, 647] on div "Gruppieren Filtern Sortieren Eigenschaften Name Material Fläche (m²) Volumen (m…" at bounding box center [756, 414] width 1512 height 709
type input "**********"
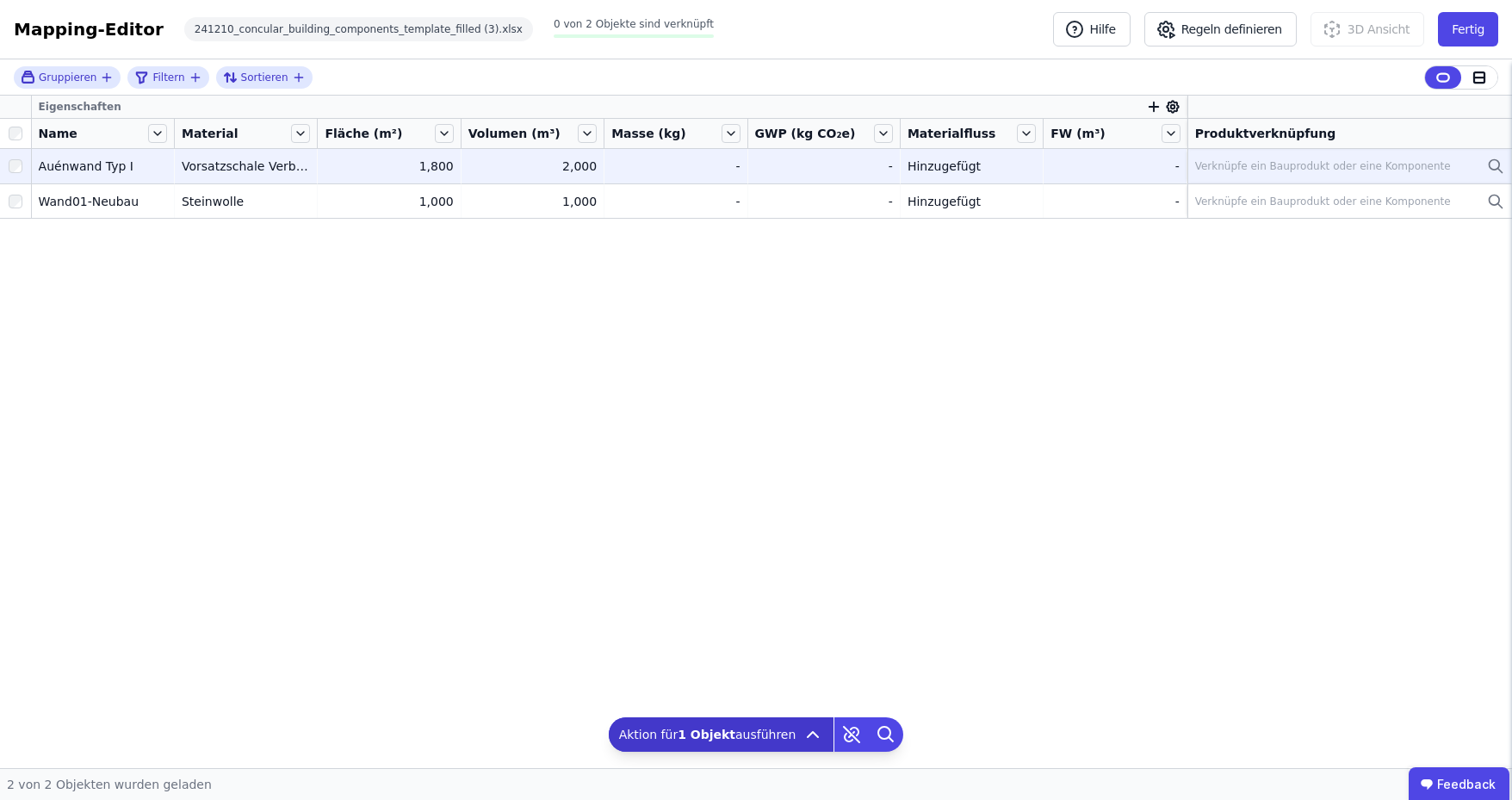
click at [1493, 168] on icon at bounding box center [1495, 165] width 11 height 11
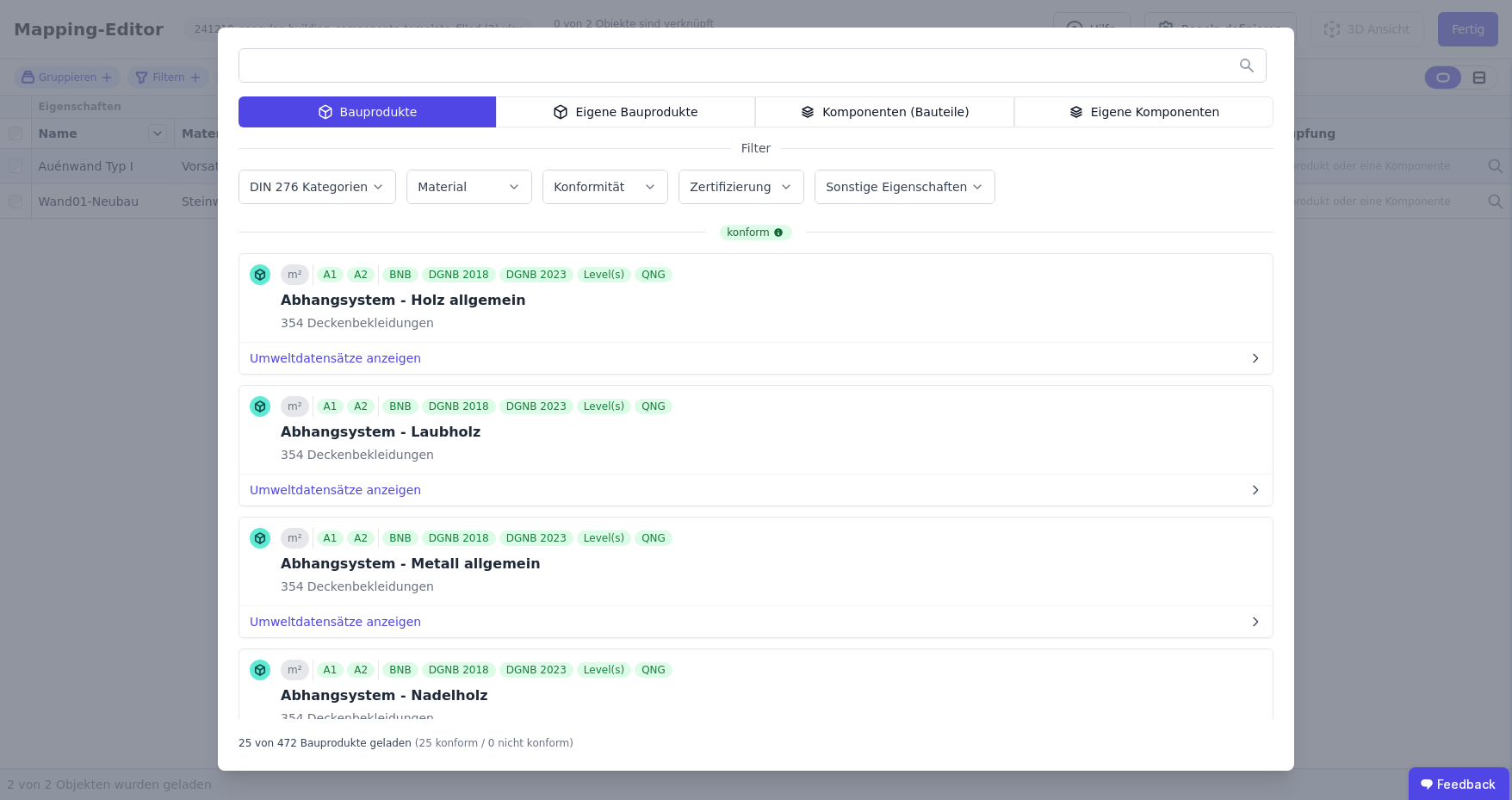
click at [900, 113] on div "Komponenten (Bauteile)" at bounding box center [884, 112] width 259 height 31
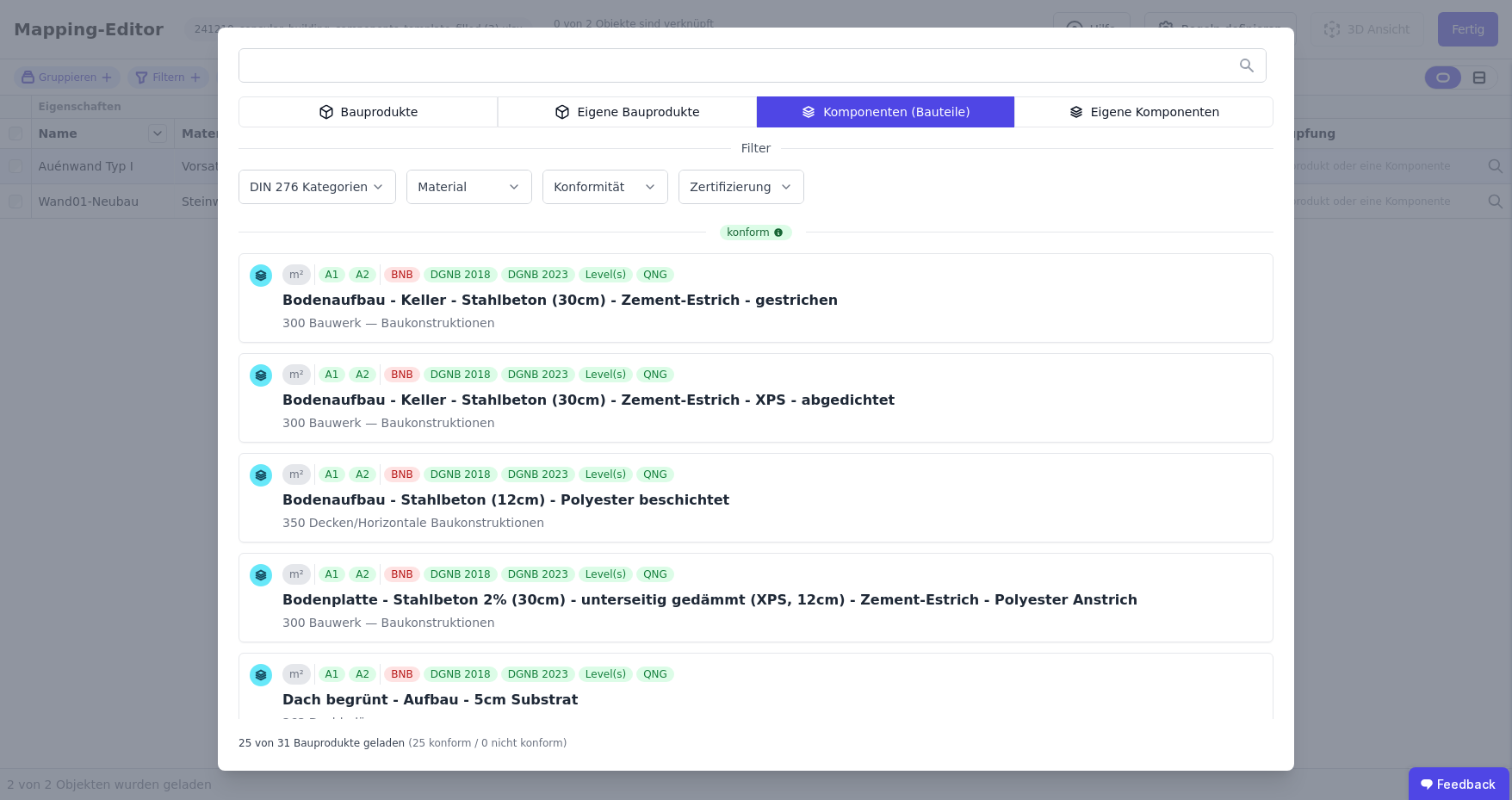
click at [371, 193] on icon "button" at bounding box center [378, 187] width 13 height 17
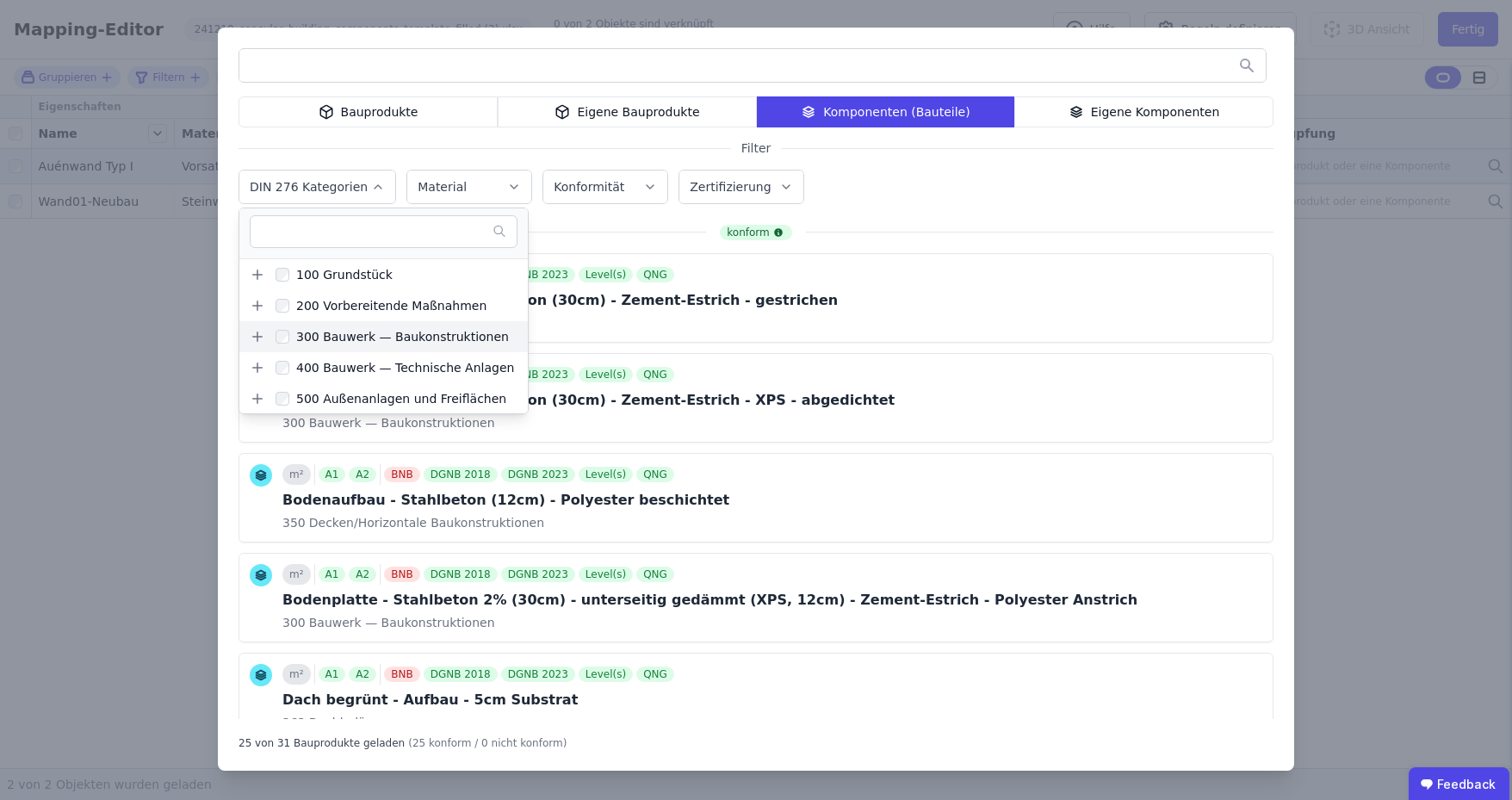
click at [252, 333] on icon at bounding box center [257, 337] width 15 height 15
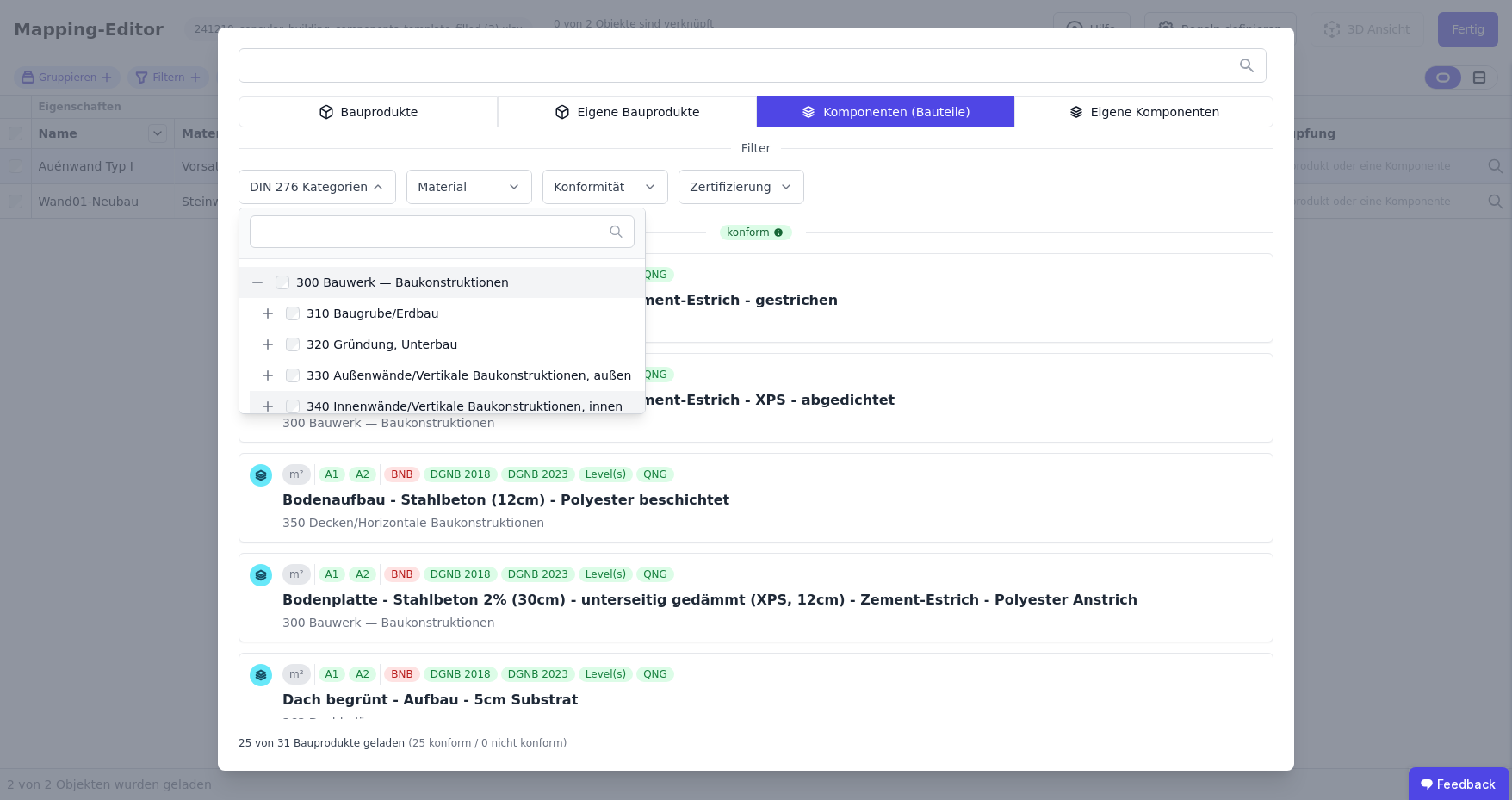
scroll to position [86, 0]
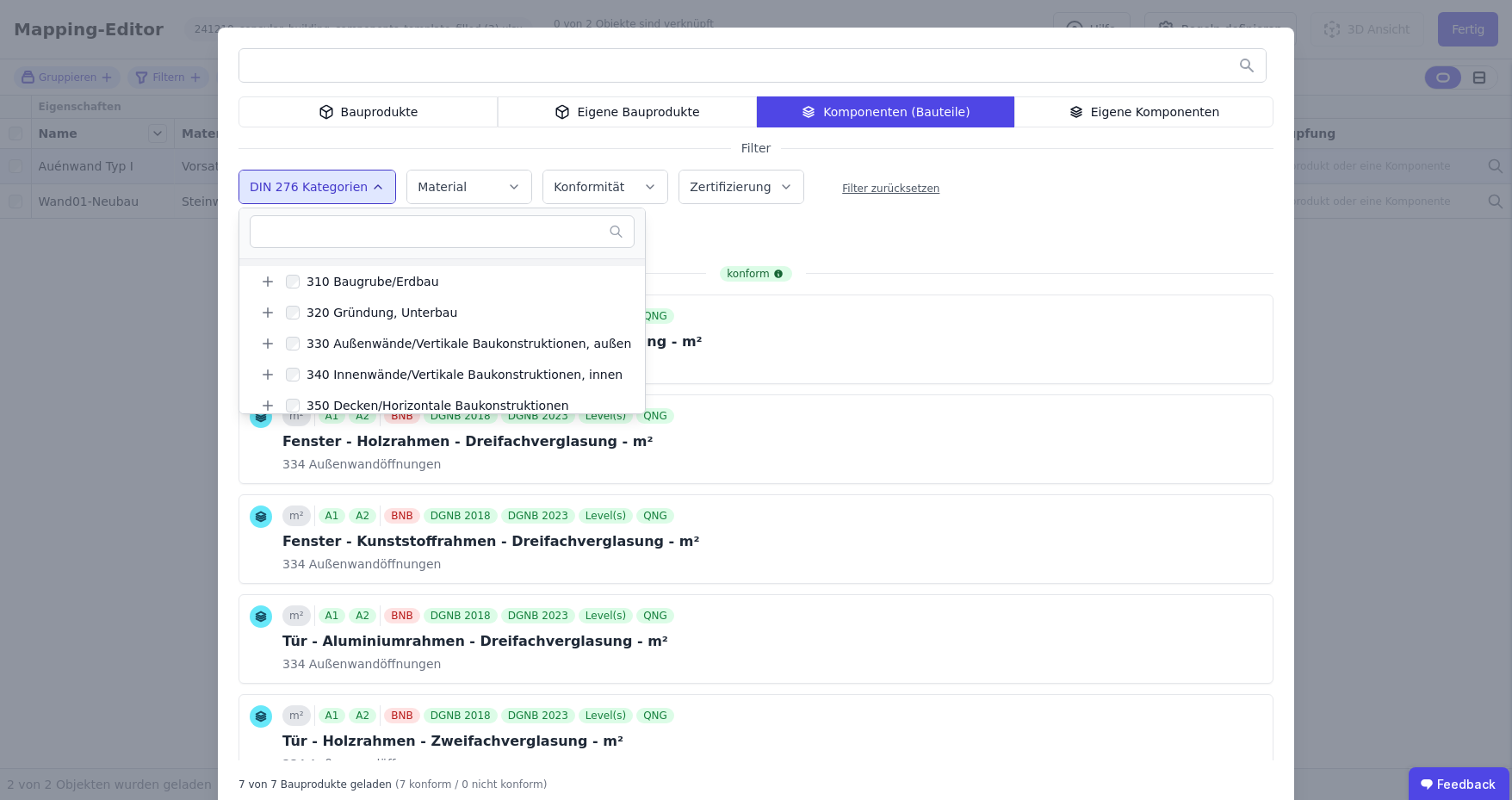
click at [990, 194] on div "DIN 276 Kategorien 100 Grundstück 200 Vorbereitende Maßnahmen 300 Bauwerk — Bau…" at bounding box center [756, 189] width 1035 height 44
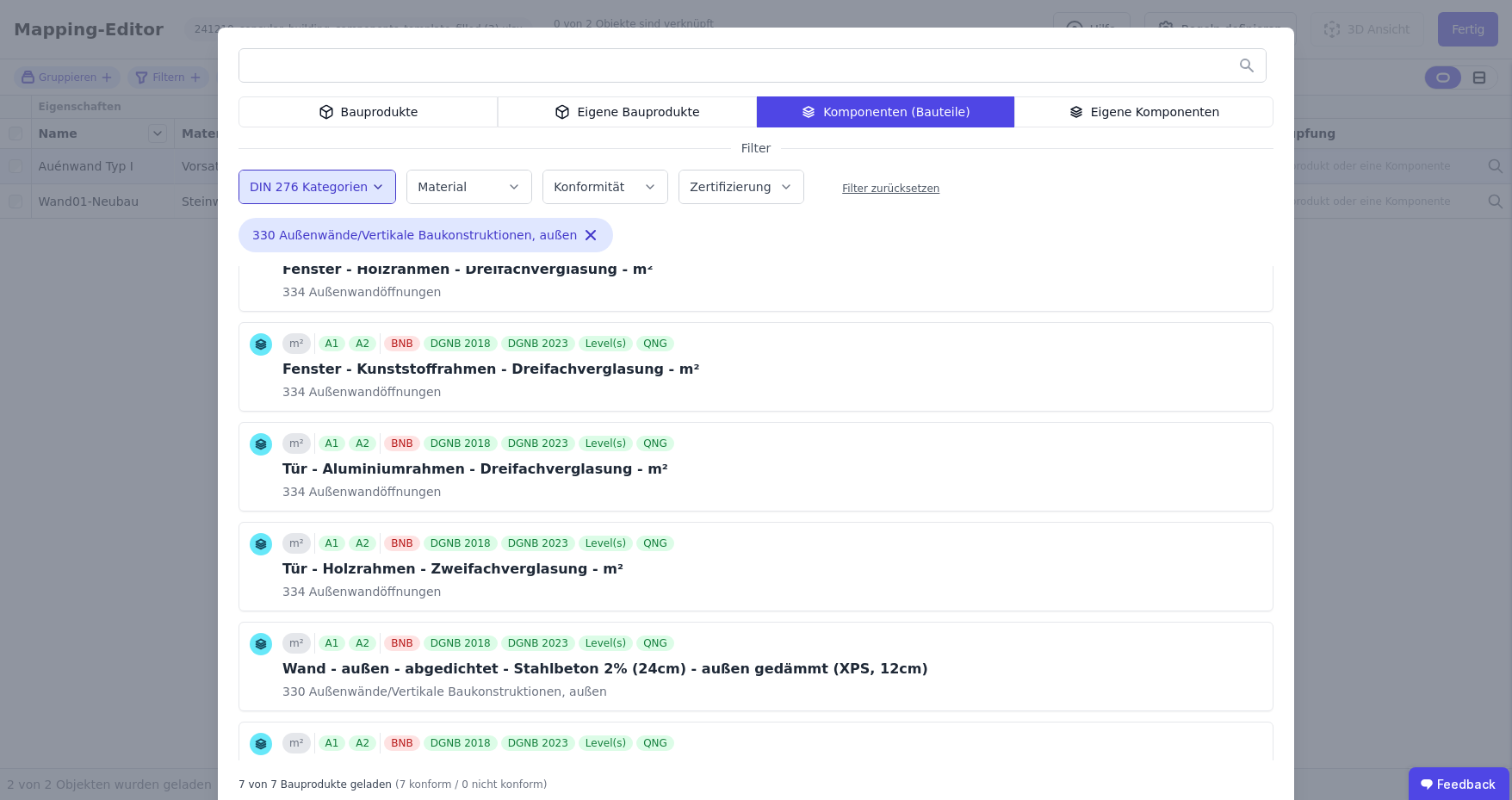
scroll to position [251, 0]
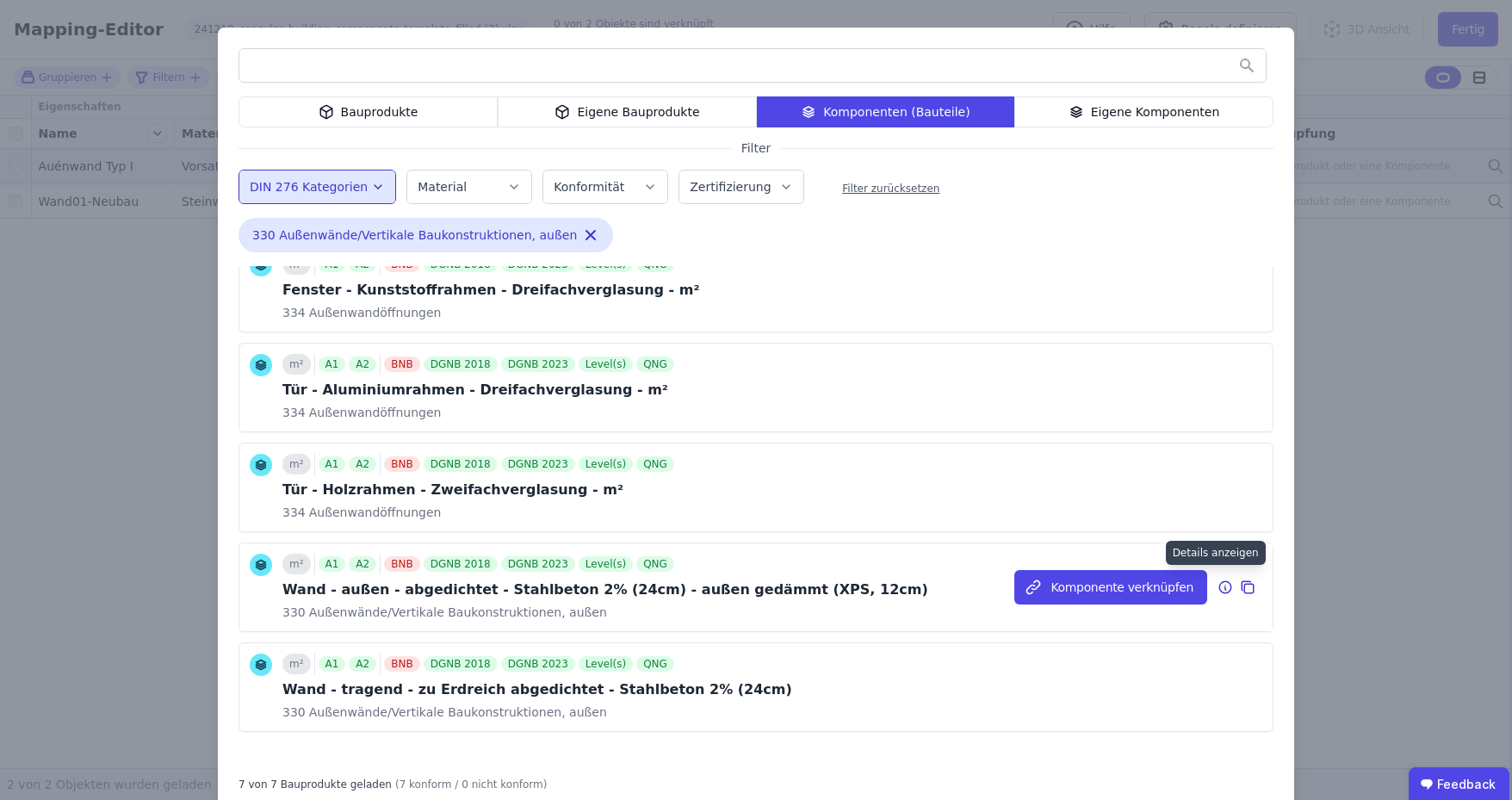
click at [1217, 584] on icon at bounding box center [1225, 586] width 15 height 20
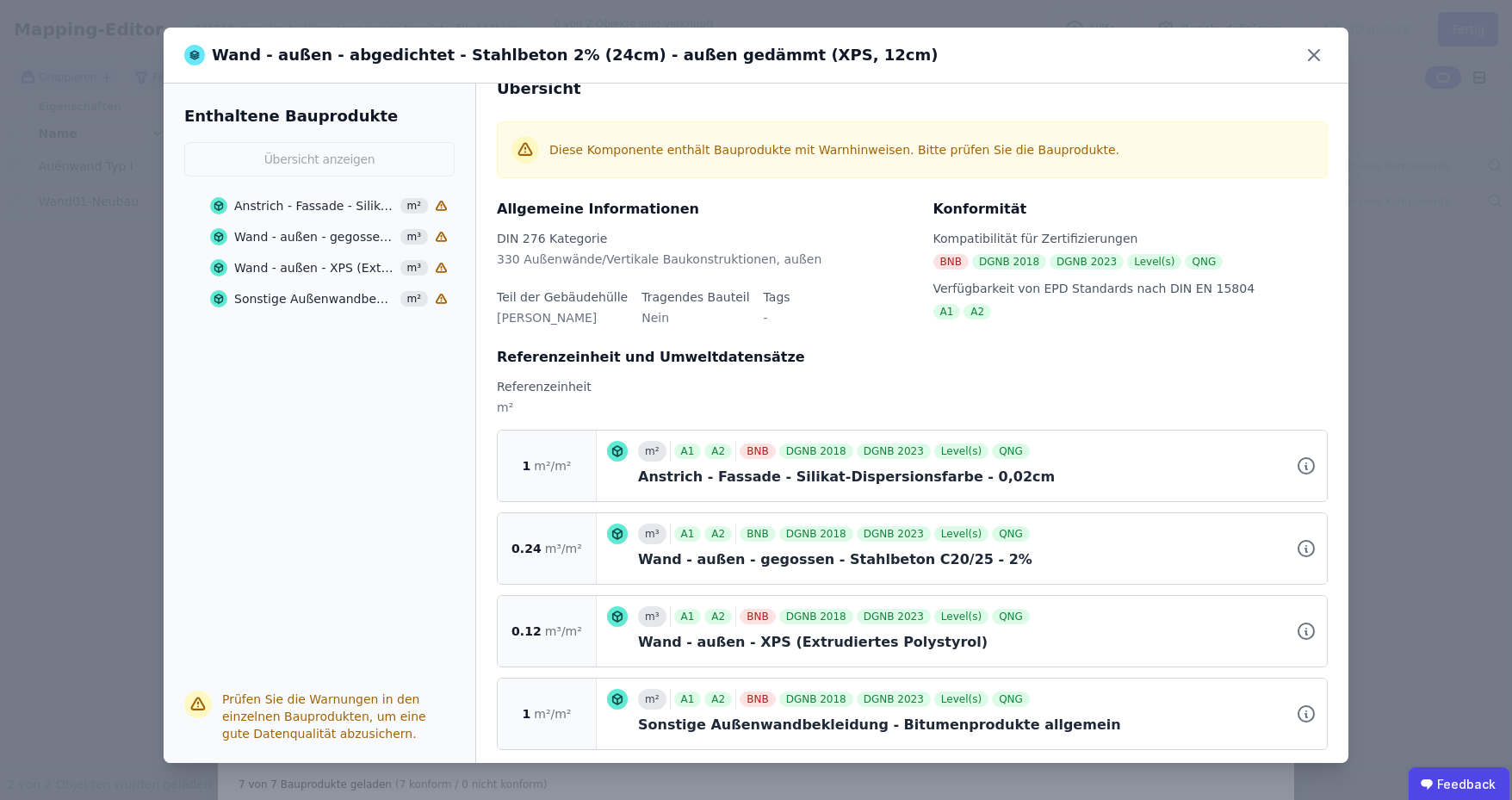
scroll to position [41, 0]
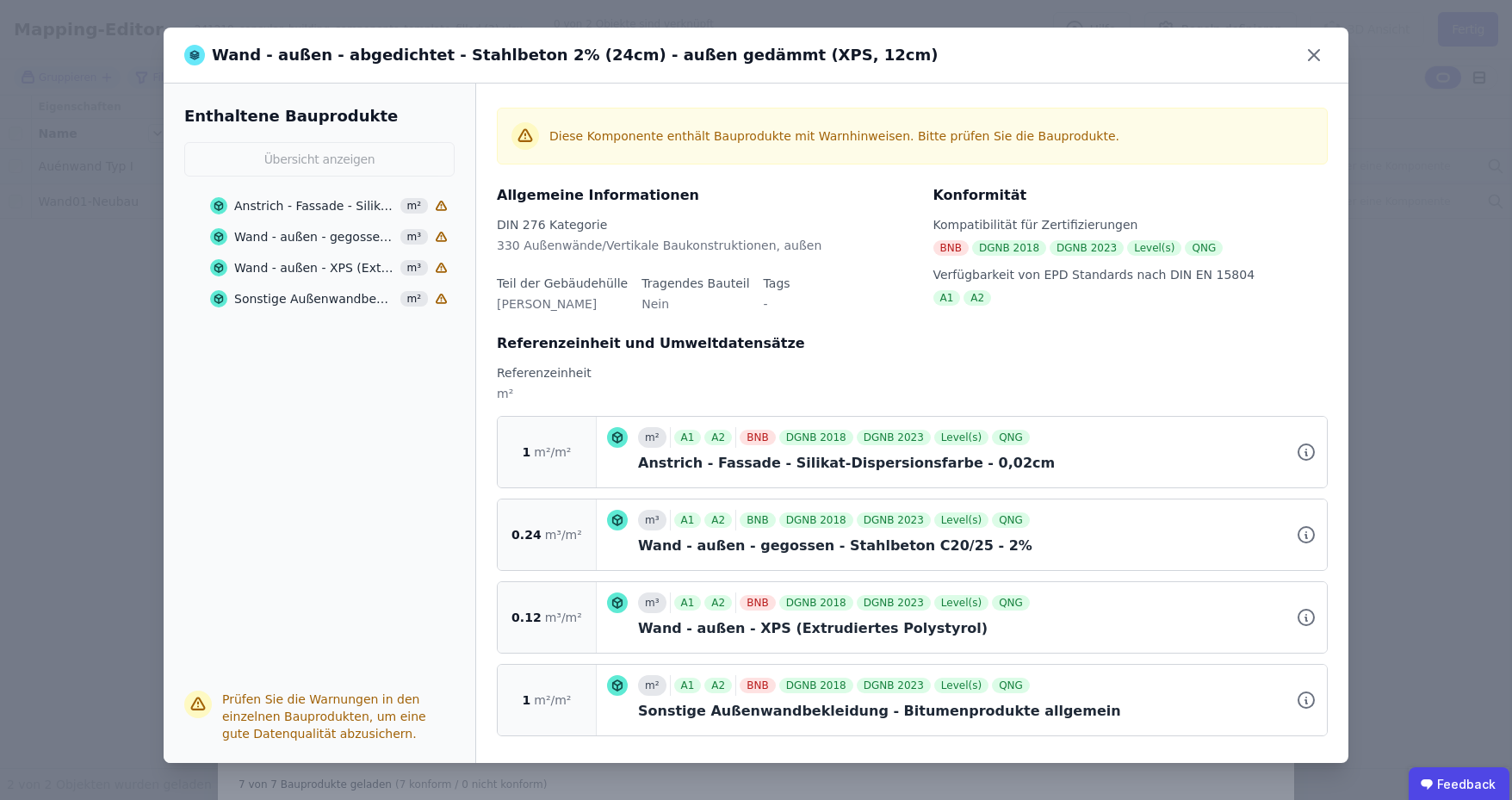
drag, startPoint x: 1307, startPoint y: 57, endPoint x: 1286, endPoint y: 92, distance: 40.8
click at [1307, 57] on icon at bounding box center [1314, 55] width 28 height 28
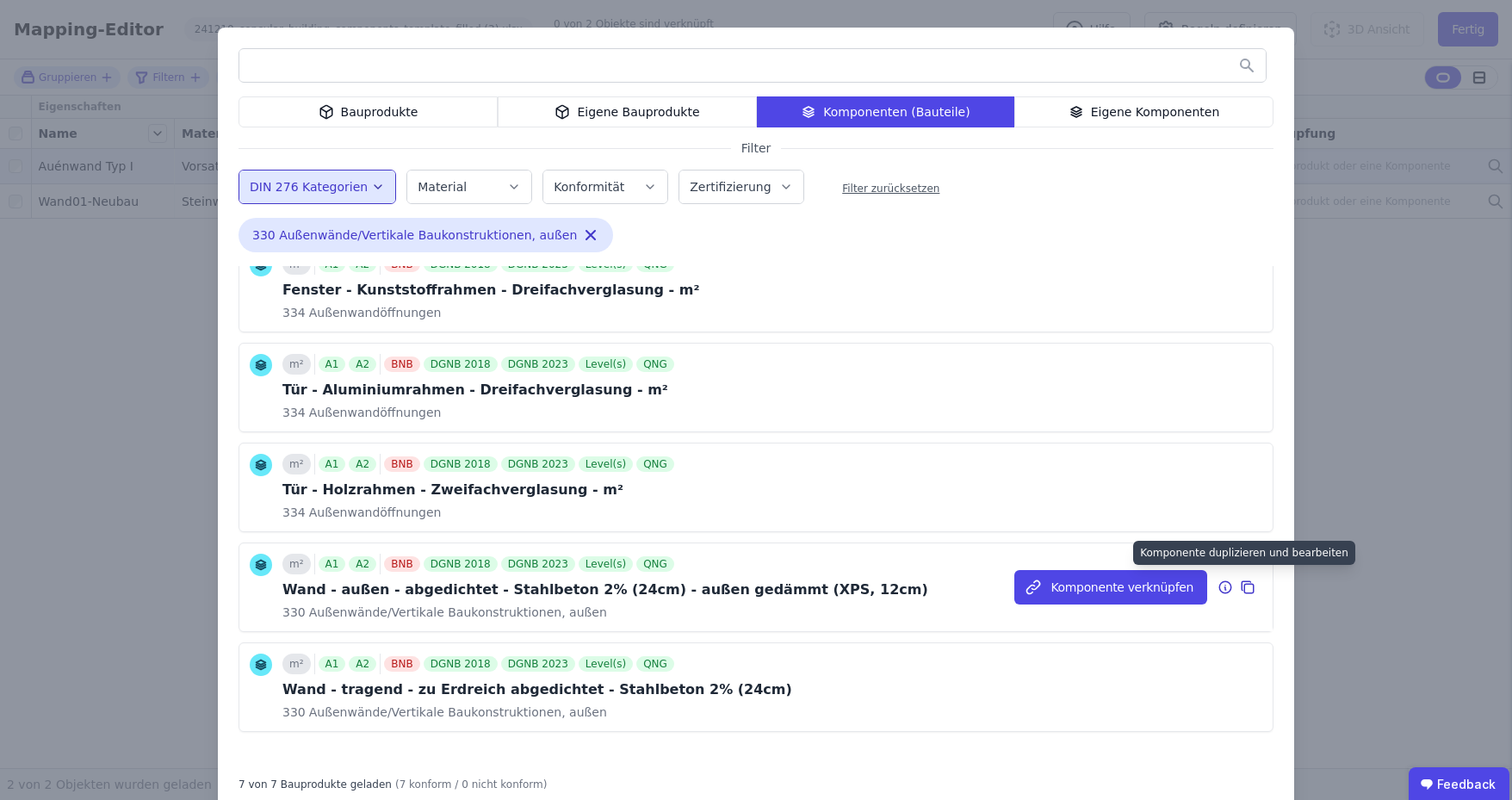
click at [1240, 580] on icon at bounding box center [1248, 586] width 15 height 20
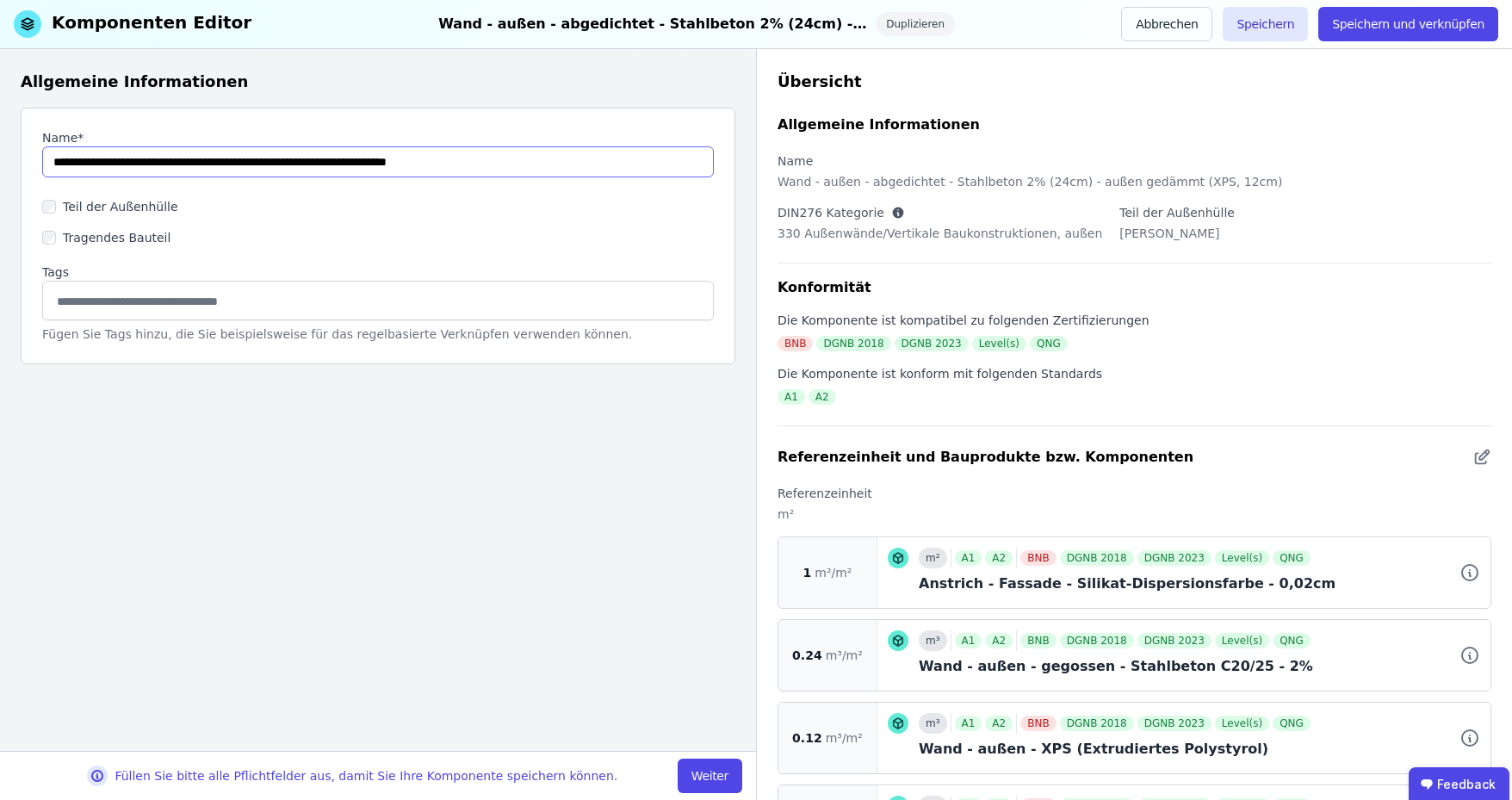
click at [541, 154] on input "string" at bounding box center [378, 162] width 671 height 31
click at [486, 475] on div "Allgemeine Informationen Name* Teil der Außenhülle Tragendes Bauteil Tags Fügen…" at bounding box center [378, 400] width 756 height 702
drag, startPoint x: 498, startPoint y: 162, endPoint x: 139, endPoint y: 147, distance: 359.3
click at [139, 147] on input "string" at bounding box center [378, 162] width 671 height 31
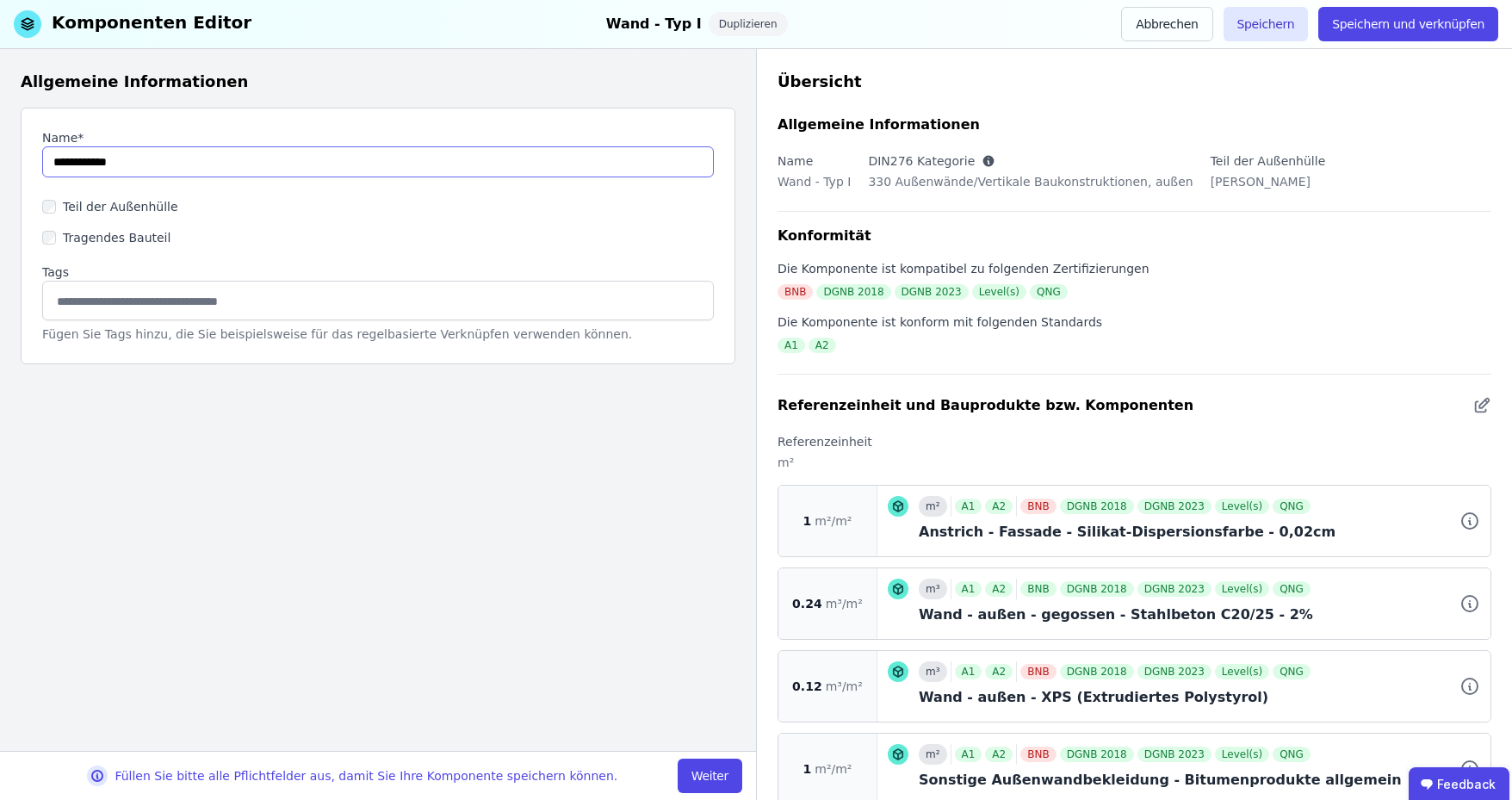
type input "**********"
click at [225, 458] on div "Allgemeine Informationen Name* Teil der Außenhülle Tragendes Bauteil Tags Fügen…" at bounding box center [378, 400] width 756 height 702
click at [248, 308] on input at bounding box center [378, 300] width 649 height 28
type input "******"
click at [409, 471] on div "Allgemeine Informationen Name* Teil der Außenhülle Tragendes Bauteil Tags Typ-0…" at bounding box center [378, 400] width 756 height 702
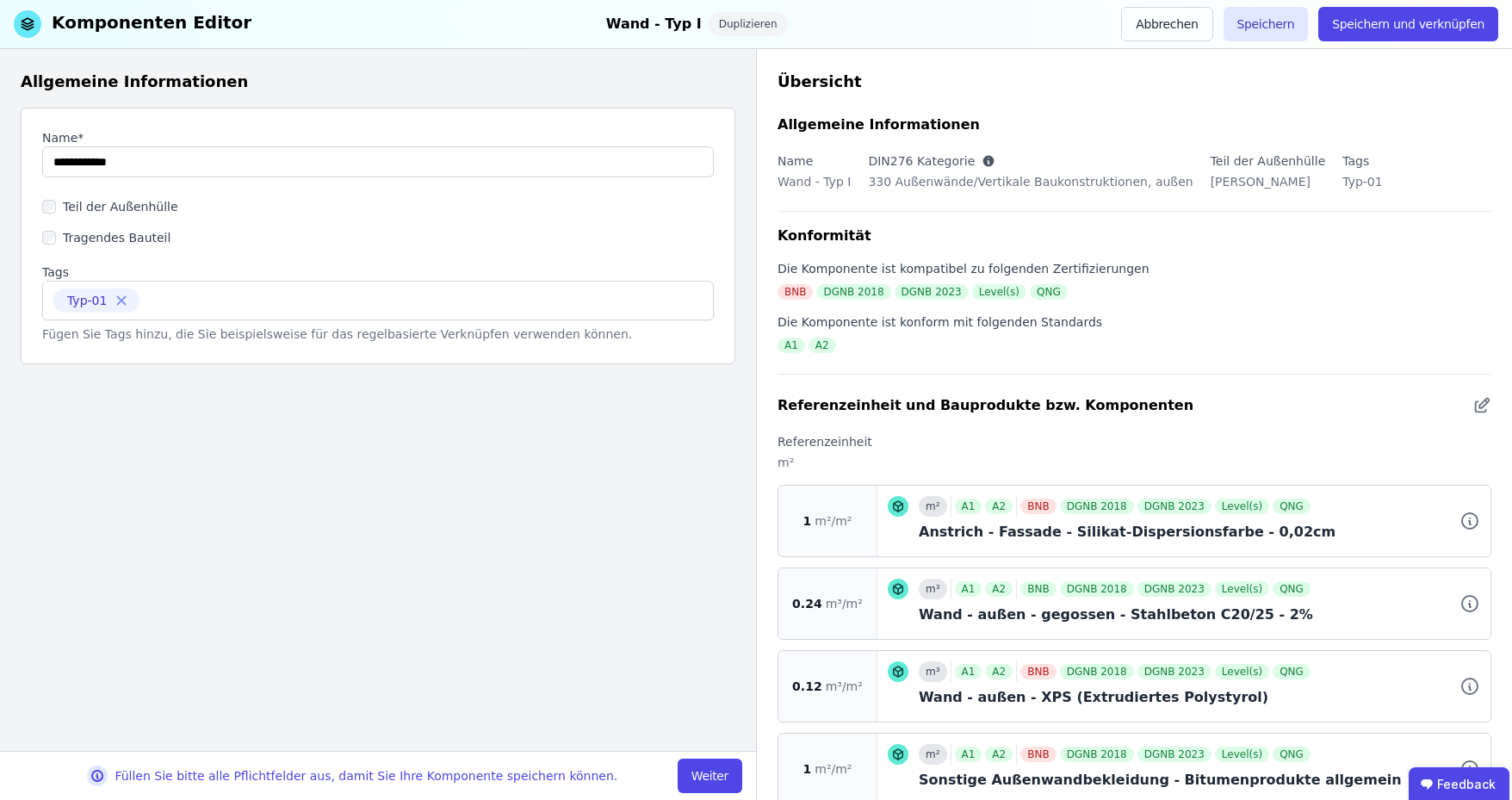
click at [124, 297] on icon at bounding box center [121, 300] width 15 height 15
click at [110, 300] on input at bounding box center [378, 300] width 649 height 28
type input "*"
type input "*****"
click at [60, 336] on div "Typ I" at bounding box center [378, 338] width 670 height 31
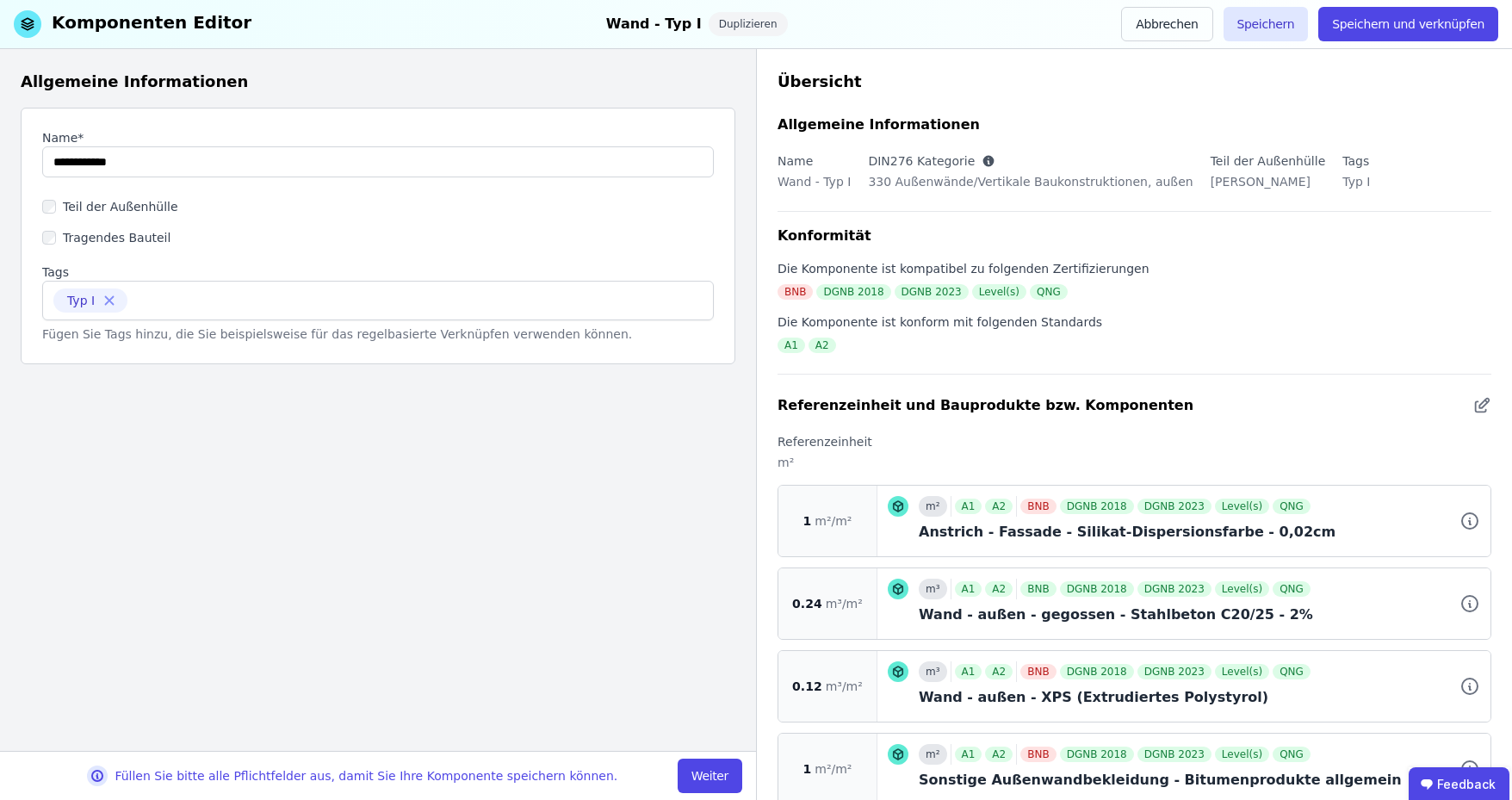
click at [467, 492] on div "Allgemeine Informationen Name* Teil der Außenhülle Tragendes Bauteil Tags Typ I…" at bounding box center [378, 400] width 756 height 702
click at [715, 778] on button "Weiter" at bounding box center [710, 776] width 65 height 35
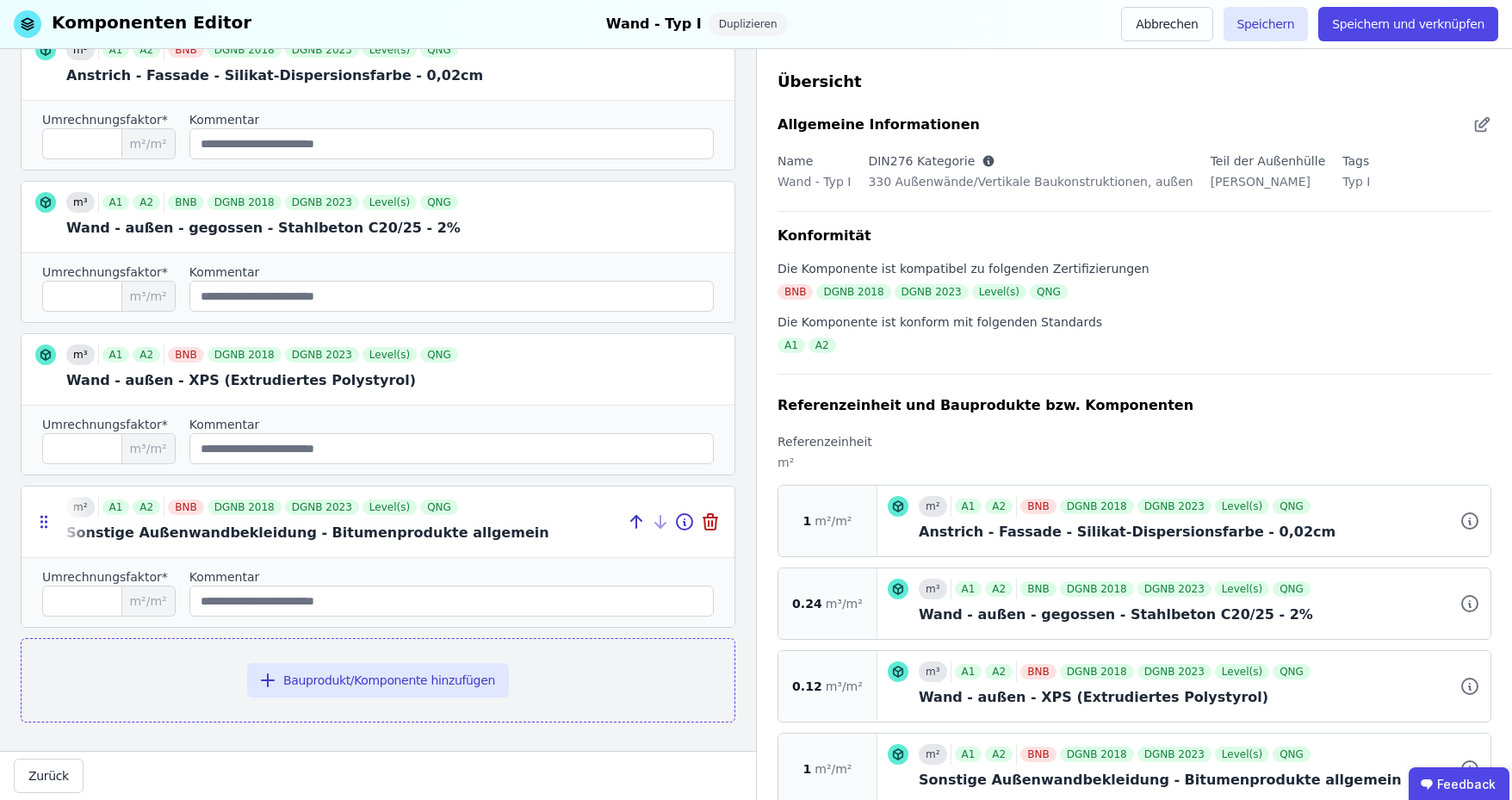
scroll to position [205, 0]
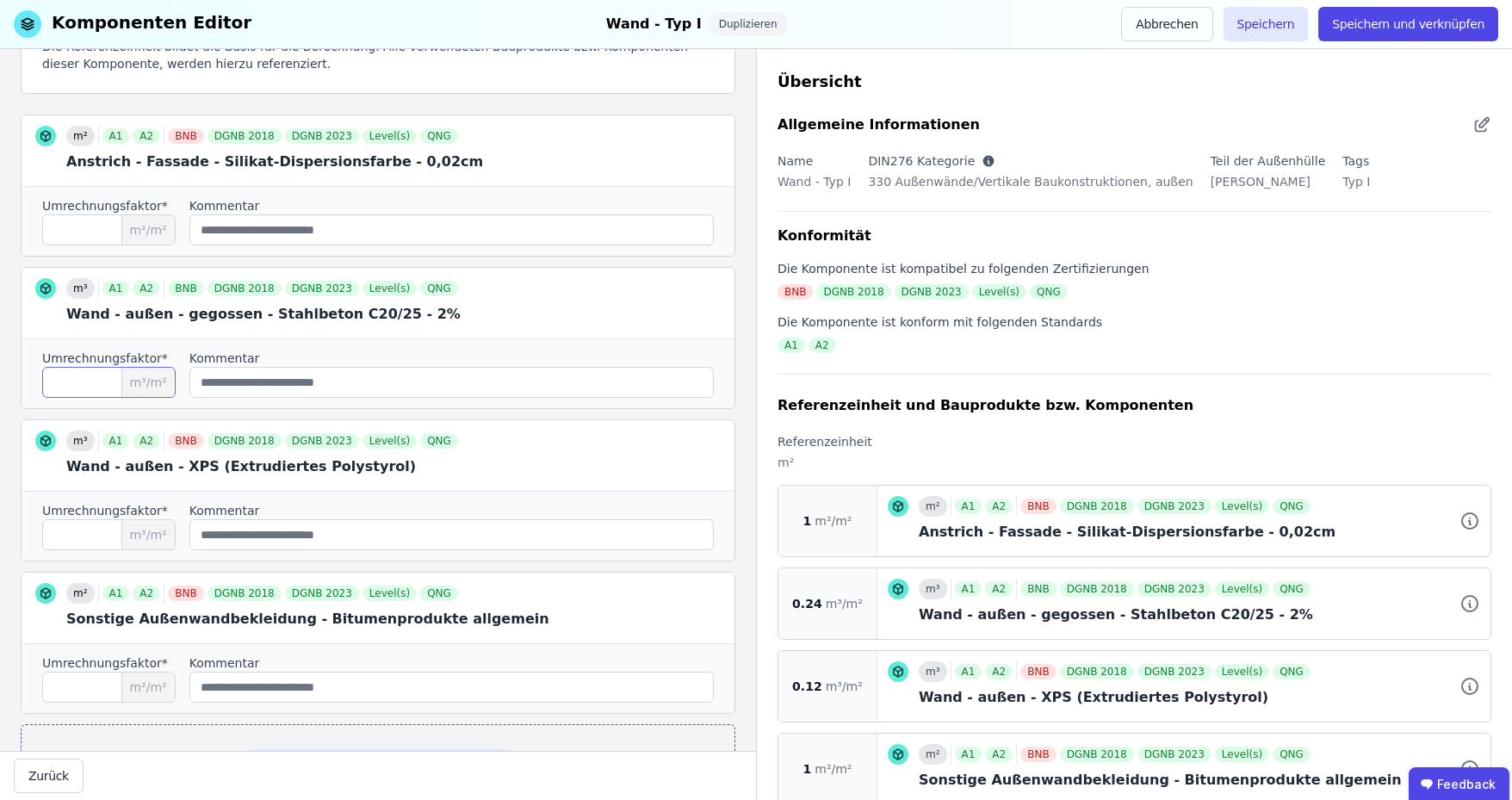
click at [91, 383] on input "****" at bounding box center [109, 382] width 134 height 31
drag, startPoint x: 143, startPoint y: 377, endPoint x: 176, endPoint y: 378, distance: 33.0
click at [174, 378] on span "m³/m²" at bounding box center [147, 382] width 53 height 29
click at [175, 361] on div "Umrechnungsfaktor*" at bounding box center [109, 358] width 134 height 17
click at [93, 383] on input "****" at bounding box center [109, 382] width 134 height 31
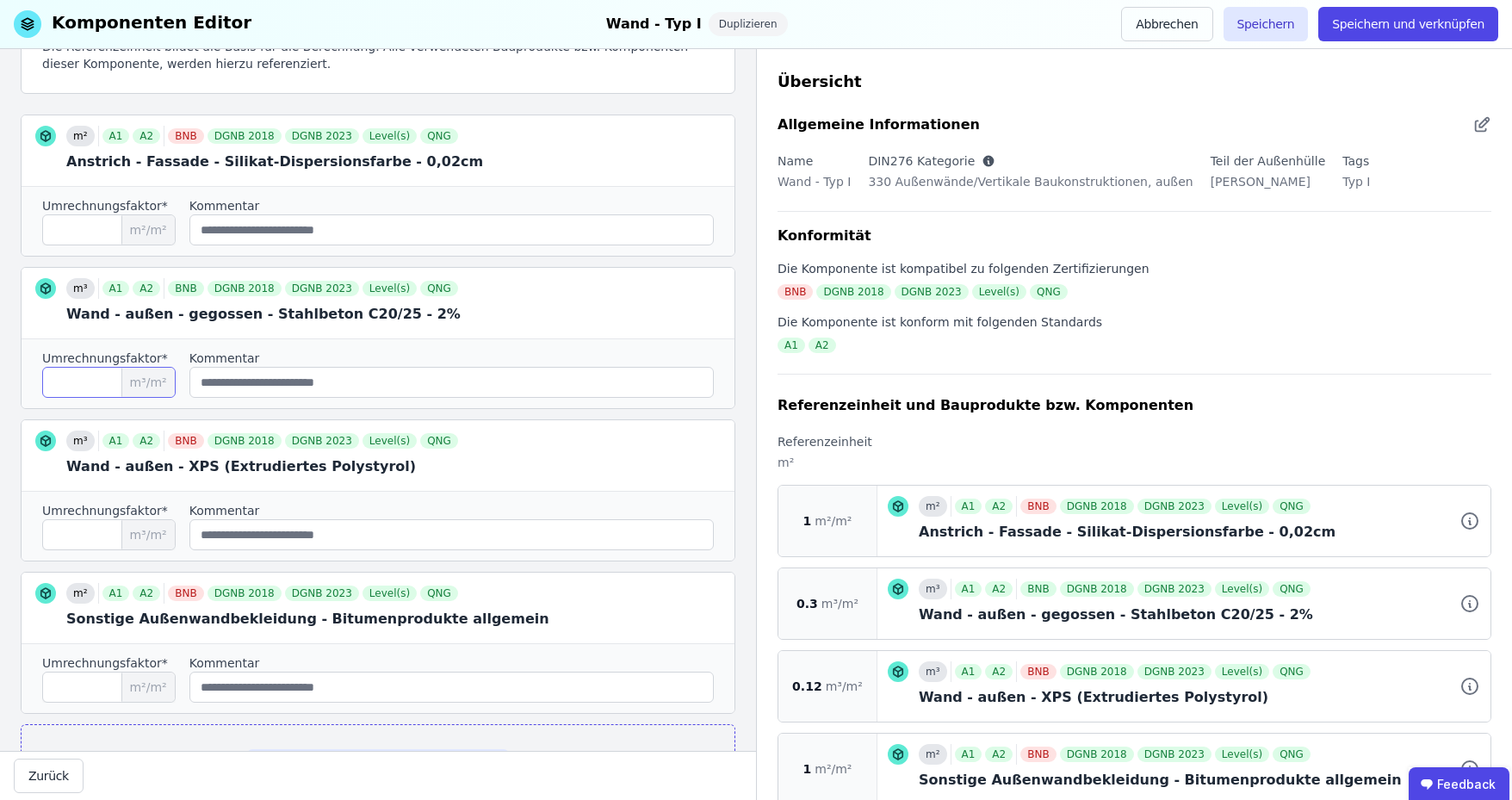
type input "***"
click at [215, 491] on div "Umrechnungsfaktor* **** m³/m² Kommentar" at bounding box center [378, 526] width 713 height 69
click at [712, 454] on icon at bounding box center [712, 456] width 0 height 5
type input "*"
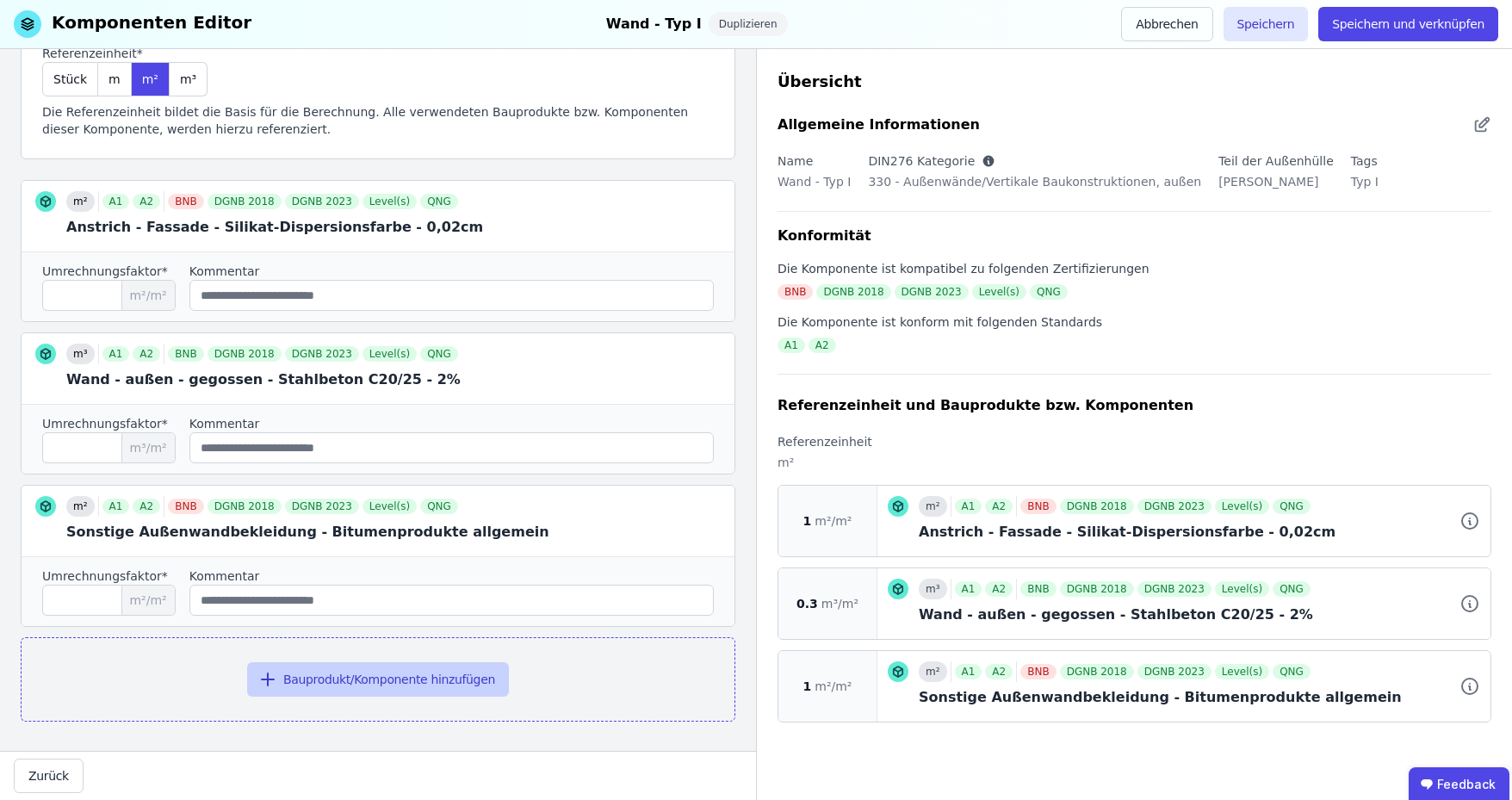
click at [378, 678] on button "Bauprodukt/Komponente hinzufügen" at bounding box center [378, 680] width 262 height 35
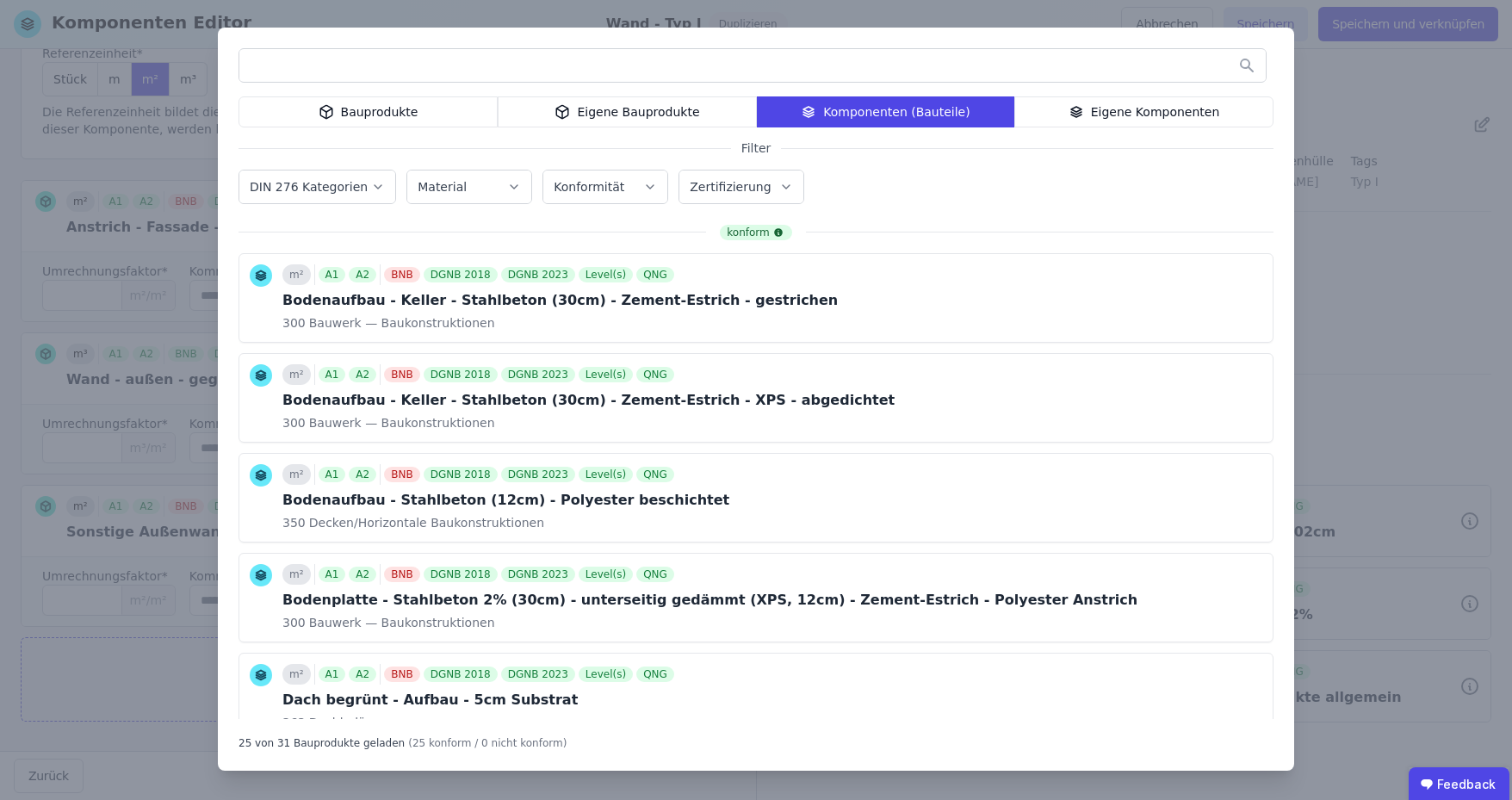
click at [418, 116] on div "Bauprodukte" at bounding box center [368, 112] width 259 height 31
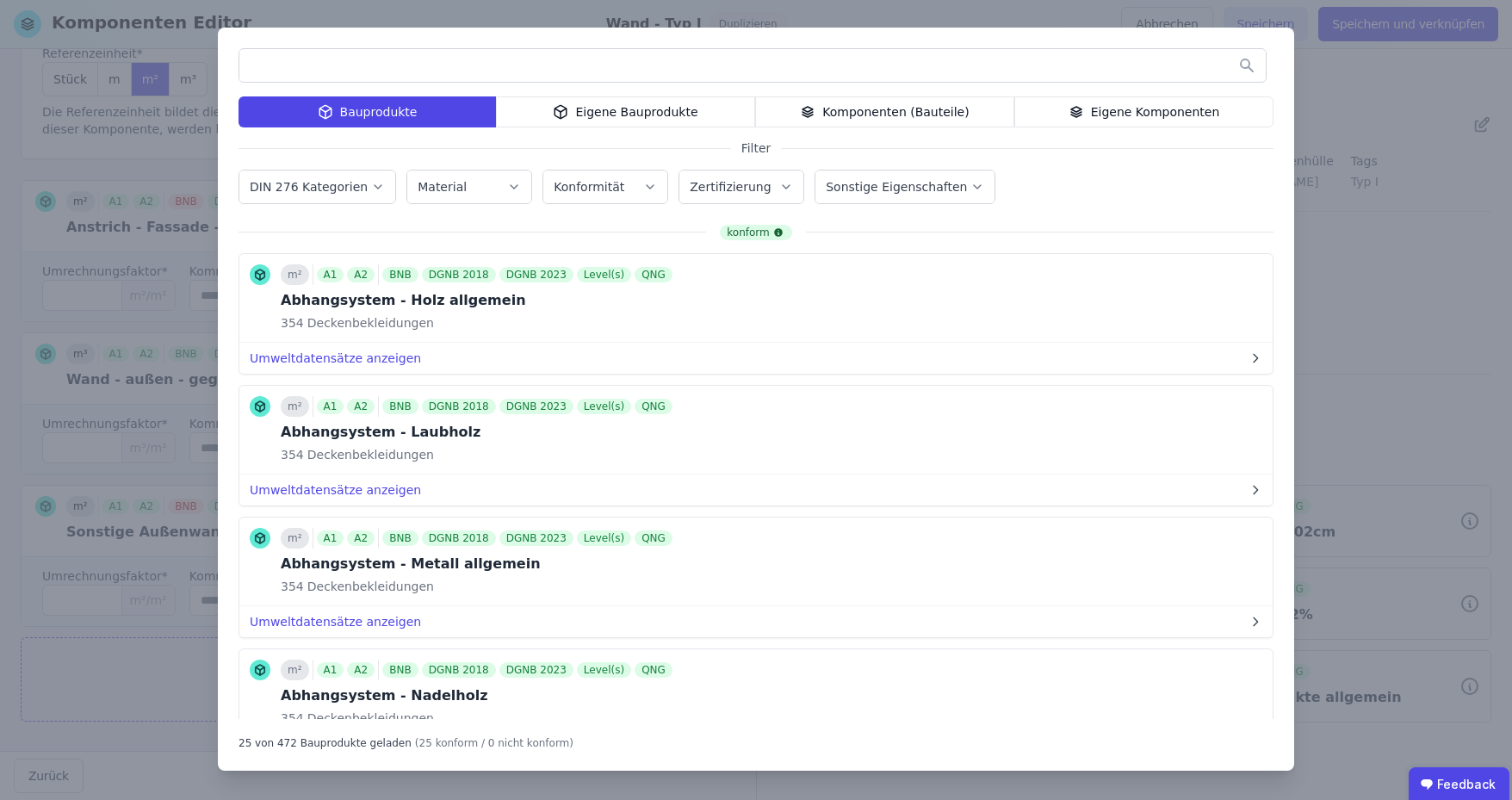
click at [431, 70] on input "text" at bounding box center [753, 65] width 1027 height 31
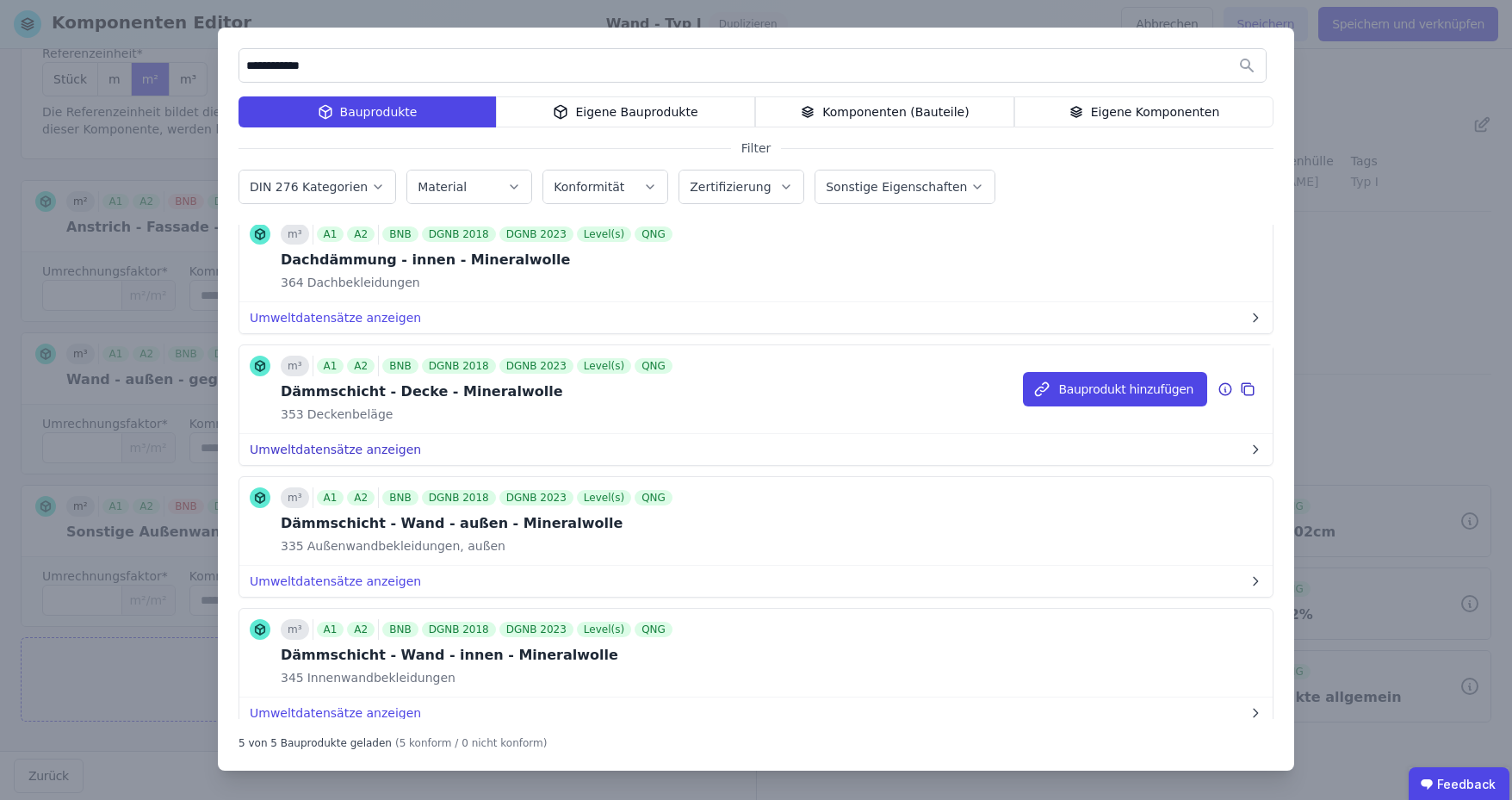
scroll to position [211, 0]
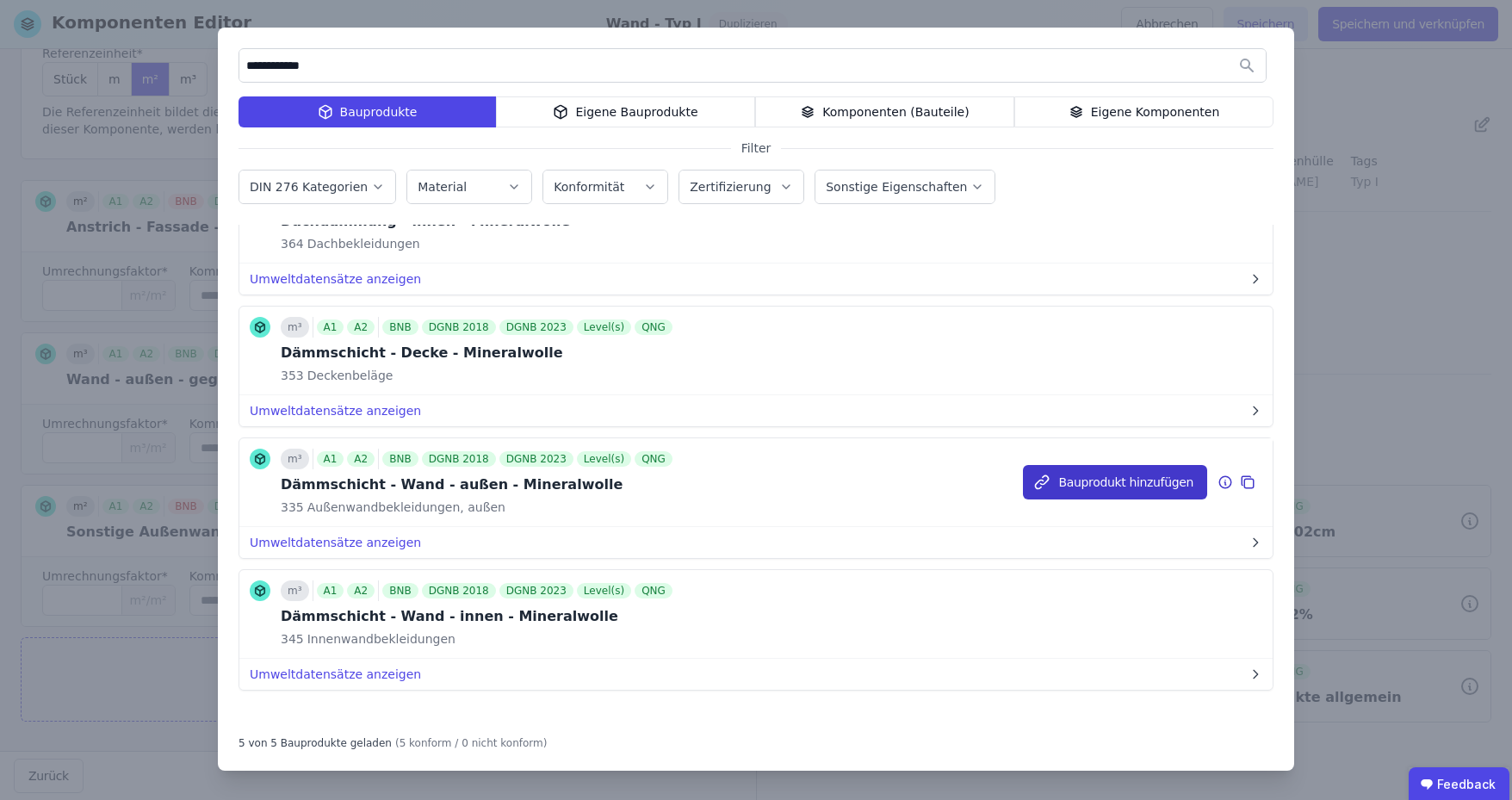
type input "**********"
click at [1096, 481] on button "Bauprodukt hinzufügen" at bounding box center [1114, 482] width 184 height 35
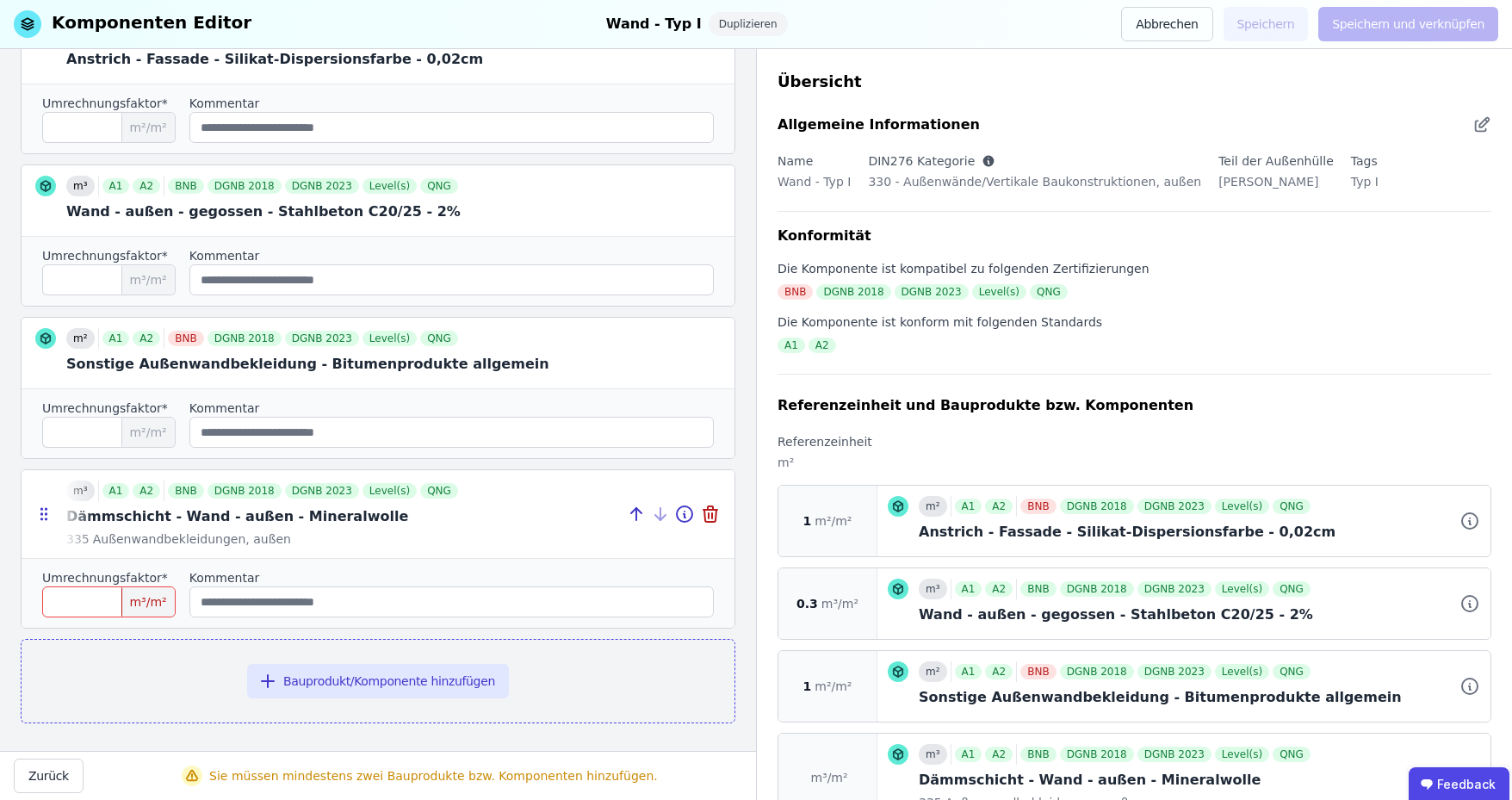
scroll to position [308, 0]
click at [626, 510] on icon at bounding box center [636, 512] width 20 height 20
type input "*"
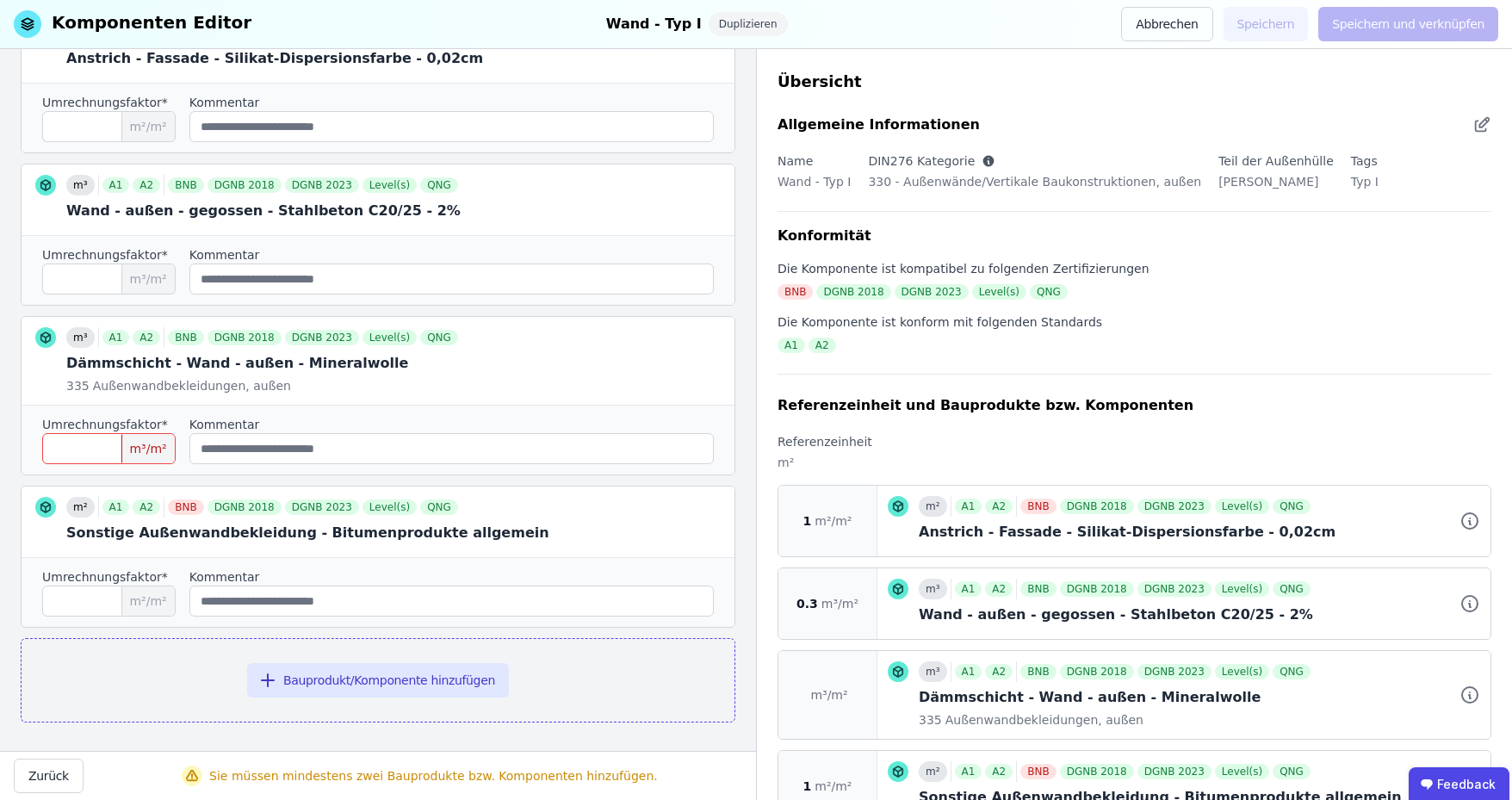
drag, startPoint x: 78, startPoint y: 433, endPoint x: 34, endPoint y: 437, distance: 44.2
click at [34, 437] on div "Umrechnungsfaktor* * m³/m² Kommentar" at bounding box center [378, 439] width 713 height 69
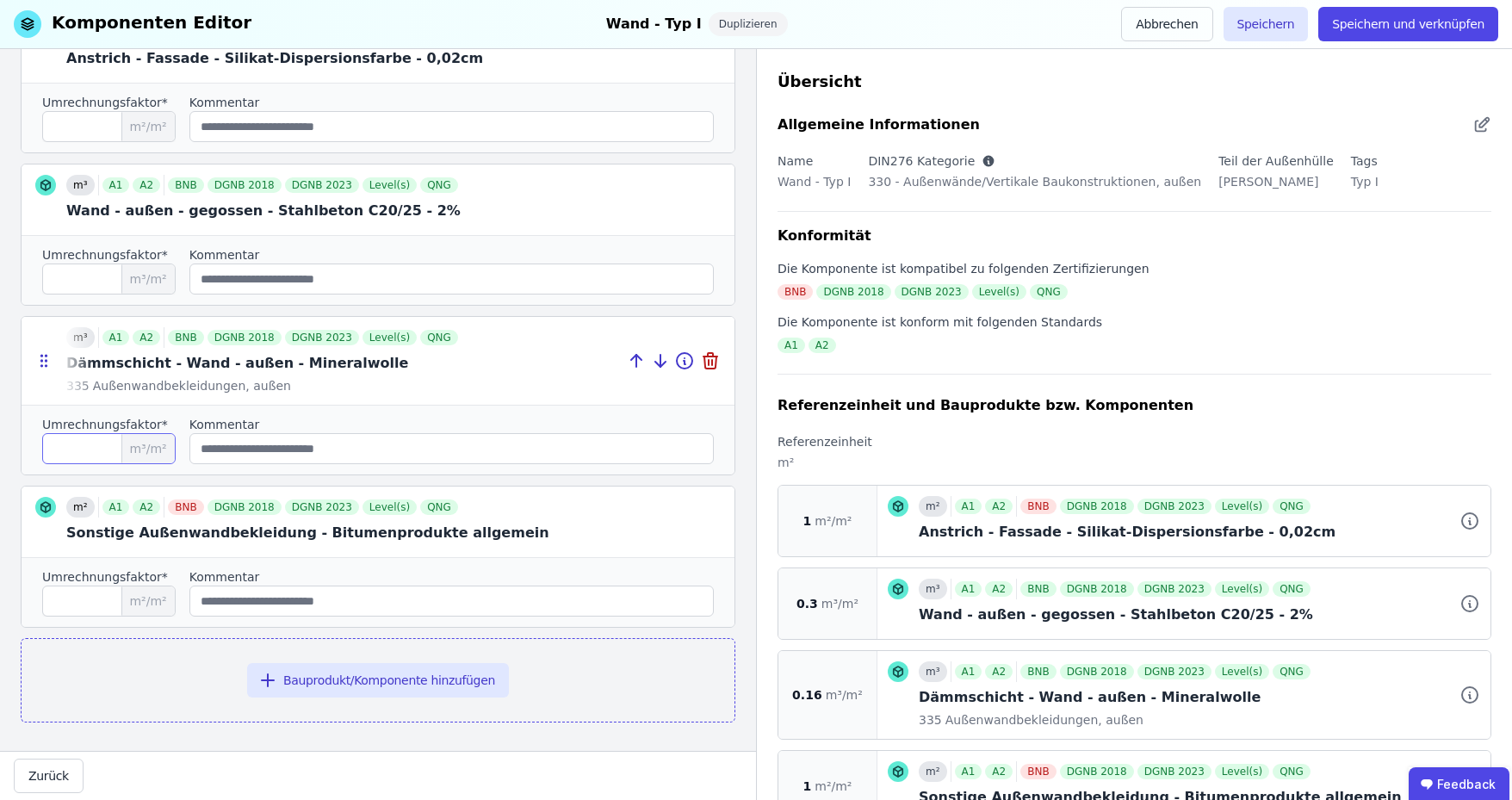
type input "****"
click at [489, 365] on div at bounding box center [378, 360] width 713 height 88
click at [401, 452] on input "string" at bounding box center [452, 449] width 525 height 31
click at [531, 352] on div at bounding box center [378, 360] width 713 height 88
click at [1293, 22] on button "Speichern" at bounding box center [1266, 24] width 86 height 35
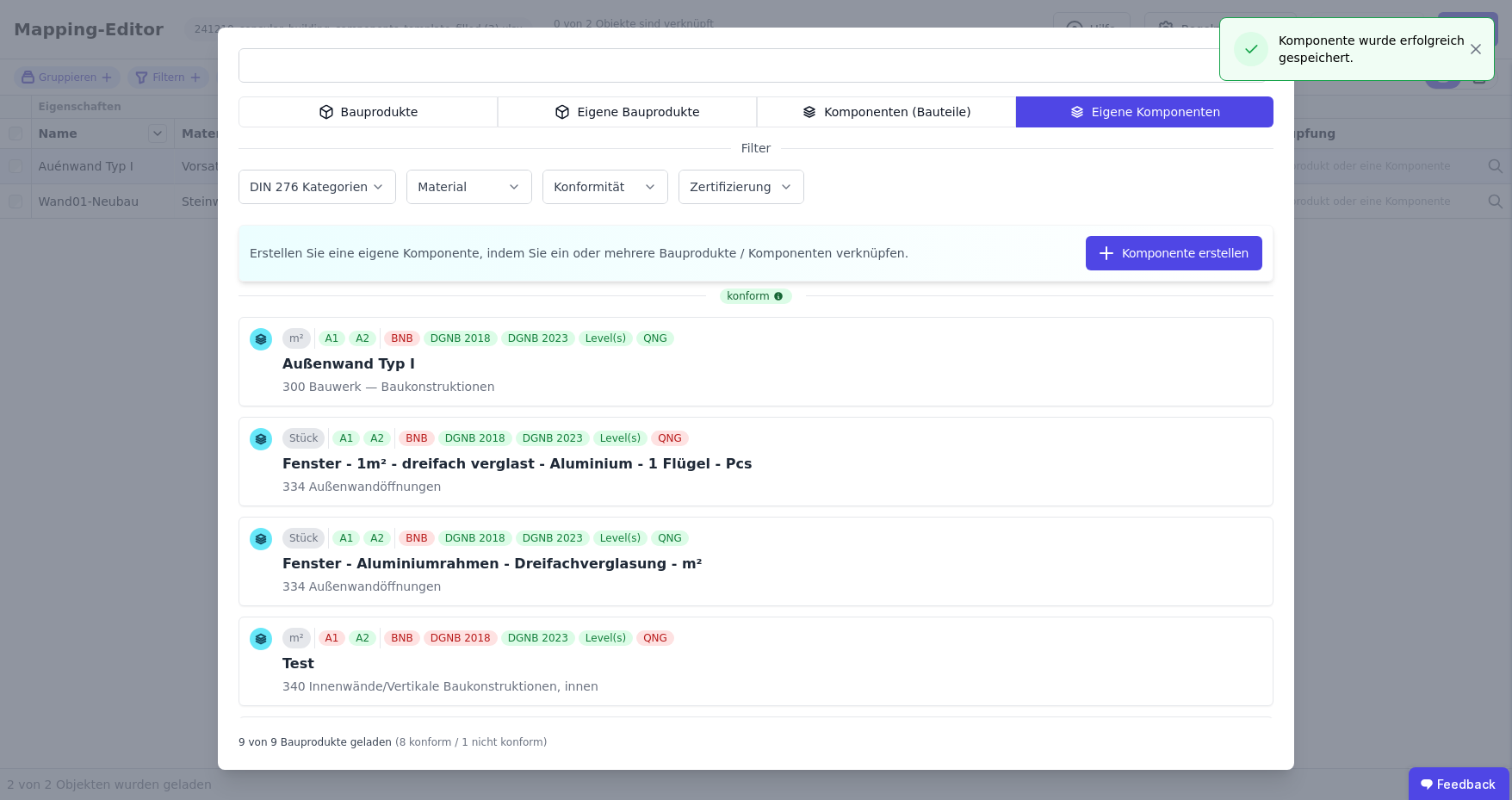
click at [105, 409] on div "Bauprodukte Eigene Bauprodukte Komponenten (Bauteile) Eigene Komponenten Filter…" at bounding box center [756, 400] width 1512 height 800
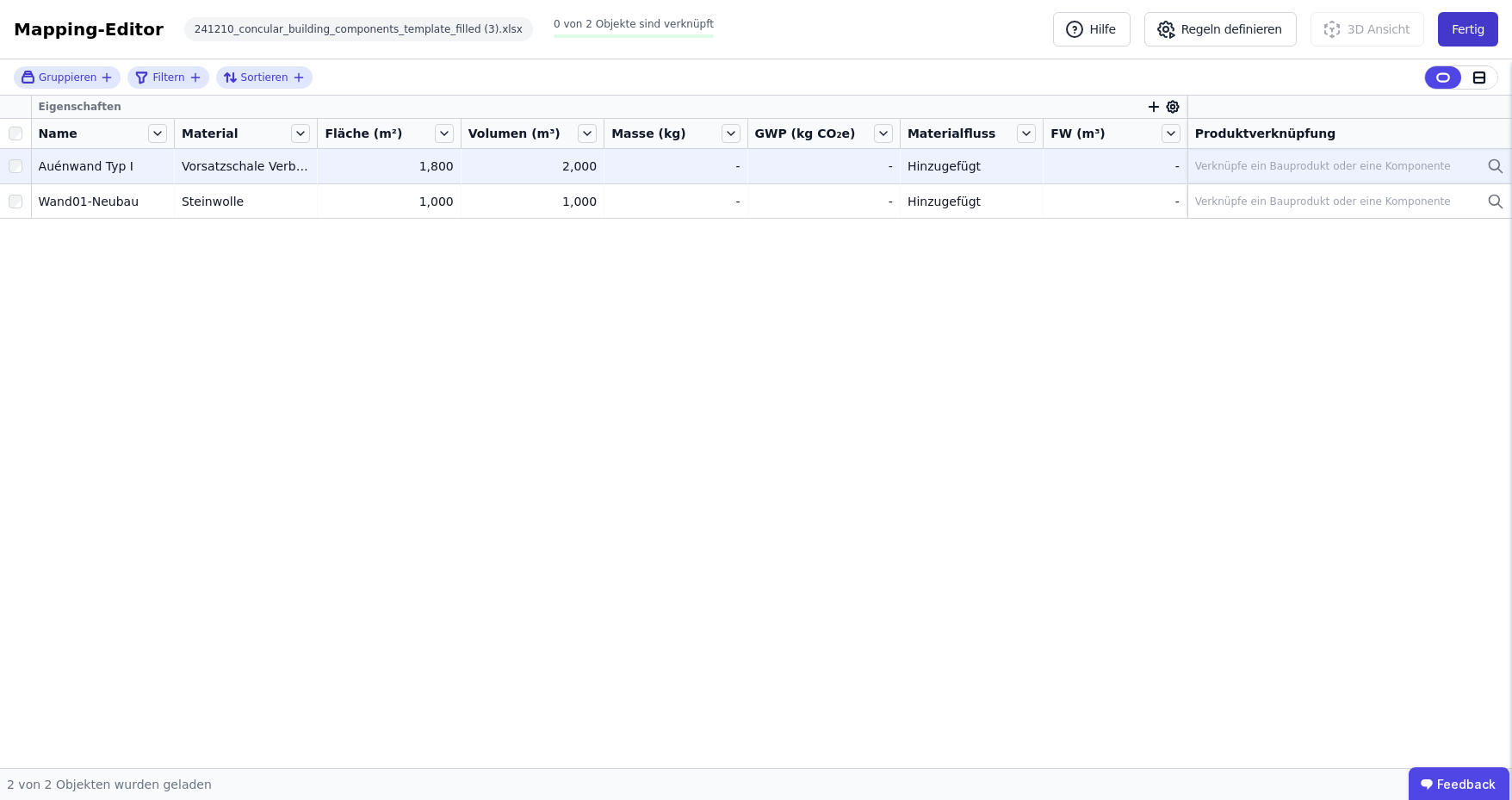
click at [1477, 30] on button "Fertig" at bounding box center [1468, 30] width 61 height 35
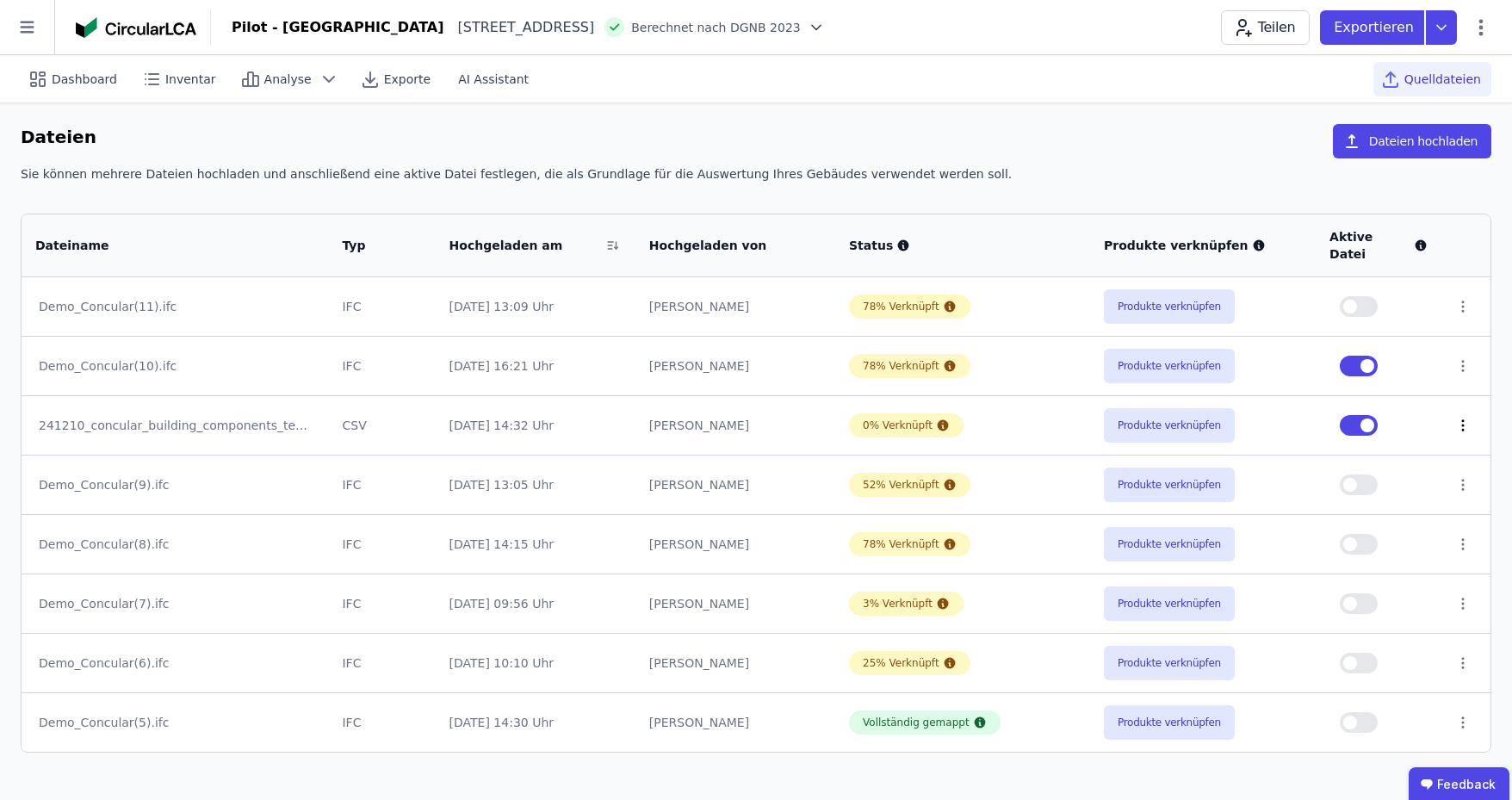
click at [1461, 418] on icon at bounding box center [1463, 426] width 15 height 15
click at [1373, 380] on link "Herunterladen" at bounding box center [1373, 394] width 172 height 28
click at [1420, 139] on button "Dateien hochladen" at bounding box center [1412, 142] width 159 height 35
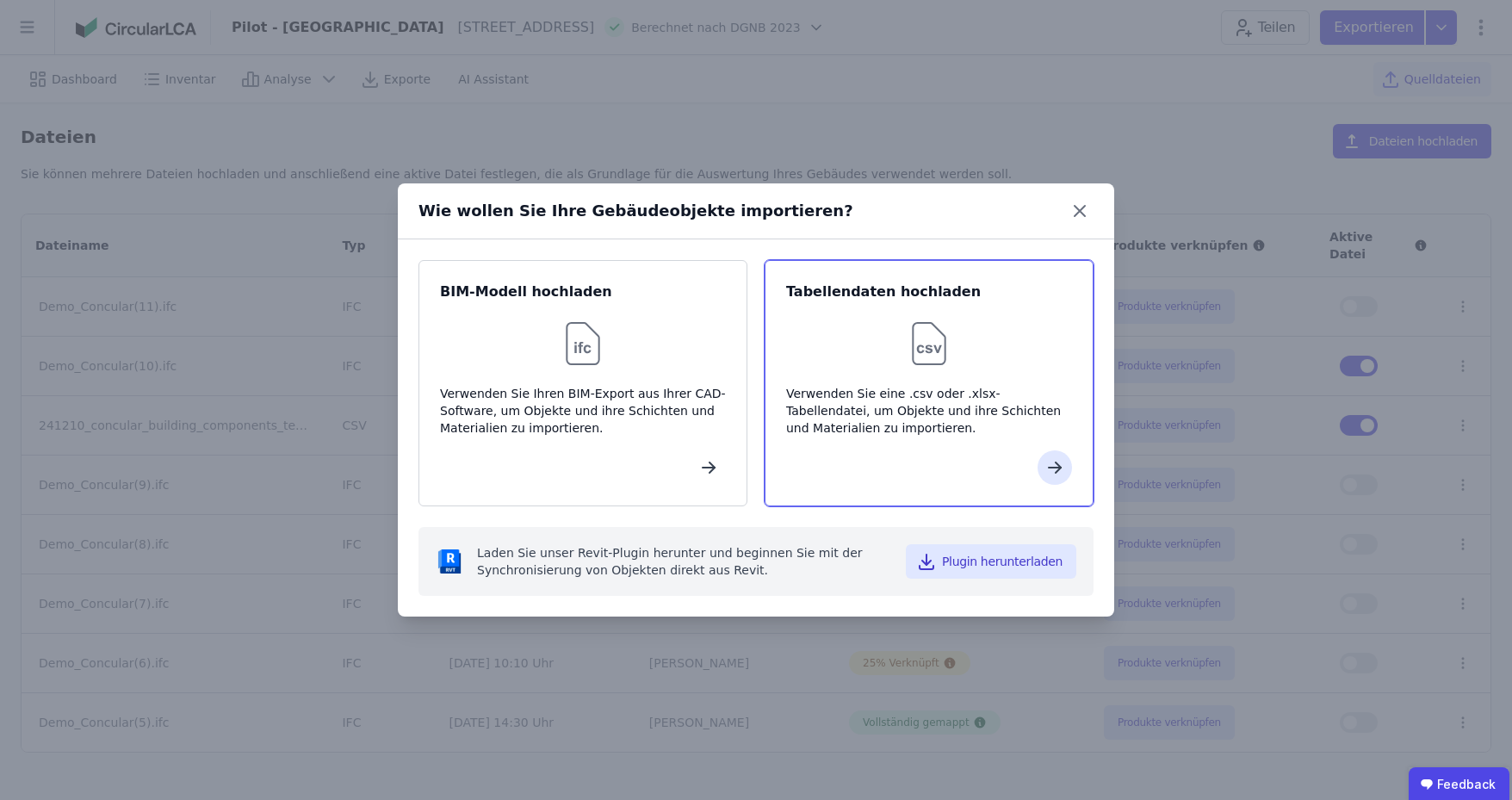
click at [928, 342] on img at bounding box center [928, 343] width 55 height 55
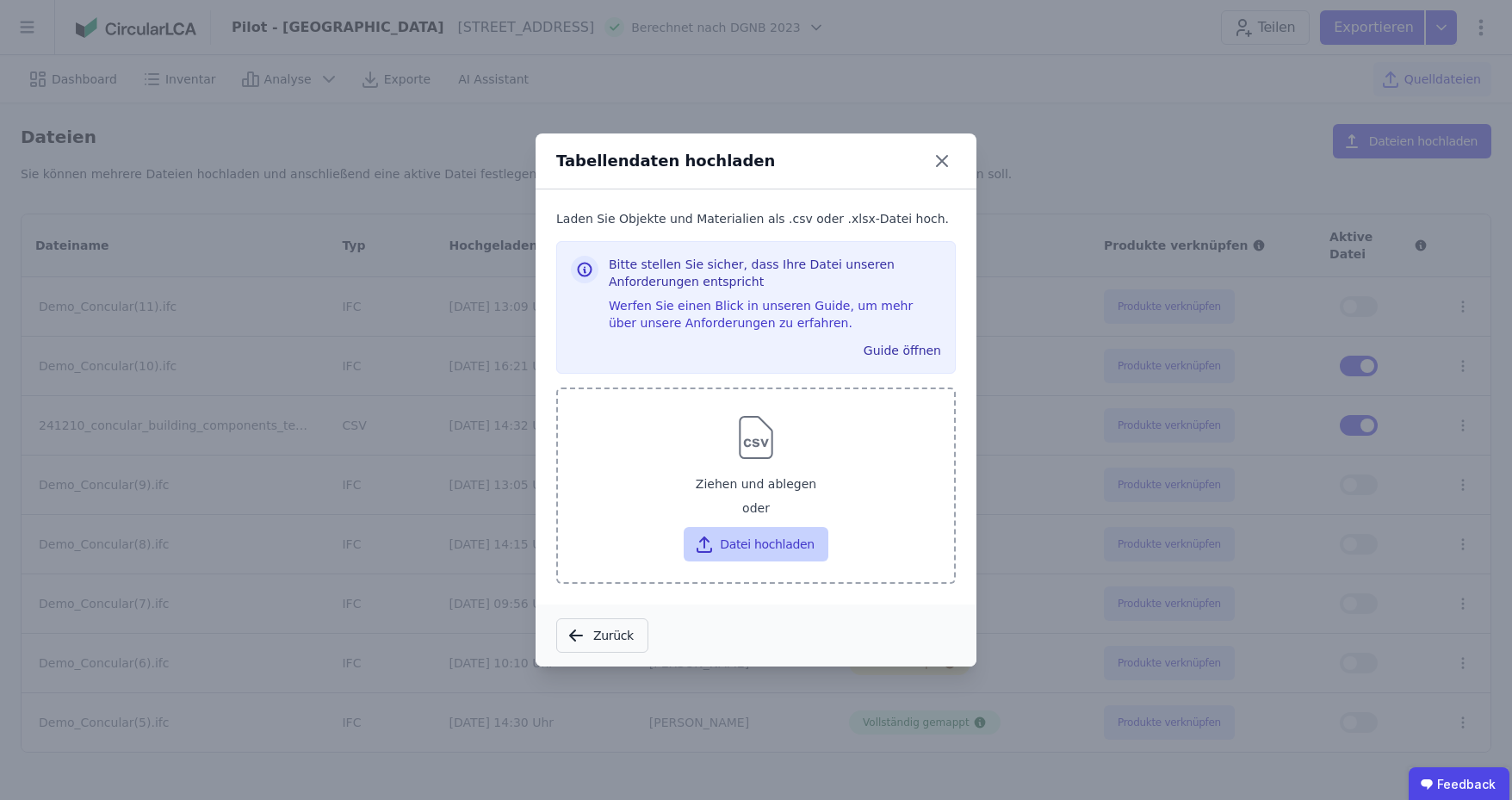
click at [744, 538] on button "Datei hochladen" at bounding box center [755, 544] width 143 height 35
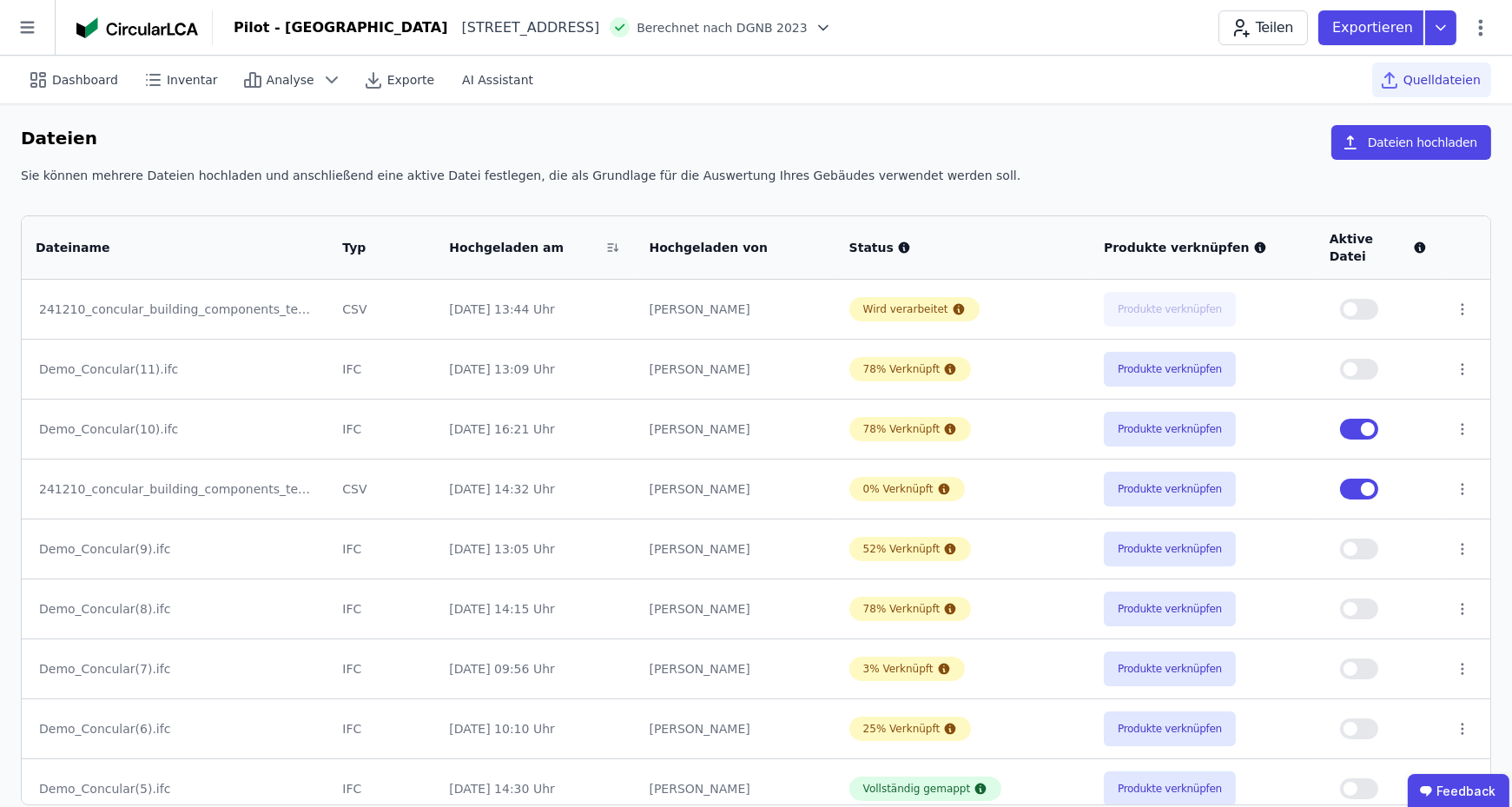
click at [1026, 160] on div "Dateien Dateien hochladen" at bounding box center [756, 146] width 1470 height 42
click at [1373, 422] on span "button" at bounding box center [1367, 429] width 14 height 14
click at [1361, 479] on button "button" at bounding box center [1359, 488] width 38 height 20
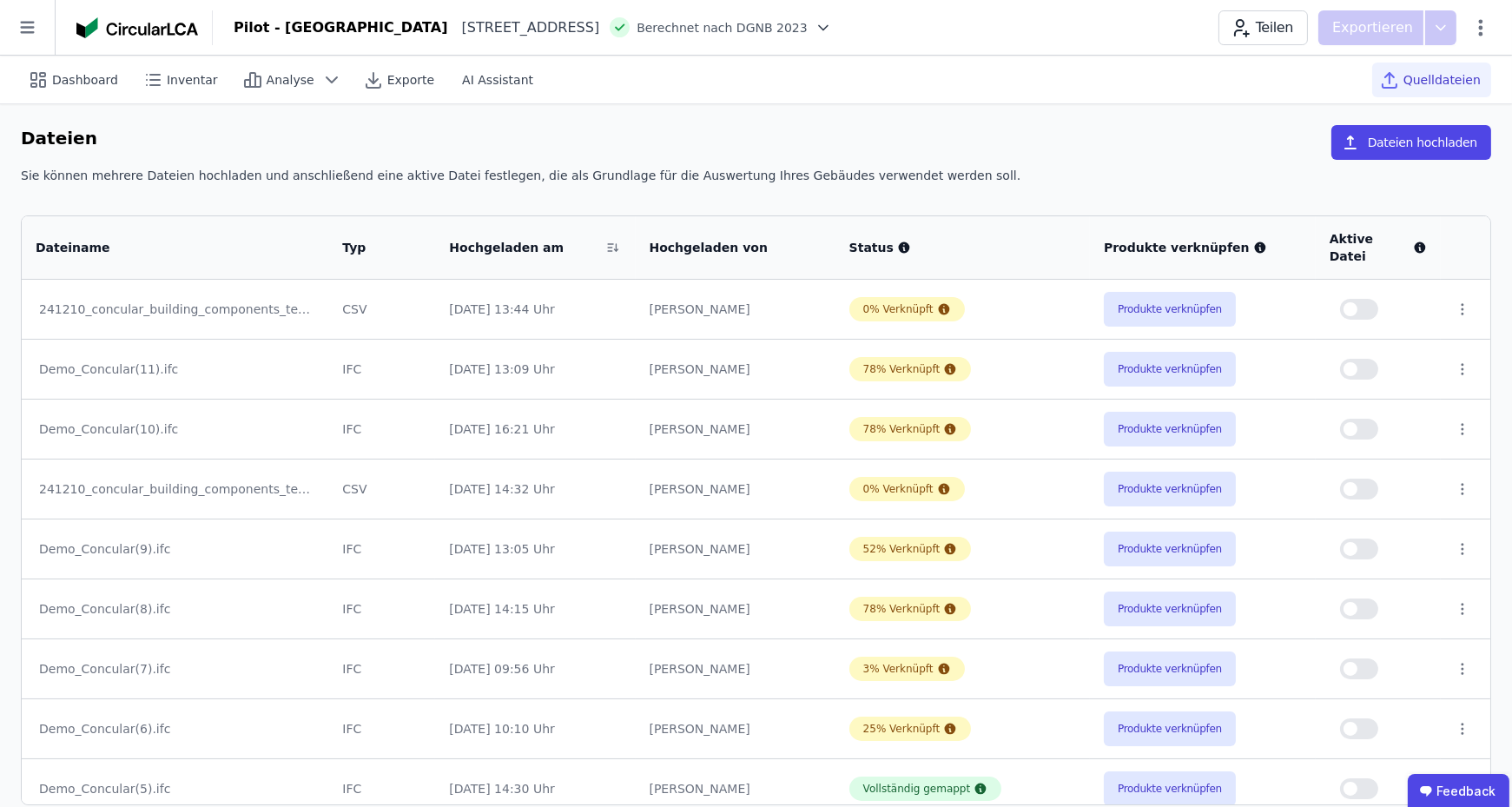
click at [1345, 299] on button "button" at bounding box center [1359, 309] width 38 height 20
click at [1155, 291] on button "Produkte verknüpfen" at bounding box center [1169, 309] width 132 height 35
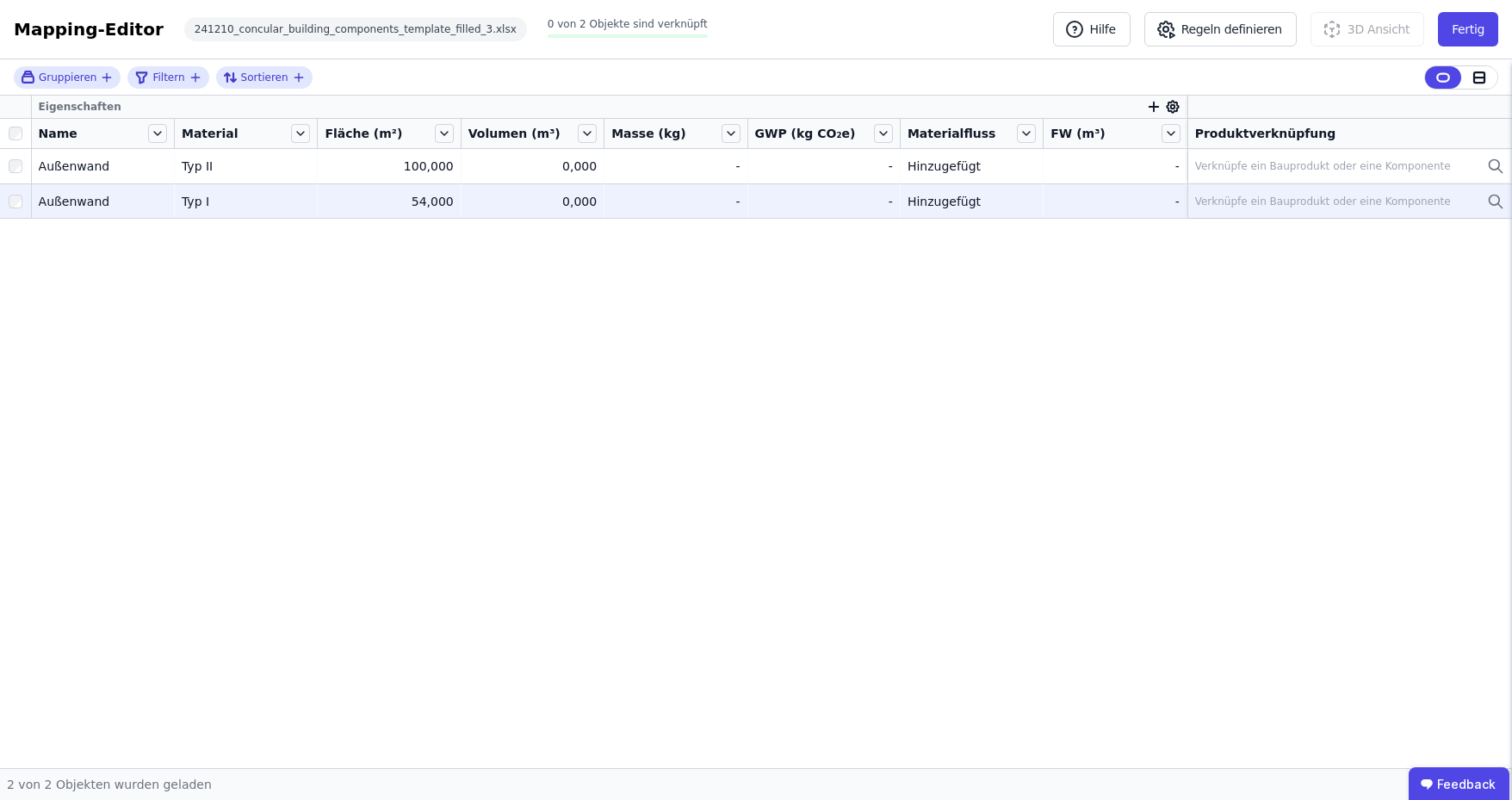
click at [1271, 202] on div "Verknüpfe ein Bauprodukt oder eine Komponente" at bounding box center [1323, 201] width 256 height 13
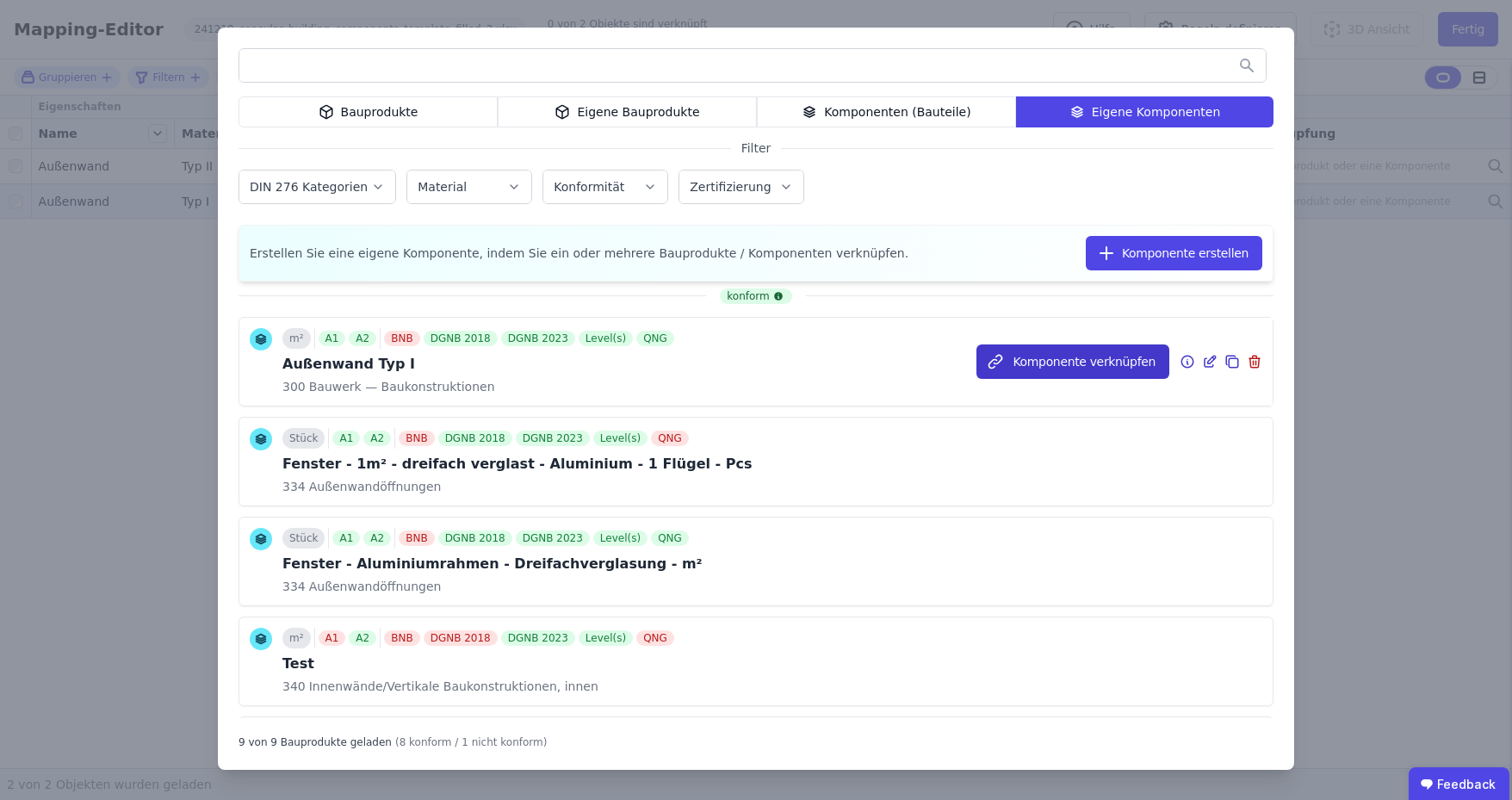
click at [1046, 364] on button "Komponente verknüpfen" at bounding box center [1073, 362] width 193 height 35
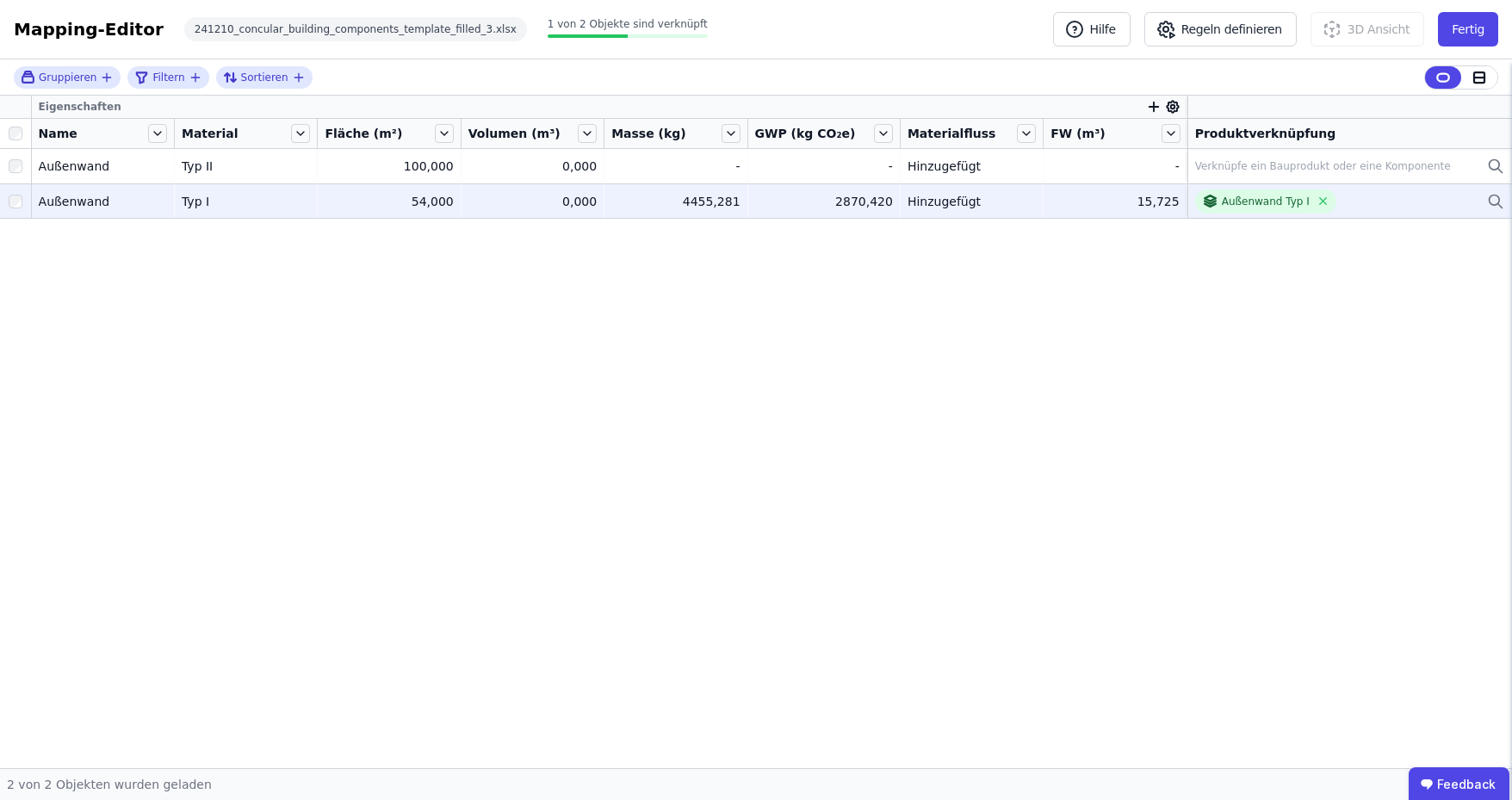
drag, startPoint x: 396, startPoint y: 202, endPoint x: 456, endPoint y: 202, distance: 60.0
click at [456, 202] on td "54,000 54,000" at bounding box center [389, 200] width 143 height 35
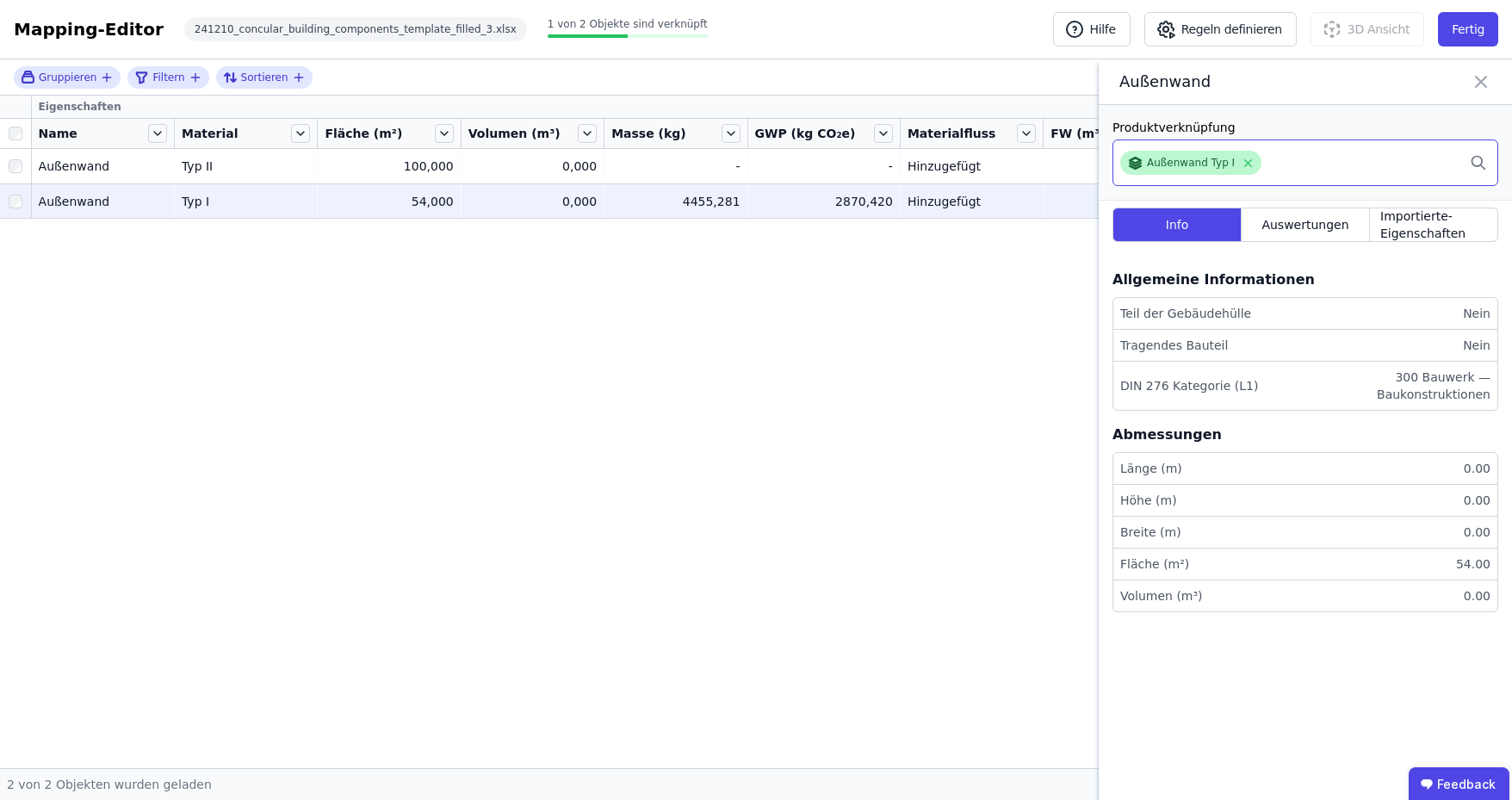
click at [1171, 159] on div "Außenwand Typ I" at bounding box center [1190, 163] width 88 height 13
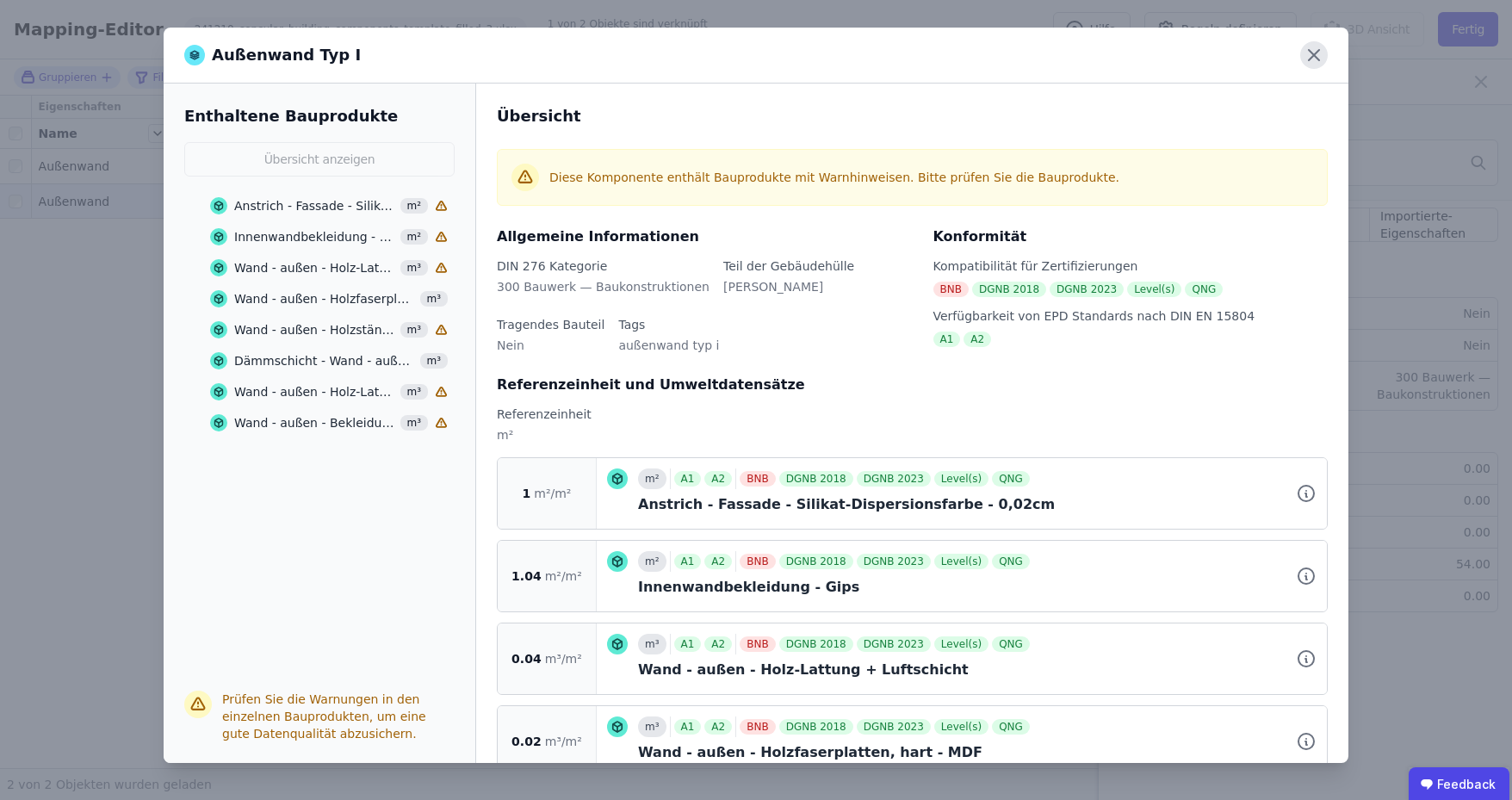
click at [1314, 54] on icon at bounding box center [1314, 55] width 11 height 11
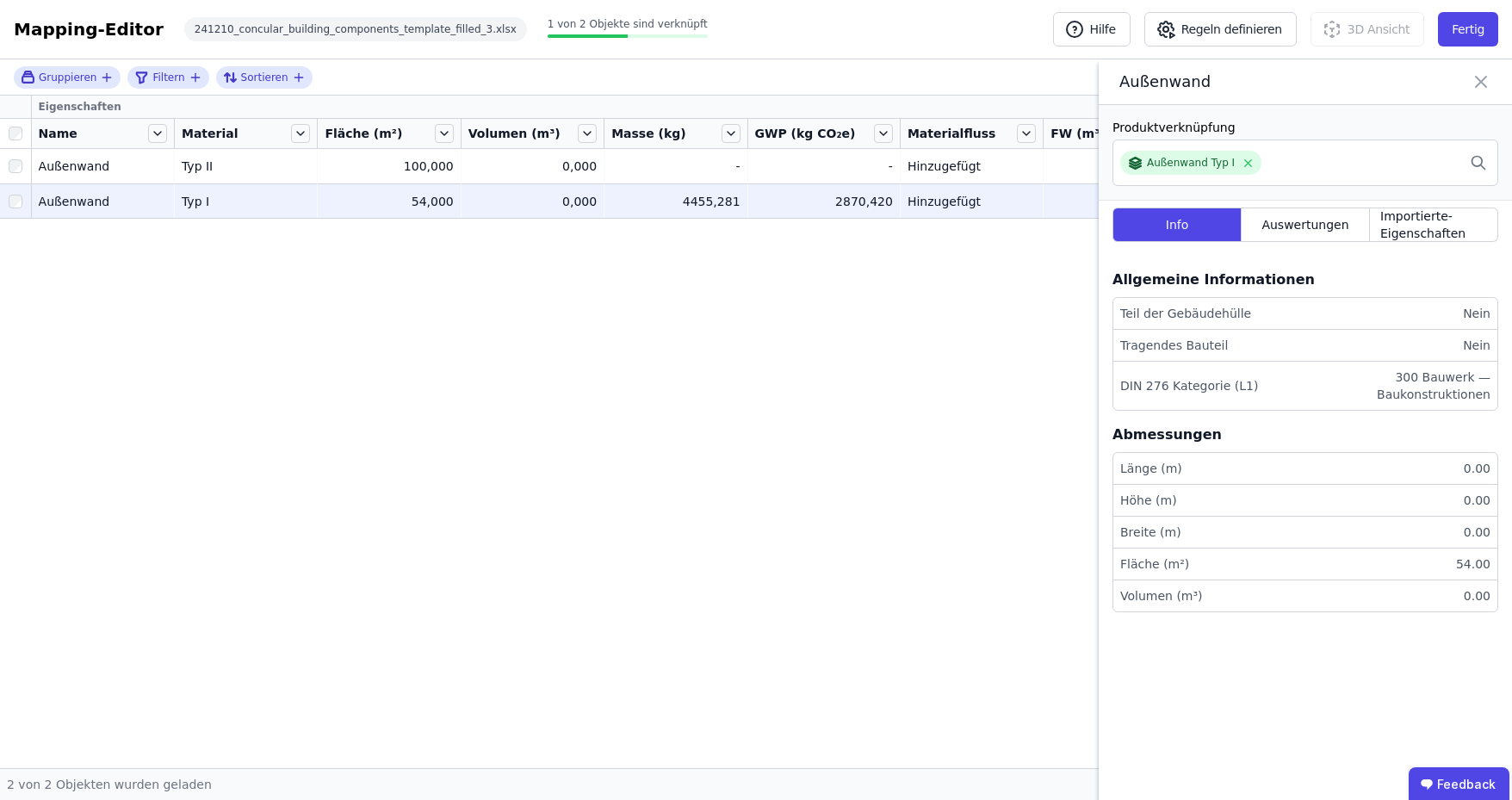
click at [1485, 78] on icon at bounding box center [1480, 81] width 20 height 24
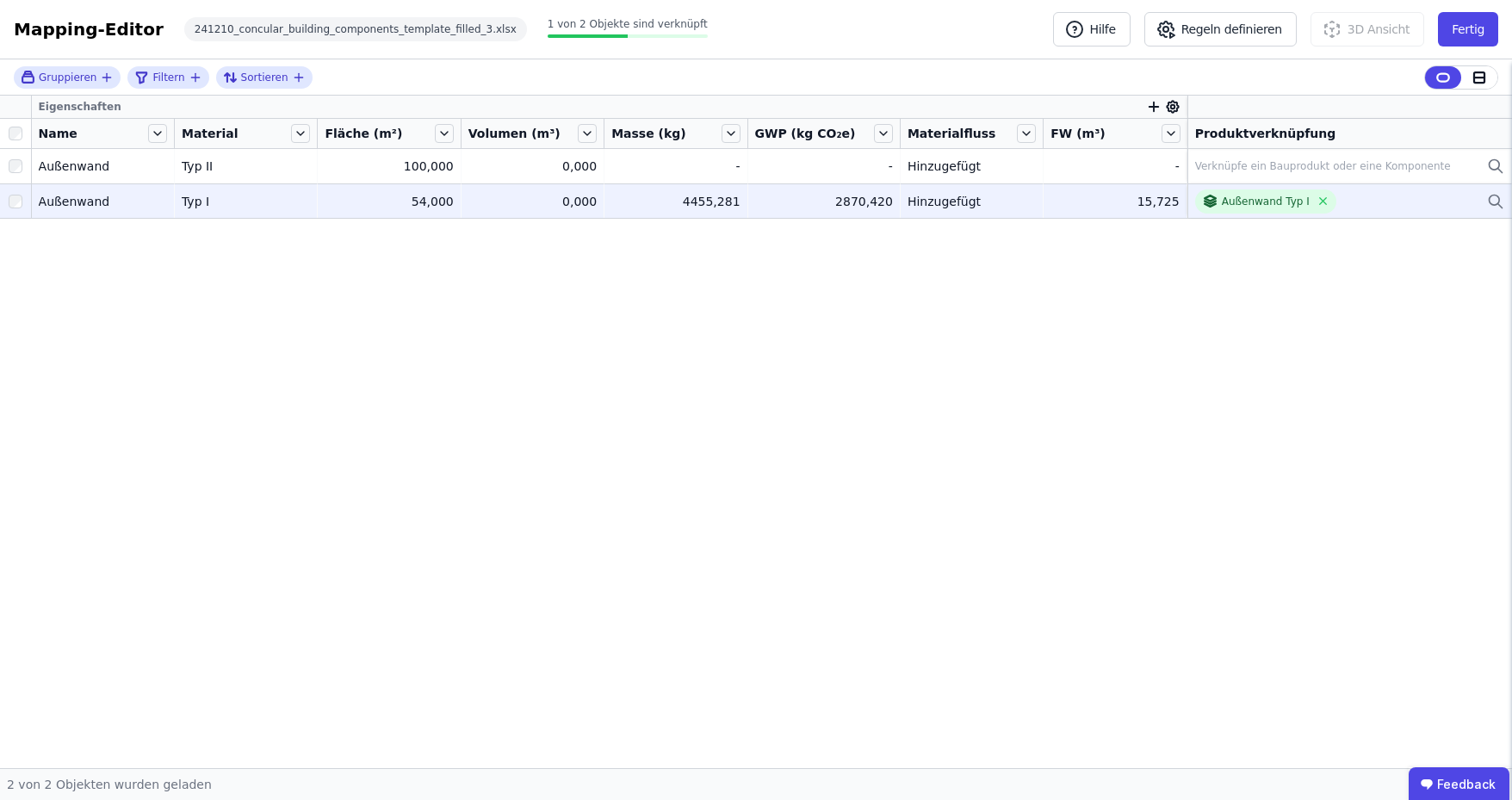
click at [1494, 194] on icon at bounding box center [1496, 201] width 17 height 20
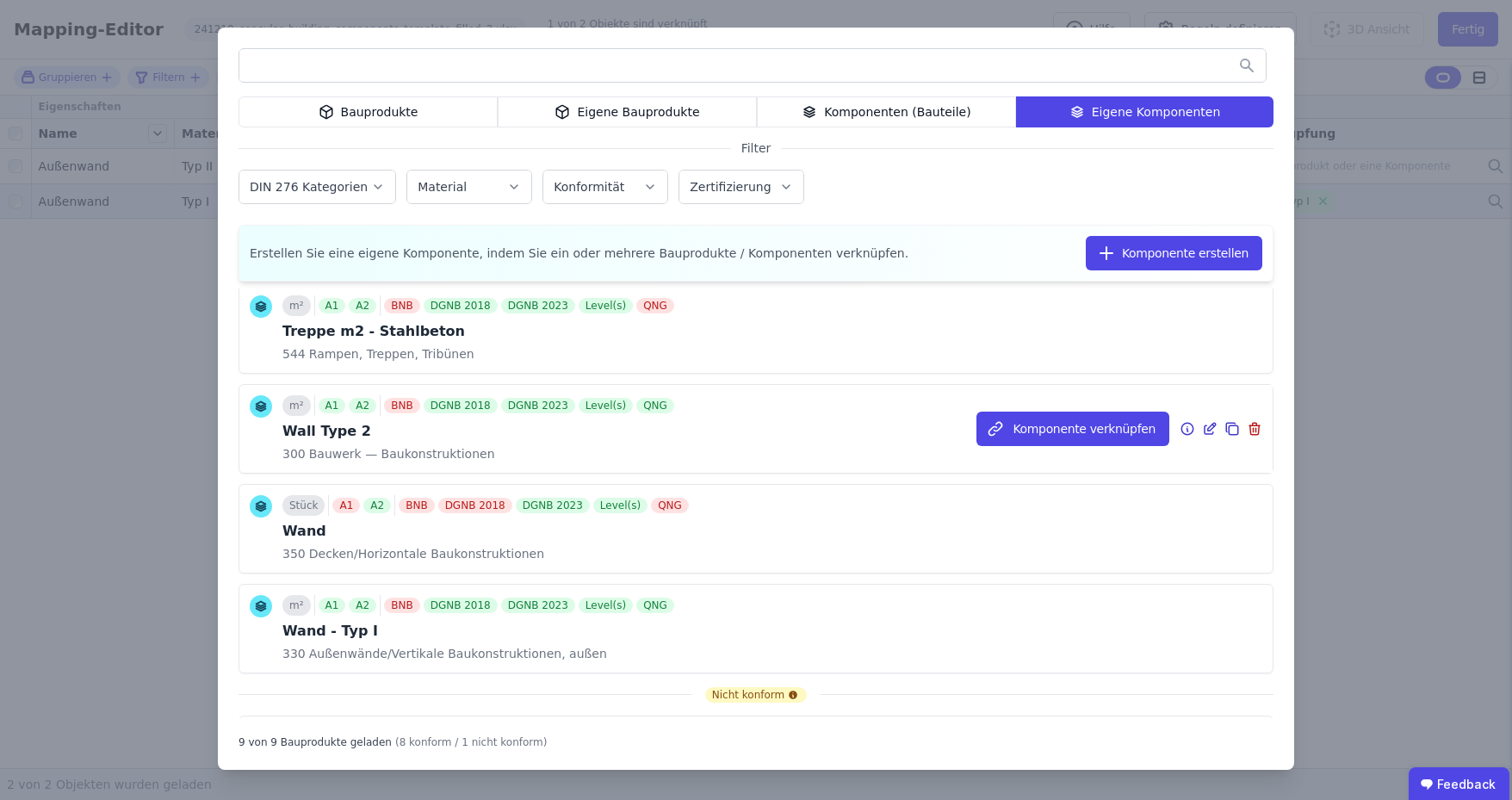
scroll to position [517, 0]
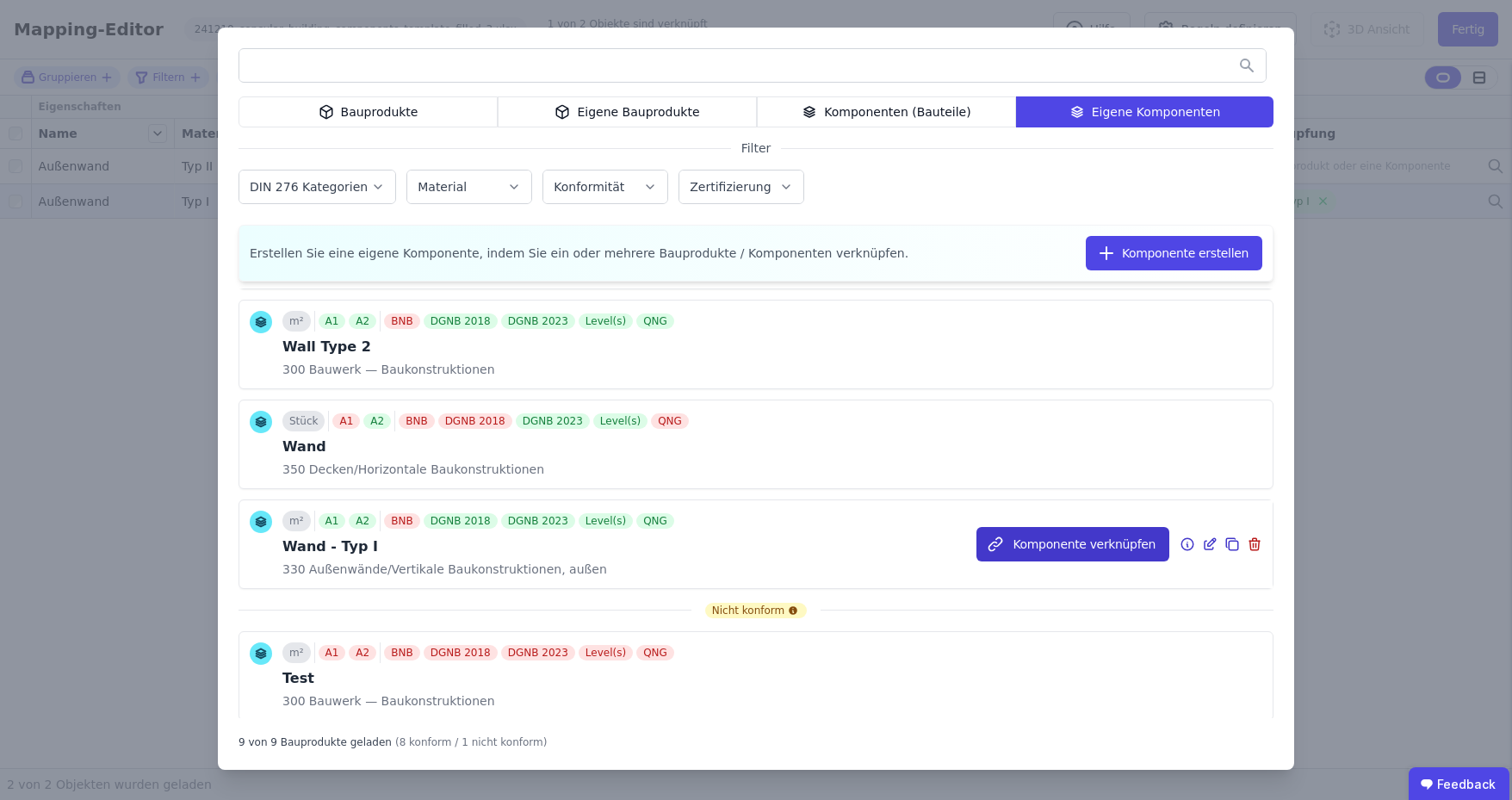
click at [1086, 533] on button "Komponente verknüpfen" at bounding box center [1073, 544] width 193 height 35
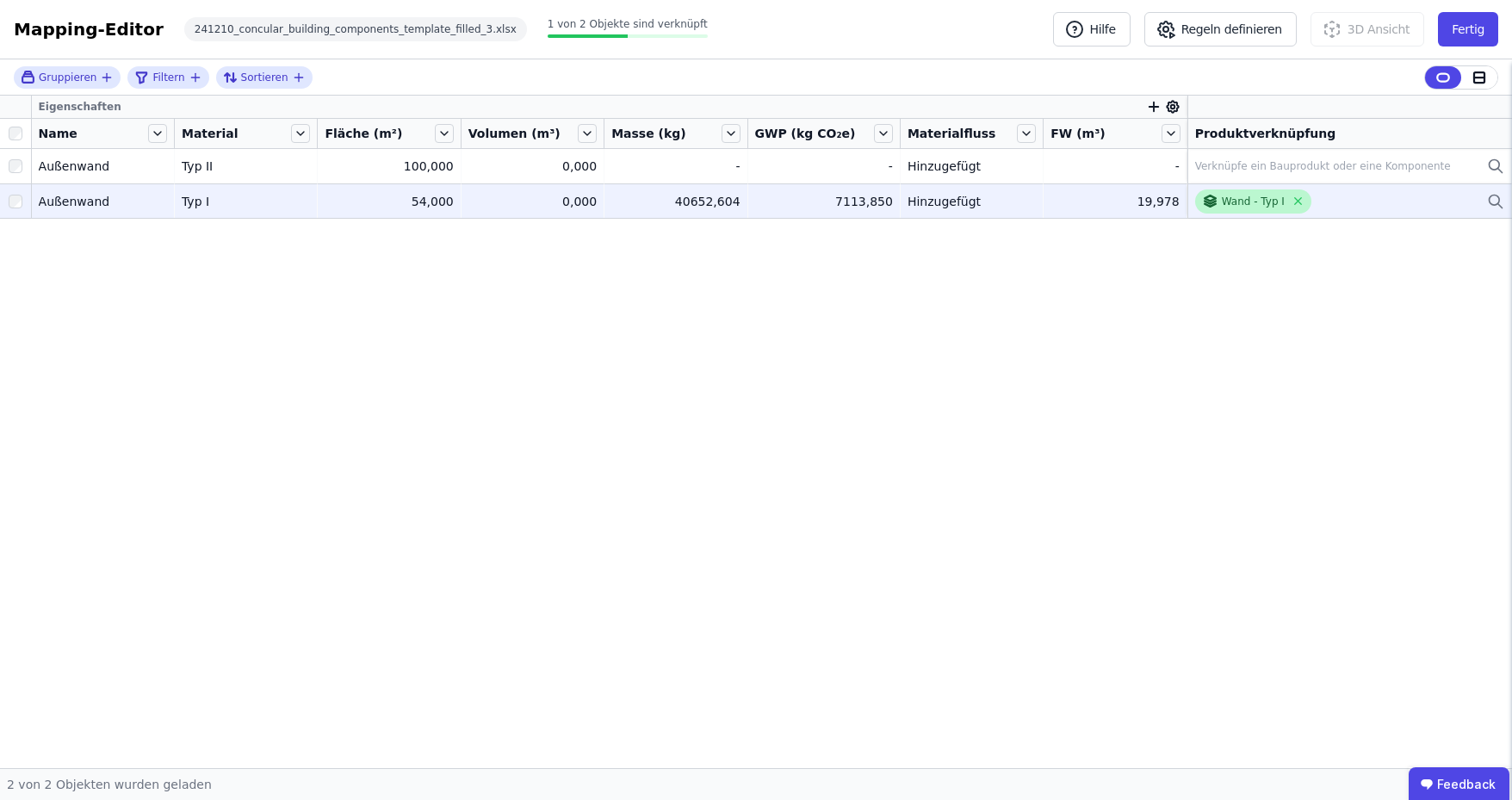
click at [1230, 196] on div "Wand - Typ I" at bounding box center [1253, 201] width 63 height 13
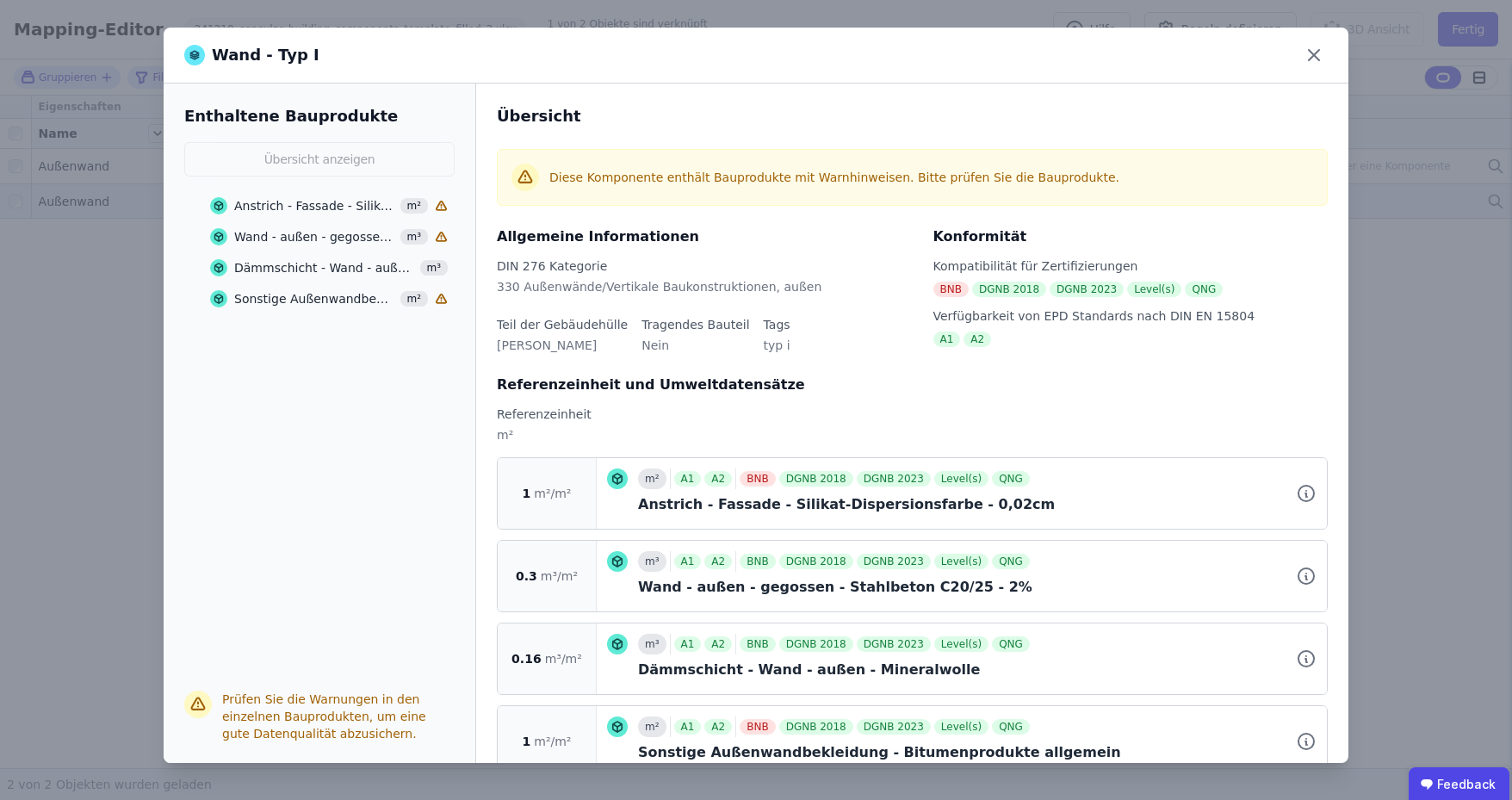
scroll to position [41, 0]
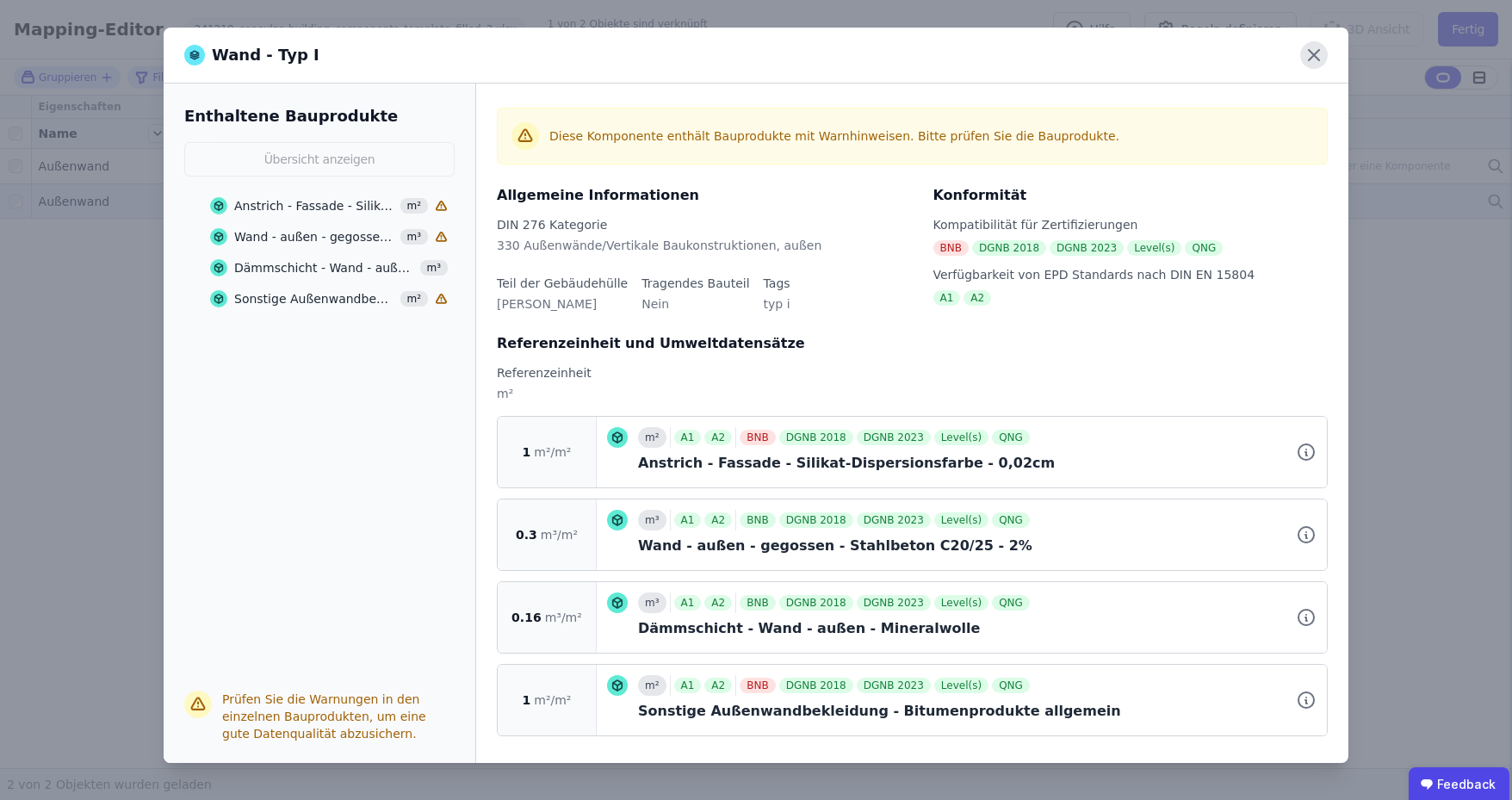
click at [1311, 54] on icon at bounding box center [1314, 55] width 28 height 28
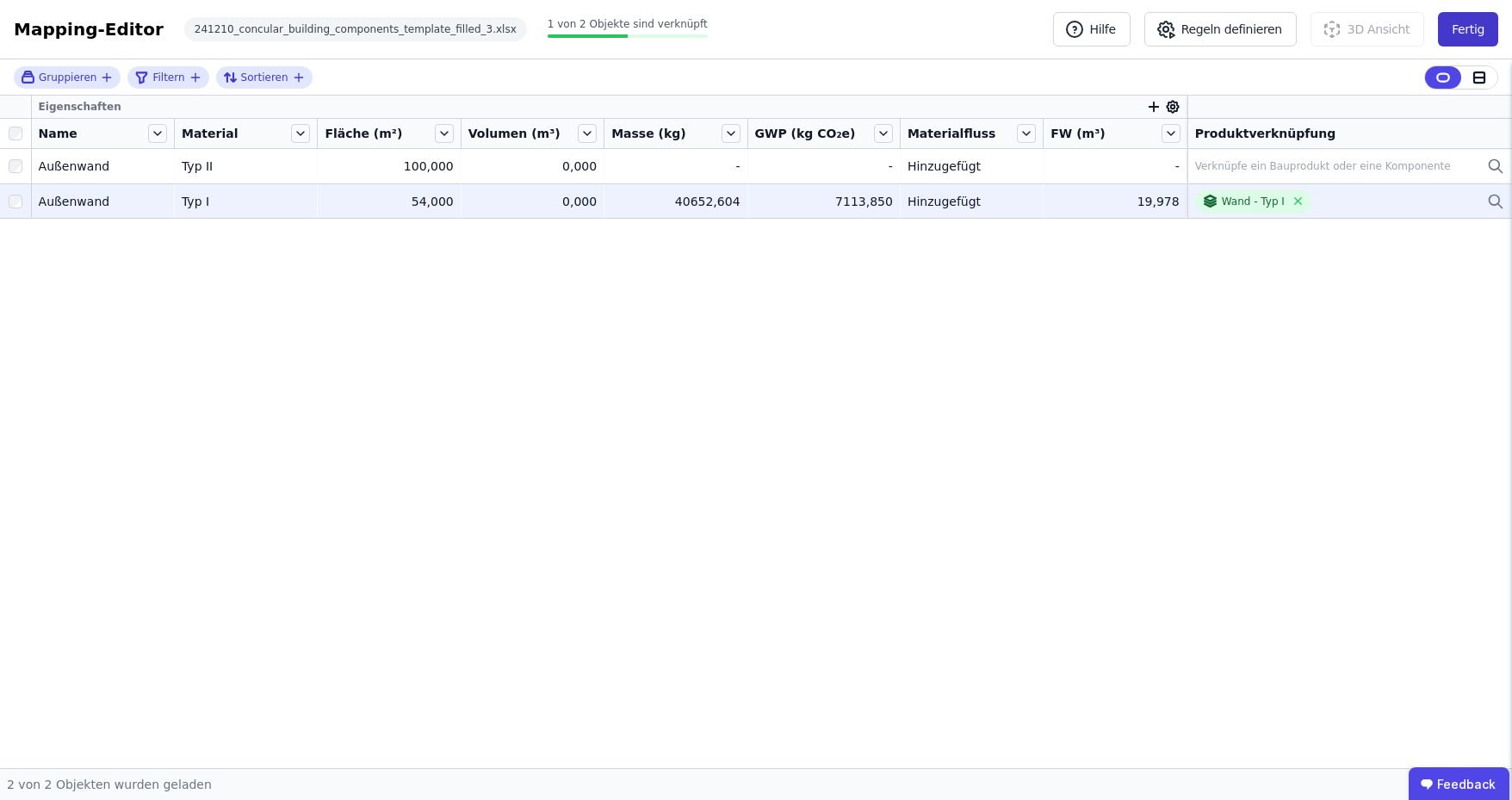
click at [1464, 35] on button "Fertig" at bounding box center [1468, 30] width 61 height 35
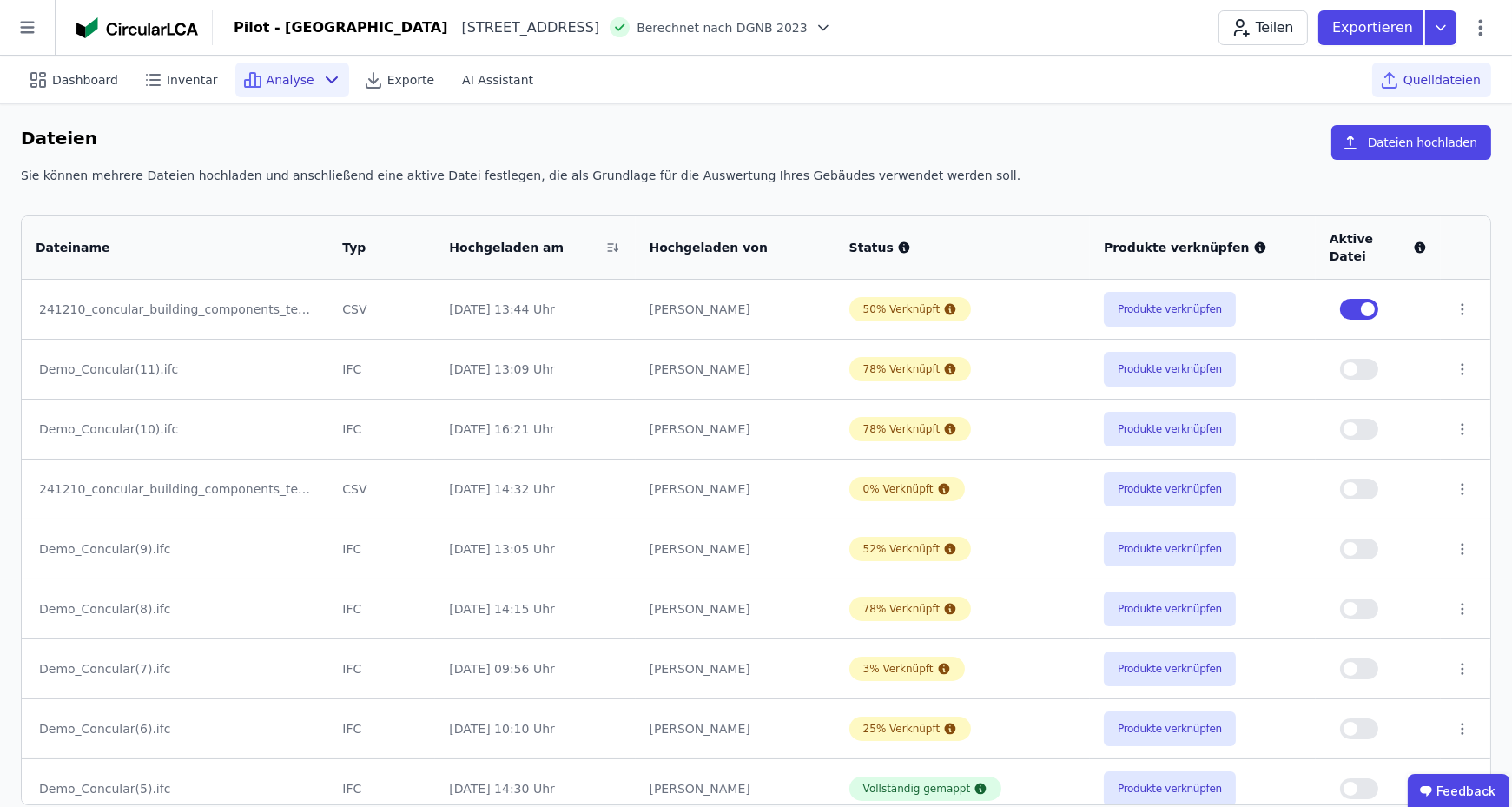
drag, startPoint x: 200, startPoint y: 81, endPoint x: 257, endPoint y: 84, distance: 57.1
click at [200, 81] on span "Inventar" at bounding box center [192, 80] width 51 height 17
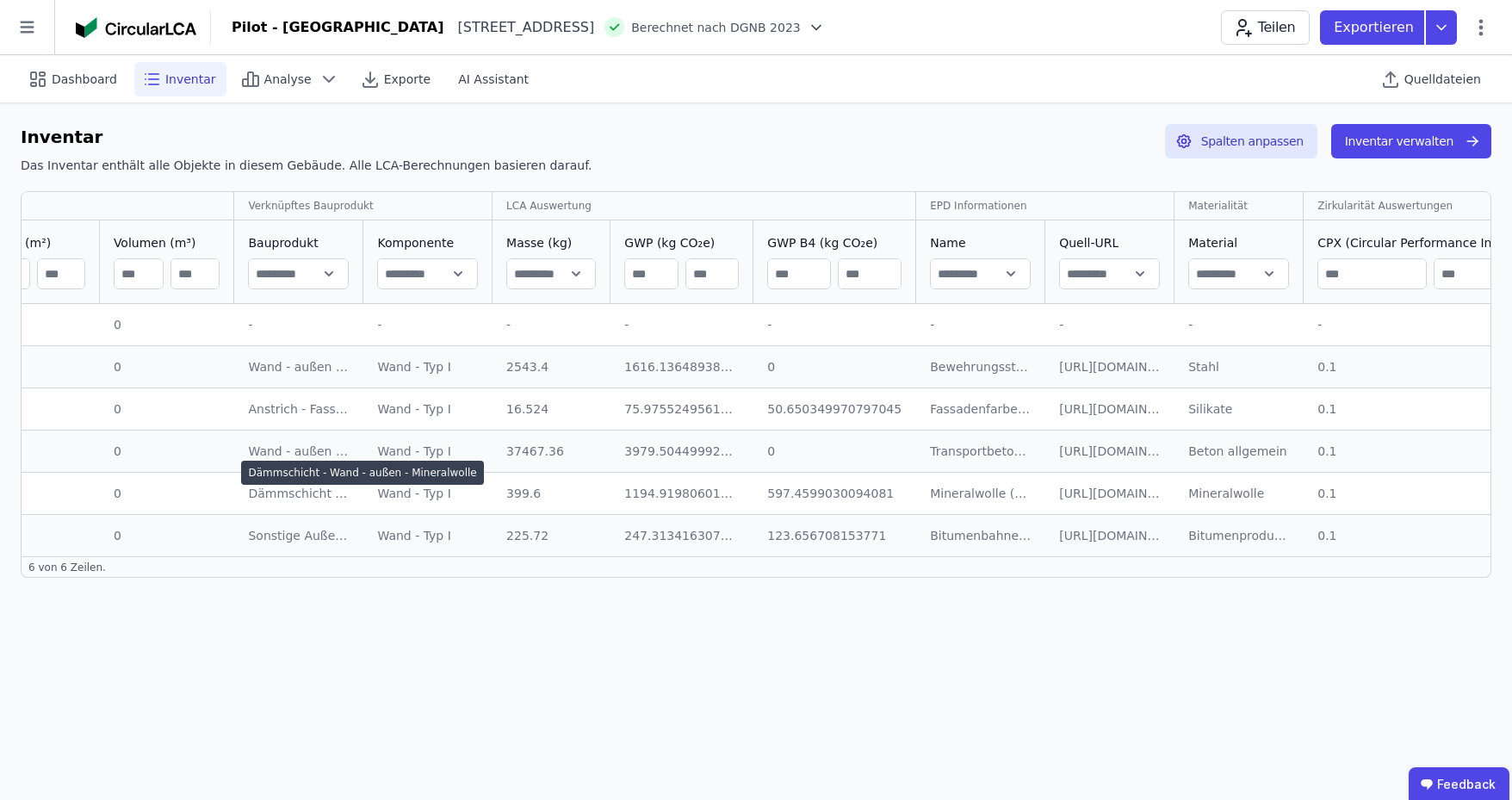
scroll to position [0, 861]
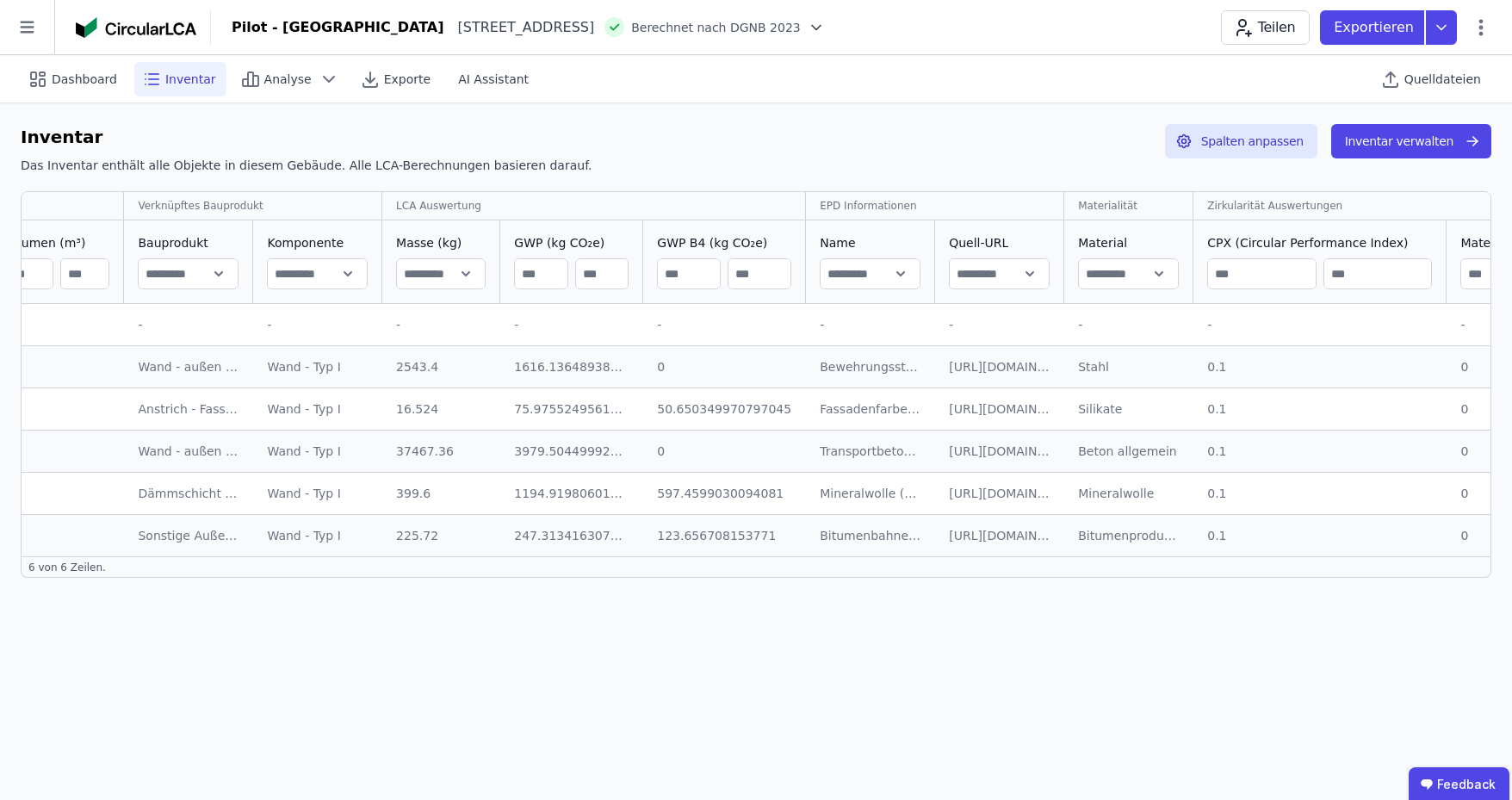
click at [764, 667] on div "Dashboard Inventar Analyse Exporte AI Assistant Quelldateien Inventar Das Inven…" at bounding box center [756, 426] width 1512 height 744
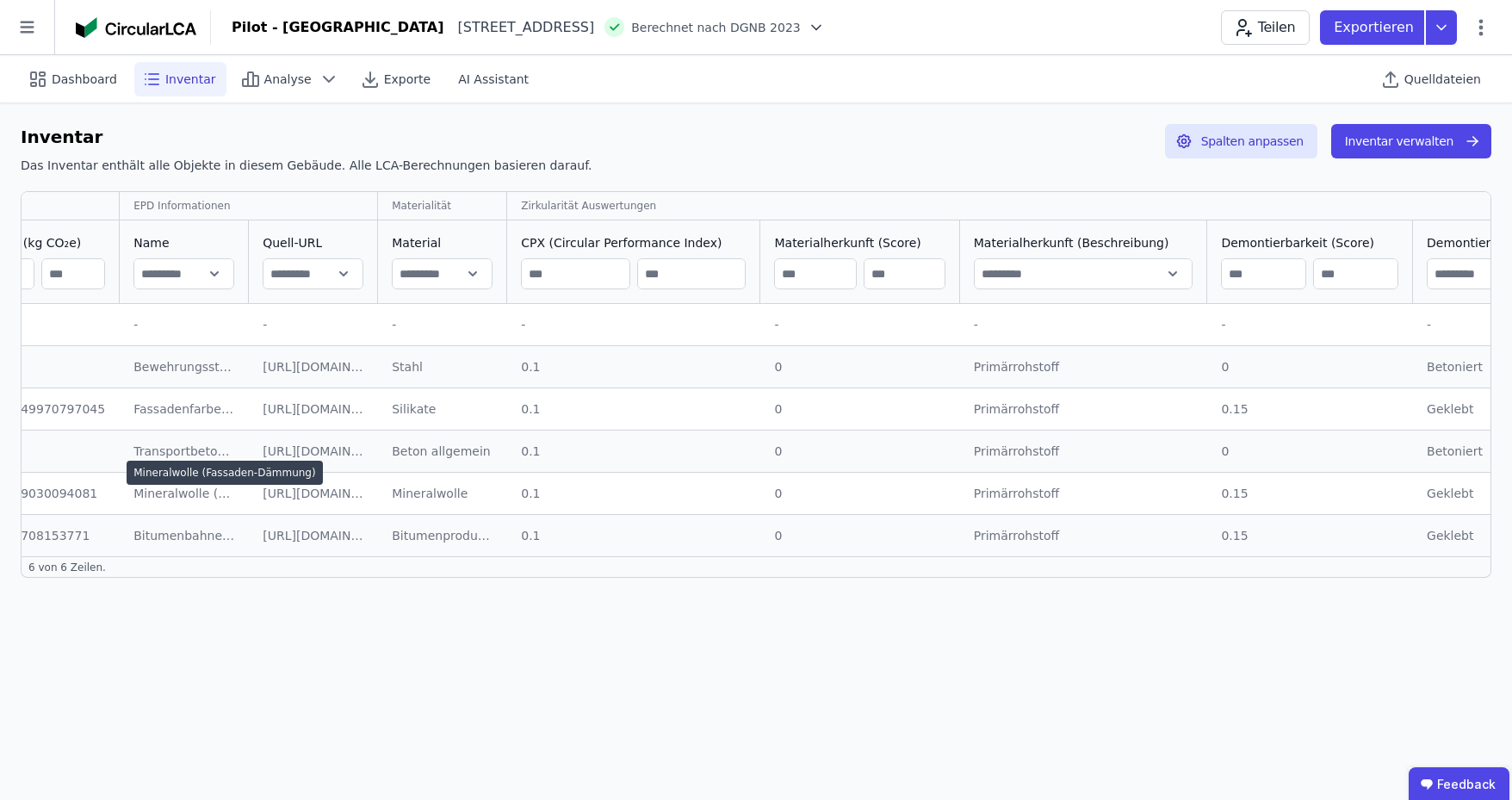
scroll to position [0, 1551]
click at [1278, 137] on button "Spalten anpassen" at bounding box center [1241, 142] width 152 height 35
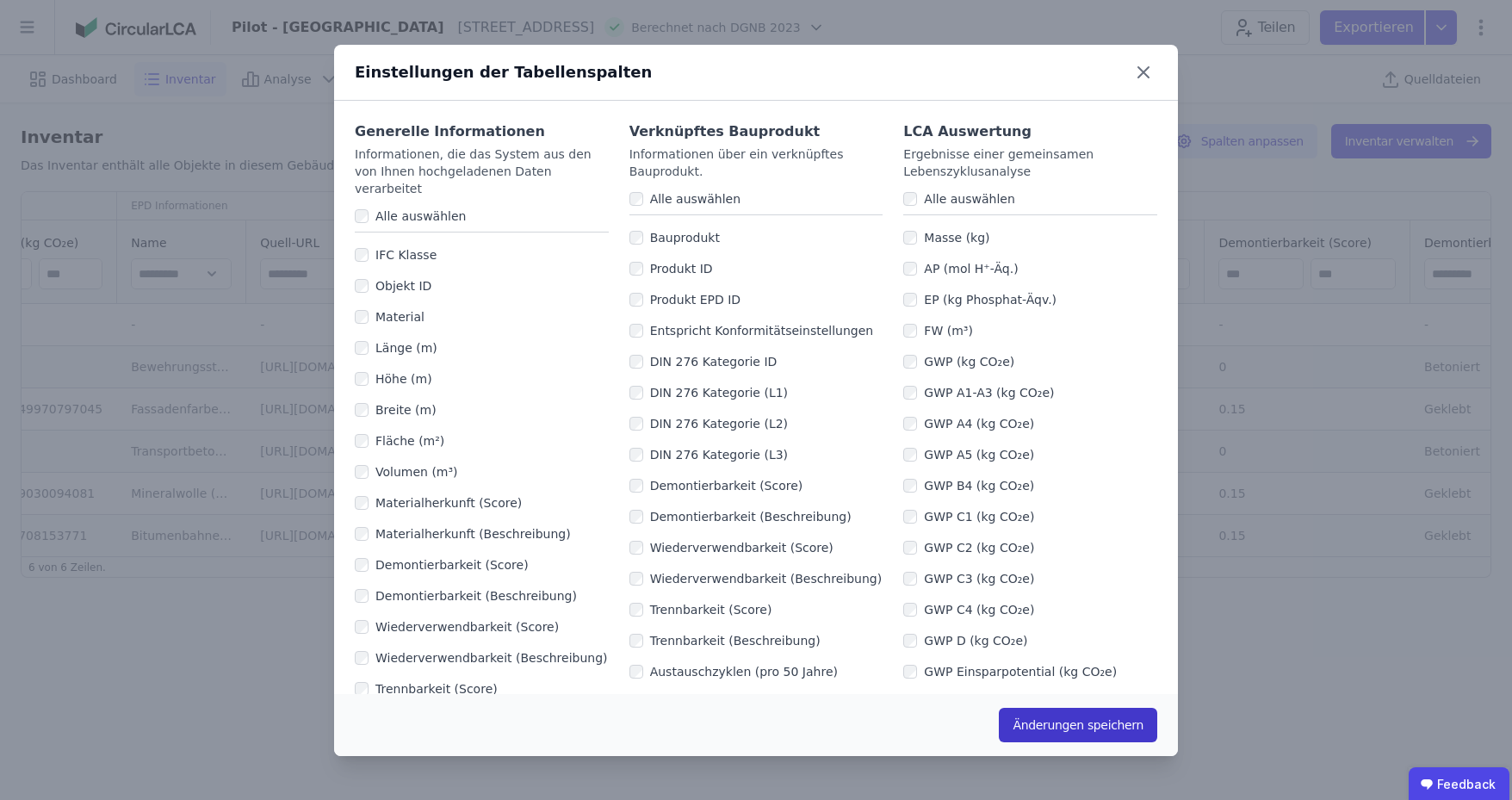
click at [1052, 731] on button "Änderungen speichern" at bounding box center [1078, 725] width 159 height 35
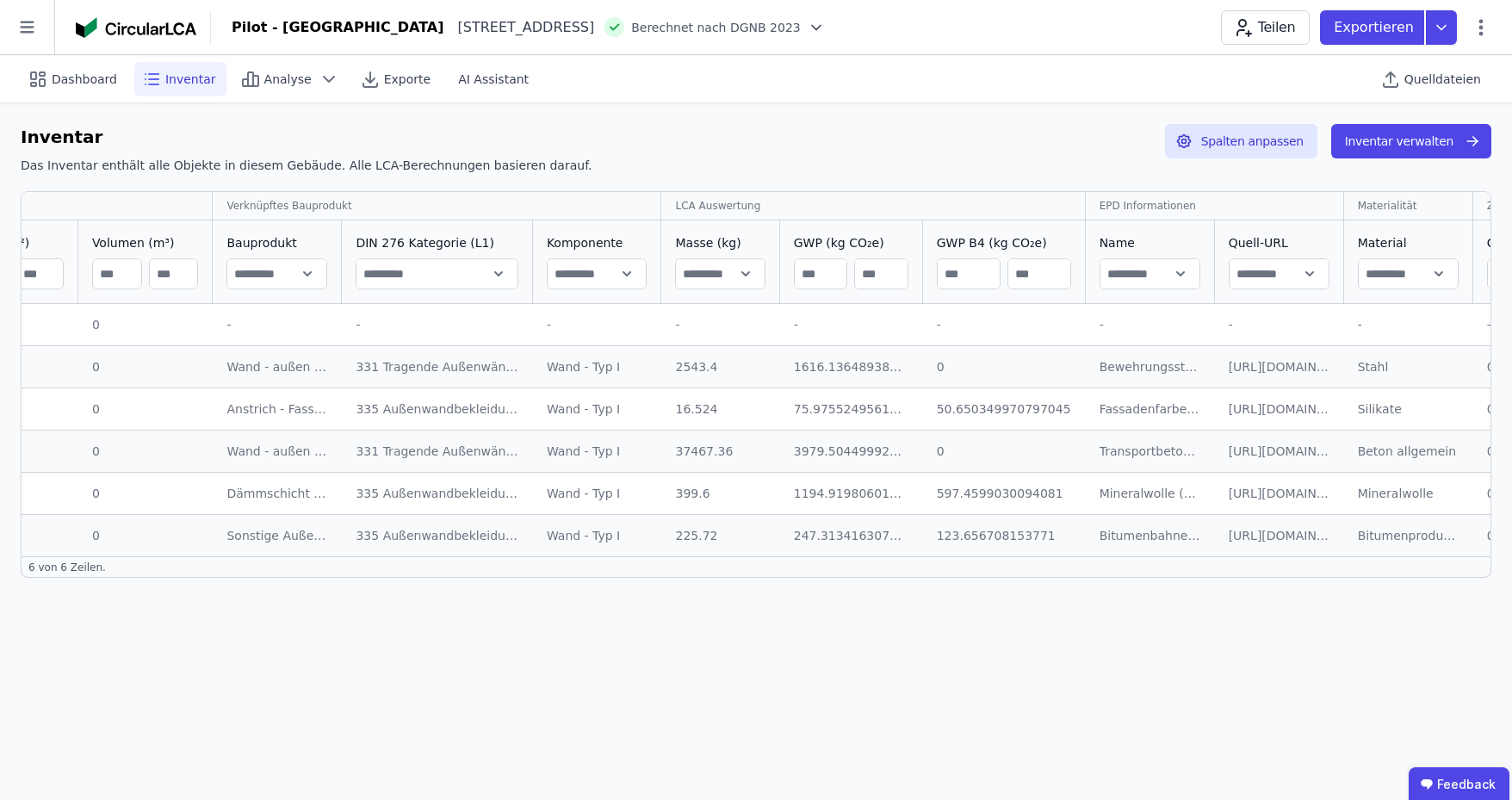
scroll to position [0, 689]
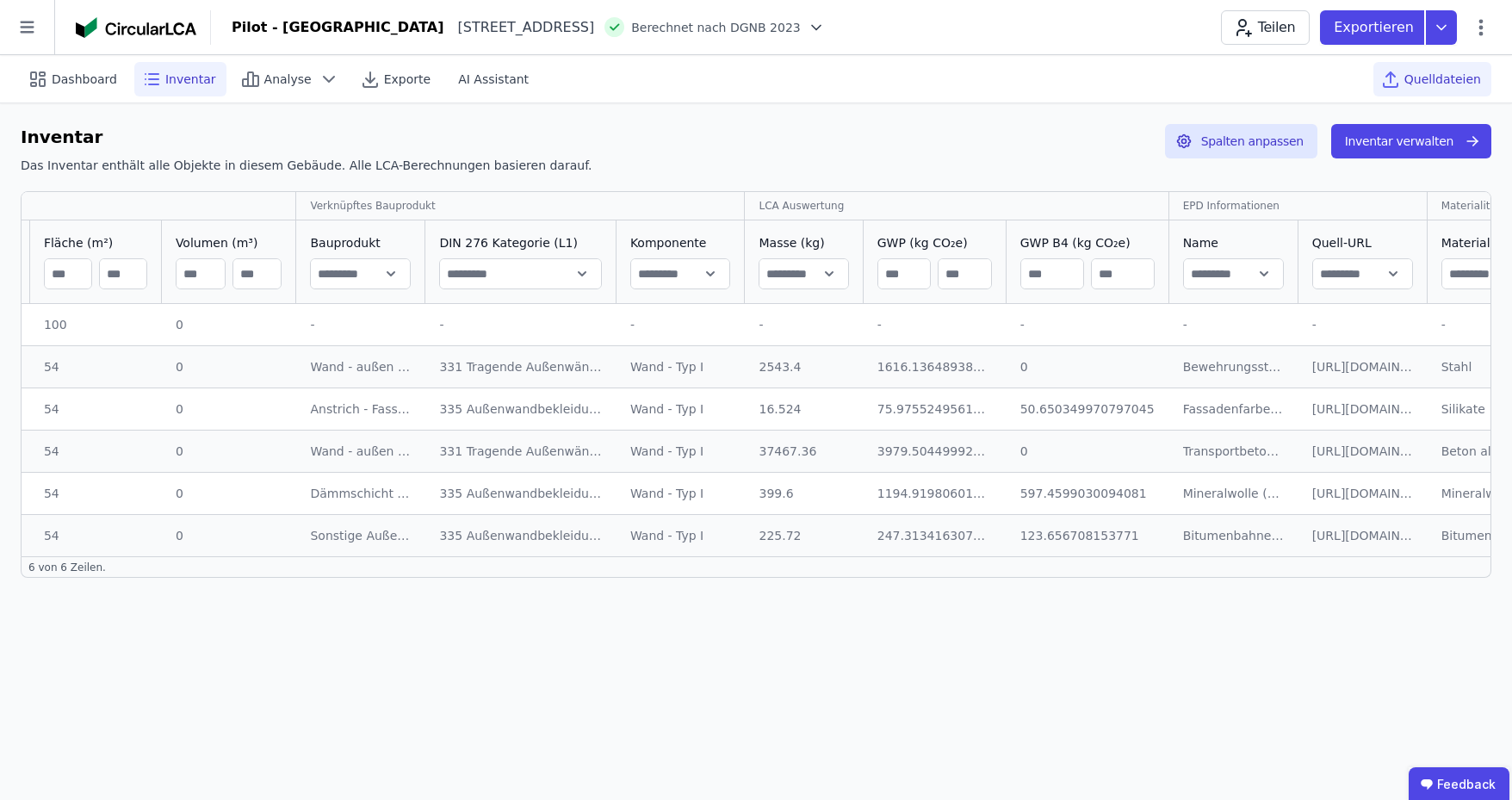
click at [1448, 82] on span "Quelldateien" at bounding box center [1443, 79] width 77 height 17
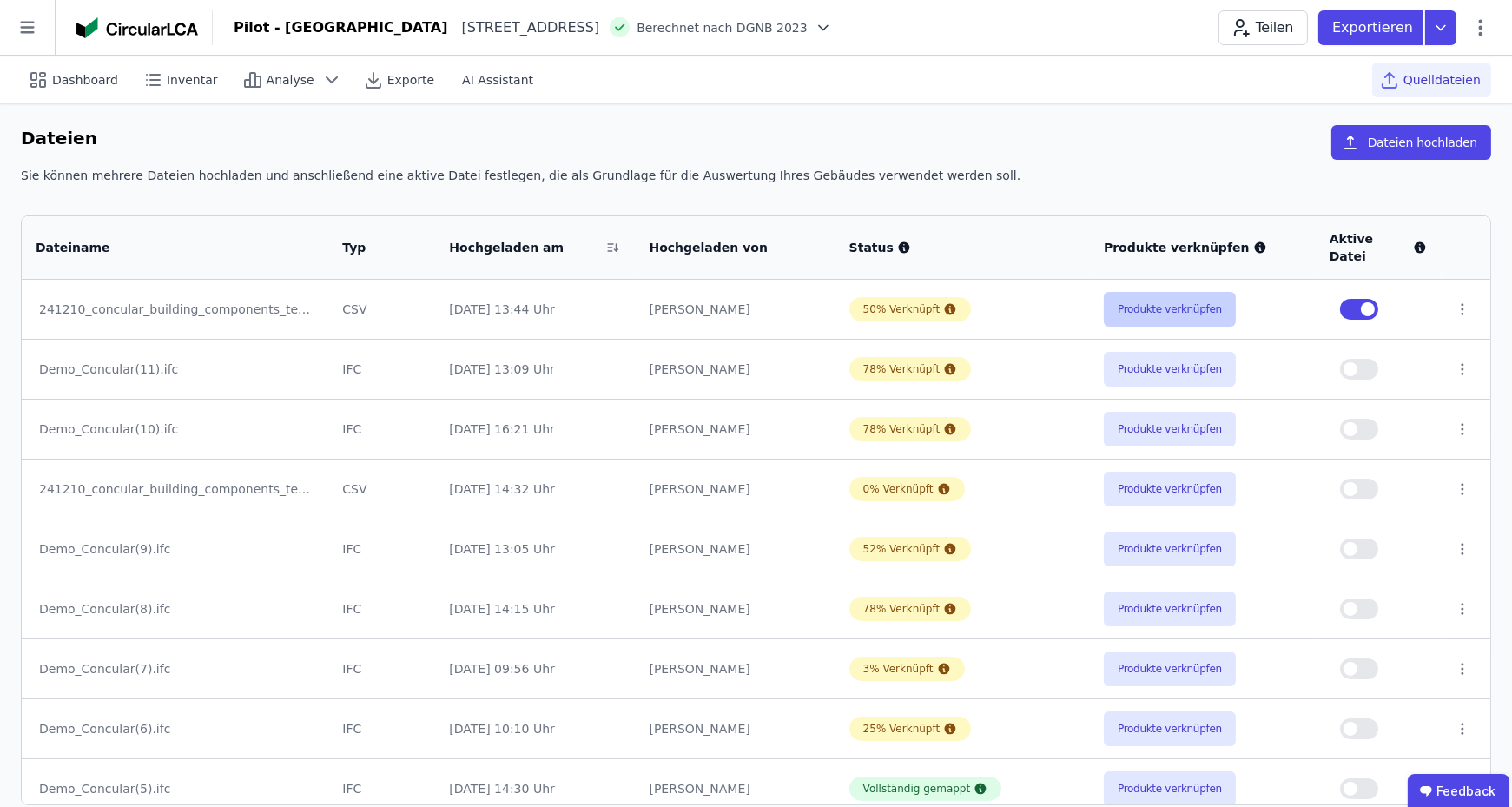
click at [1185, 291] on button "Produkte verknüpfen" at bounding box center [1169, 309] width 132 height 35
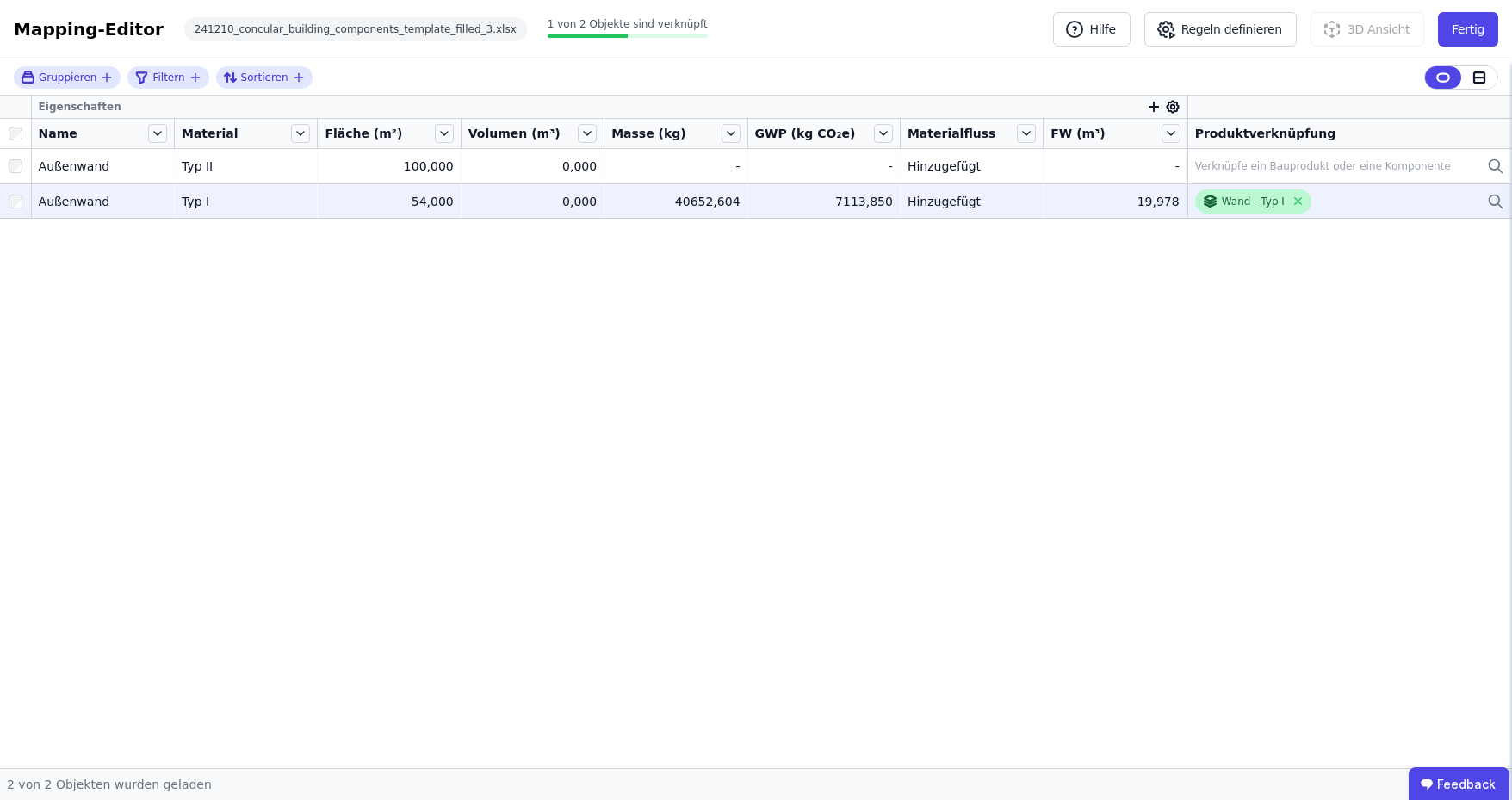
click at [1241, 199] on div "Wand - Typ I" at bounding box center [1253, 201] width 63 height 13
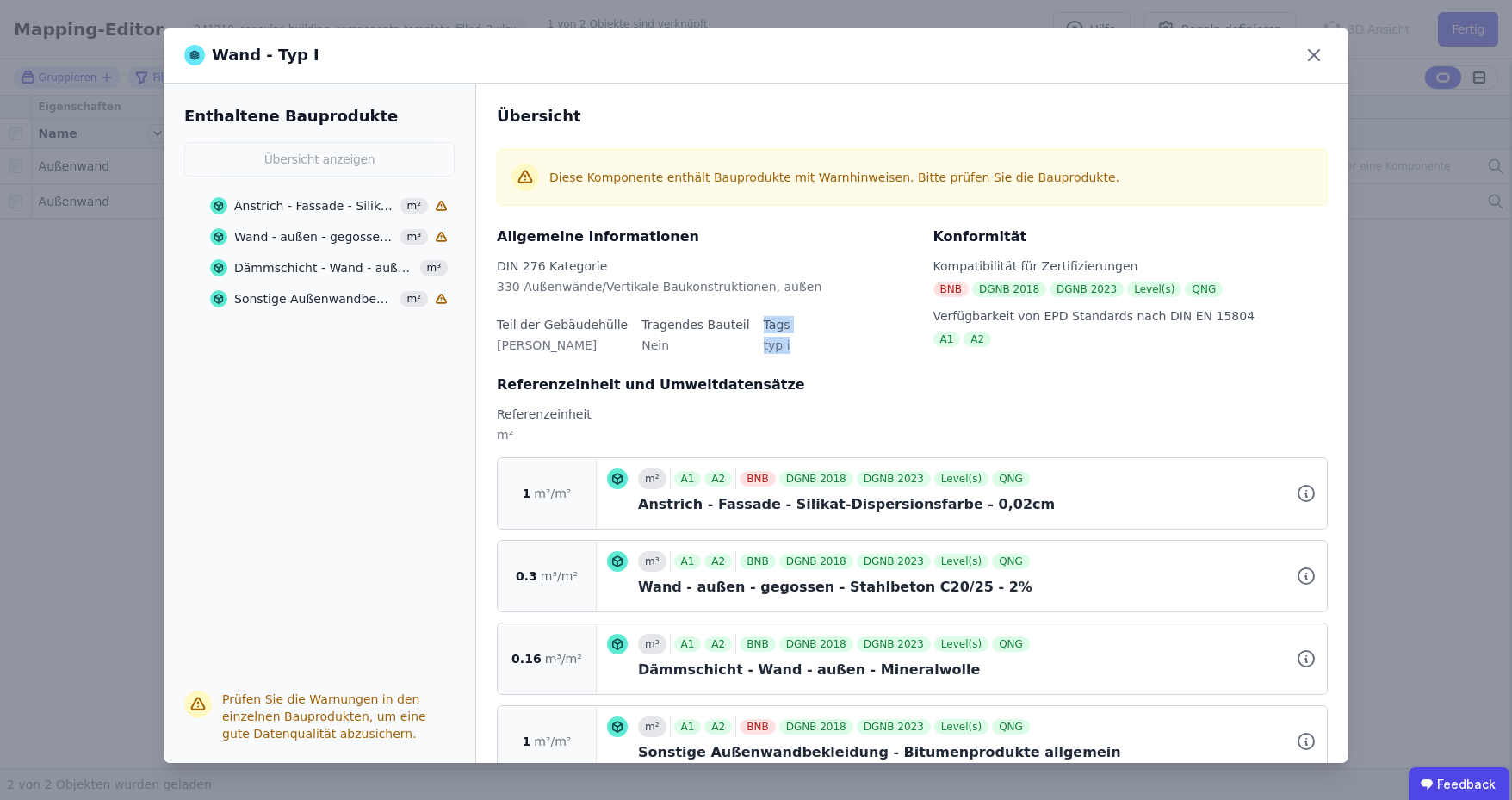
drag, startPoint x: 772, startPoint y: 346, endPoint x: 723, endPoint y: 347, distance: 49.0
click at [723, 347] on div "DIN 276 Kategorie 330 Außenwände/Vertikale Baukonstruktionen, außen Teil der Ge…" at bounding box center [705, 316] width 416 height 117
click at [866, 355] on div "DIN 276 Kategorie 330 Außenwände/Vertikale Baukonstruktionen, außen Teil der Ge…" at bounding box center [705, 316] width 416 height 117
click at [1307, 55] on icon at bounding box center [1314, 55] width 28 height 28
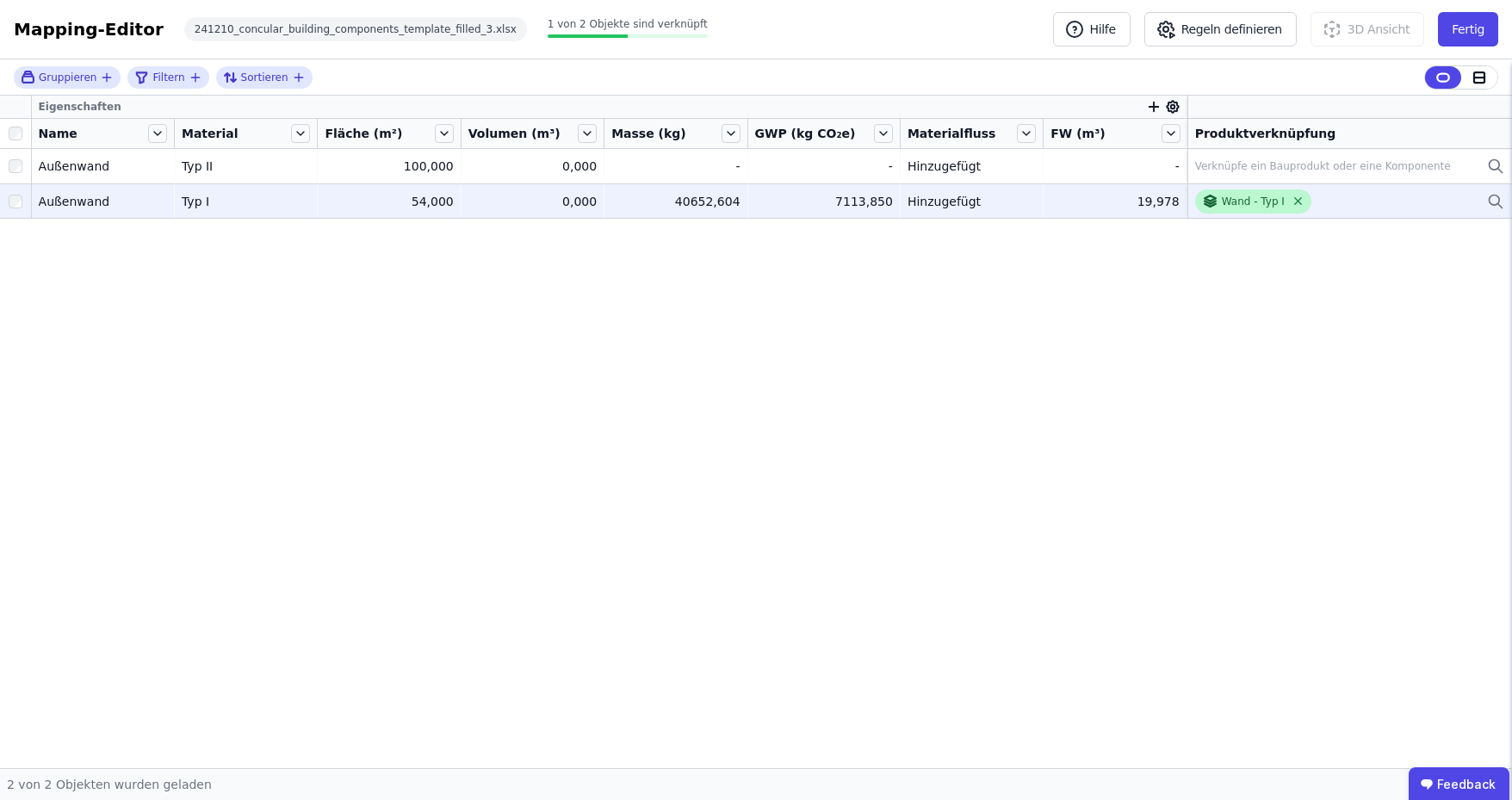
click at [1292, 201] on icon at bounding box center [1297, 200] width 13 height 13
click at [1240, 32] on button "Regeln definieren" at bounding box center [1220, 30] width 152 height 35
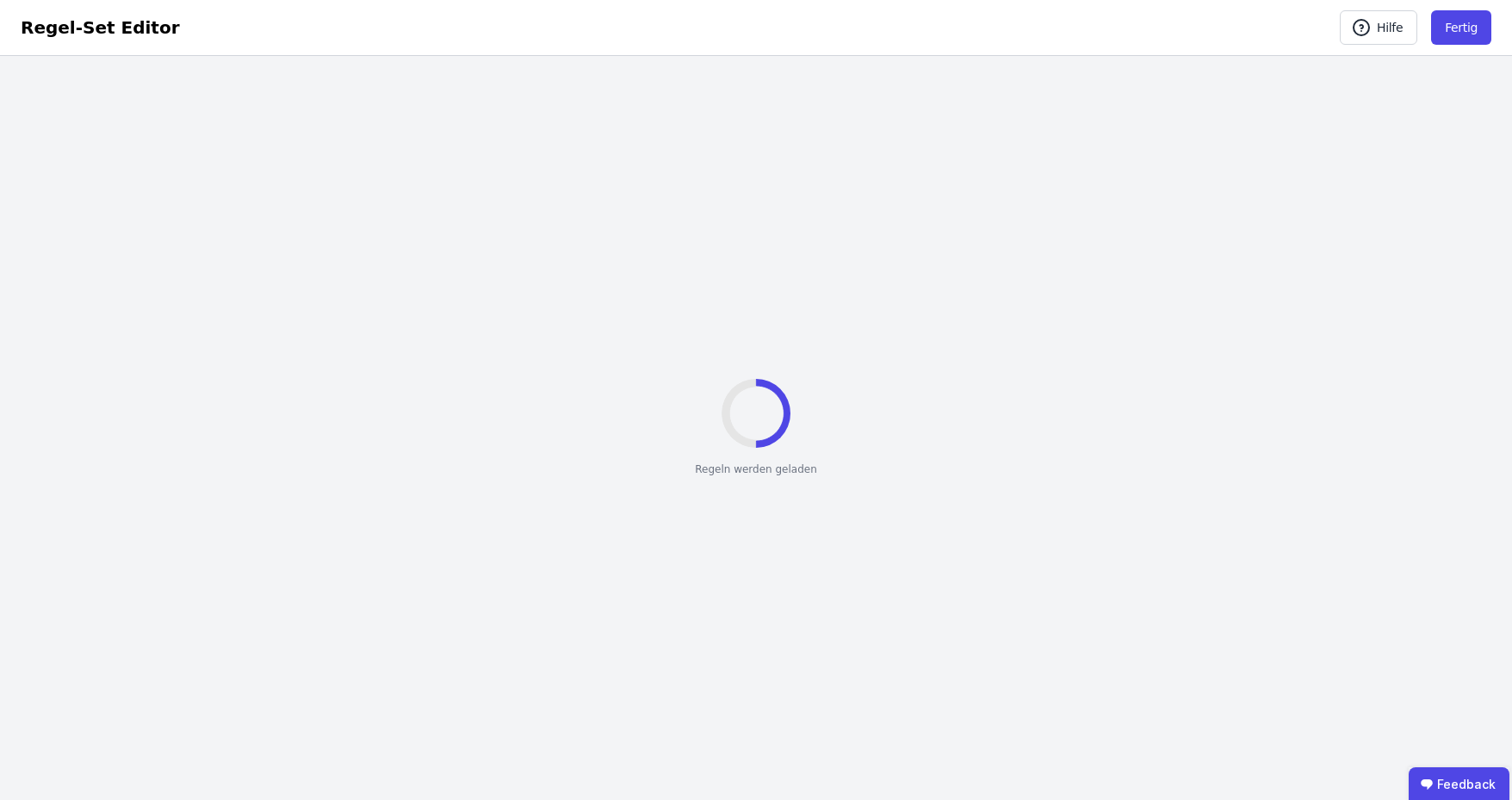
select select "**********"
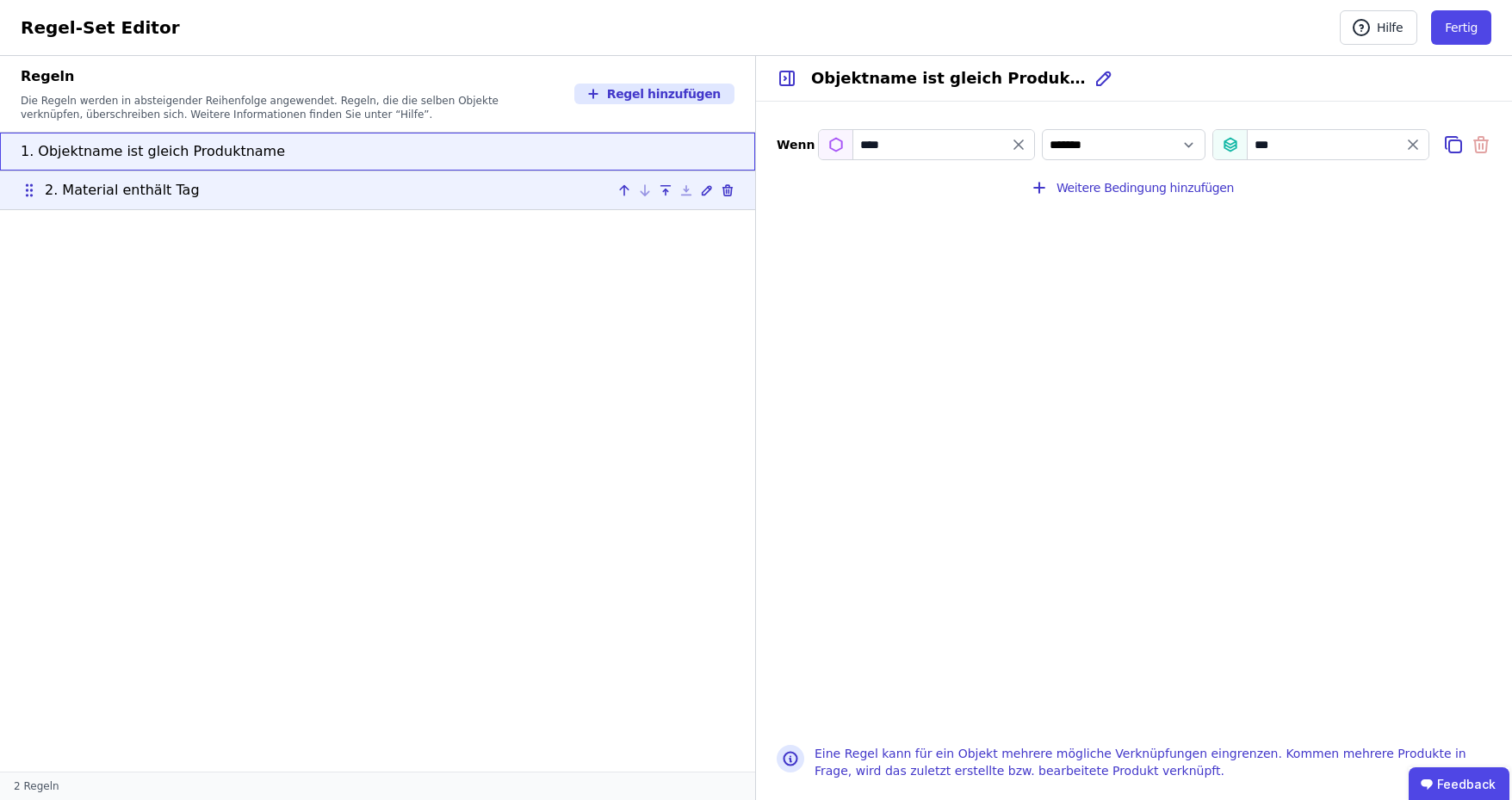
click at [107, 194] on span "2. Material enthält Tag" at bounding box center [121, 190] width 155 height 20
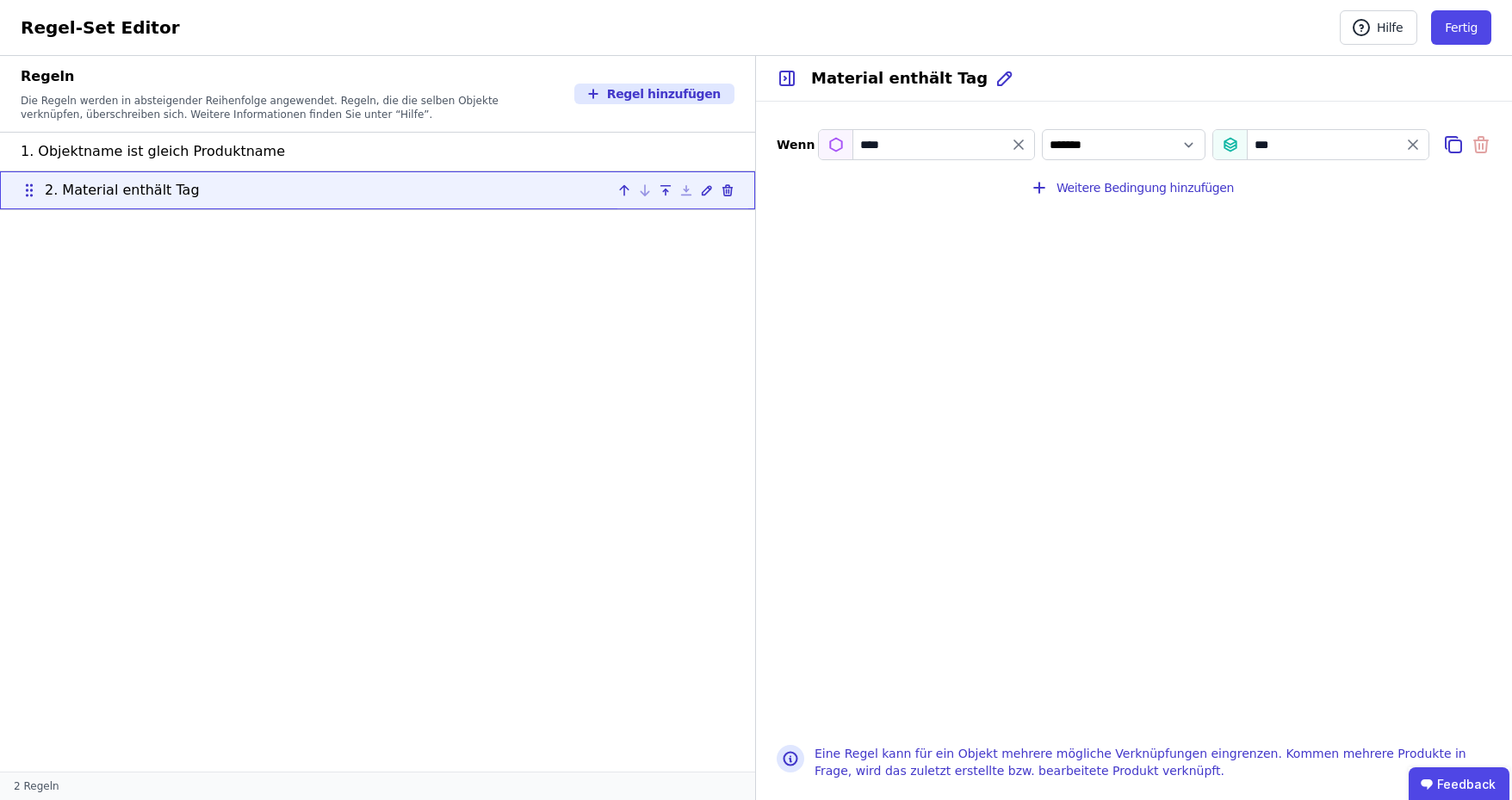
type input "********"
click at [655, 94] on button "Regel hinzufügen" at bounding box center [654, 93] width 160 height 20
select select "**"
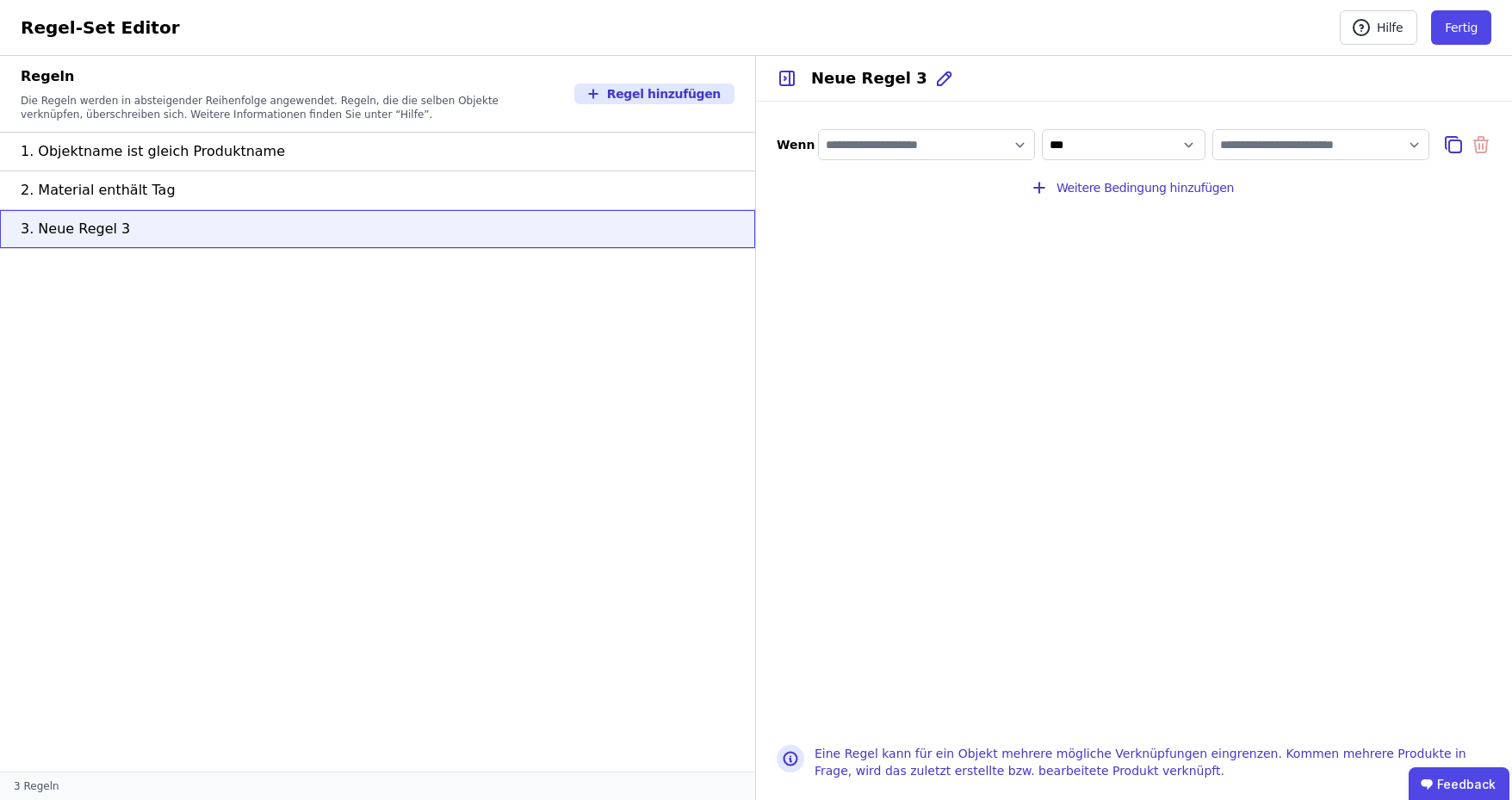
click at [880, 147] on input "filter_by" at bounding box center [926, 144] width 216 height 31
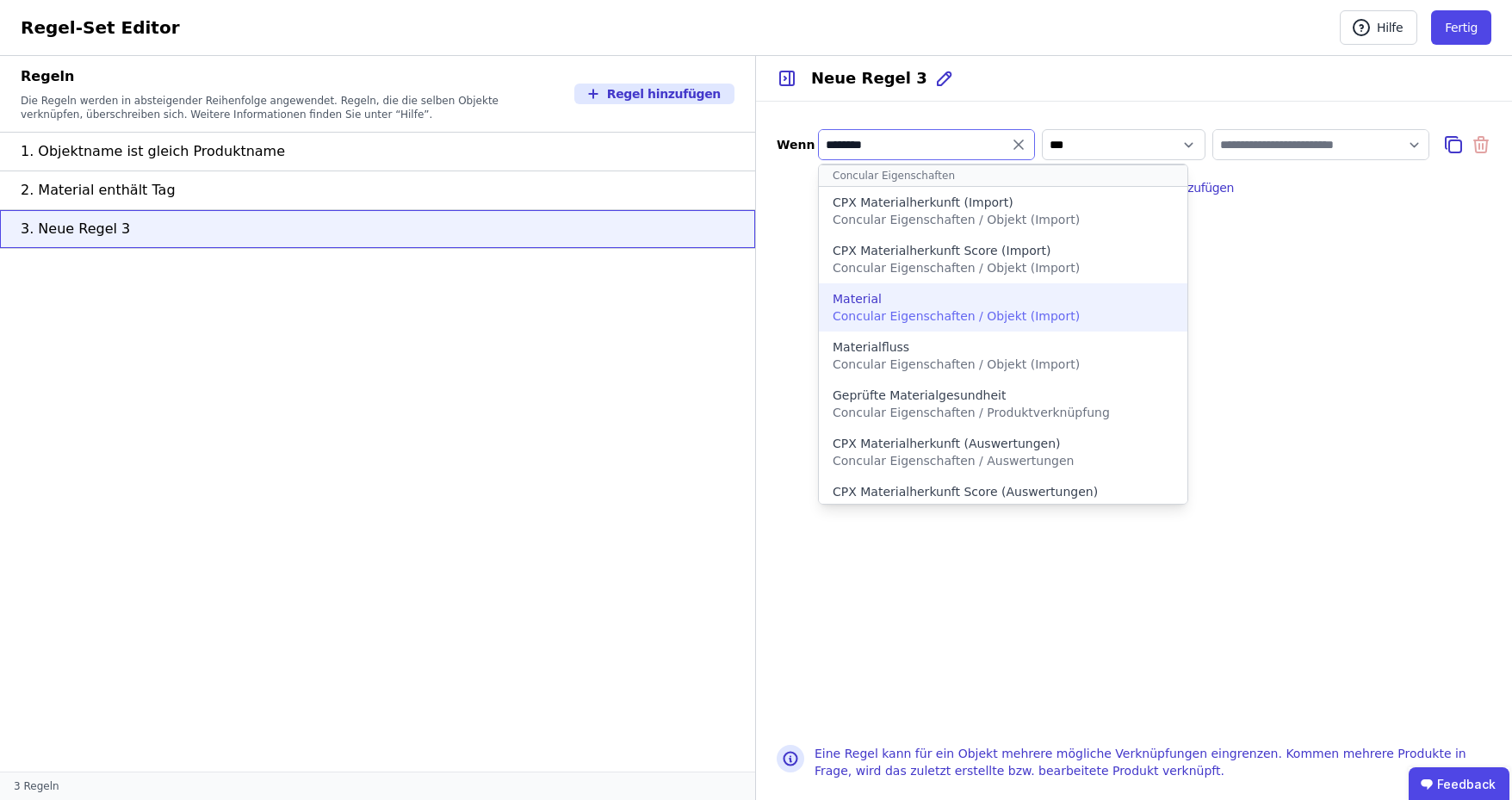
type input "********"
click at [900, 309] on span "Concular Eigenschaften / Objekt (Import)" at bounding box center [956, 316] width 248 height 13
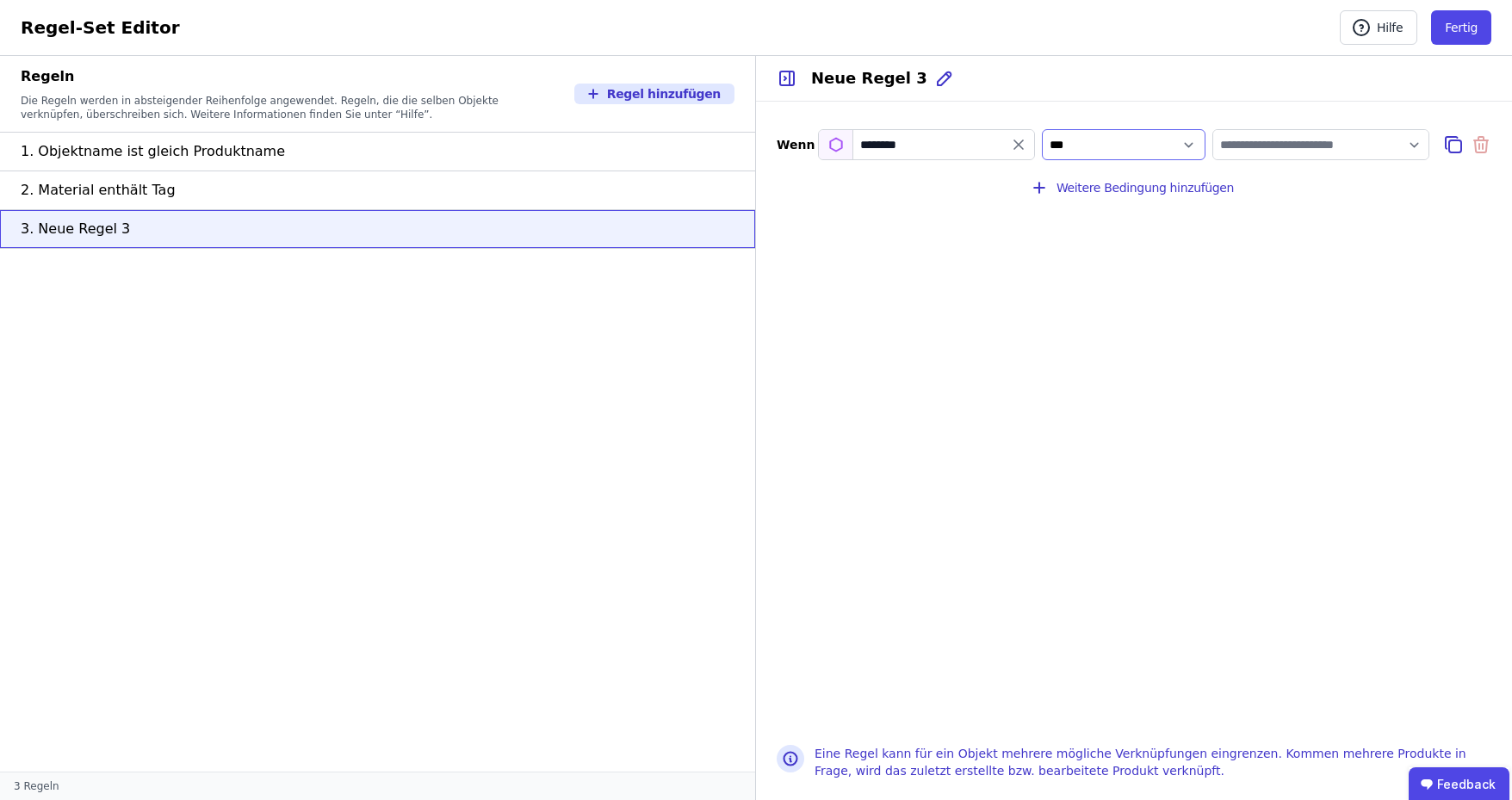
click at [1103, 145] on select "**********" at bounding box center [1124, 144] width 164 height 31
click at [1042, 129] on select "**********" at bounding box center [1124, 144] width 164 height 31
click at [1303, 138] on input "value" at bounding box center [1321, 144] width 216 height 31
click at [1263, 277] on div "Tag" at bounding box center [1274, 273] width 94 height 17
select select "**********"
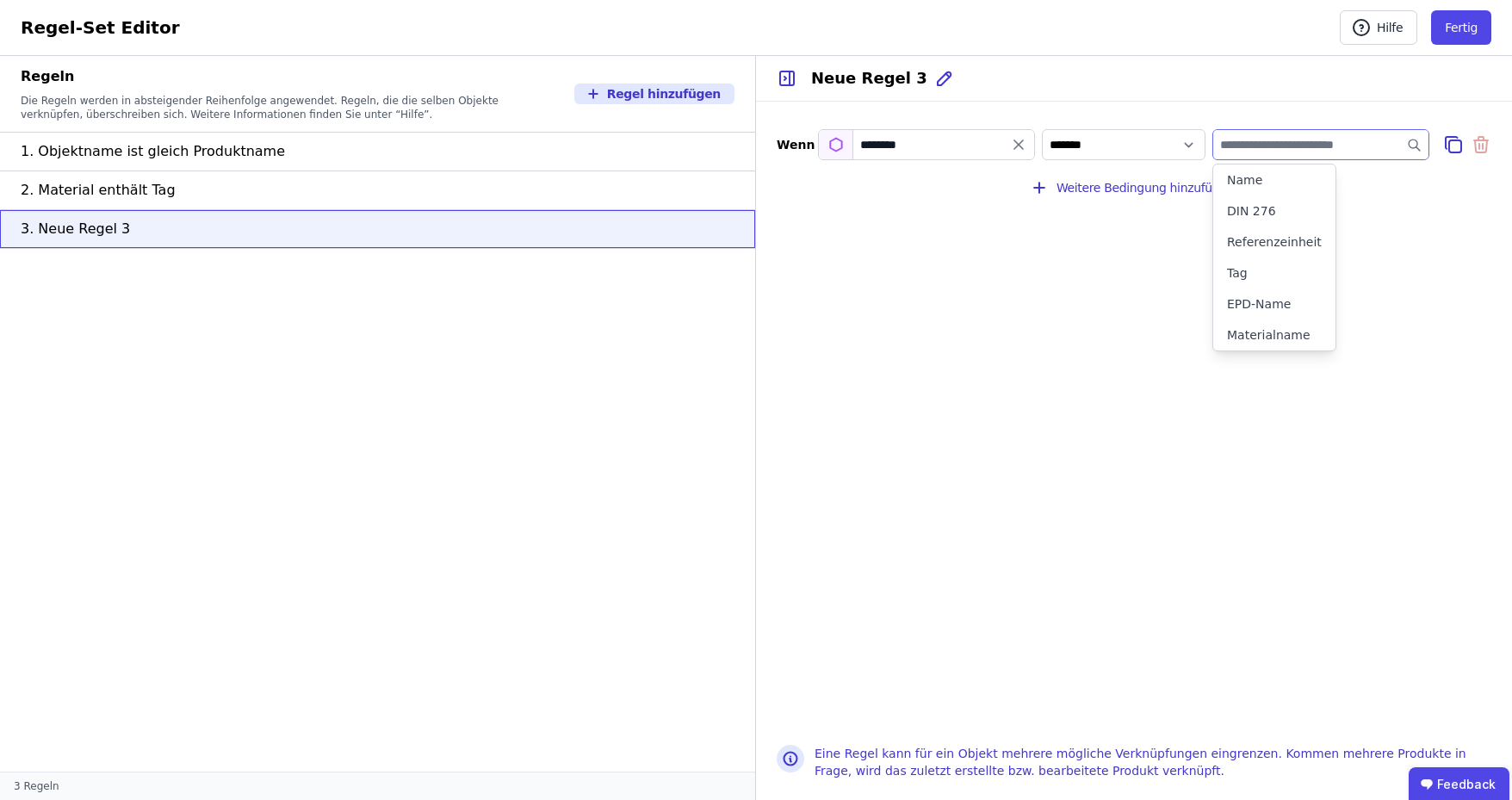
type input "***"
click at [934, 82] on icon at bounding box center [944, 78] width 20 height 20
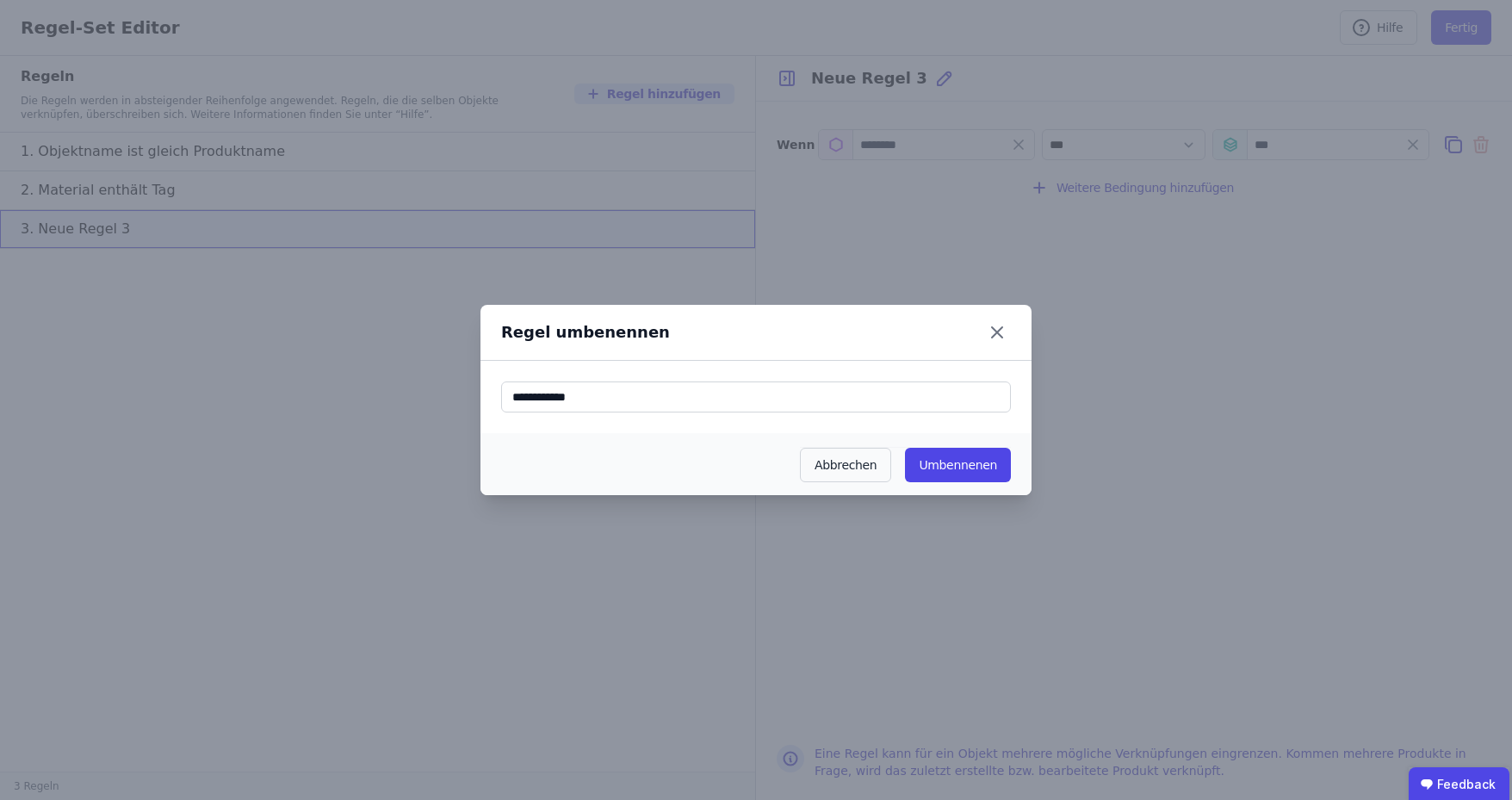
drag, startPoint x: 606, startPoint y: 396, endPoint x: 476, endPoint y: 425, distance: 133.2
click at [418, 395] on div "Regel umbenennen Abbrechen Umbennenen" at bounding box center [756, 400] width 1512 height 800
click at [980, 469] on button "Umbennenen" at bounding box center [958, 465] width 106 height 35
type input "**********"
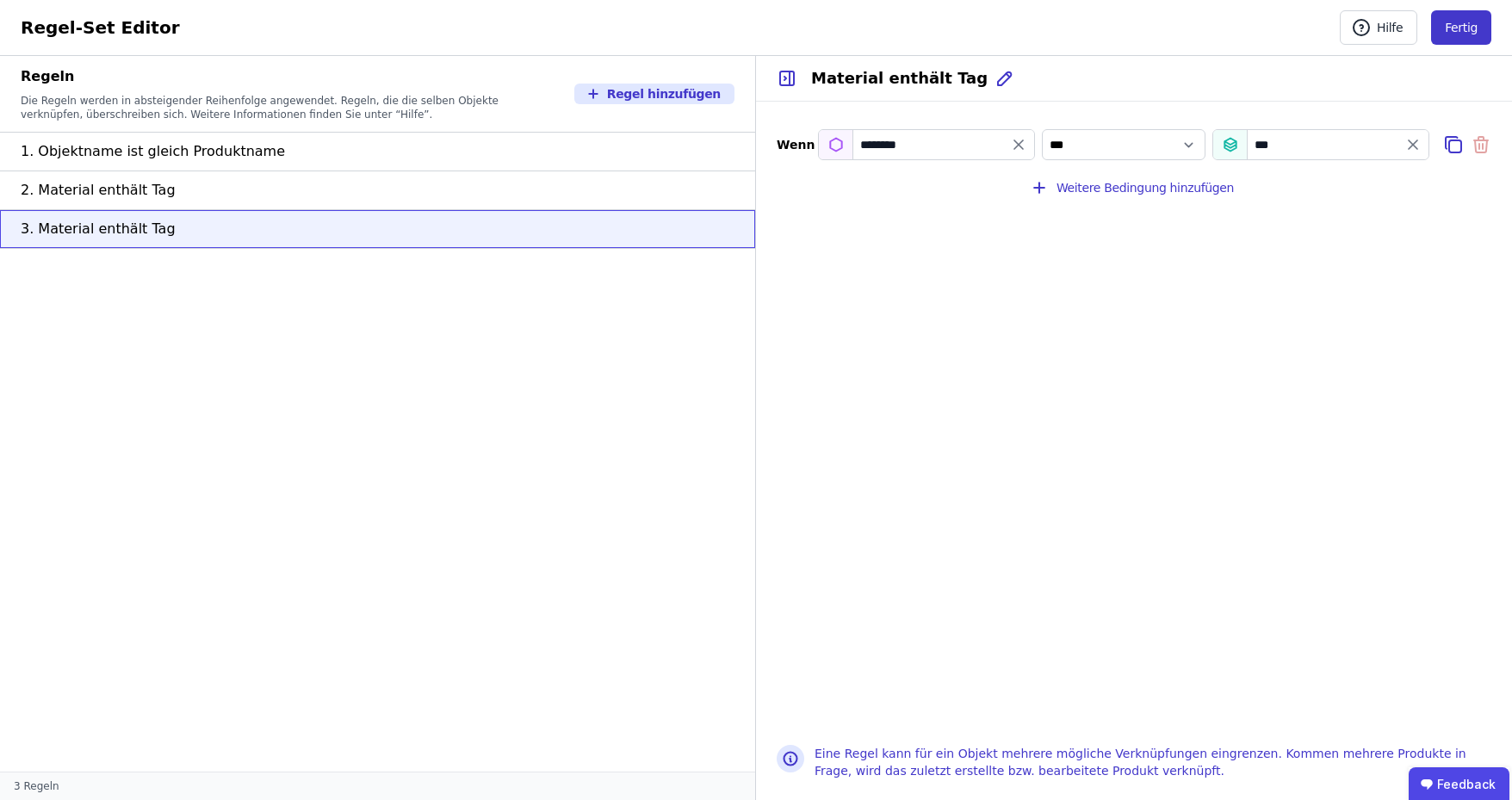
click at [1474, 35] on button "Fertig" at bounding box center [1461, 28] width 61 height 35
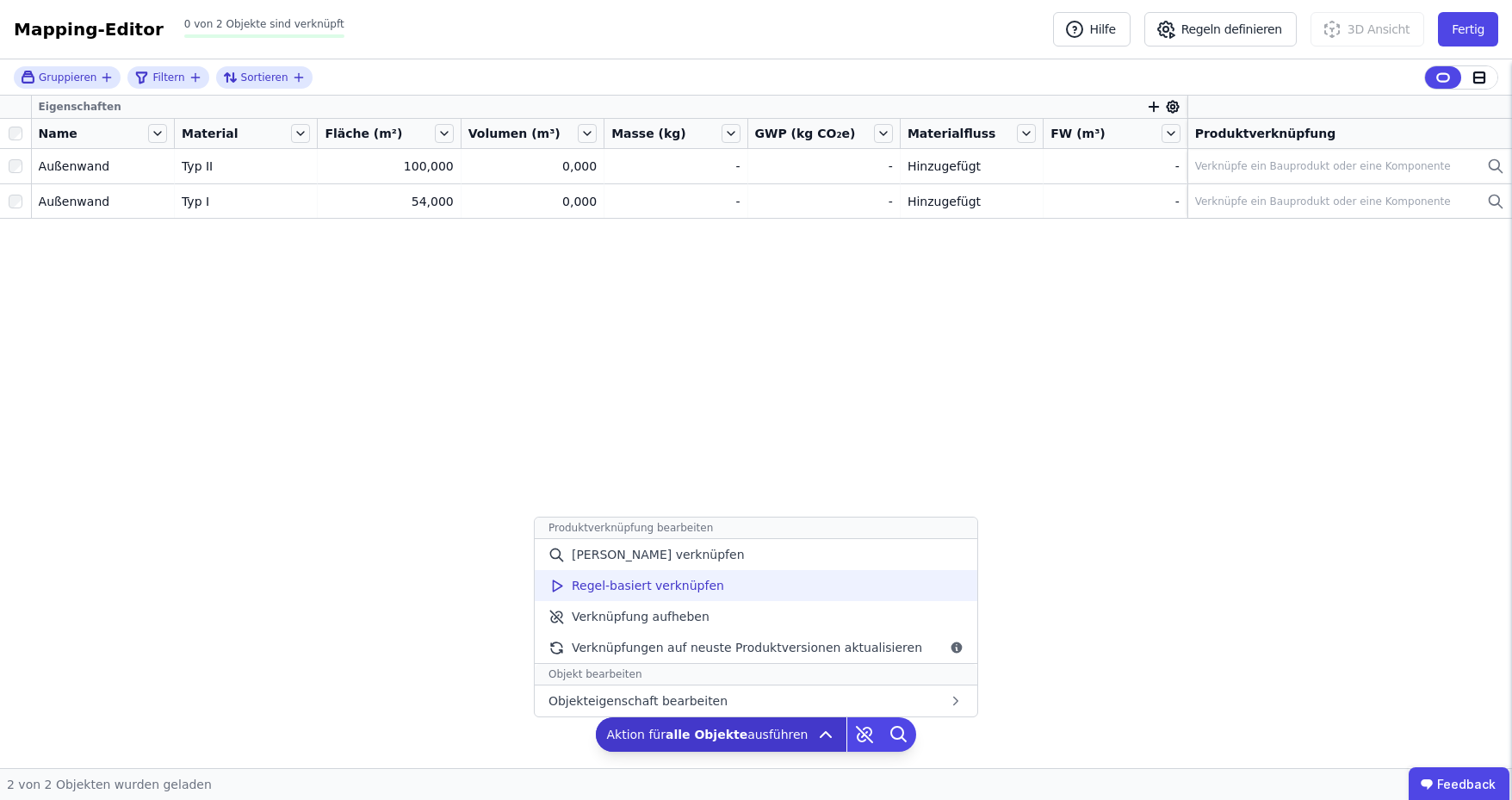
click at [706, 587] on span "Regel-basiert verknüpfen" at bounding box center [648, 585] width 152 height 17
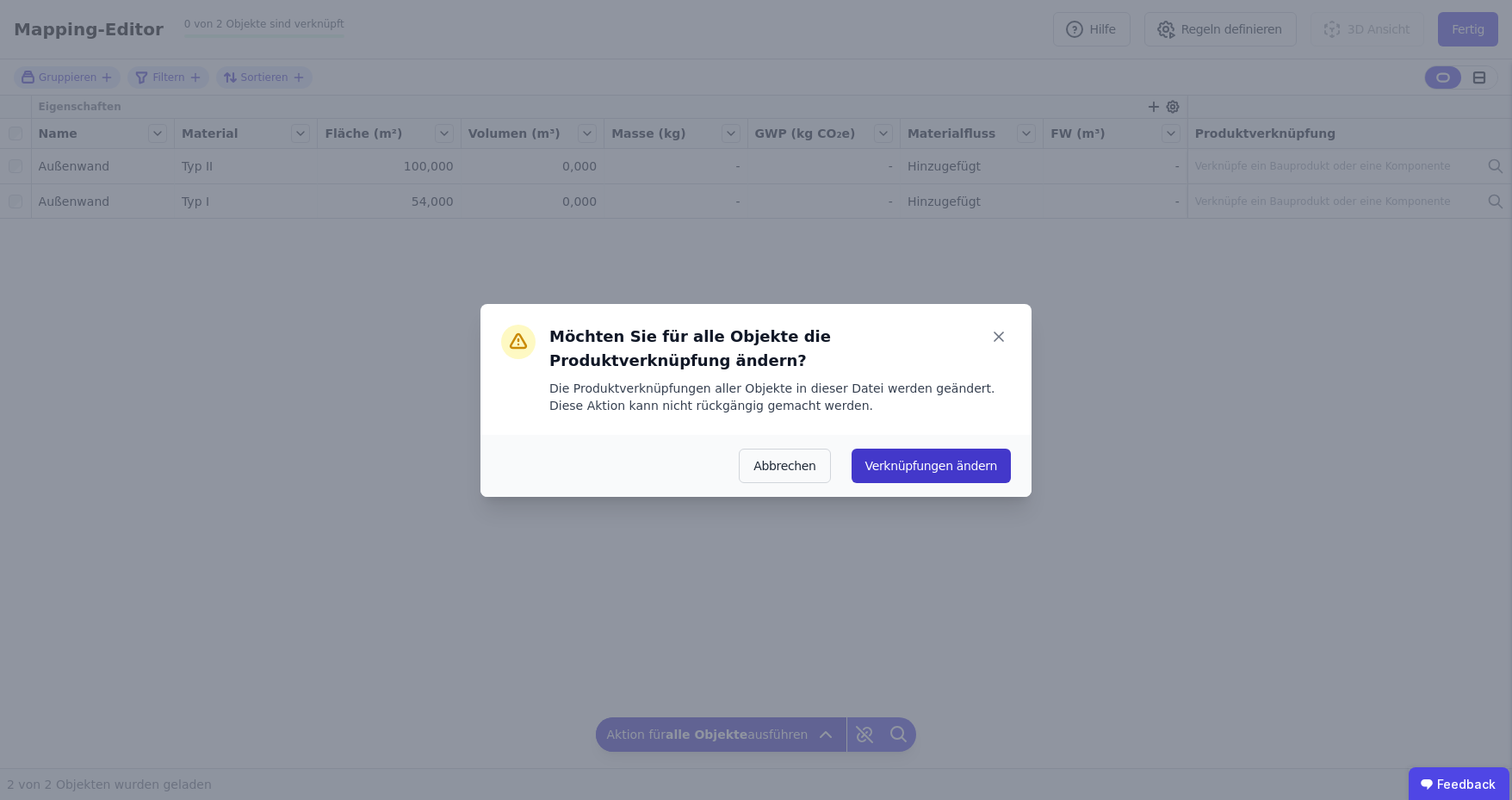
click at [932, 461] on button "Verknüpfungen ändern" at bounding box center [930, 466] width 159 height 35
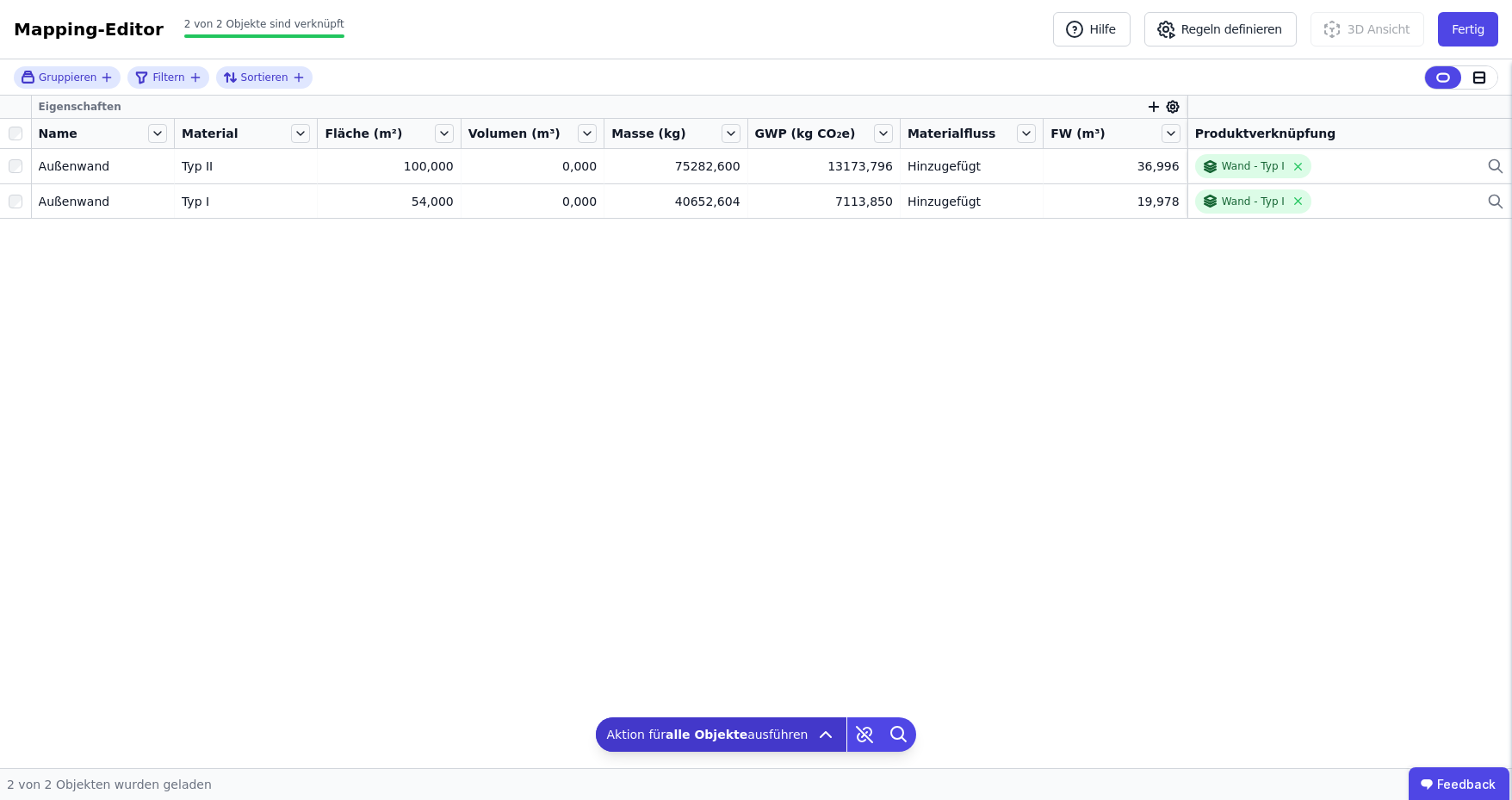
click at [1094, 303] on div "Eigenschaften Name Material Fläche (m²) Volumen (m³) Masse (kg) GWP (kg CO₂e) M…" at bounding box center [756, 431] width 1512 height 672
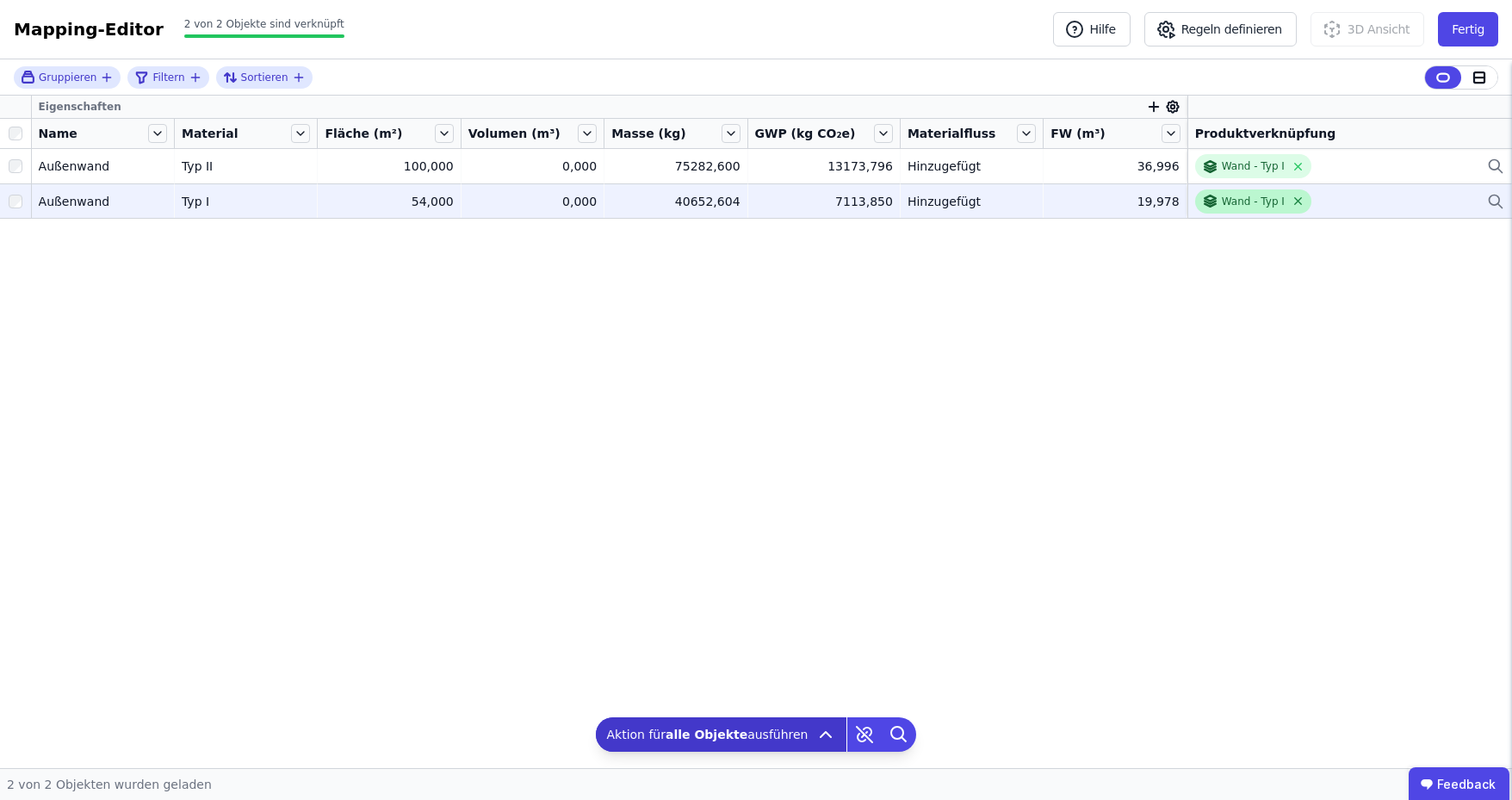
click at [1292, 206] on icon at bounding box center [1297, 200] width 13 height 13
click at [1062, 271] on div "Eigenschaften Name Material Fläche (m²) Volumen (m³) Masse (kg) GWP (kg CO₂e) M…" at bounding box center [756, 431] width 1512 height 672
click at [1493, 197] on icon at bounding box center [1496, 201] width 17 height 20
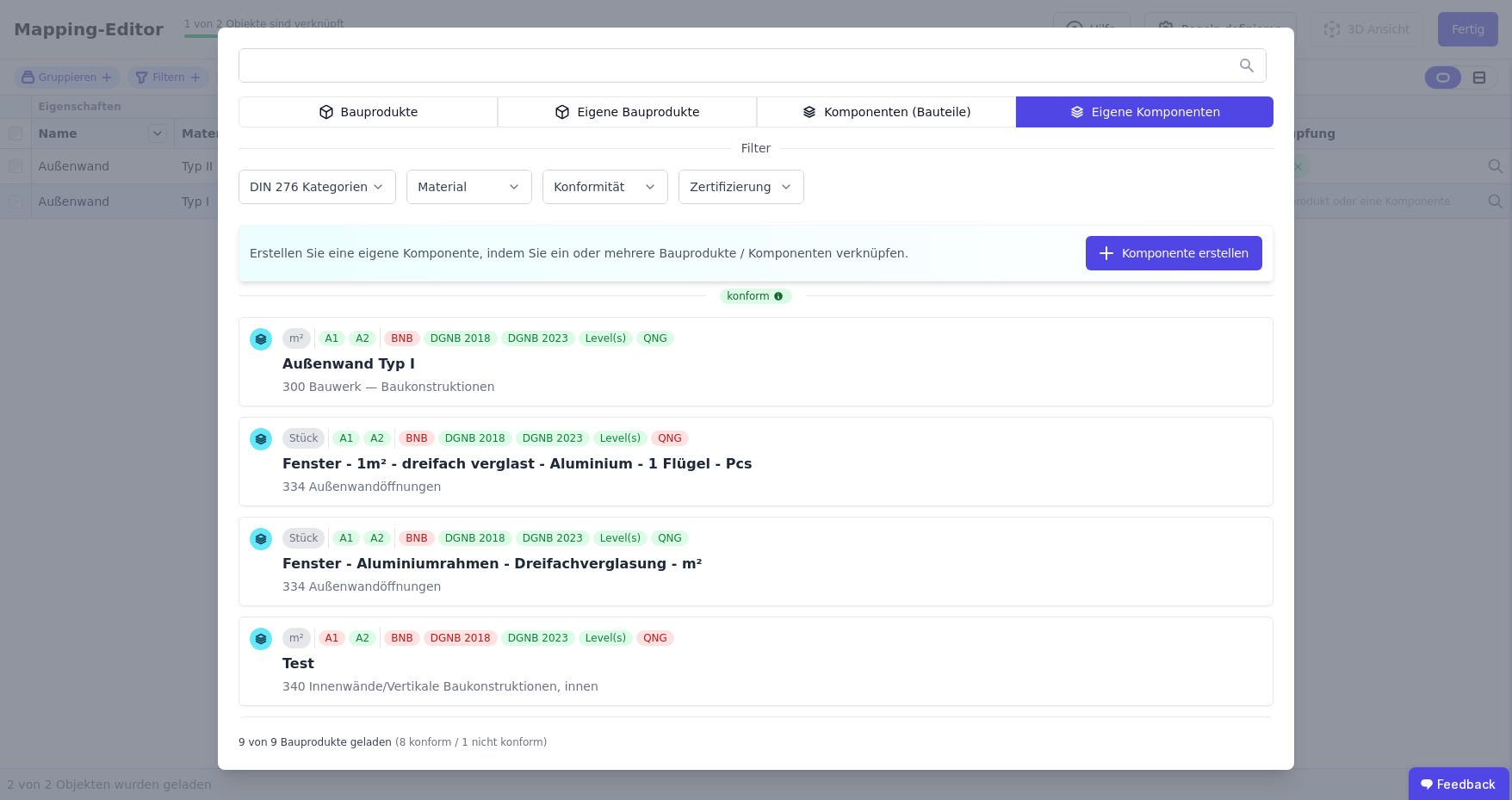
click at [399, 110] on div "Bauprodukte" at bounding box center [368, 112] width 259 height 31
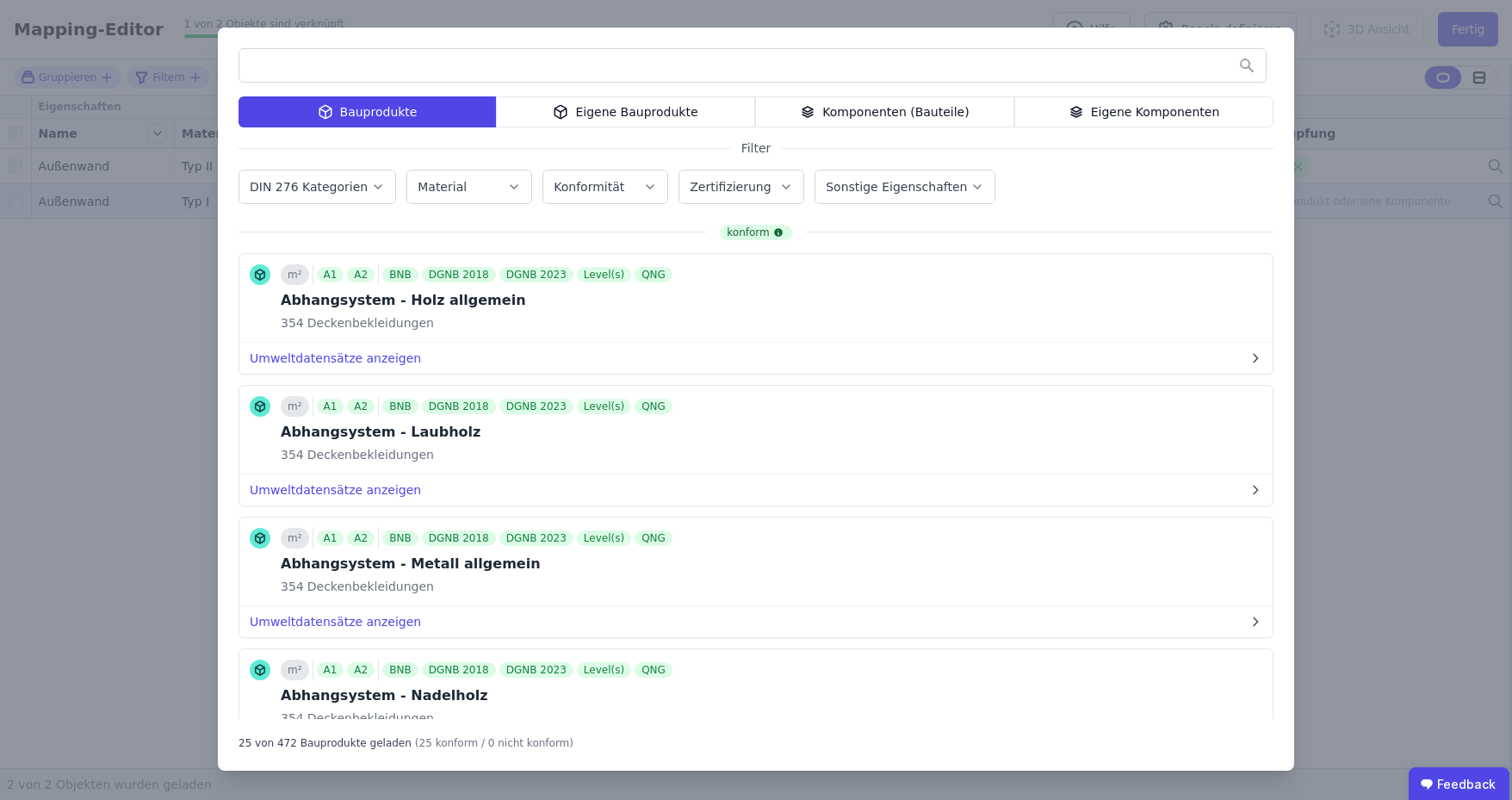
click at [644, 115] on div "Eigene Bauprodukte" at bounding box center [625, 112] width 259 height 31
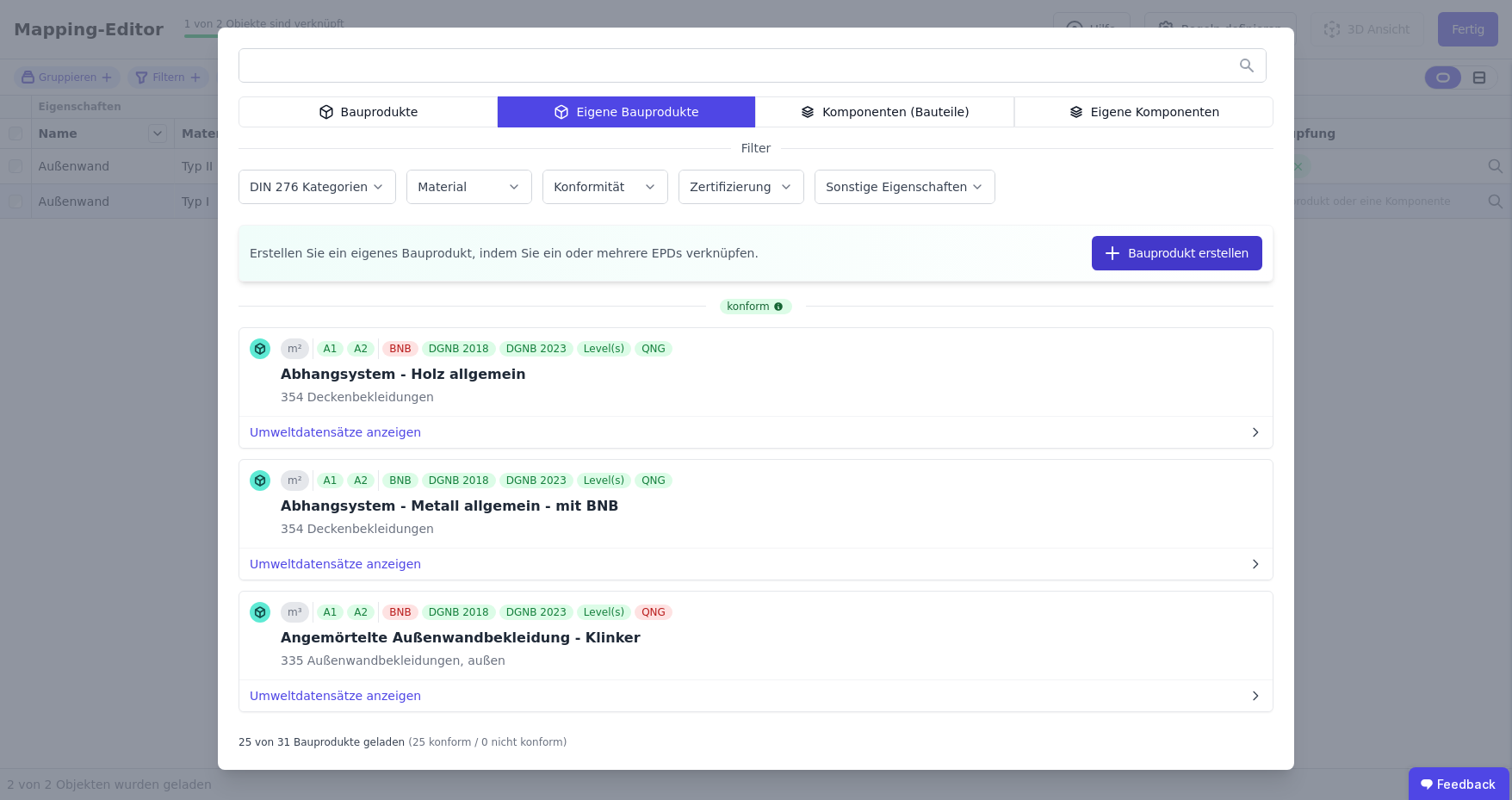
click at [1200, 252] on button "Bauprodukt erstellen" at bounding box center [1177, 253] width 170 height 35
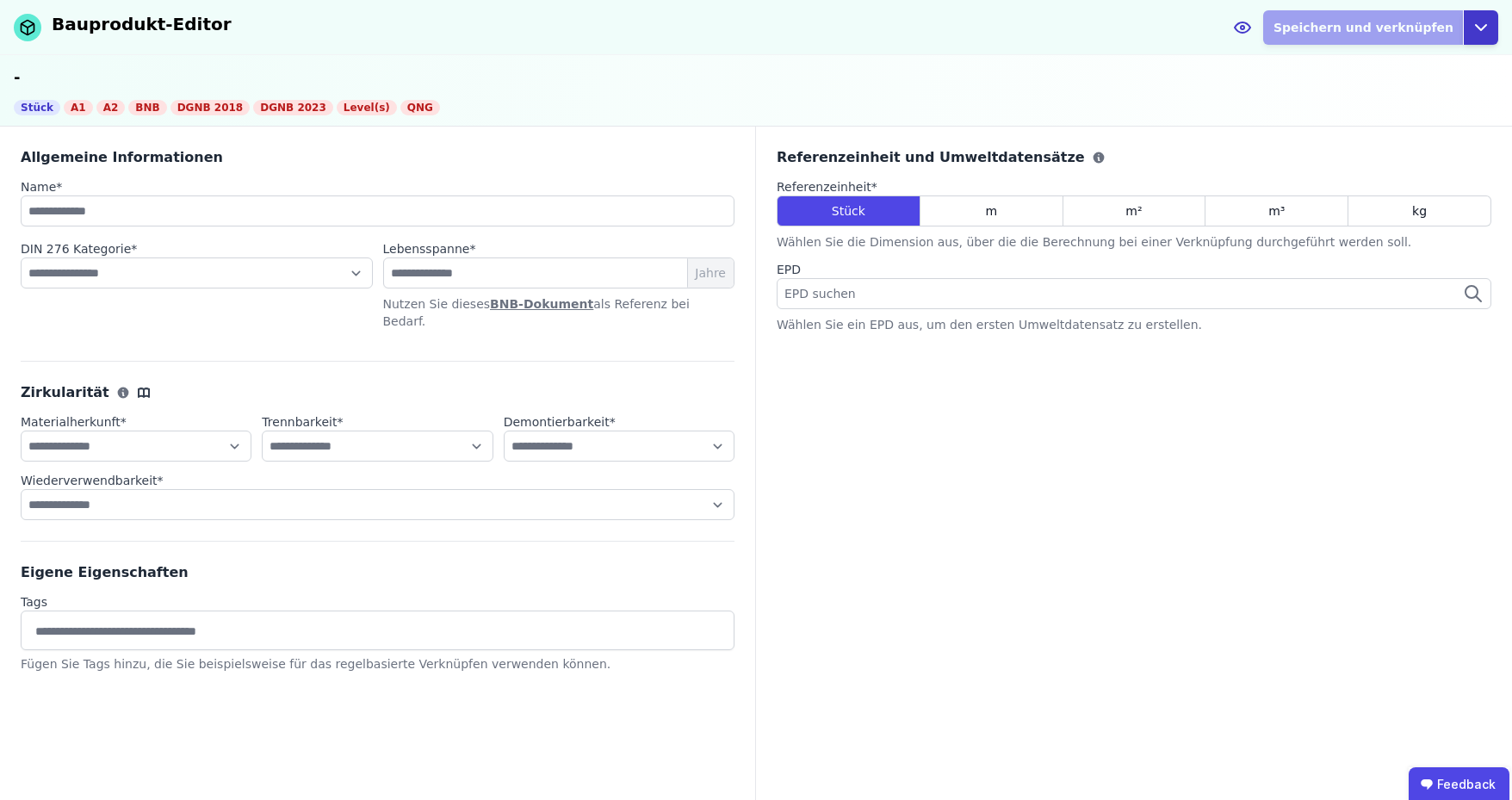
click at [1482, 17] on icon "button" at bounding box center [1480, 27] width 20 height 20
click at [1359, 95] on div "Abbrechen" at bounding box center [1401, 99] width 192 height 31
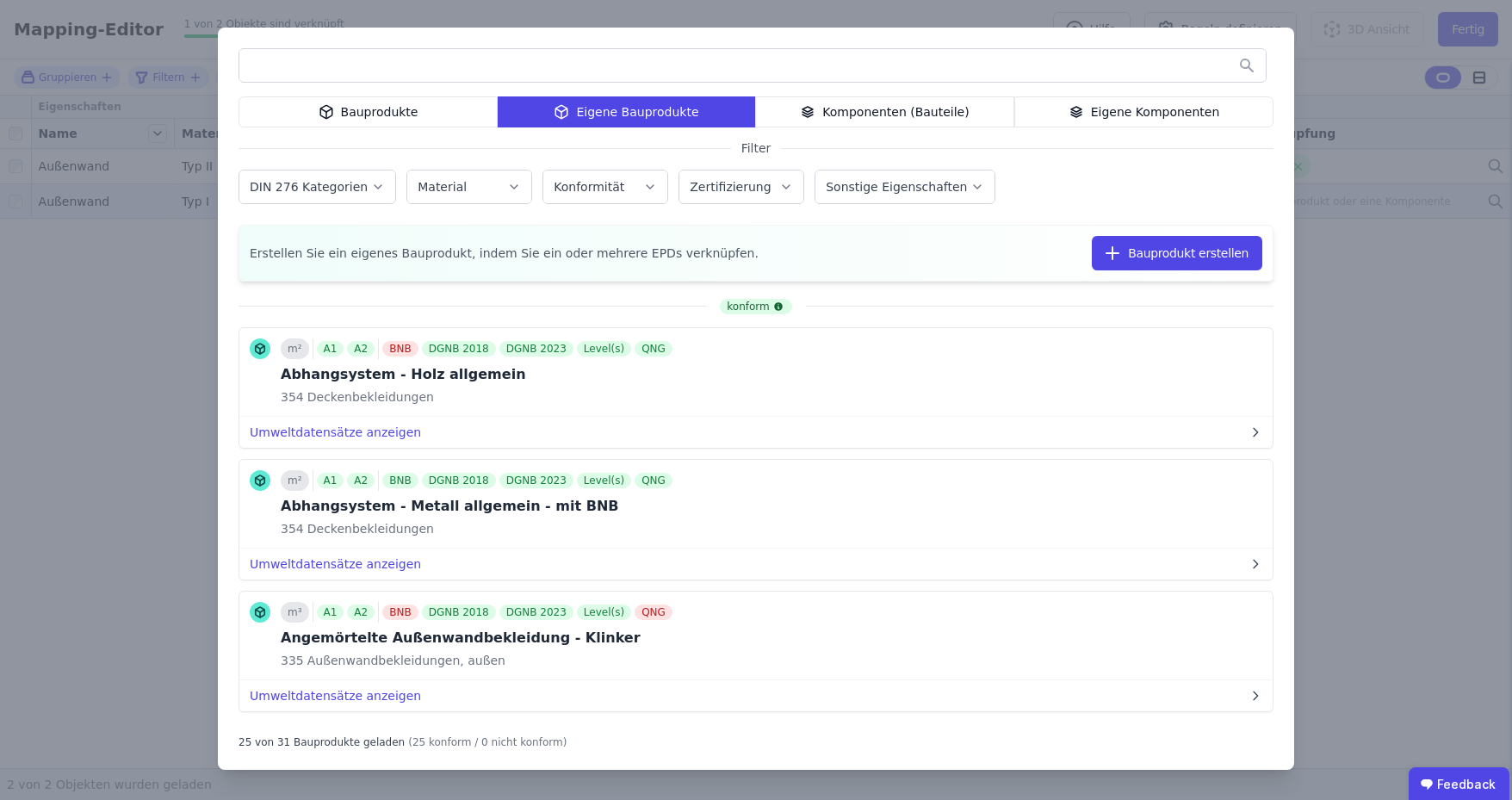
click at [911, 111] on div "Komponenten (Bauteile)" at bounding box center [884, 112] width 259 height 31
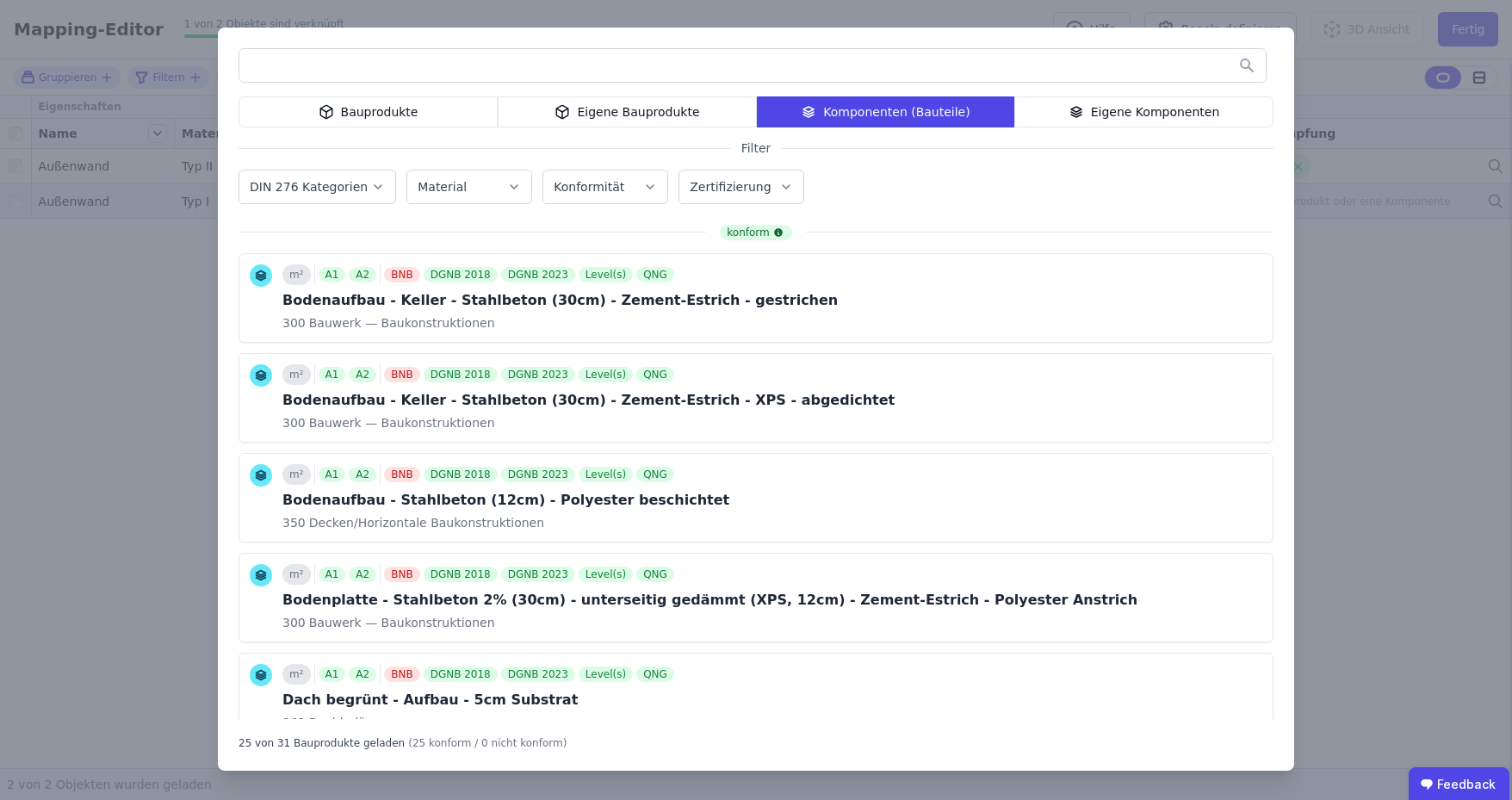
click at [1162, 109] on div "Eigene Komponenten" at bounding box center [1143, 112] width 259 height 31
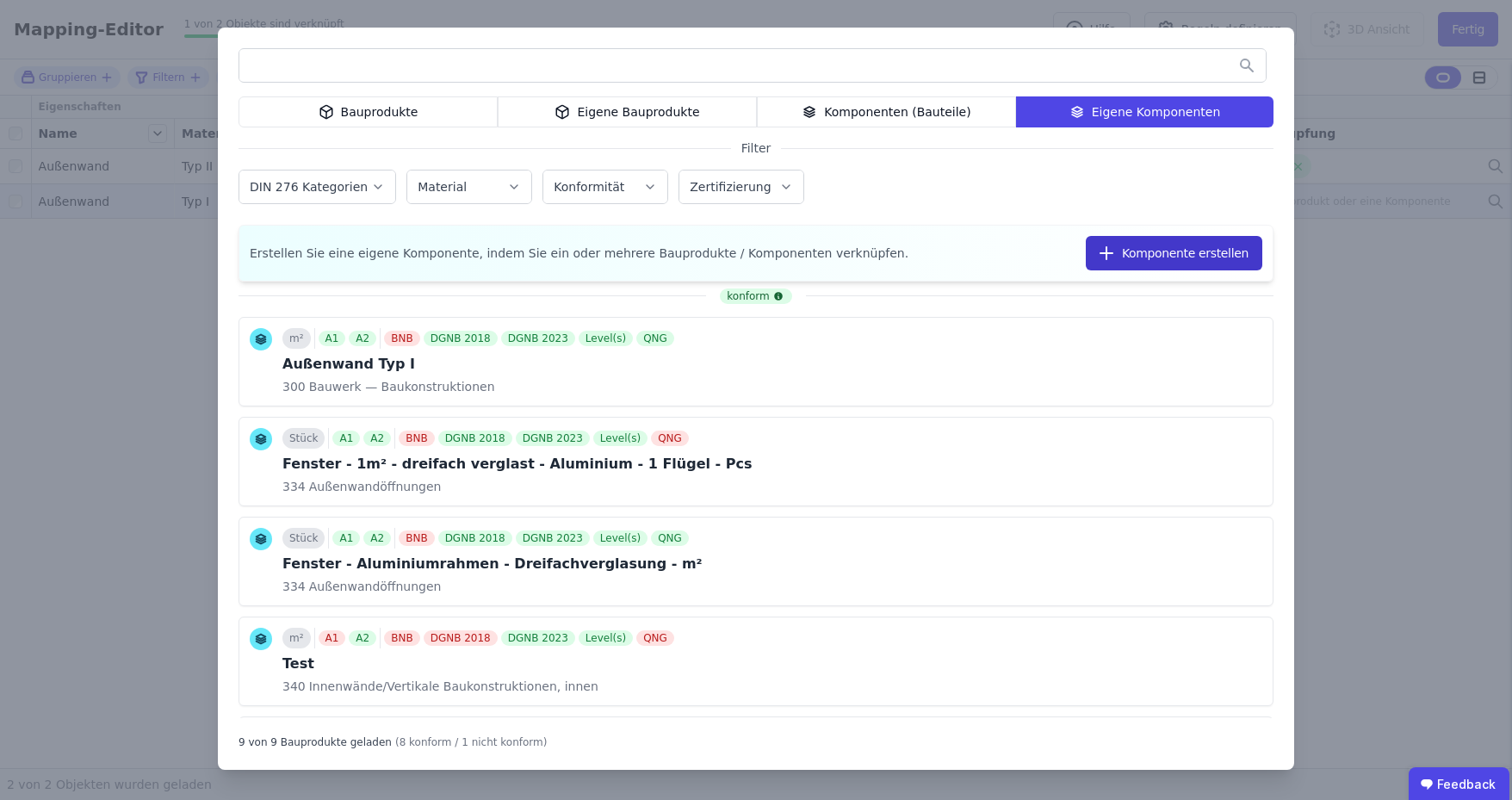
click at [1176, 250] on button "Komponente erstellen" at bounding box center [1174, 253] width 176 height 35
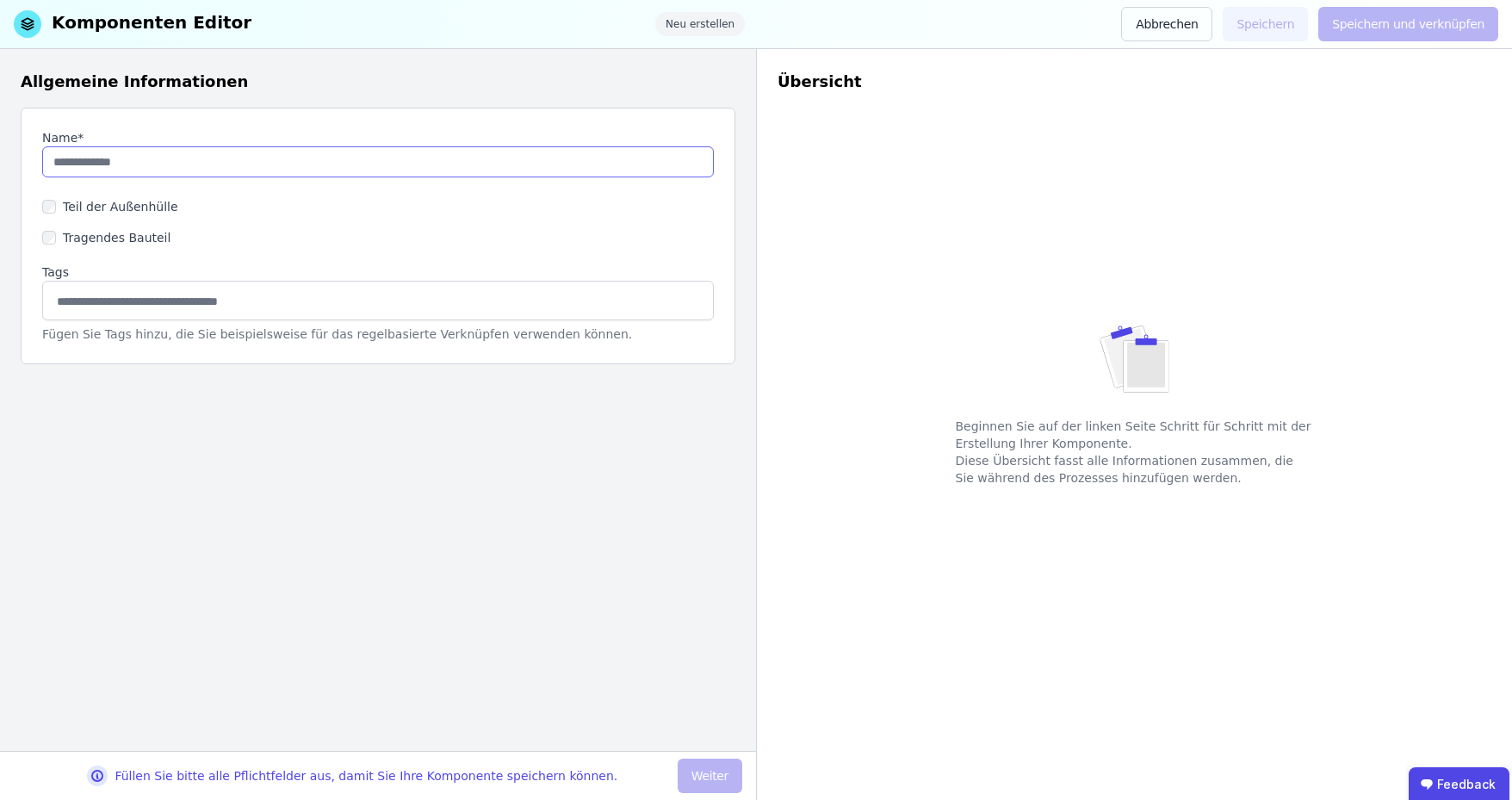
click at [175, 165] on input "string" at bounding box center [378, 162] width 671 height 31
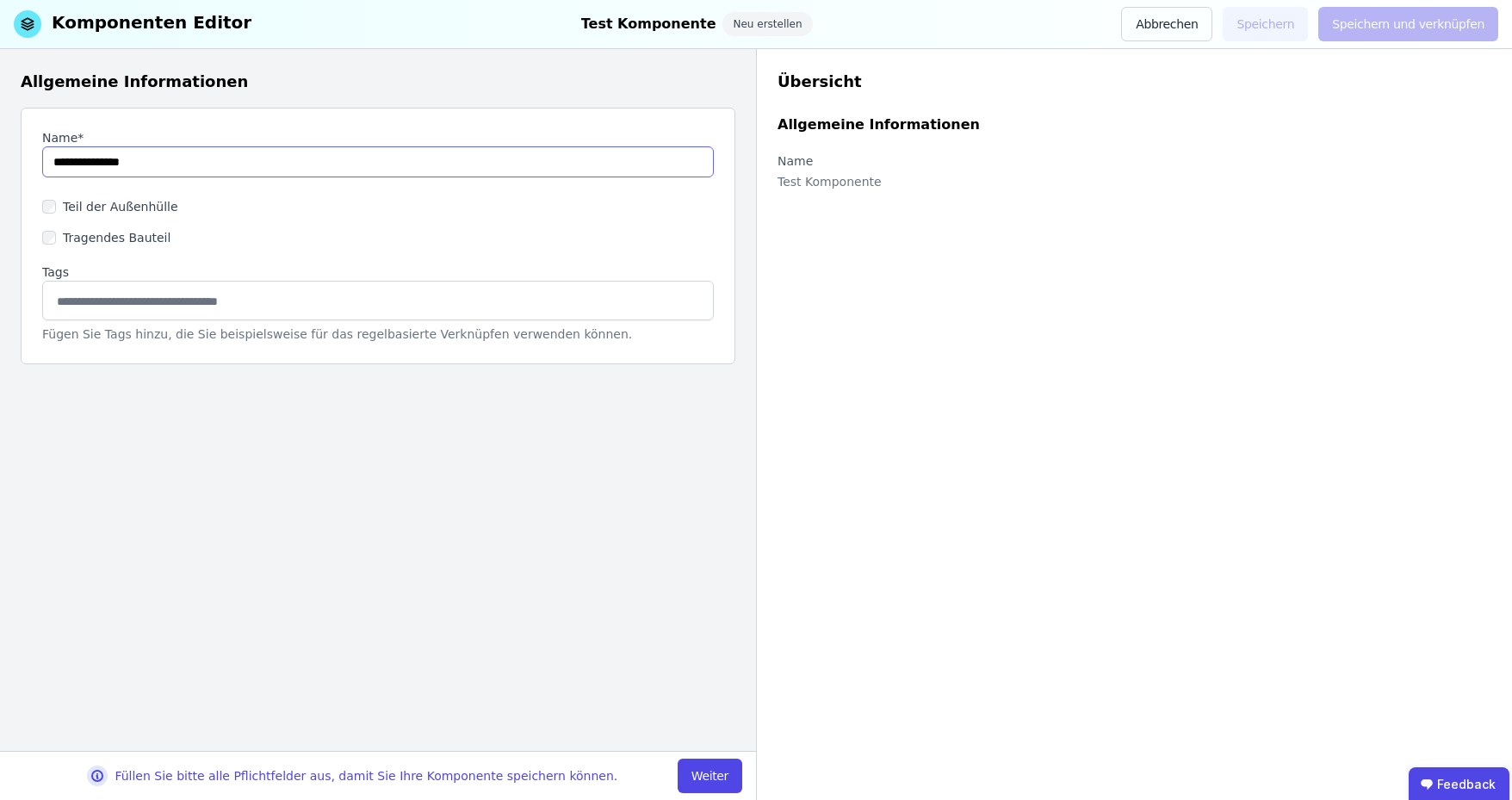
type input "**********"
click at [692, 777] on button "Weiter" at bounding box center [710, 776] width 65 height 35
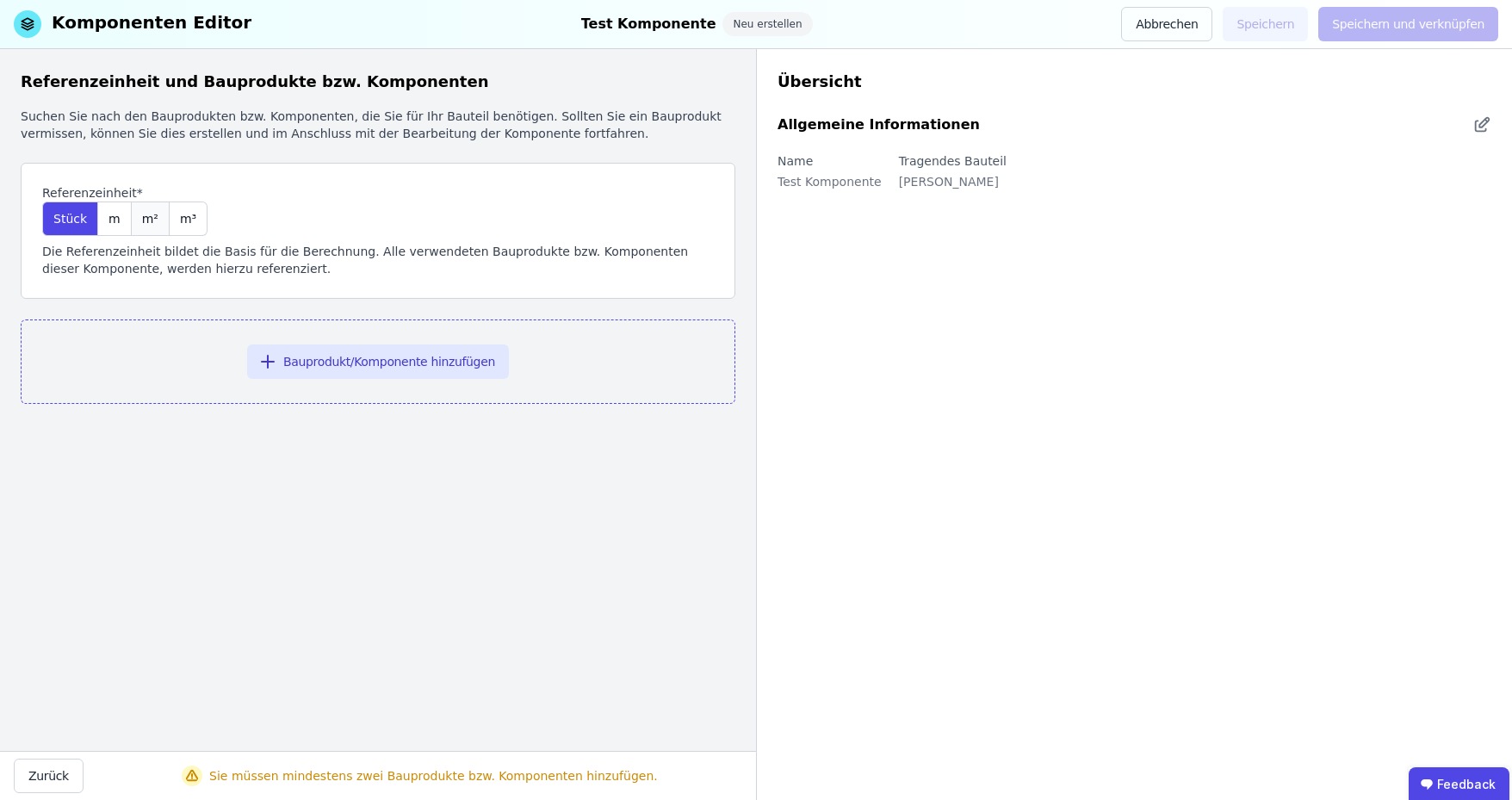
click at [143, 218] on span "m²" at bounding box center [150, 219] width 16 height 17
click at [336, 364] on button "Bauprodukt/Komponente hinzufügen" at bounding box center [378, 362] width 262 height 35
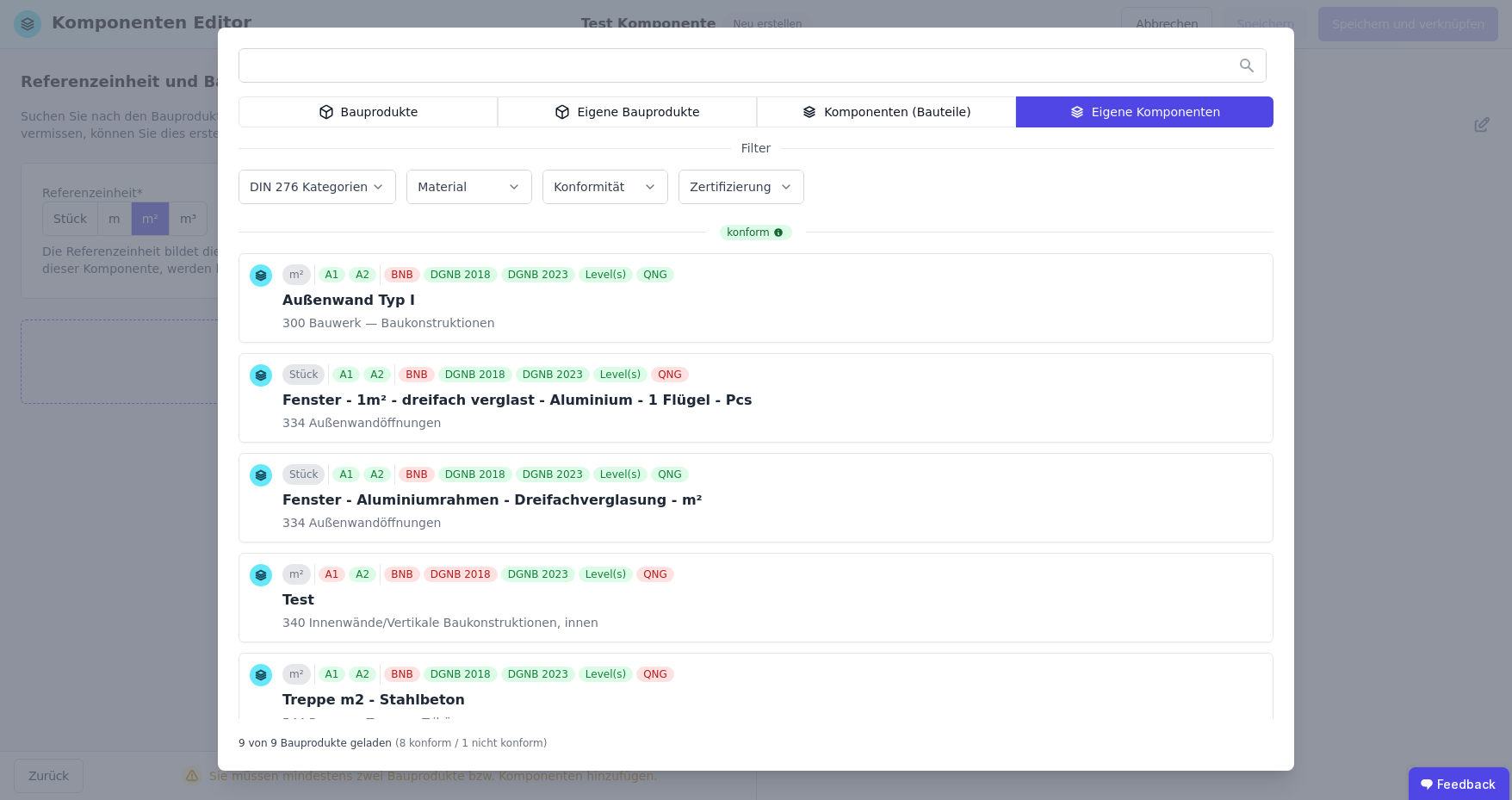
click at [377, 110] on div "Bauprodukte" at bounding box center [368, 112] width 259 height 31
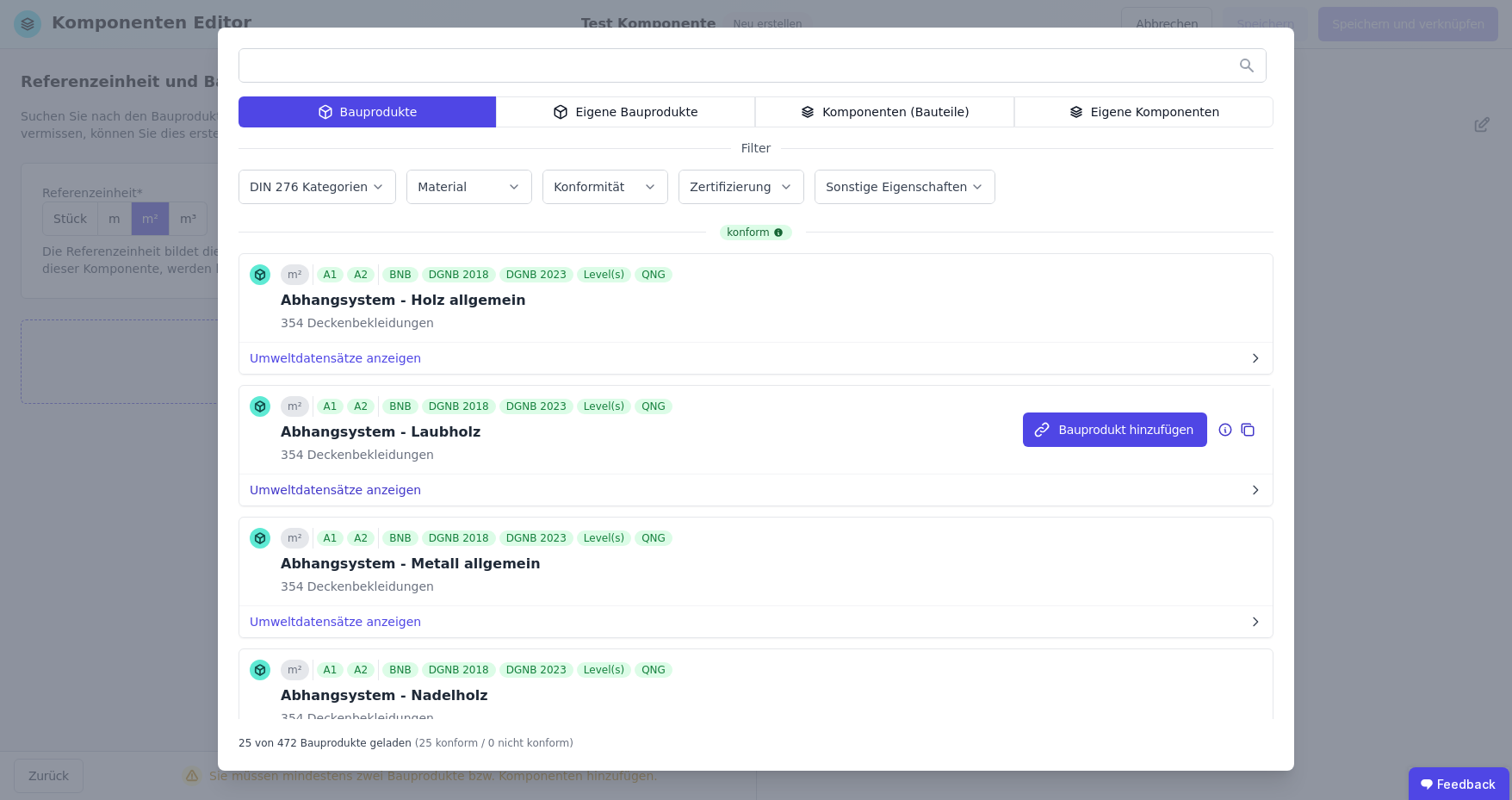
scroll to position [86, 0]
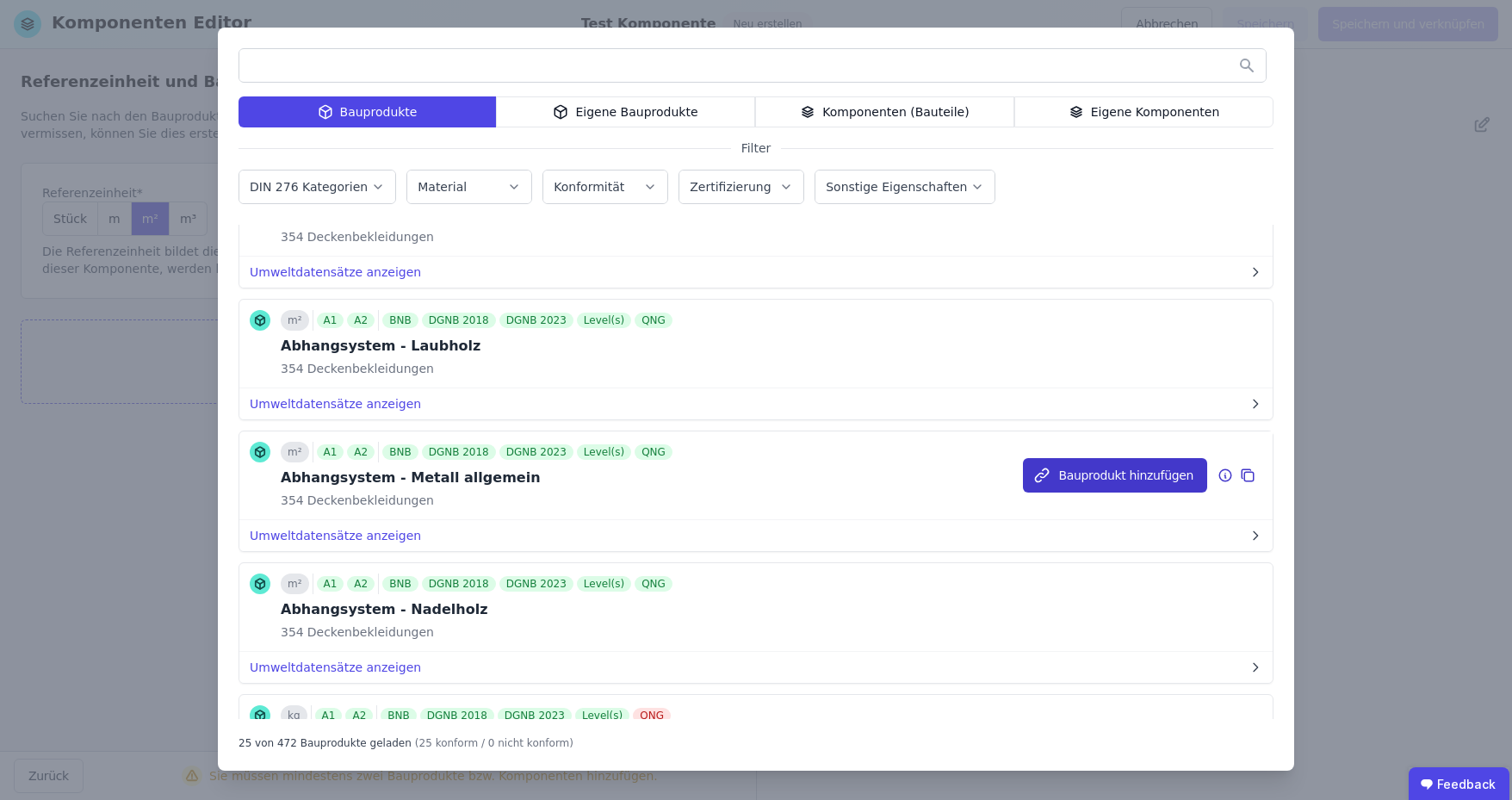
click at [1066, 481] on button "Bauprodukt hinzufügen" at bounding box center [1114, 476] width 184 height 35
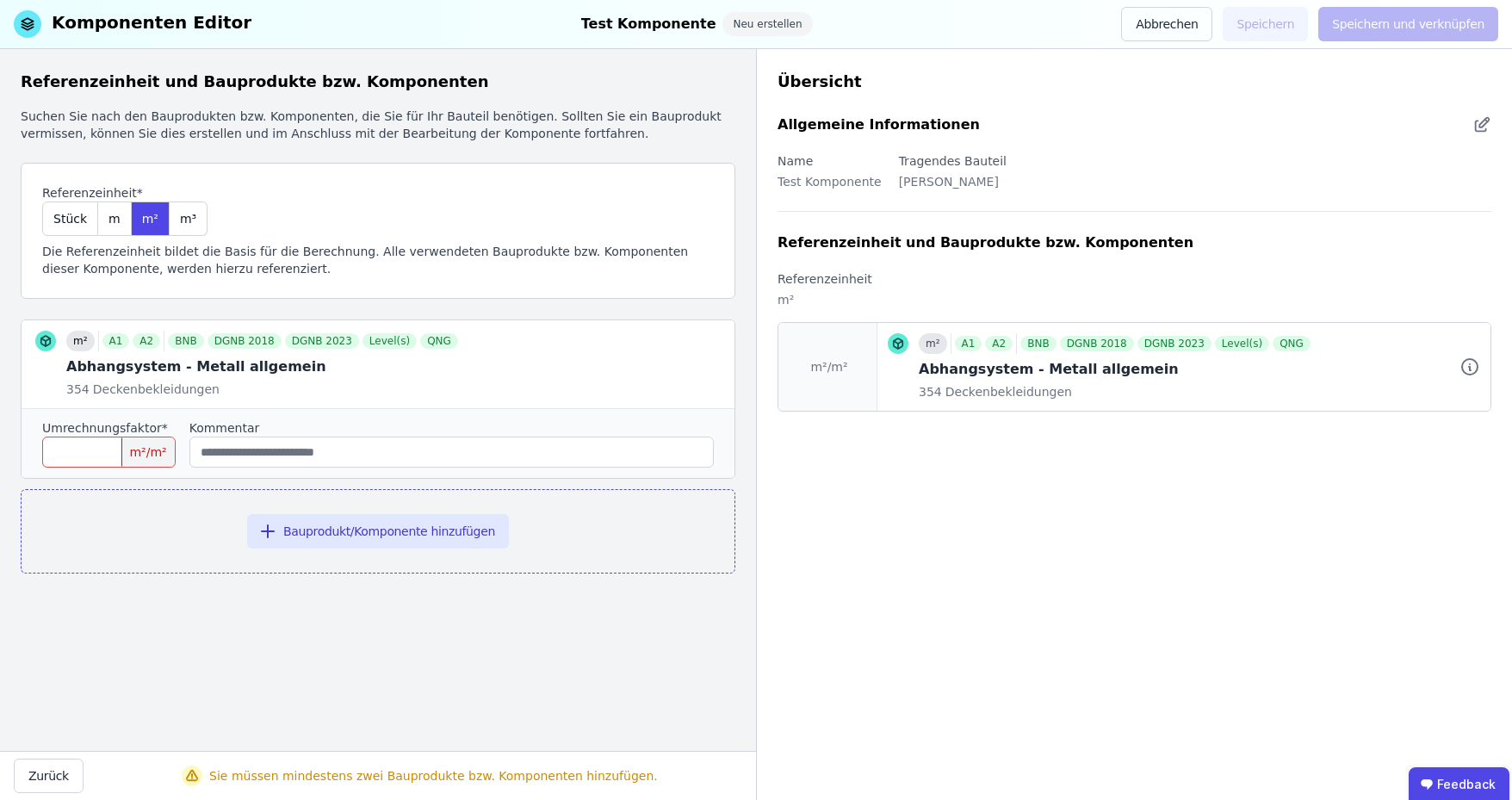
scroll to position [0, 0]
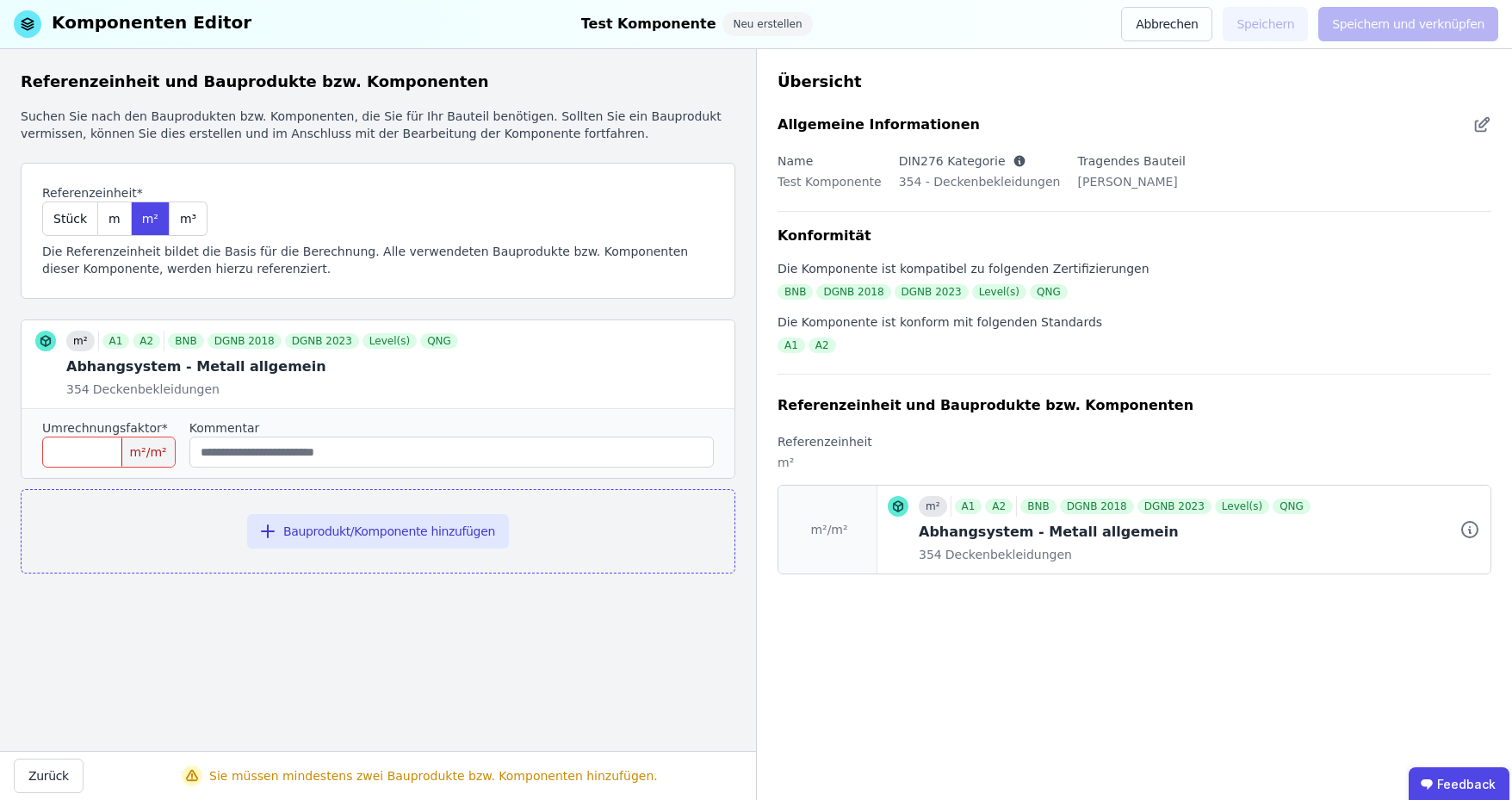
click at [107, 439] on input "number" at bounding box center [109, 452] width 134 height 31
type input "*"
click at [428, 530] on button "Bauprodukt/Komponente hinzufügen" at bounding box center [378, 531] width 262 height 35
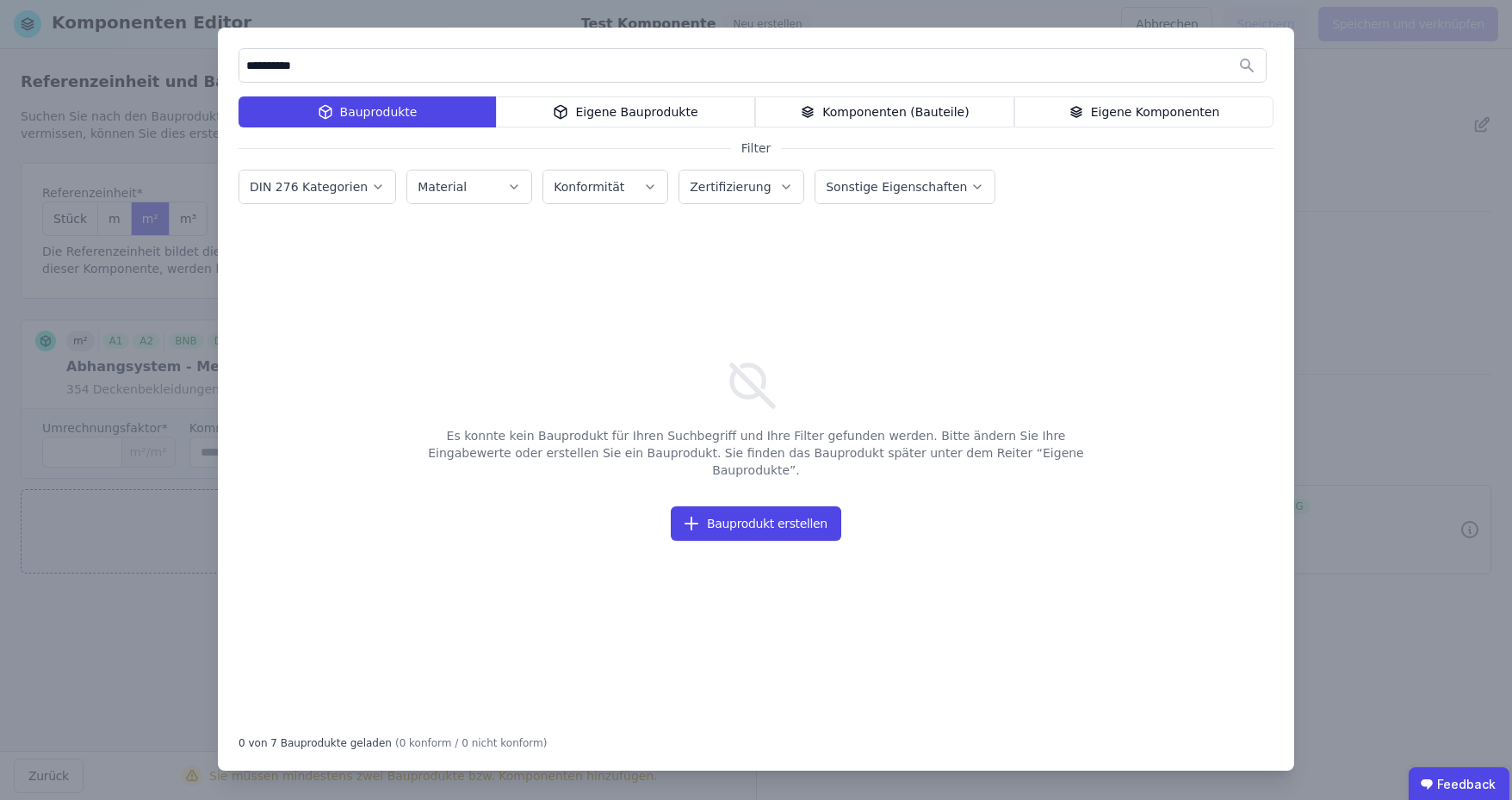
drag, startPoint x: 323, startPoint y: 69, endPoint x: 203, endPoint y: 69, distance: 120.0
click at [203, 69] on div "**********" at bounding box center [756, 400] width 1512 height 800
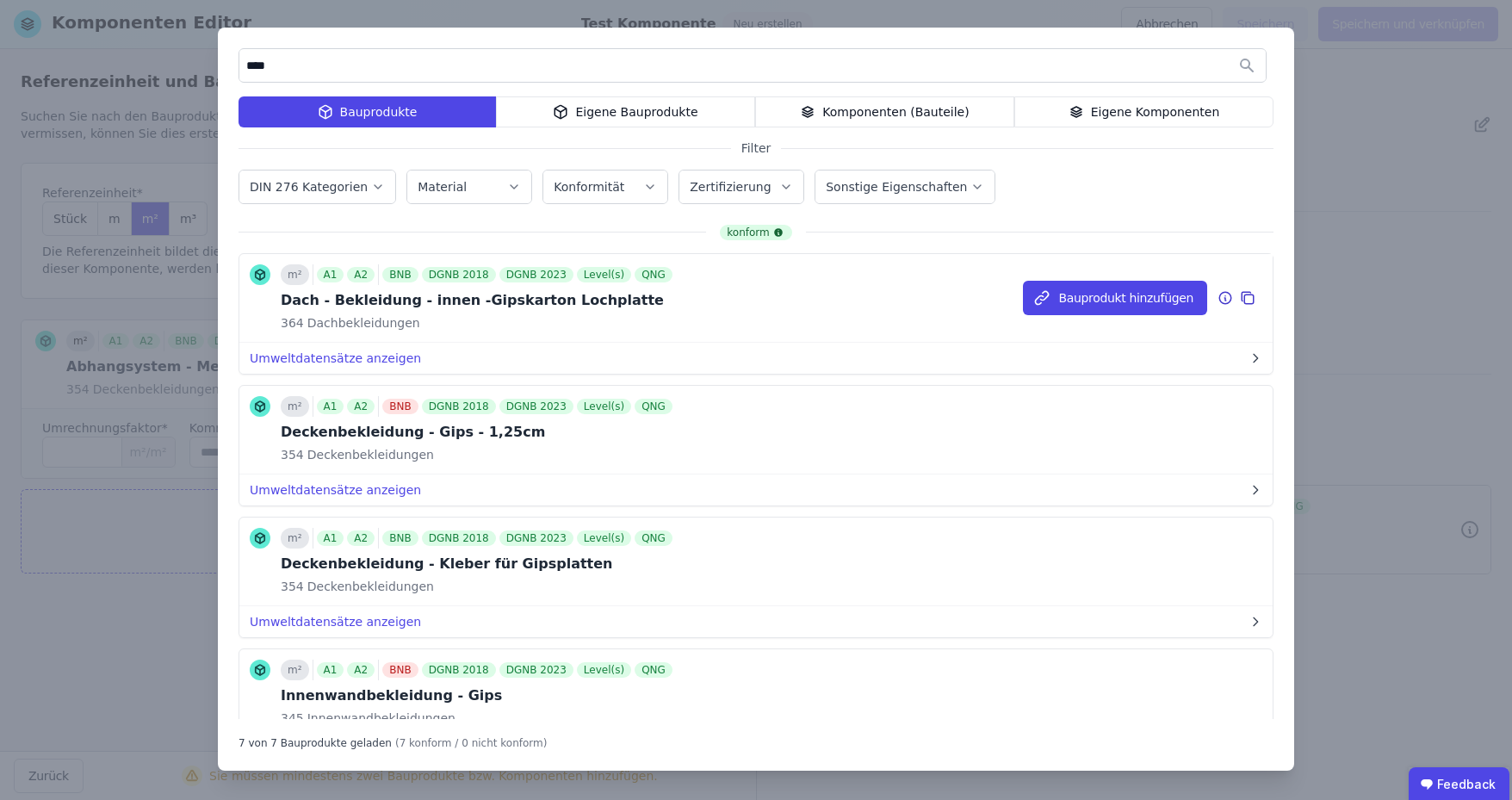
scroll to position [86, 0]
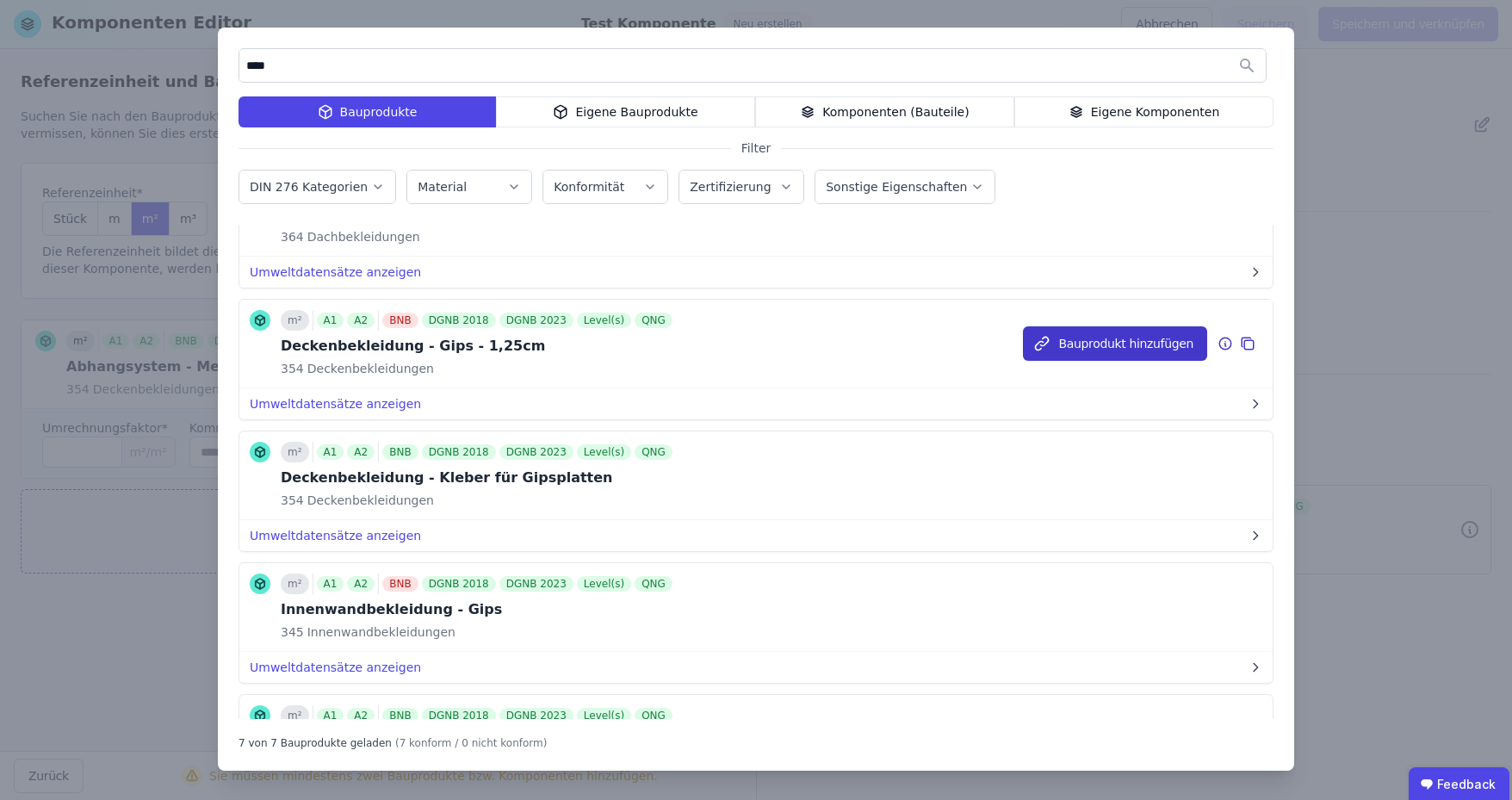
type input "****"
click at [1063, 345] on button "Bauprodukt hinzufügen" at bounding box center [1114, 344] width 184 height 35
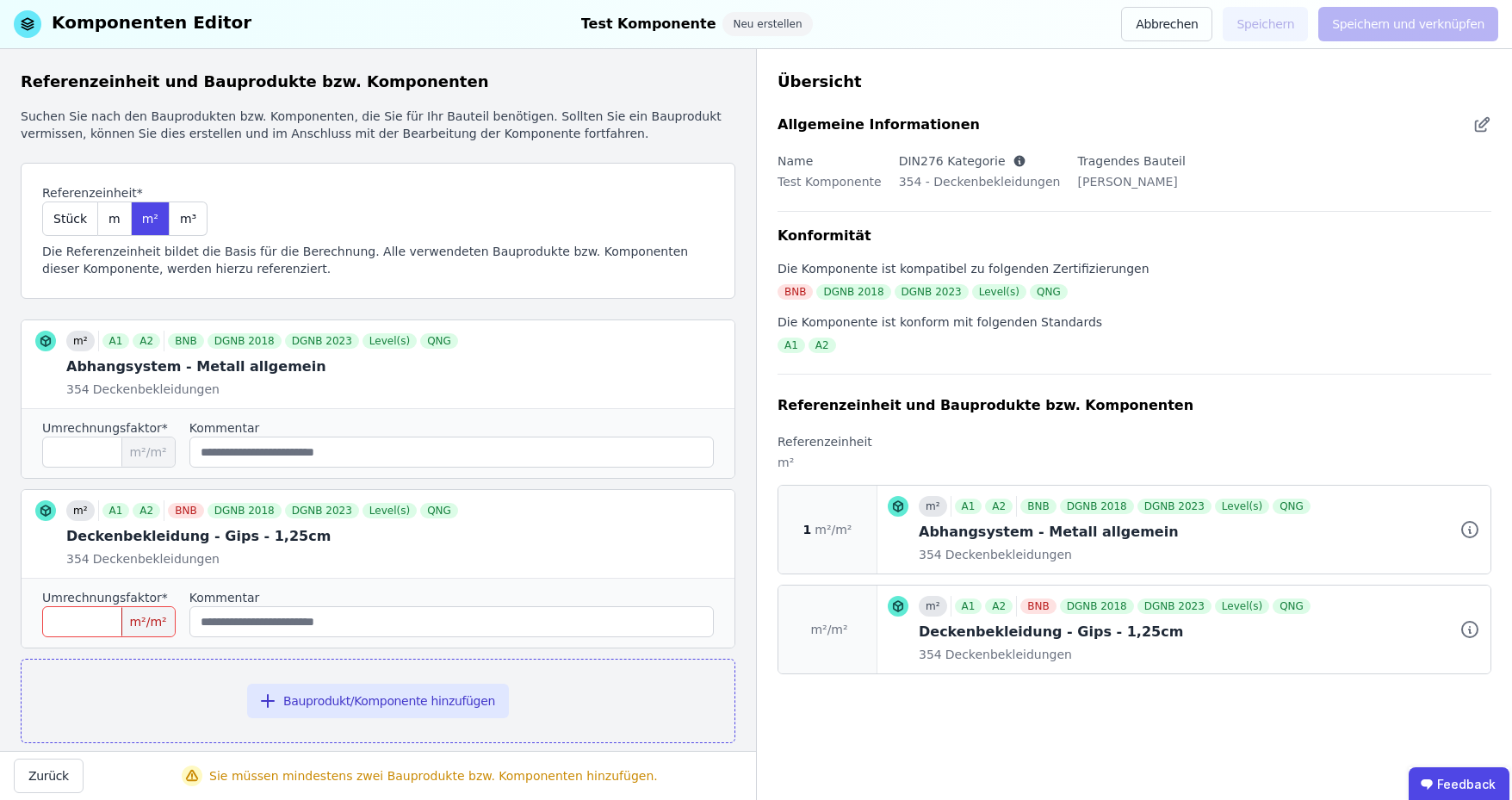
click at [95, 617] on input "number" at bounding box center [109, 621] width 134 height 31
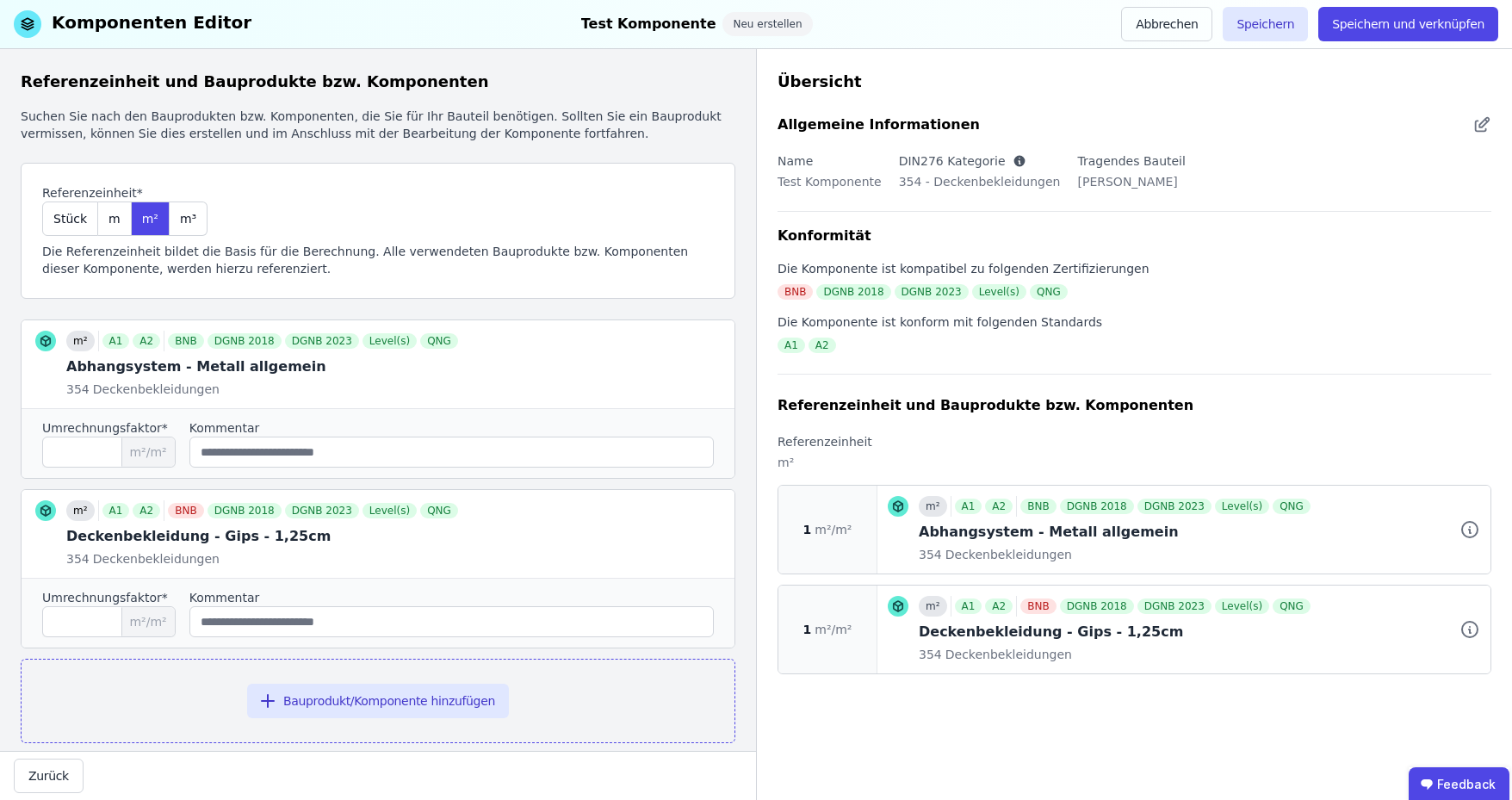
click at [664, 718] on div "Bauprodukt/Komponente hinzufügen" at bounding box center [378, 701] width 715 height 85
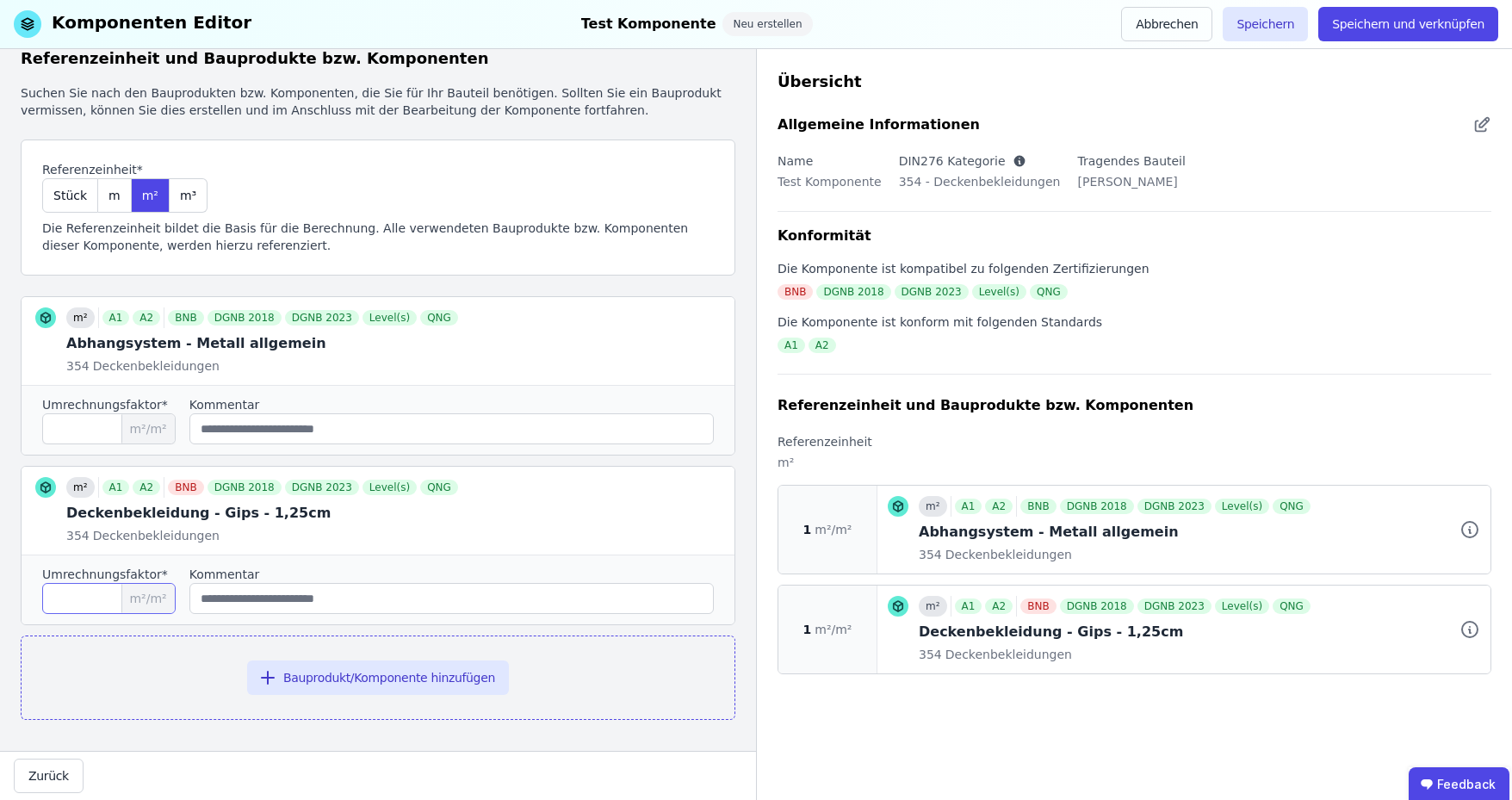
drag, startPoint x: 77, startPoint y: 594, endPoint x: 37, endPoint y: 596, distance: 40.0
click at [37, 596] on div "Umrechnungsfaktor* * m²/m² Kommentar" at bounding box center [378, 589] width 713 height 69
type input "*"
click at [88, 660] on div "Bauprodukt/Komponente hinzufügen" at bounding box center [378, 678] width 715 height 85
drag, startPoint x: 888, startPoint y: 293, endPoint x: 776, endPoint y: 296, distance: 112.0
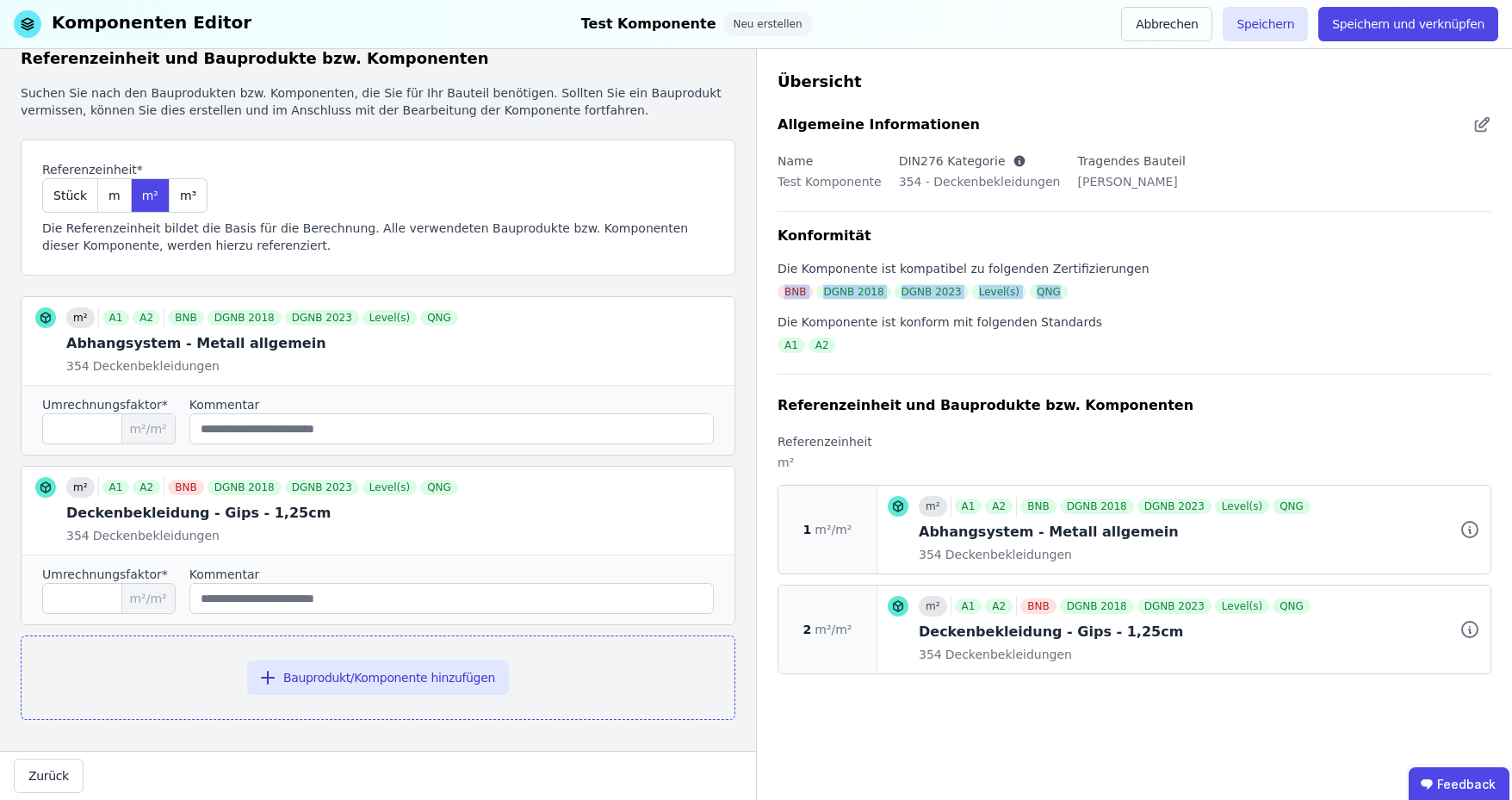
click at [776, 296] on div "Übersicht Allgemeine Informationen Name Test Komponente DIN276 Kategorie 354 - …" at bounding box center [1134, 425] width 756 height 751
click at [1066, 296] on div "BNB DGNB 2018 DGNB 2023 Level(s) QNG" at bounding box center [1134, 292] width 714 height 15
drag, startPoint x: 1283, startPoint y: 21, endPoint x: 1248, endPoint y: 118, distance: 103.1
click at [1283, 21] on button "Speichern" at bounding box center [1265, 24] width 86 height 35
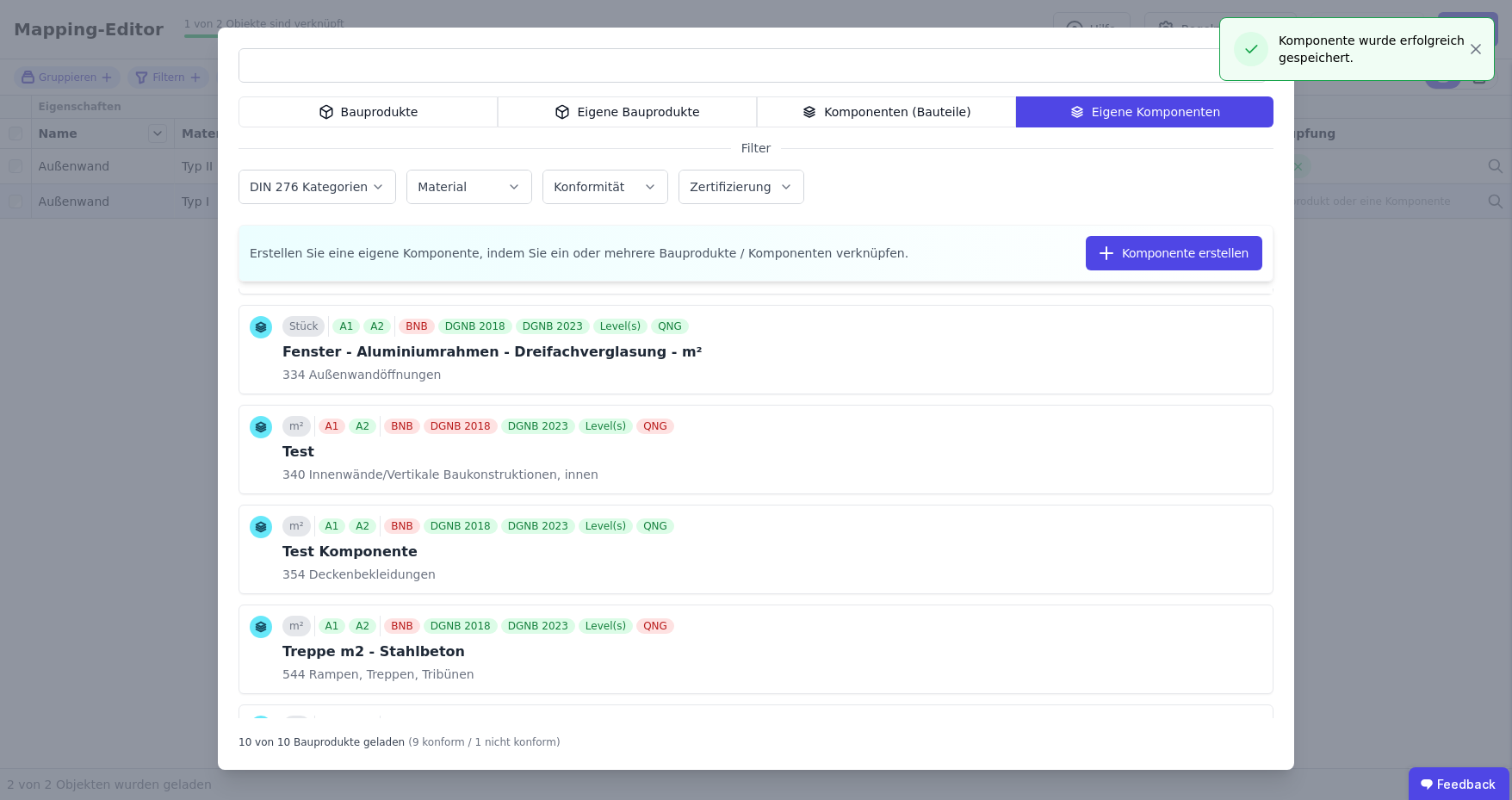
scroll to position [345, 0]
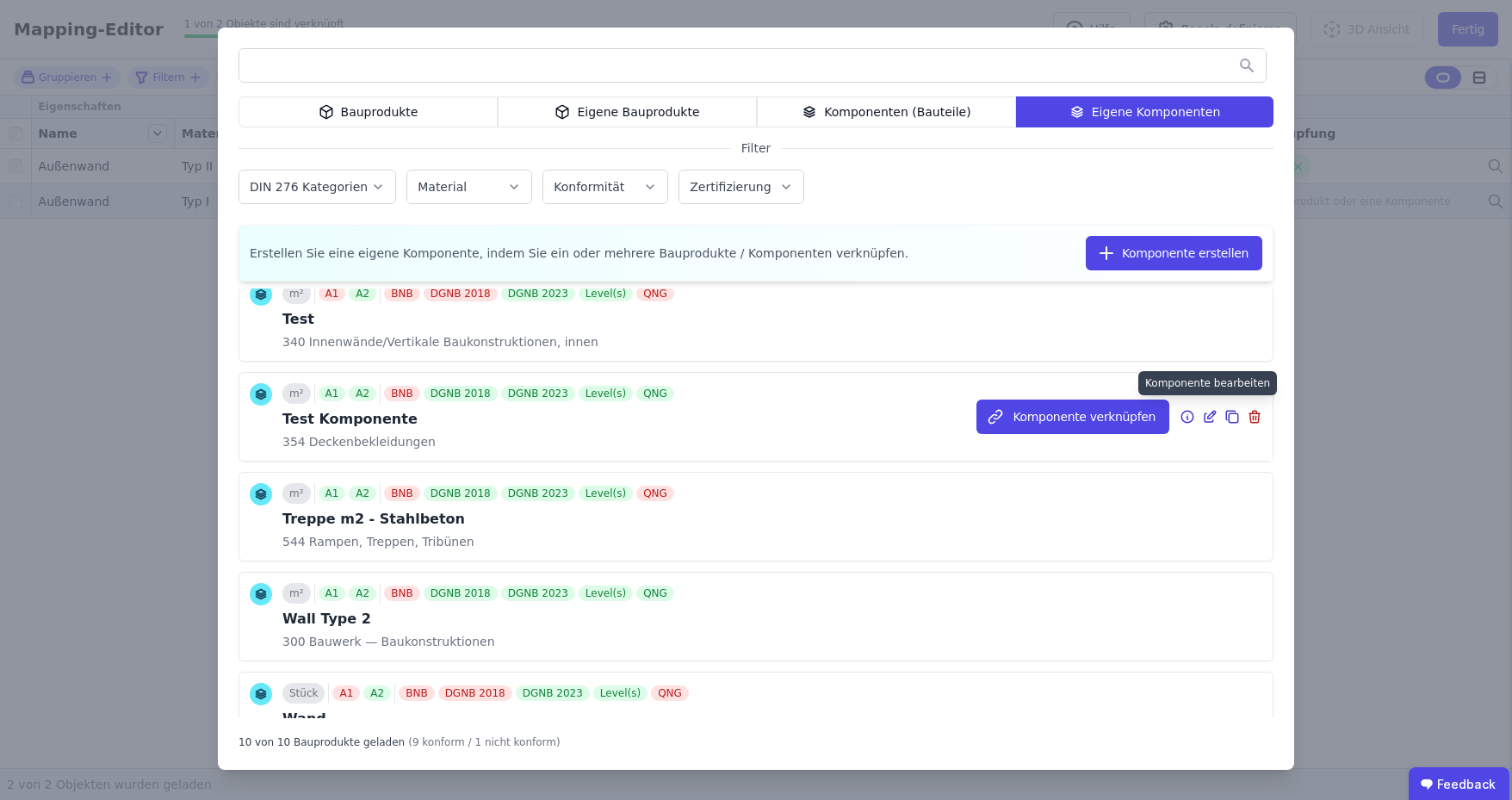
click at [1209, 413] on icon at bounding box center [1212, 415] width 8 height 8
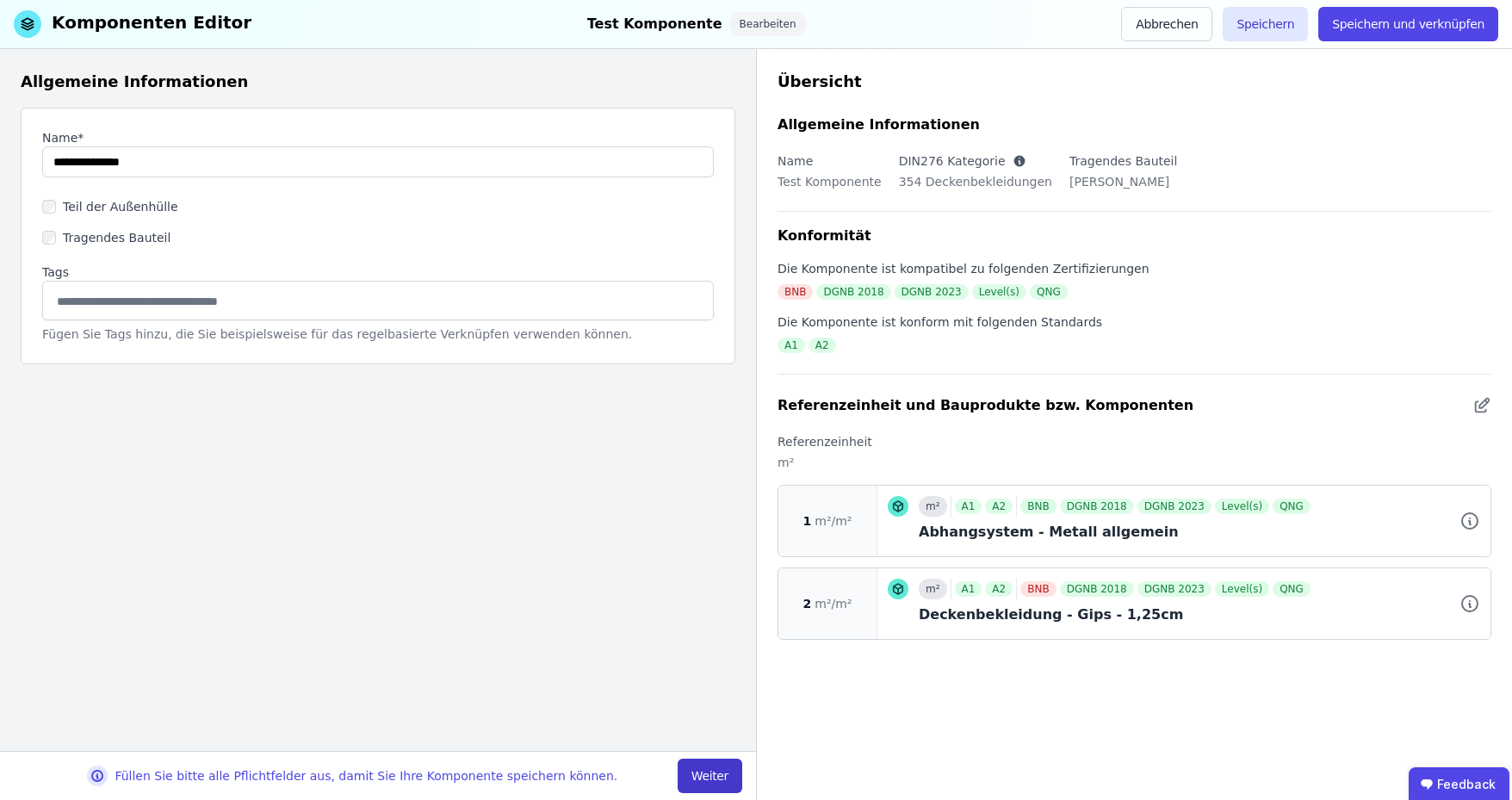
click at [703, 774] on button "Weiter" at bounding box center [710, 776] width 65 height 35
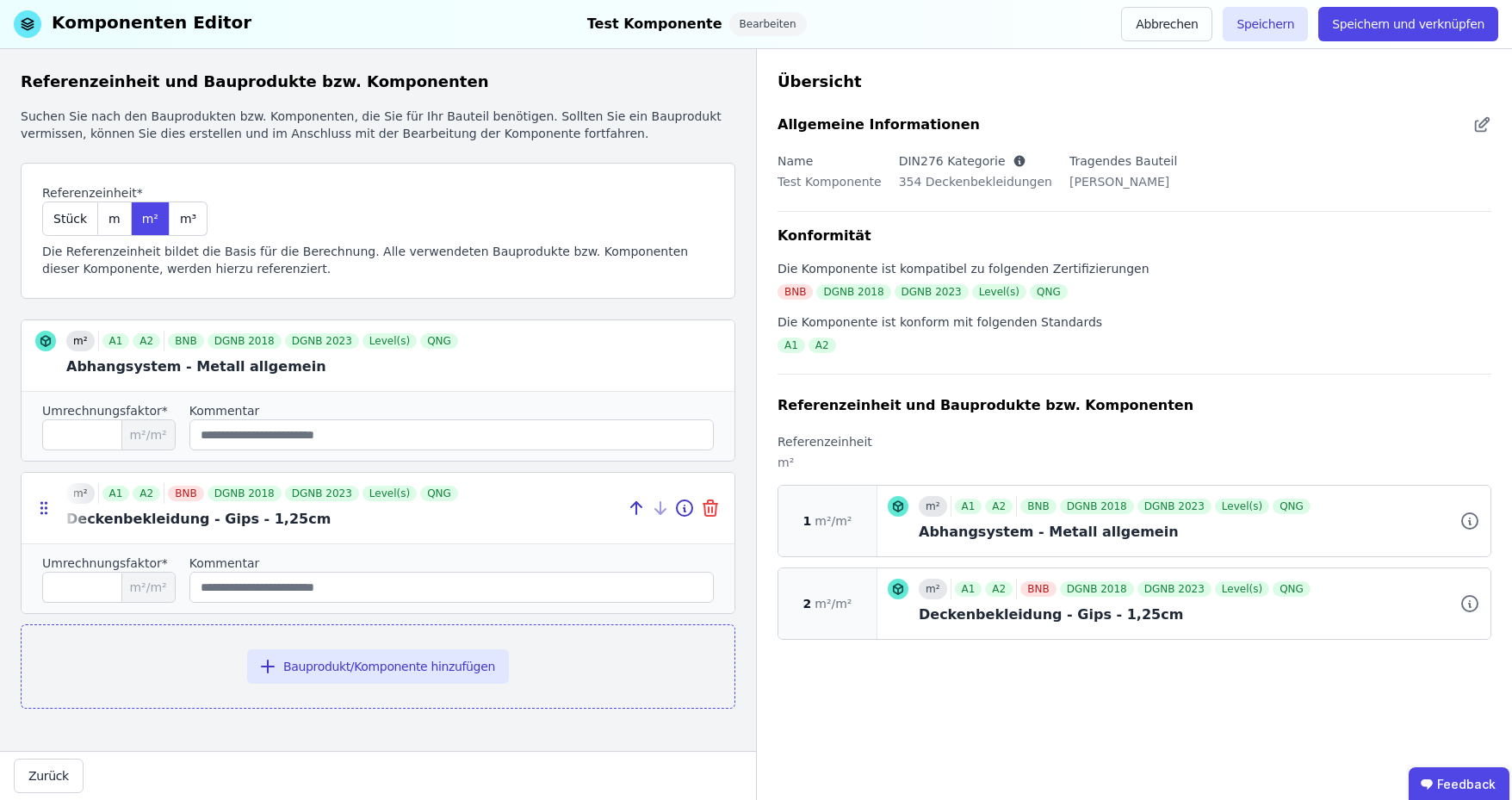
click at [710, 504] on icon at bounding box center [710, 507] width 20 height 20
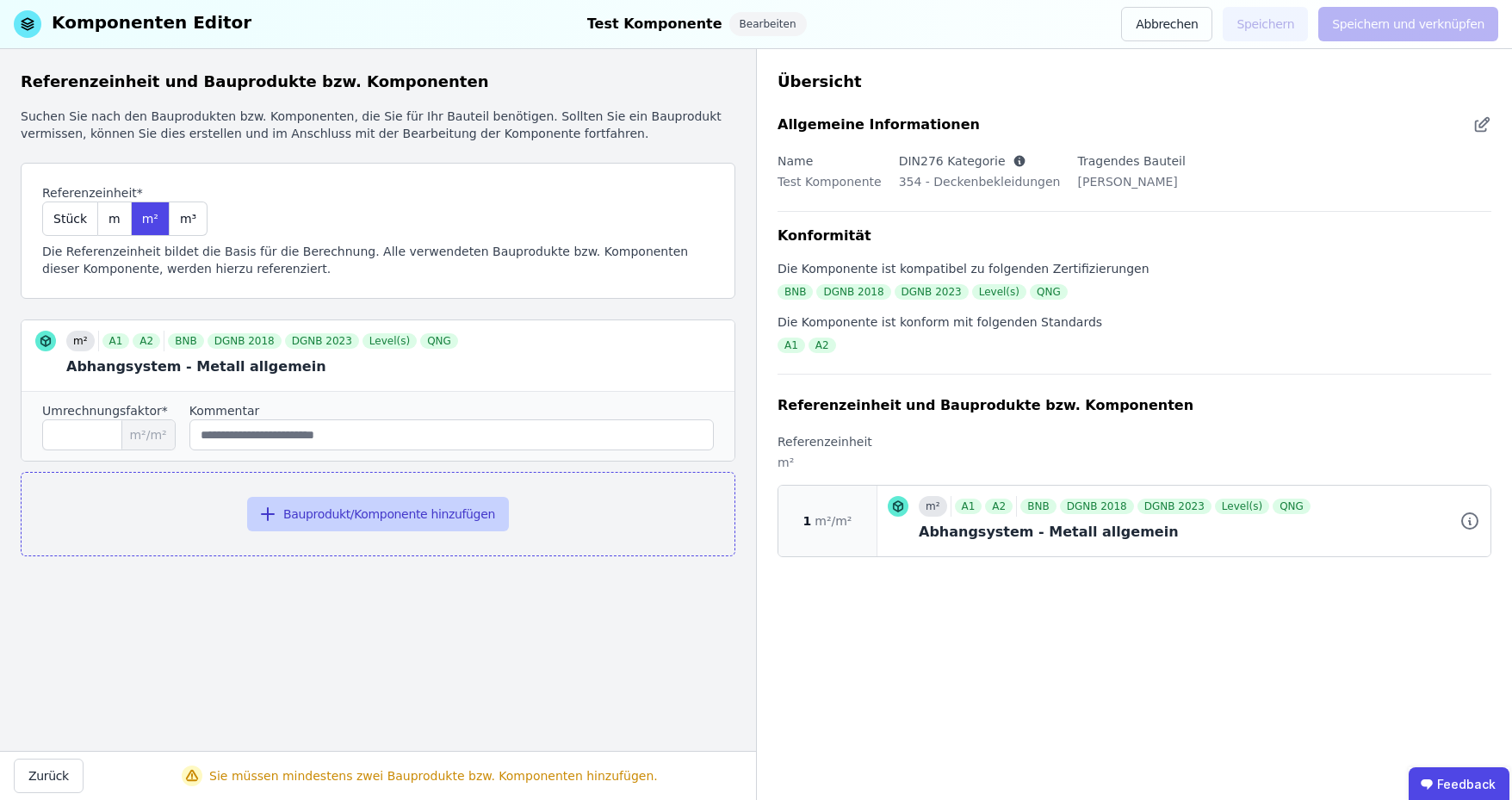
click at [404, 501] on button "Bauprodukt/Komponente hinzufügen" at bounding box center [378, 514] width 262 height 35
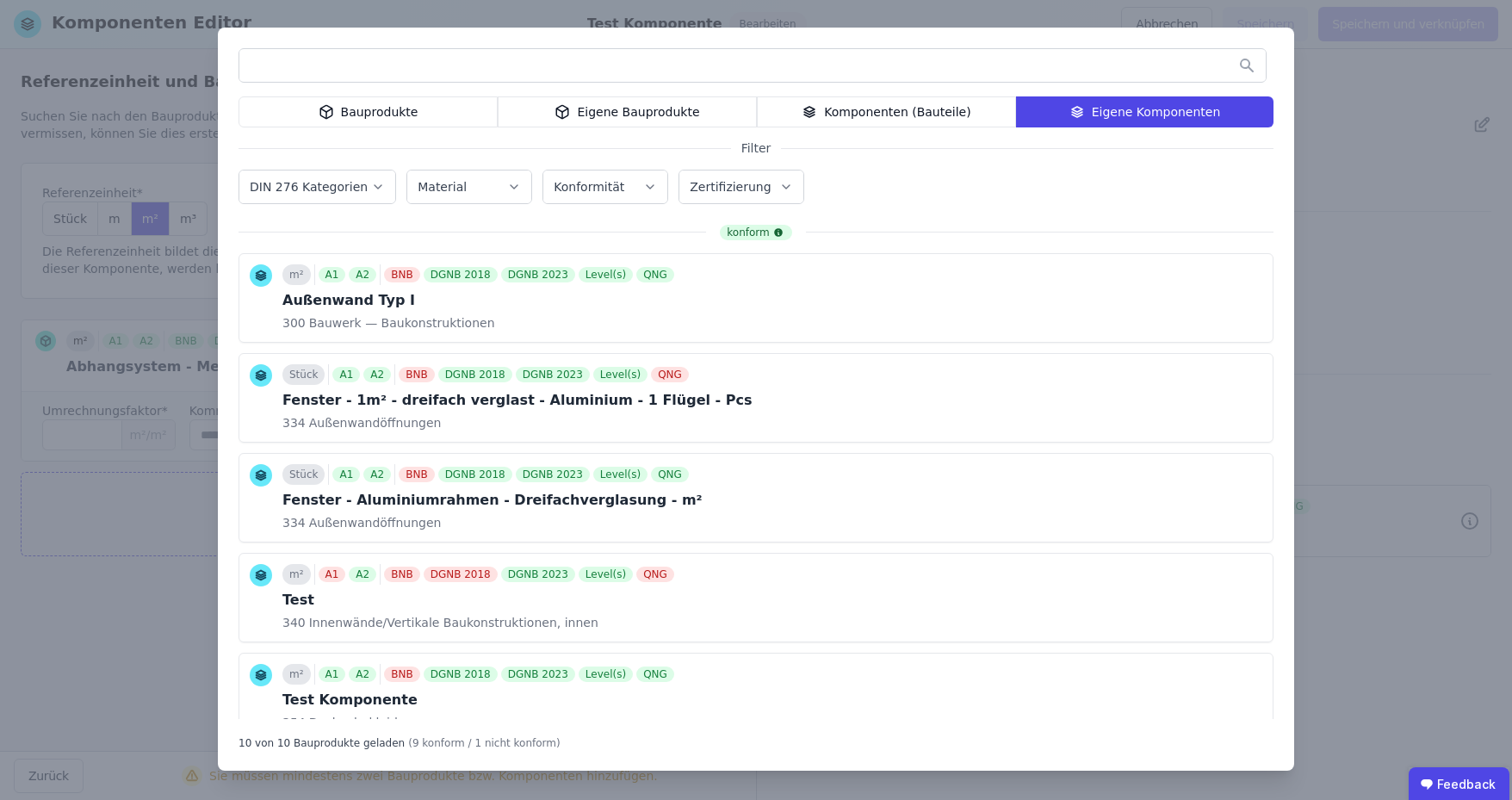
click at [329, 130] on div "Bauprodukte Eigene Bauprodukte Komponenten (Bauteile) Eigene Komponenten Filter…" at bounding box center [756, 400] width 1077 height 743
click at [330, 125] on div "Bauprodukte" at bounding box center [368, 112] width 259 height 31
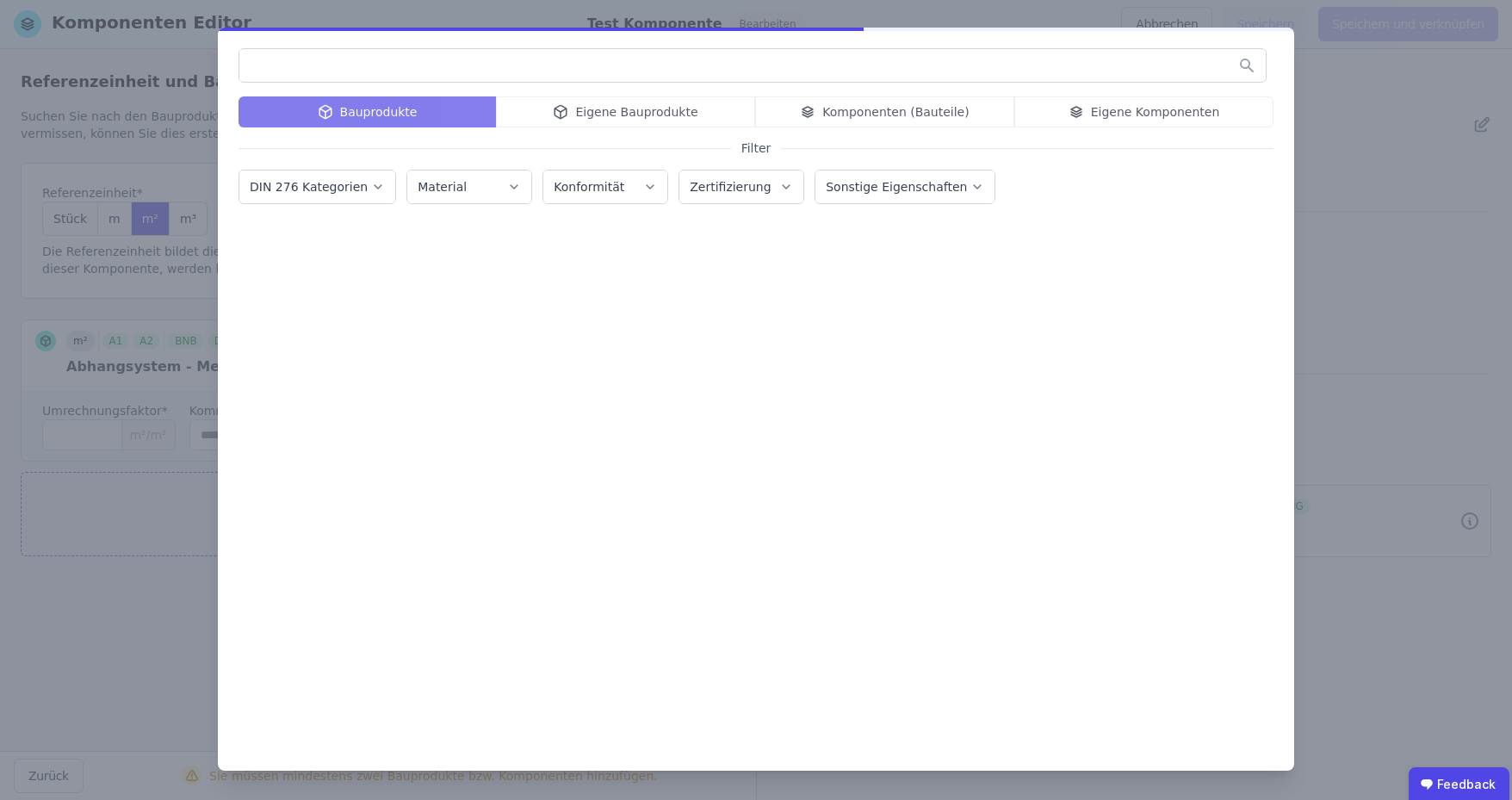
click at [366, 66] on input "text" at bounding box center [753, 65] width 1027 height 31
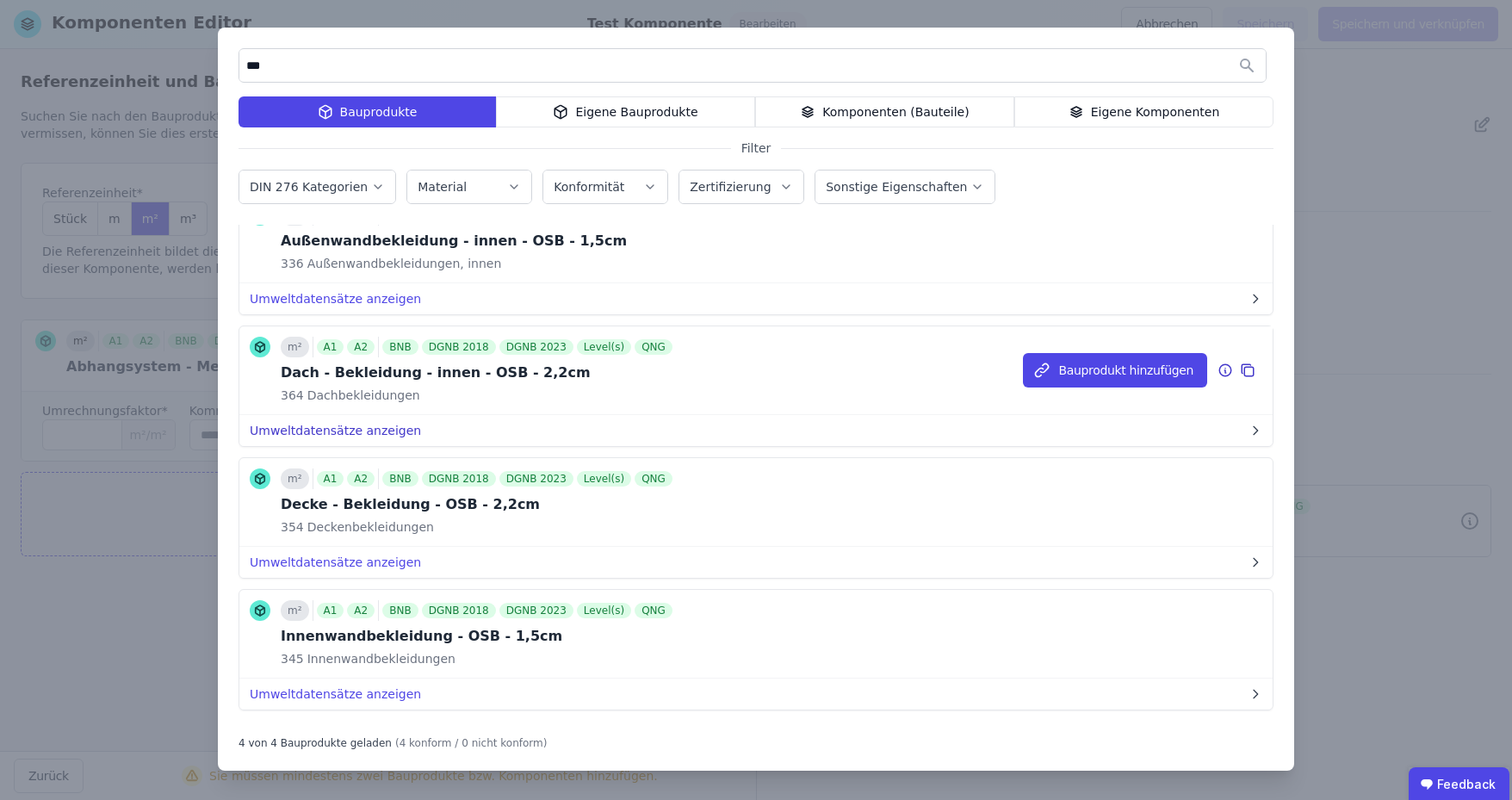
scroll to position [80, 0]
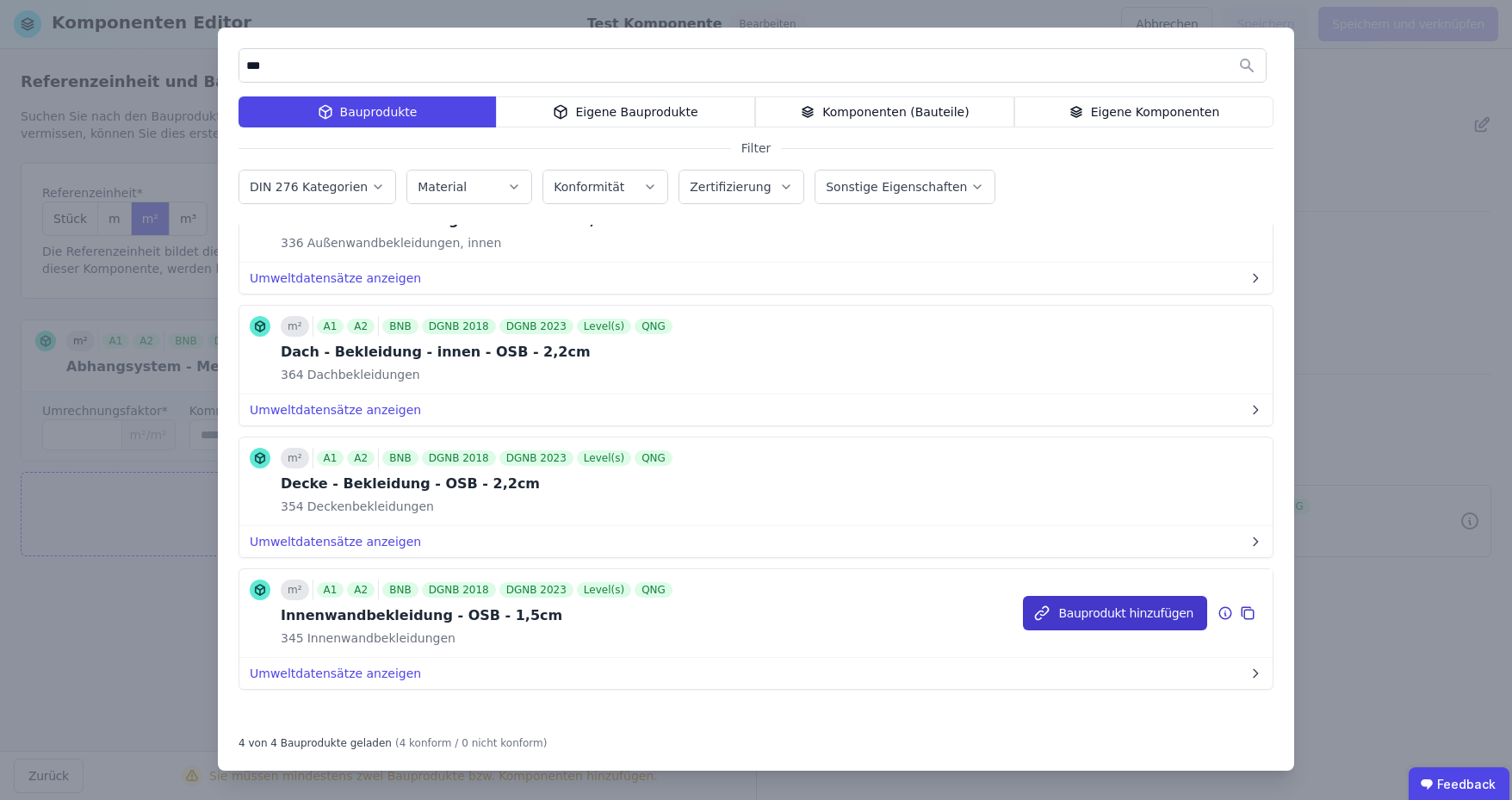
type input "***"
click at [0, 0] on button "Bauprodukt hinzufügen" at bounding box center [0, 0] width 0 height 0
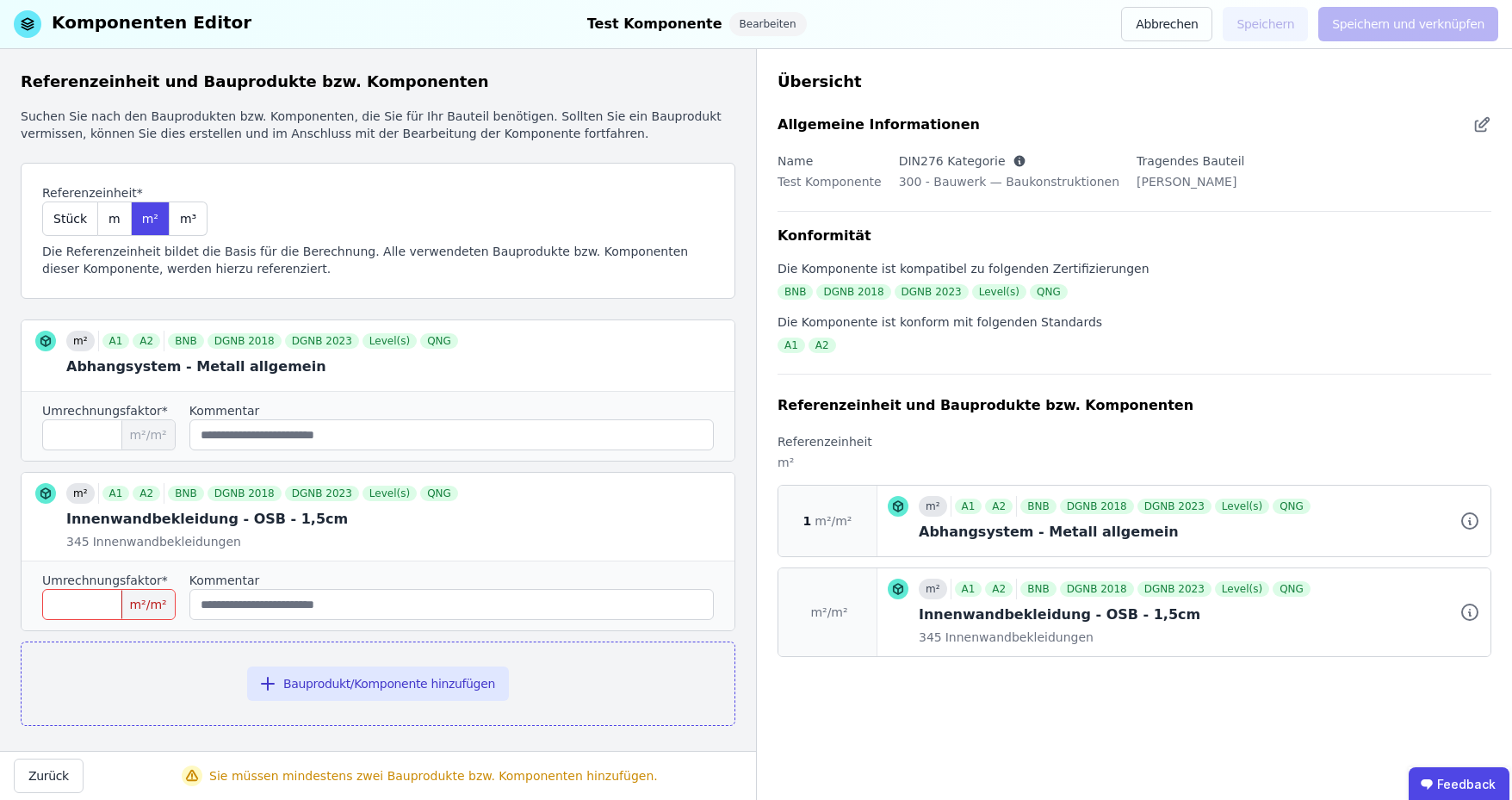
click at [66, 599] on input "number" at bounding box center [109, 605] width 134 height 31
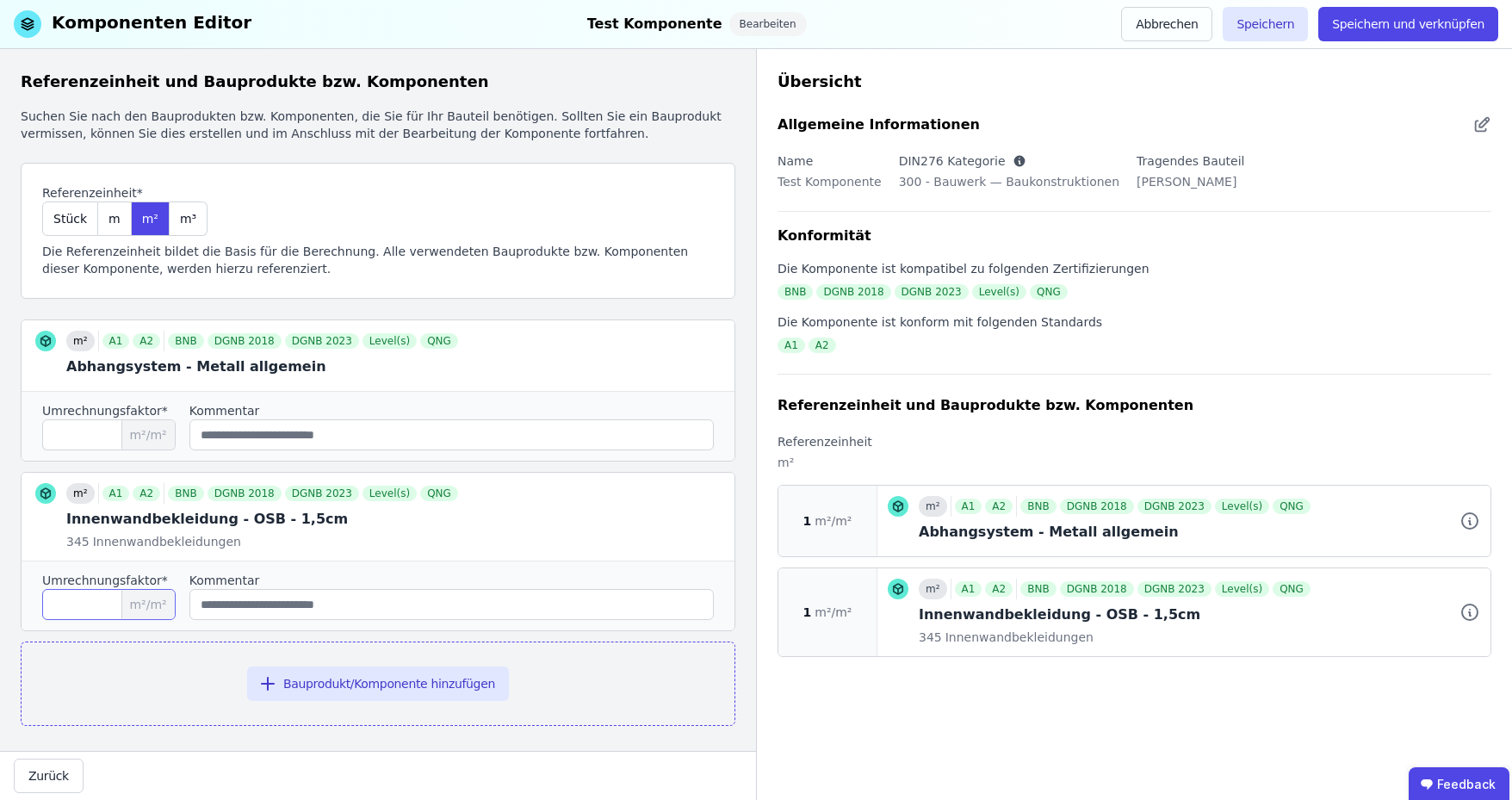
type input "*"
click at [150, 688] on div "Bauprodukt/Komponente hinzufügen" at bounding box center [378, 684] width 715 height 85
click at [428, 680] on button "Bauprodukt/Komponente hinzufügen" at bounding box center [378, 684] width 262 height 35
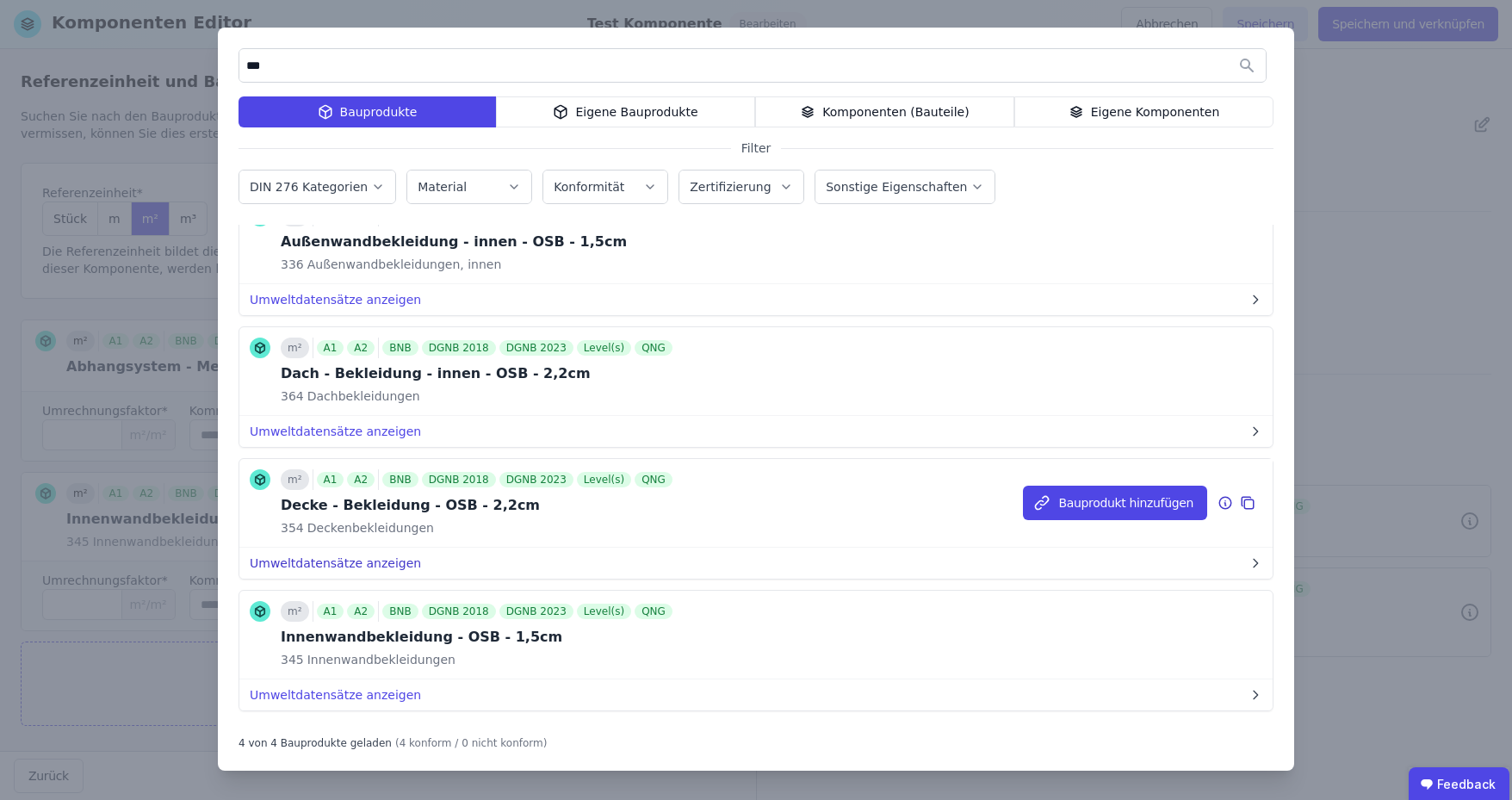
scroll to position [80, 0]
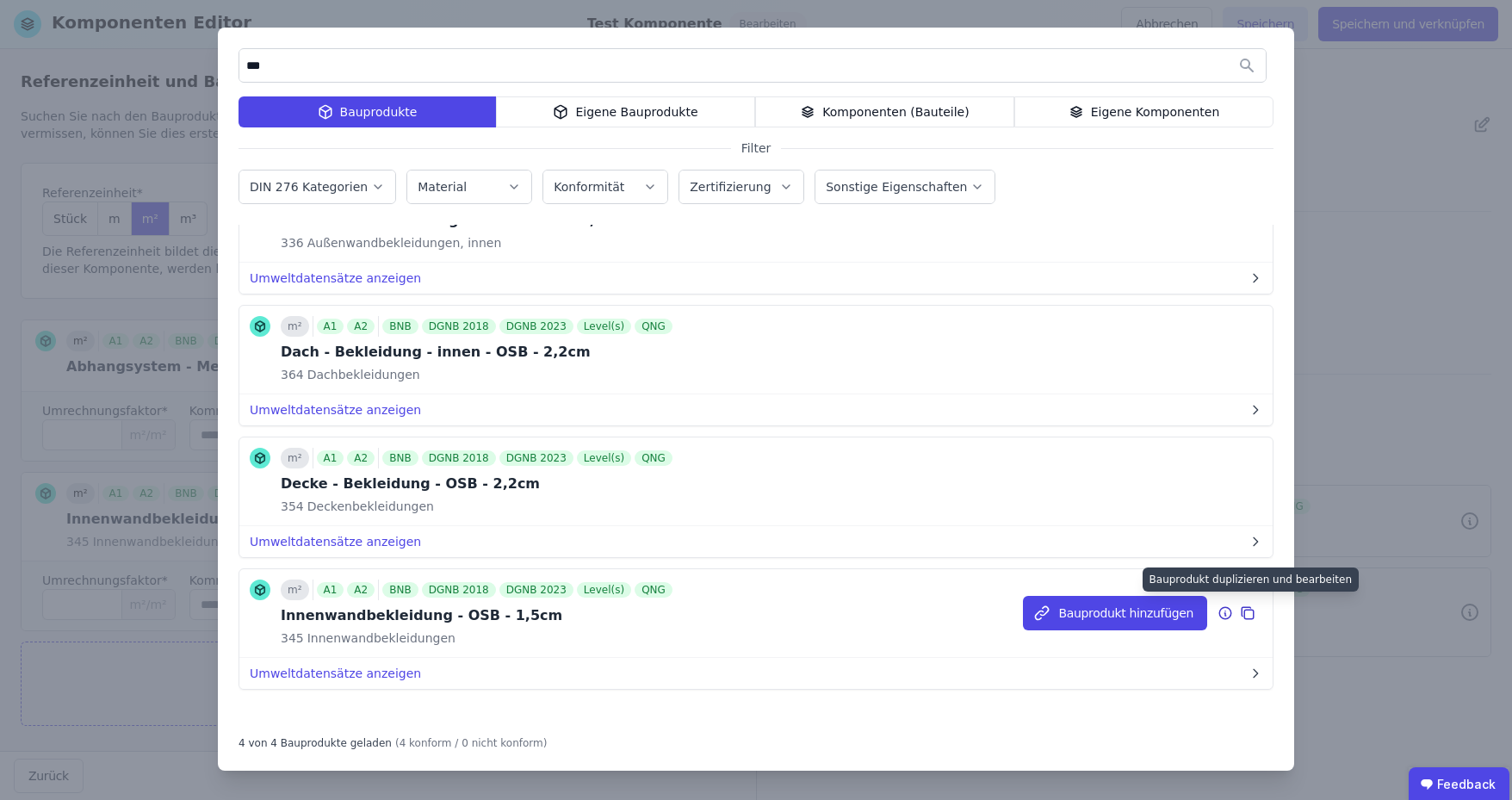
click at [1240, 611] on icon at bounding box center [1248, 612] width 15 height 20
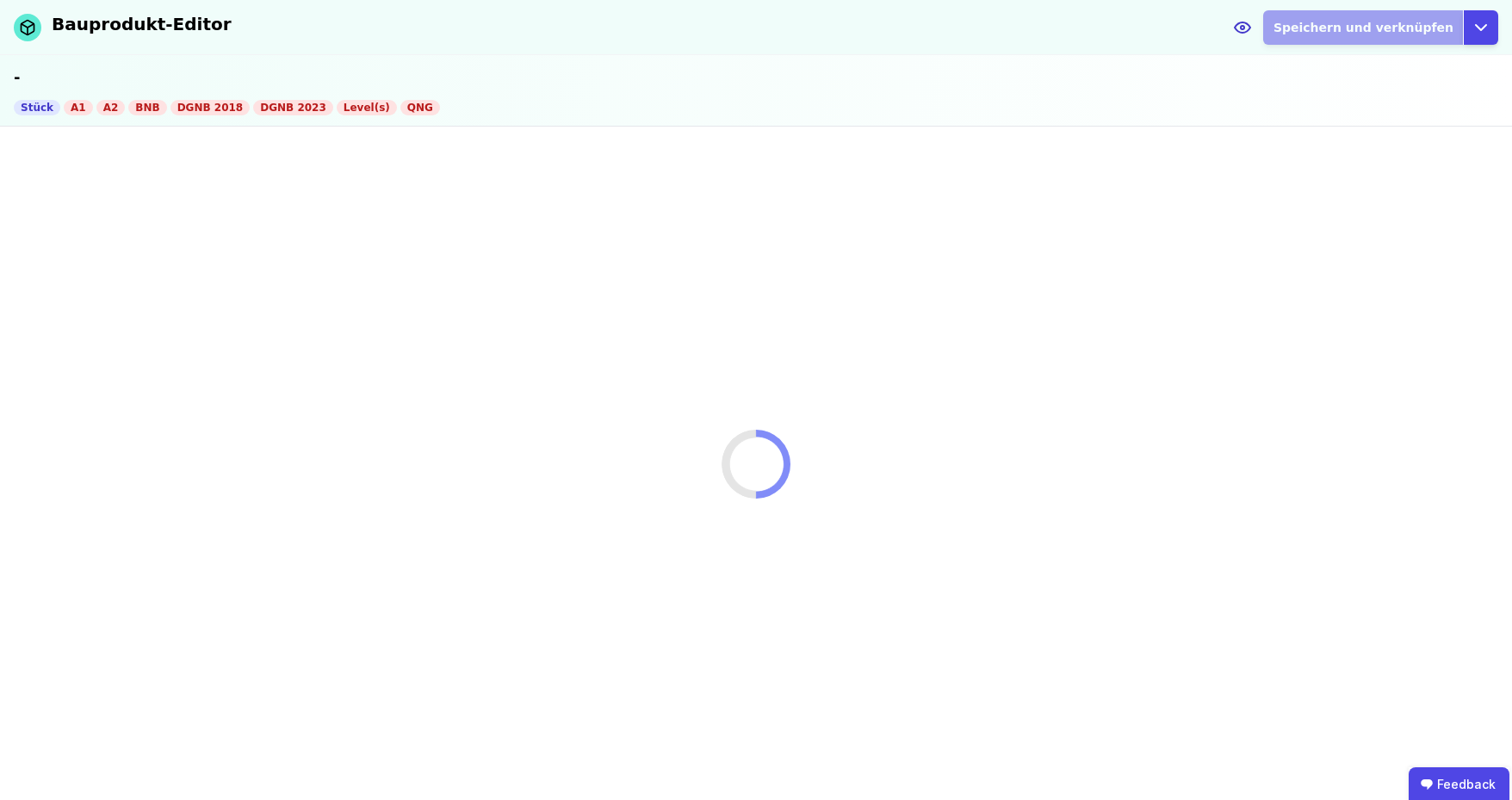
select select "**********"
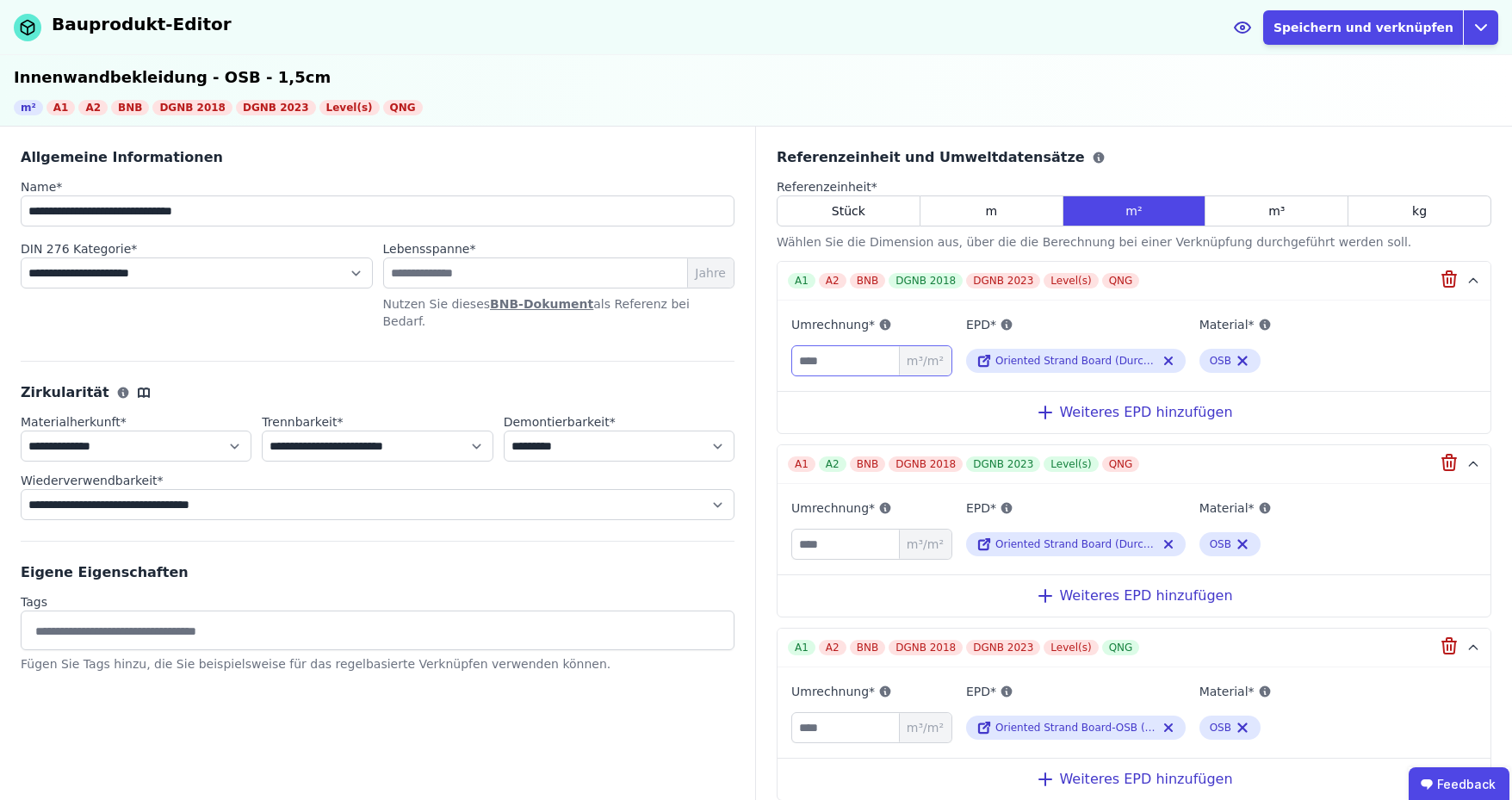
click at [850, 358] on input "*****" at bounding box center [872, 361] width 161 height 31
type input "****"
click at [854, 547] on input "*****" at bounding box center [872, 544] width 161 height 31
type input "****"
click at [845, 720] on input "*****" at bounding box center [872, 727] width 161 height 31
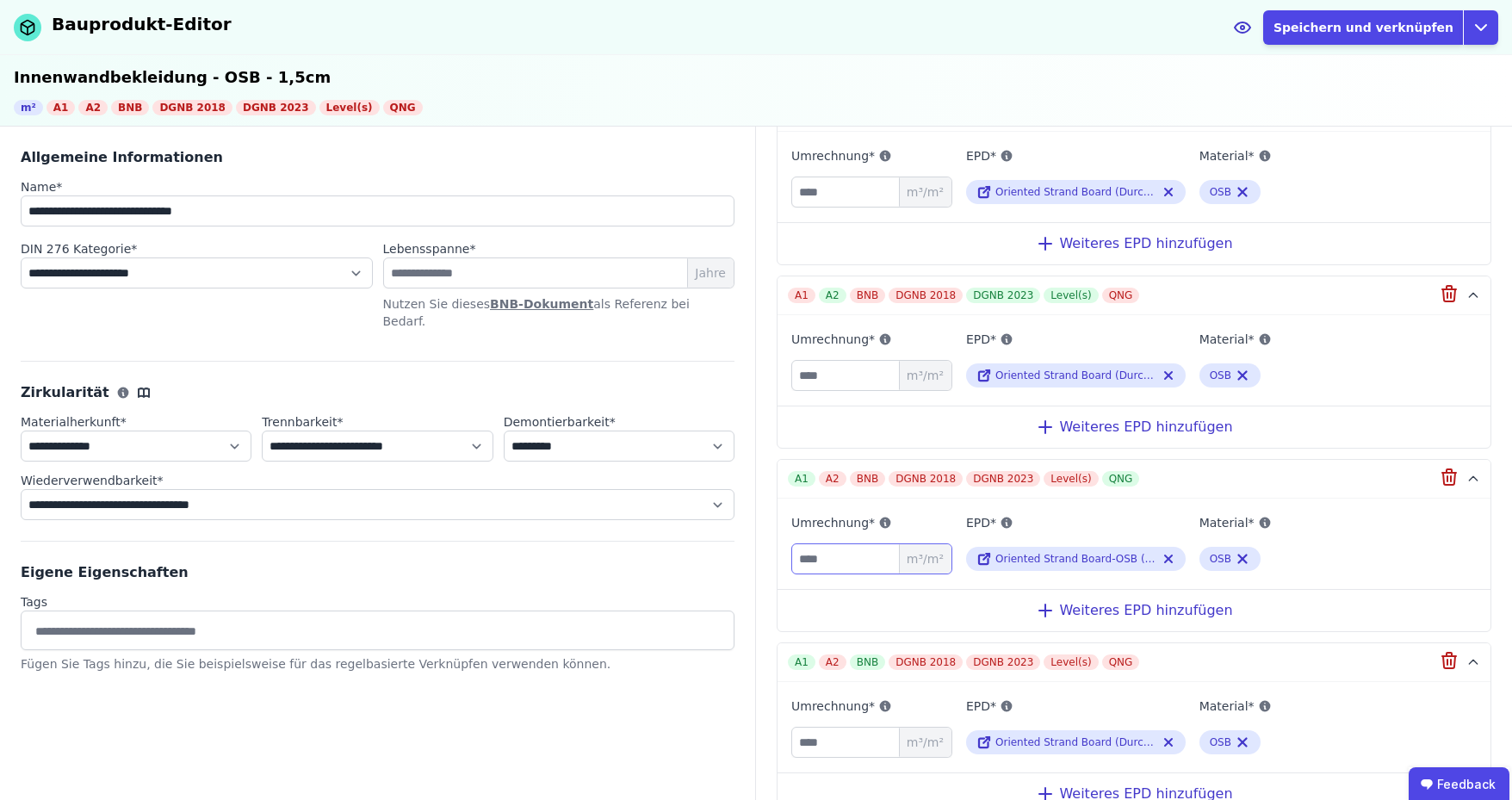
scroll to position [172, 0]
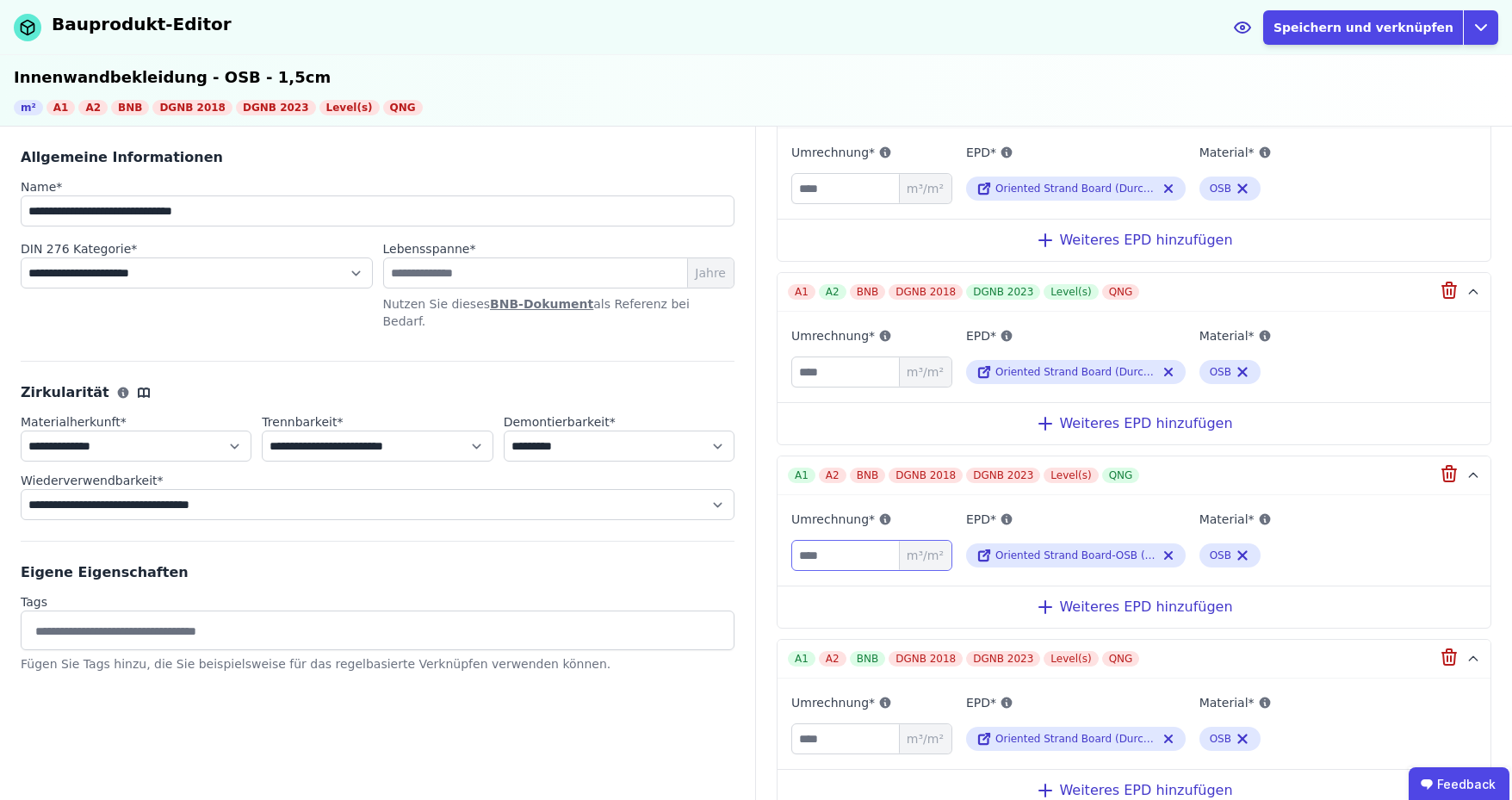
type input "****"
click at [853, 728] on input "*****" at bounding box center [872, 738] width 161 height 31
type input "****"
click at [699, 739] on div "**********" at bounding box center [378, 463] width 756 height 675
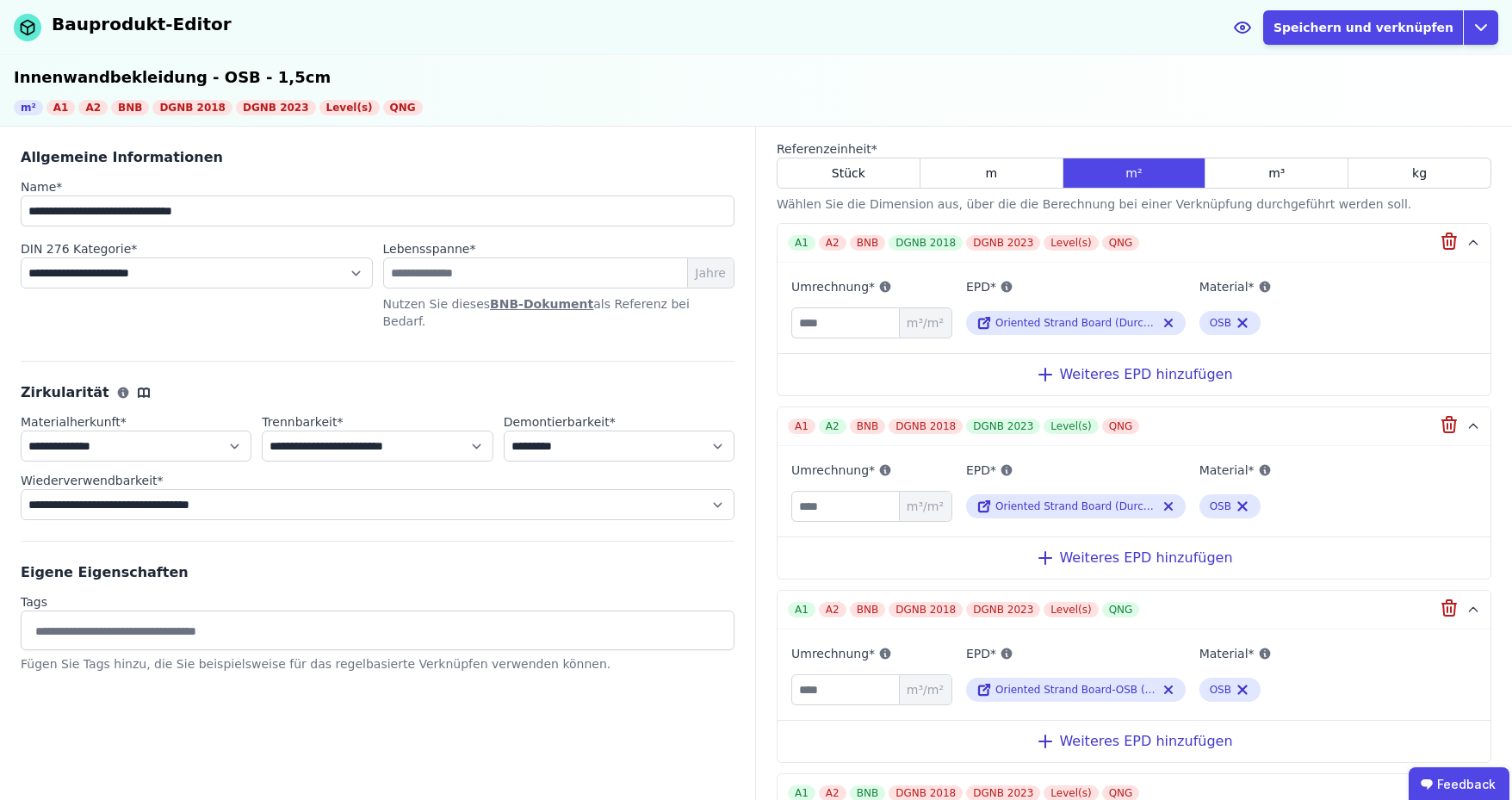
scroll to position [0, 0]
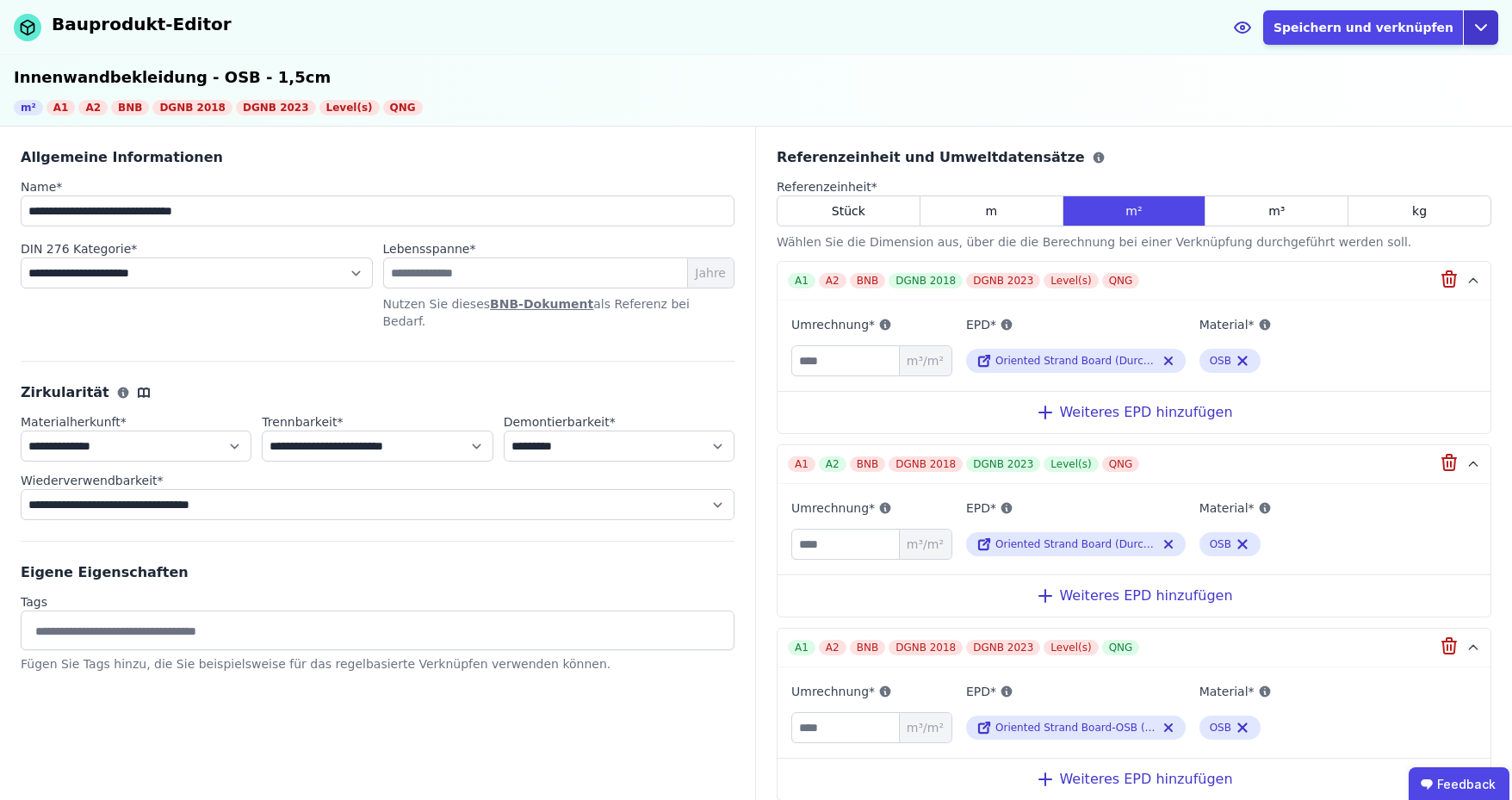
click at [1486, 31] on icon "button" at bounding box center [1480, 27] width 20 height 20
click at [1368, 28] on button "Speichern und verknüpfen" at bounding box center [1364, 28] width 200 height 35
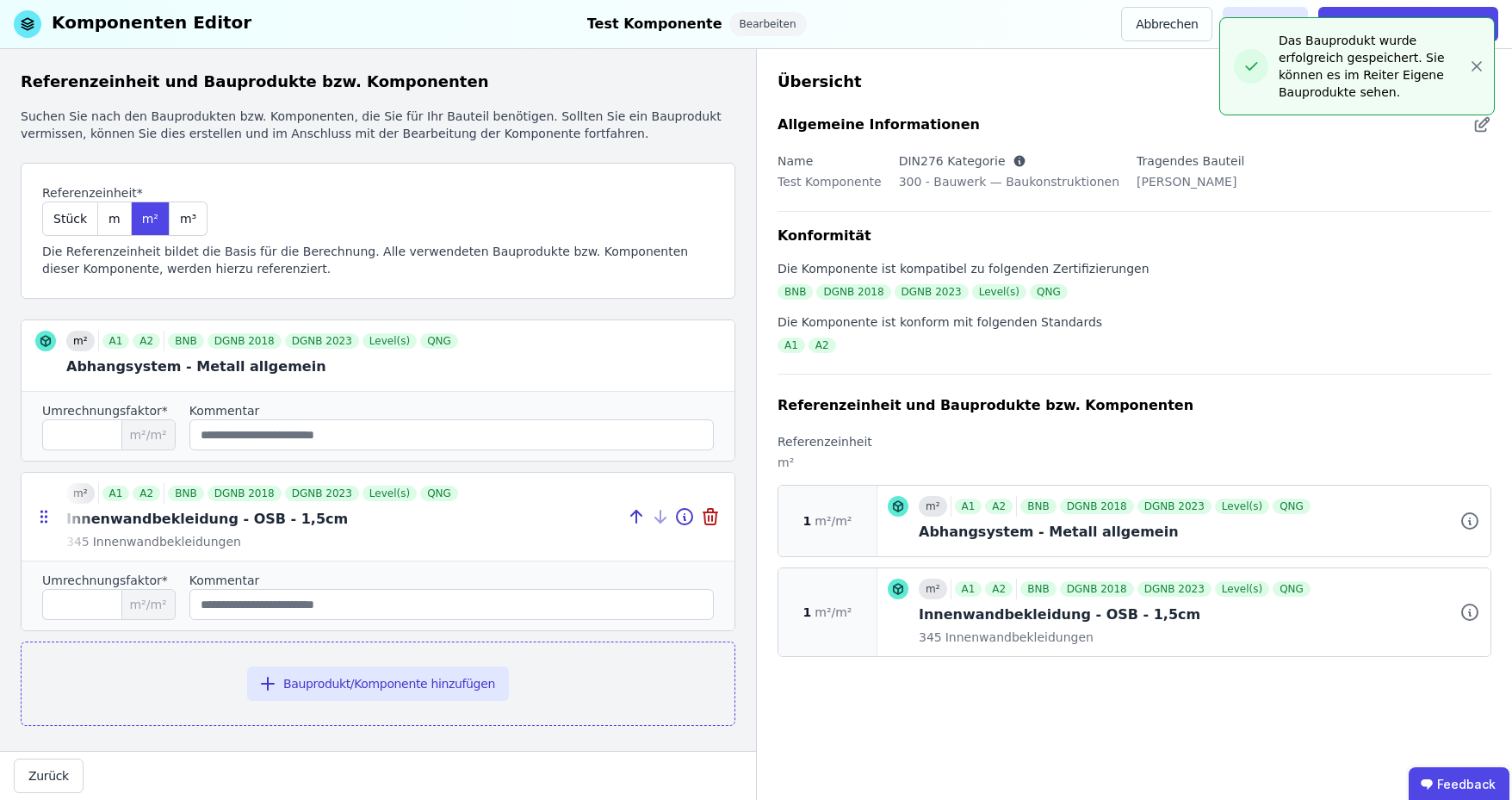
drag, startPoint x: 385, startPoint y: 545, endPoint x: 416, endPoint y: 547, distance: 31.1
click at [385, 545] on div at bounding box center [378, 516] width 713 height 88
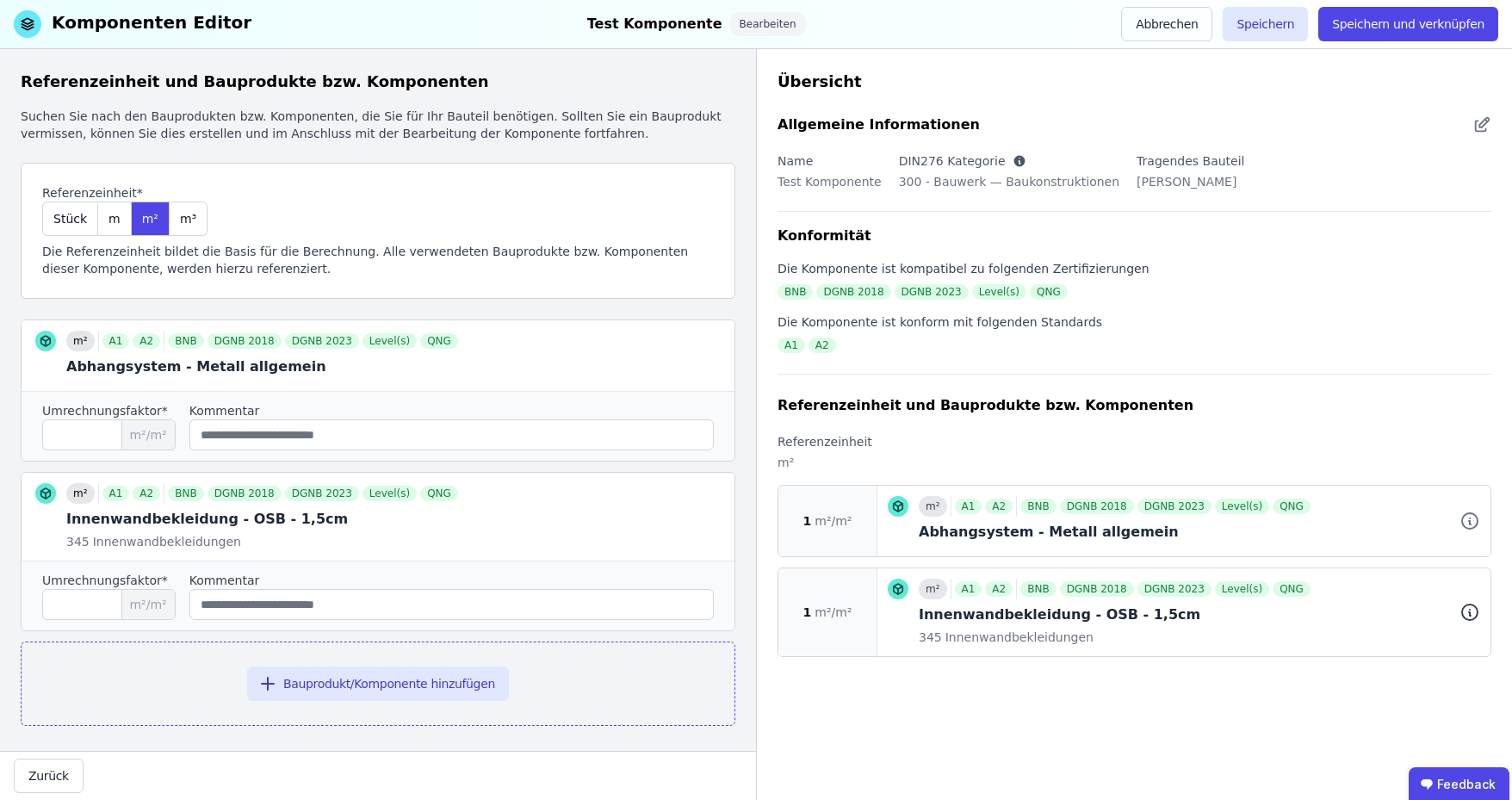
click at [1476, 611] on icon at bounding box center [1470, 611] width 20 height 20
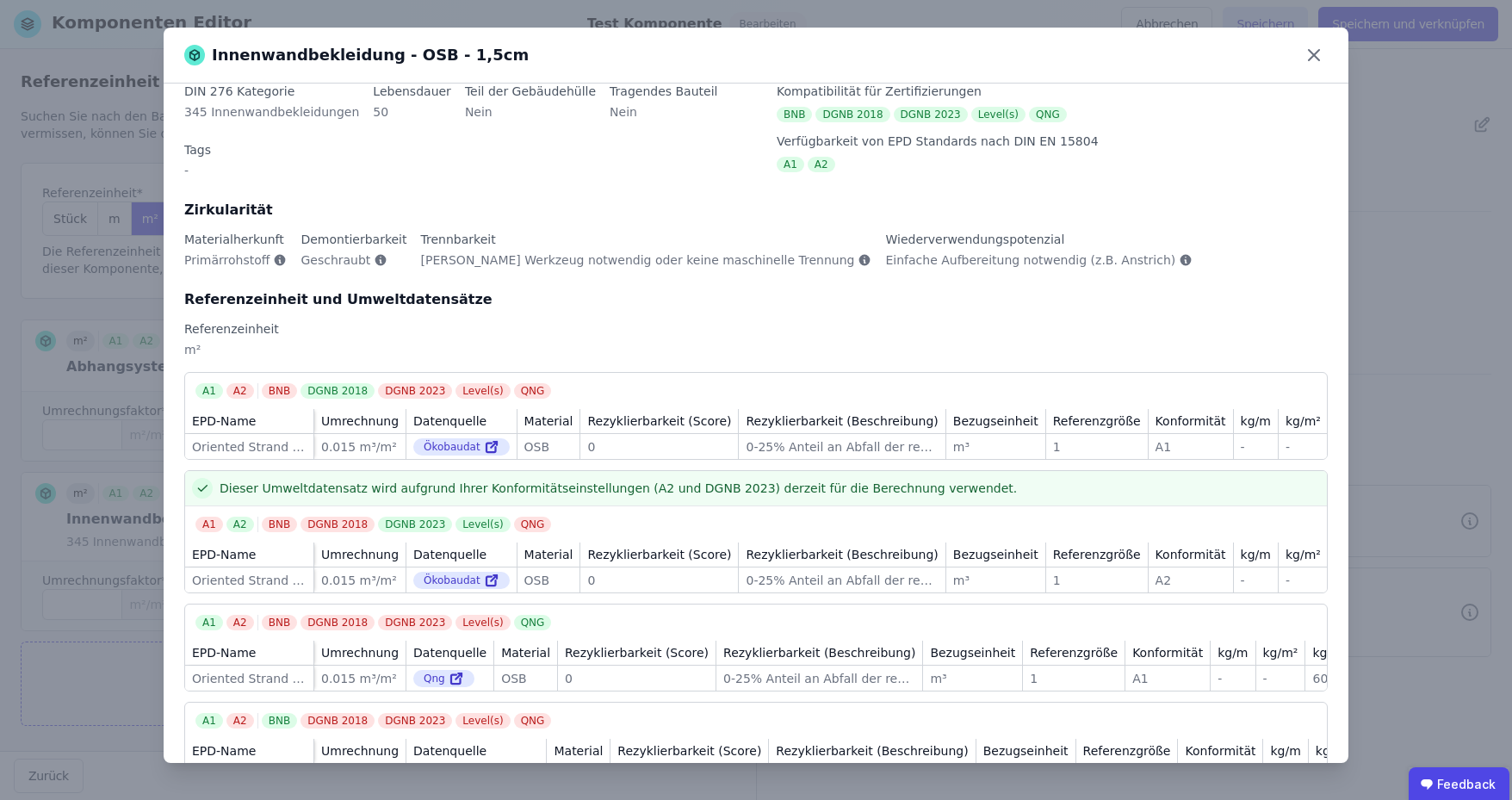
scroll to position [92, 0]
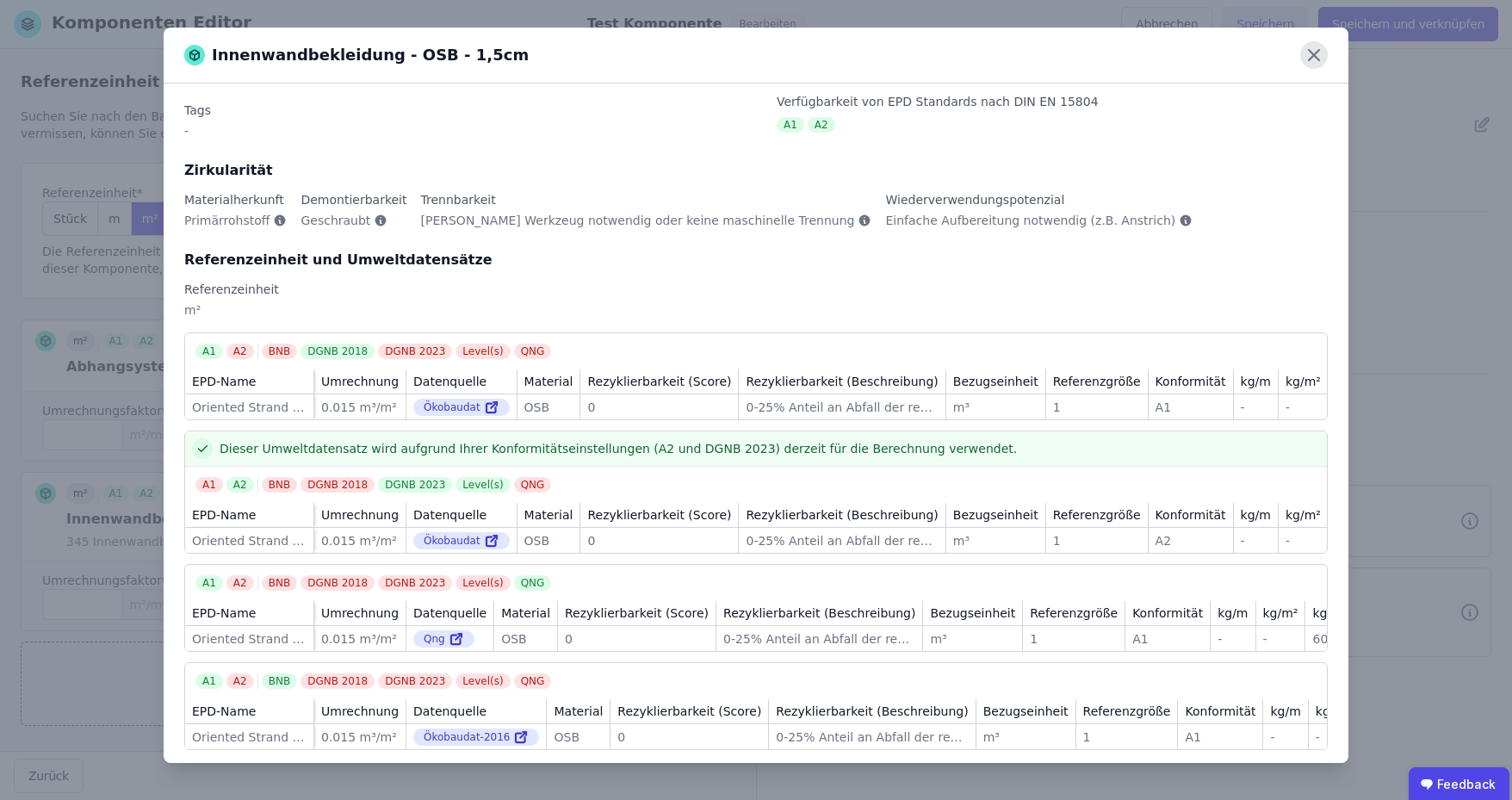
click at [1320, 58] on icon at bounding box center [1314, 55] width 28 height 28
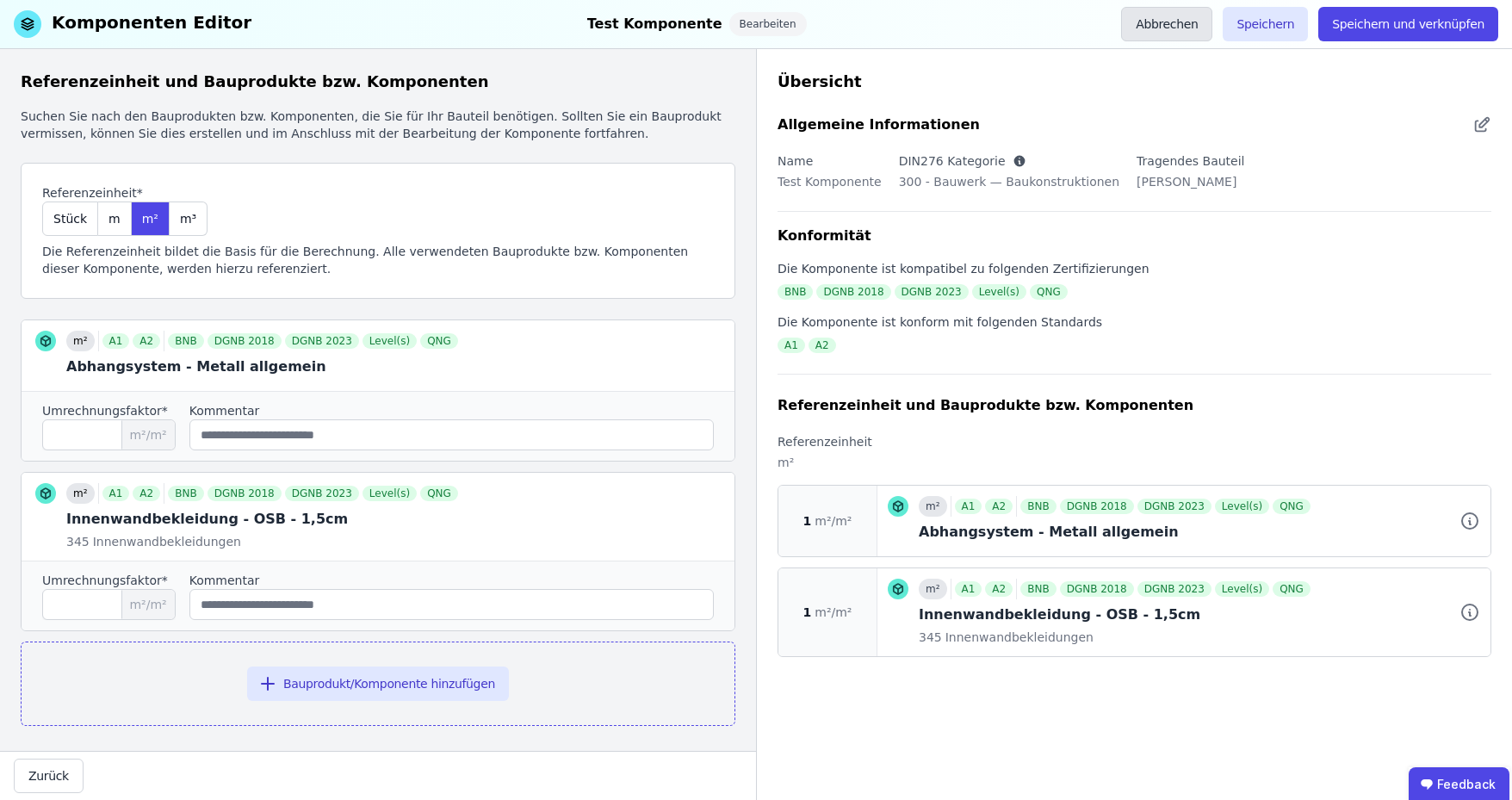
click at [1190, 31] on button "Abbrechen" at bounding box center [1166, 24] width 91 height 35
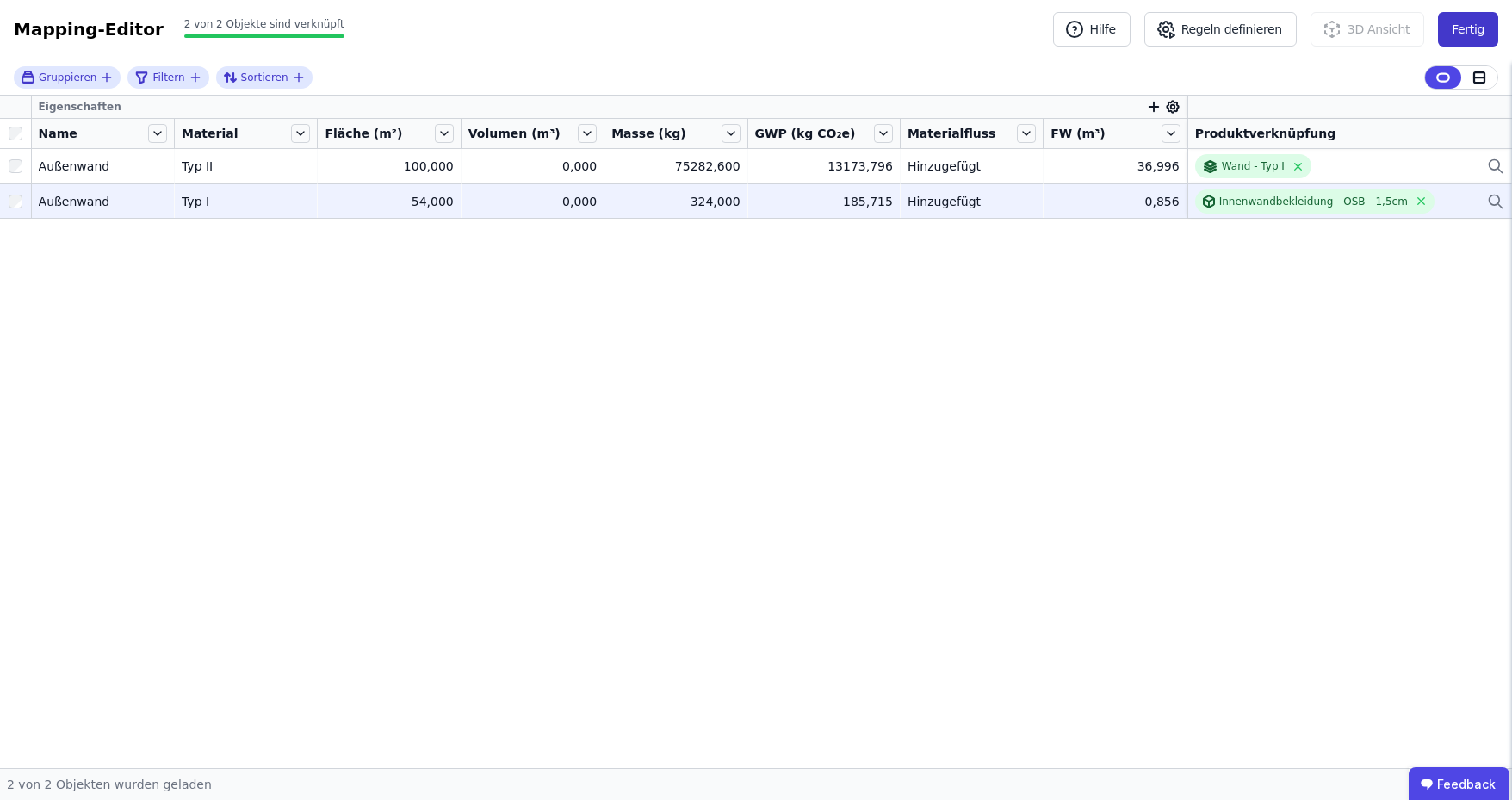
click at [1468, 30] on button "Fertig" at bounding box center [1468, 30] width 61 height 35
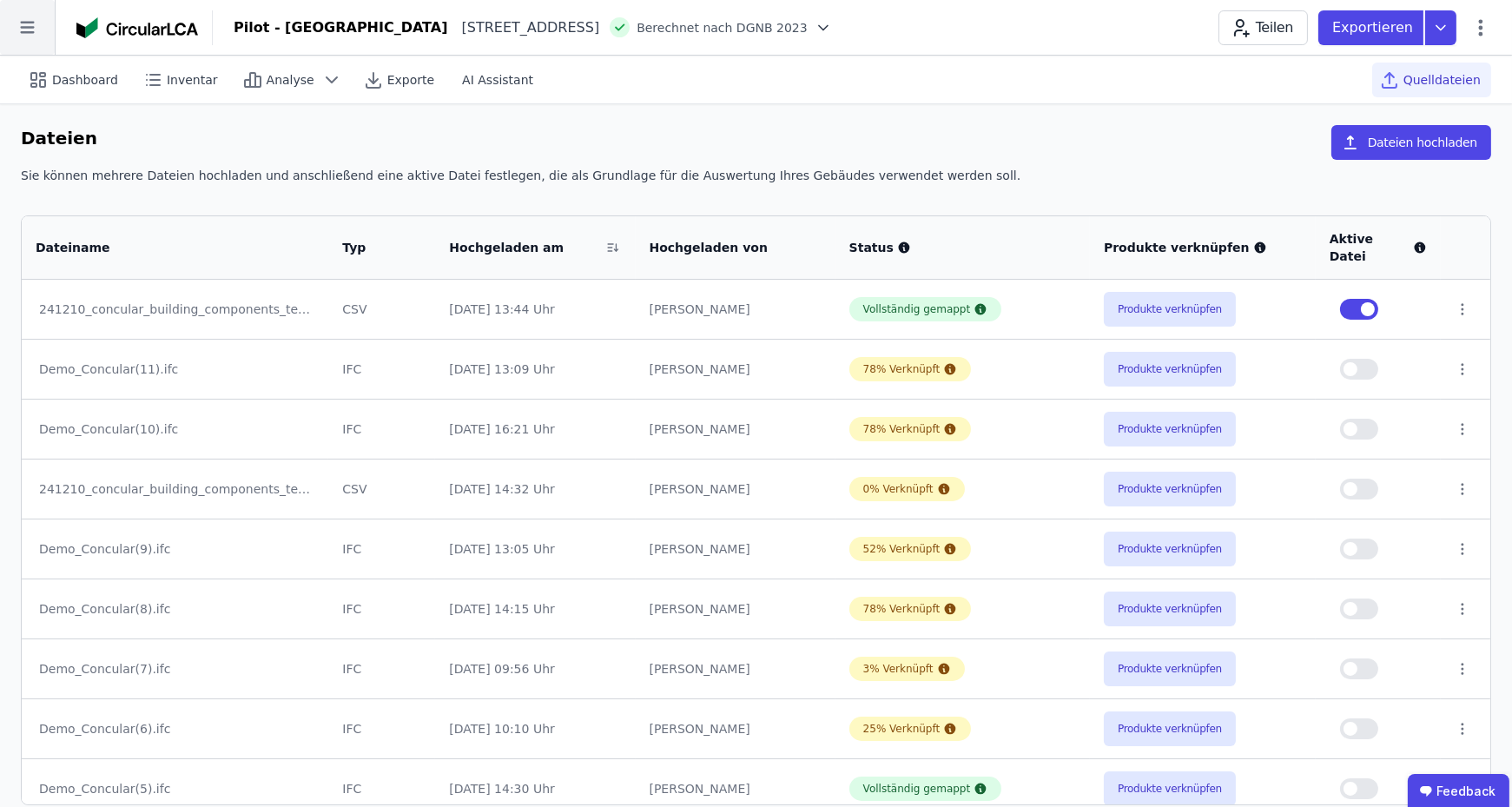
click at [27, 32] on icon at bounding box center [27, 27] width 14 height 13
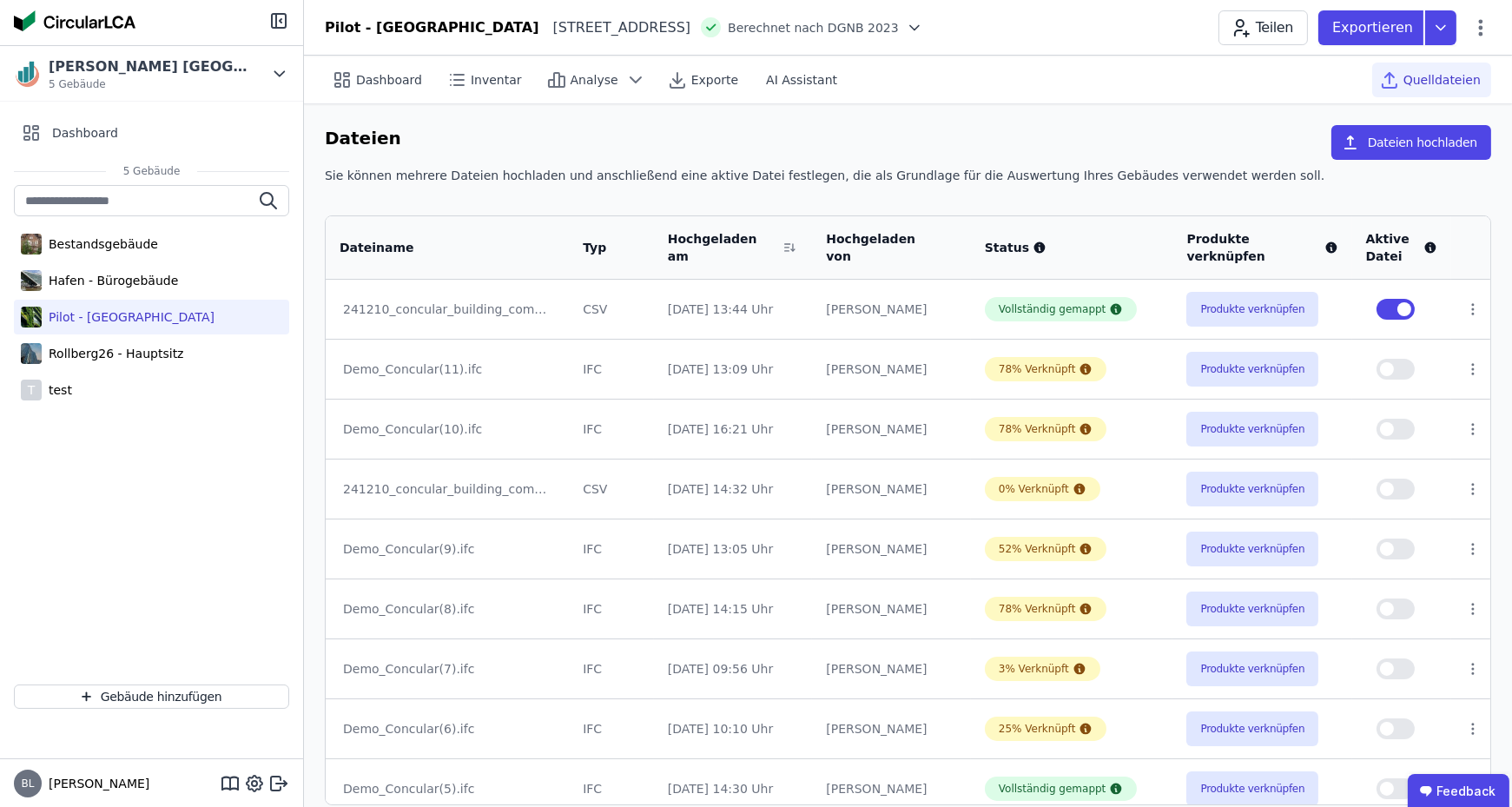
click at [939, 128] on div "Dateien Dateien hochladen" at bounding box center [907, 146] width 1166 height 42
click at [1236, 313] on button "Produkte verknüpfen" at bounding box center [1252, 309] width 132 height 35
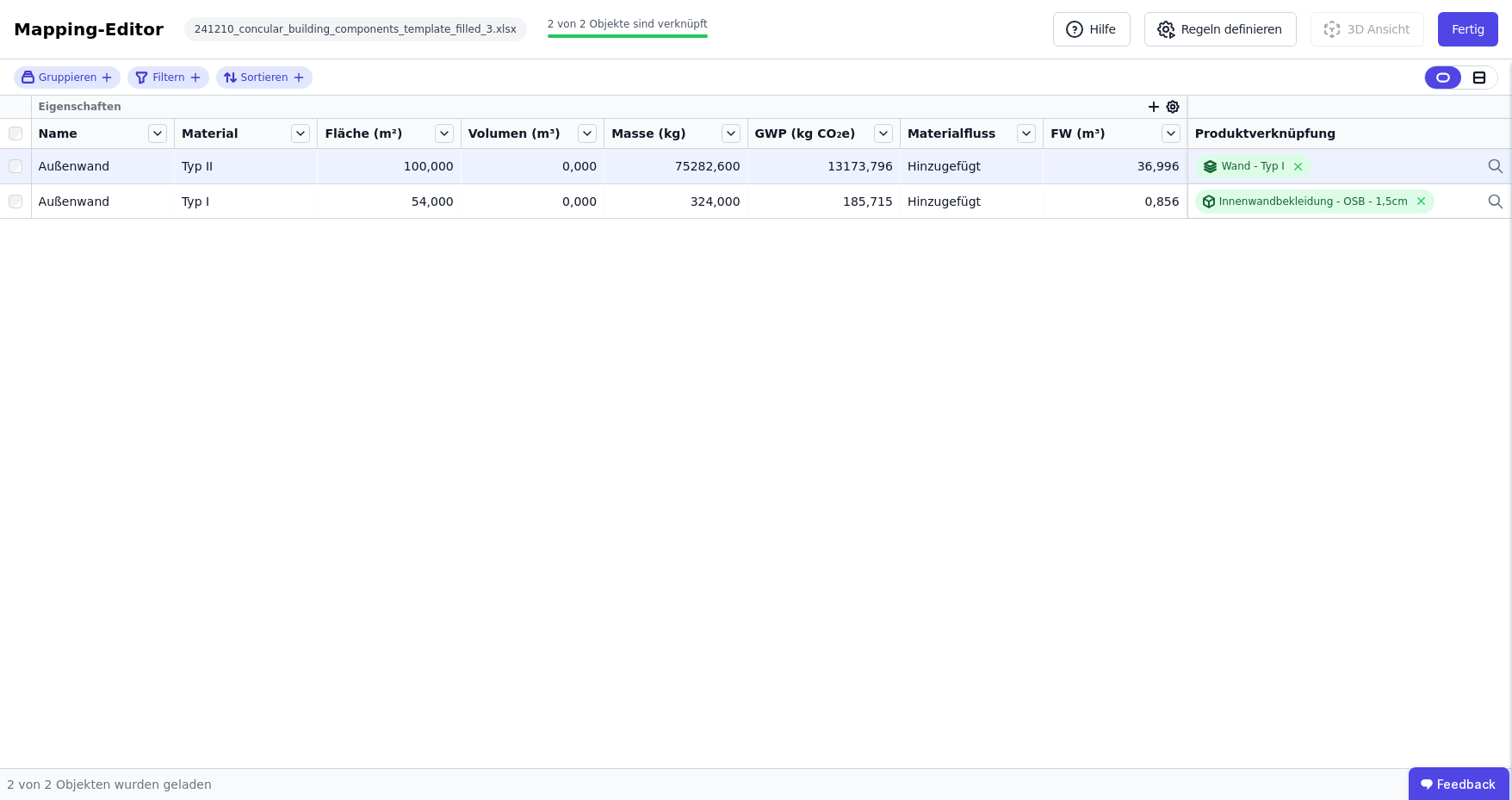
click at [1510, 165] on td "Wand - Typ I Wand - Typ I" at bounding box center [1349, 167] width 325 height 35
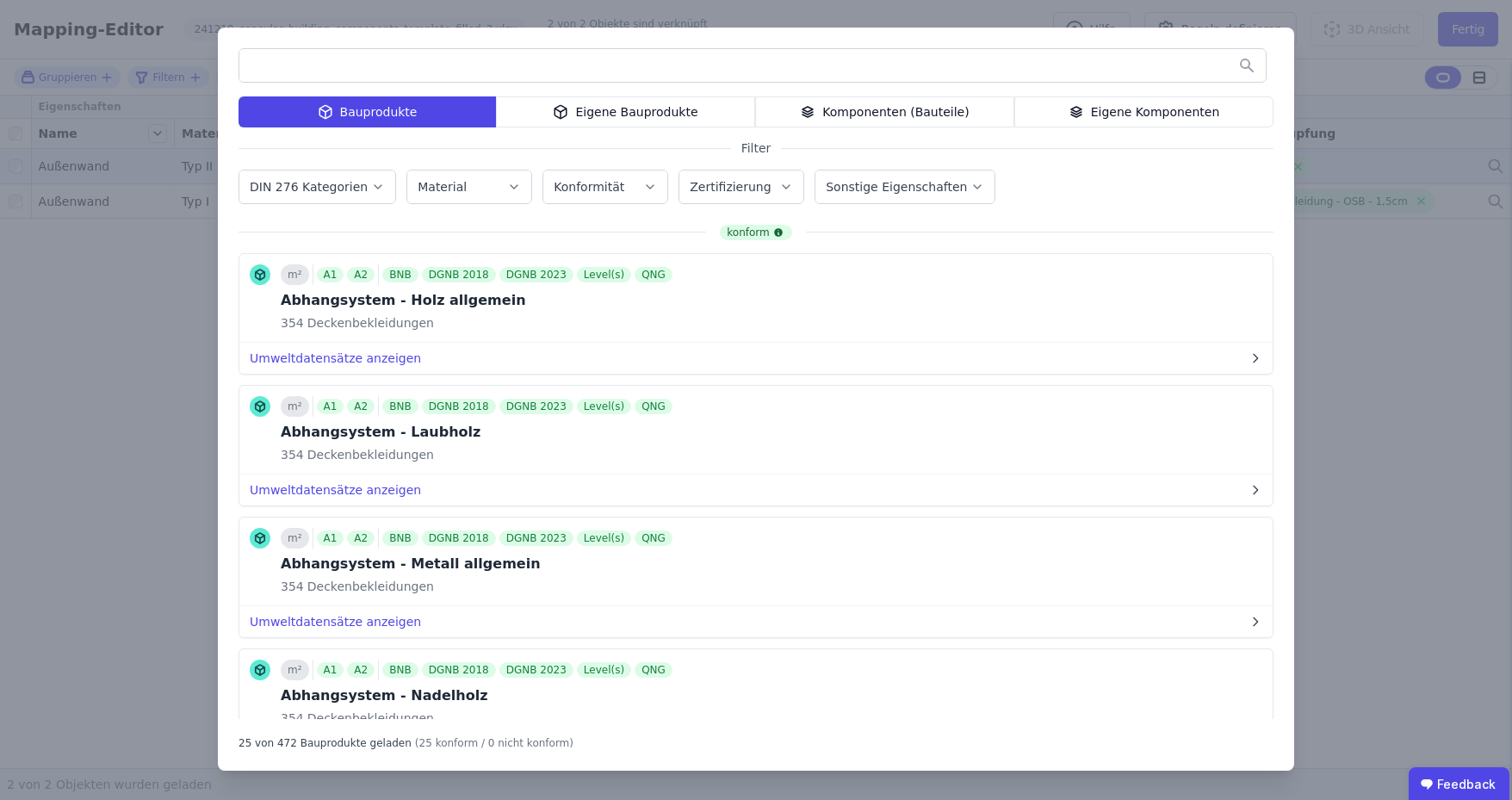
click at [587, 114] on div "Eigene Bauprodukte" at bounding box center [625, 112] width 259 height 31
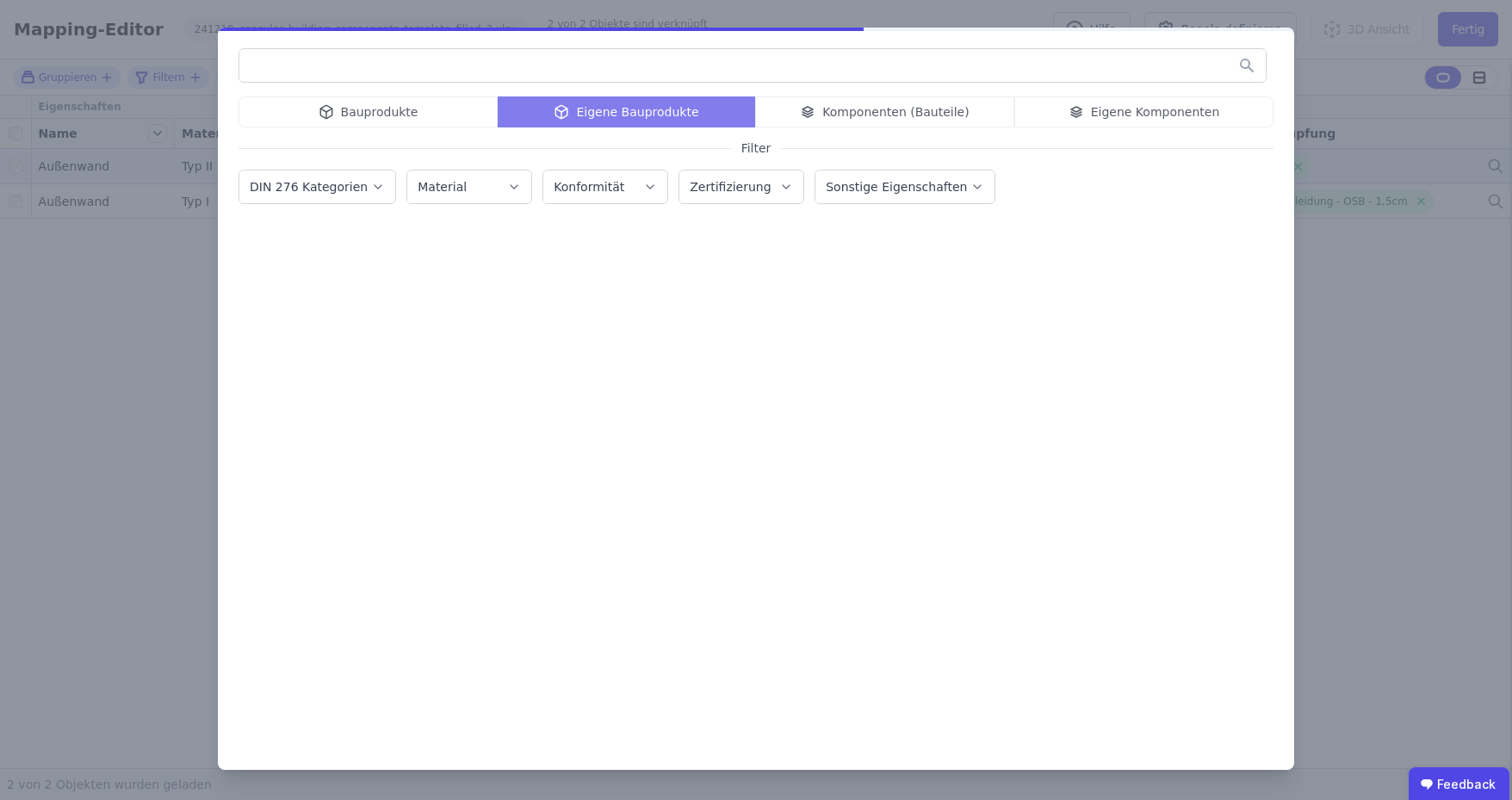
click at [1203, 110] on div "Eigene Komponenten" at bounding box center [1143, 112] width 259 height 31
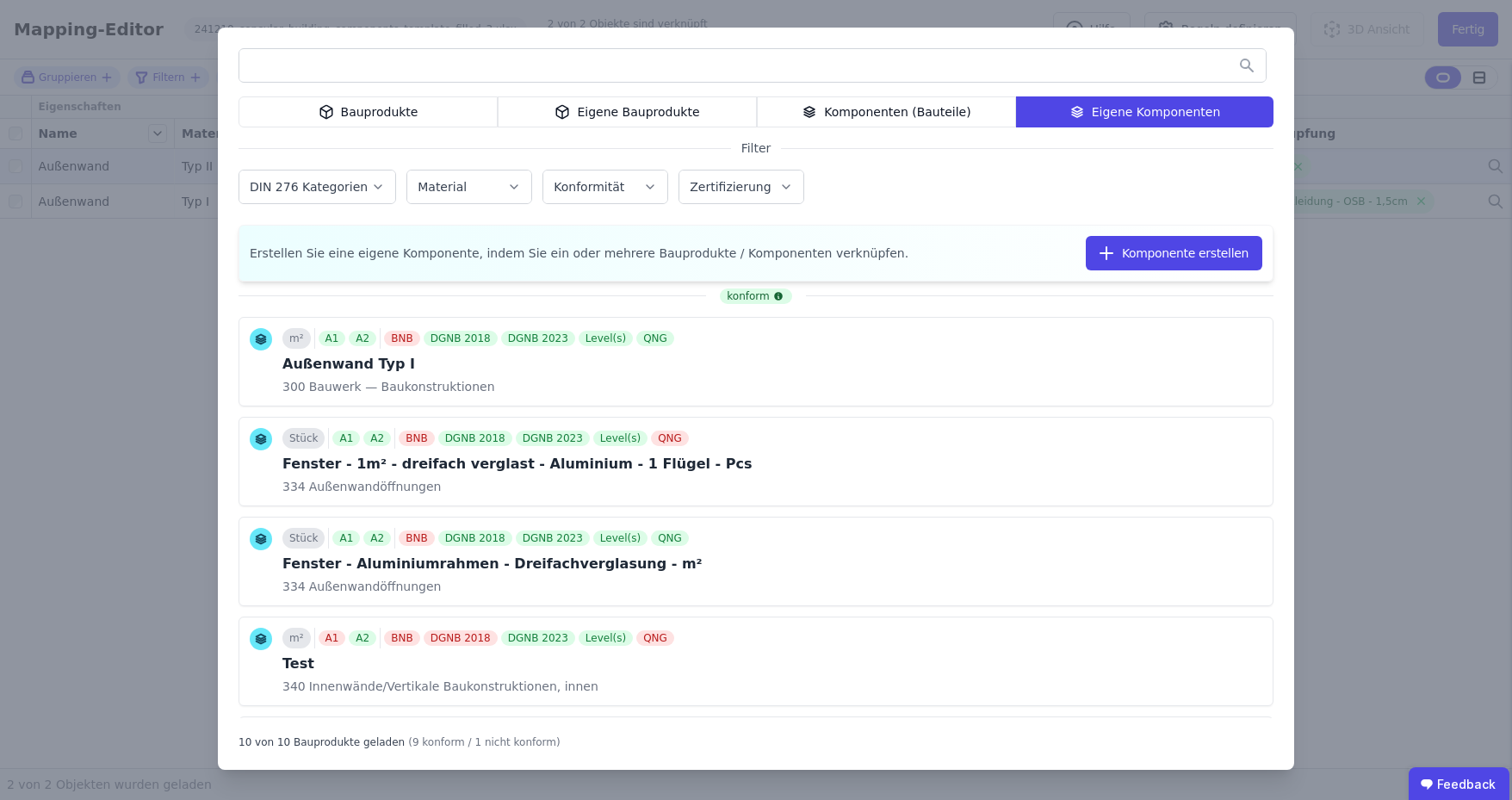
click at [1395, 108] on div "Bauprodukte Eigene Bauprodukte Komponenten (Bauteile) Eigene Komponenten Filter…" at bounding box center [756, 400] width 1512 height 800
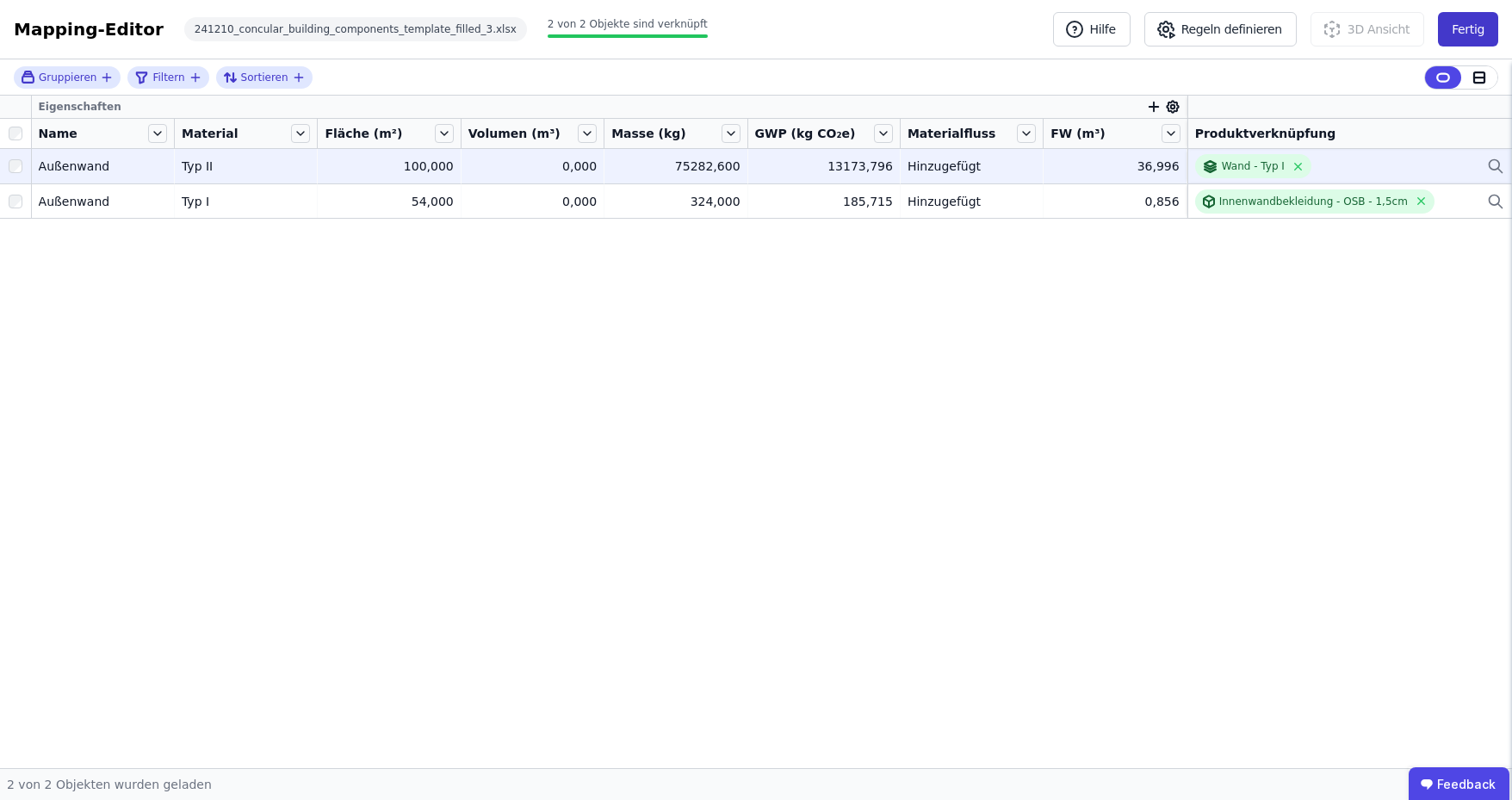
click at [1471, 34] on button "Fertig" at bounding box center [1468, 30] width 61 height 35
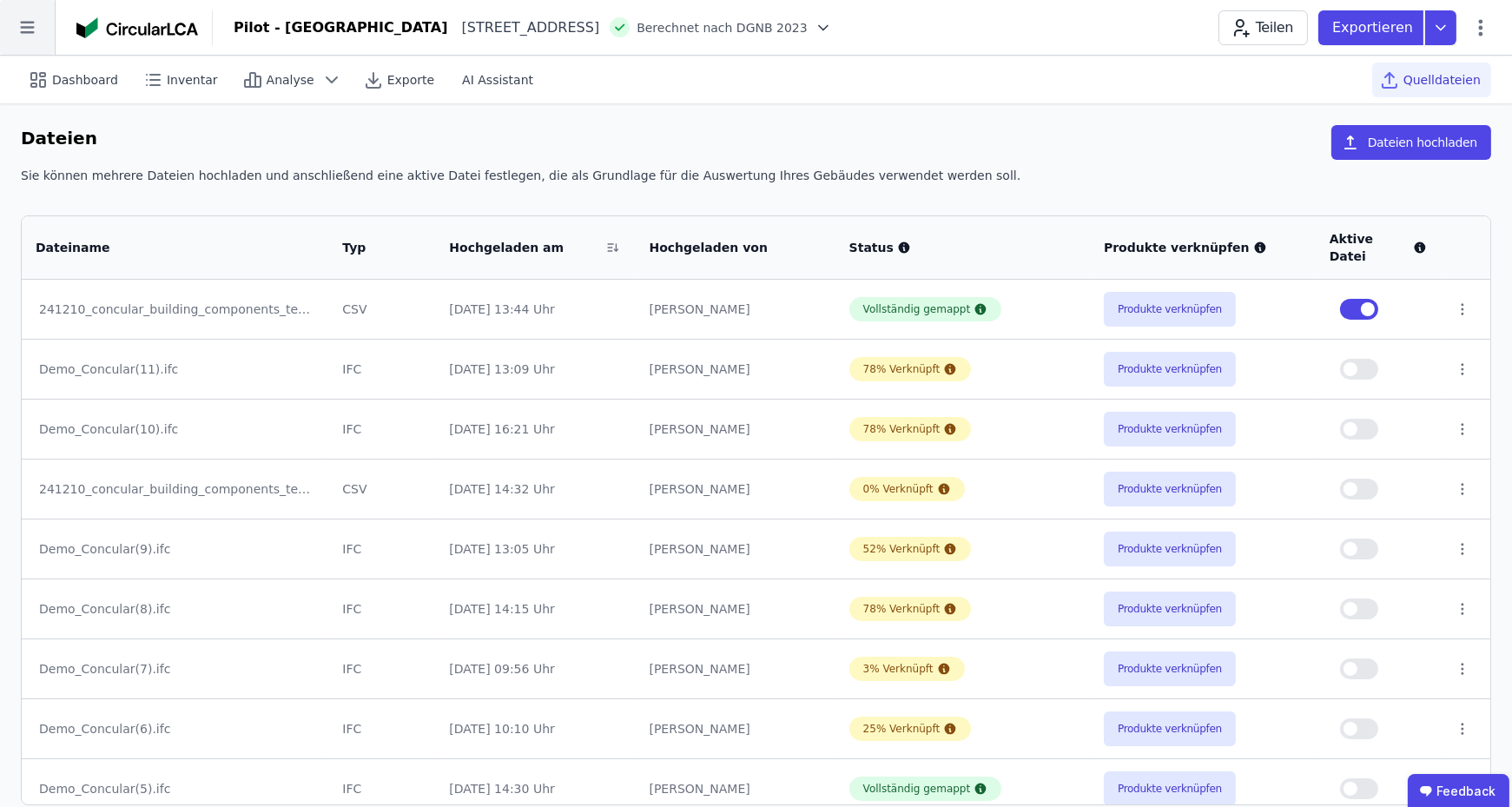
click at [18, 31] on icon at bounding box center [27, 27] width 54 height 54
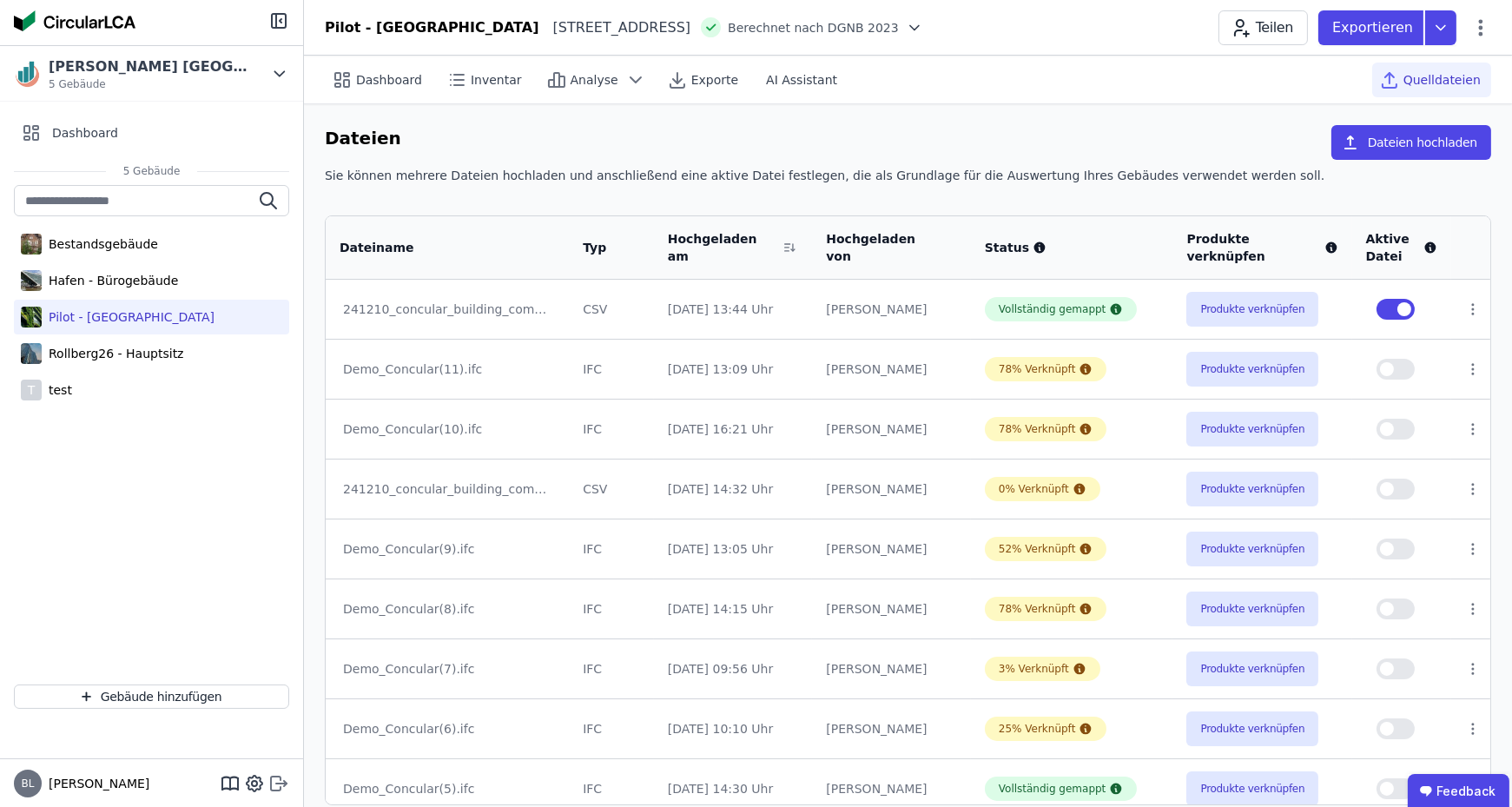
click at [280, 781] on icon at bounding box center [278, 783] width 20 height 20
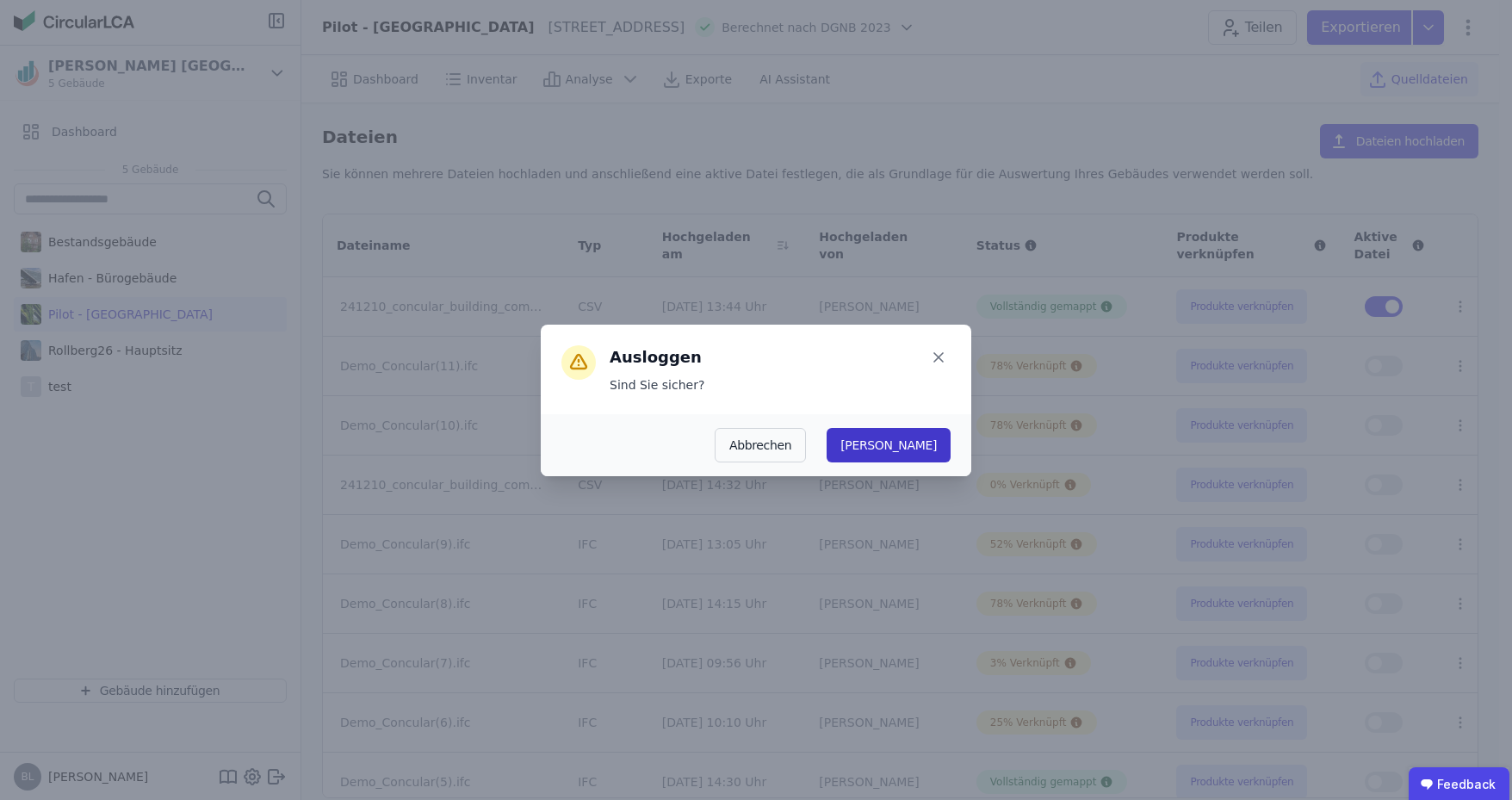
click at [933, 443] on button "Ja" at bounding box center [888, 445] width 124 height 35
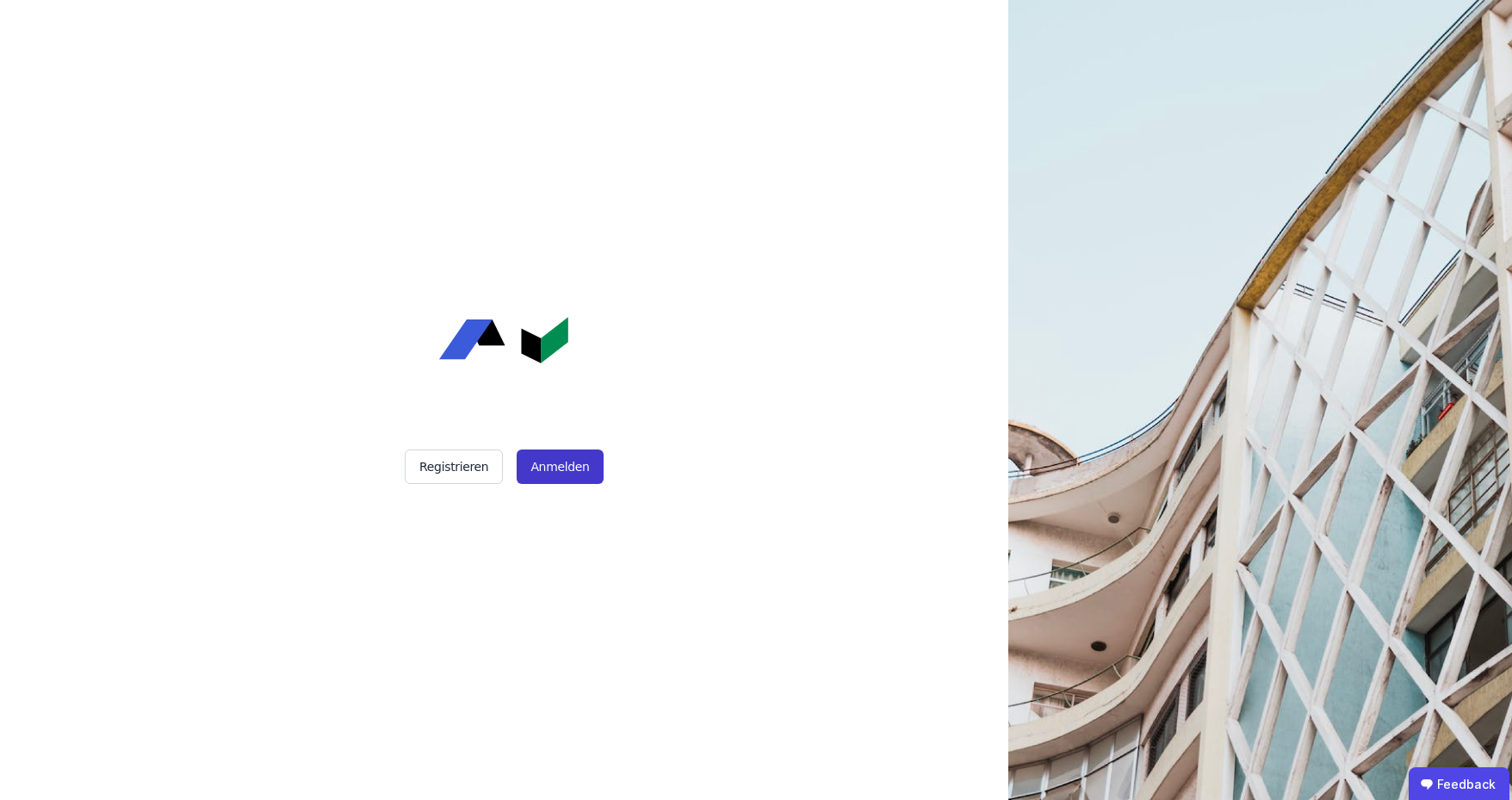
click at [565, 463] on button "Anmelden" at bounding box center [560, 467] width 86 height 35
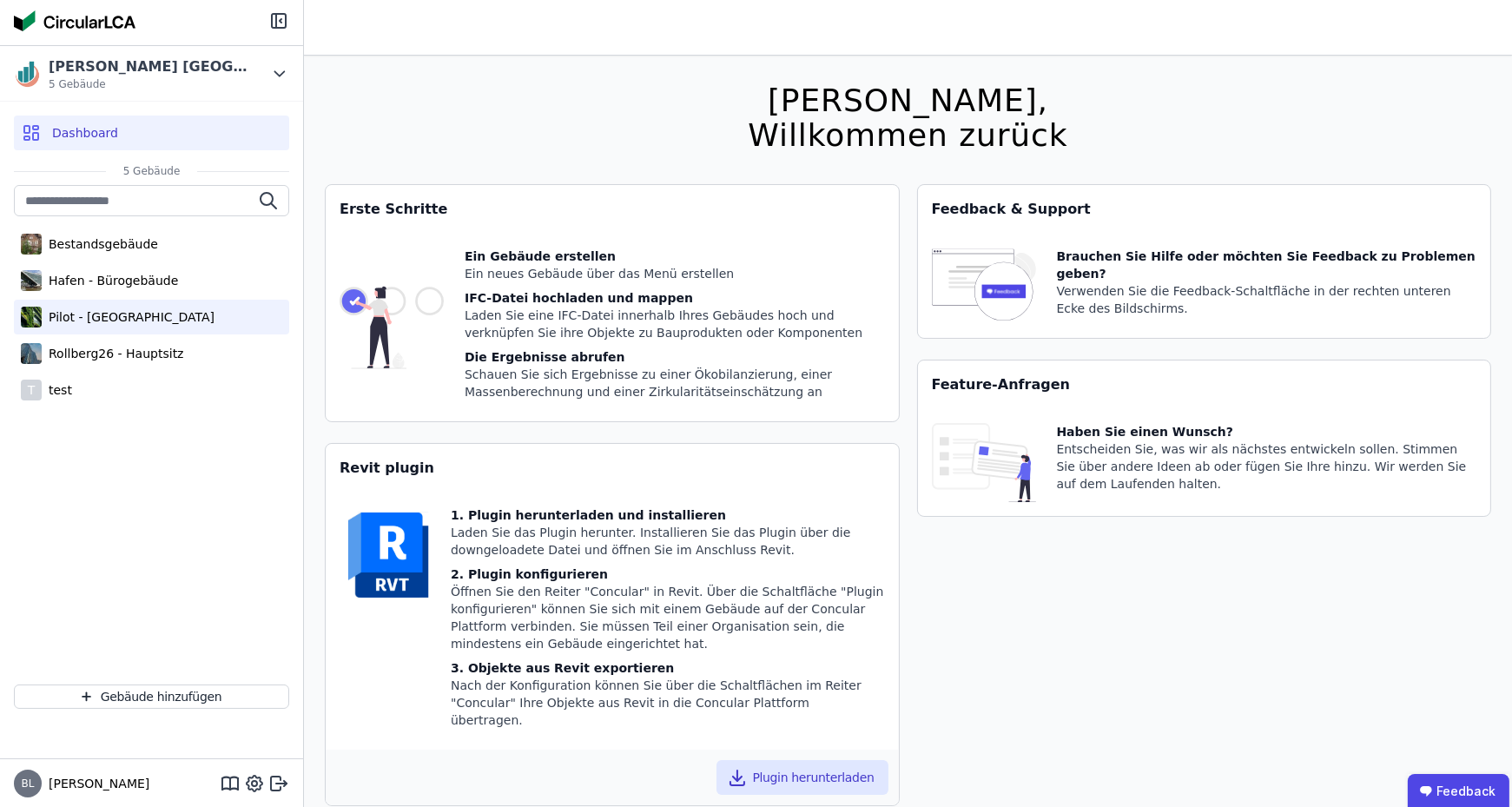
click at [137, 316] on div "Pilot - [GEOGRAPHIC_DATA]" at bounding box center [128, 317] width 173 height 17
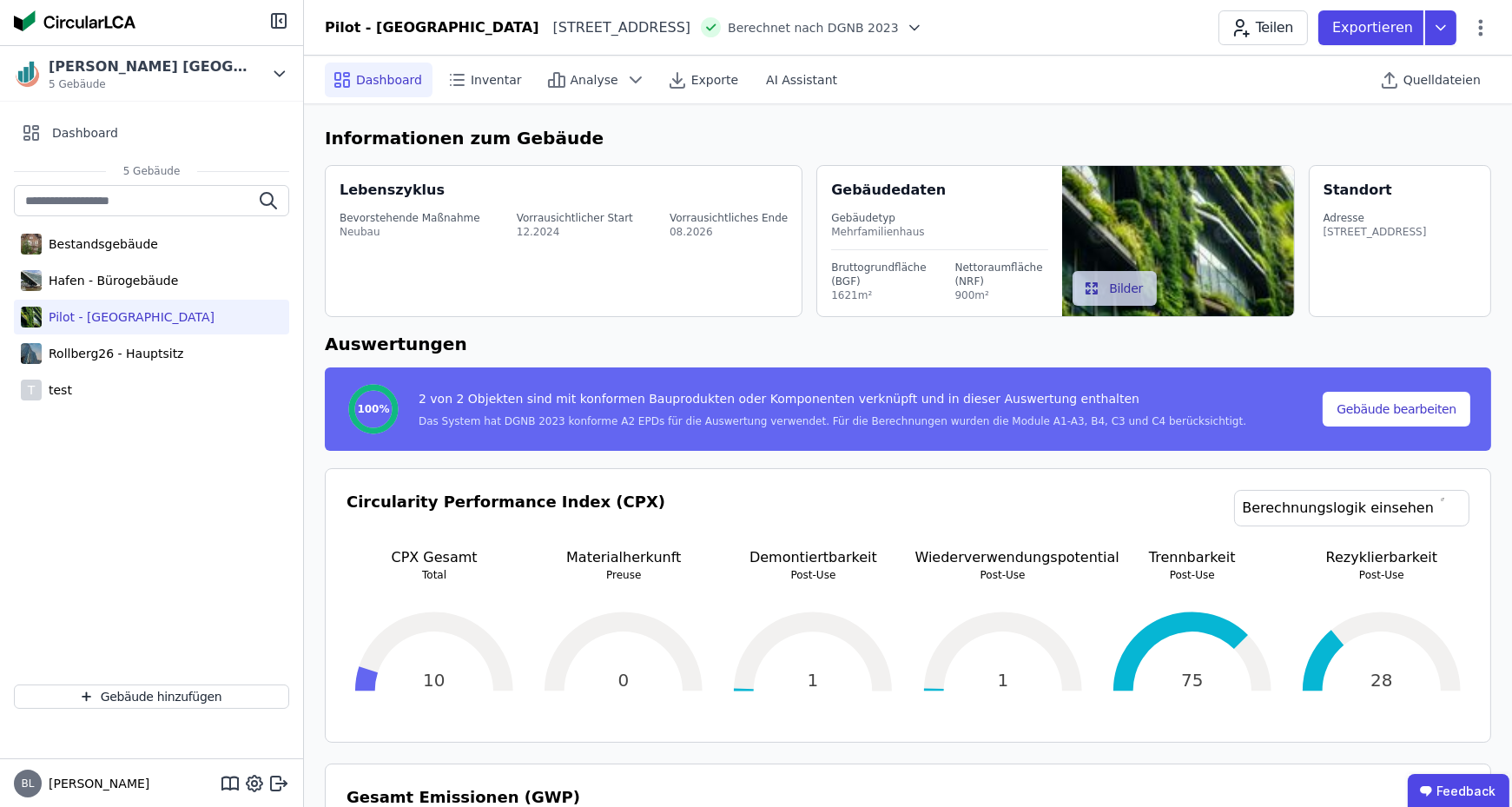
drag, startPoint x: 1435, startPoint y: 78, endPoint x: 1375, endPoint y: 86, distance: 60.5
click at [1435, 78] on span "Quelldateien" at bounding box center [1442, 80] width 78 height 17
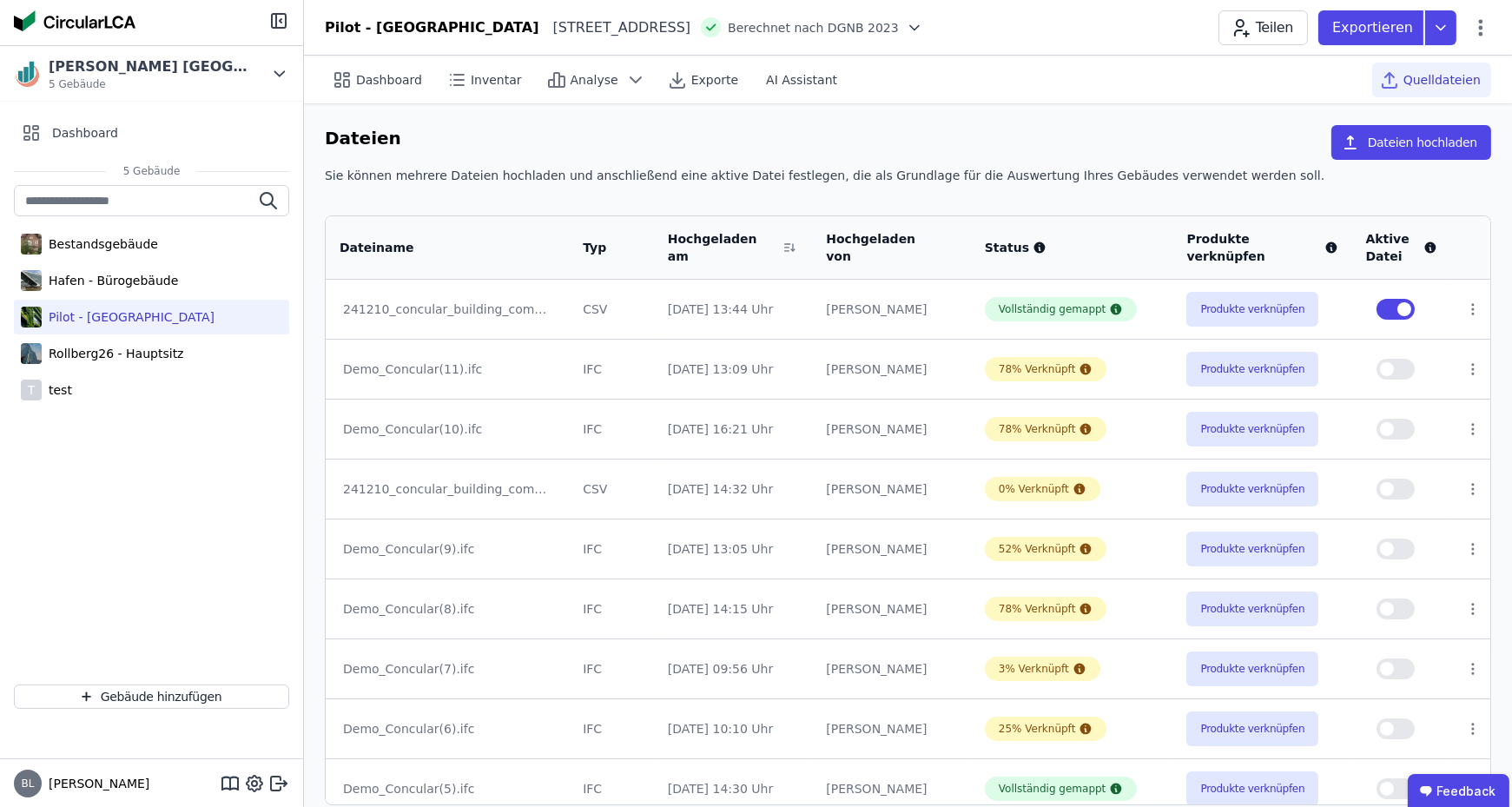
click at [1066, 67] on div "Dashboard Inventar Analyse Exporte AI Assistant Quelldateien" at bounding box center [907, 79] width 1166 height 48
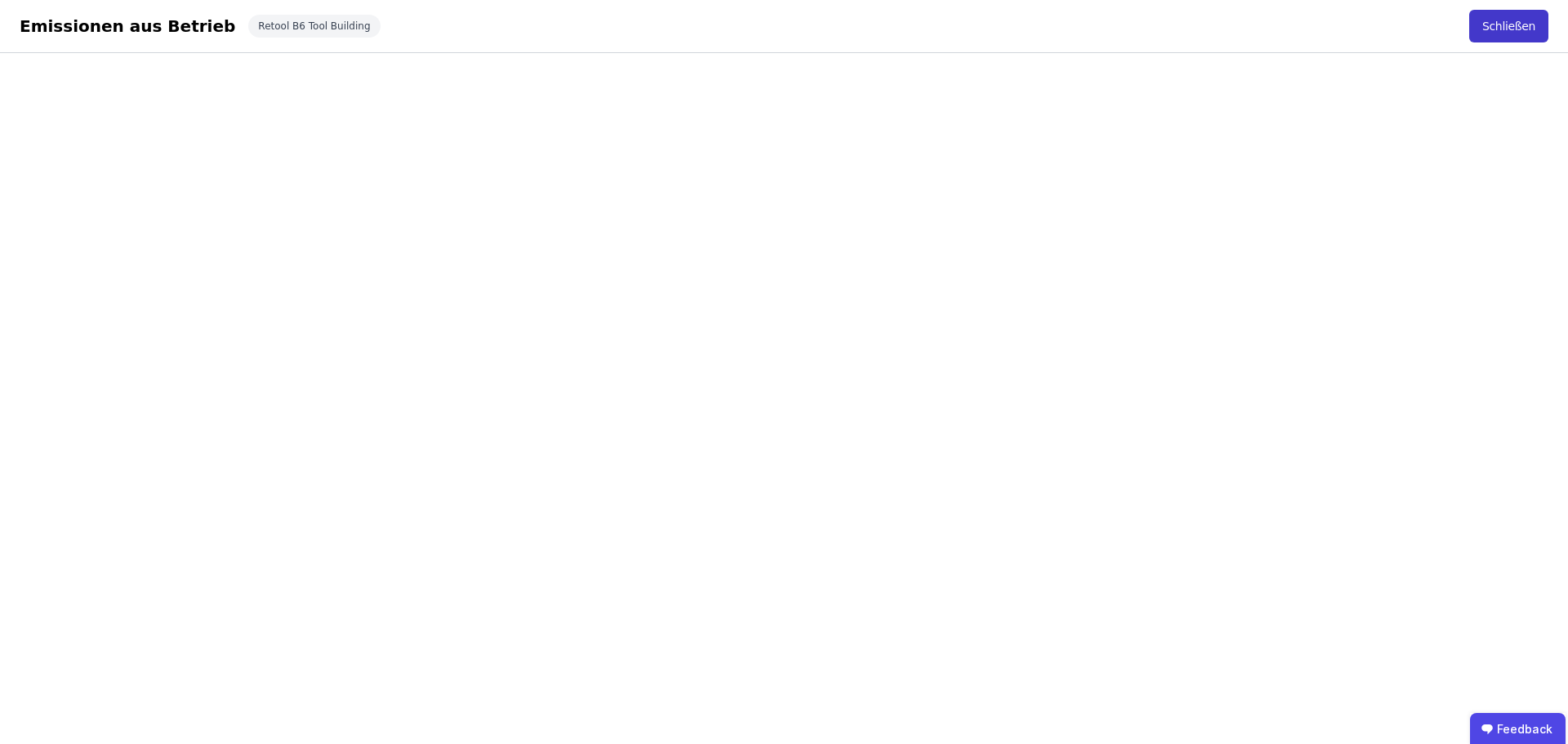
click at [1512, 26] on button "Schließen" at bounding box center [1509, 26] width 79 height 33
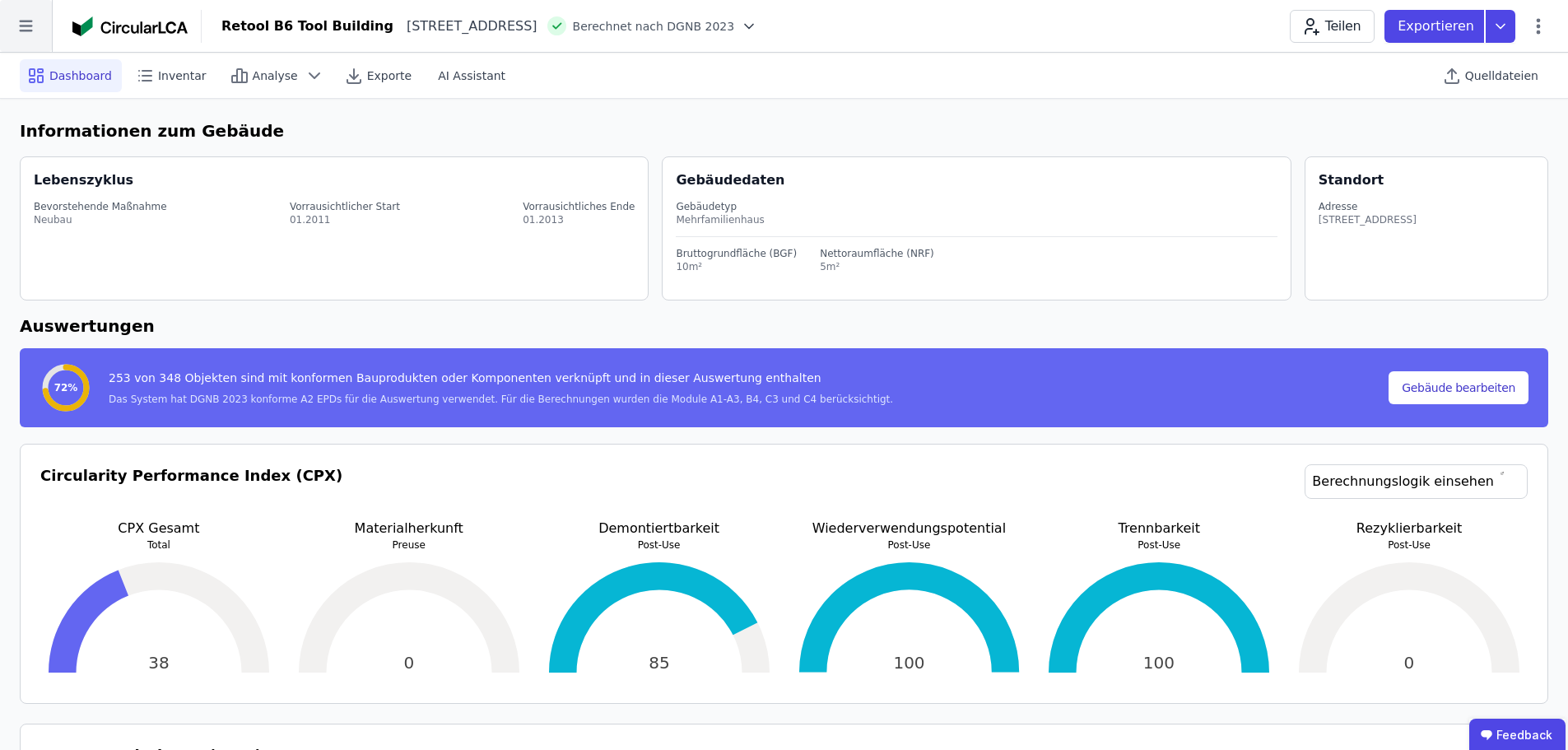
click at [31, 24] on icon at bounding box center [26, 26] width 52 height 52
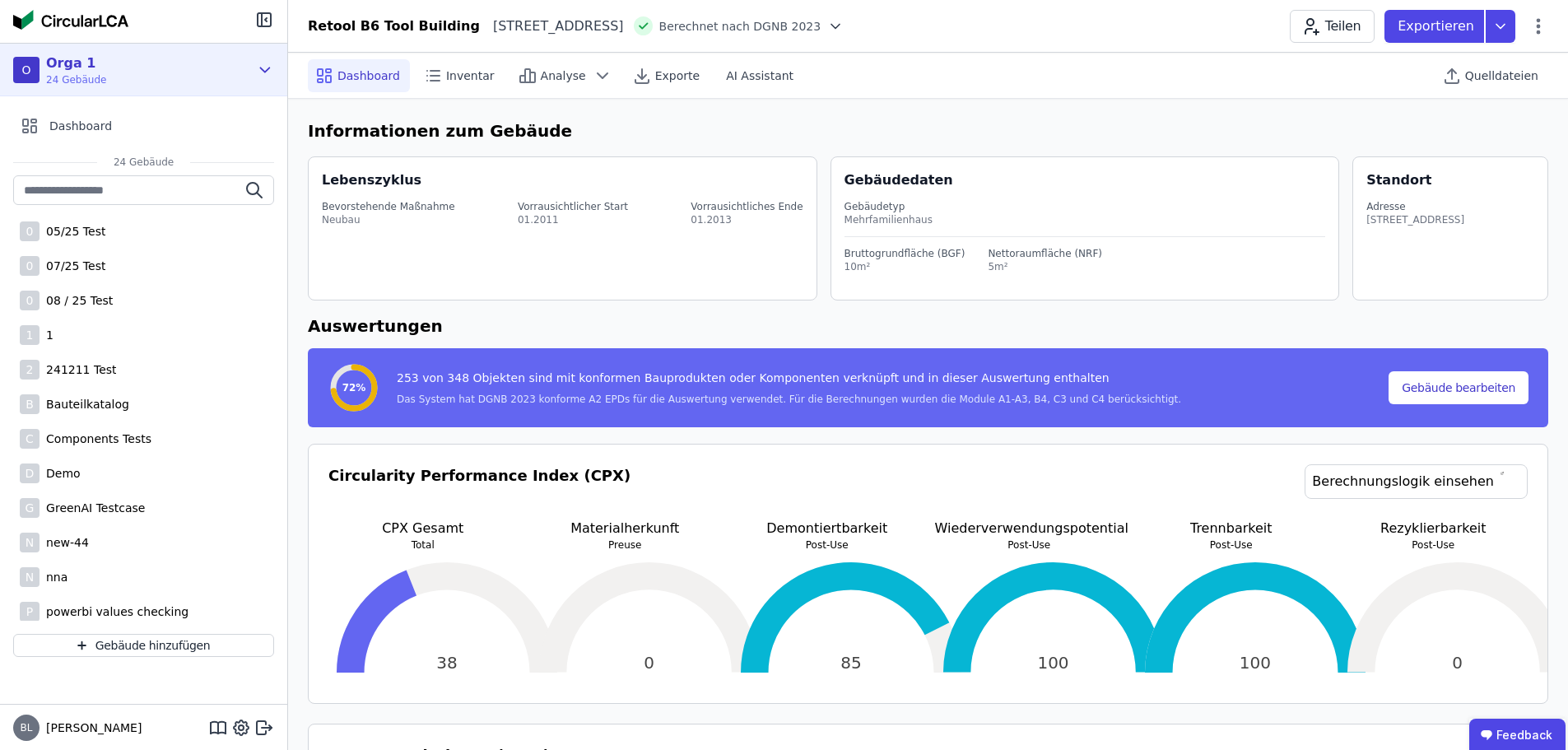
click at [262, 66] on icon at bounding box center [265, 69] width 18 height 19
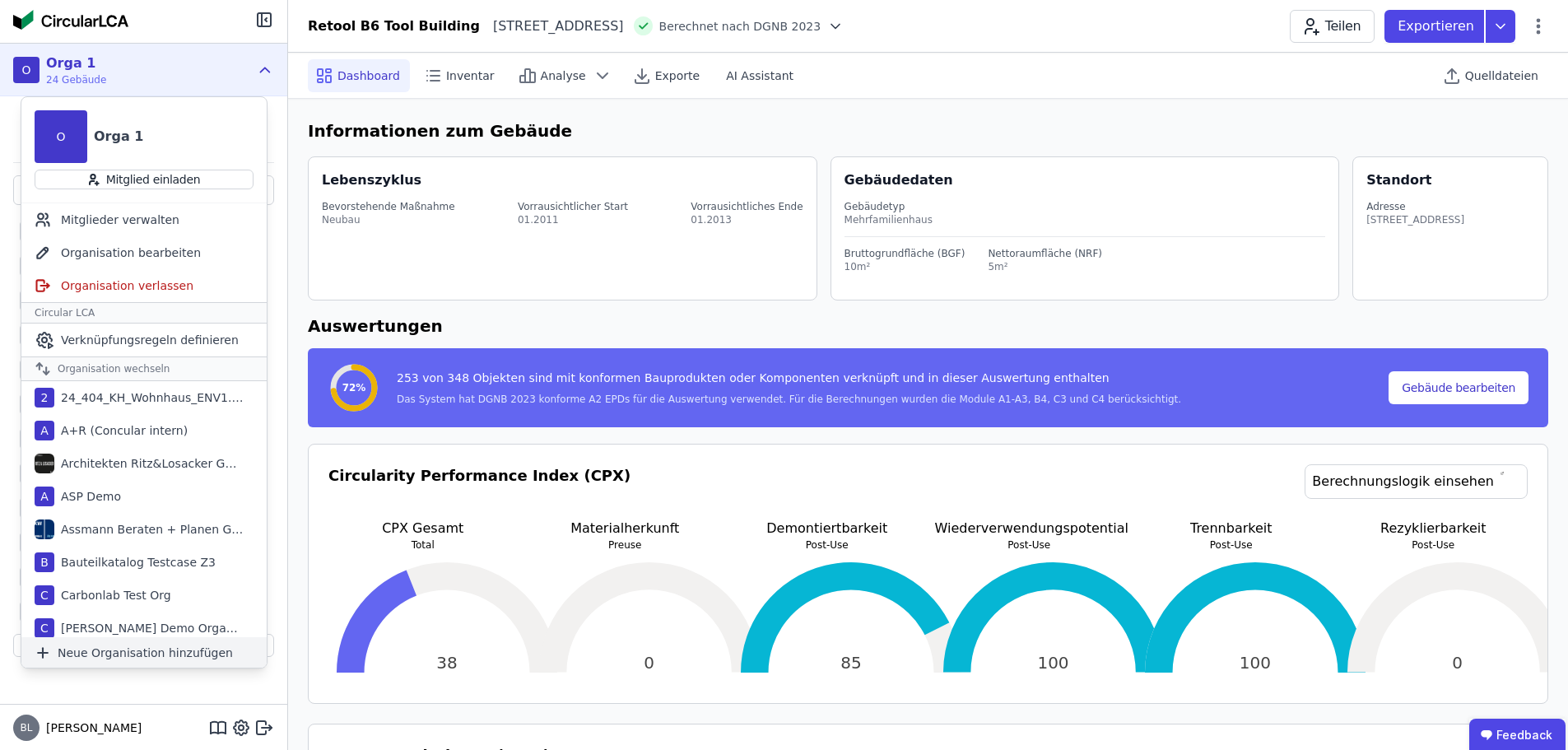
click at [122, 642] on div "Neue Organisation hinzufügen" at bounding box center [144, 652] width 245 height 30
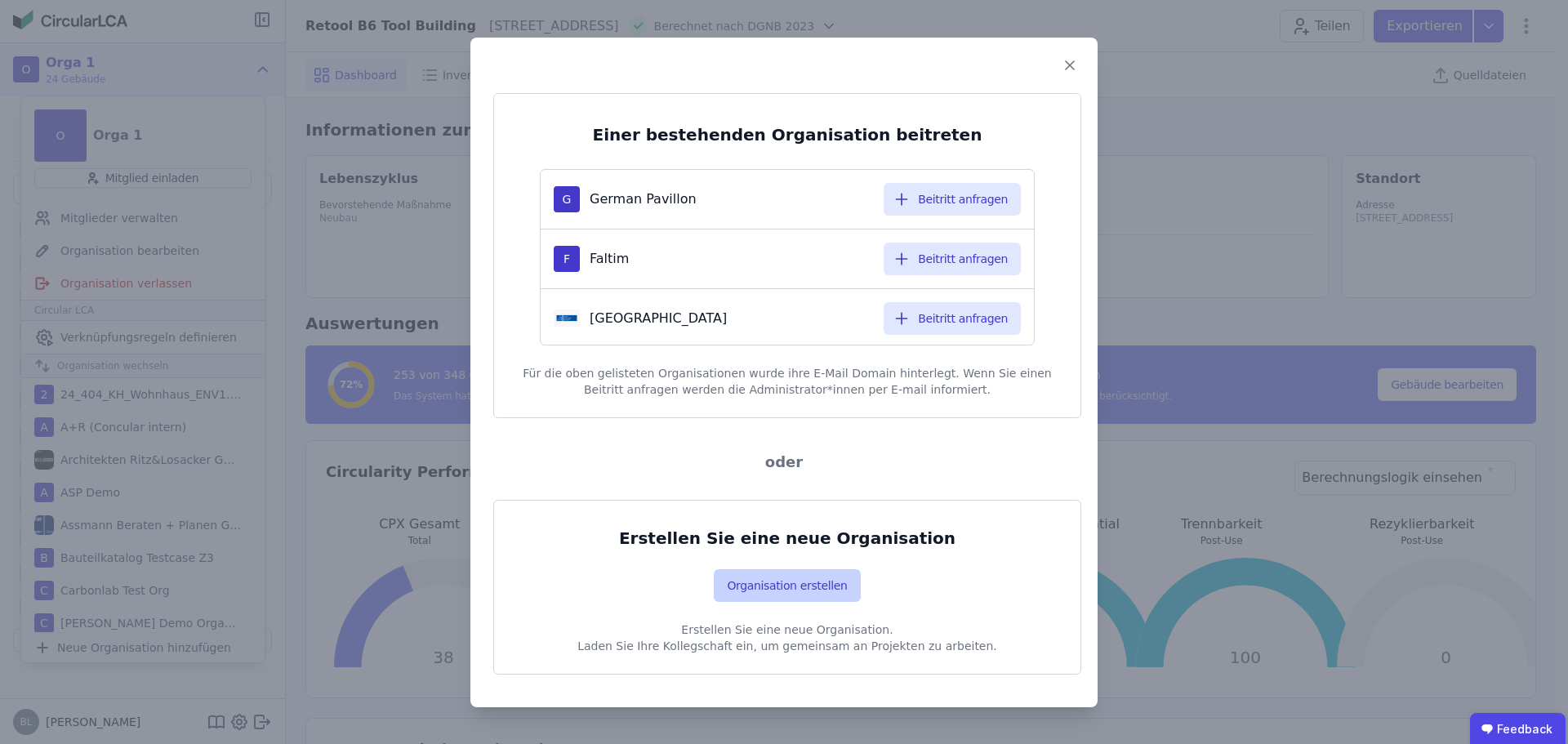
click at [807, 582] on button "Organisation erstellen" at bounding box center [787, 585] width 146 height 33
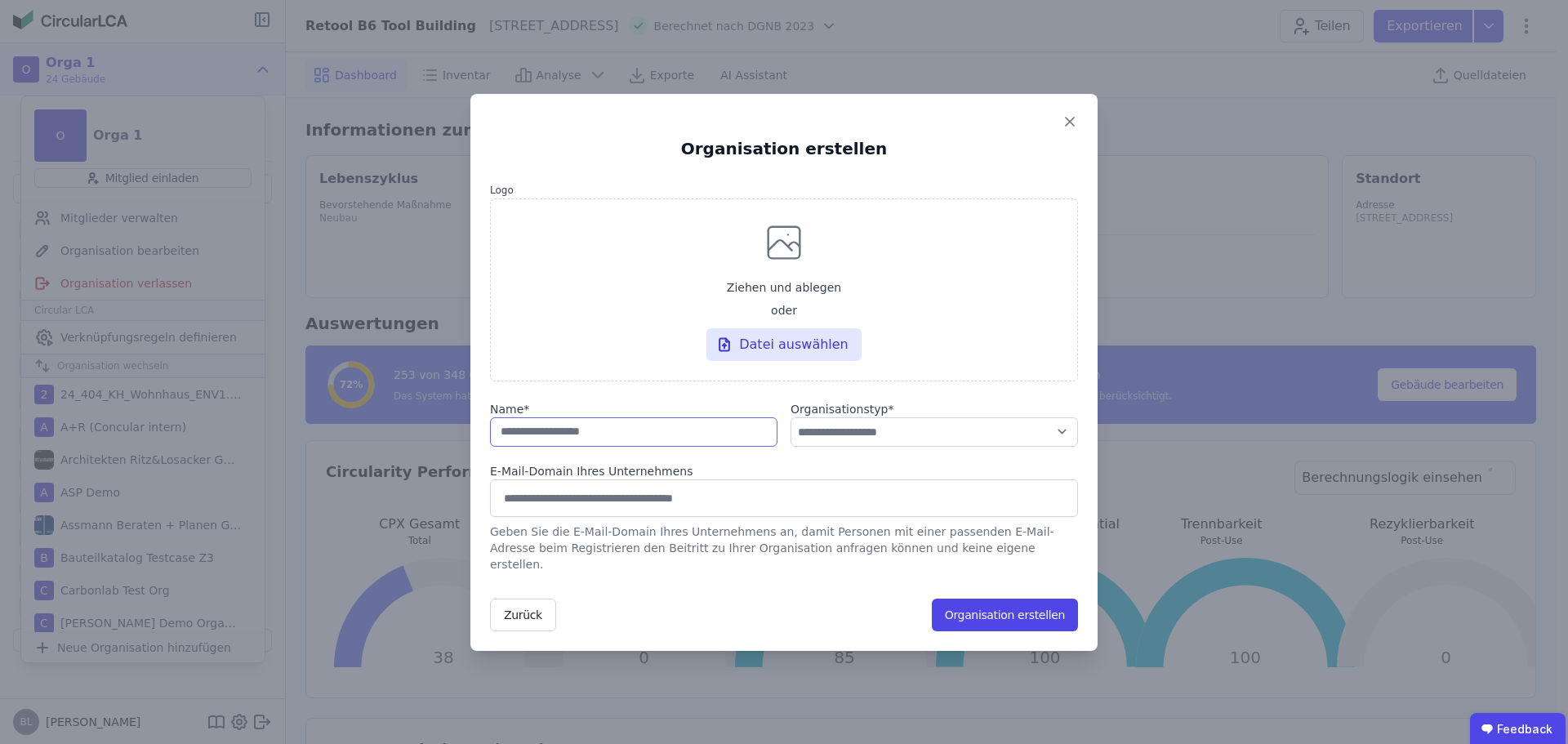
drag, startPoint x: 603, startPoint y: 440, endPoint x: 624, endPoint y: 454, distance: 25.2
click at [603, 440] on input "string" at bounding box center [634, 432] width 288 height 29
drag, startPoint x: 618, startPoint y: 425, endPoint x: 444, endPoint y: 440, distance: 174.6
click at [444, 440] on div "**********" at bounding box center [784, 372] width 1568 height 744
type input "**********"
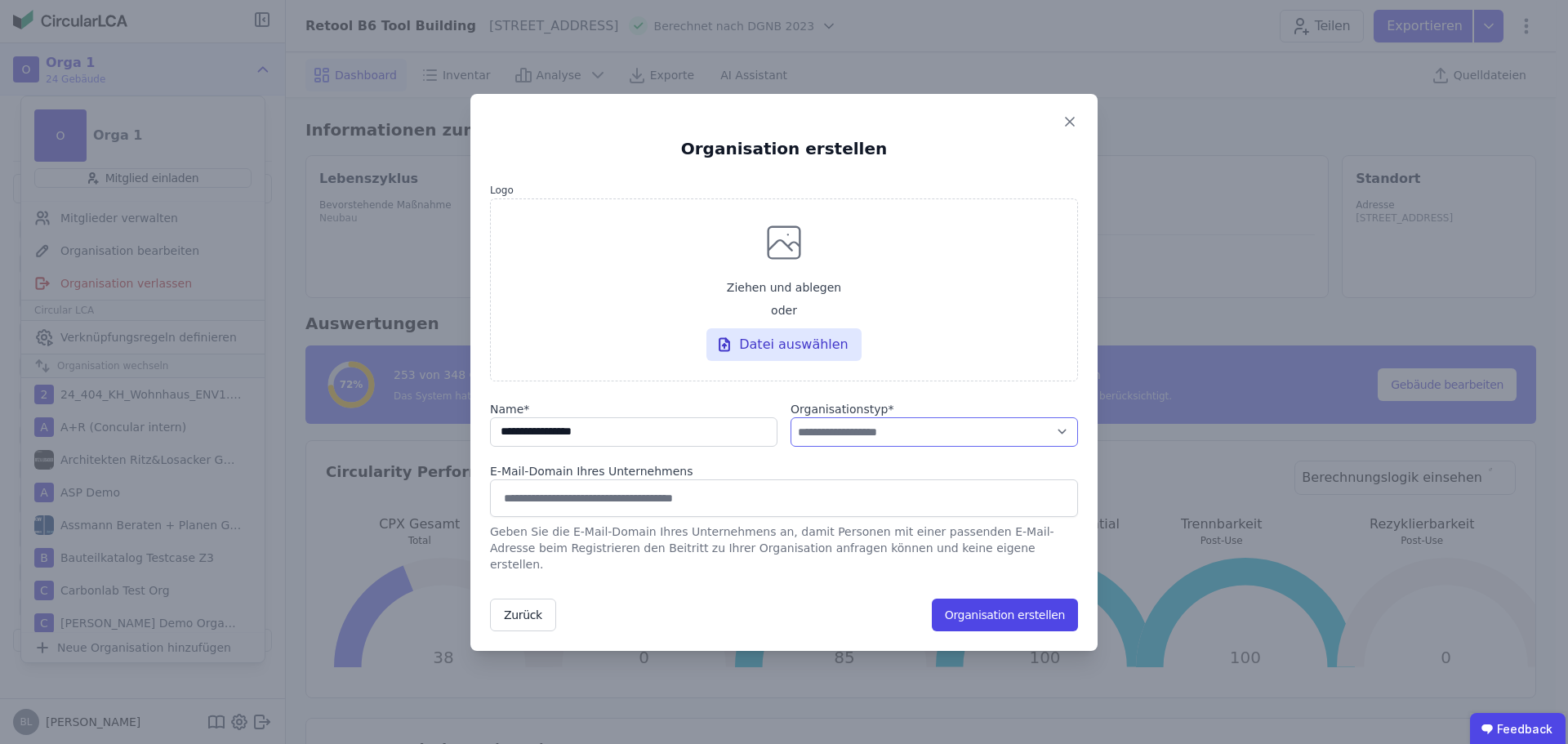
click at [919, 446] on select "**********" at bounding box center [934, 432] width 288 height 29
select select "**********"
click at [791, 424] on select "**********" at bounding box center [934, 432] width 288 height 29
click at [999, 609] on button "Organisation erstellen" at bounding box center [1005, 614] width 146 height 33
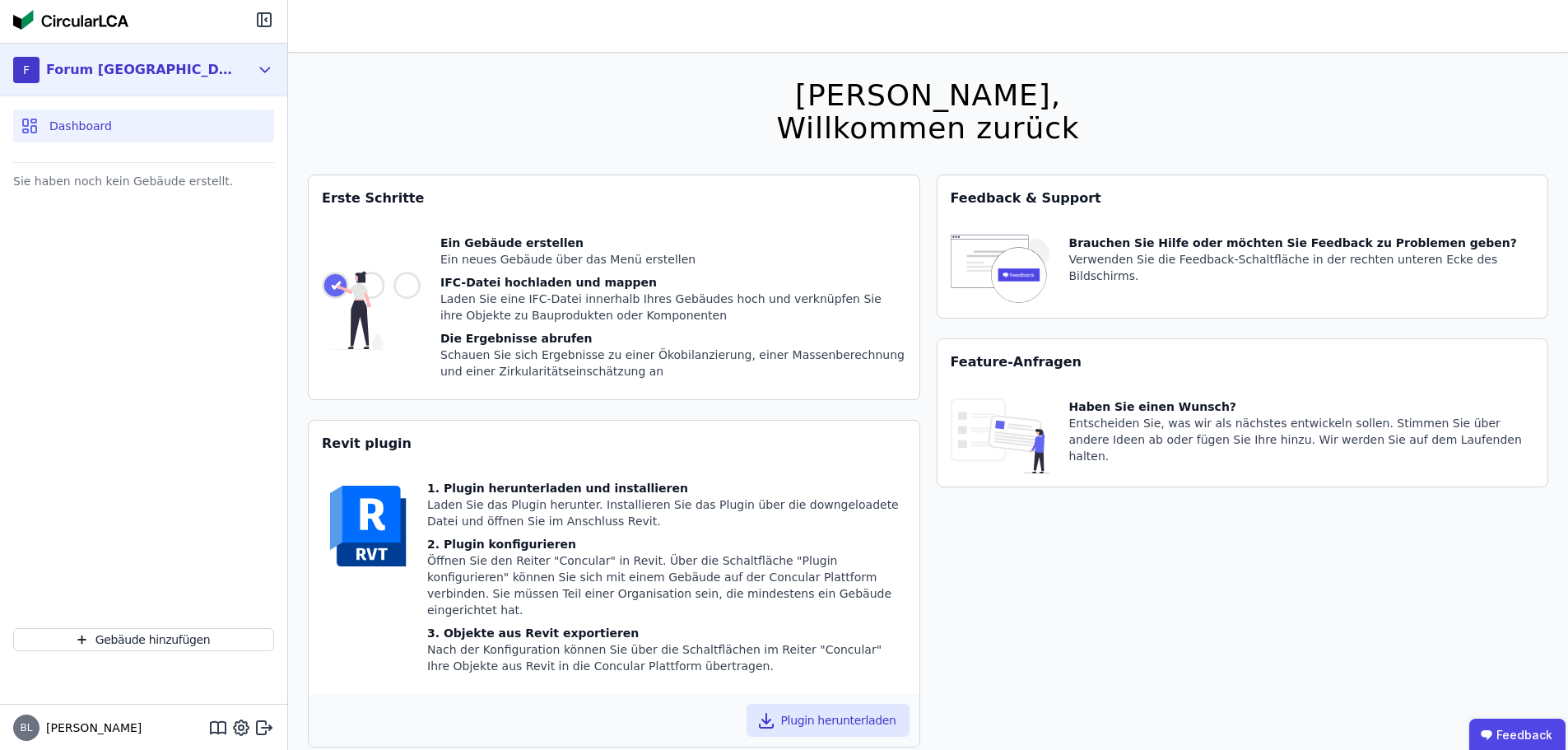
click at [268, 63] on icon at bounding box center [265, 69] width 18 height 19
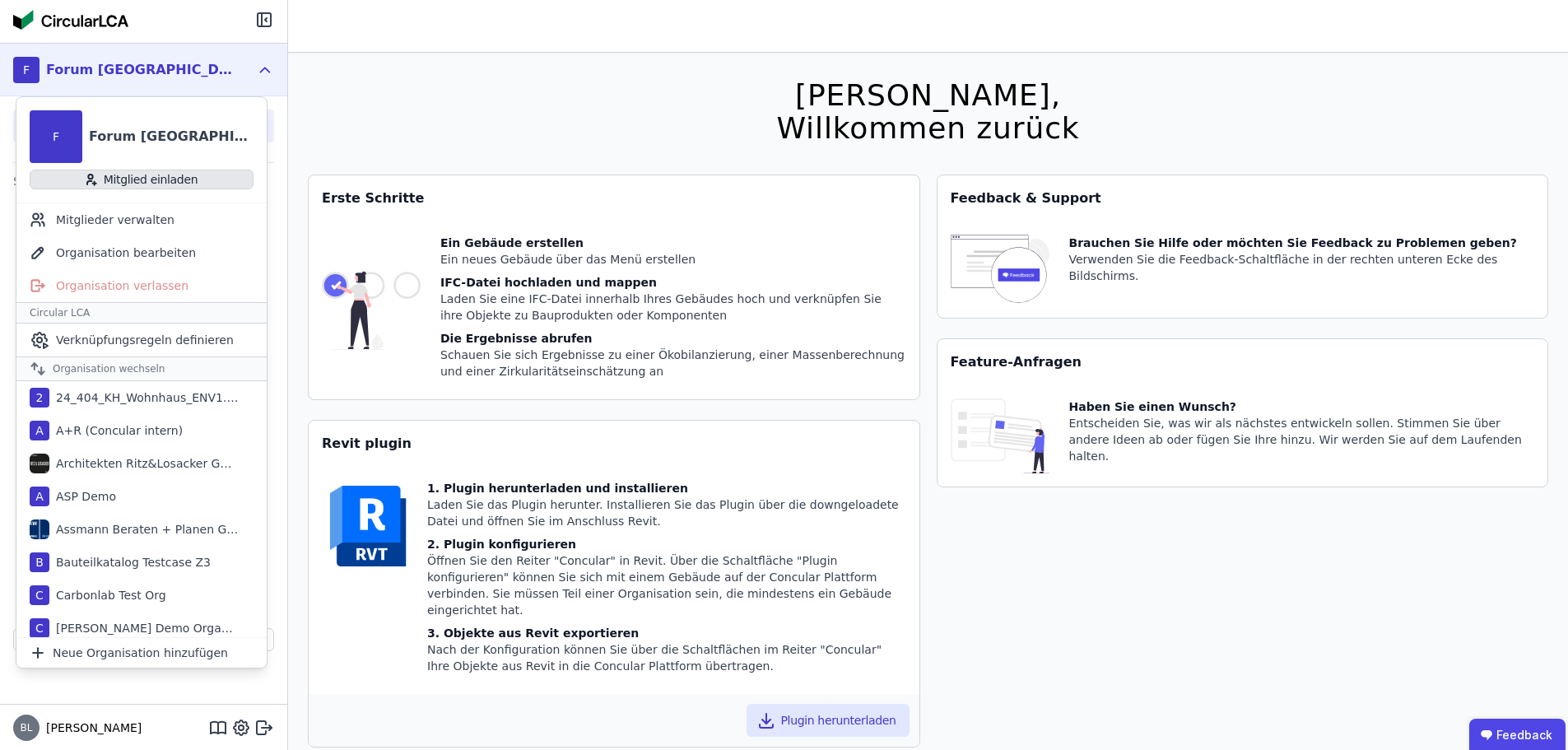
click at [178, 179] on button "Mitglied einladen" at bounding box center [141, 179] width 224 height 19
select select "*"
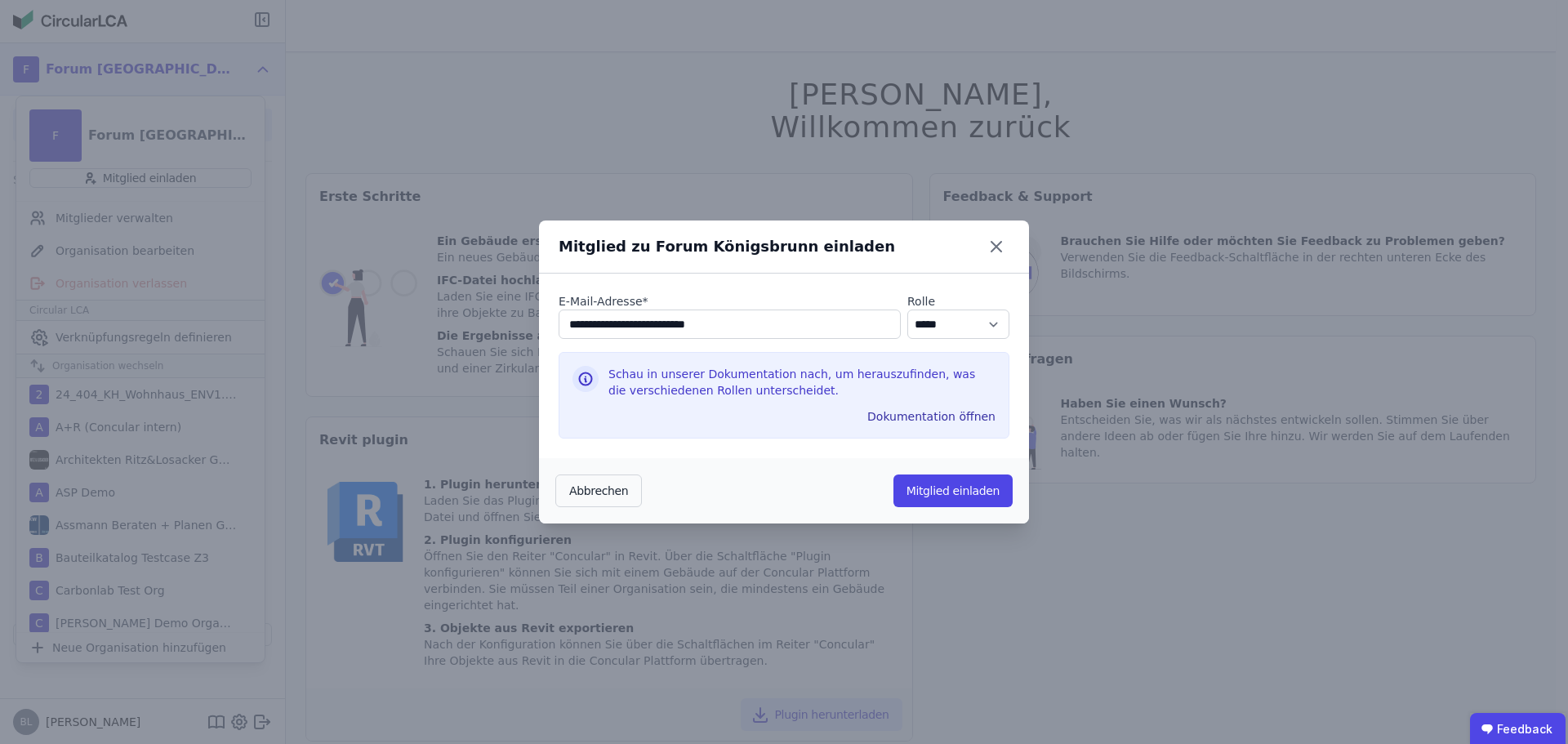
type input "**********"
click at [931, 329] on select "********* ***** ****" at bounding box center [958, 324] width 102 height 29
select select "*"
click at [907, 309] on select "********* ***** ****" at bounding box center [958, 324] width 102 height 29
click at [943, 487] on button "Mitglied einladen" at bounding box center [952, 491] width 120 height 33
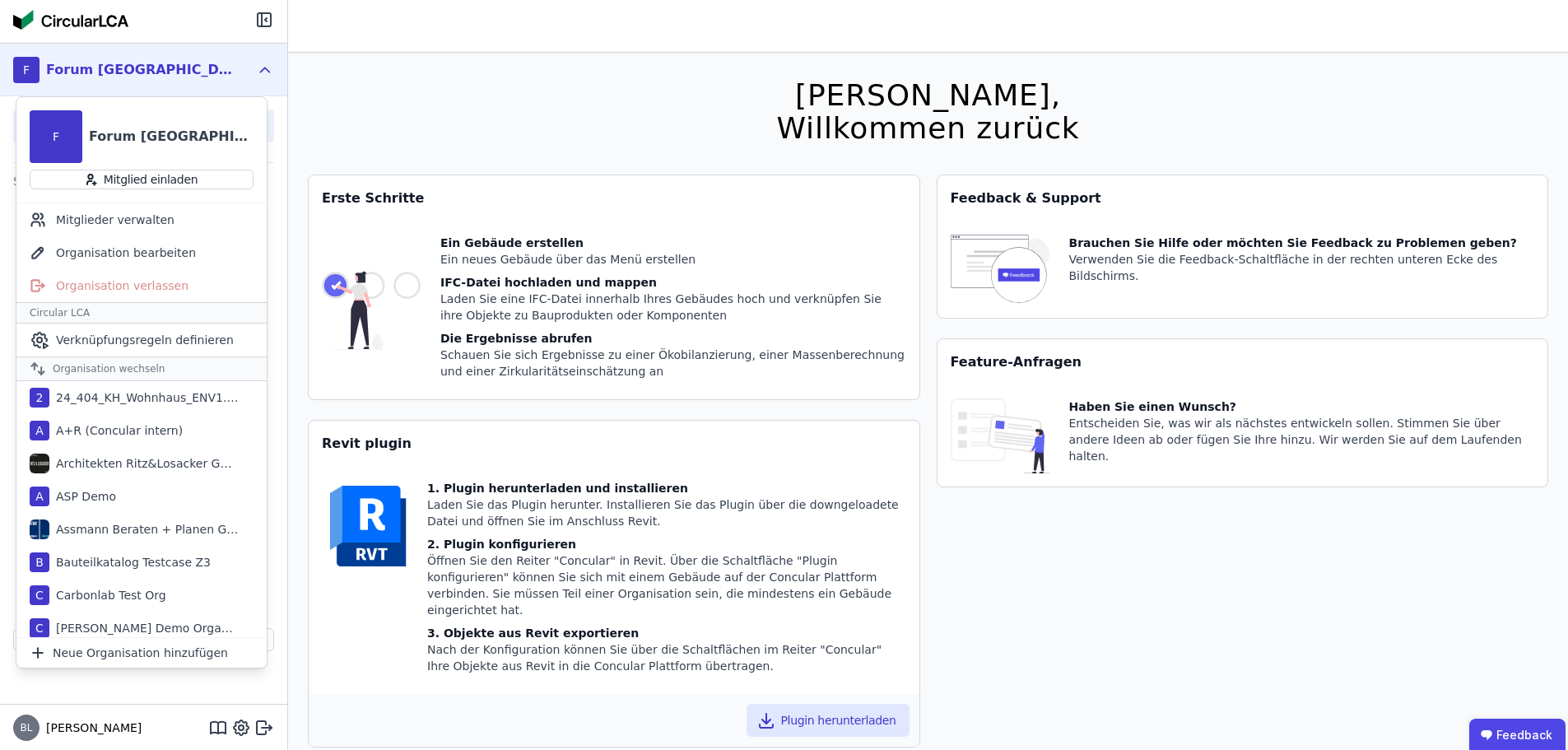
click at [448, 99] on div "Hallo Benjamin, Willkommen zurück Sie verwenden derzeit eine Beta-Version. Es k…" at bounding box center [928, 427] width 1241 height 750
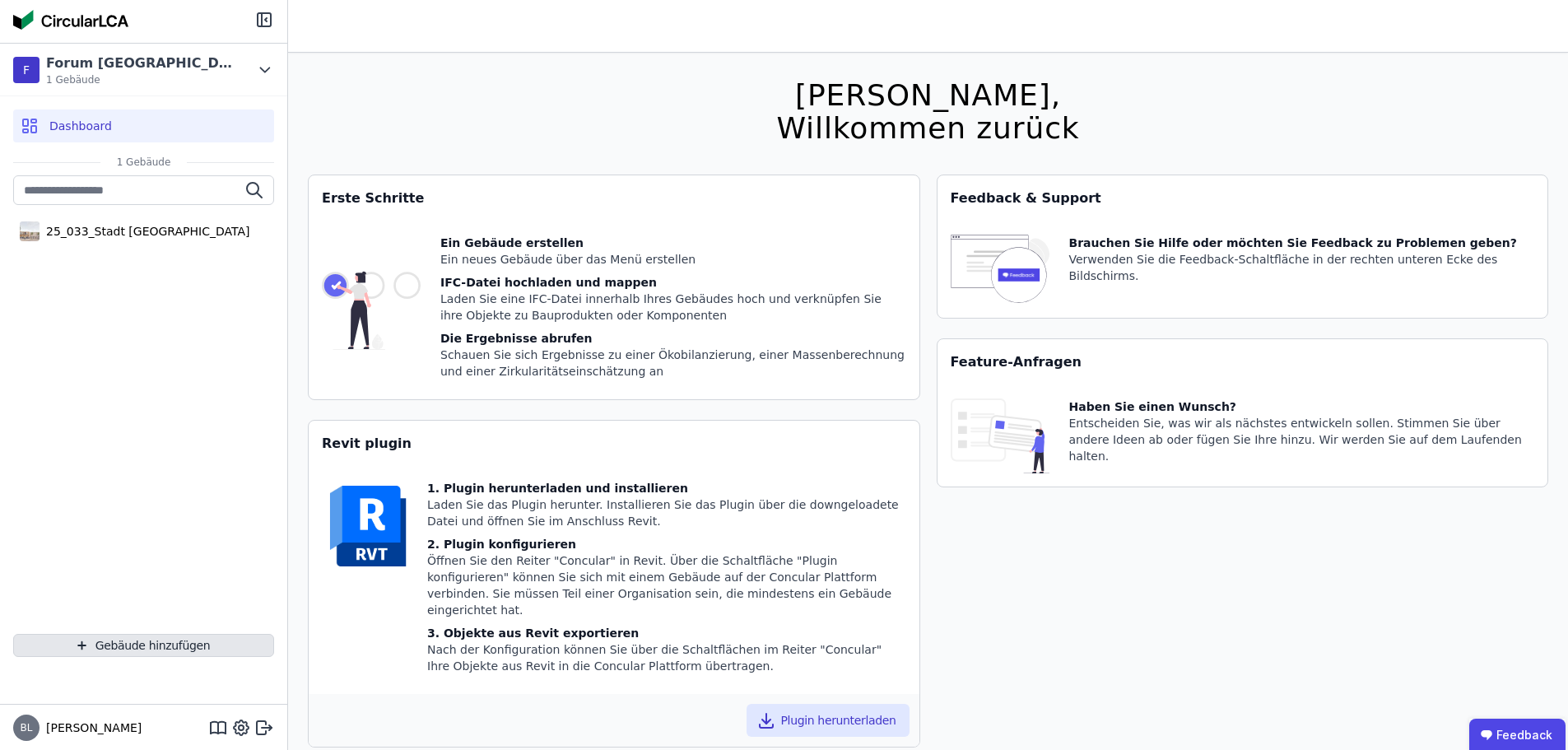
click at [118, 648] on button "Gebäude hinzufügen" at bounding box center [143, 645] width 261 height 23
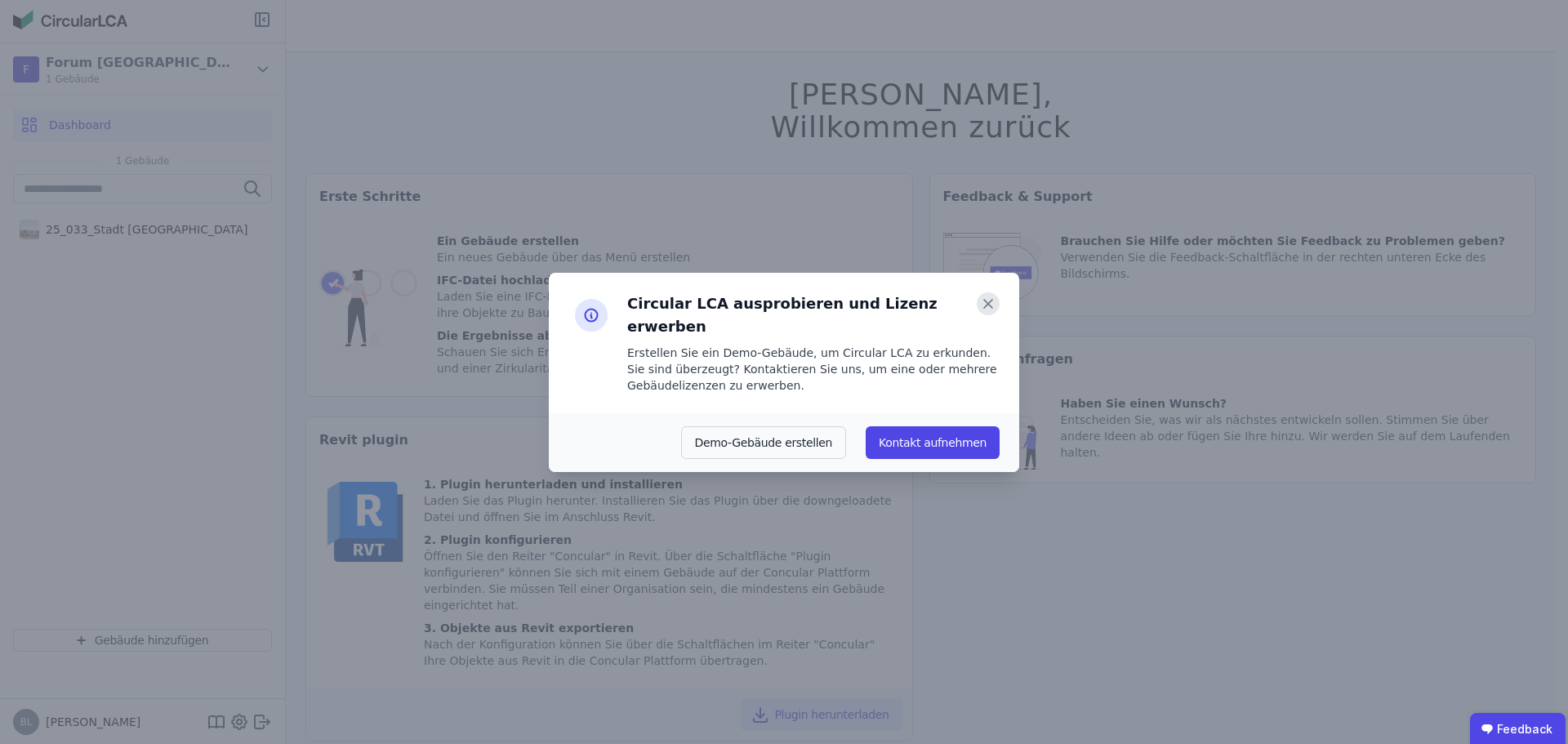
click at [987, 312] on icon at bounding box center [987, 303] width 23 height 23
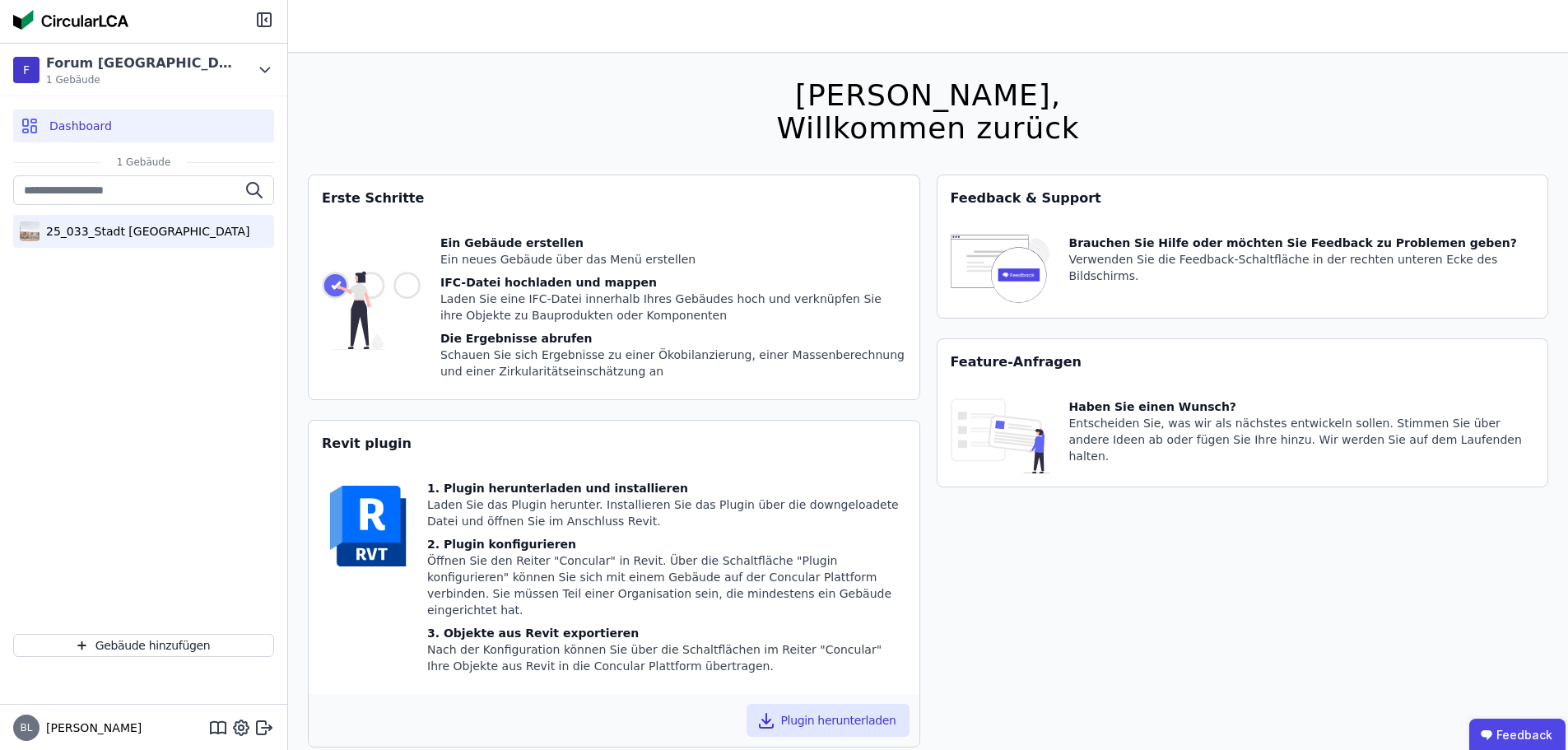
click at [150, 233] on div "25_033_Stadt [GEOGRAPHIC_DATA]" at bounding box center [145, 231] width 210 height 17
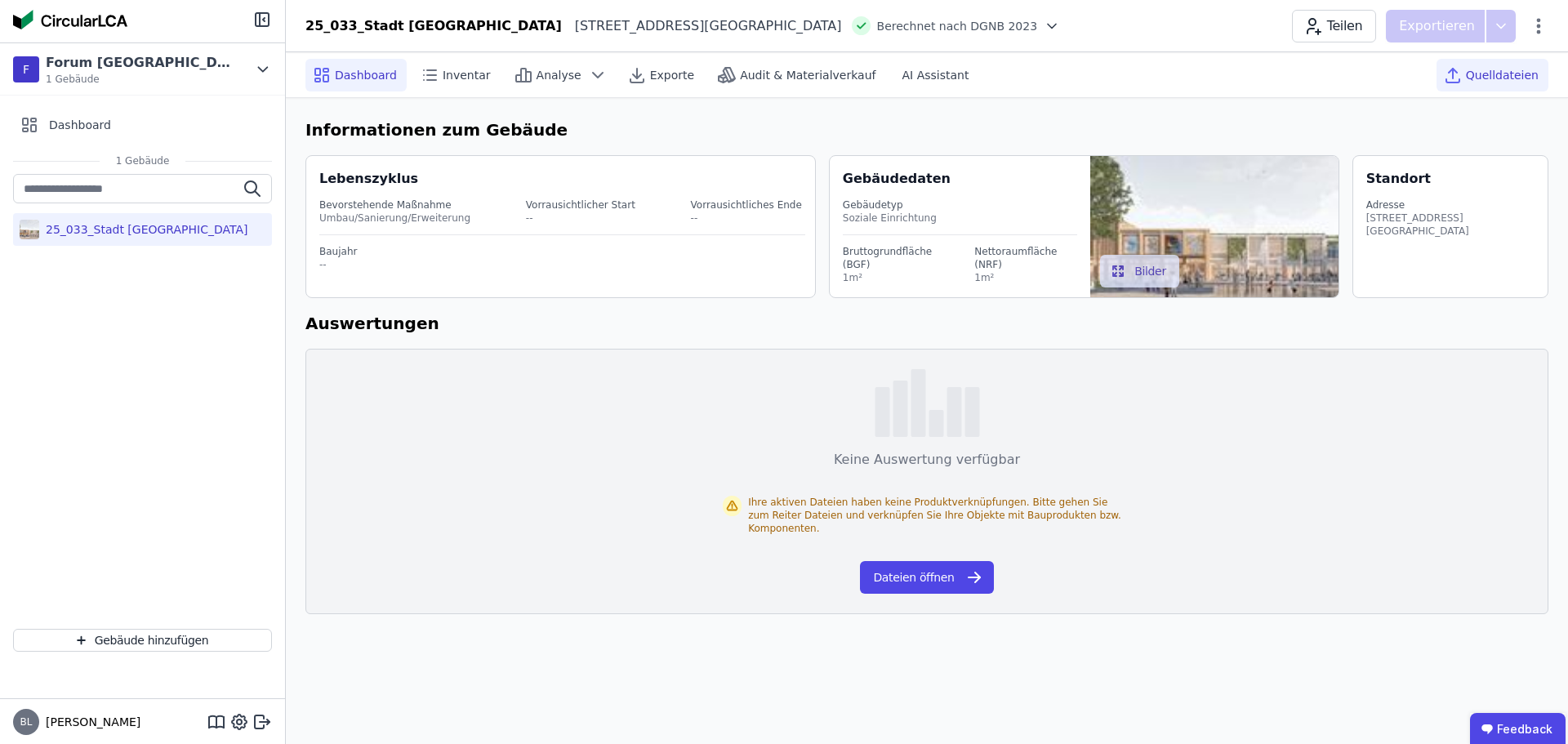
click at [1489, 81] on span "Quelldateien" at bounding box center [1502, 75] width 73 height 16
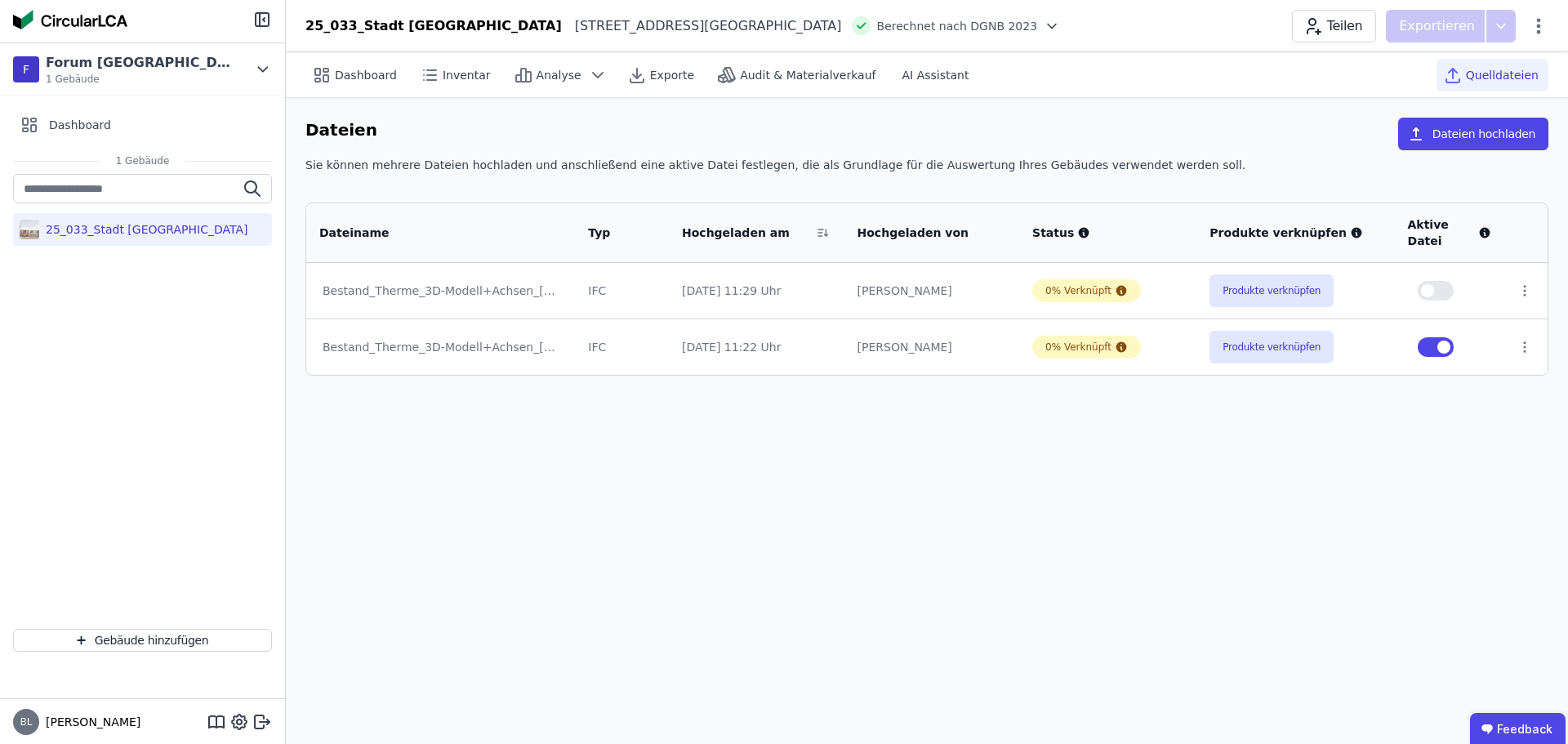
click at [758, 571] on div "Dashboard Inventar Analyse Exporte Audit & Materialverkauf AI Assistant Quellda…" at bounding box center [927, 397] width 1282 height 691
click at [260, 67] on icon at bounding box center [263, 68] width 18 height 19
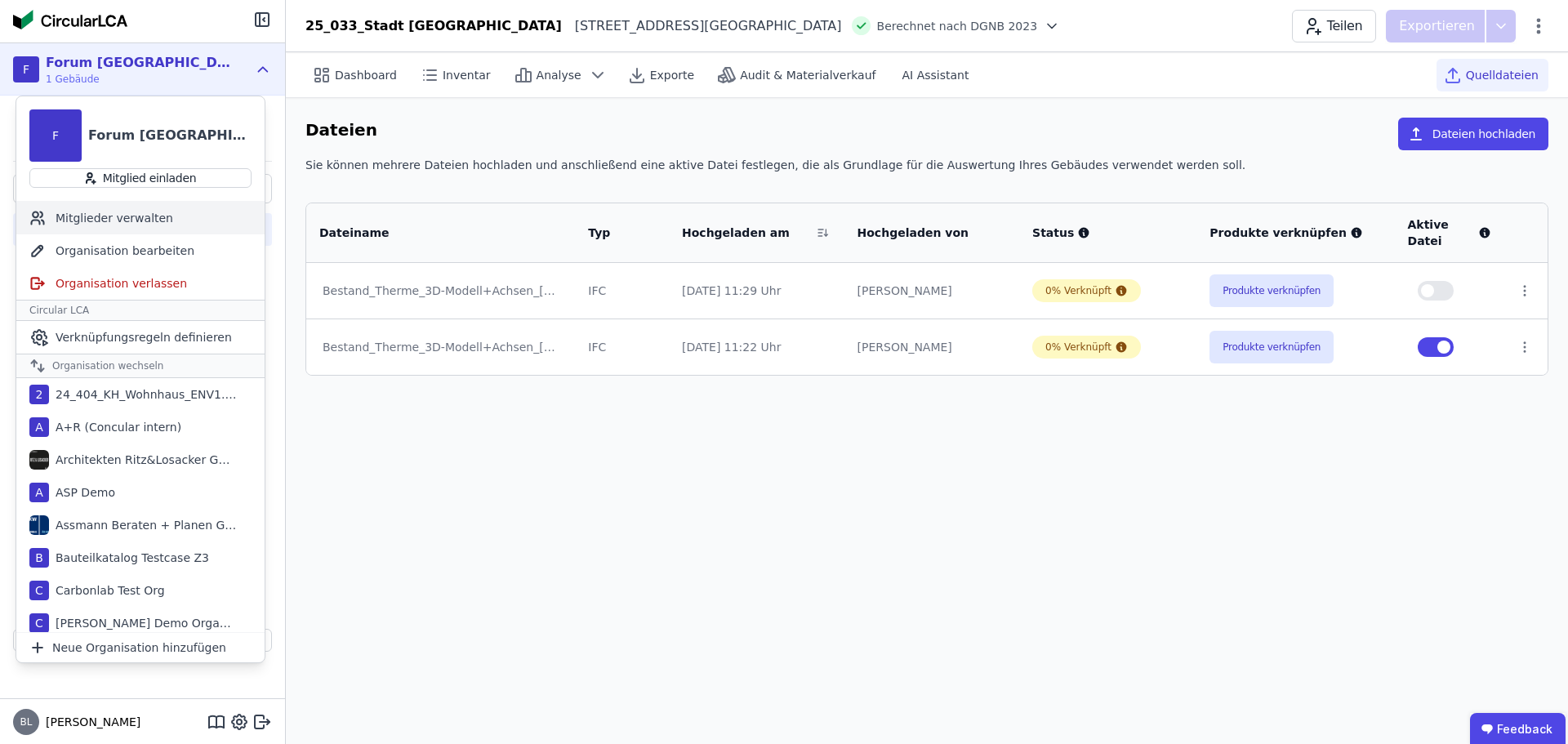
click at [140, 217] on div "Mitglieder verwalten" at bounding box center [141, 218] width 248 height 33
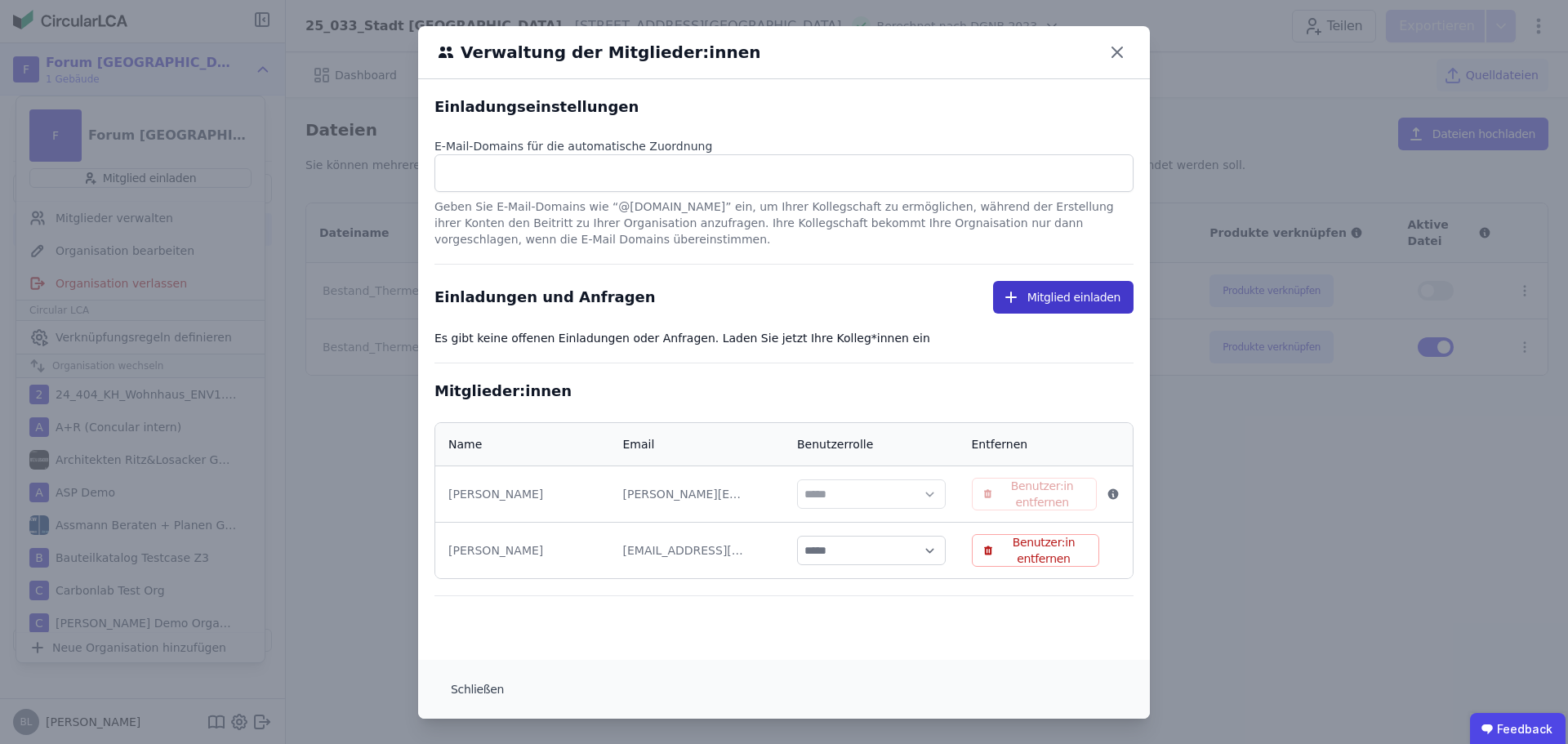
click at [1047, 297] on button "Mitglied einladen" at bounding box center [1063, 298] width 141 height 33
select select "*"
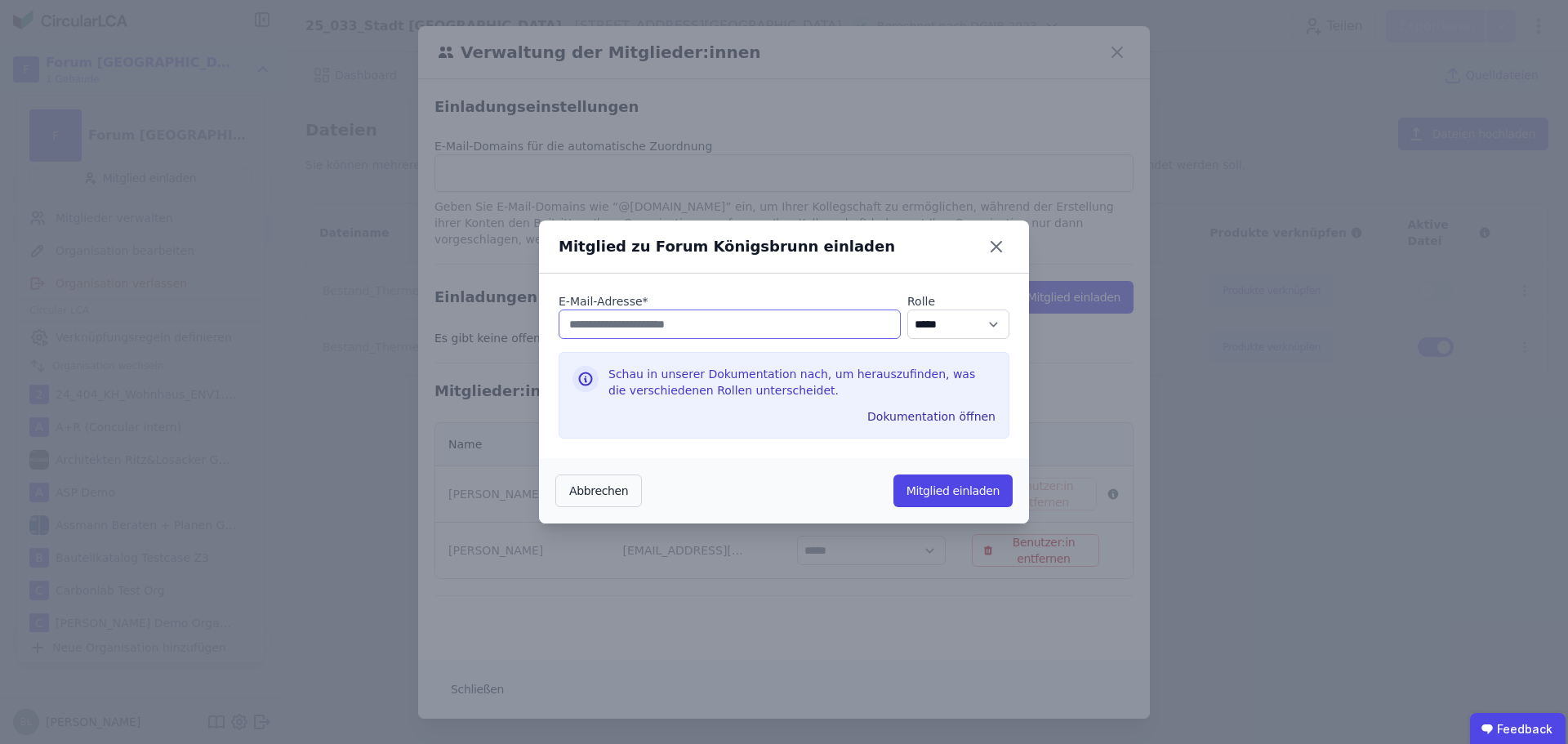
paste input "**********"
type input "**********"
click at [955, 324] on select "********* ***** ****" at bounding box center [958, 324] width 102 height 29
select select "*"
click at [907, 309] on select "********* ***** ****" at bounding box center [958, 324] width 102 height 29
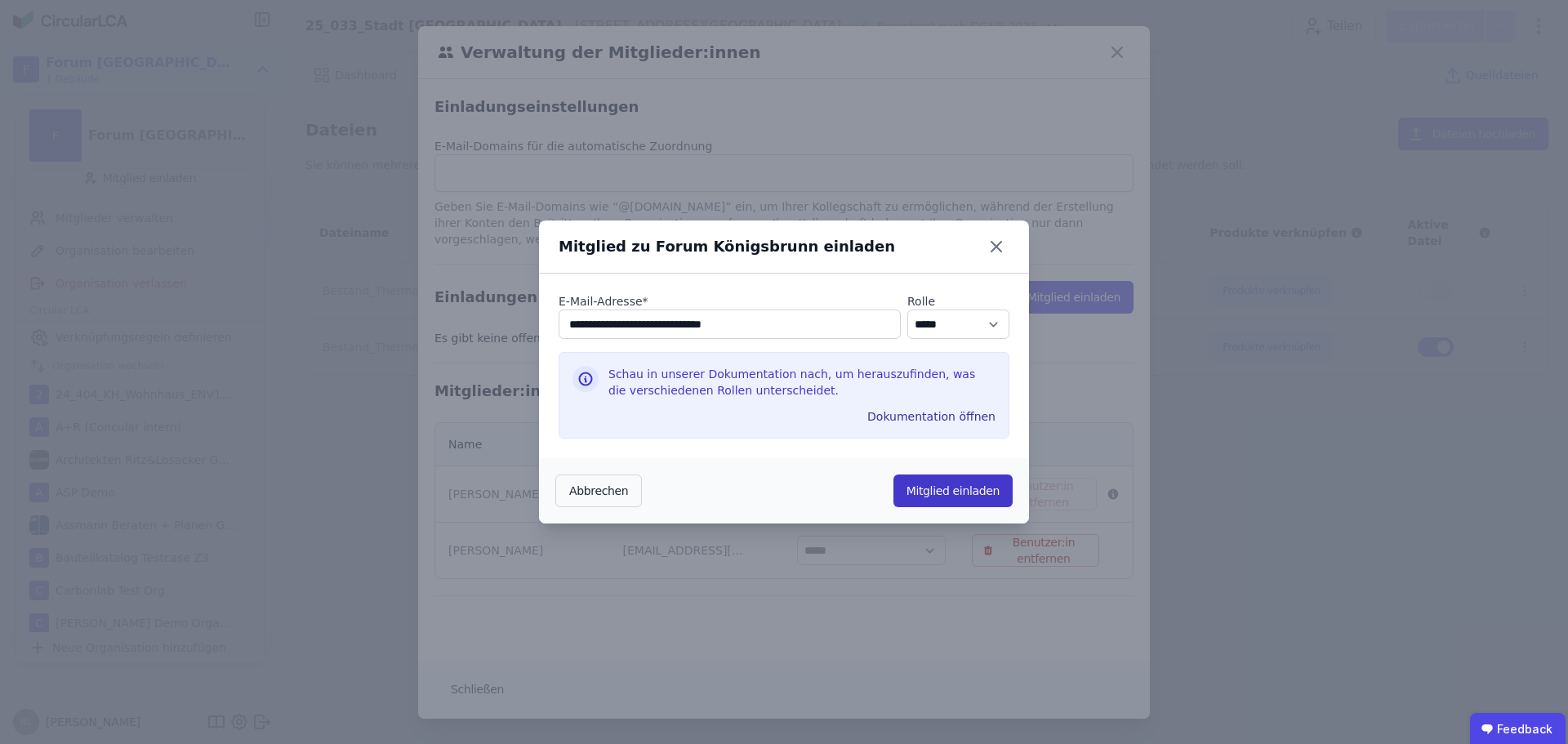
click at [961, 491] on button "Mitglied einladen" at bounding box center [952, 491] width 120 height 33
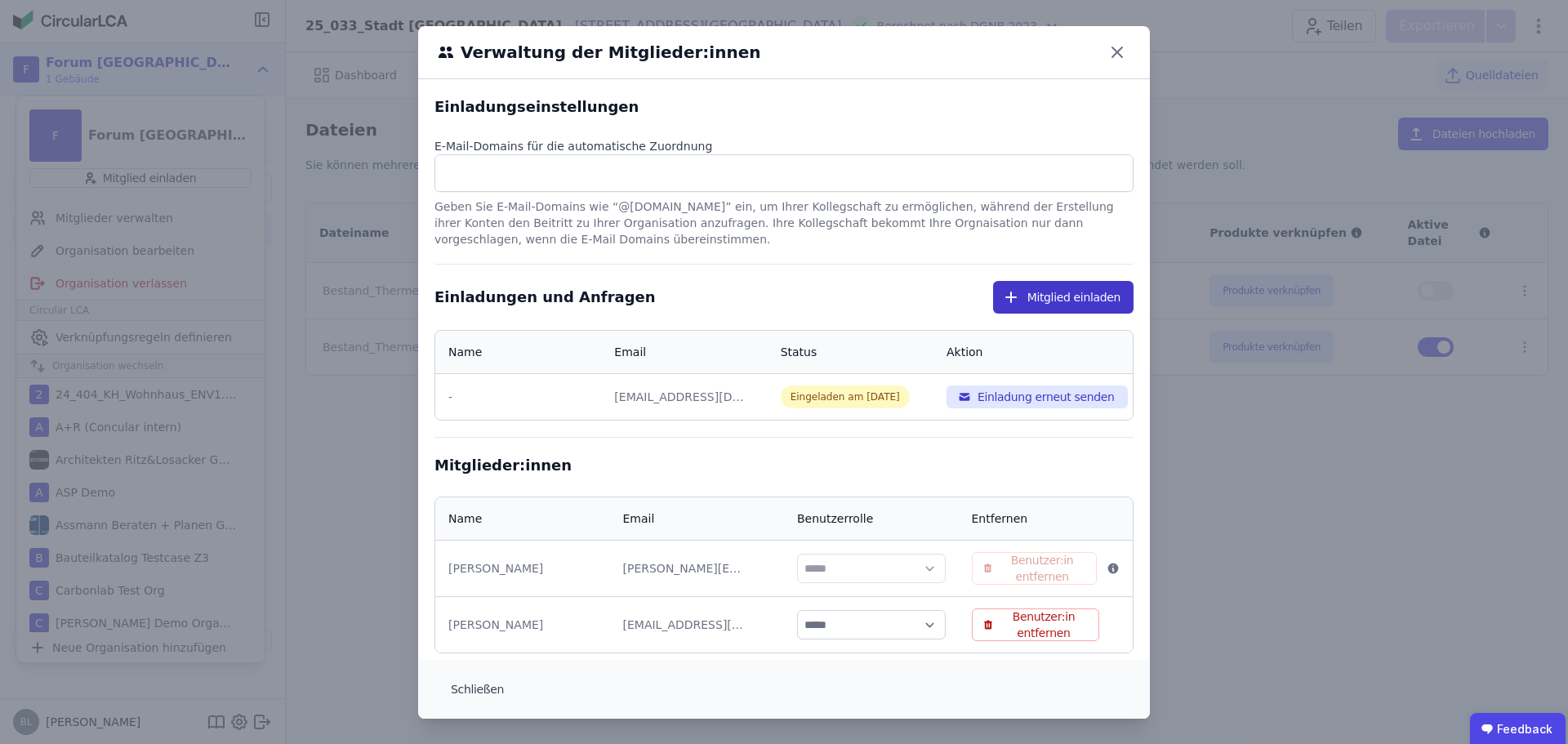
click at [1034, 293] on button "Mitglied einladen" at bounding box center [1063, 298] width 141 height 33
select select "*"
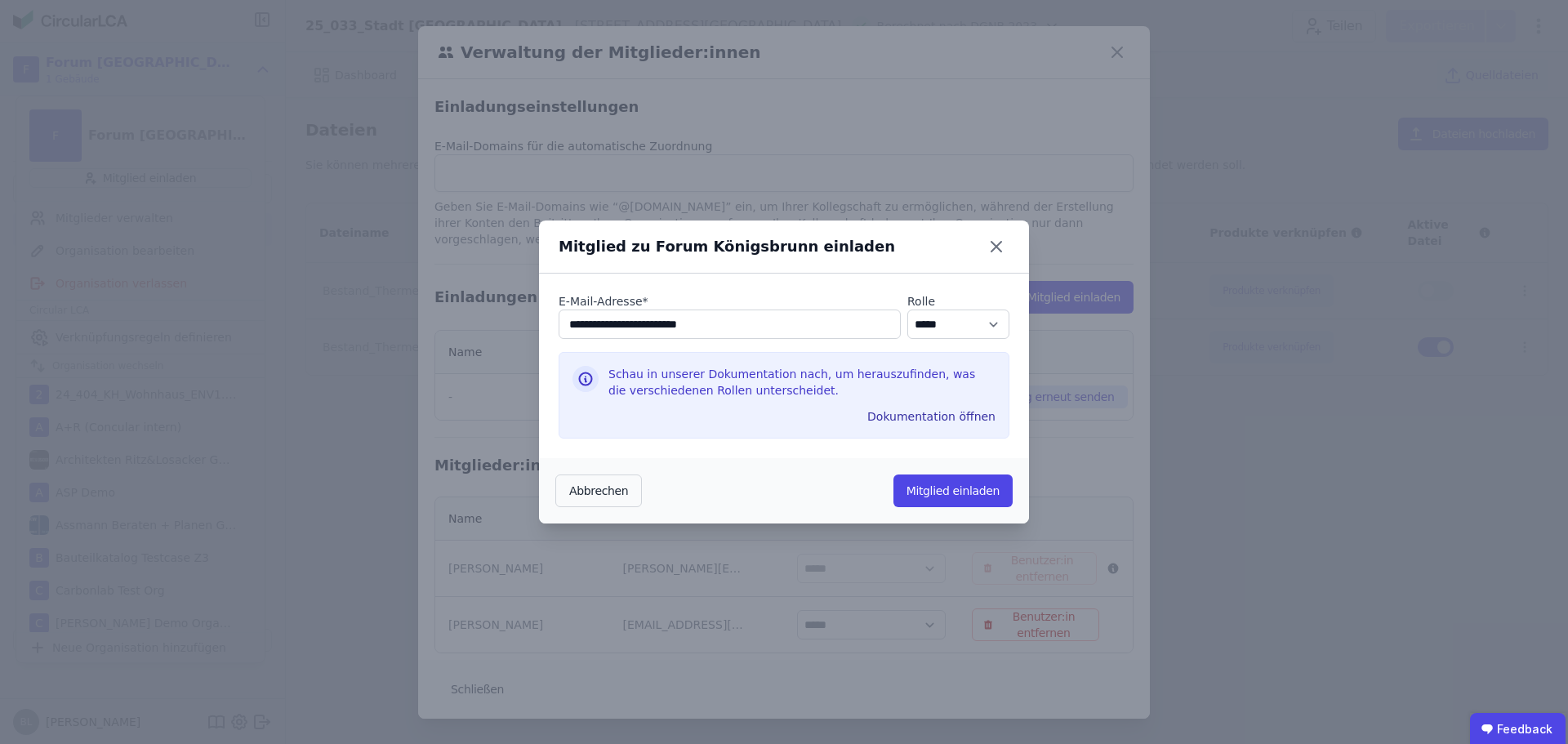
type input "**********"
click at [942, 327] on select "********* ***** ****" at bounding box center [958, 324] width 102 height 29
select select "*"
click at [907, 309] on select "********* ***** ****" at bounding box center [958, 324] width 102 height 29
click at [571, 325] on input "**********" at bounding box center [730, 324] width 342 height 29
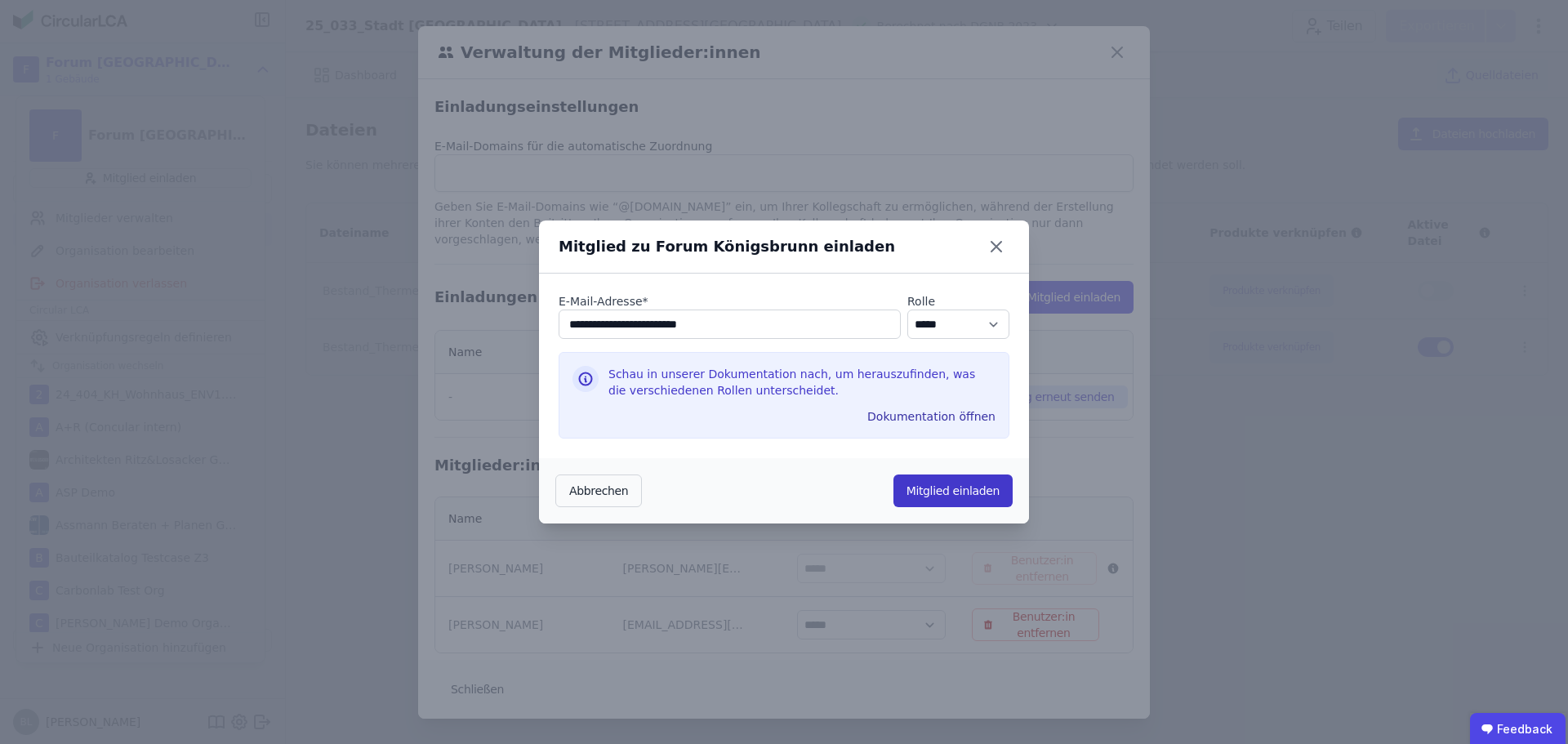
click at [945, 494] on button "Mitglied einladen" at bounding box center [952, 491] width 120 height 33
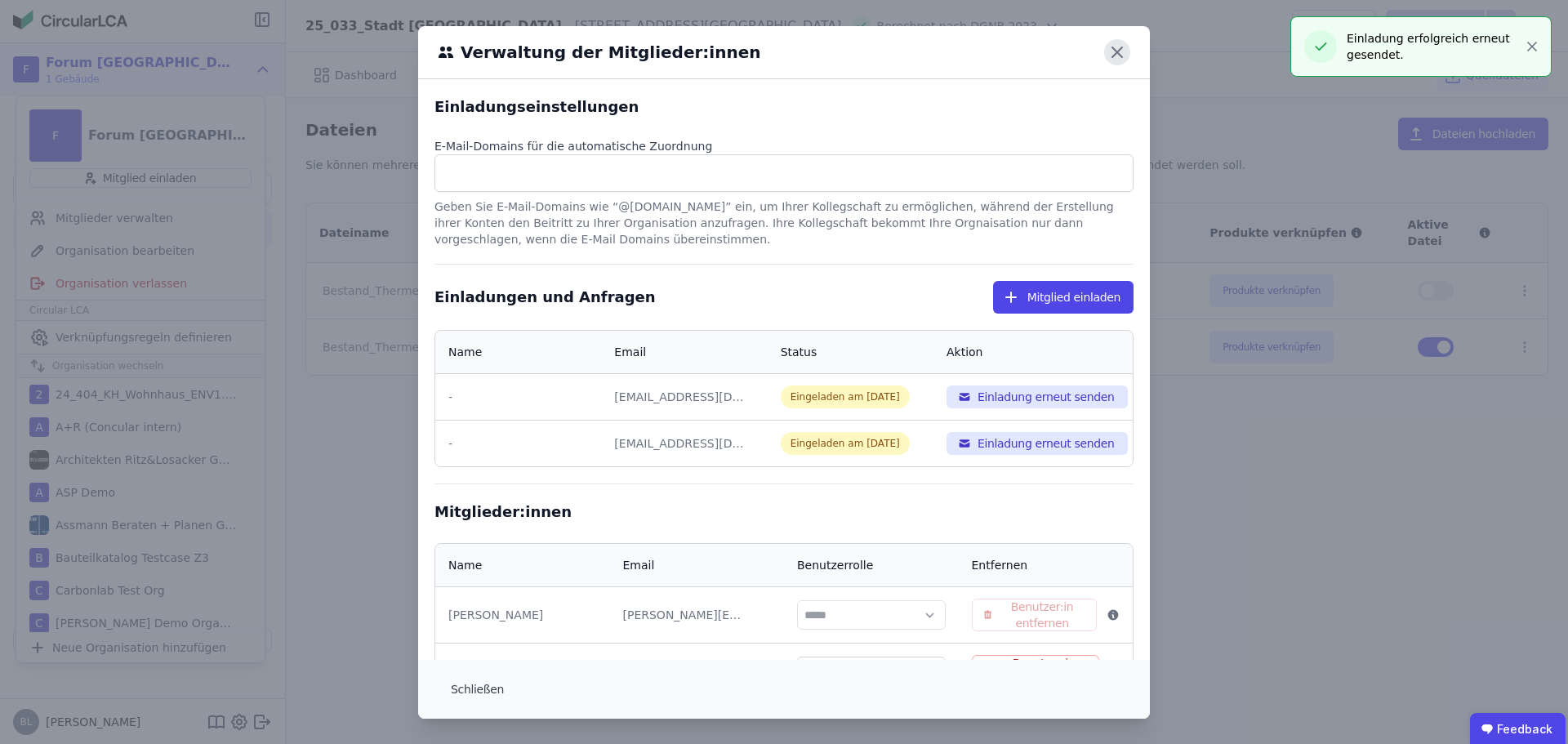
click at [1104, 50] on icon at bounding box center [1117, 52] width 26 height 26
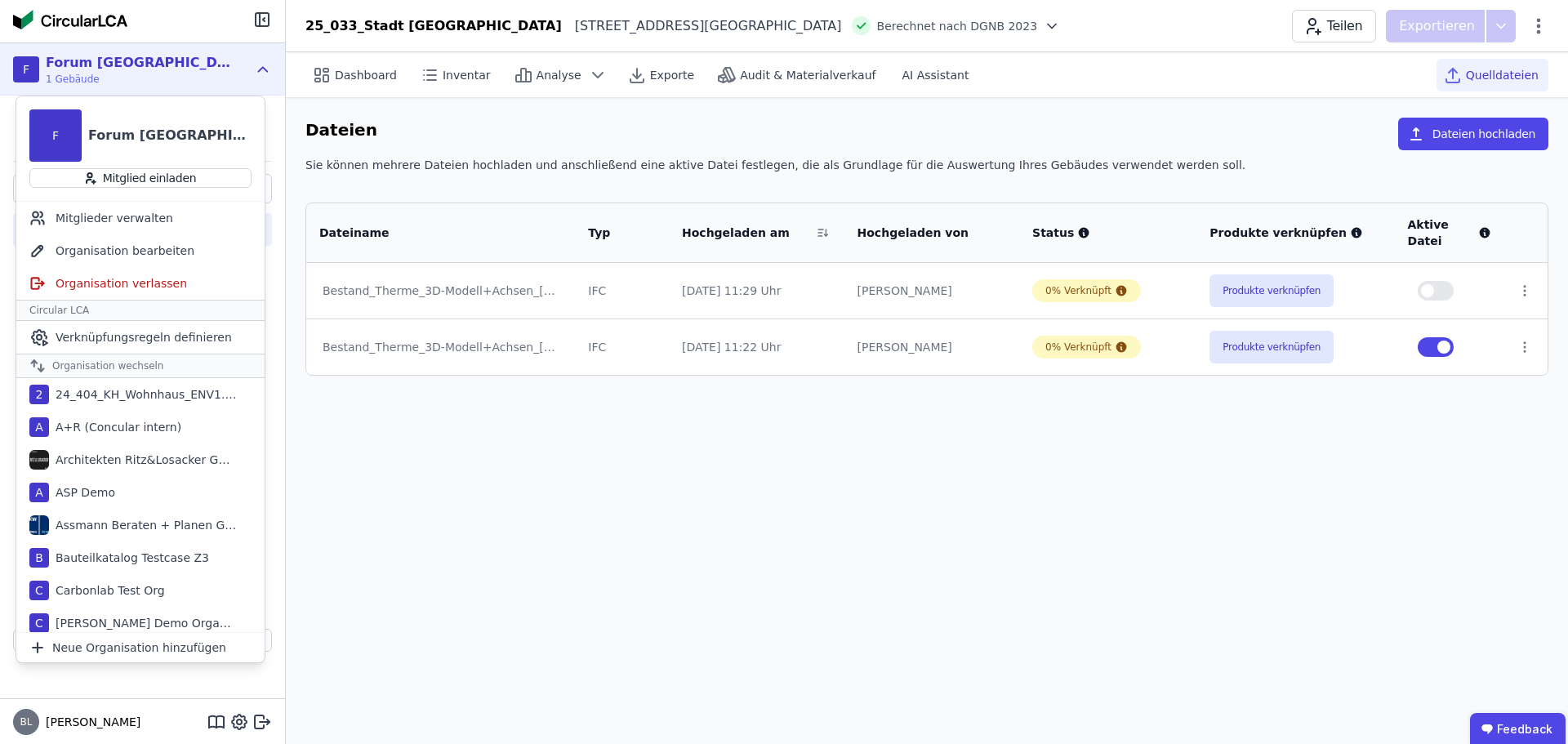
click at [629, 500] on div "Dashboard Inventar Analyse Exporte Audit & Materialverkauf AI Assistant Quellda…" at bounding box center [927, 397] width 1282 height 691
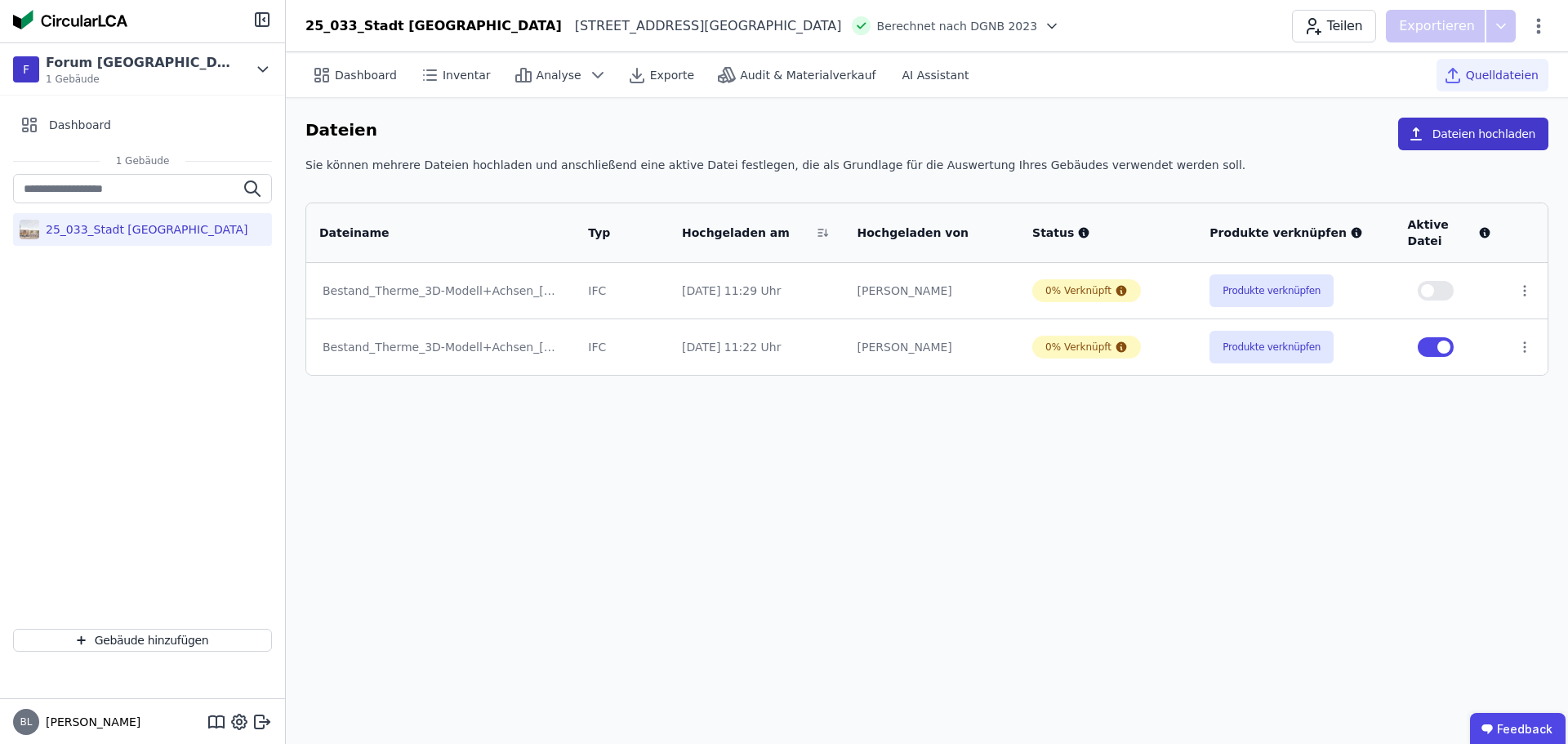
click at [1453, 132] on button "Dateien hochladen" at bounding box center [1473, 134] width 151 height 33
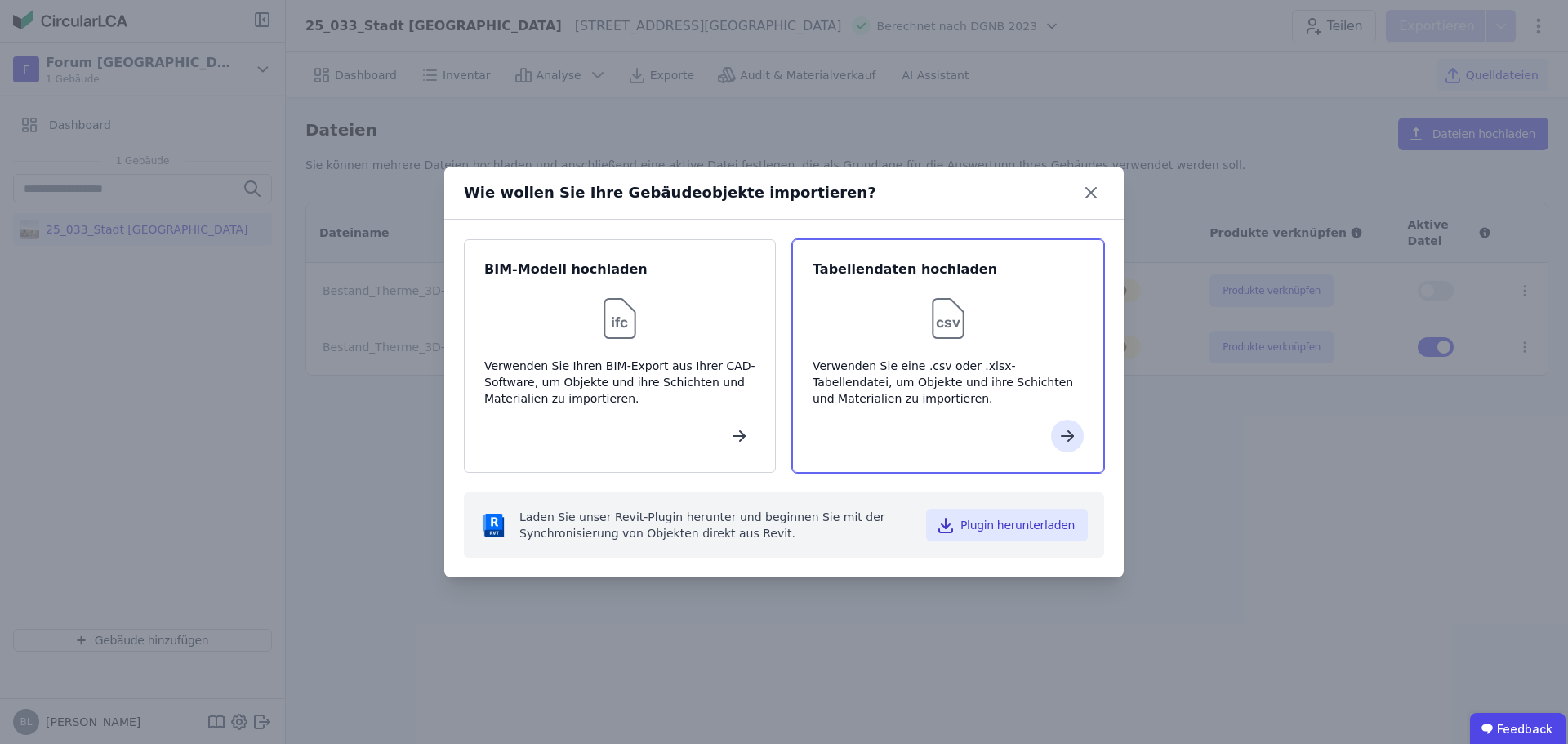
click at [968, 385] on div "Verwenden Sie eine .csv oder .xlsx-Tabellendatei, um Objekte und ihre Schichten…" at bounding box center [948, 382] width 271 height 49
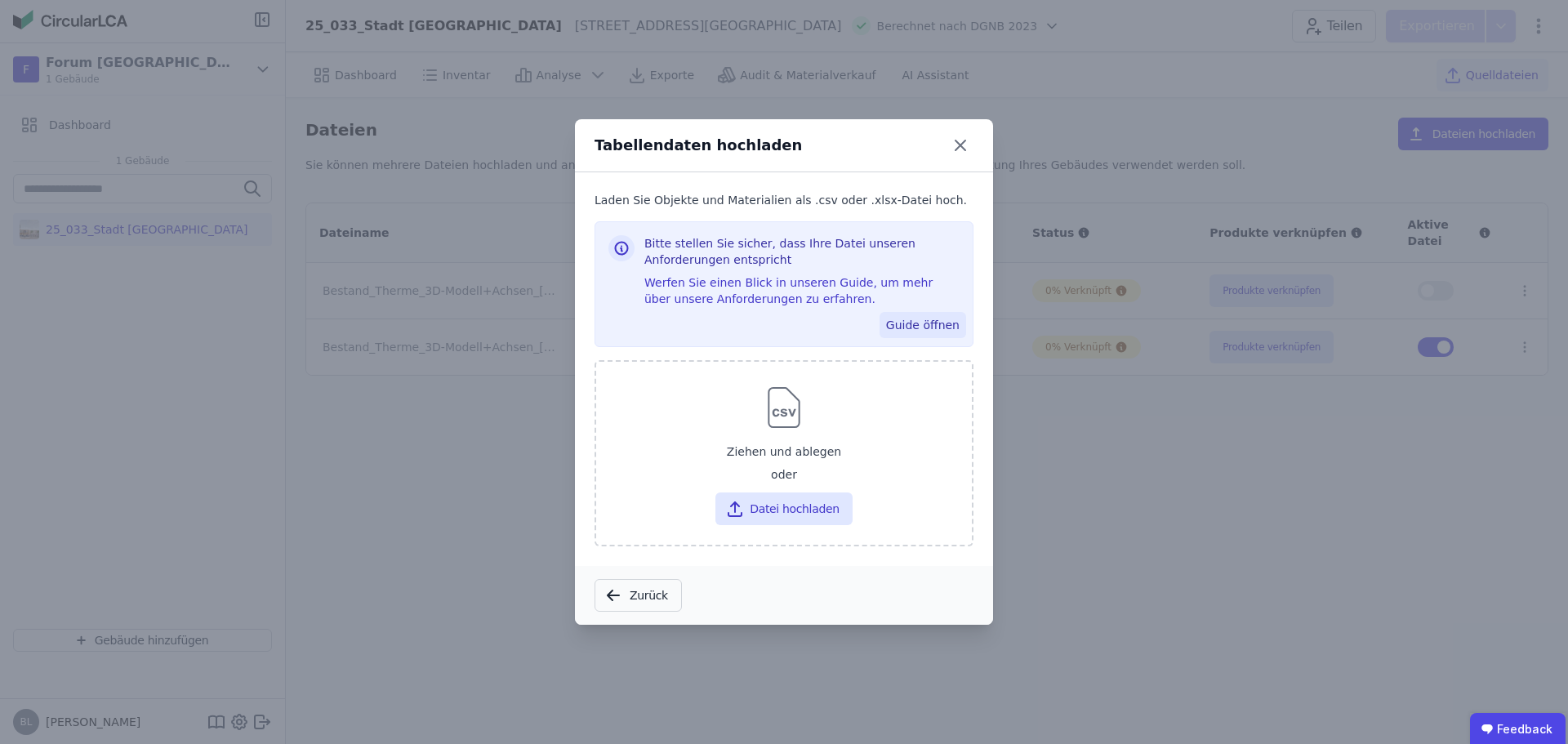
click at [937, 323] on button "Guide öffnen" at bounding box center [922, 325] width 87 height 26
drag, startPoint x: 1386, startPoint y: 571, endPoint x: 1380, endPoint y: 497, distance: 74.2
click at [1387, 563] on div "Tabellendaten hochladen Laden Sie Objekte und Materialien als .csv oder .xlsx-D…" at bounding box center [784, 372] width 1568 height 744
click at [961, 144] on icon at bounding box center [960, 145] width 10 height 10
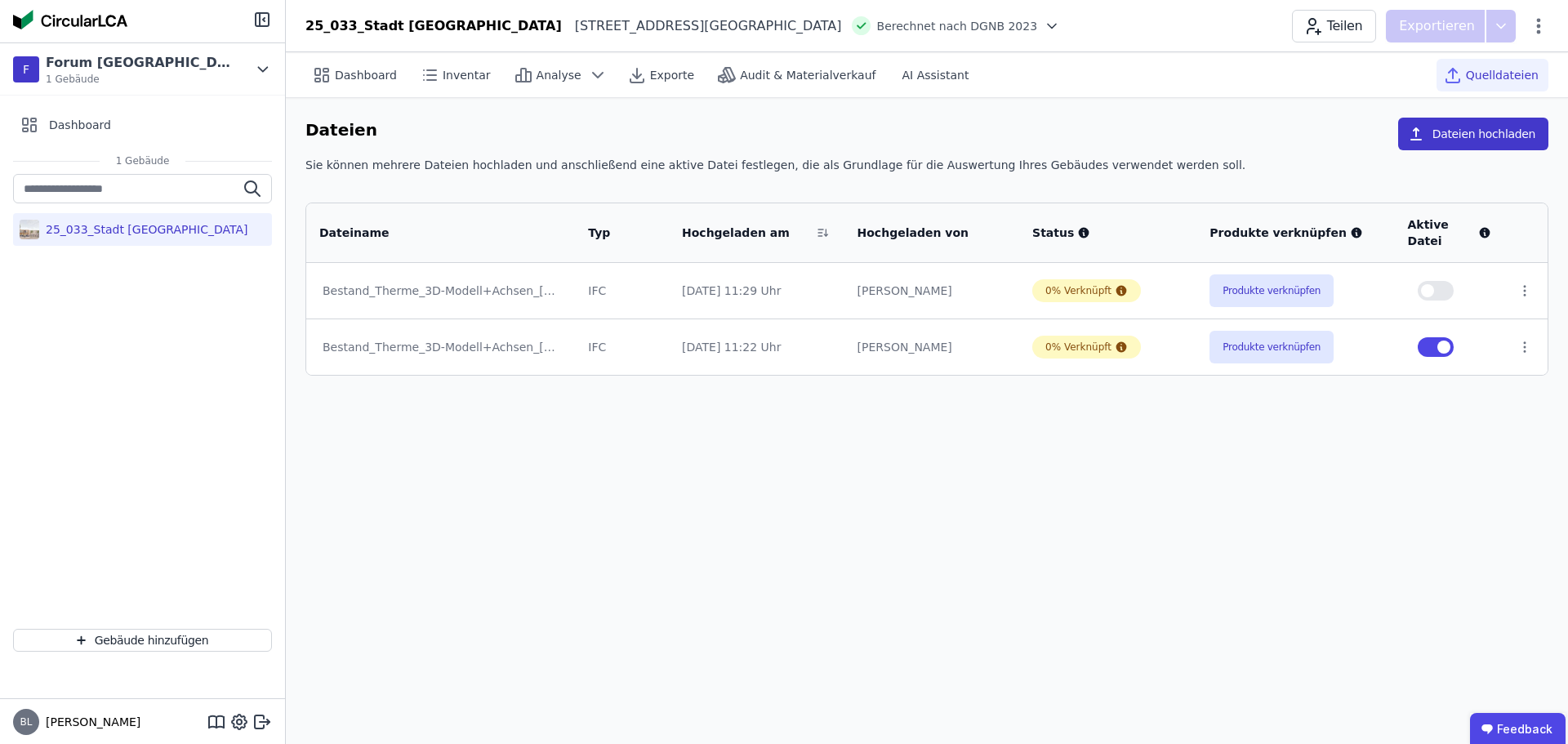
click at [1462, 131] on button "Dateien hochladen" at bounding box center [1473, 134] width 151 height 33
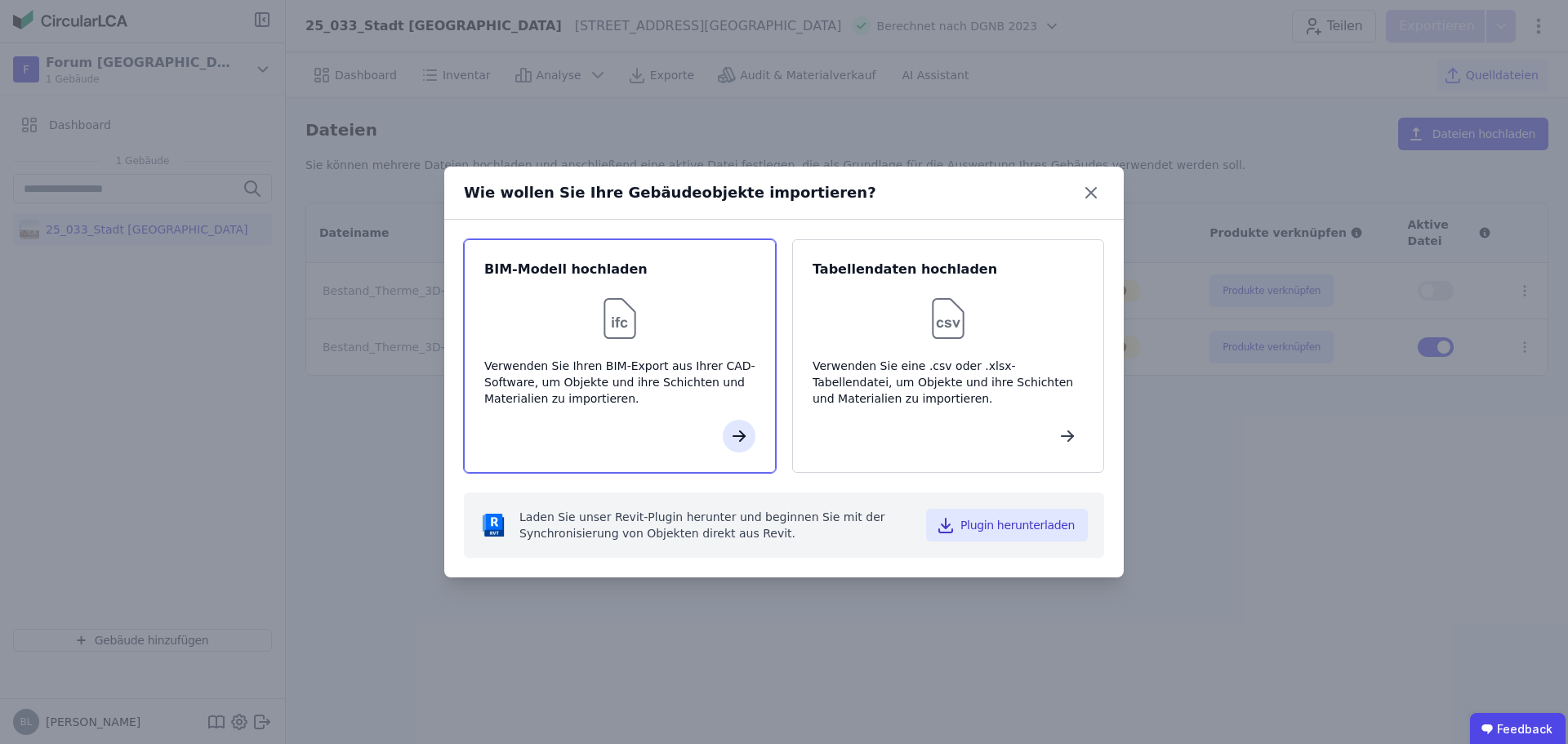
click at [740, 435] on icon "button" at bounding box center [738, 435] width 19 height 19
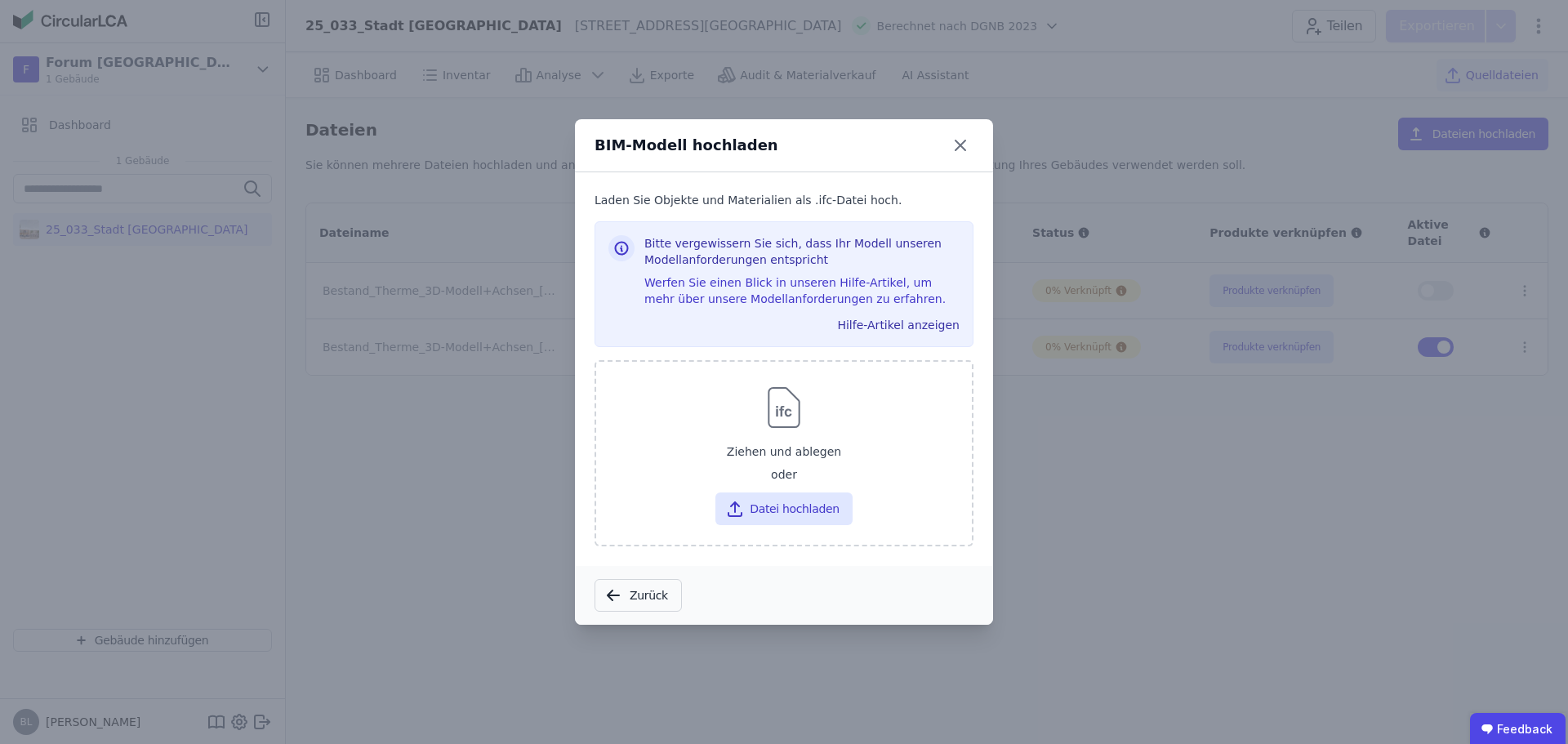
click at [1180, 502] on div "BIM-Modell hochladen Laden Sie Objekte und Materialien als .ifc-Datei hoch. Bit…" at bounding box center [784, 372] width 1568 height 744
click at [967, 142] on icon at bounding box center [960, 145] width 26 height 26
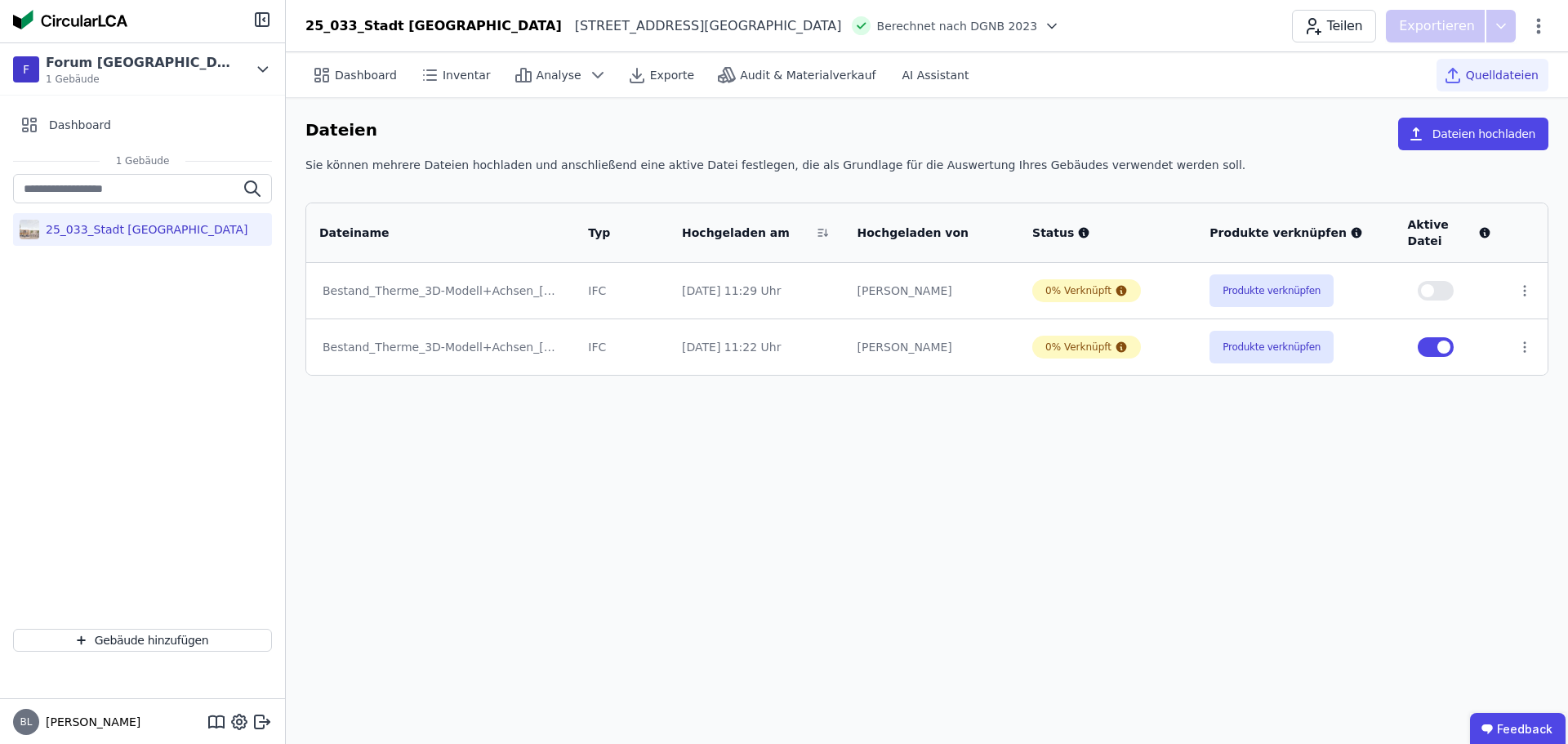
click at [735, 470] on div "Dashboard Inventar Analyse Exporte Audit & Materialverkauf AI Assistant Quellda…" at bounding box center [927, 397] width 1282 height 691
